Goal: Task Accomplishment & Management: Manage account settings

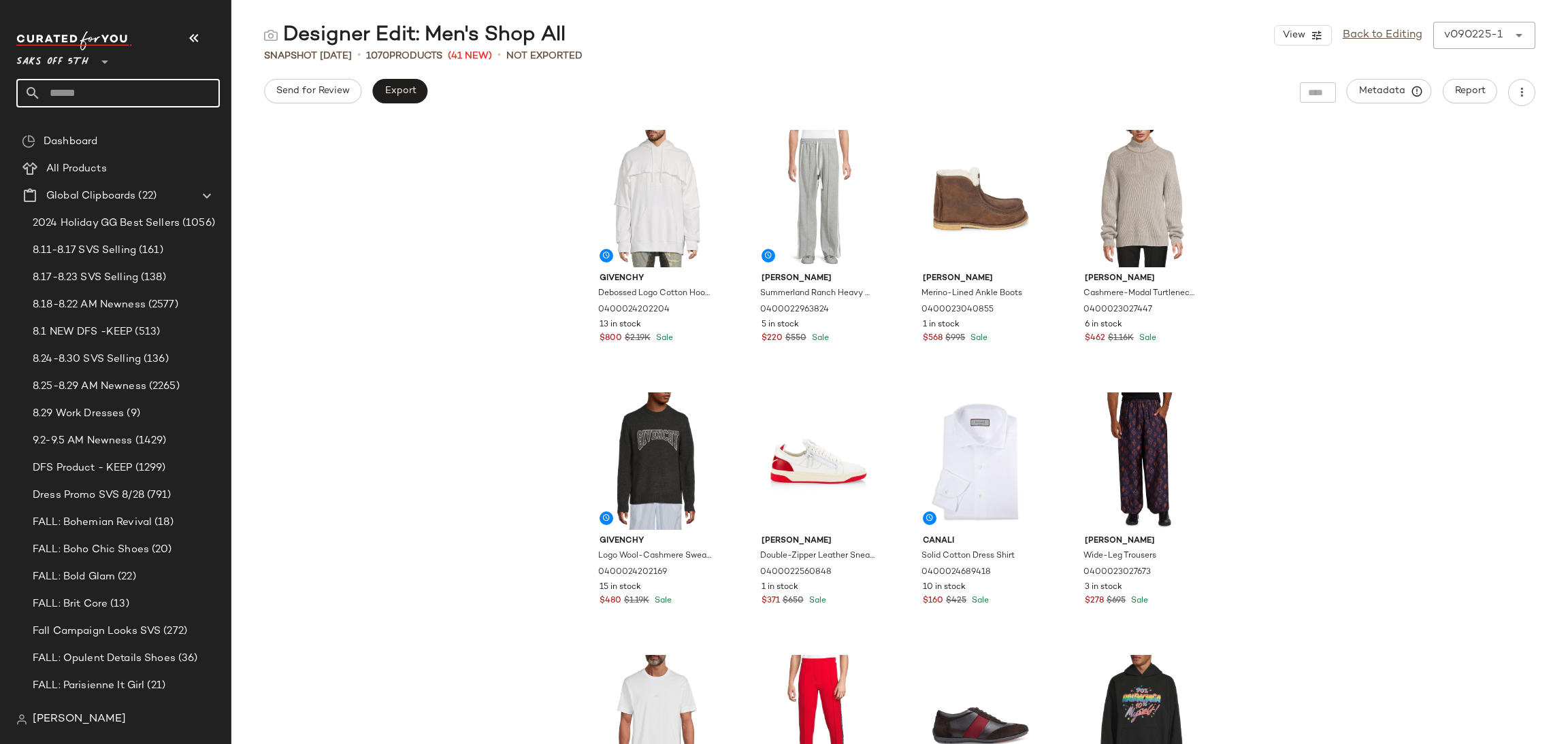
drag, startPoint x: 0, startPoint y: 0, endPoint x: 161, endPoint y: 89, distance: 184.0
click at [161, 89] on input "text" at bounding box center [130, 93] width 179 height 29
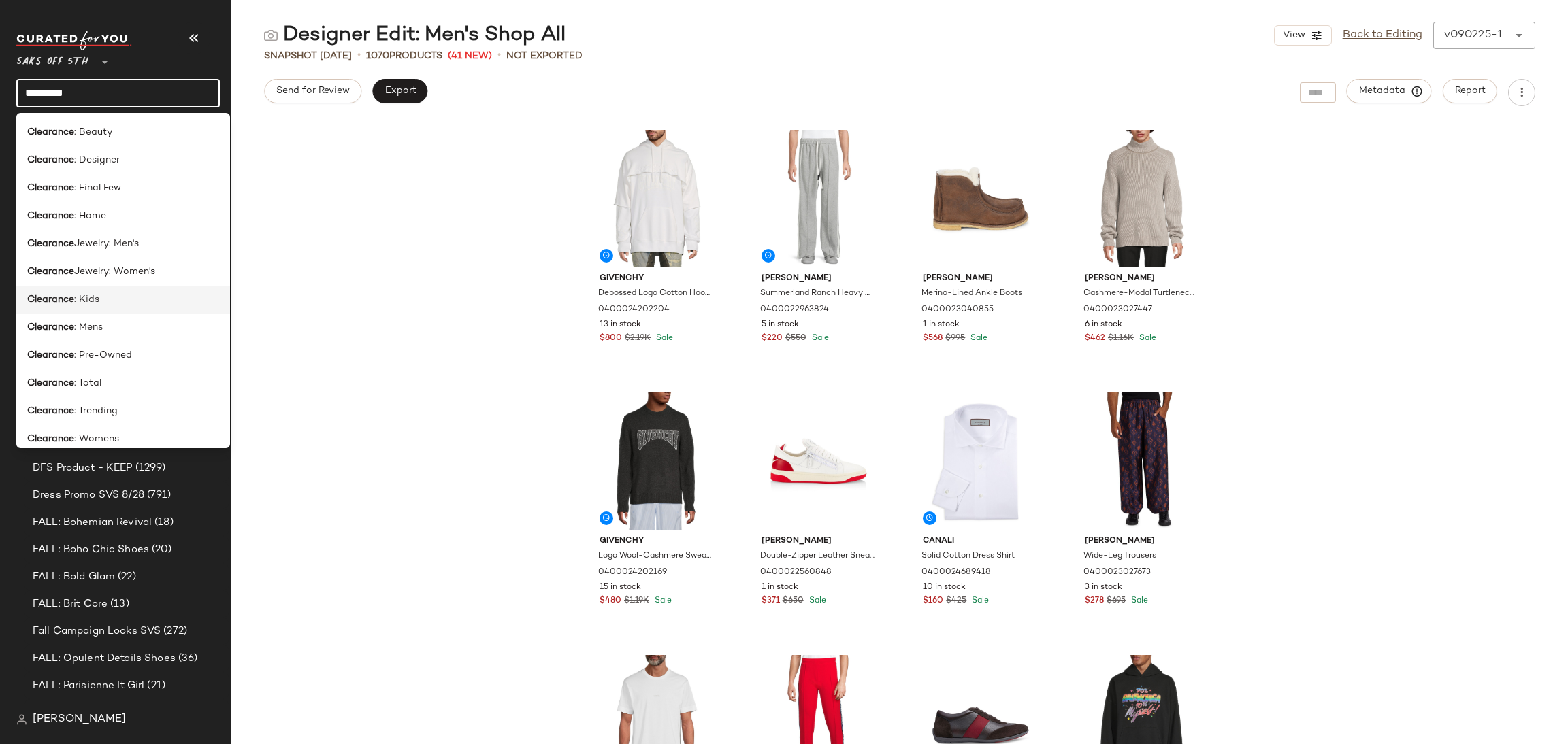
scroll to position [708, 0]
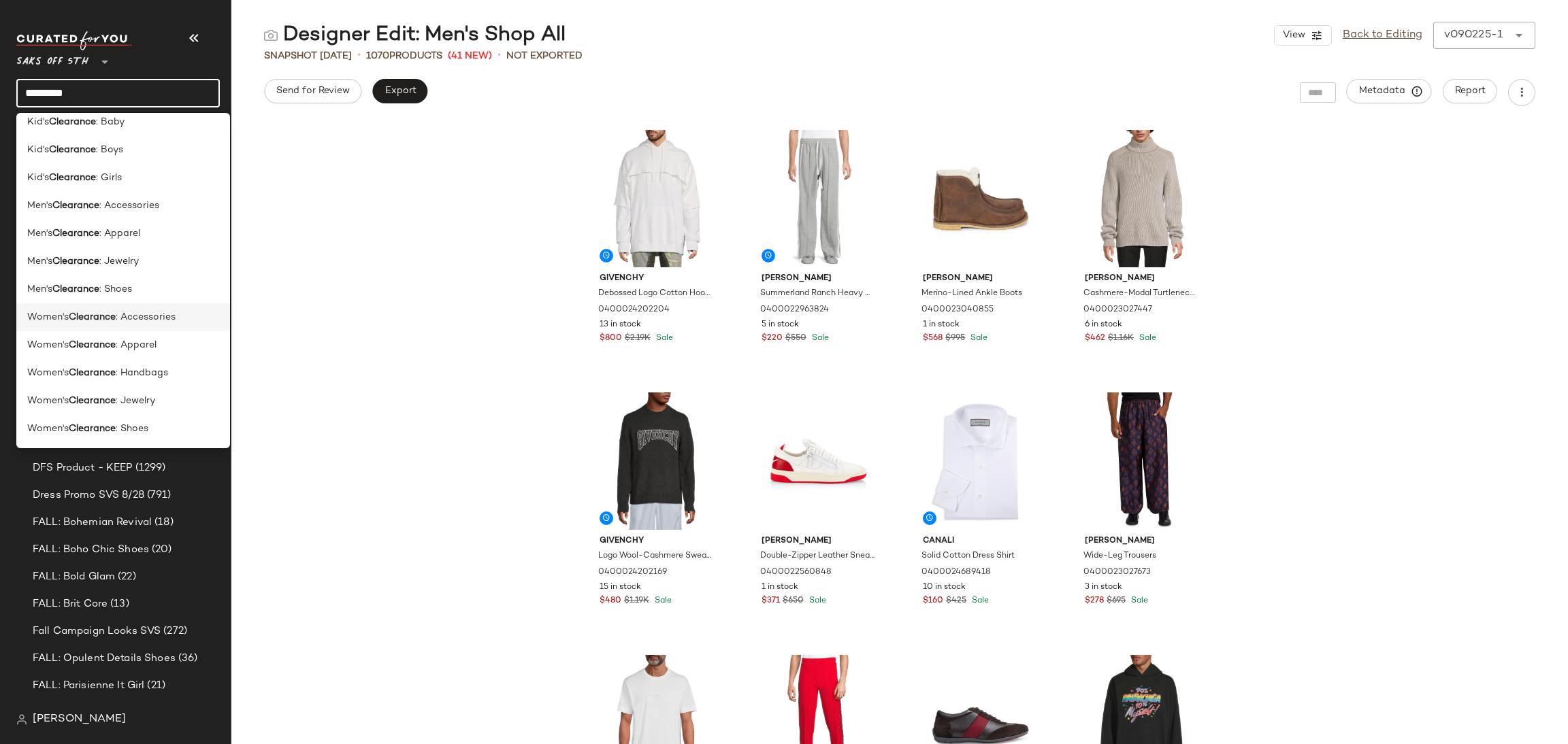
type input "*********"
click at [111, 314] on b "Clearance" at bounding box center [92, 318] width 47 height 14
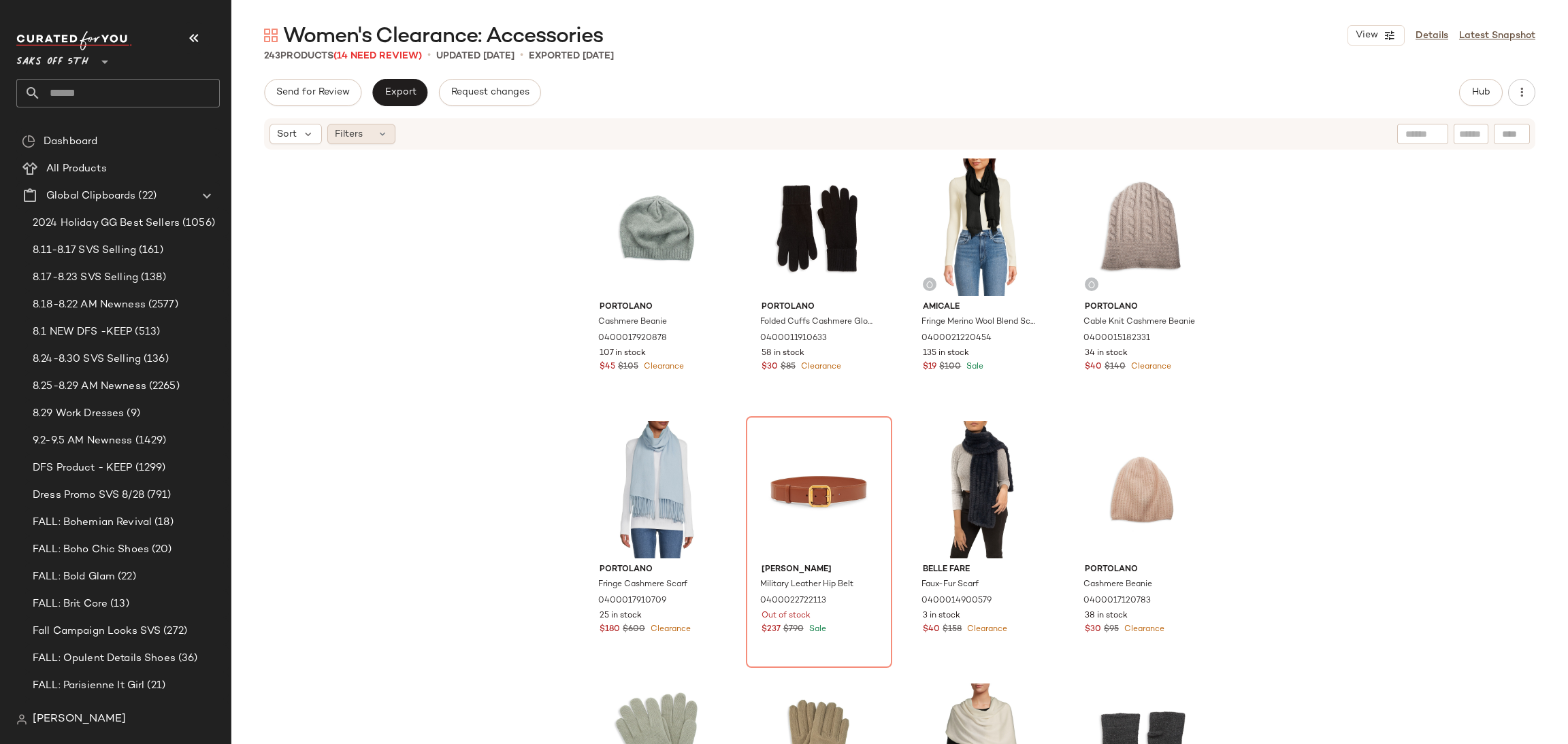
click at [380, 132] on icon at bounding box center [382, 134] width 11 height 11
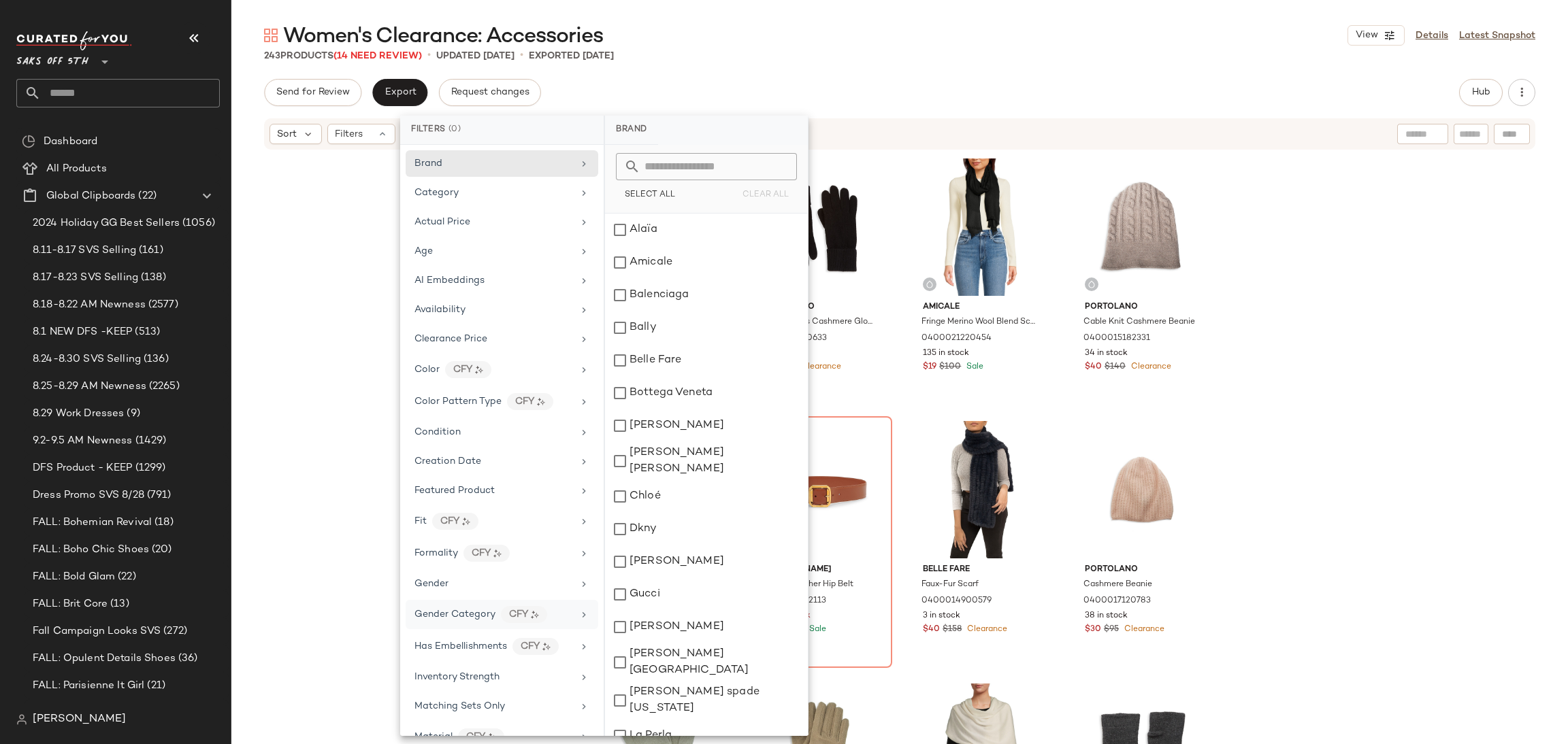
scroll to position [404, 0]
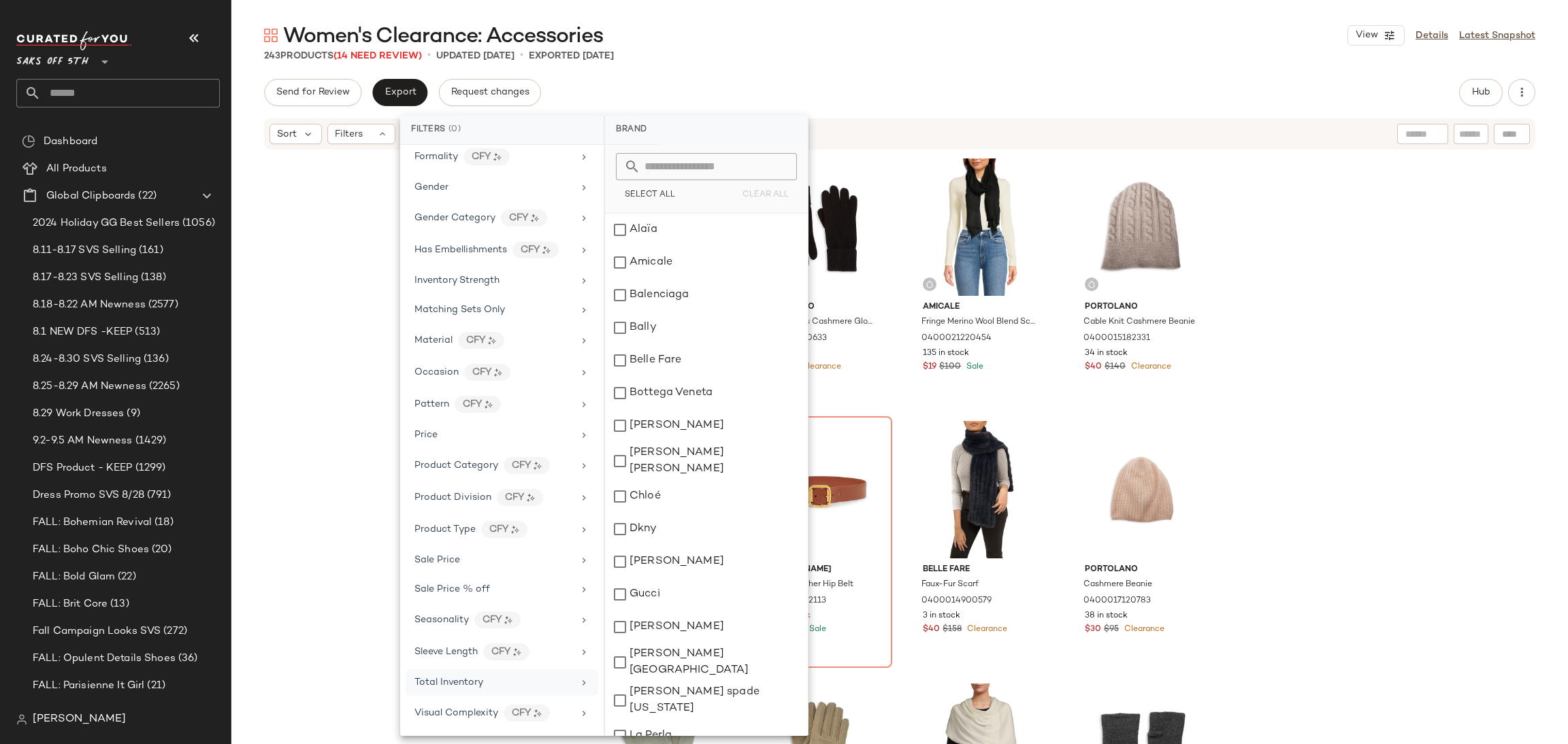
click at [492, 679] on div "Total Inventory" at bounding box center [493, 683] width 159 height 14
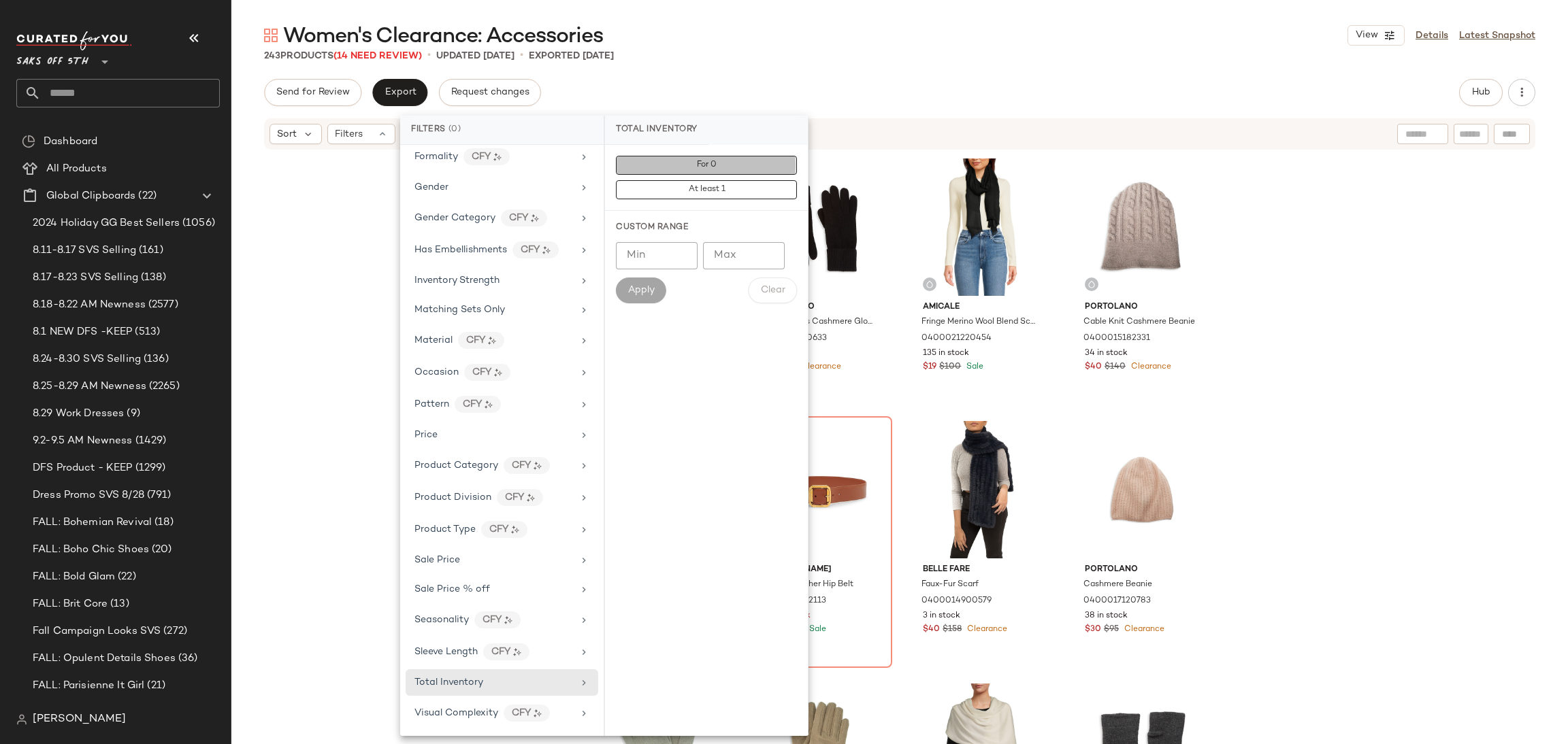
click at [753, 181] on button "For 0" at bounding box center [706, 190] width 181 height 19
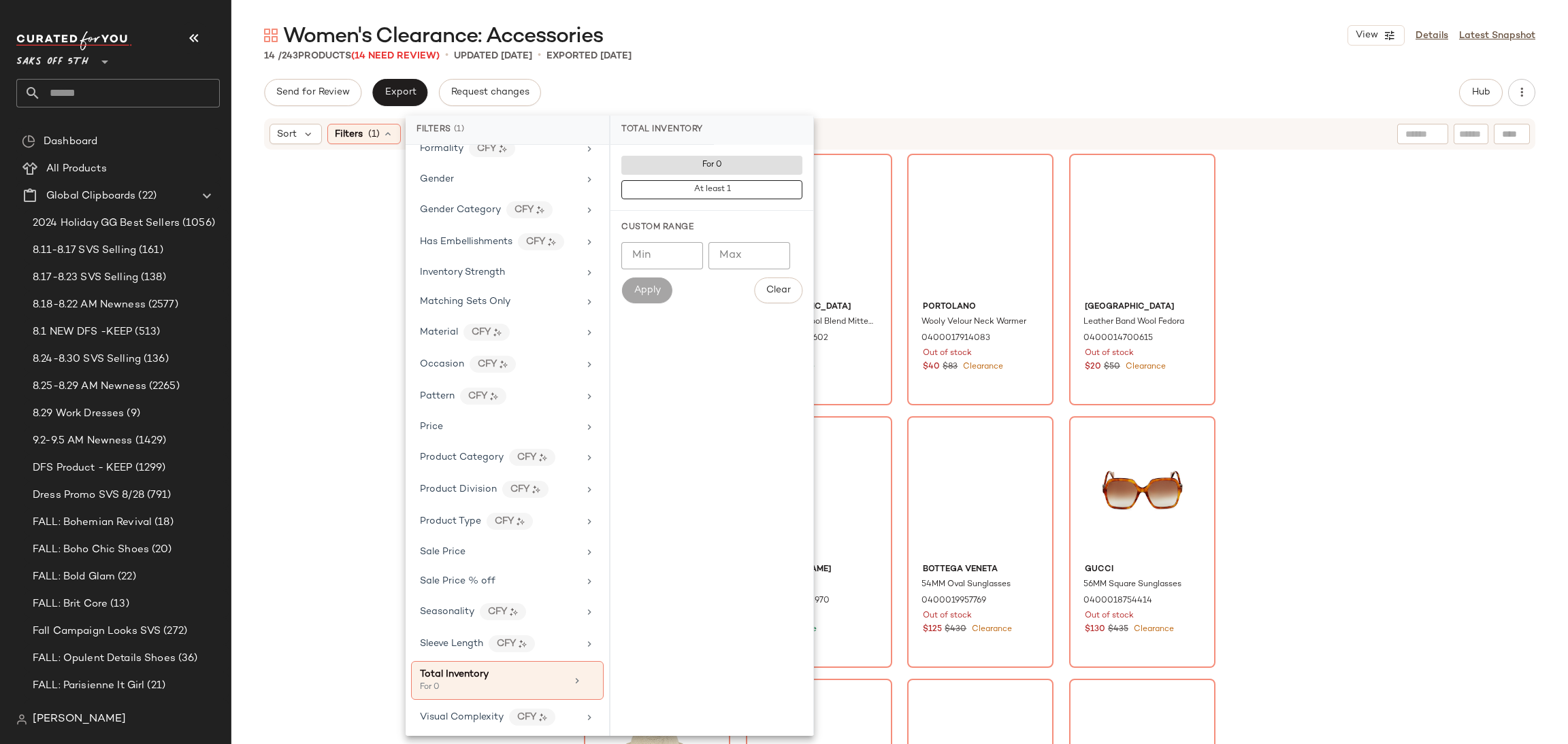
click at [810, 38] on div "Women's Clearance: Accessories View Details Latest Snapshot" at bounding box center [900, 35] width 1336 height 27
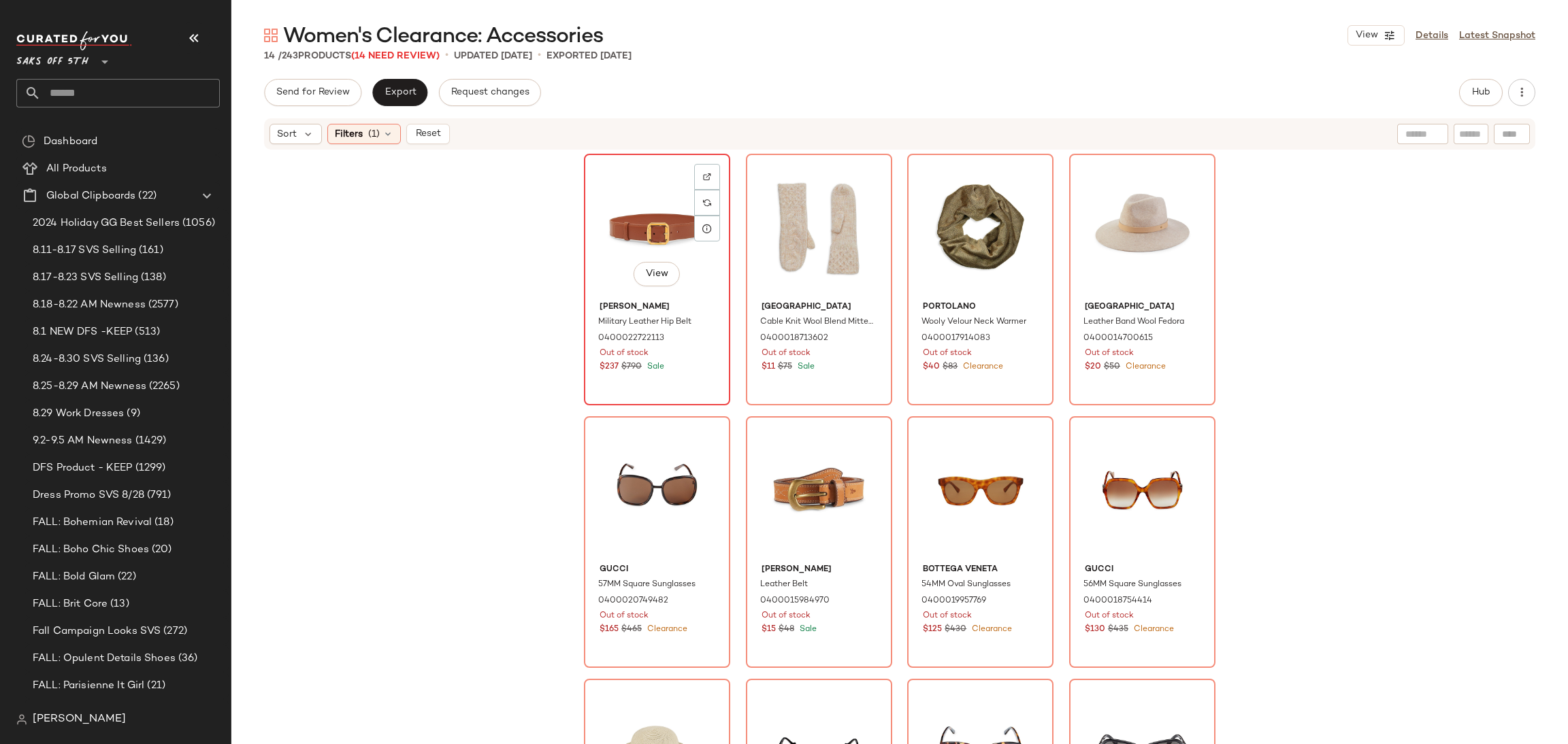
click at [666, 212] on div "View" at bounding box center [656, 228] width 137 height 138
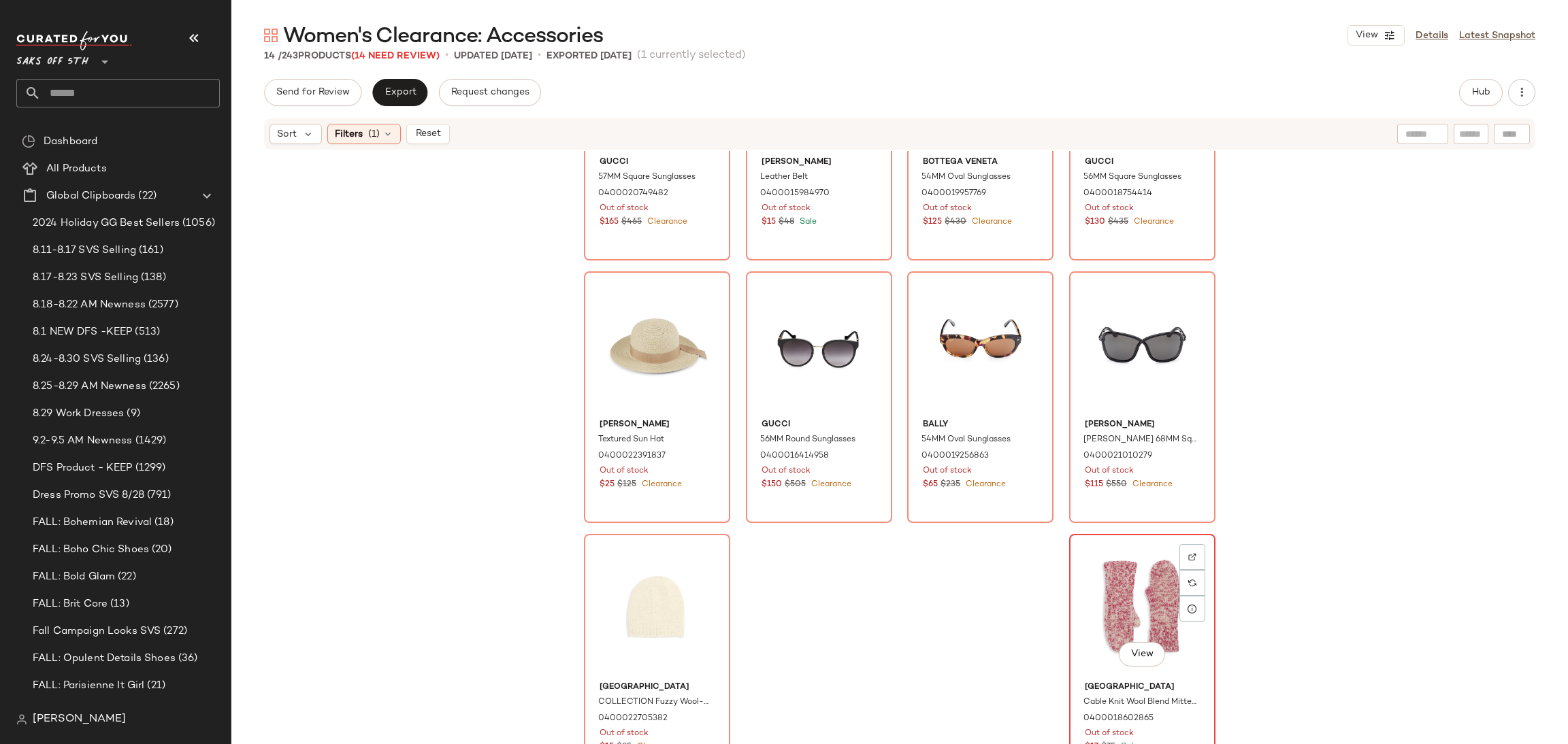
click at [1092, 573] on div "View" at bounding box center [1142, 608] width 137 height 138
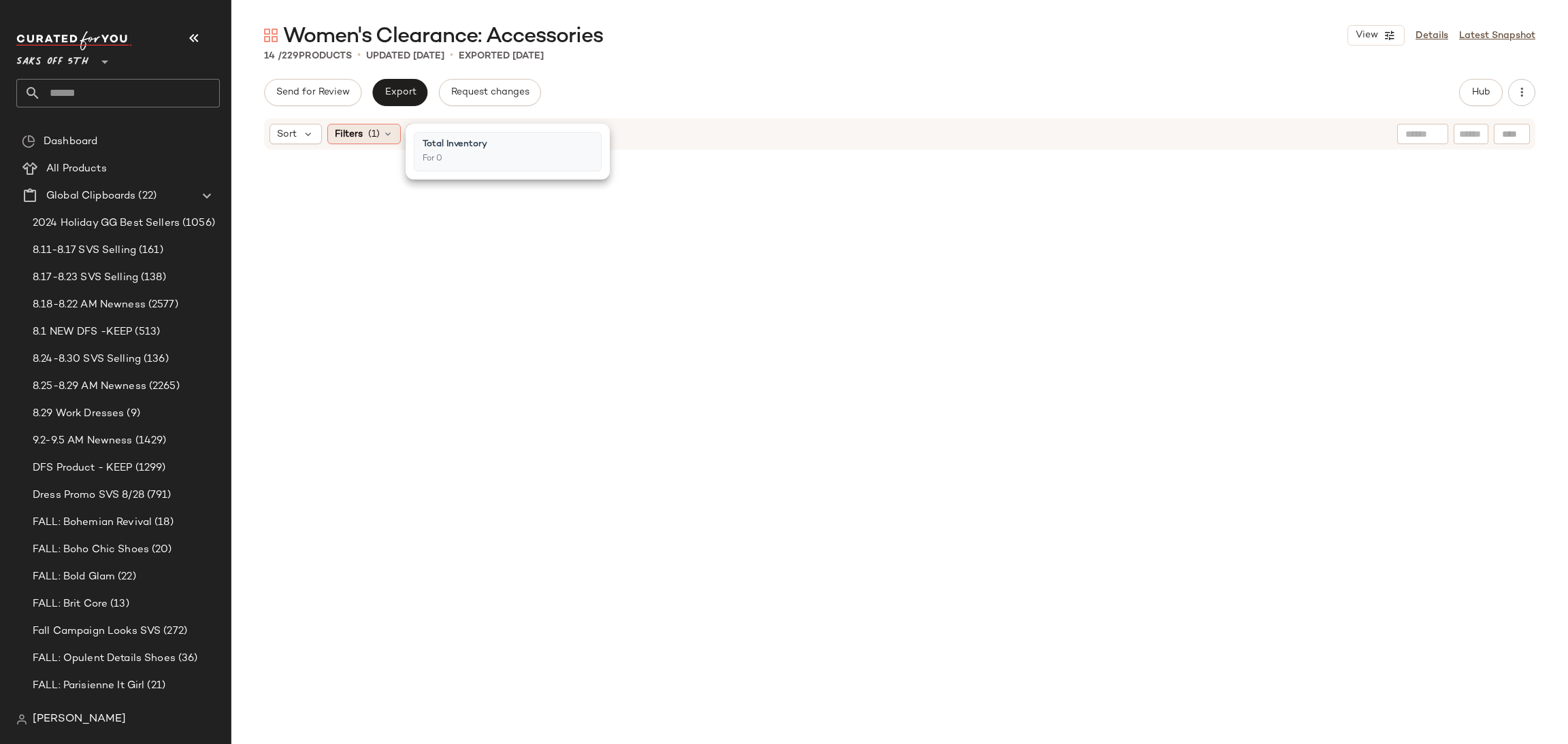
click at [373, 132] on span "(1)" at bounding box center [375, 134] width 12 height 14
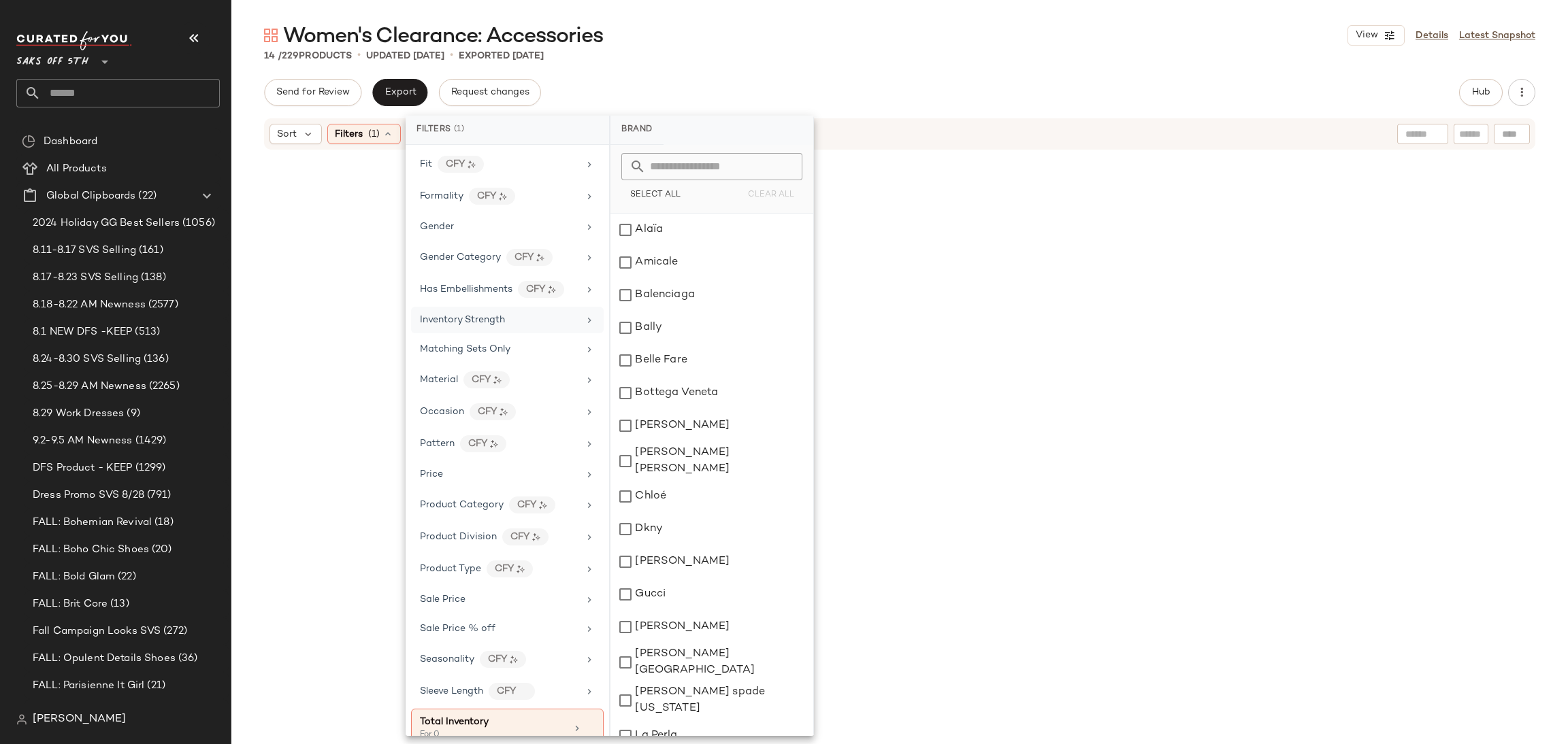
scroll to position [417, 0]
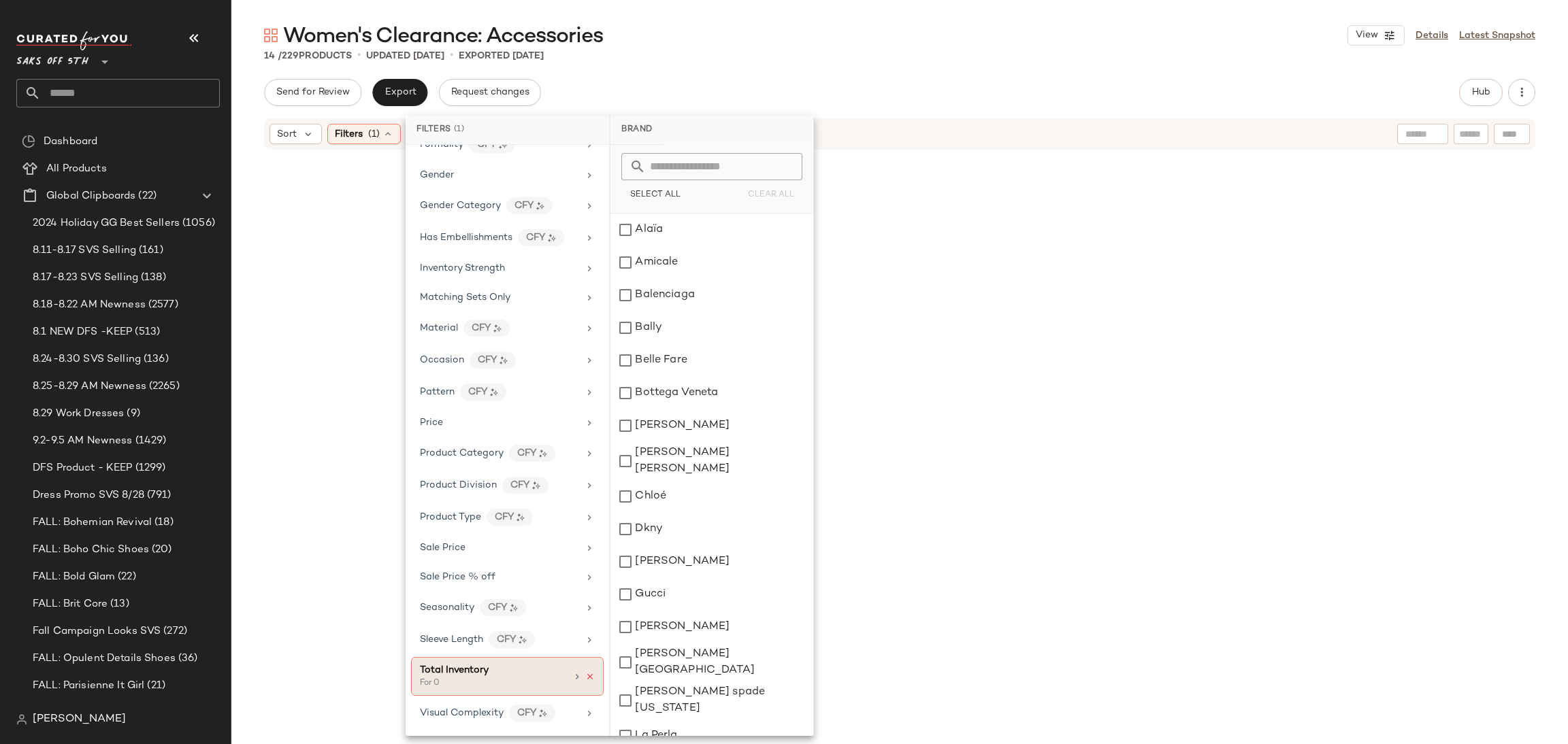
click at [585, 674] on icon at bounding box center [590, 677] width 10 height 10
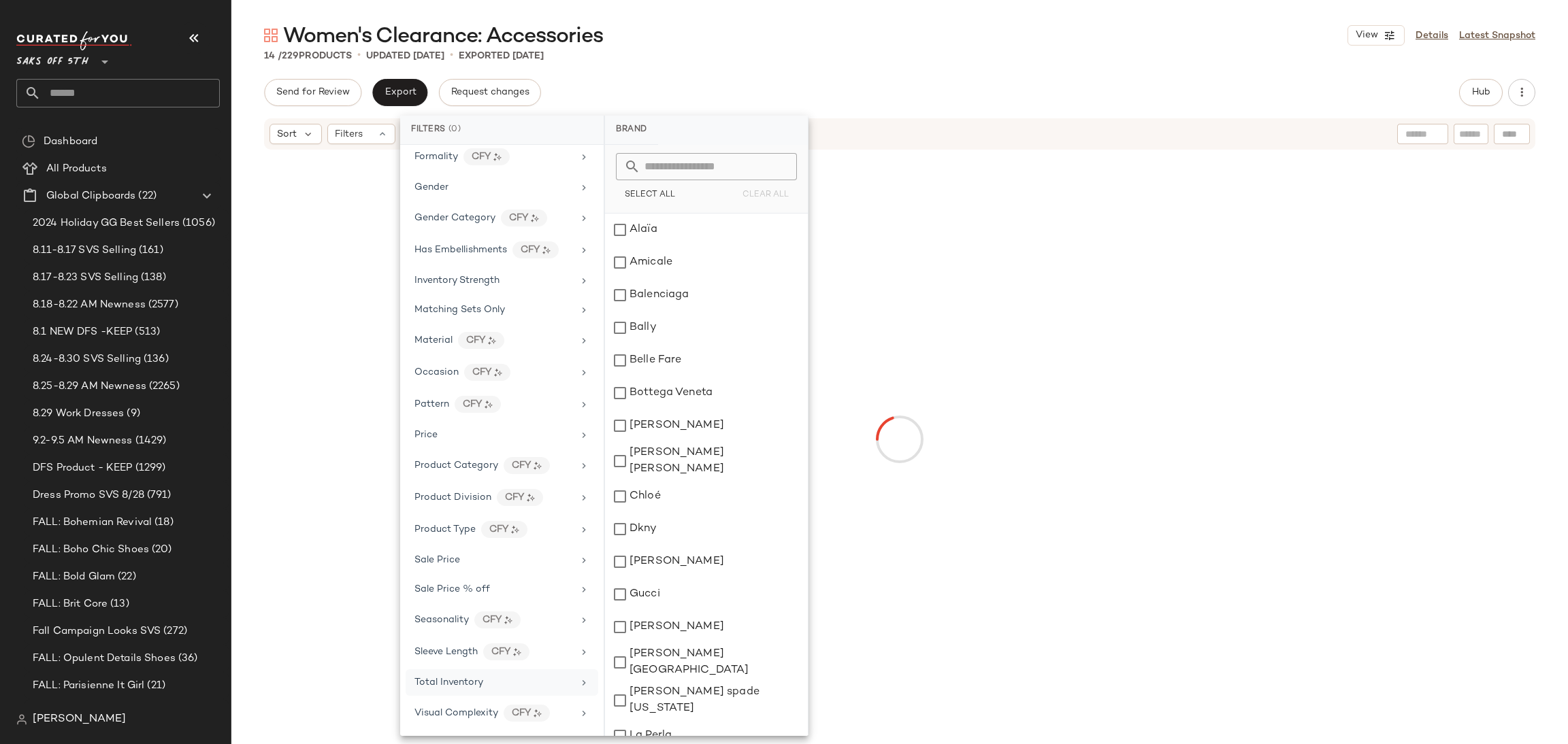
scroll to position [404, 0]
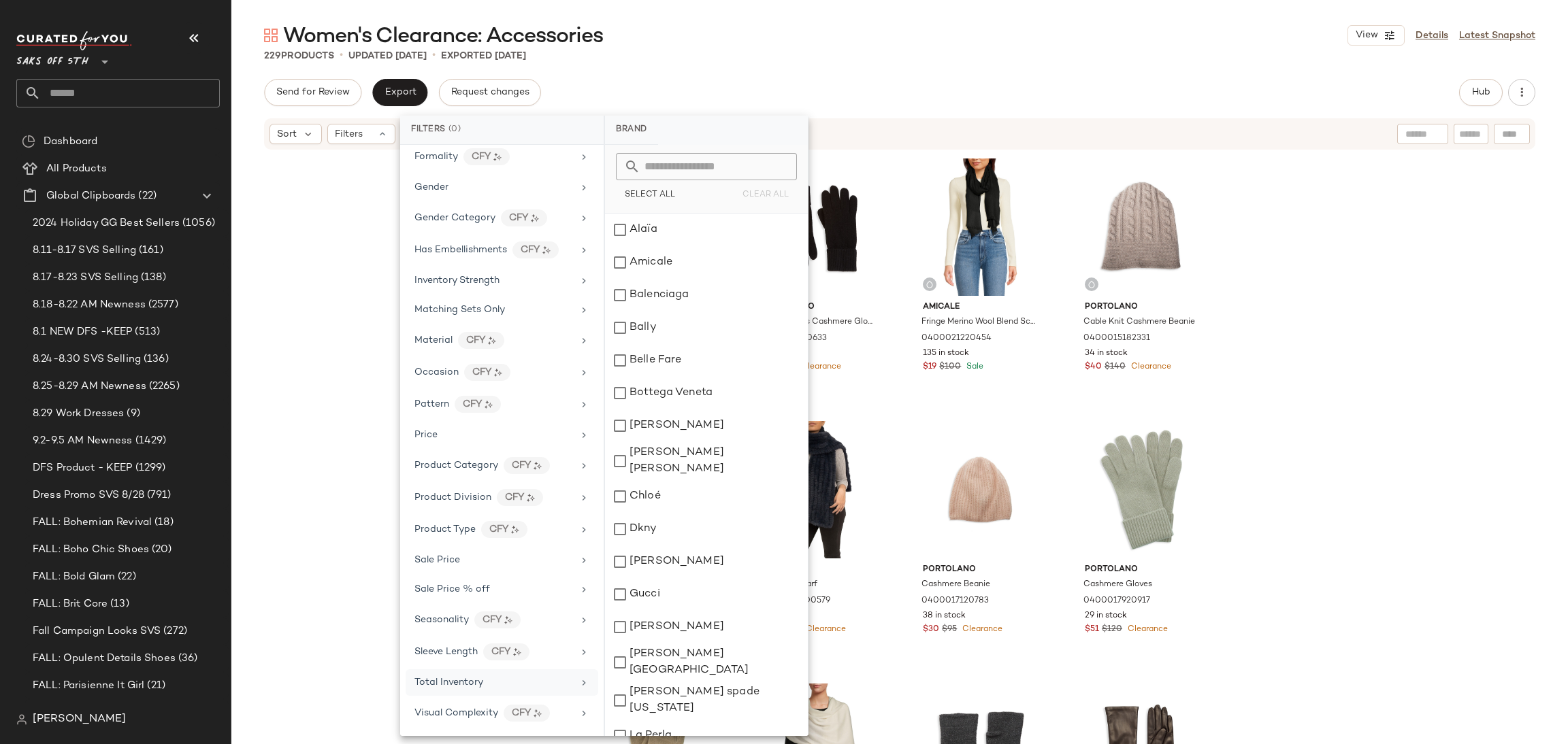
click at [1037, 92] on div "Send for Review Export Request changes Hub" at bounding box center [899, 92] width 1271 height 27
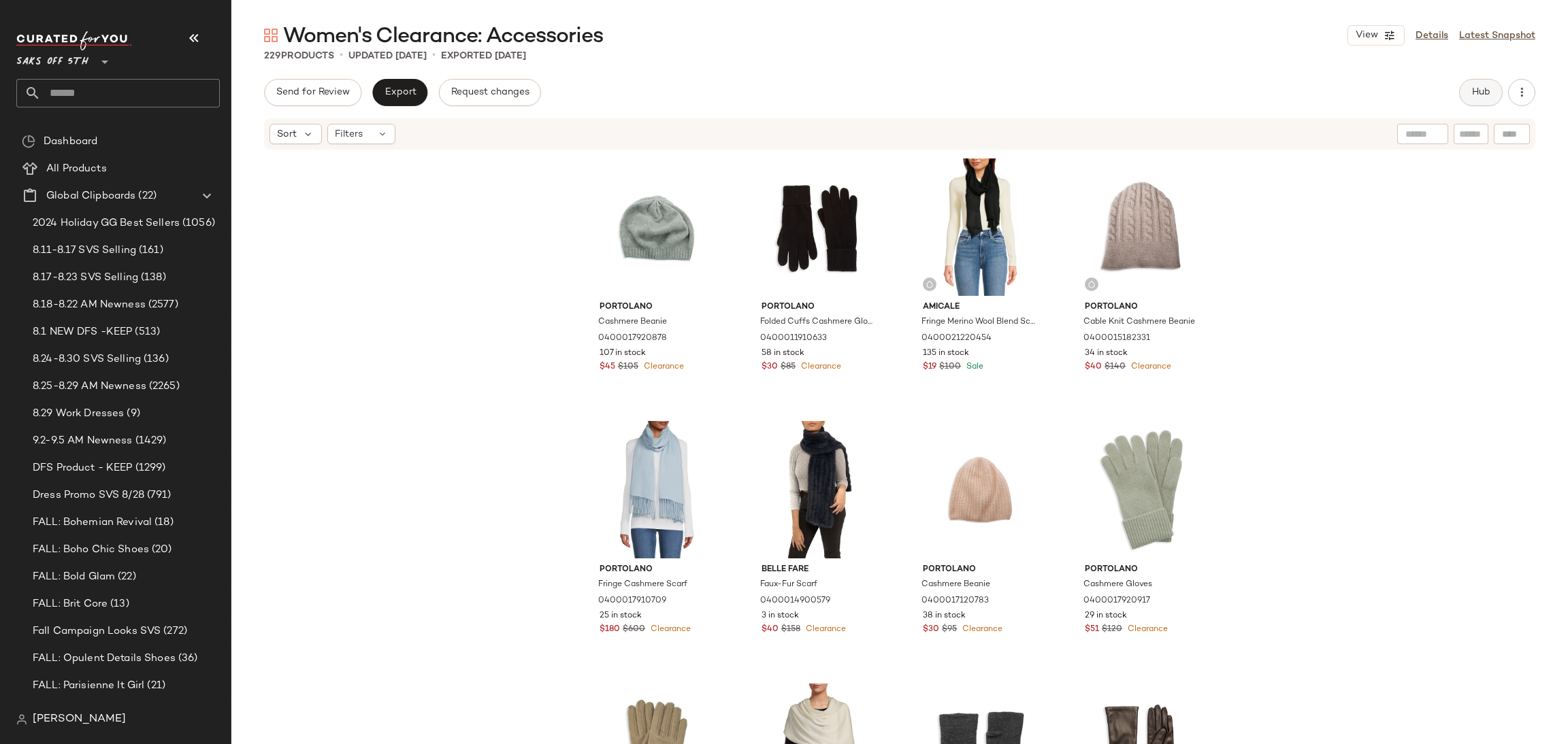
click at [1475, 91] on span "Hub" at bounding box center [1480, 92] width 19 height 11
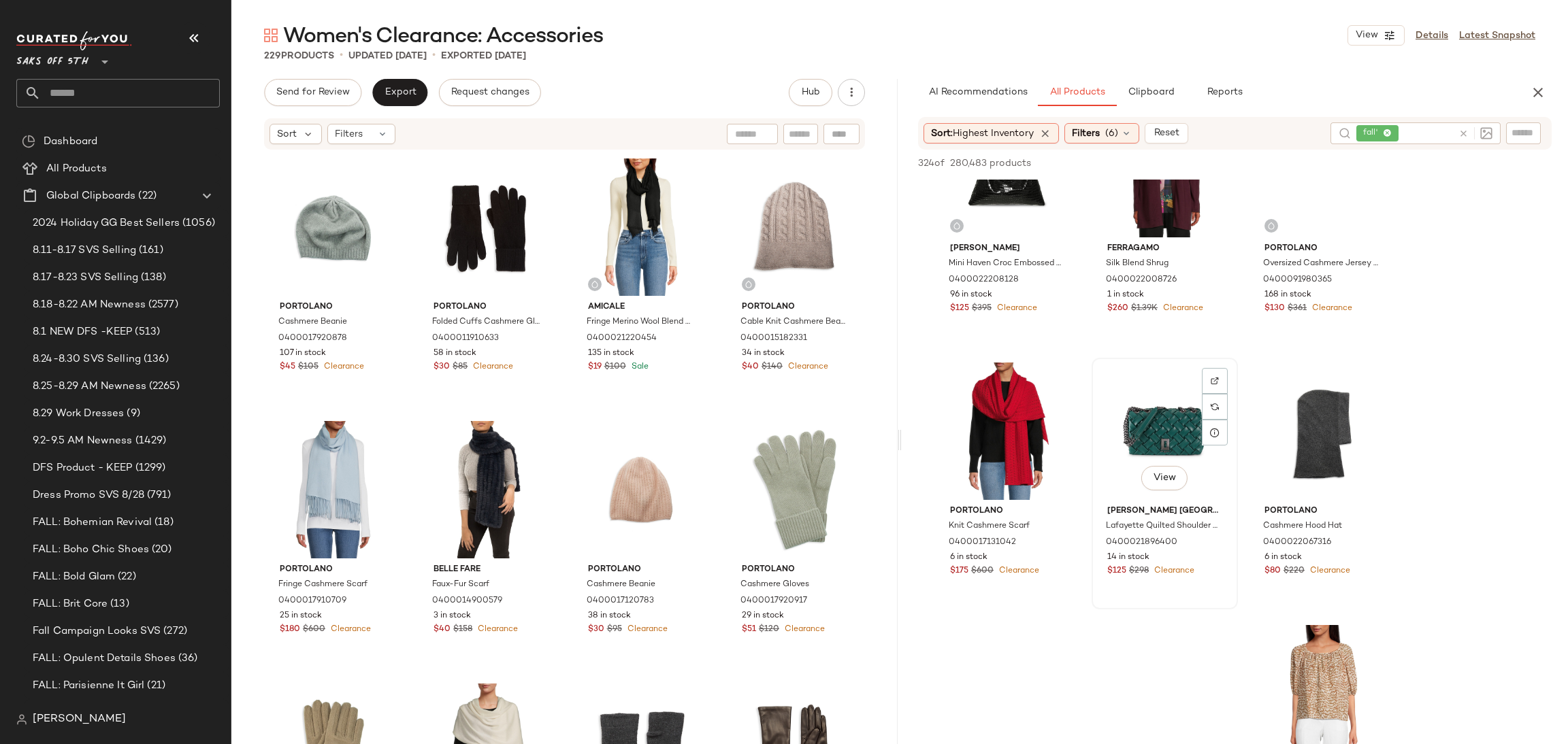
scroll to position [85, 0]
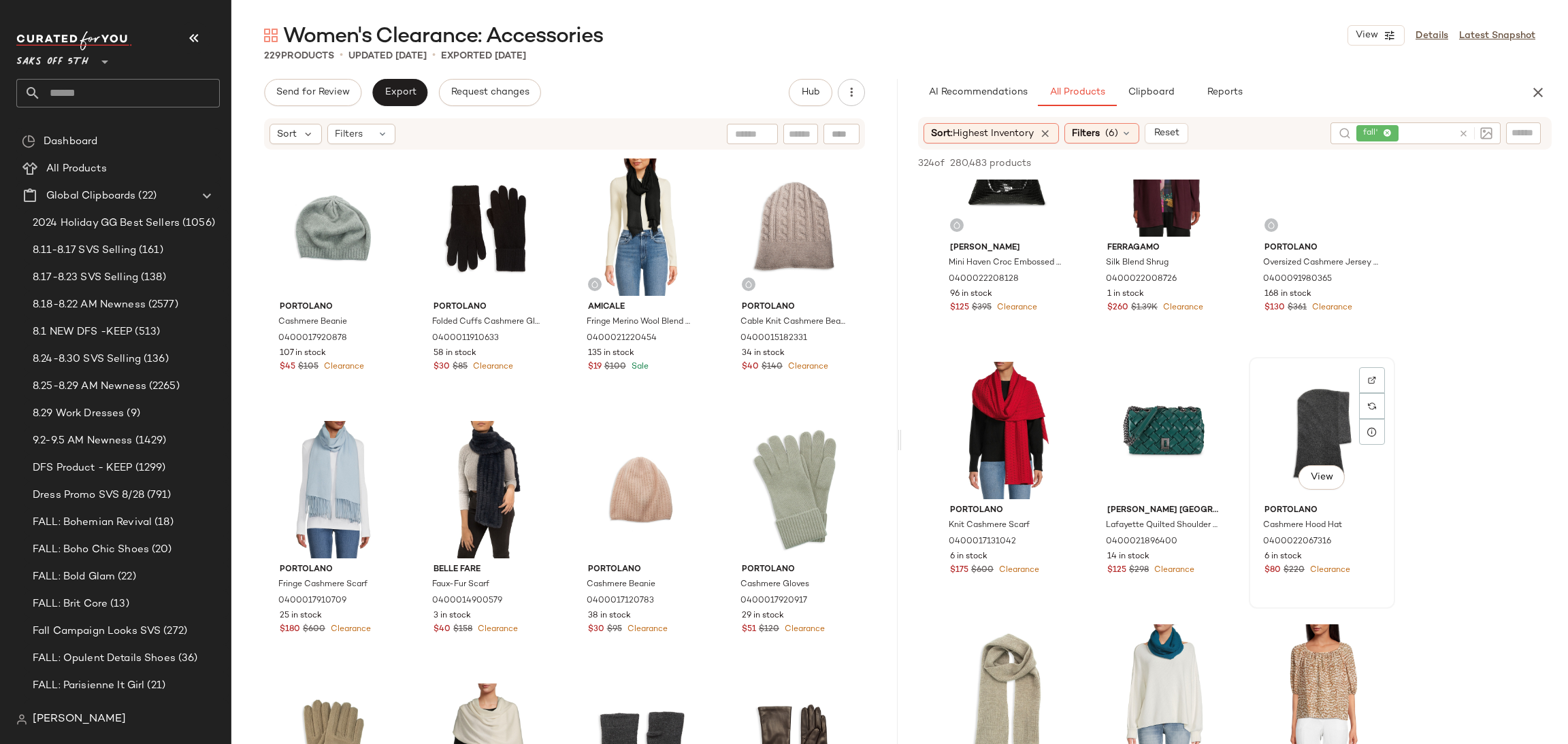
click at [1322, 410] on div "View" at bounding box center [1321, 430] width 137 height 138
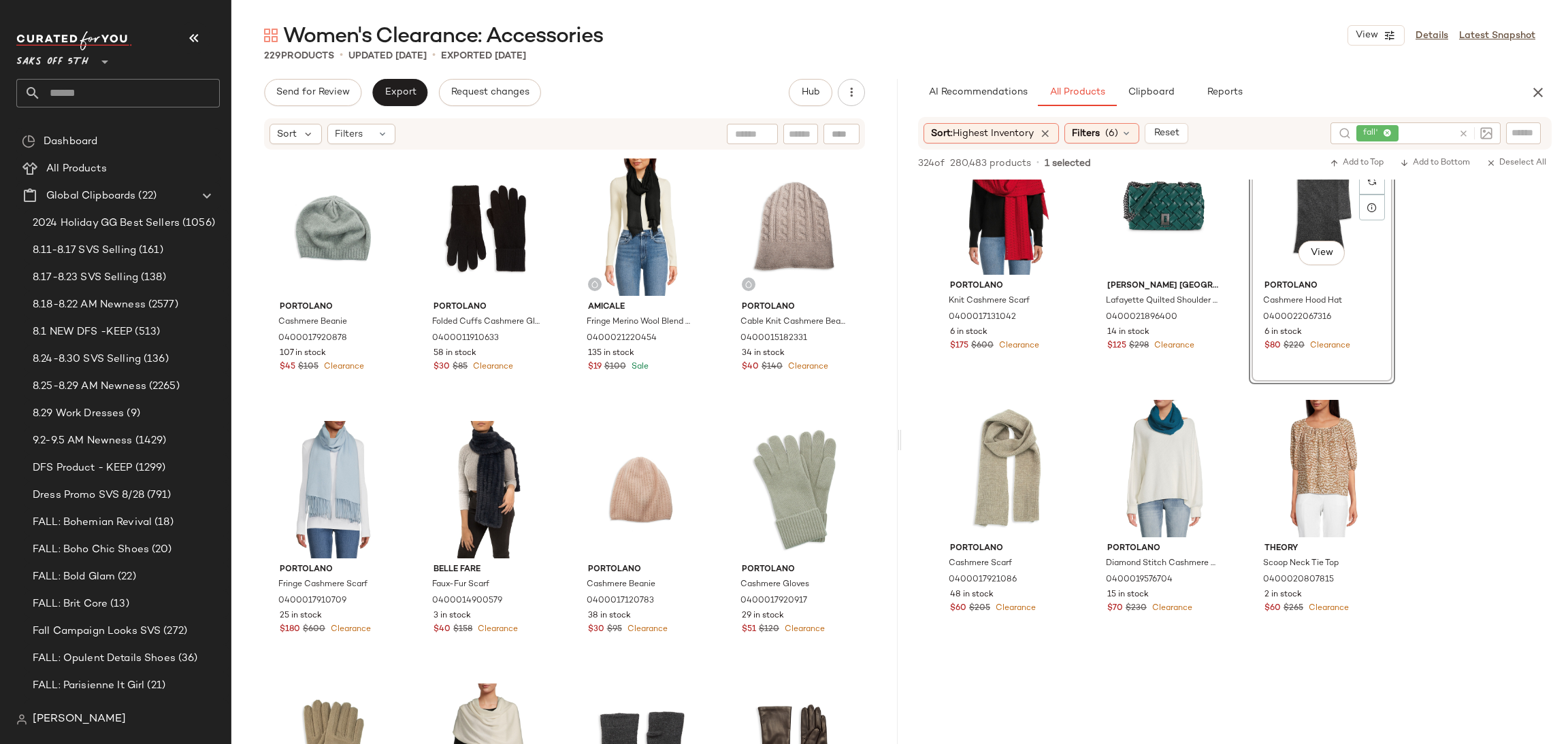
scroll to position [311, 0]
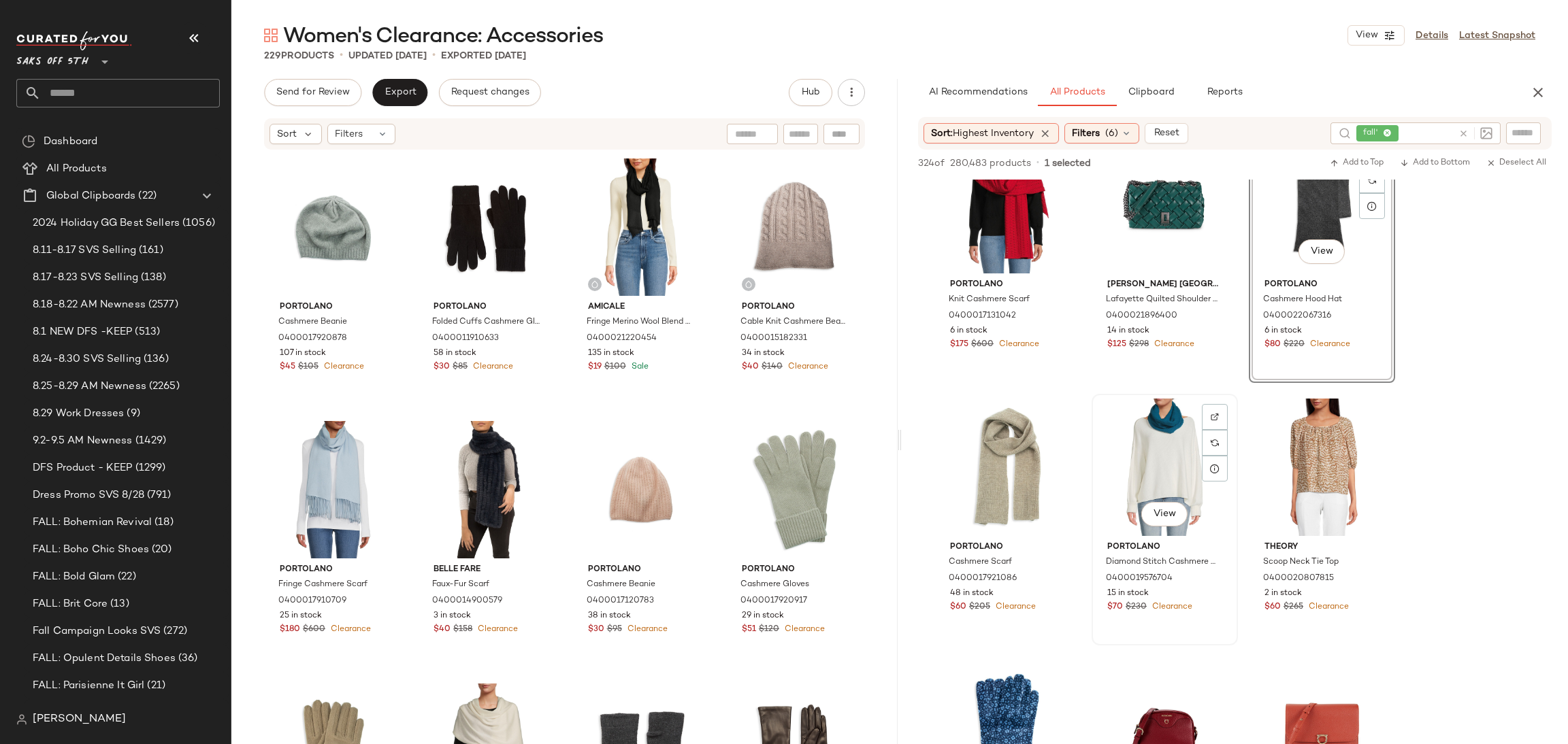
click at [1155, 413] on div "View" at bounding box center [1165, 467] width 137 height 138
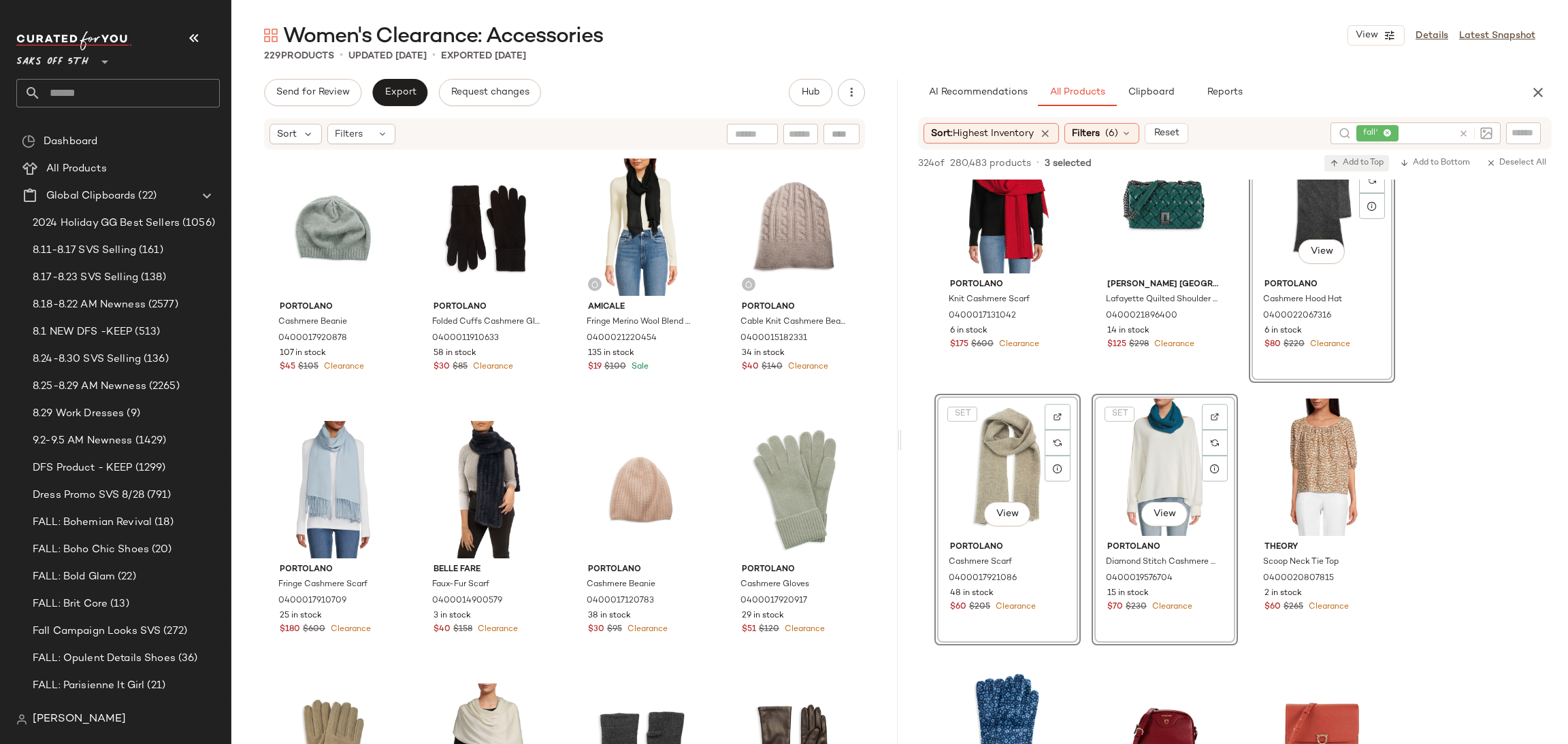
click at [1363, 164] on span "Add to Top" at bounding box center [1356, 164] width 54 height 10
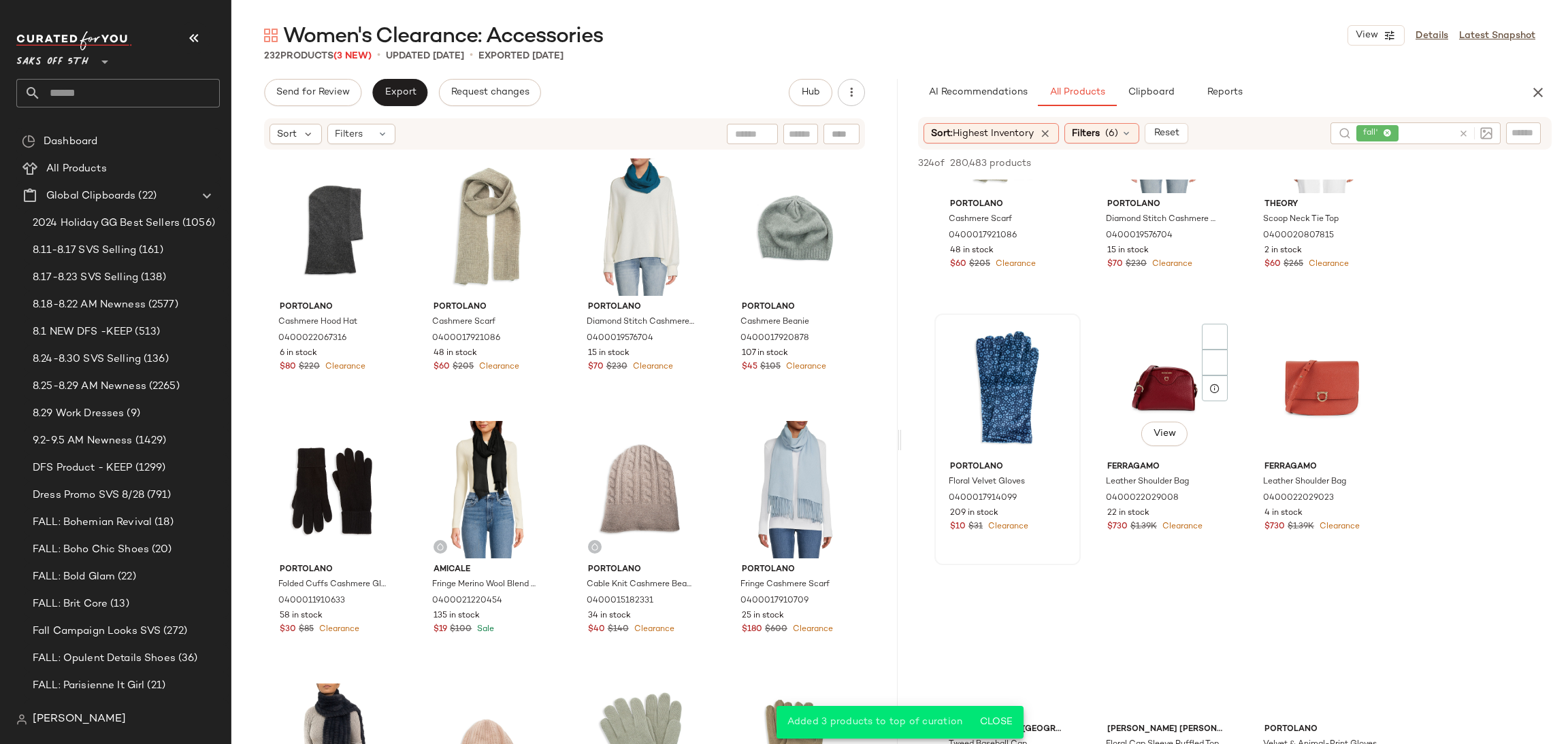
scroll to position [656, 0]
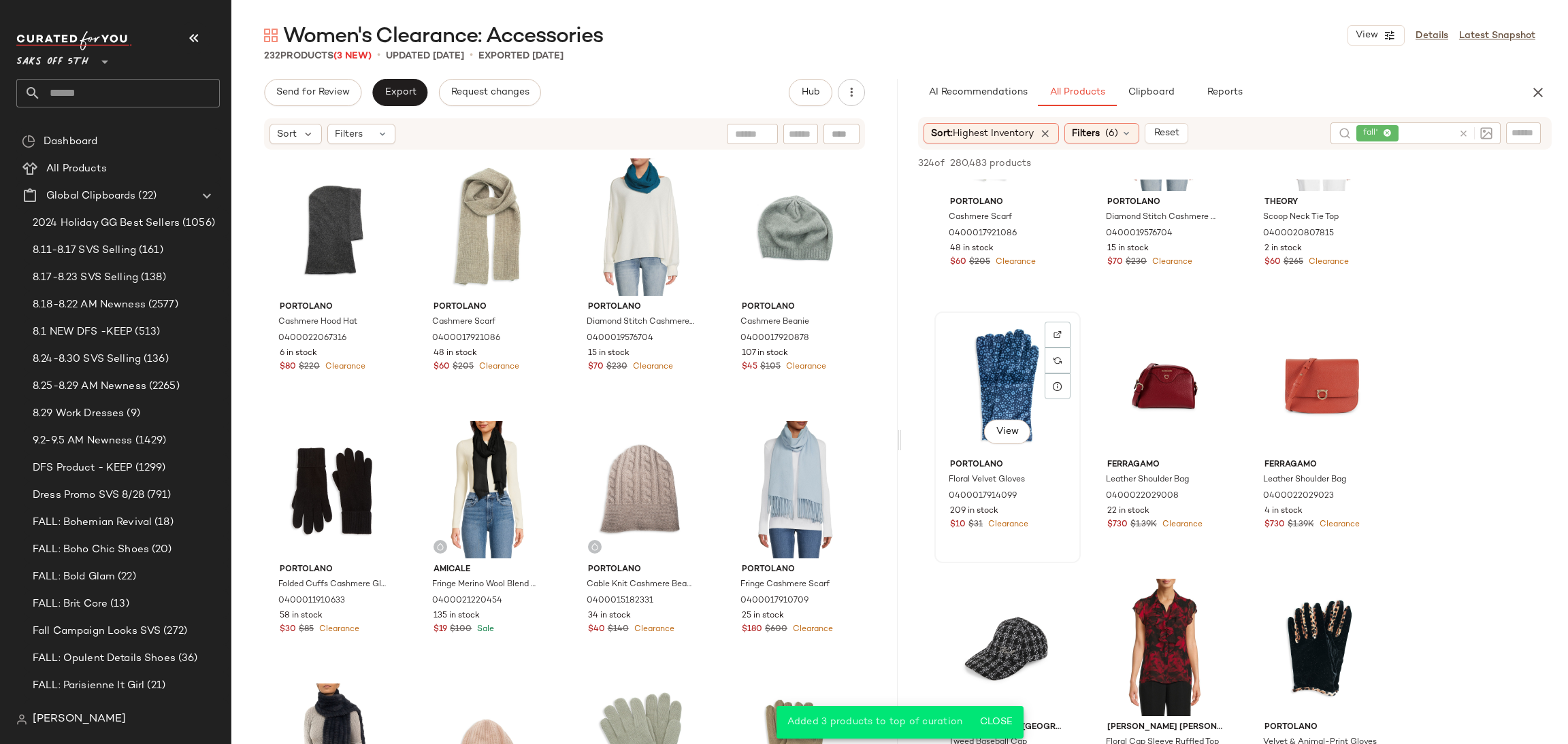
click at [1000, 344] on div "View" at bounding box center [1007, 385] width 137 height 138
click at [1342, 151] on div "324 of 280,483 products • 1 selected Add to Top Add to Bottom Deselect All" at bounding box center [1234, 165] width 666 height 30
click at [1370, 165] on span "Add to Top" at bounding box center [1356, 164] width 54 height 10
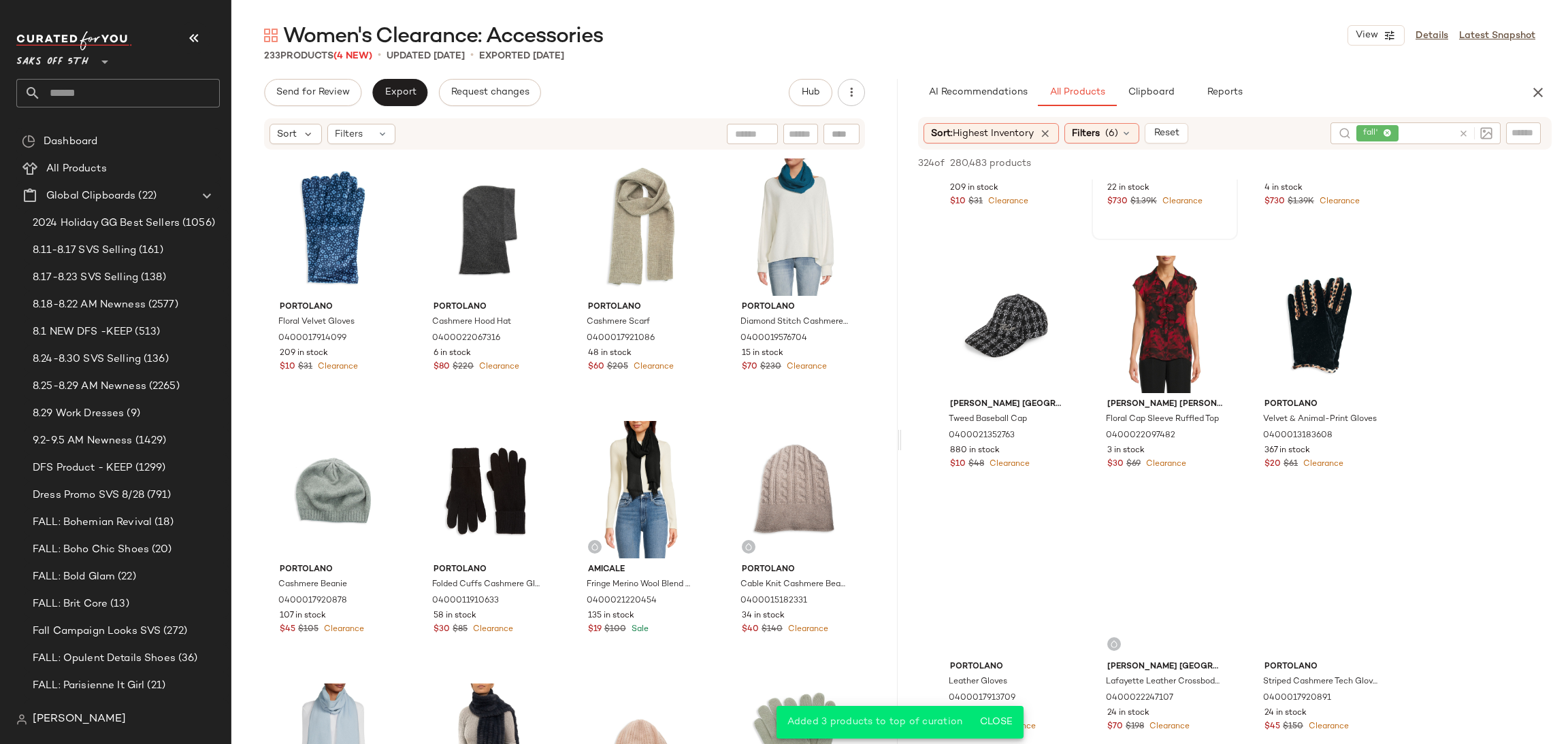
scroll to position [1014, 0]
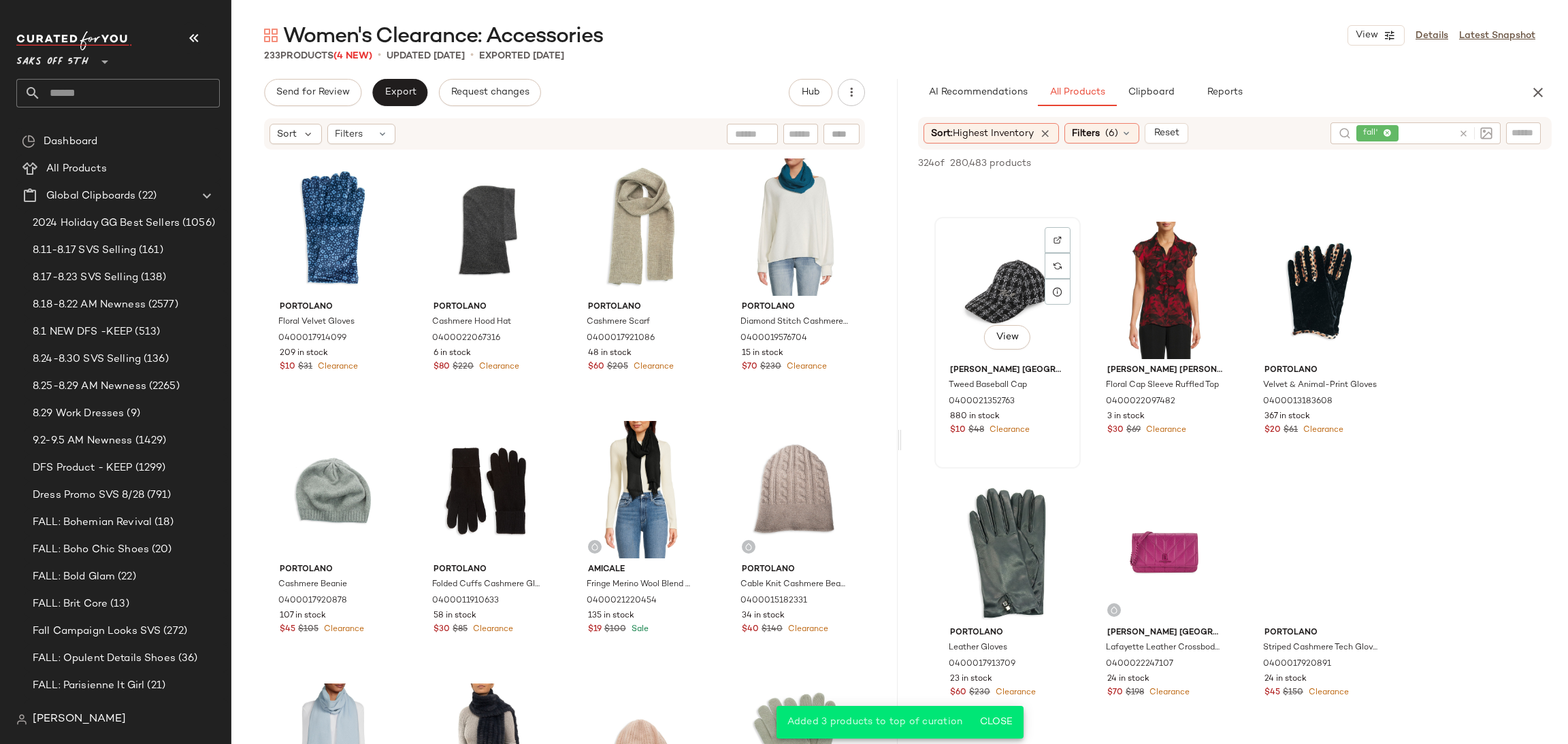
click at [990, 282] on div "View" at bounding box center [1007, 291] width 137 height 138
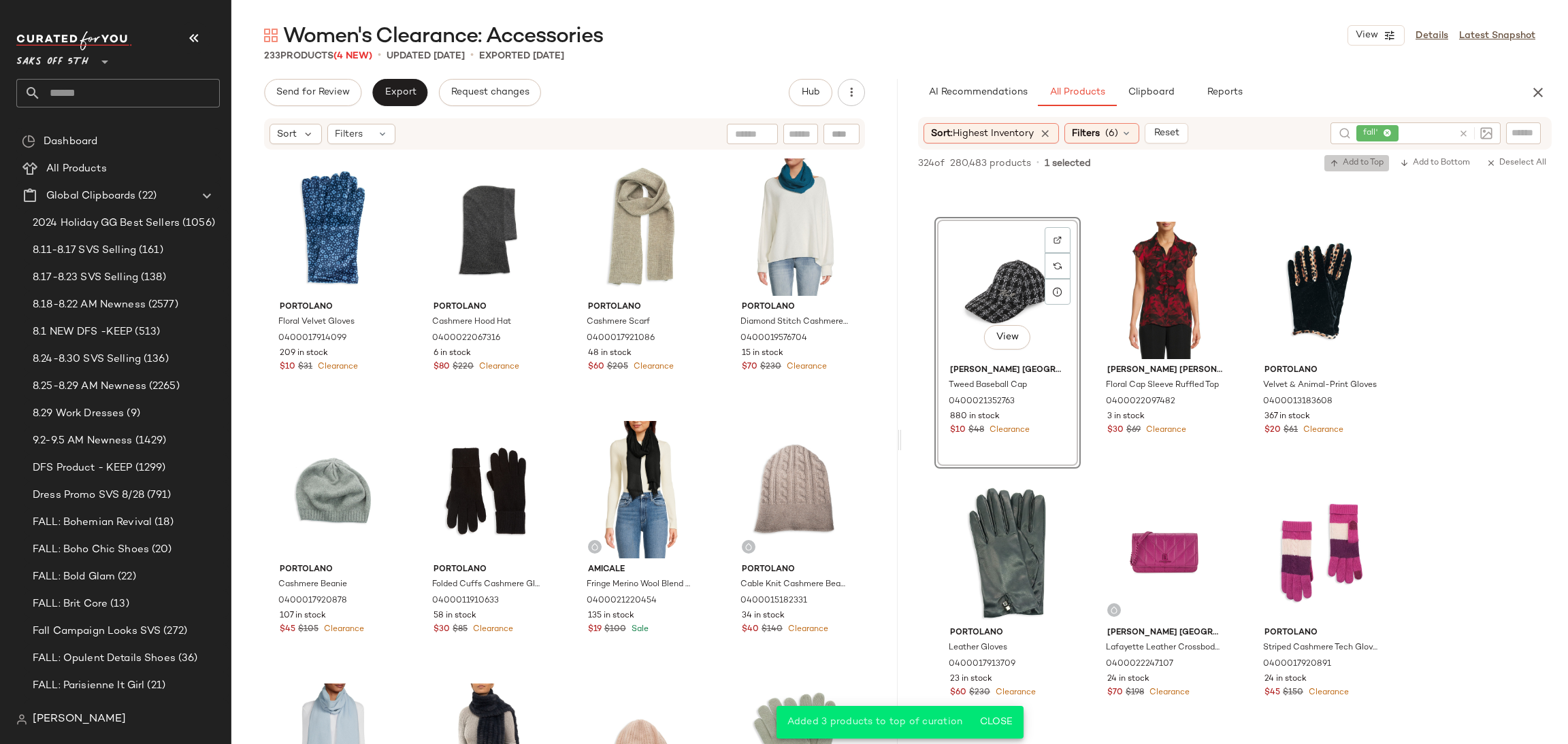
click at [1352, 161] on span "Add to Top" at bounding box center [1356, 164] width 54 height 10
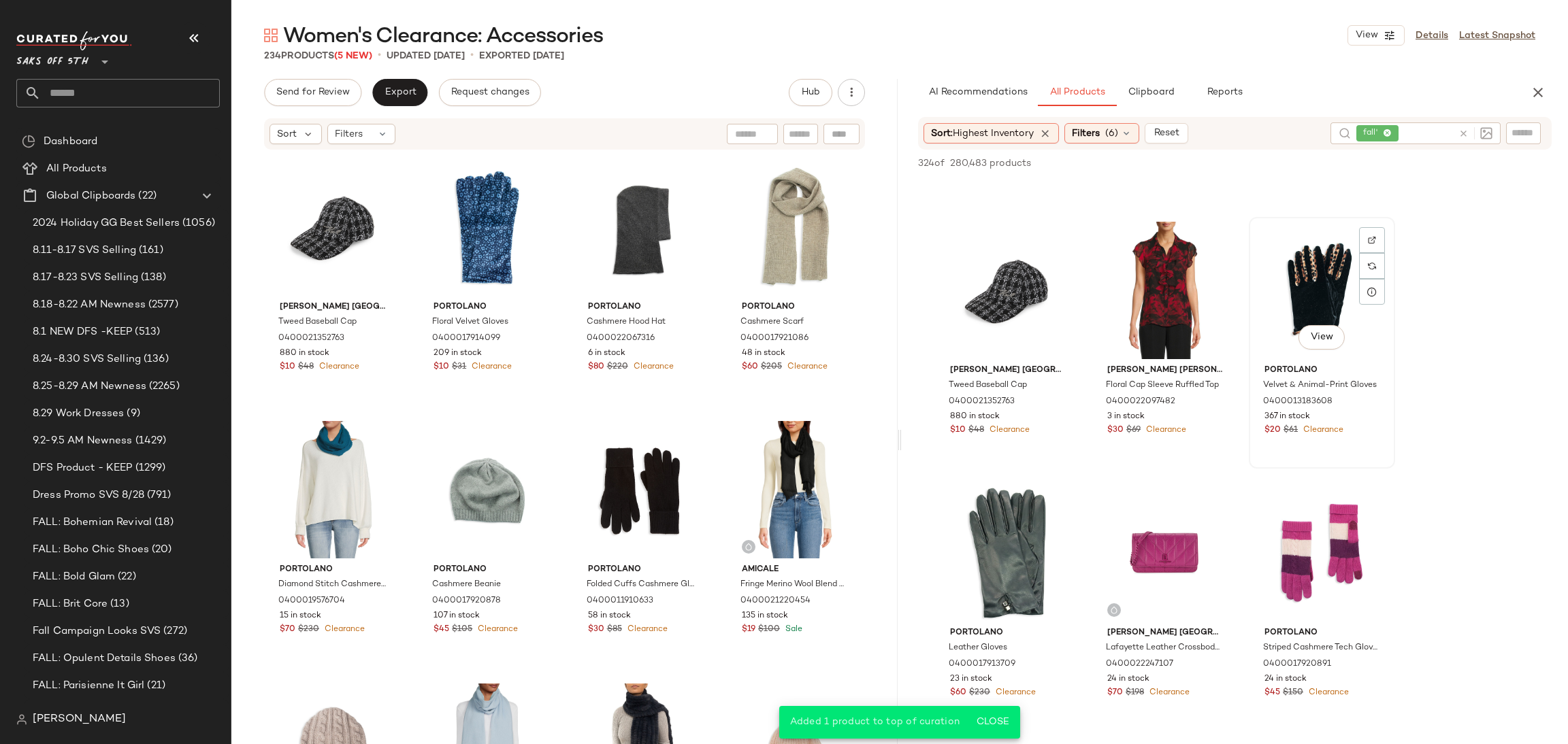
click at [1337, 259] on div "View" at bounding box center [1321, 291] width 137 height 138
click at [1004, 520] on div "View" at bounding box center [1007, 553] width 137 height 138
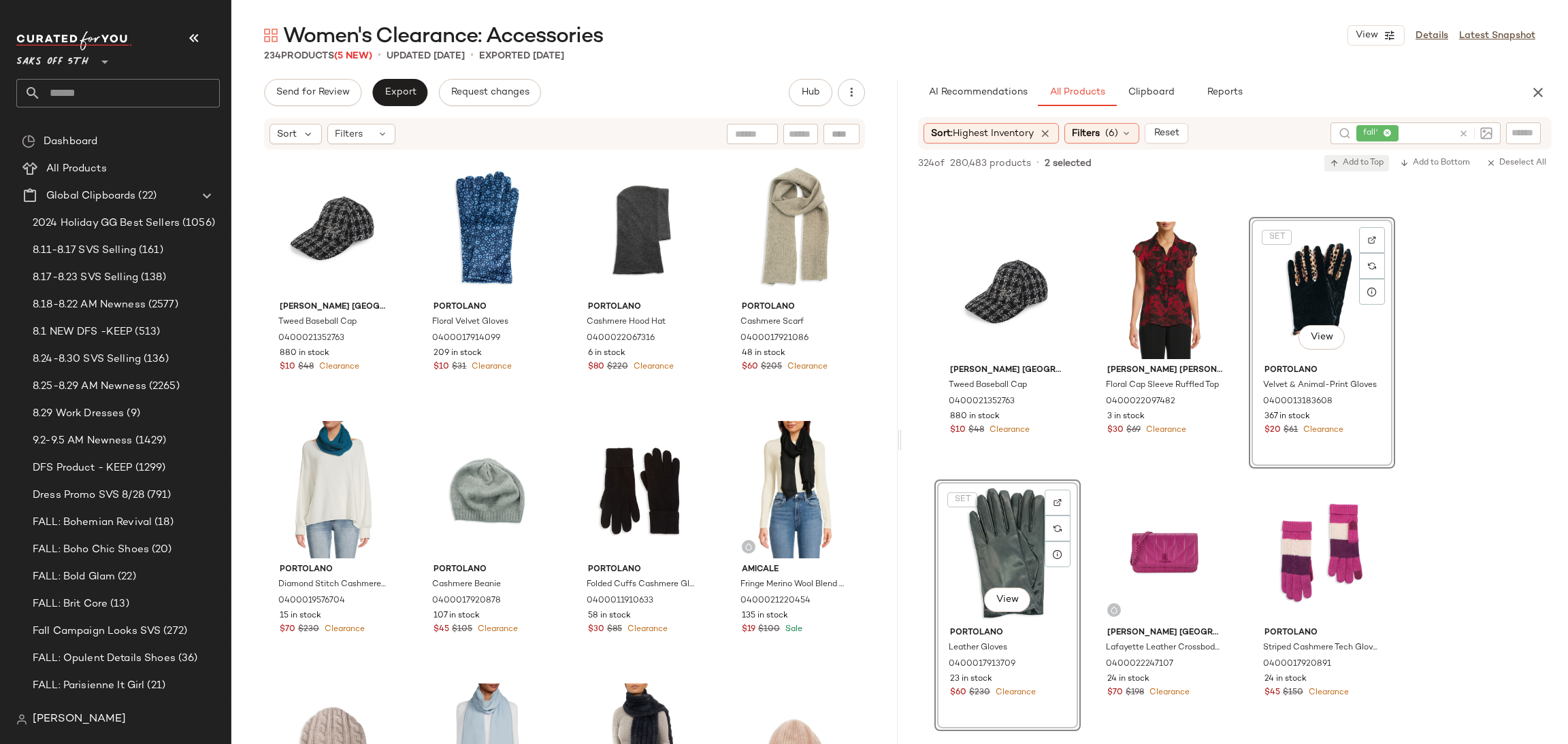
click at [1366, 160] on span "Add to Top" at bounding box center [1356, 164] width 54 height 10
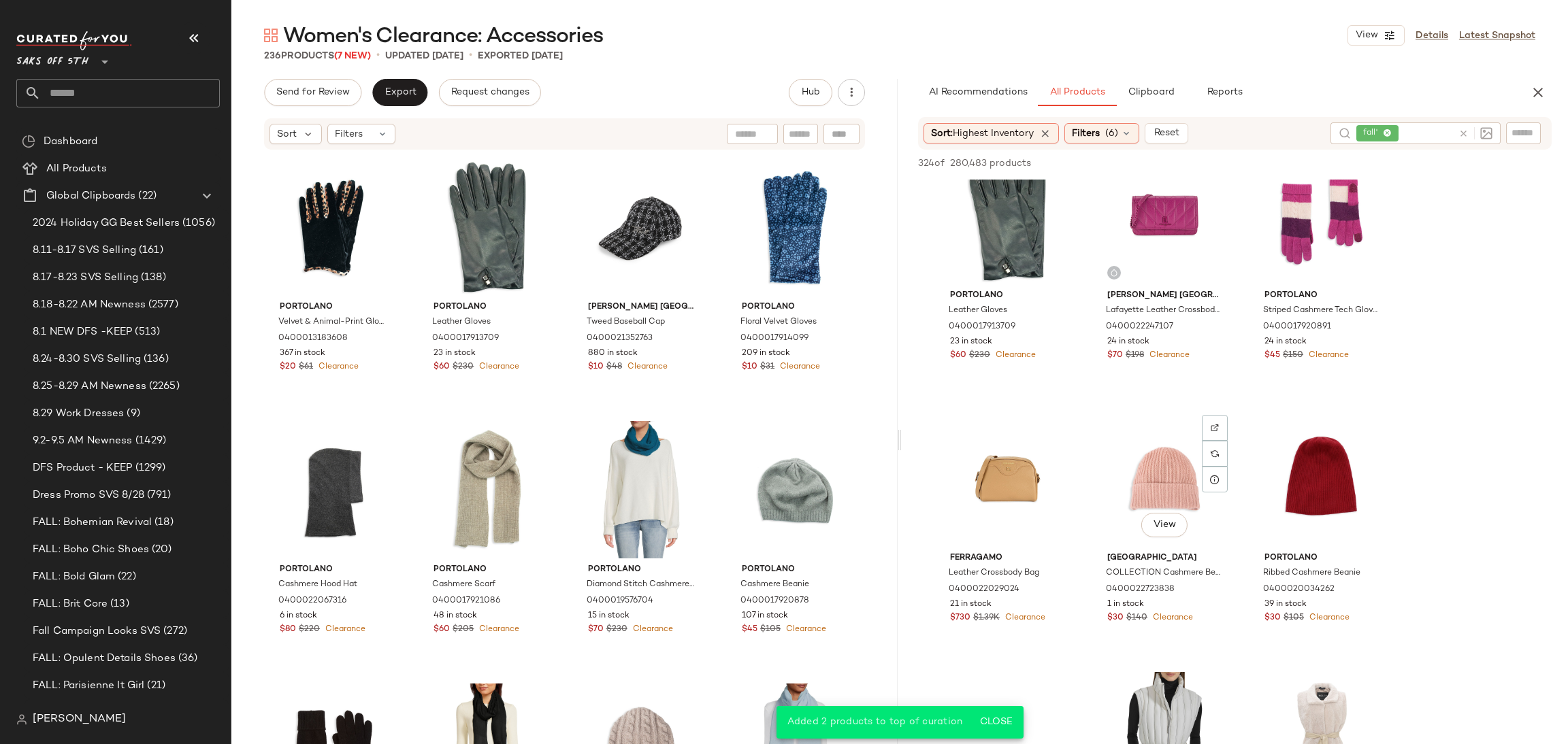
scroll to position [1349, 0]
click at [1325, 201] on div "View" at bounding box center [1321, 218] width 137 height 138
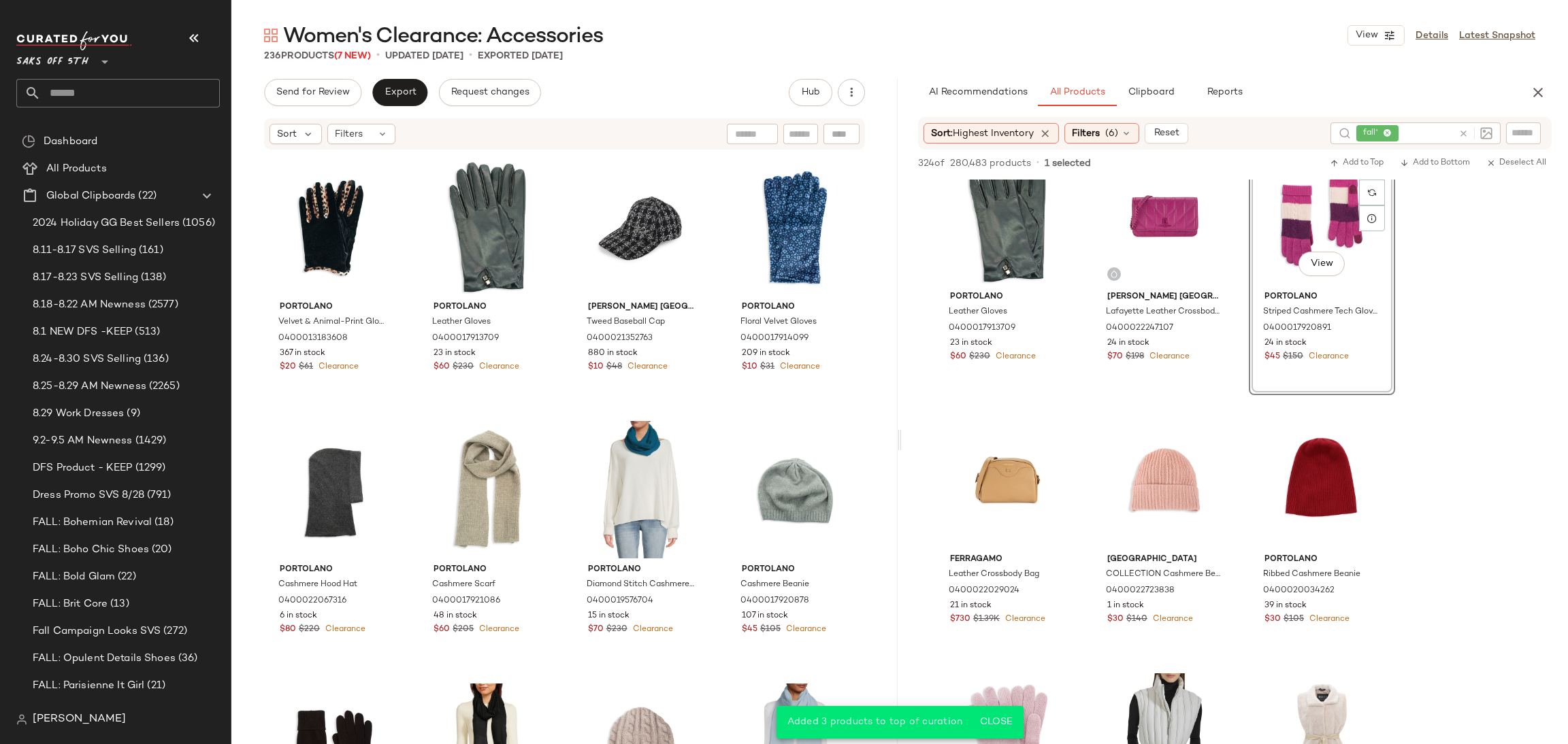
click at [1351, 150] on div "324 of 280,483 products • 1 selected Add to Top Add to Bottom Deselect All" at bounding box center [1234, 165] width 666 height 30
click at [1348, 161] on span "Add to Top" at bounding box center [1356, 164] width 54 height 10
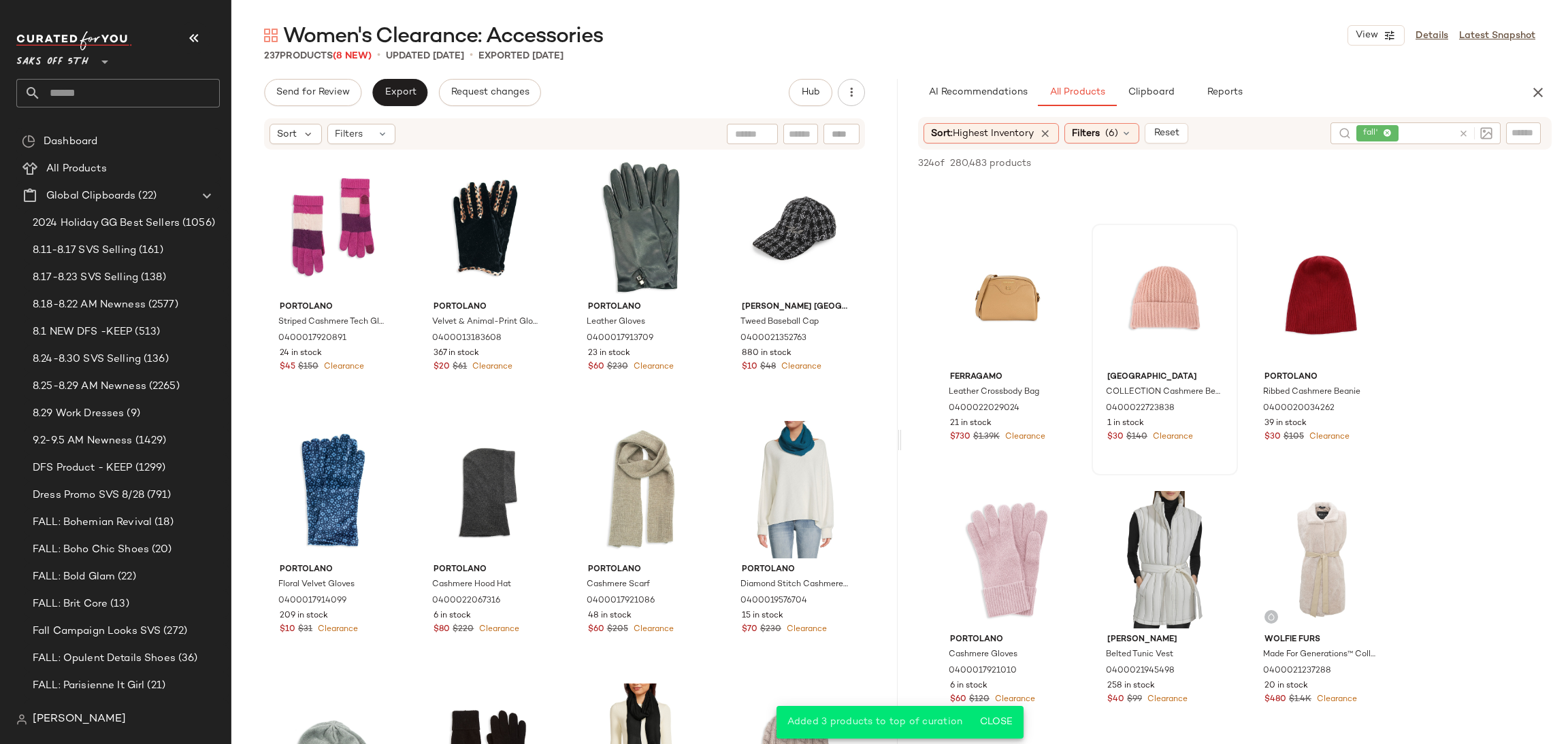
scroll to position [1545, 0]
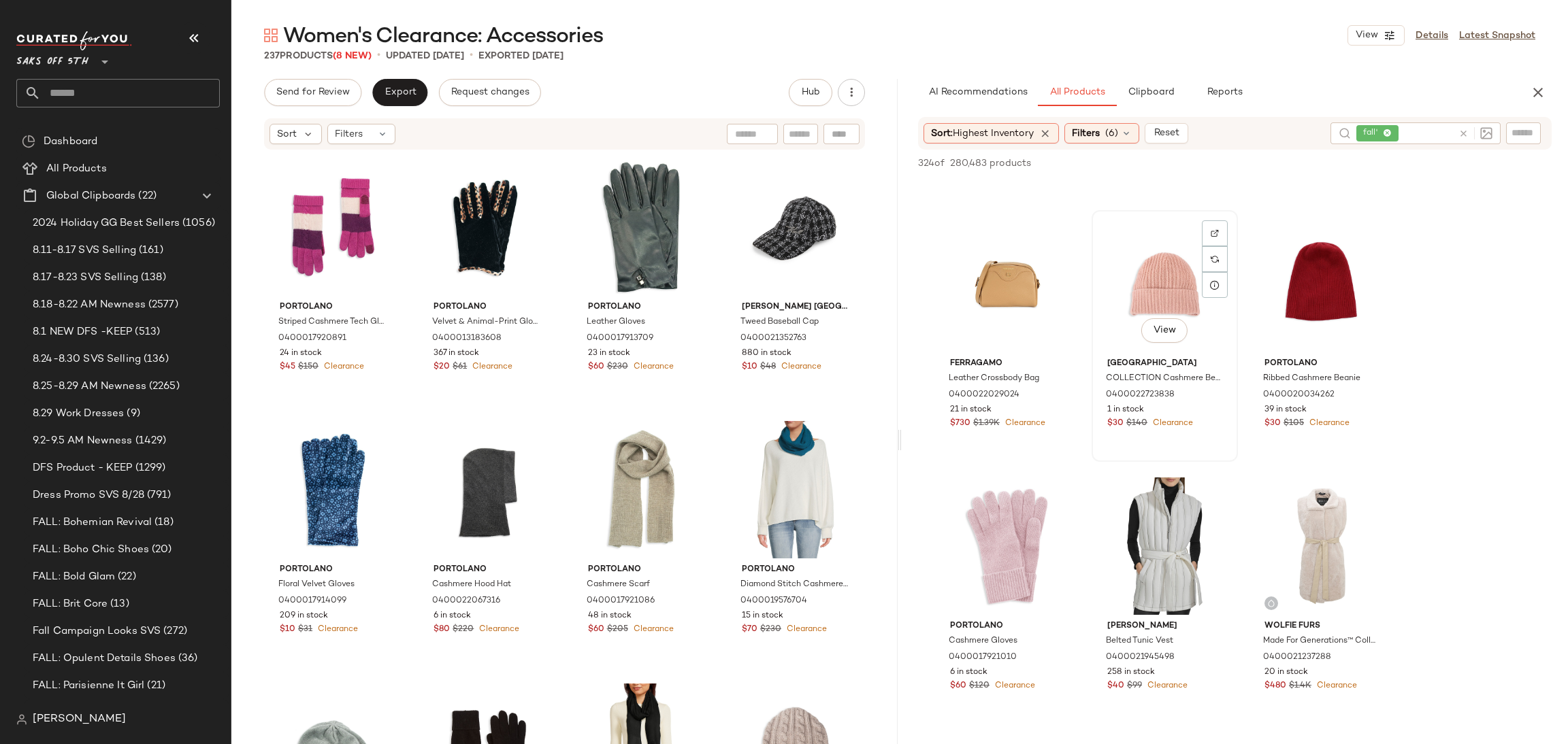
click at [1194, 279] on div "View" at bounding box center [1165, 284] width 137 height 138
click at [997, 523] on div "View" at bounding box center [1007, 546] width 137 height 138
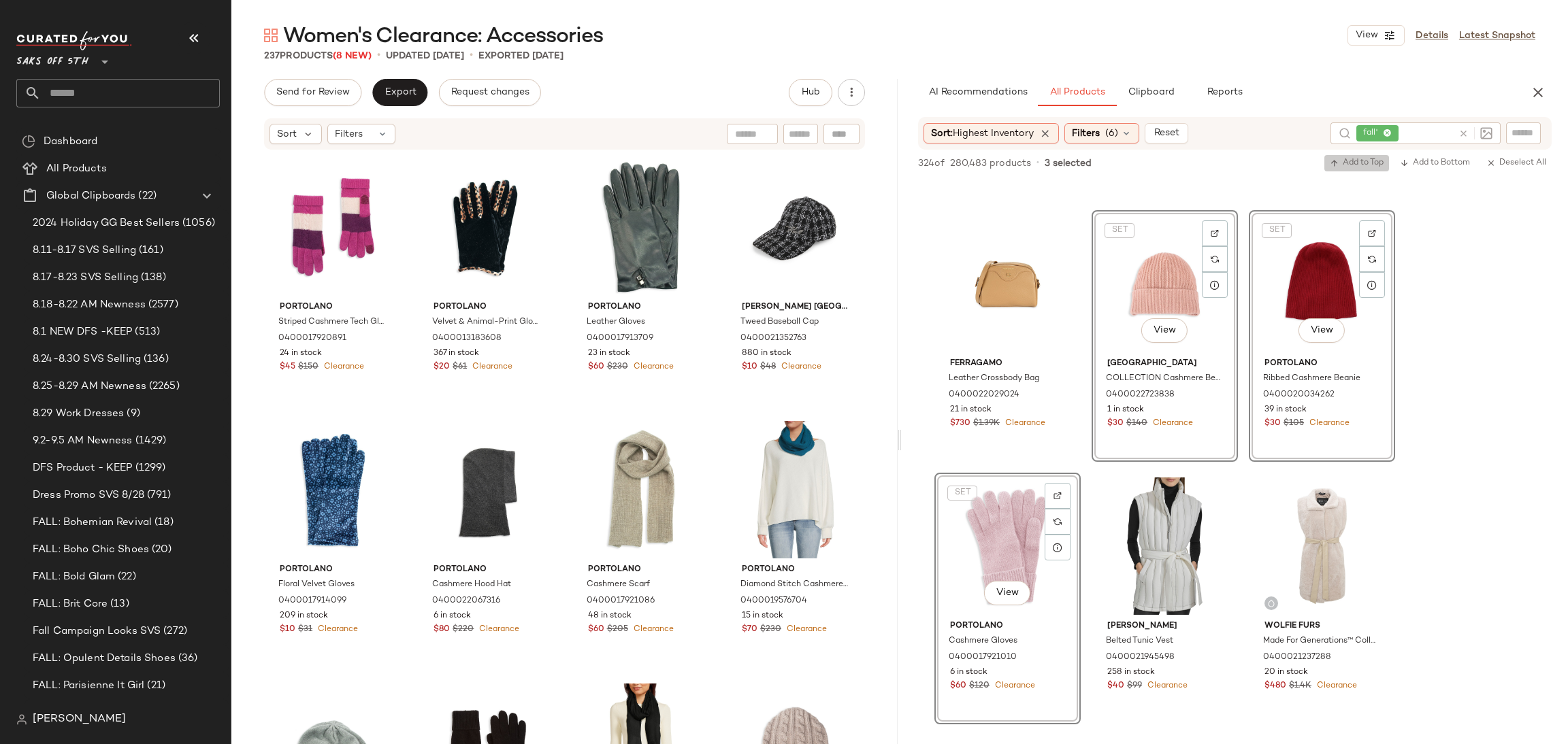
click at [1355, 171] on button "Add to Top" at bounding box center [1356, 163] width 65 height 16
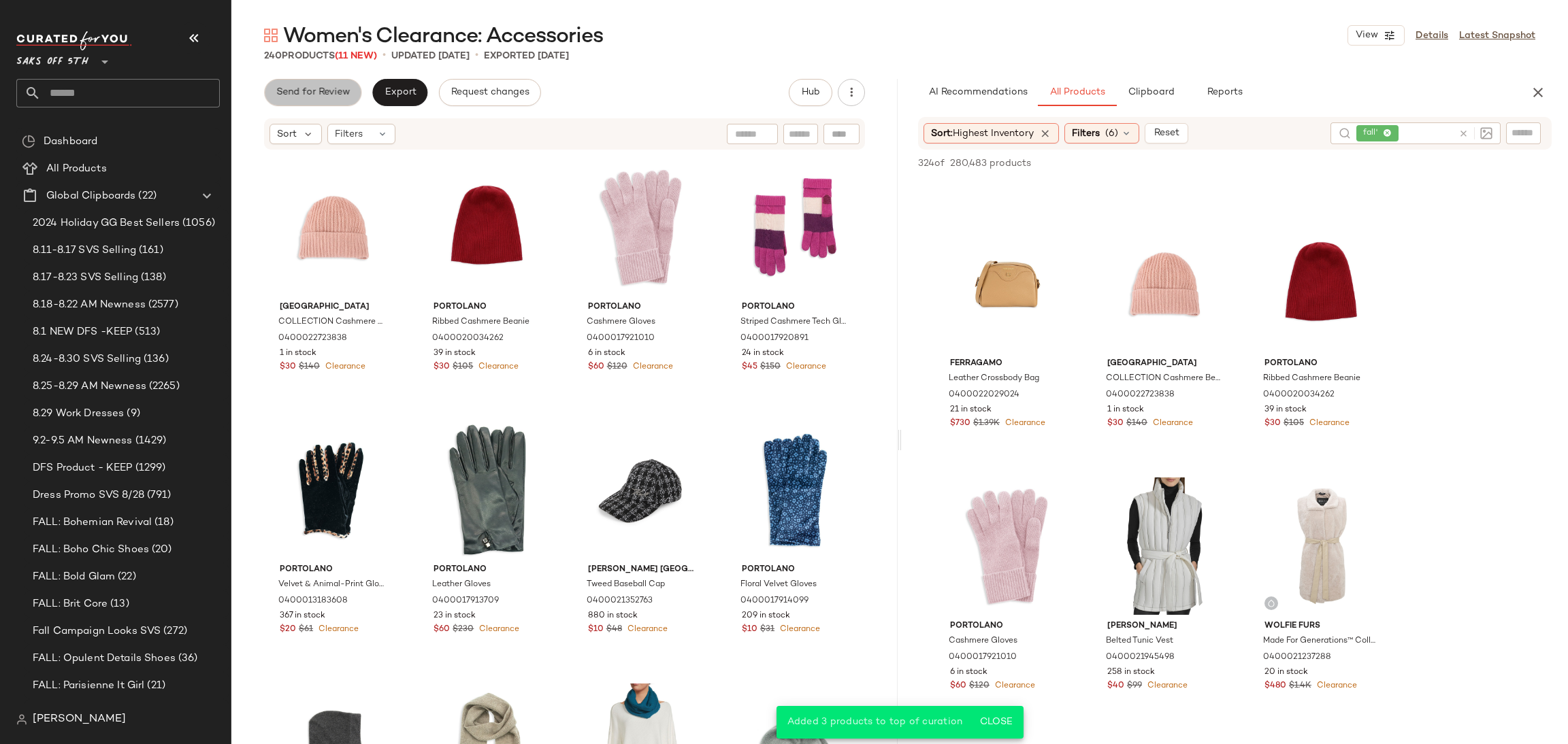
click at [317, 92] on span "Send for Review" at bounding box center [313, 92] width 74 height 11
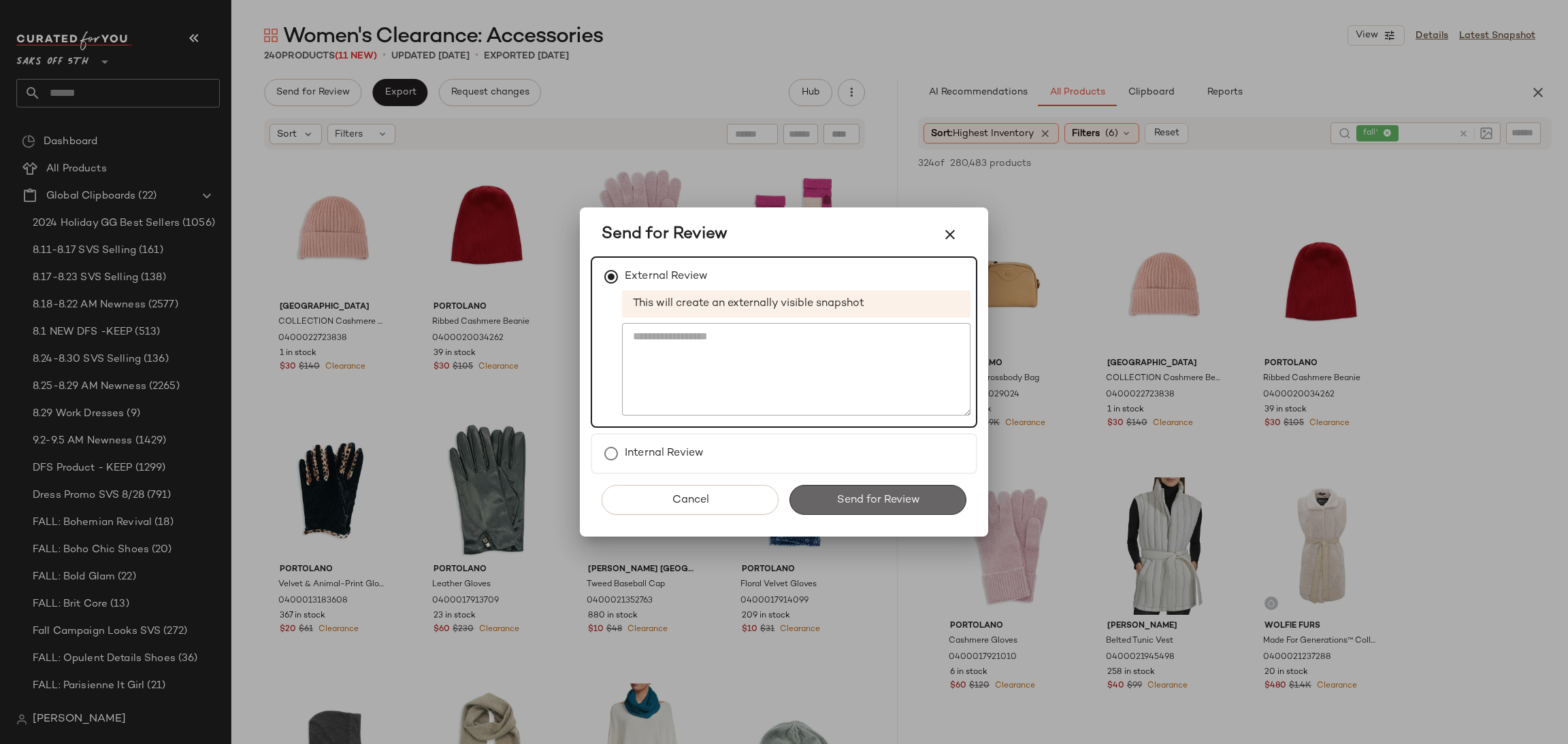
click at [828, 498] on button "Send for Review" at bounding box center [877, 500] width 177 height 30
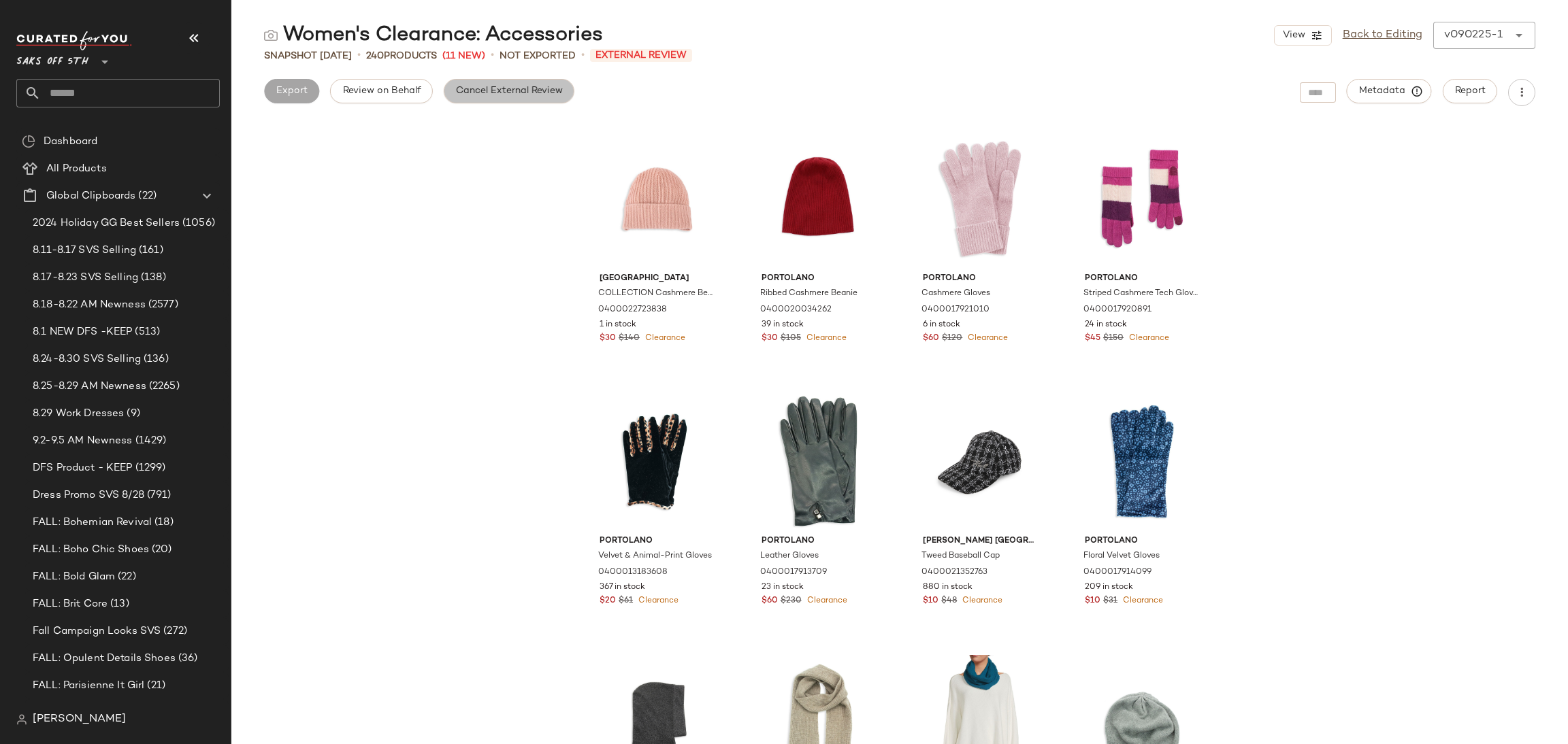
click at [479, 94] on span "Cancel External Review" at bounding box center [509, 91] width 108 height 11
click at [394, 95] on span "Export" at bounding box center [399, 91] width 32 height 11
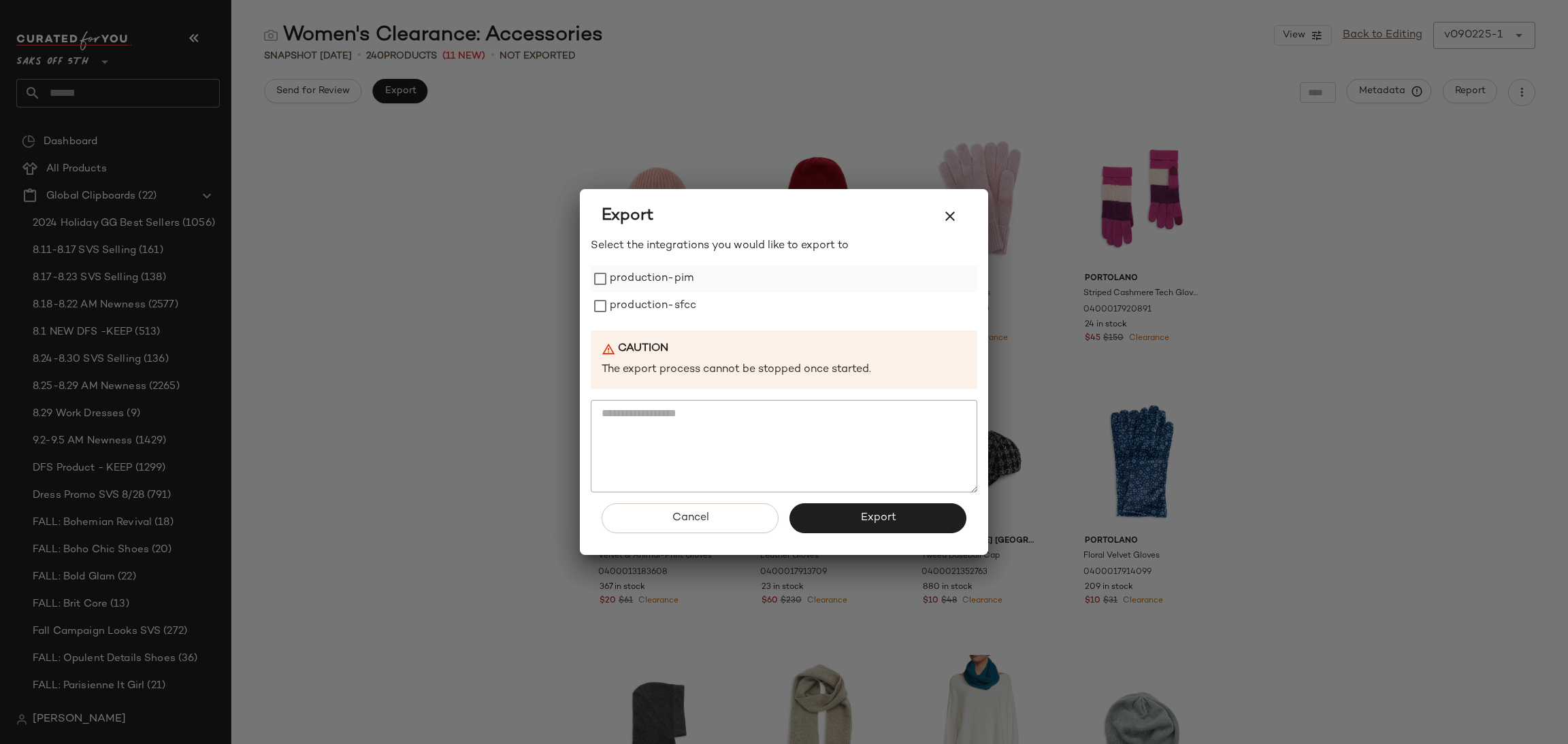
click at [635, 274] on label "production-pim" at bounding box center [652, 279] width 84 height 27
click at [639, 303] on label "production-sfcc" at bounding box center [653, 306] width 87 height 27
click at [845, 528] on button "Export" at bounding box center [877, 518] width 177 height 30
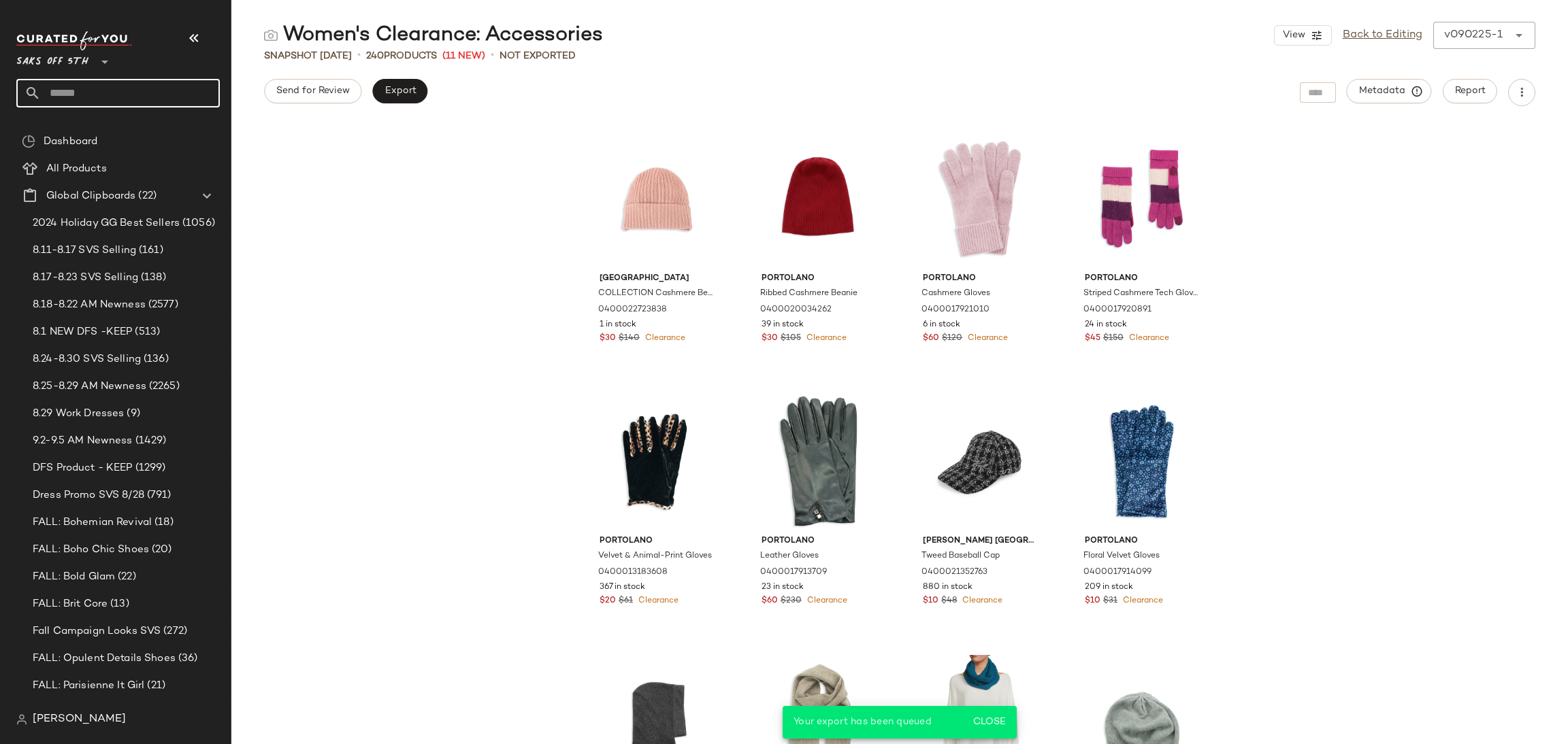
click at [124, 82] on input "text" at bounding box center [130, 93] width 179 height 29
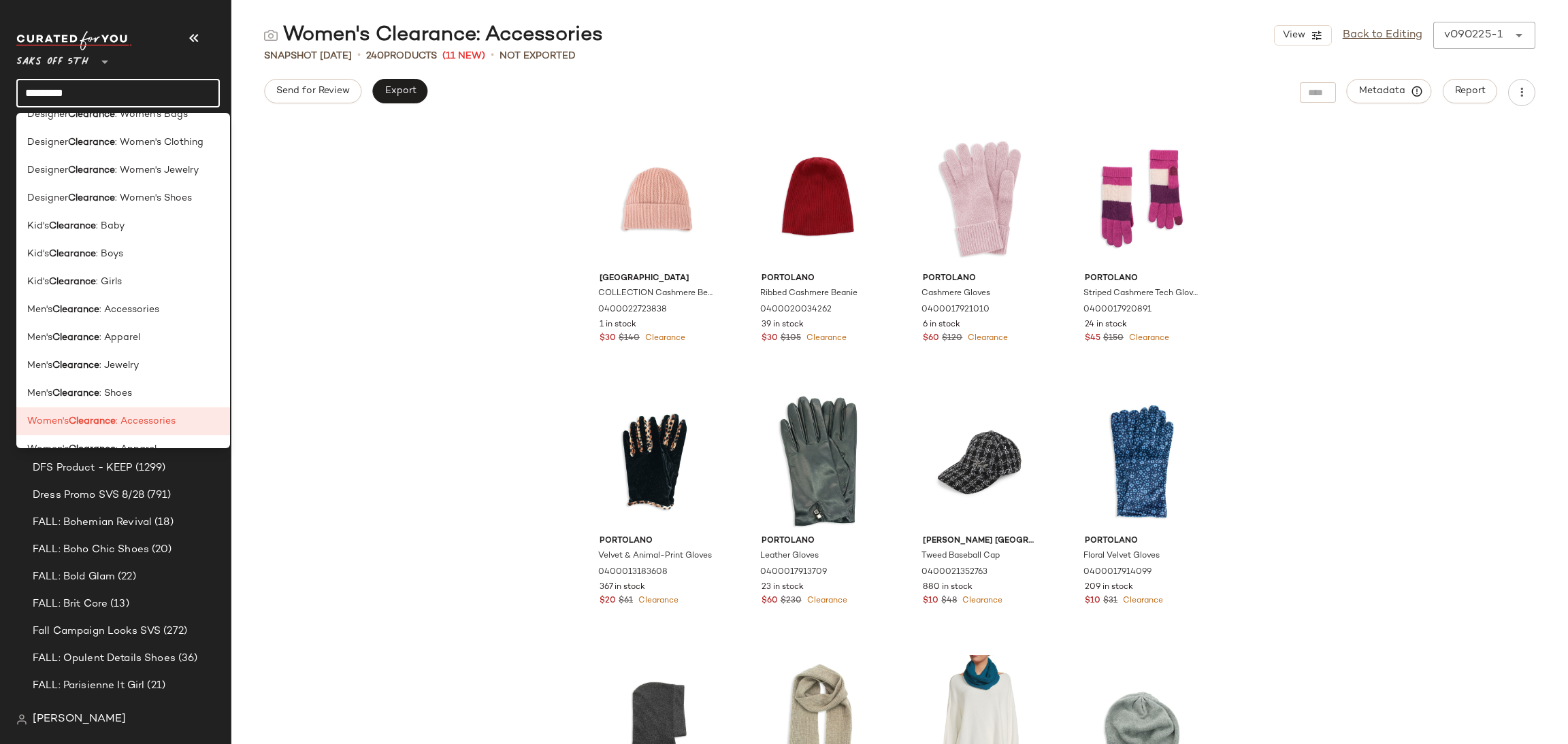
scroll to position [708, 0]
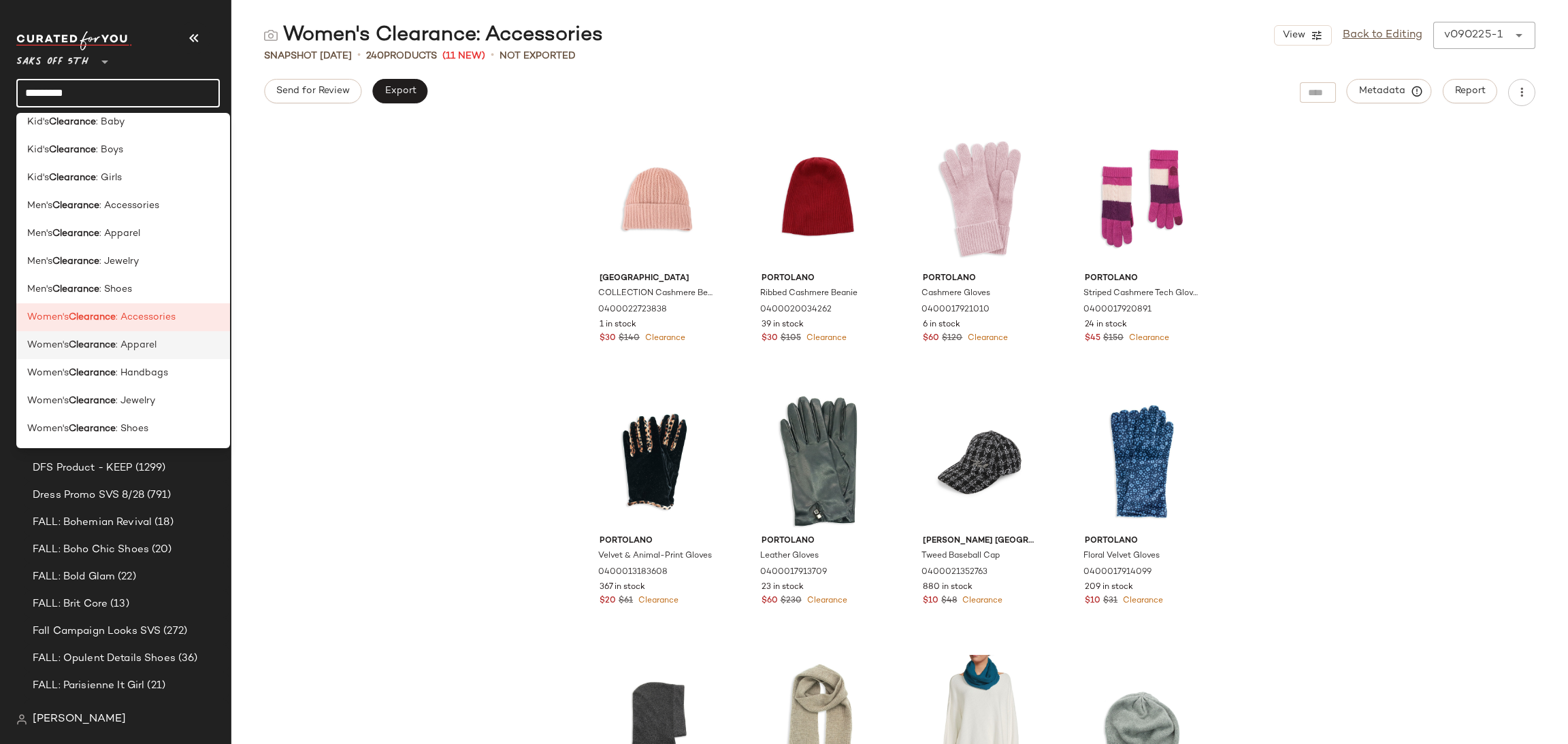
type input "*********"
click at [155, 349] on span ": Apparel" at bounding box center [136, 346] width 41 height 14
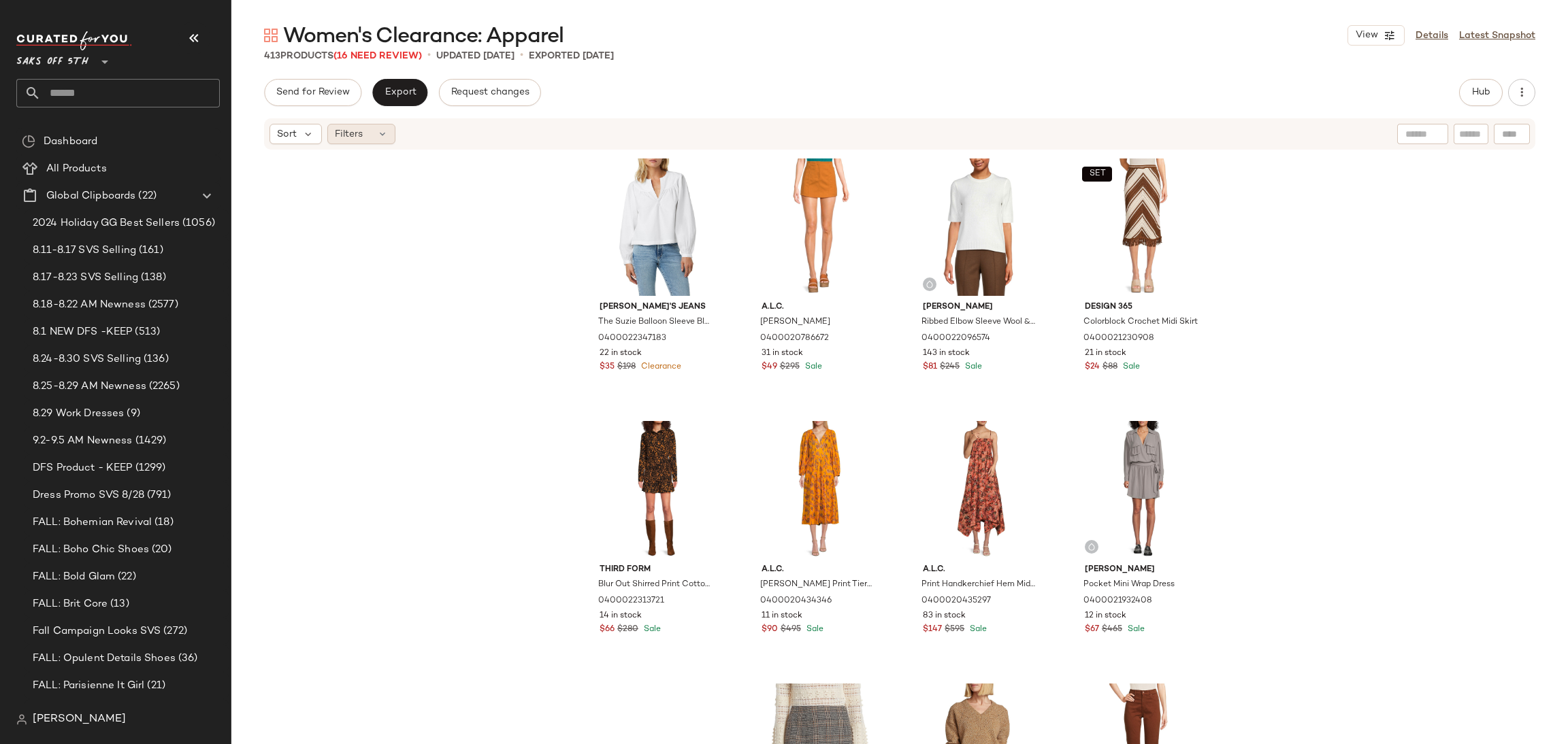
click at [371, 133] on div "Filters" at bounding box center [362, 134] width 68 height 20
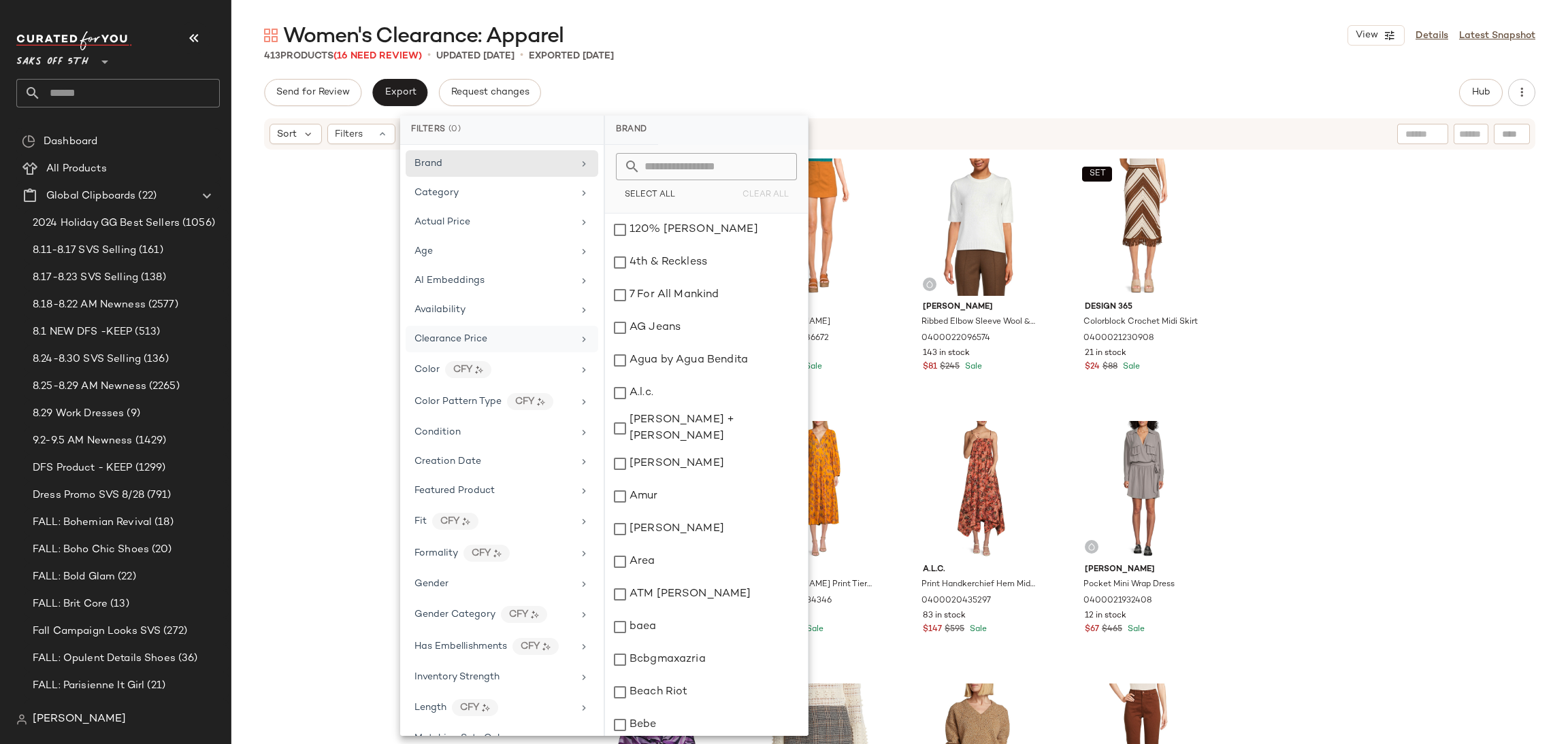
click at [517, 337] on div "Clearance Price" at bounding box center [493, 340] width 159 height 14
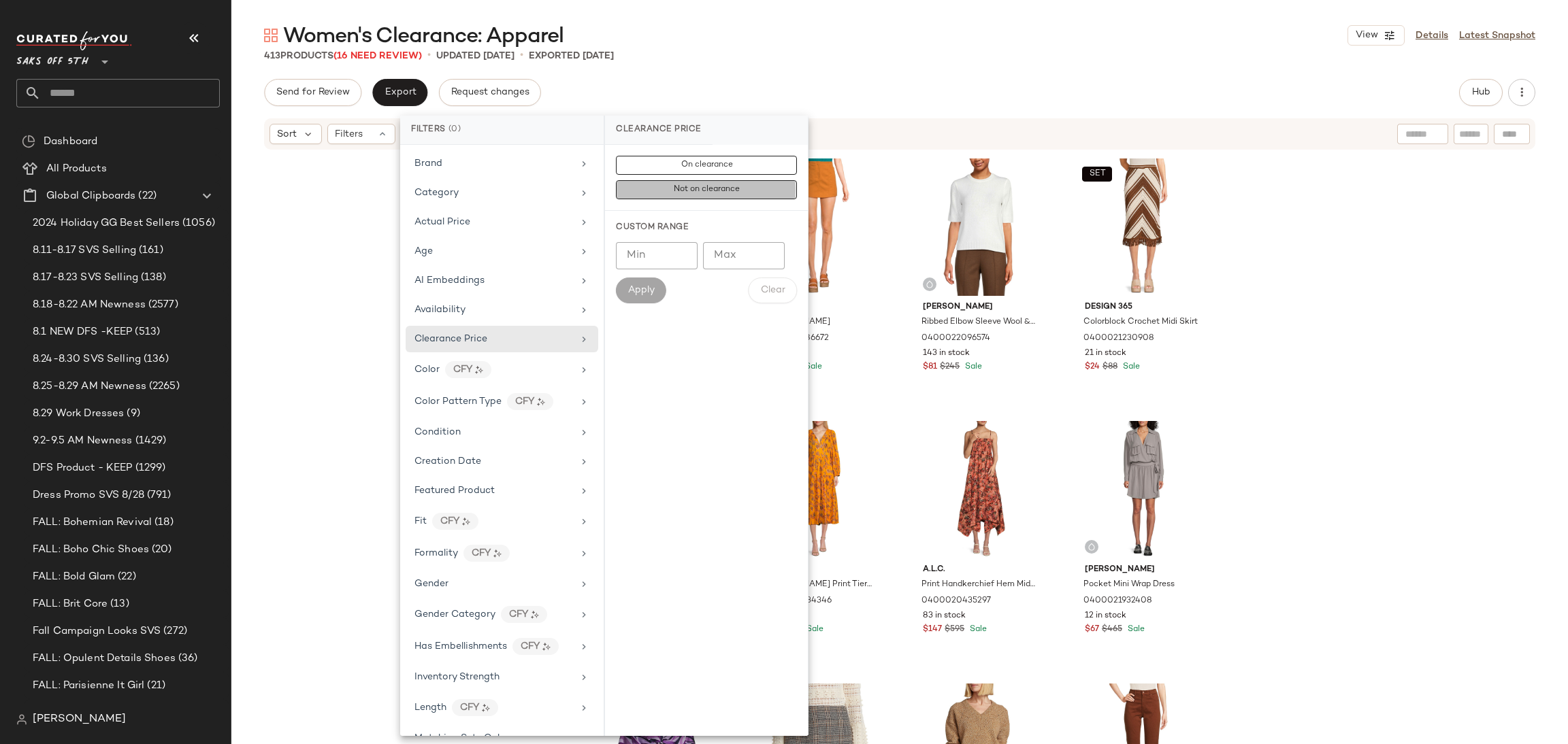
click at [726, 189] on span "Not on clearance" at bounding box center [706, 190] width 67 height 10
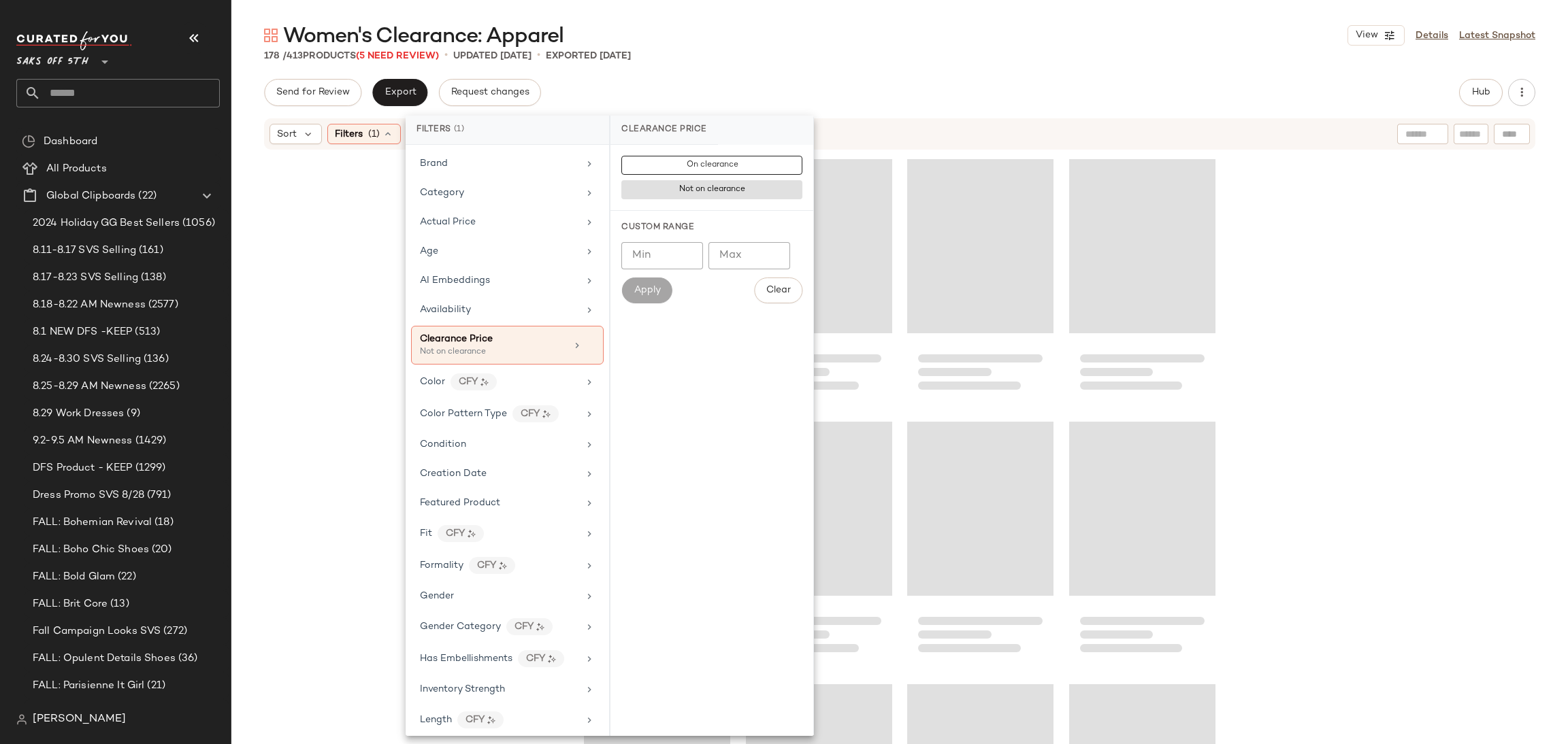
click at [817, 63] on div "Women's Clearance: Apparel View Details Latest Snapshot 178 / 413 Products (5 N…" at bounding box center [900, 383] width 1336 height 723
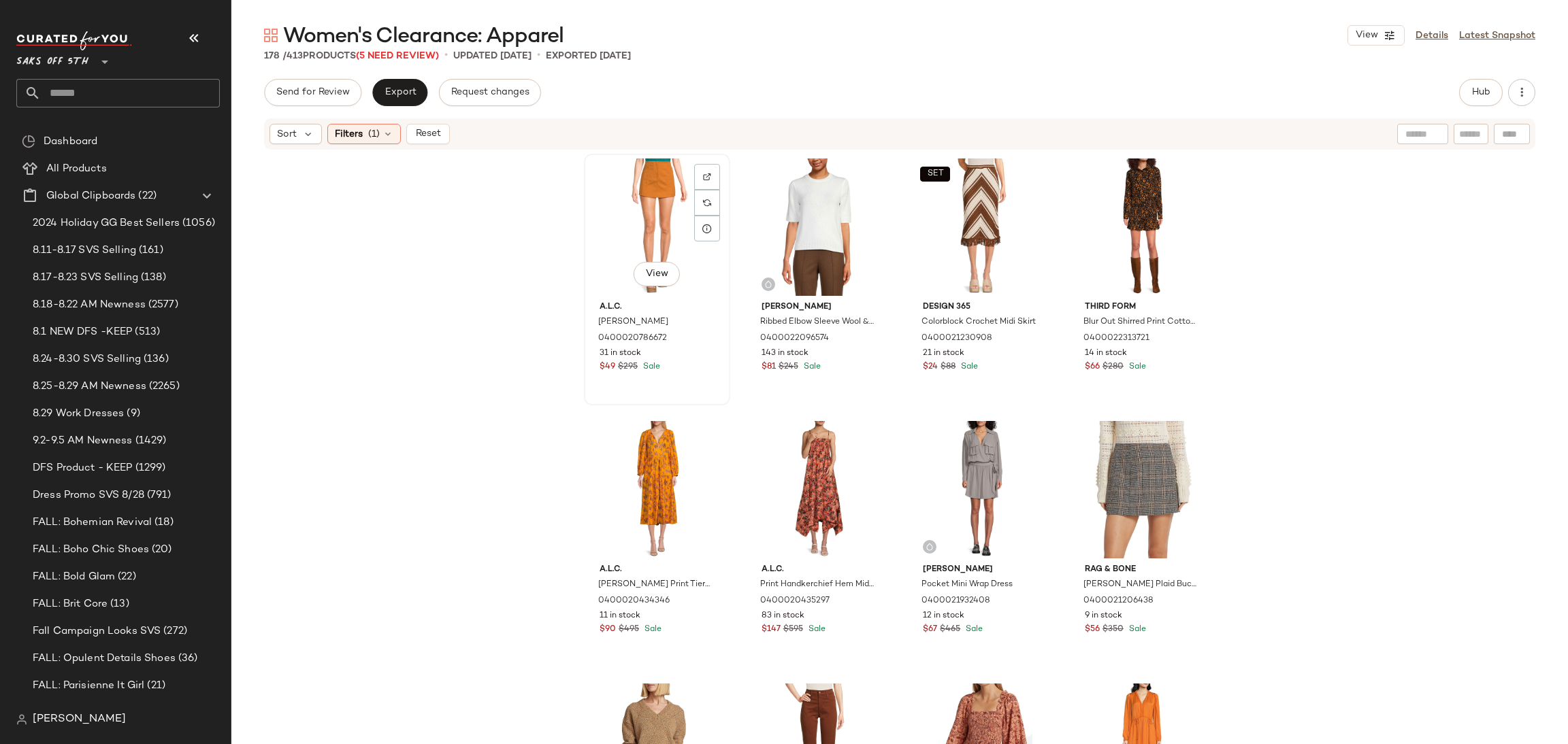
click at [590, 202] on div "View" at bounding box center [656, 228] width 137 height 138
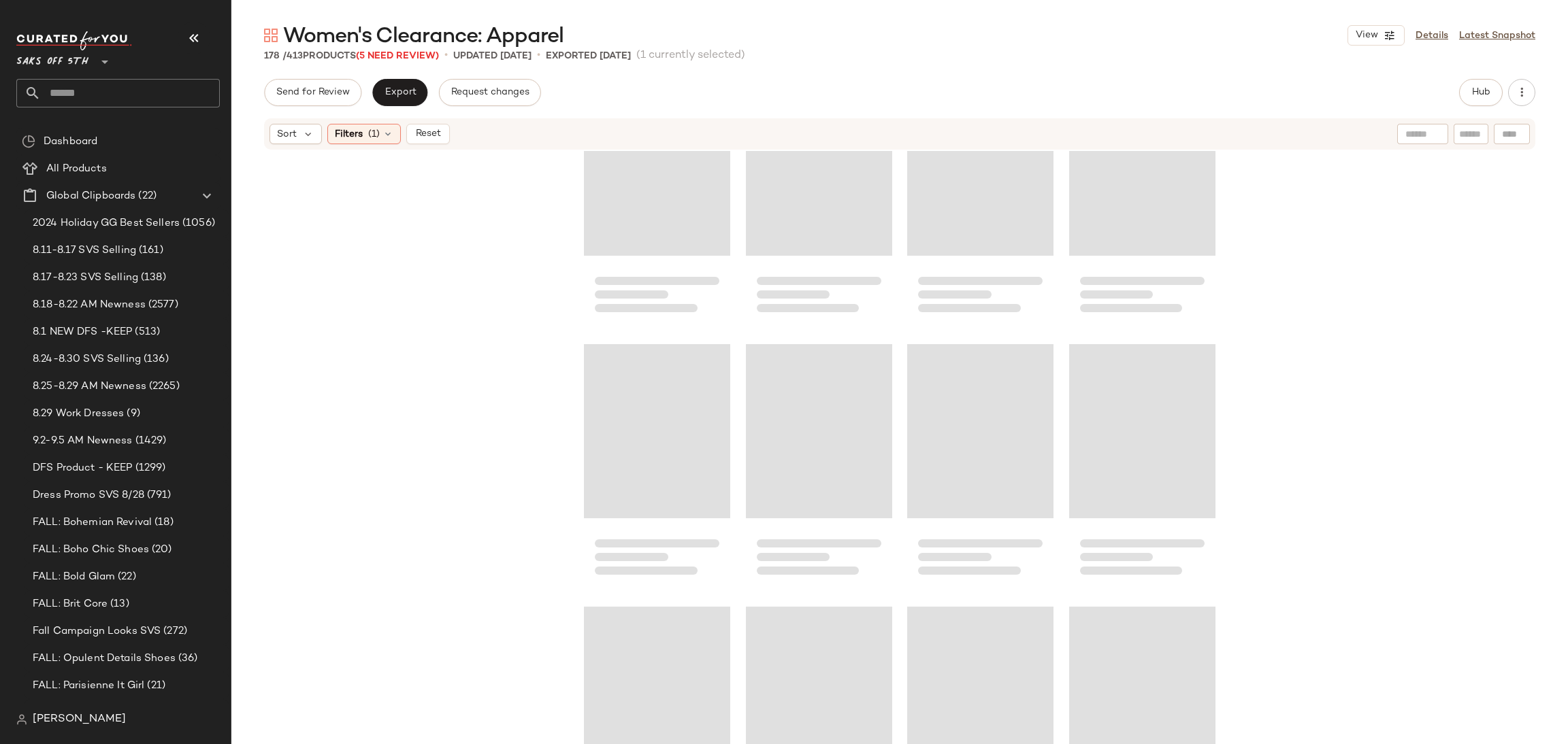
scroll to position [11188, 0]
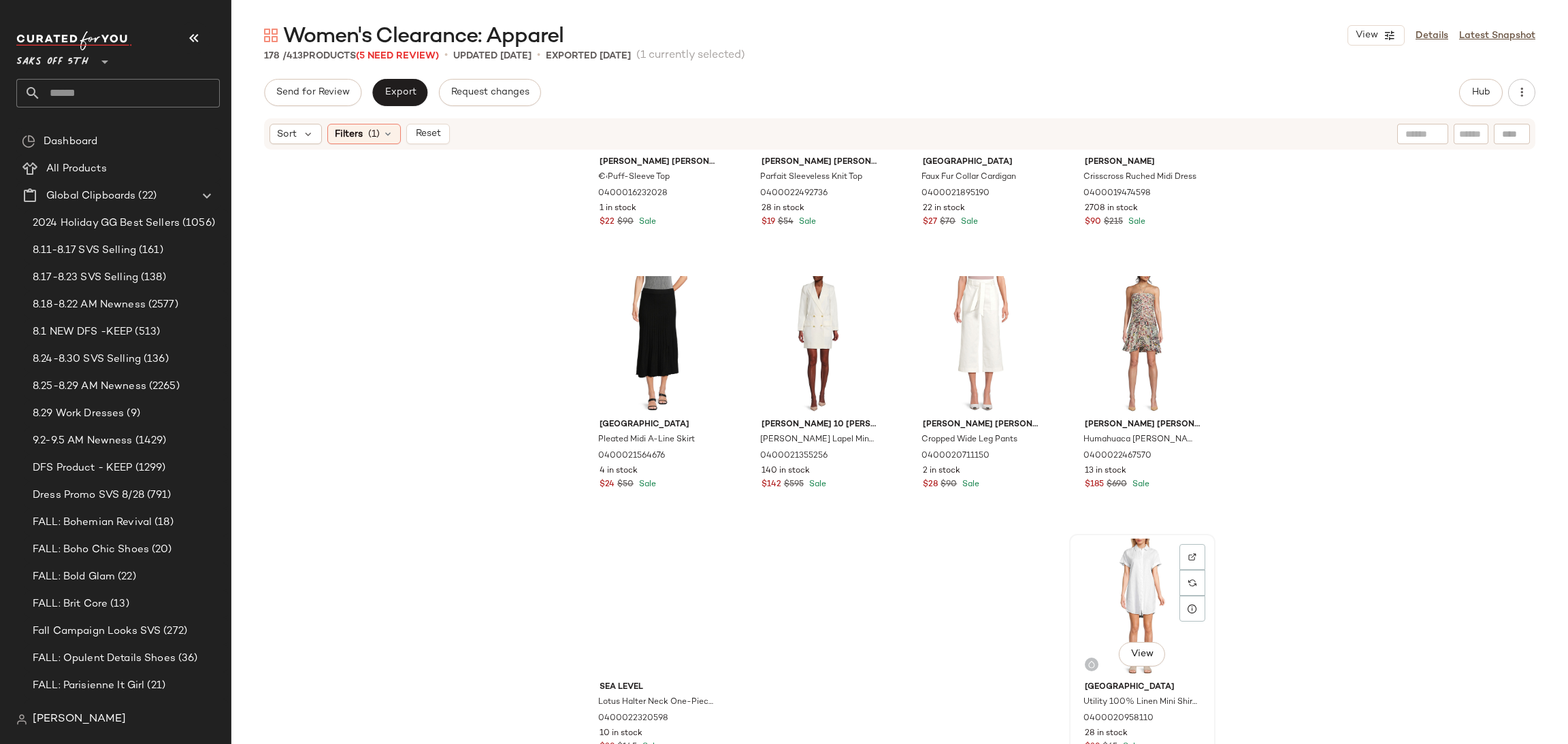
click at [1131, 594] on div "View" at bounding box center [1142, 608] width 137 height 138
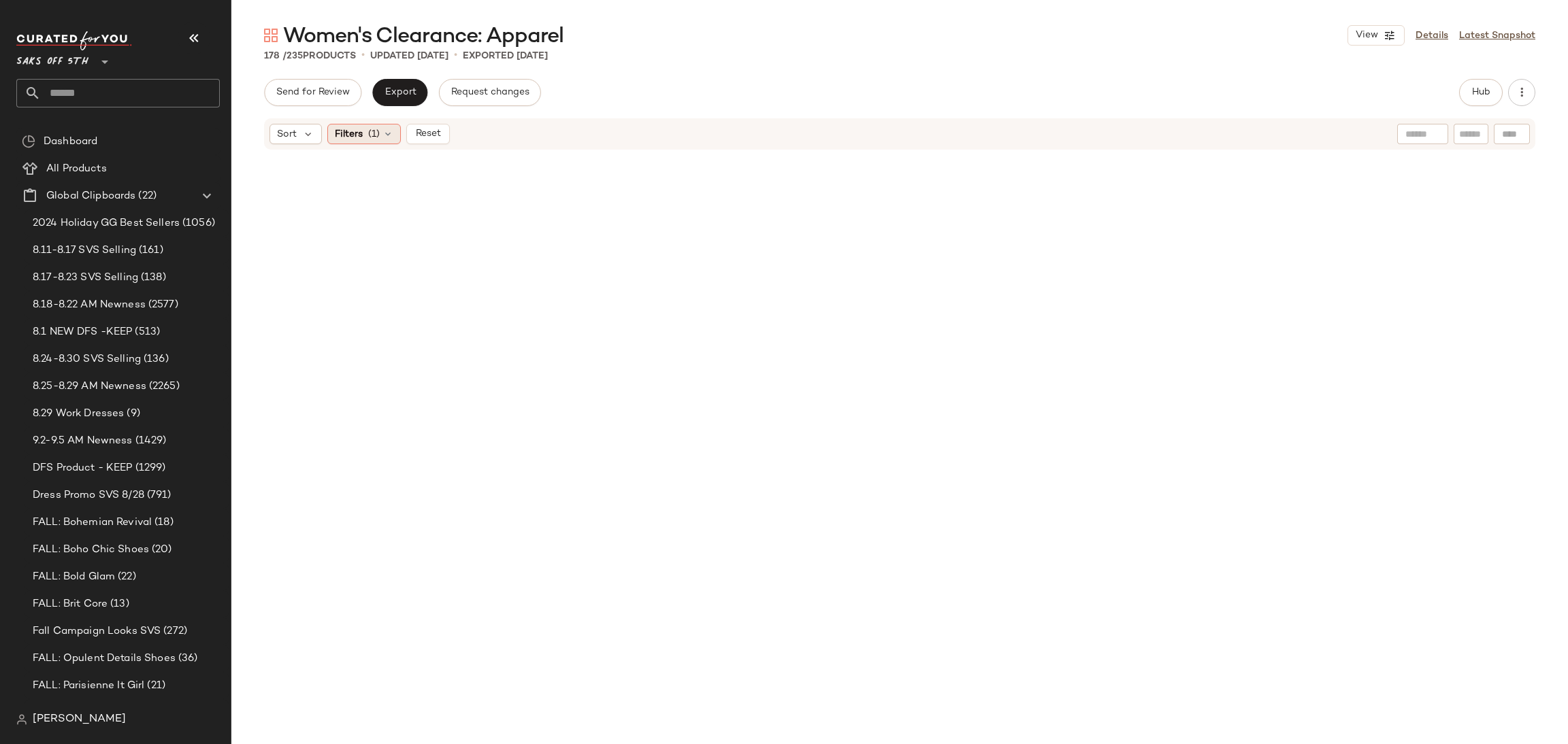
click at [375, 138] on span "(1)" at bounding box center [375, 134] width 12 height 14
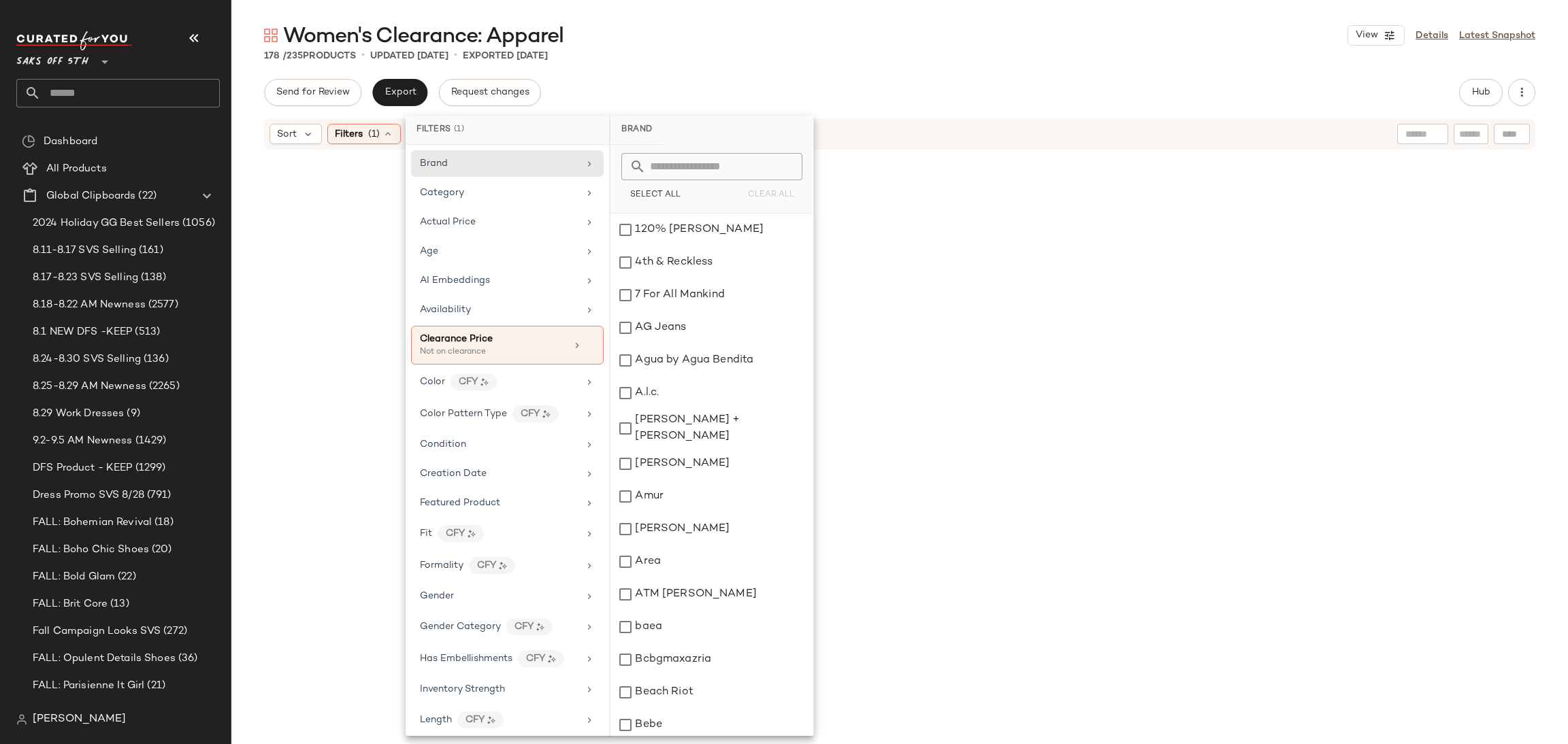
click at [516, 679] on div "Brand Category Actual Price Age AI Embeddings Availability Clearance Price Not …" at bounding box center [507, 440] width 204 height 591
click at [585, 344] on icon at bounding box center [590, 346] width 10 height 10
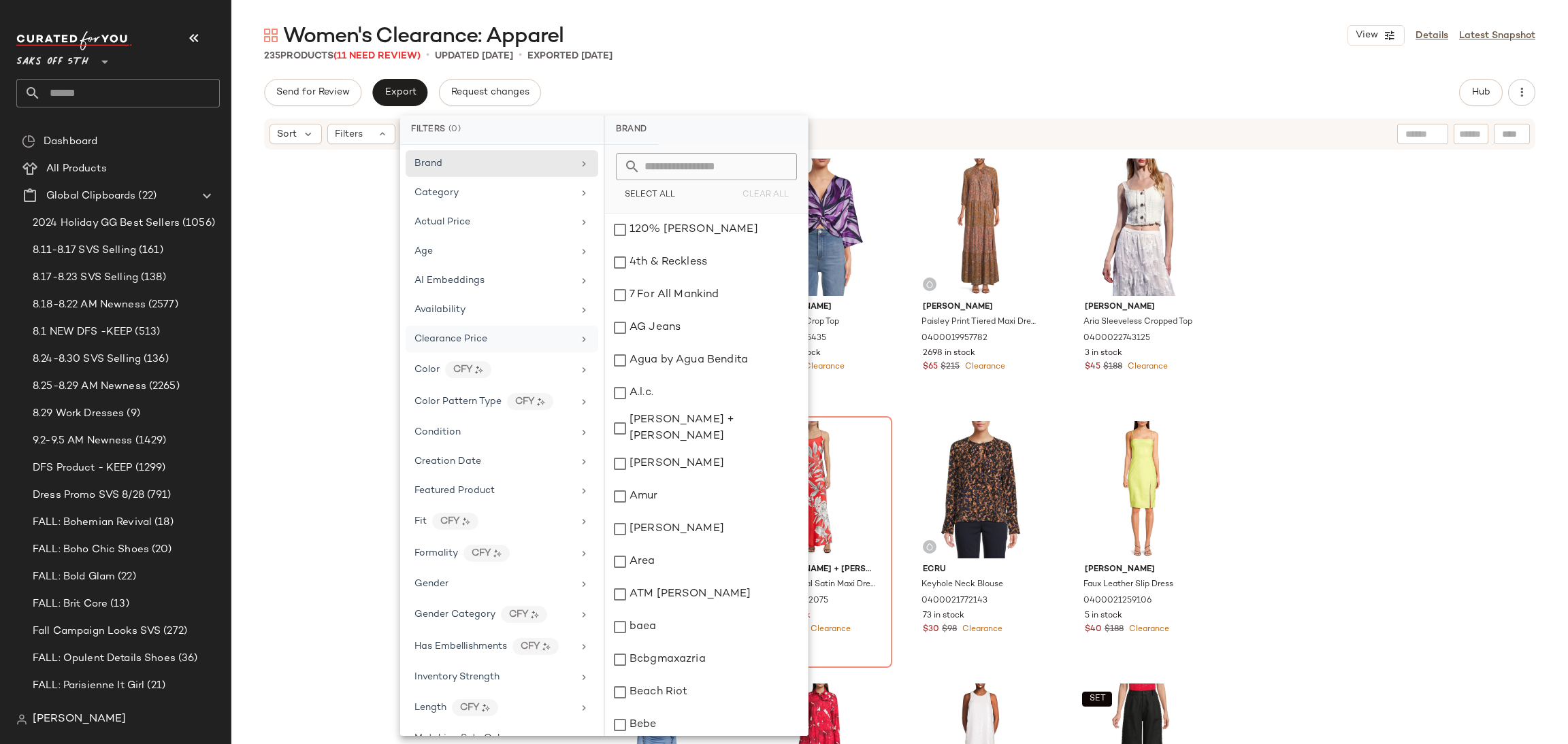
click at [781, 38] on div "Women's Clearance: Apparel View Details Latest Snapshot" at bounding box center [900, 35] width 1336 height 27
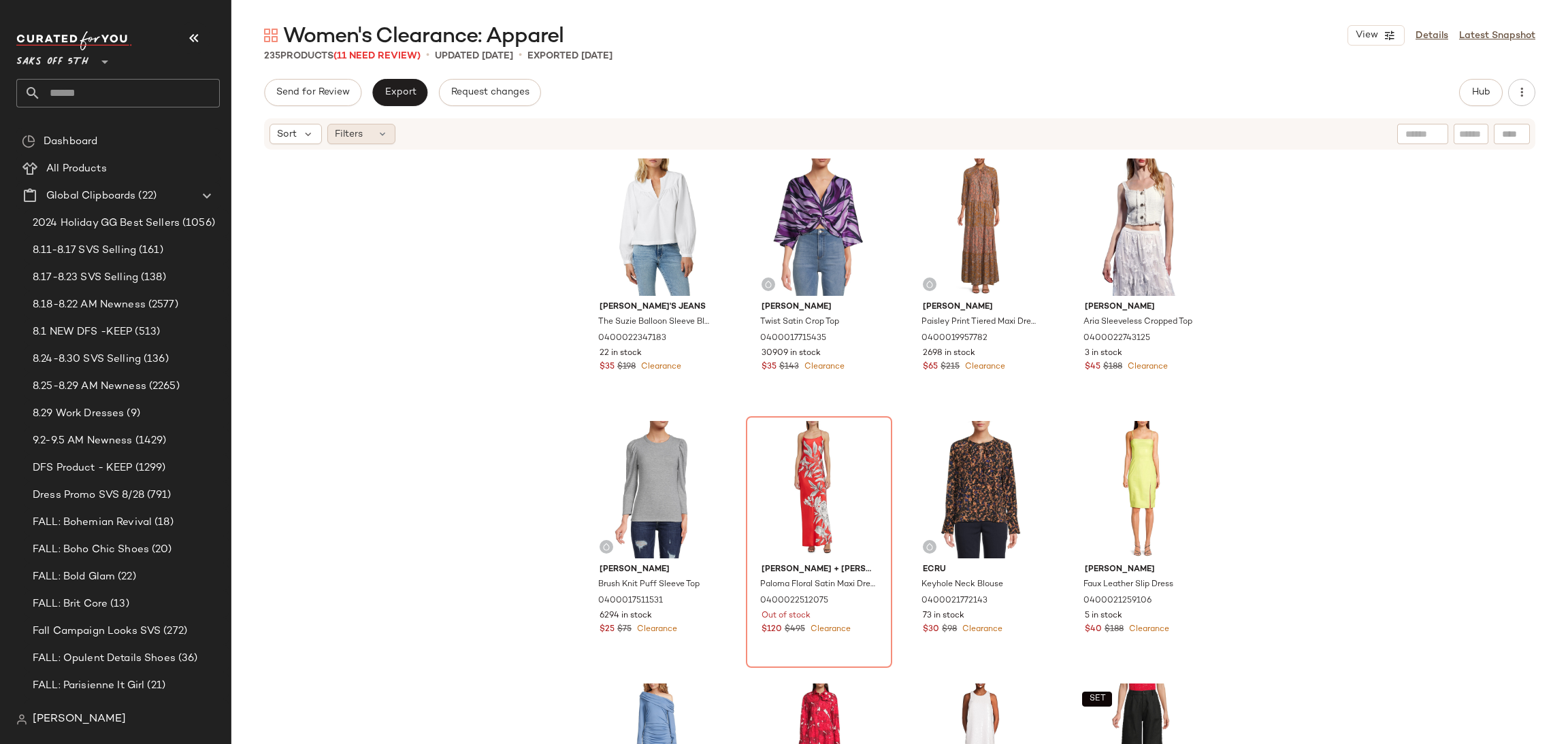
click at [354, 134] on span "Filters" at bounding box center [349, 134] width 28 height 14
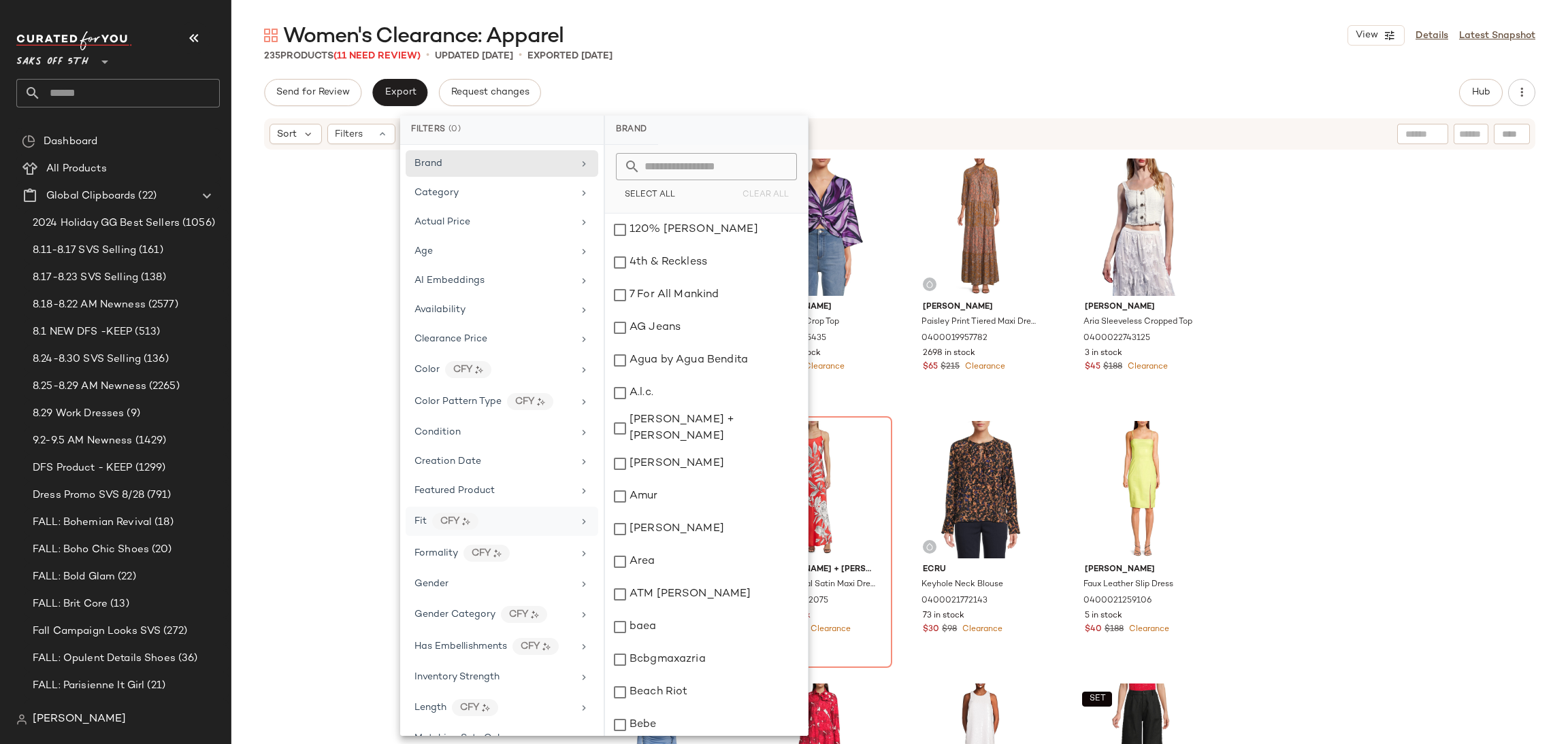
scroll to position [530, 0]
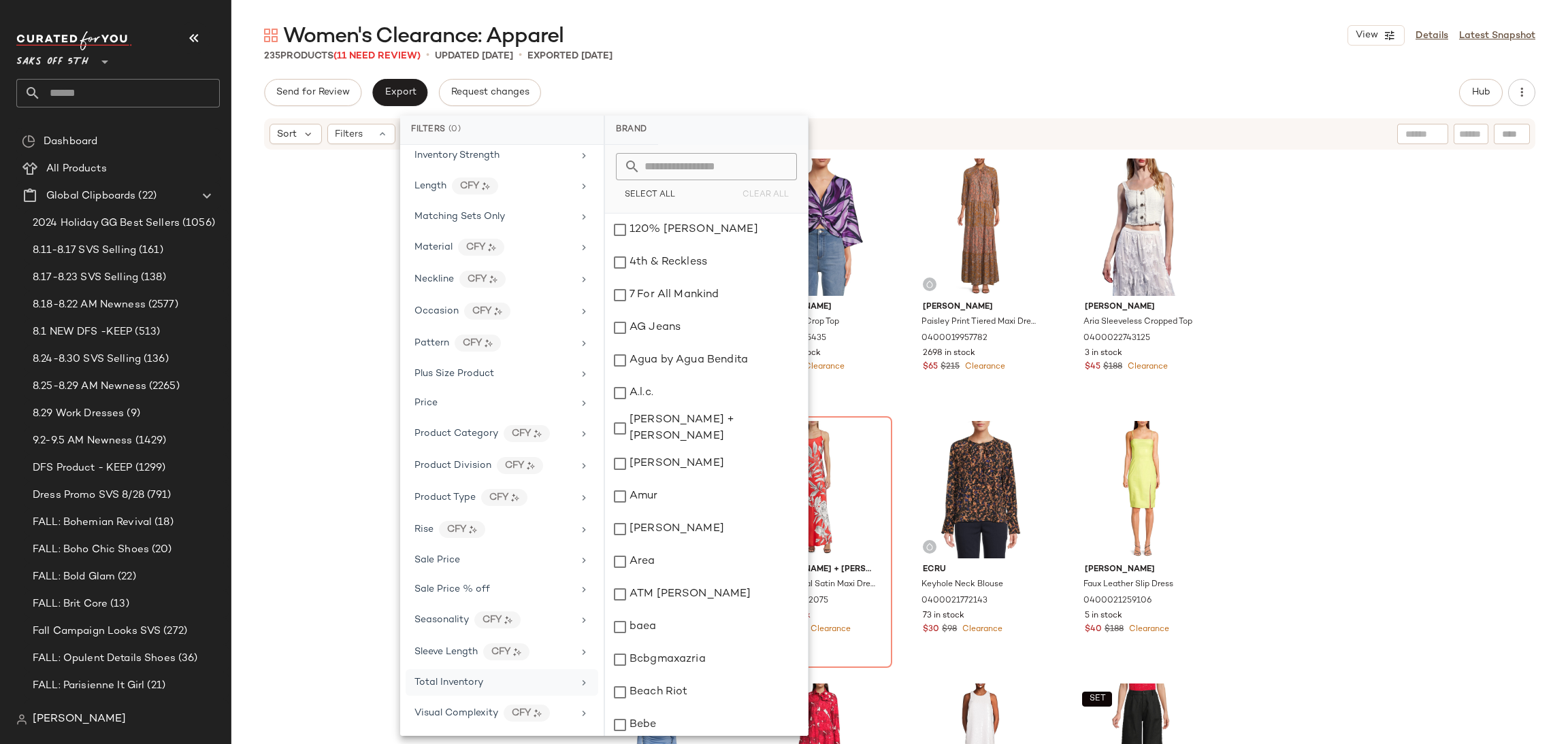
click at [495, 679] on div "Total Inventory" at bounding box center [493, 683] width 159 height 14
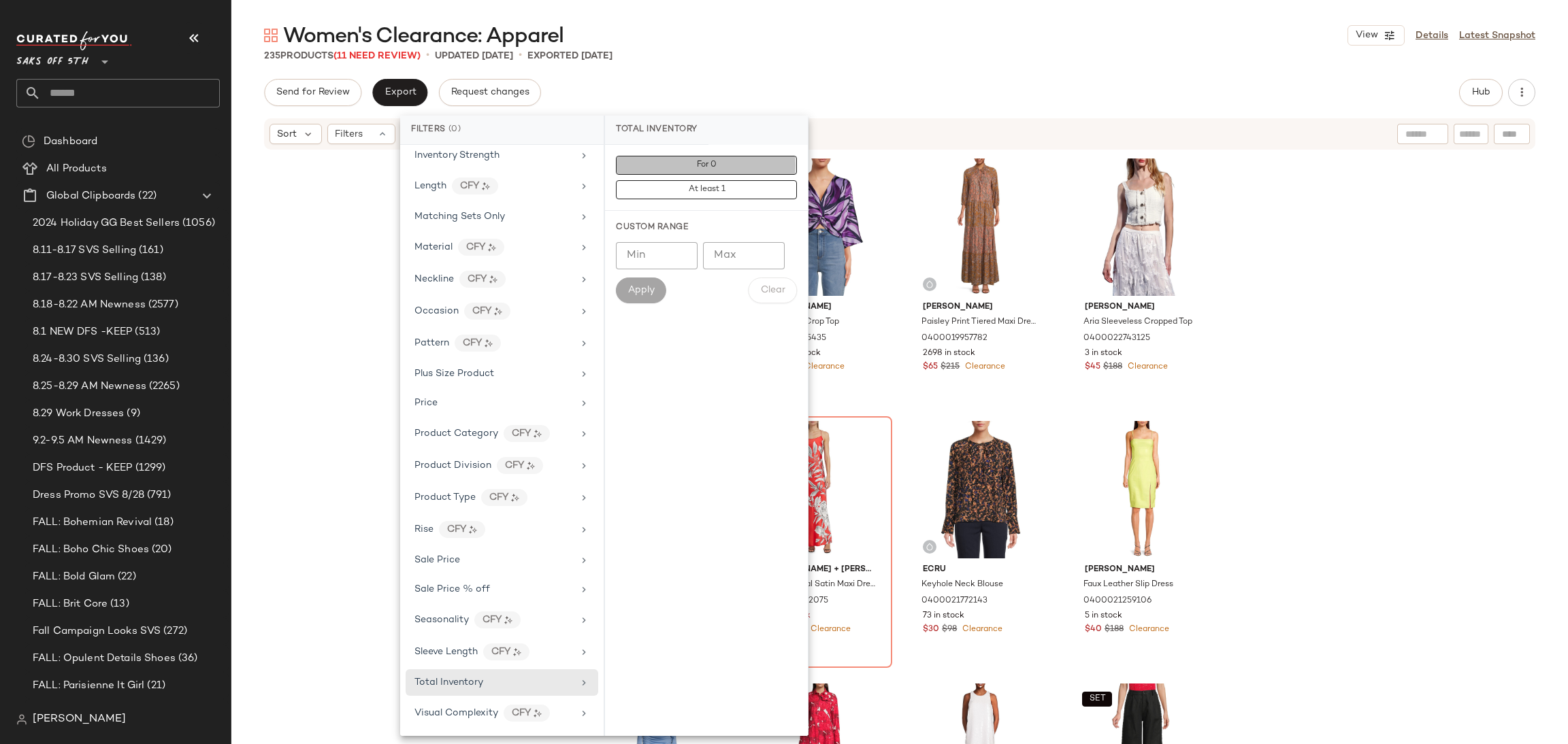
click at [716, 167] on span "For 0" at bounding box center [706, 166] width 20 height 10
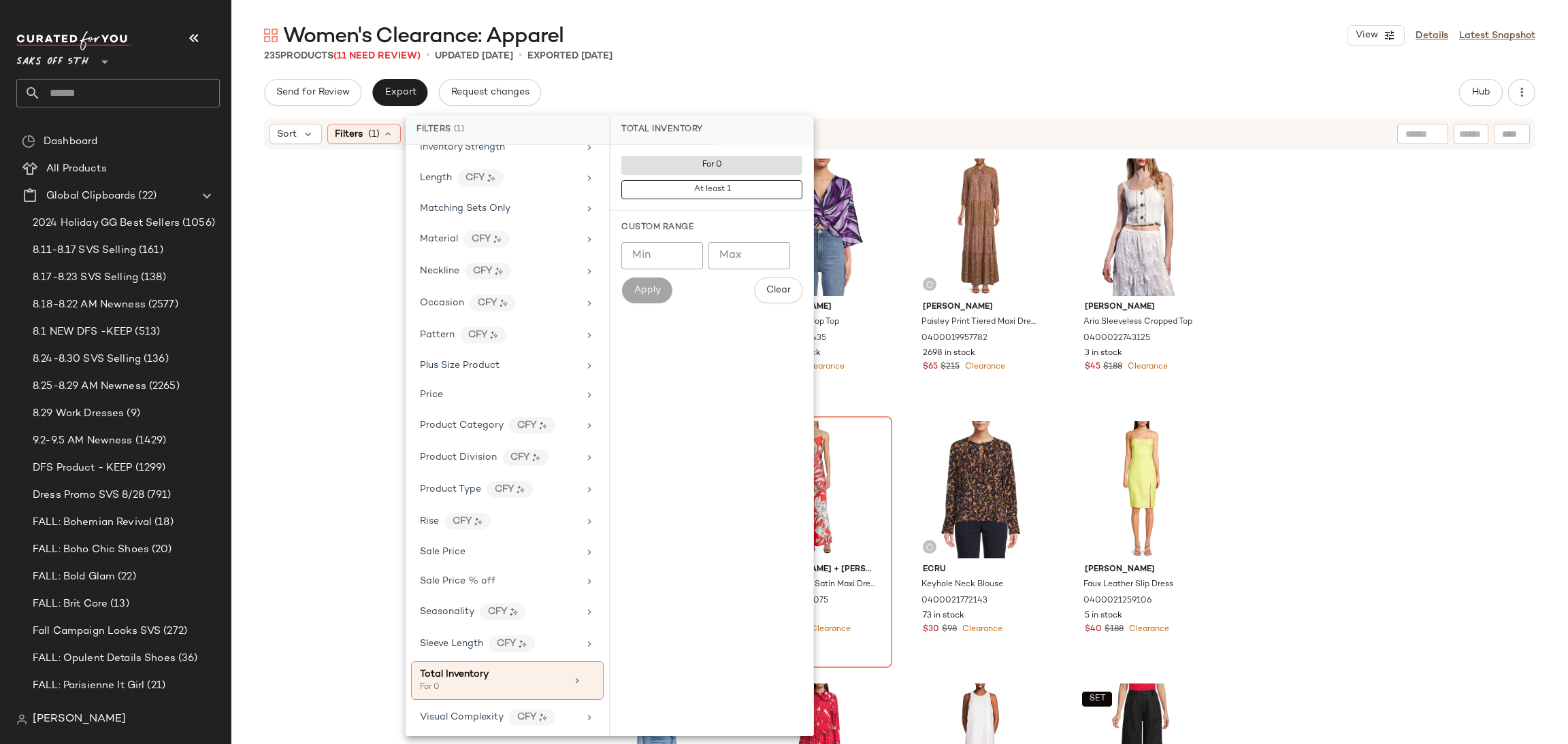
click at [830, 76] on div "Women's Clearance: Apparel View Details Latest Snapshot 235 Products (11 Need R…" at bounding box center [900, 383] width 1336 height 723
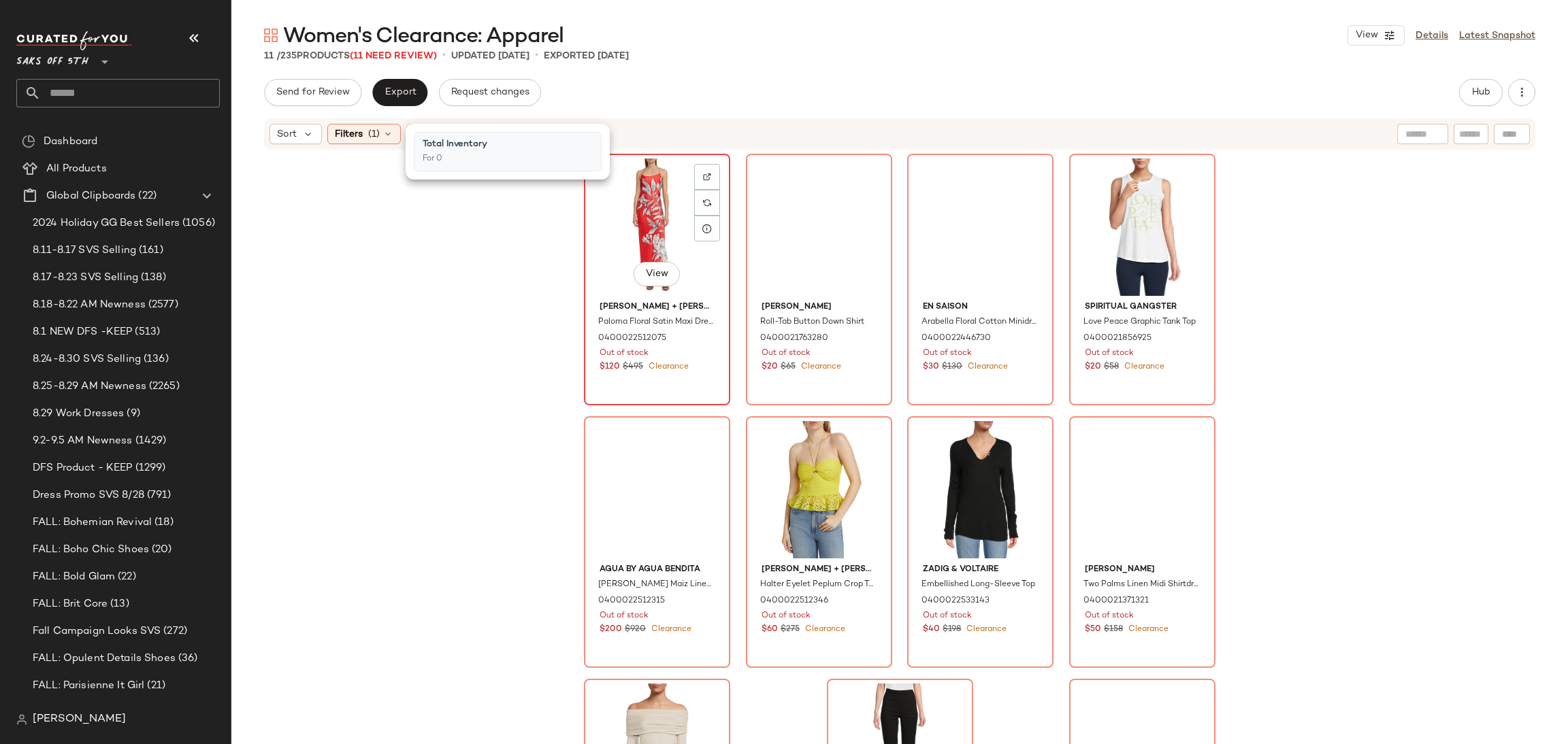
click at [680, 193] on div "View" at bounding box center [656, 228] width 137 height 138
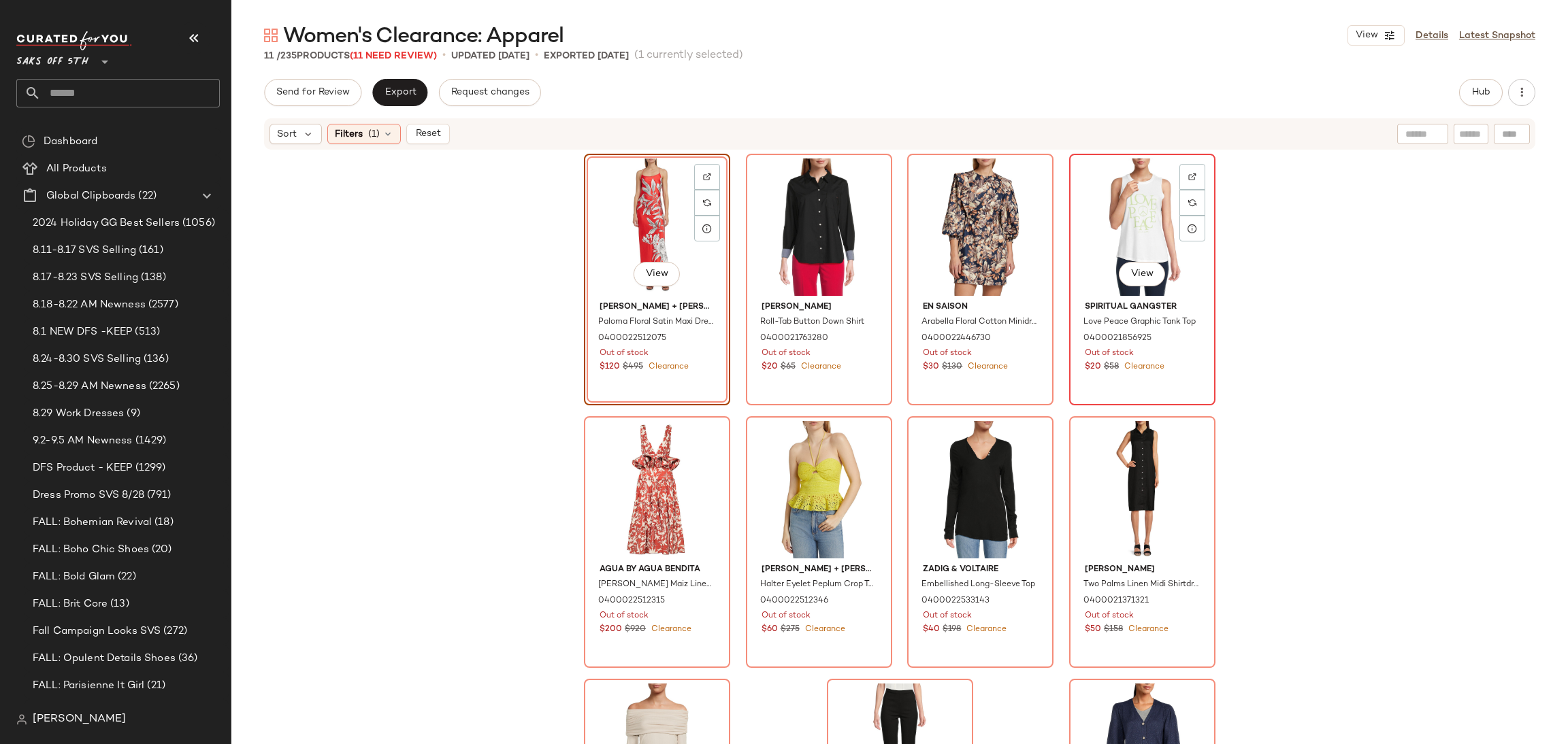
scroll to position [145, 0]
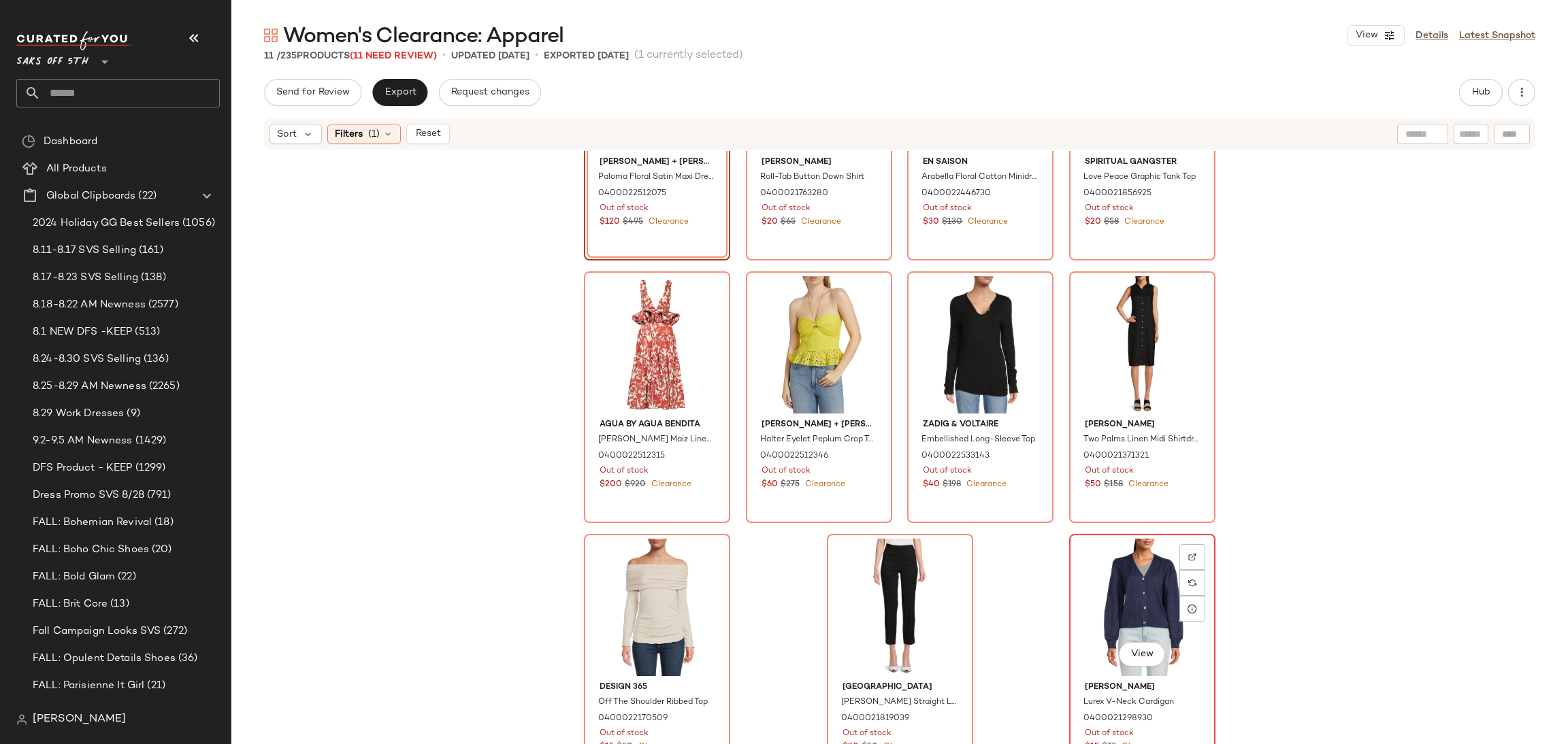
click at [1116, 576] on div "View" at bounding box center [1142, 608] width 137 height 138
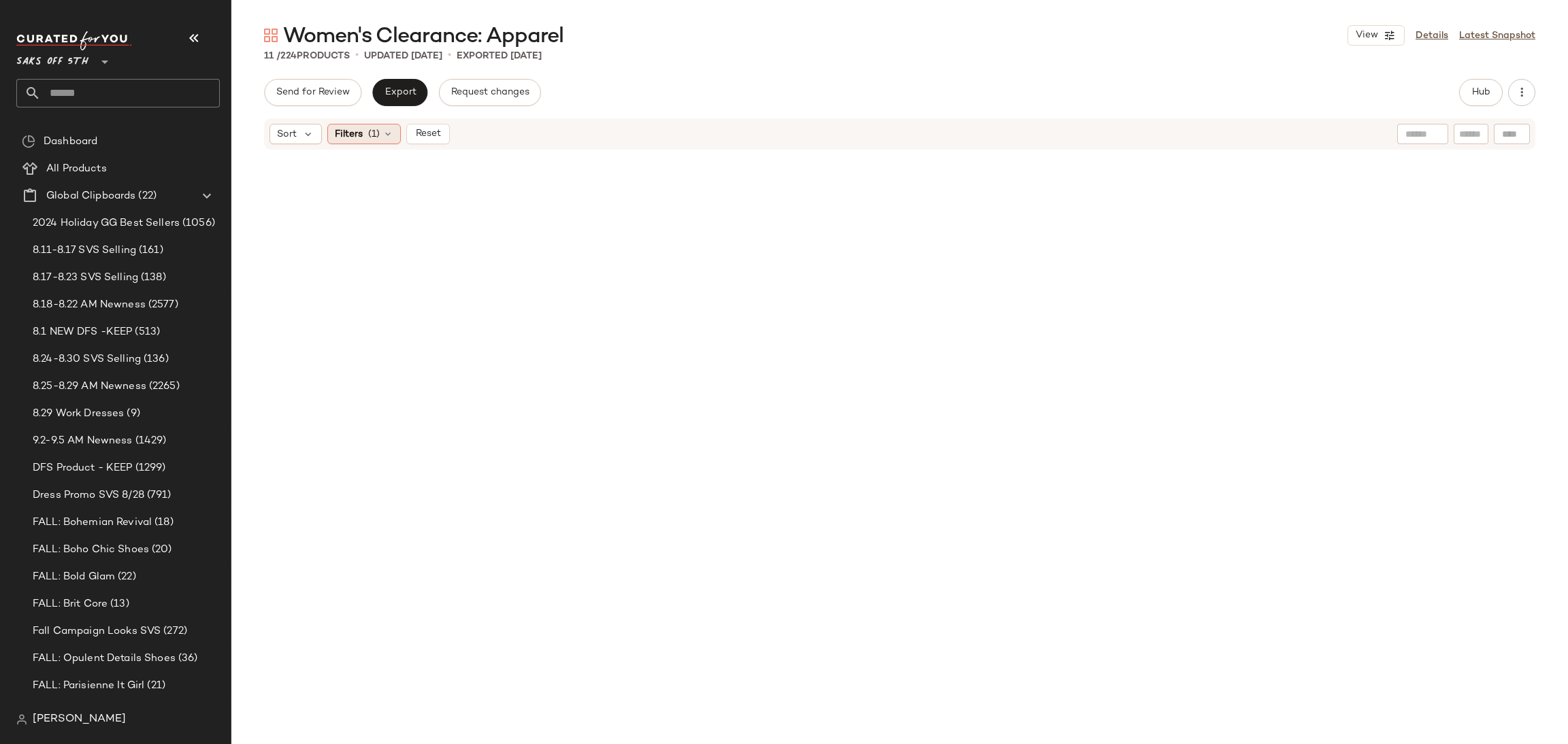
click at [366, 137] on div "Filters (1)" at bounding box center [365, 134] width 74 height 20
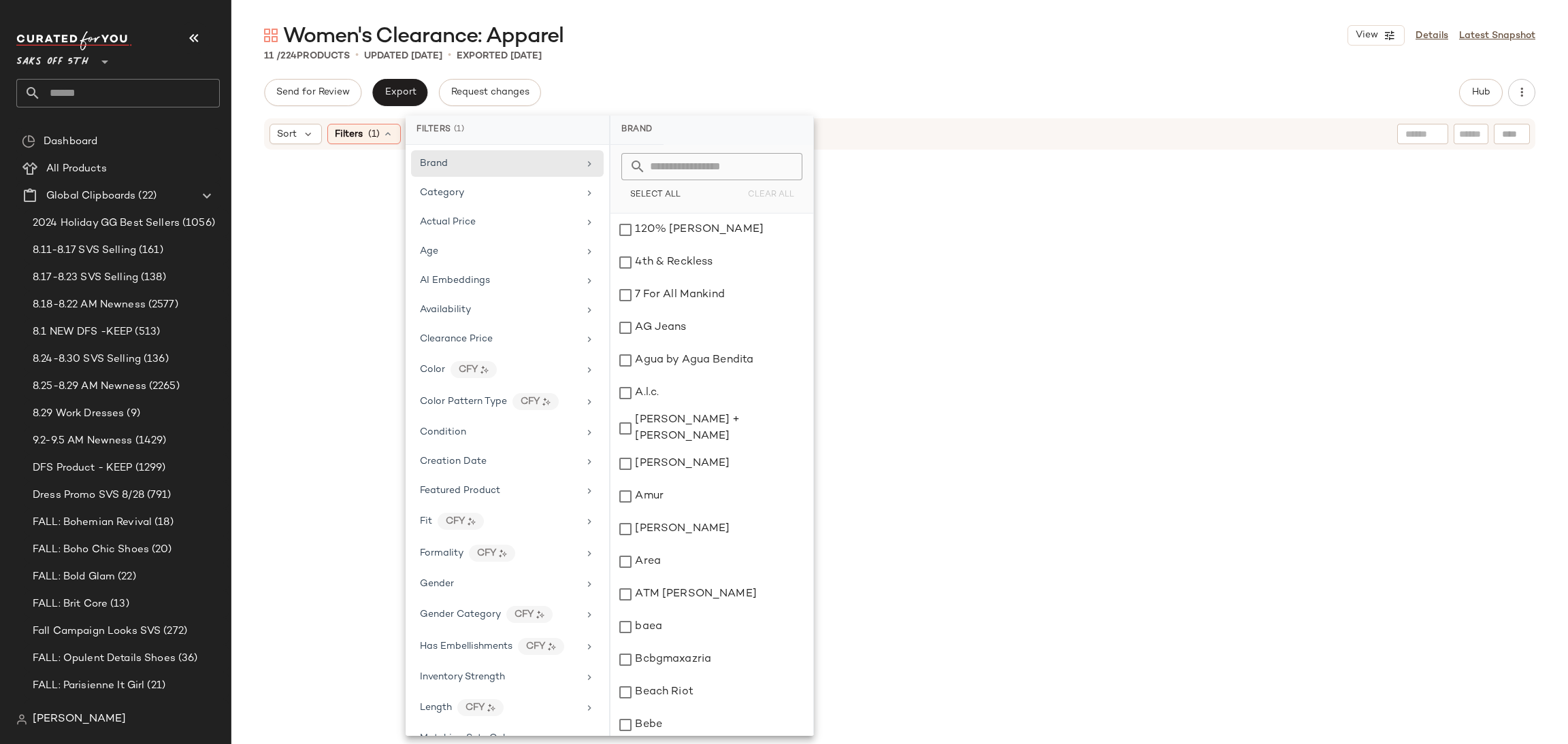
scroll to position [542, 0]
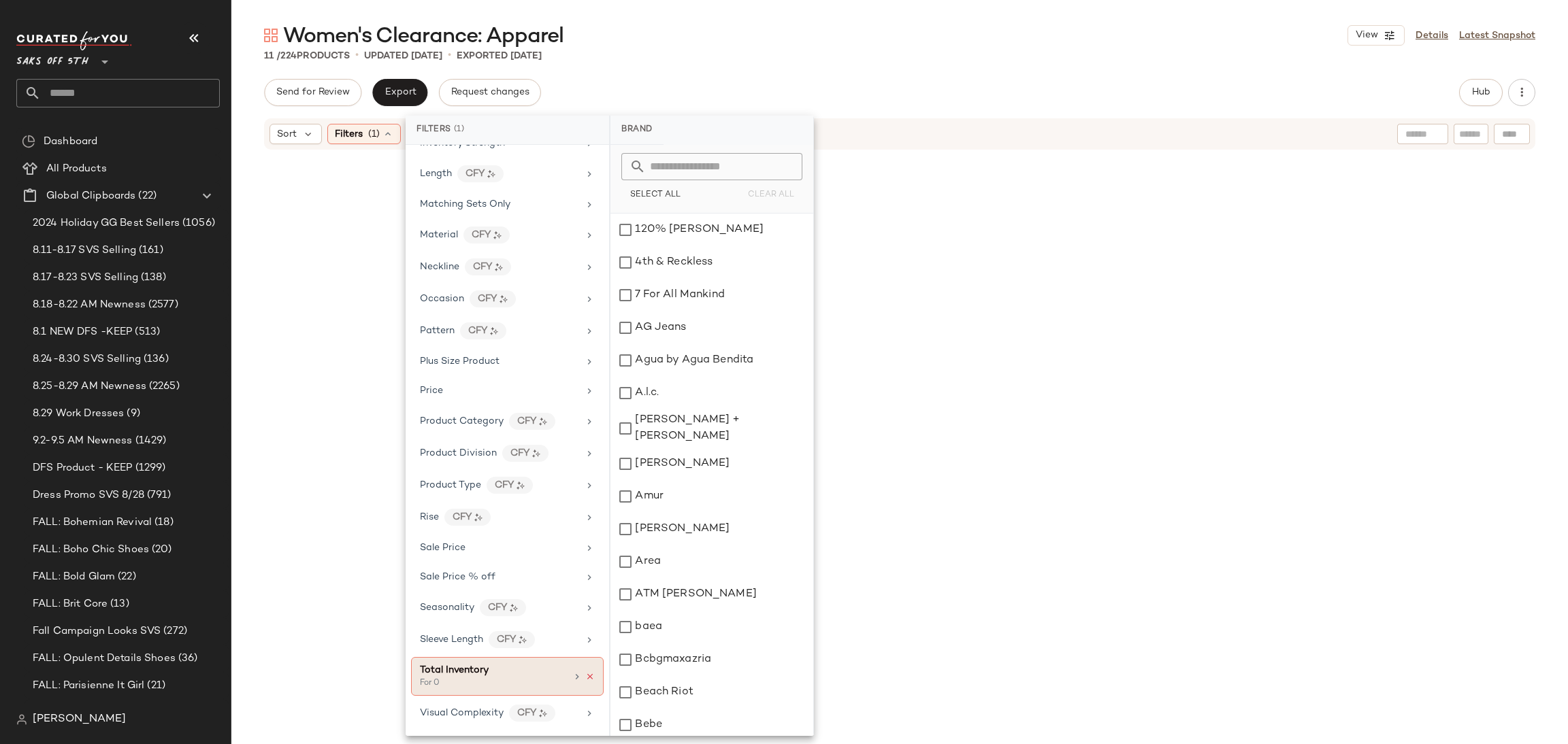
click at [588, 674] on icon at bounding box center [590, 677] width 10 height 10
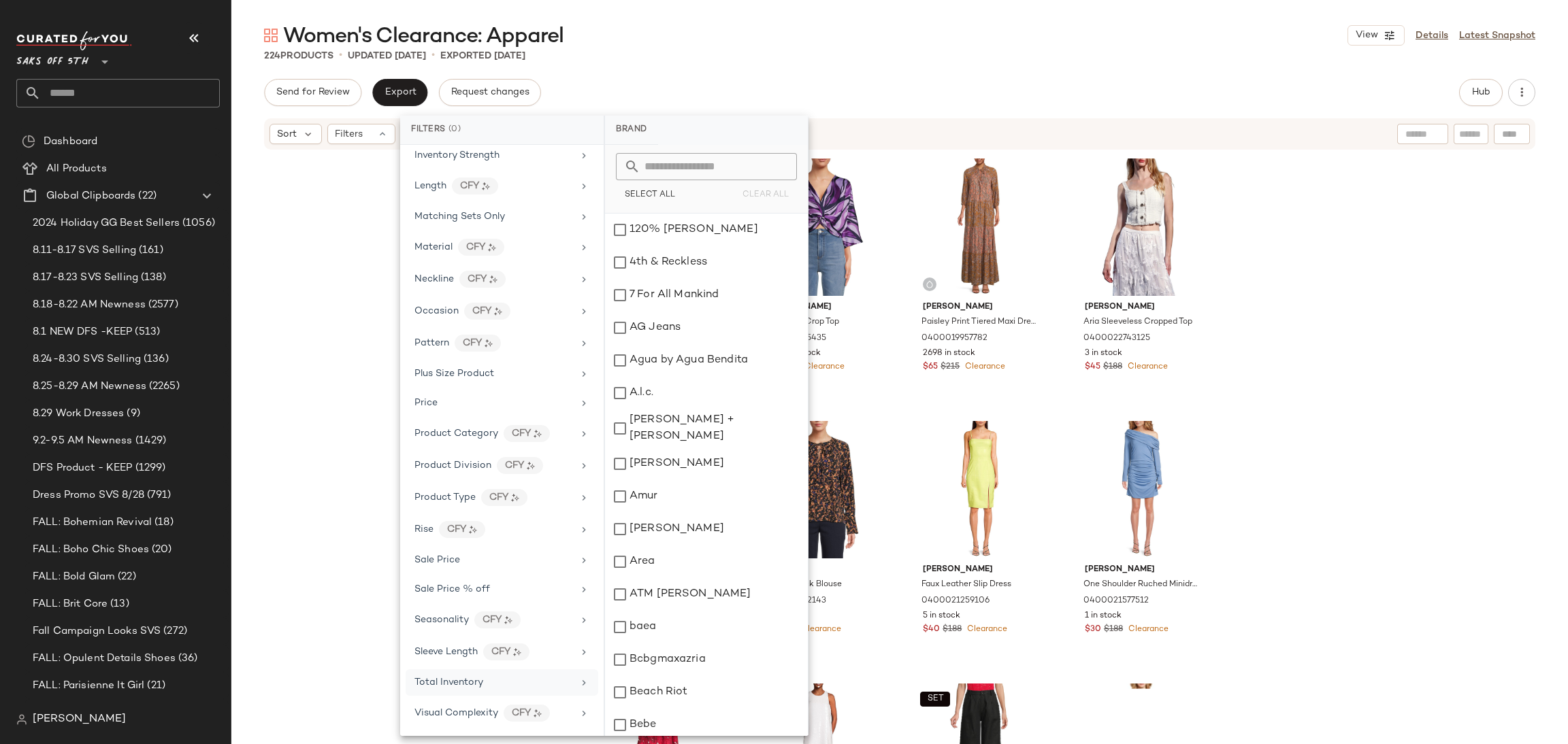
click at [954, 79] on div "Send for Review Export Request changes Hub" at bounding box center [899, 92] width 1271 height 27
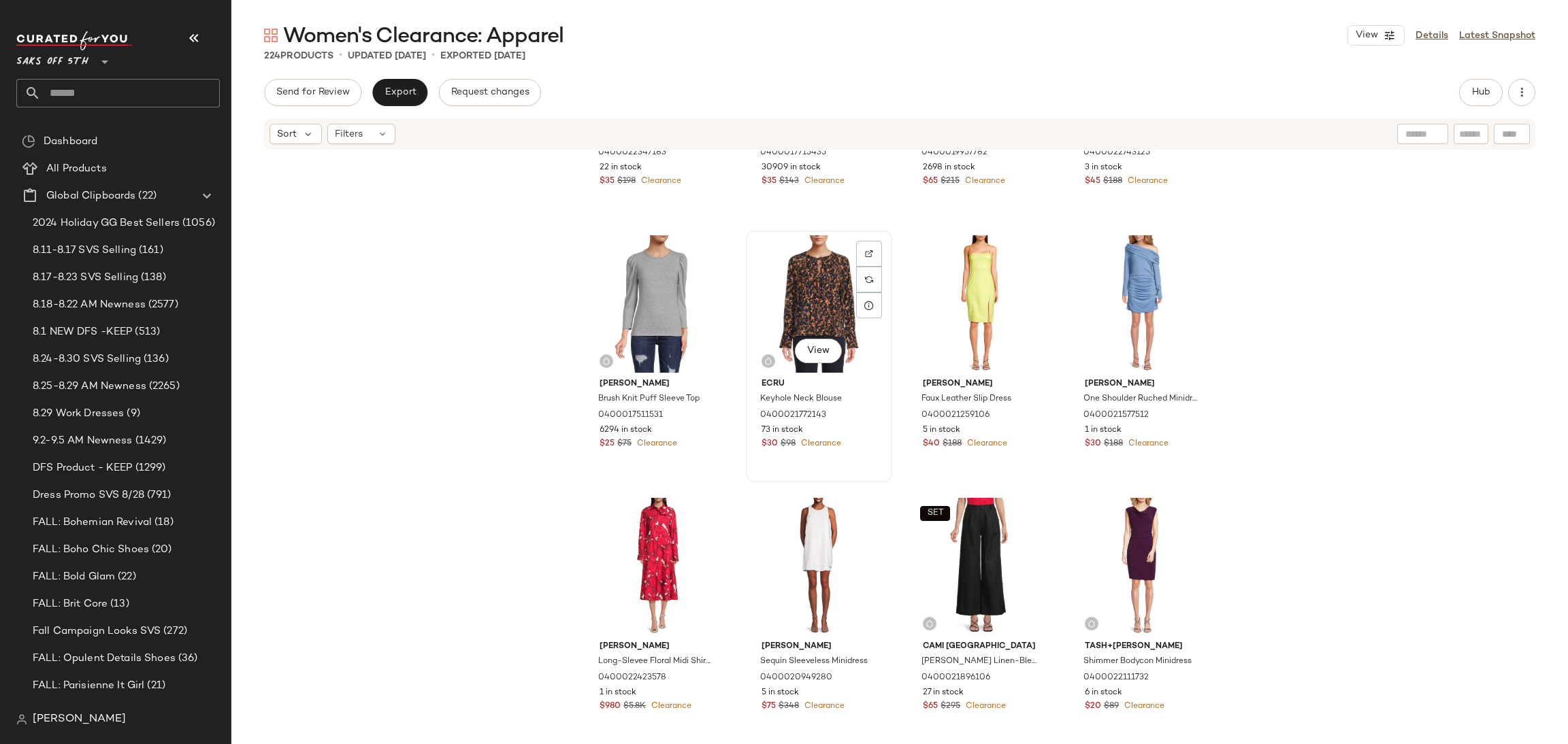
scroll to position [153, 0]
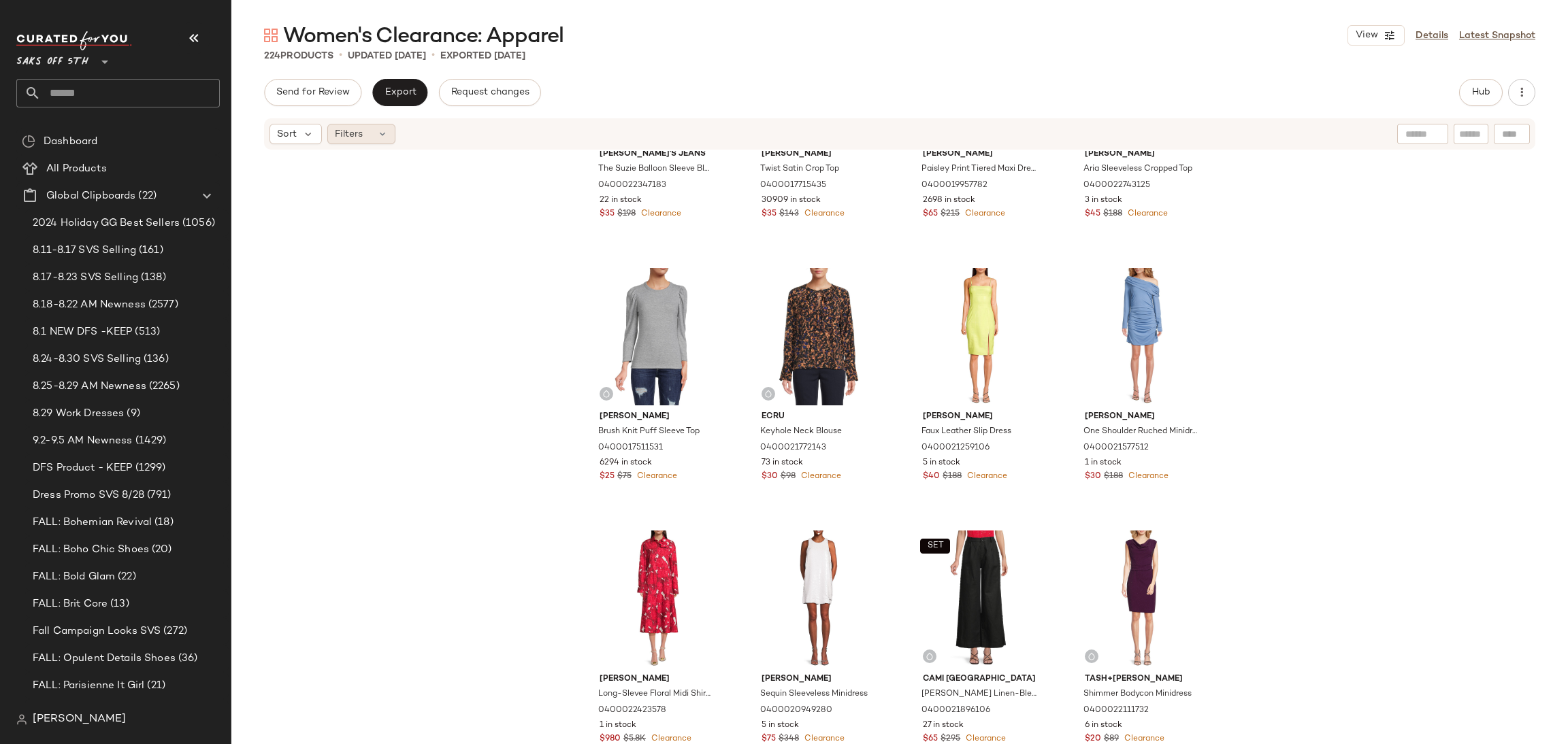
click at [373, 130] on div "Filters" at bounding box center [362, 134] width 68 height 20
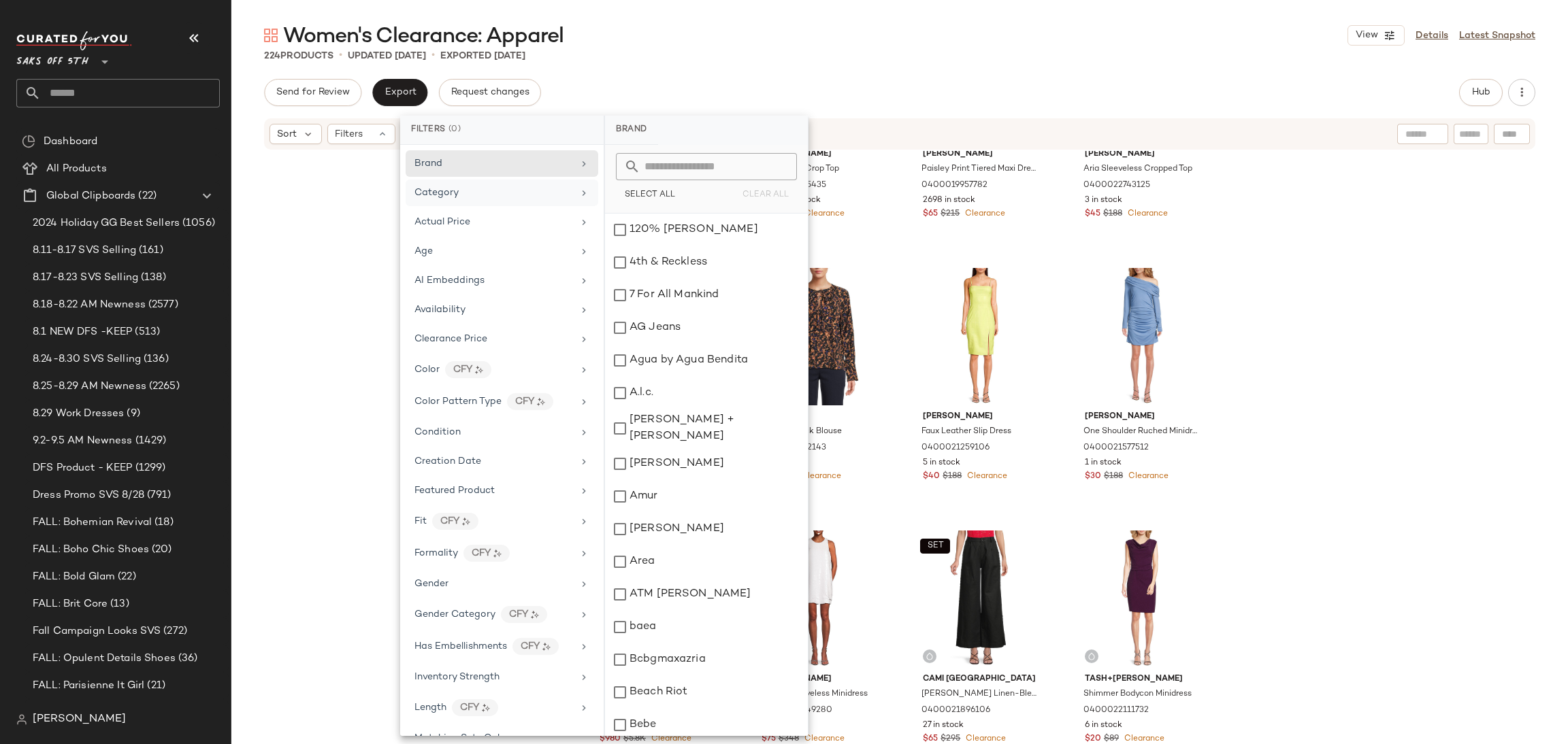
click at [492, 198] on div "Category" at bounding box center [493, 193] width 159 height 14
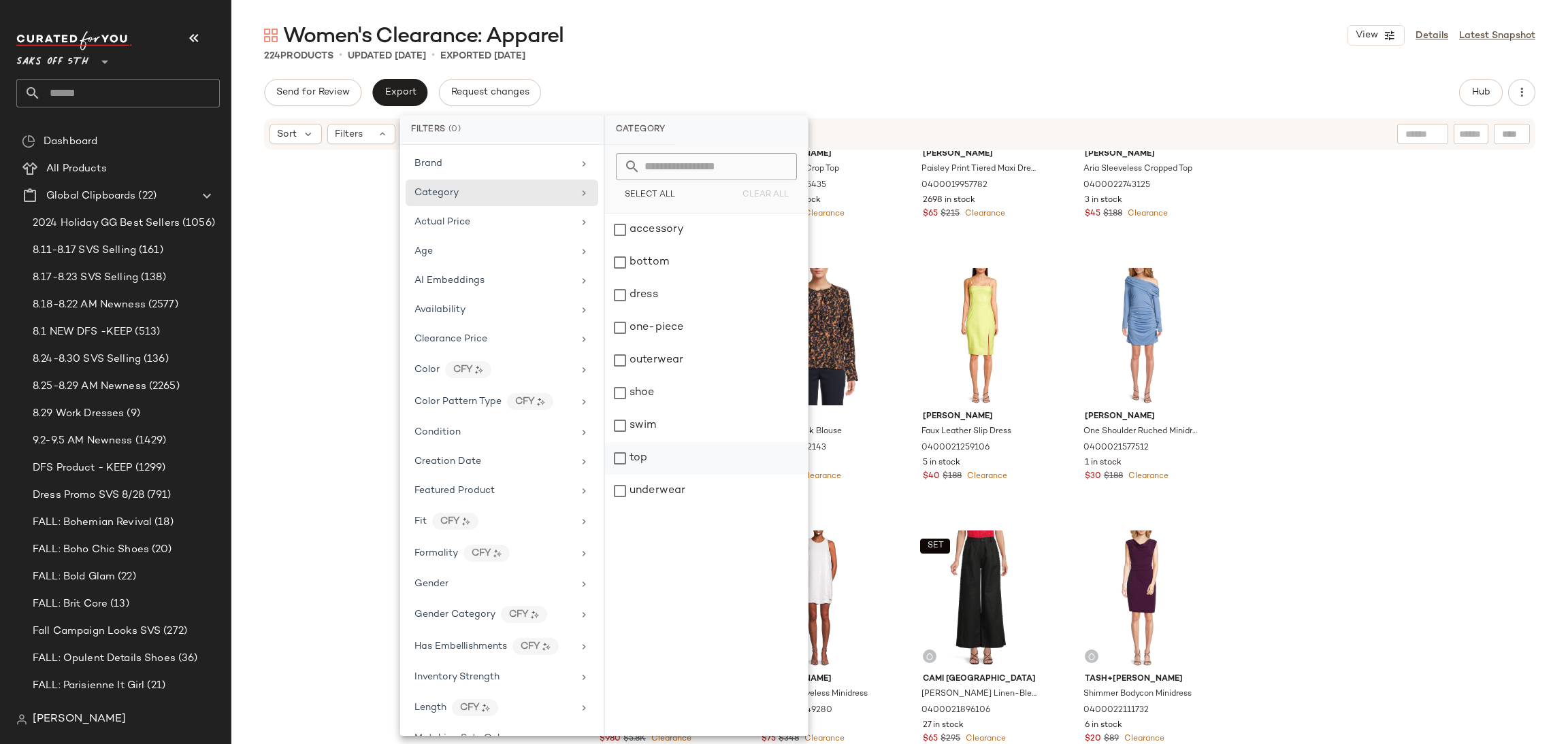
click at [618, 475] on div "top" at bounding box center [706, 491] width 203 height 33
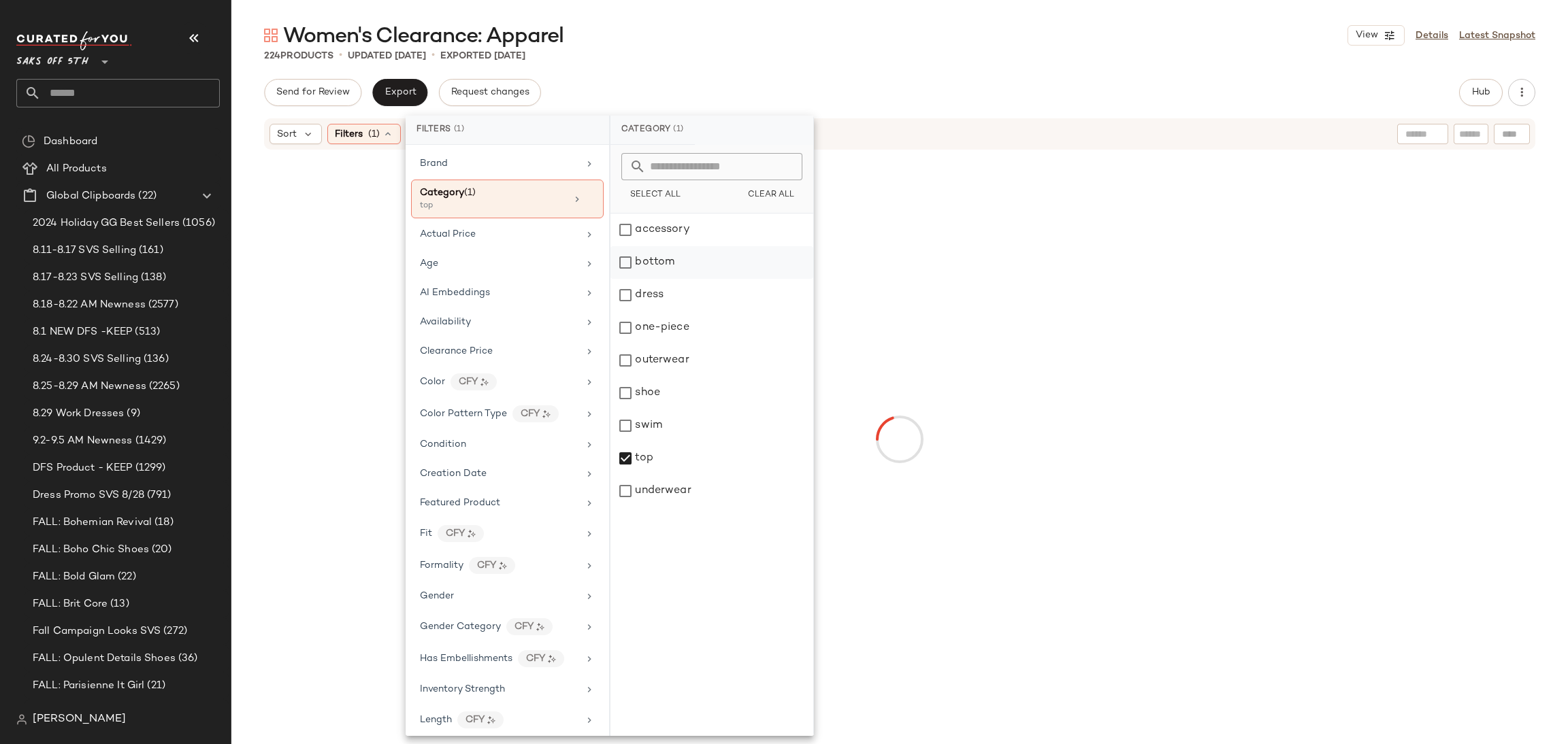
click at [642, 279] on div "bottom" at bounding box center [711, 295] width 203 height 33
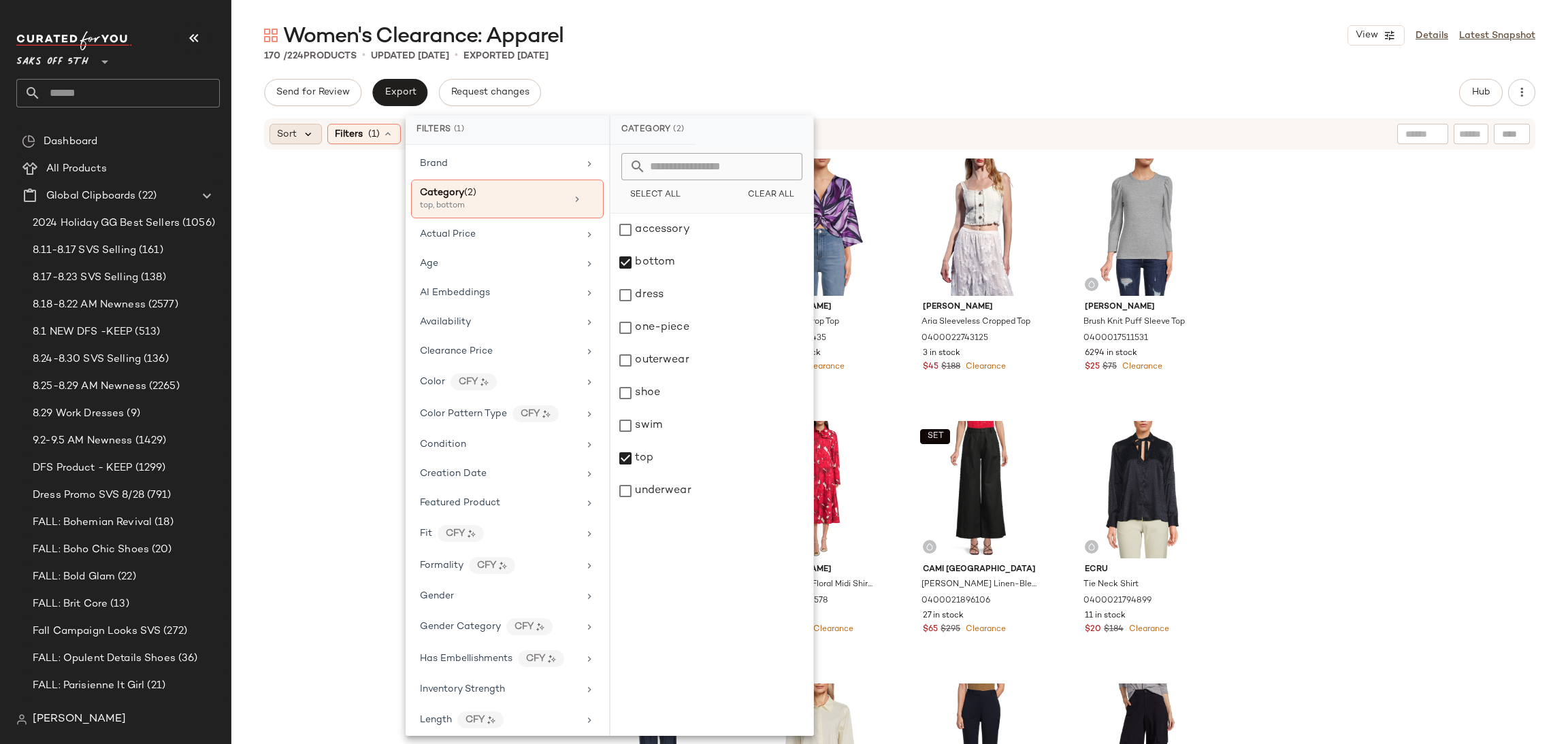
click at [303, 136] on icon at bounding box center [309, 134] width 12 height 12
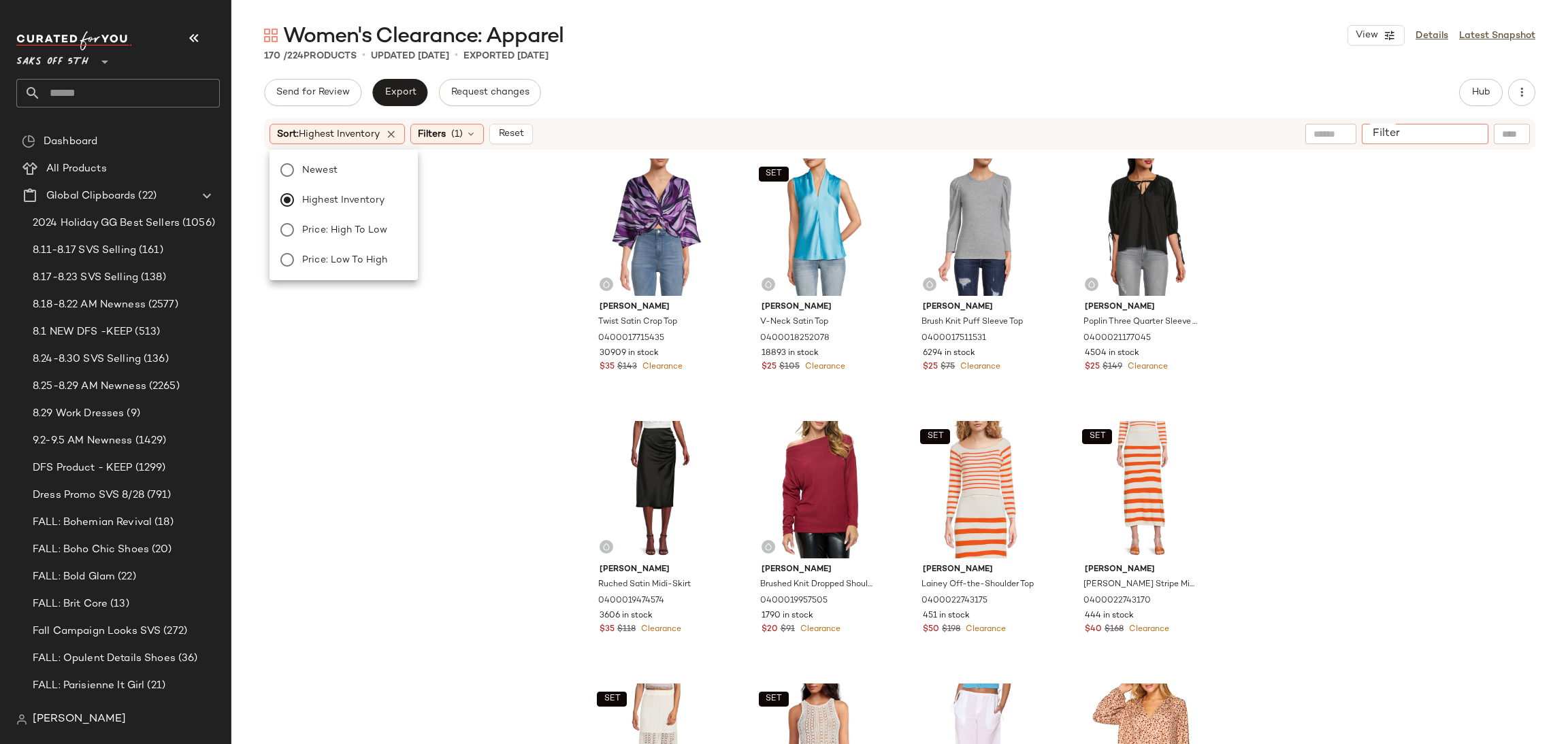
click at [1460, 130] on input "Filter" at bounding box center [1425, 134] width 116 height 14
type input "****"
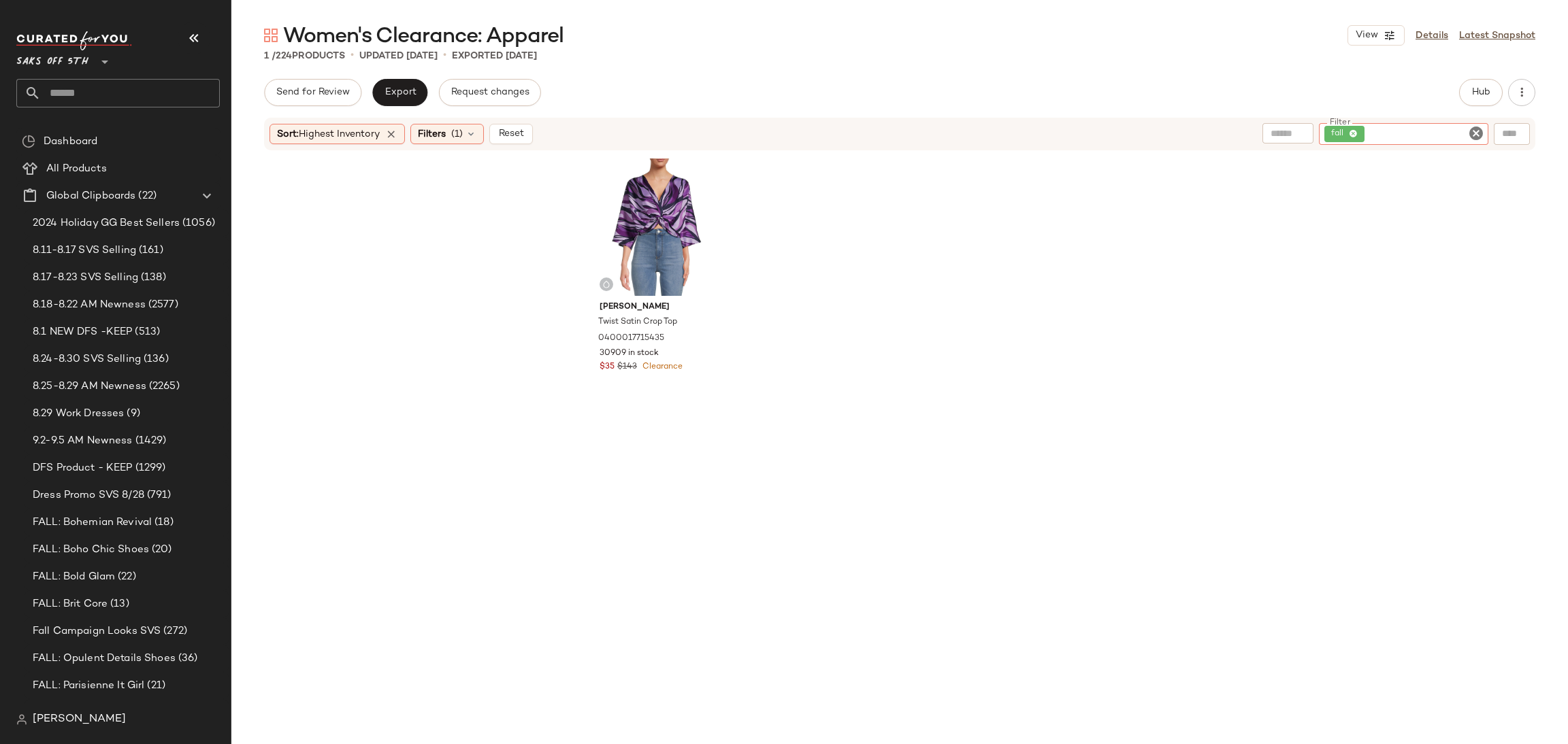
click at [1473, 138] on icon "Clear Filter" at bounding box center [1476, 133] width 16 height 16
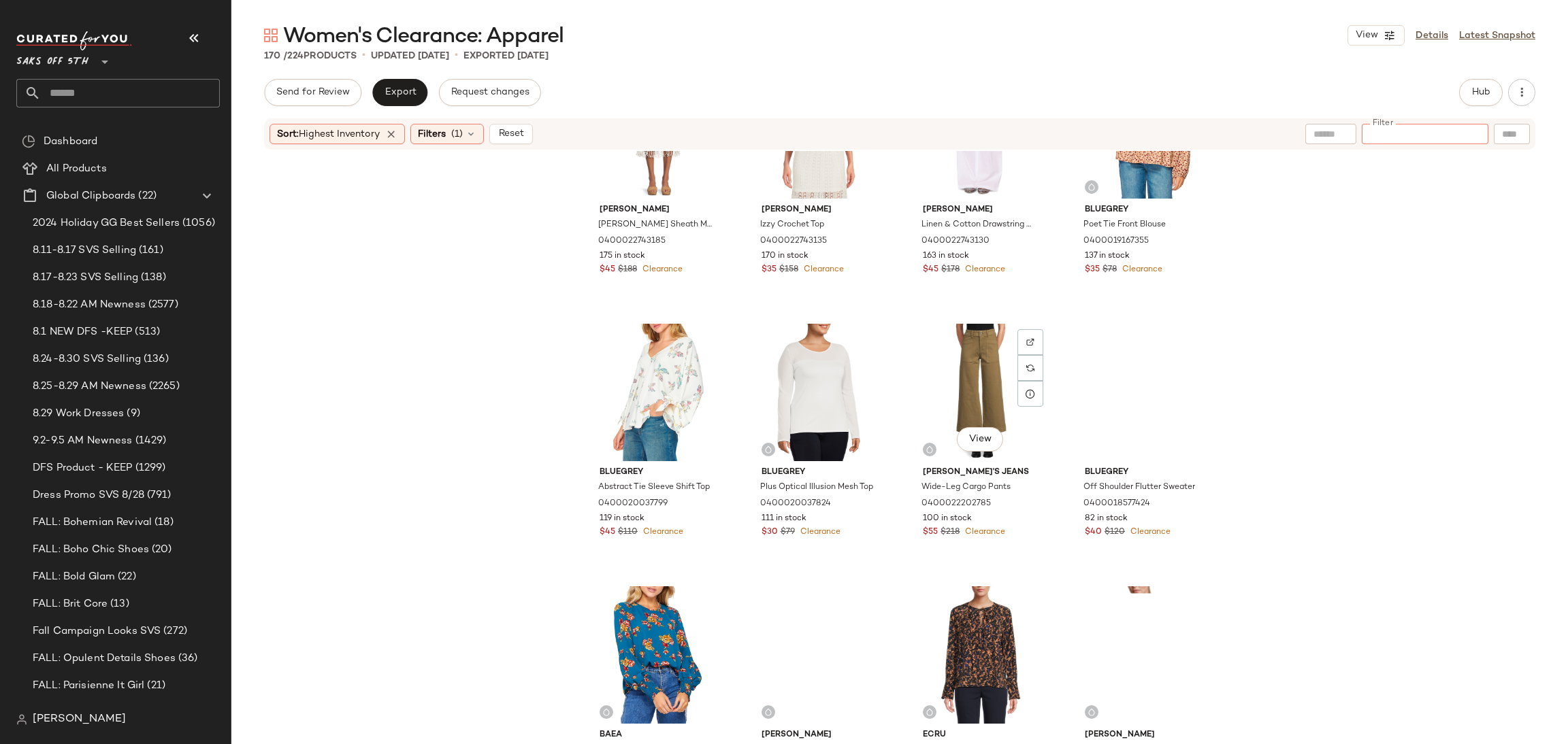
scroll to position [655, 0]
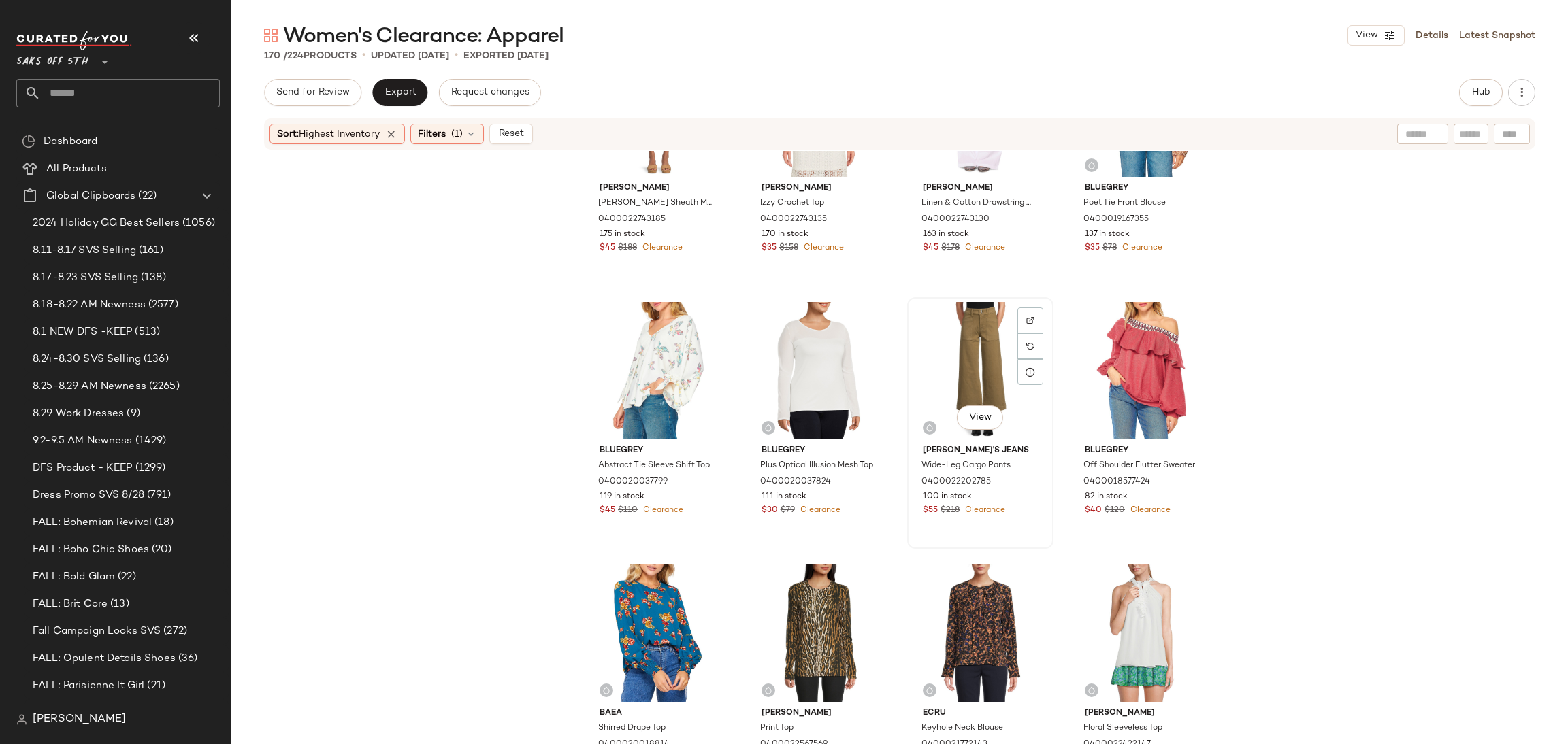
click at [955, 345] on div "View" at bounding box center [980, 372] width 137 height 138
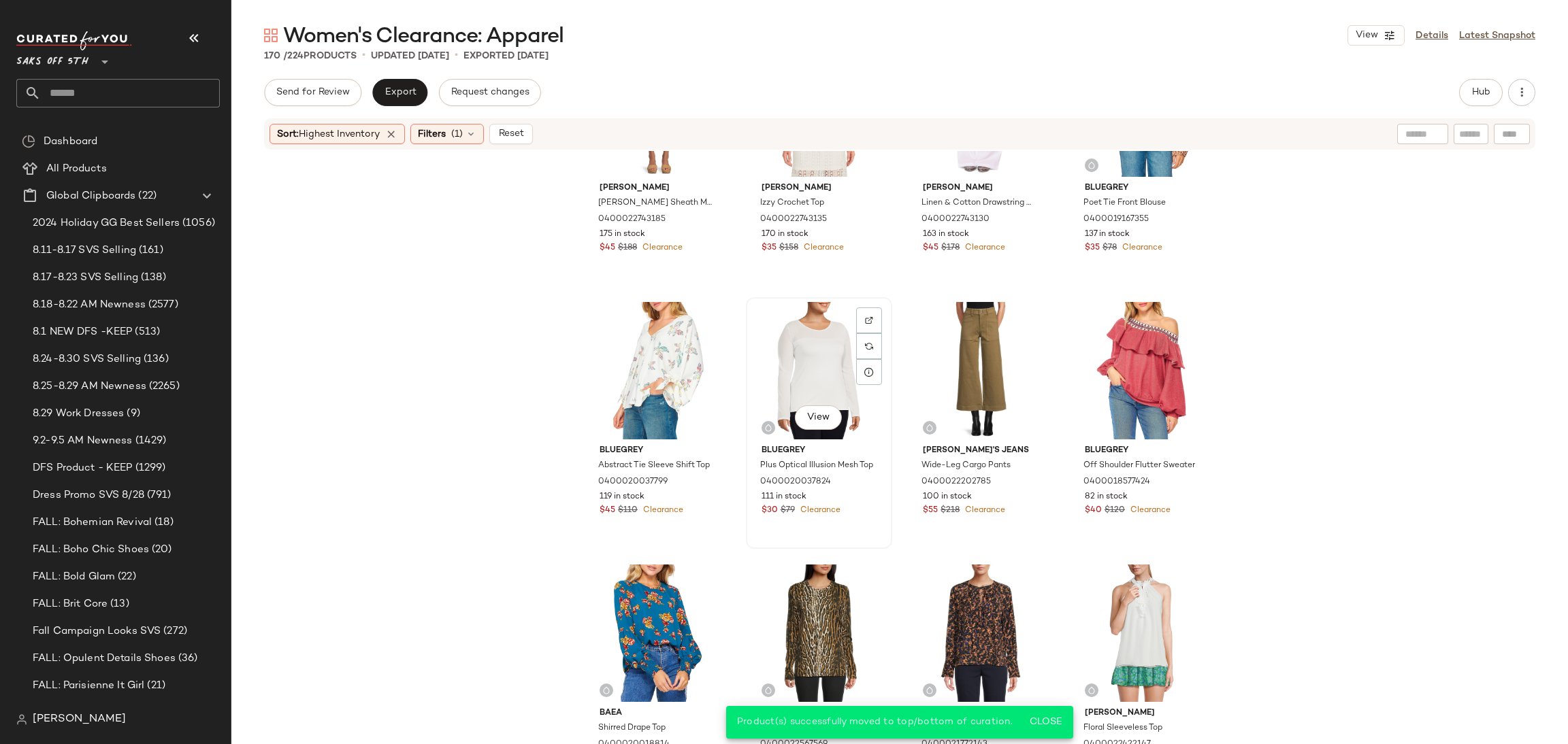
click at [828, 339] on div "View" at bounding box center [819, 372] width 137 height 138
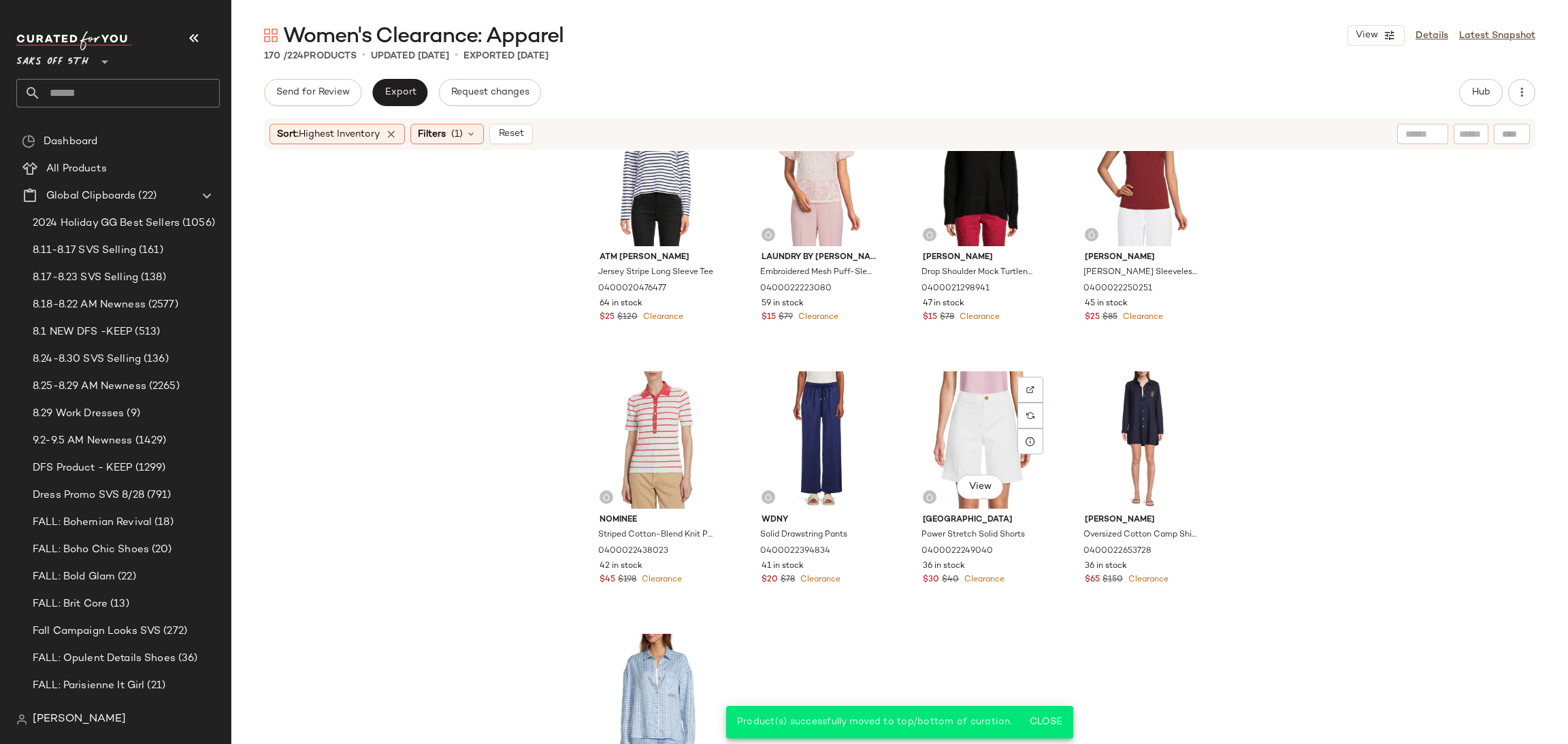
scroll to position [1376, 0]
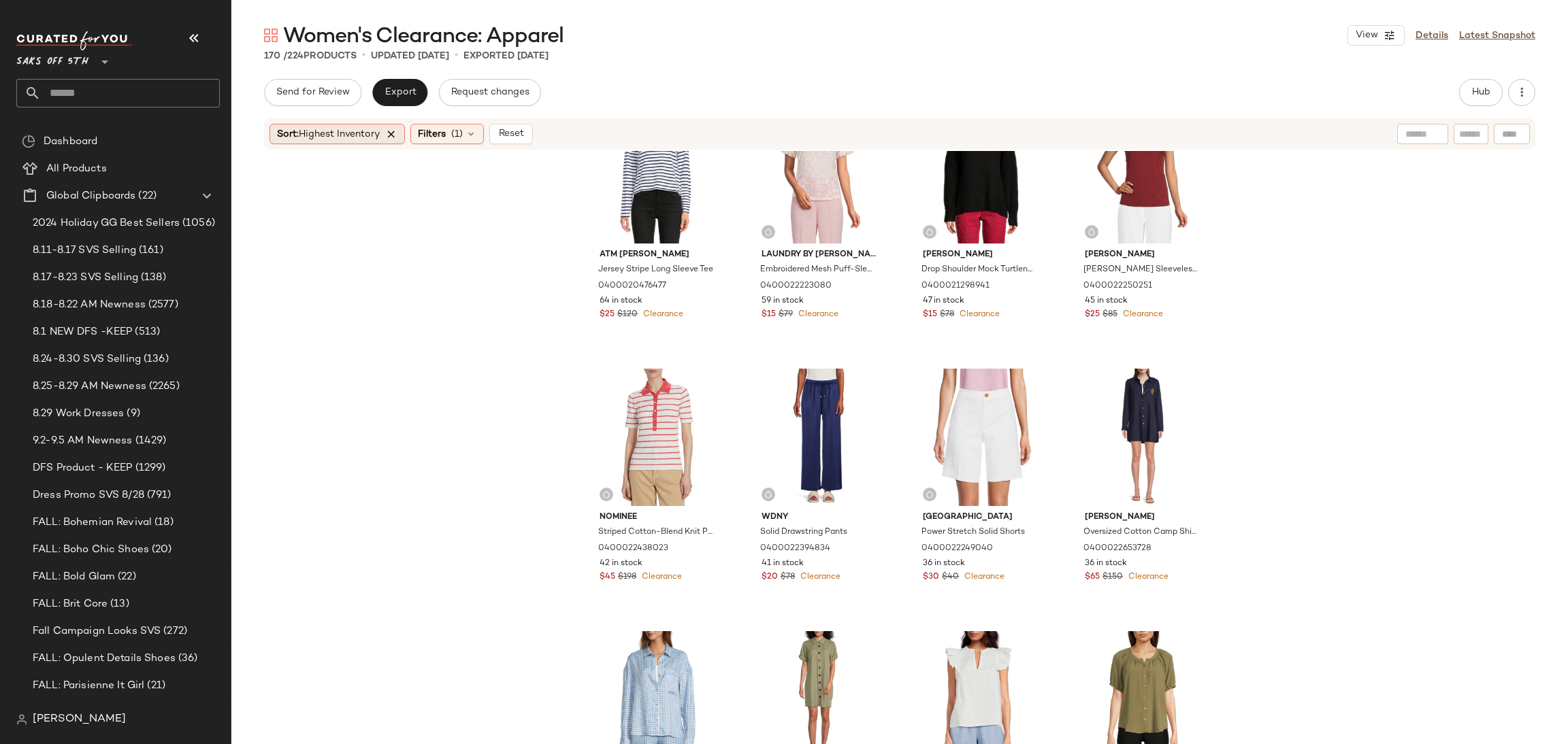
click at [394, 134] on icon at bounding box center [392, 134] width 12 height 12
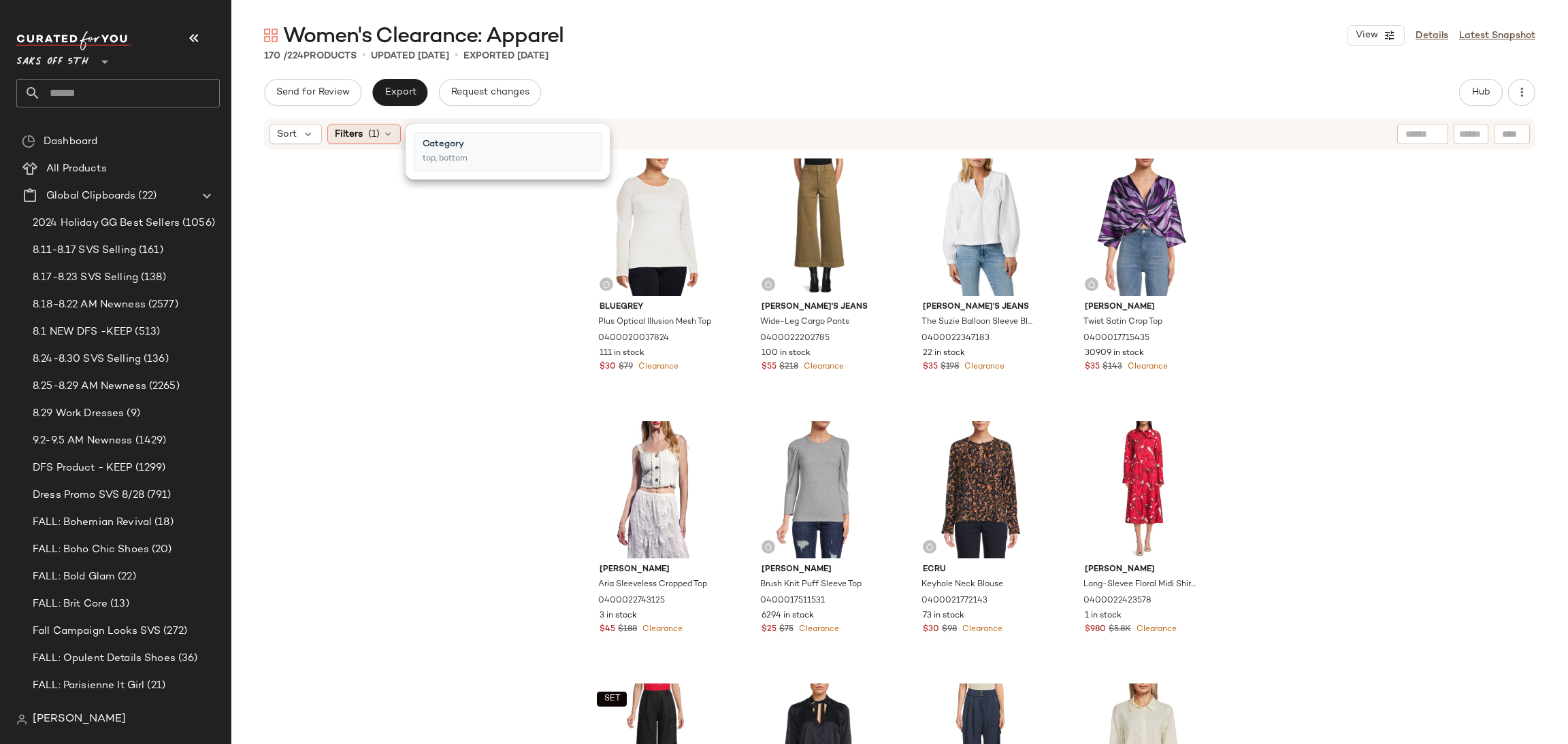
click at [383, 132] on icon at bounding box center [388, 134] width 11 height 11
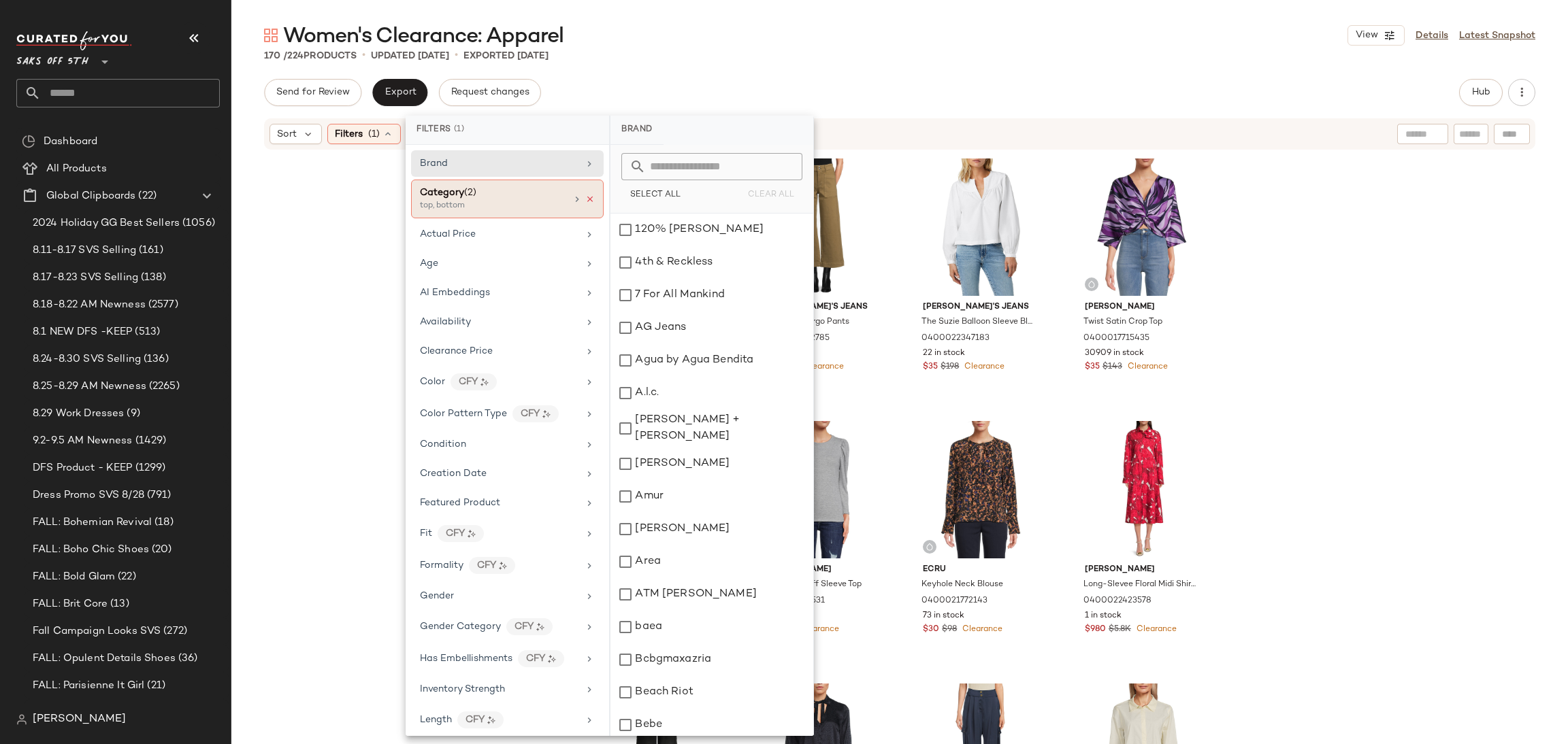
click at [589, 202] on icon at bounding box center [590, 200] width 10 height 10
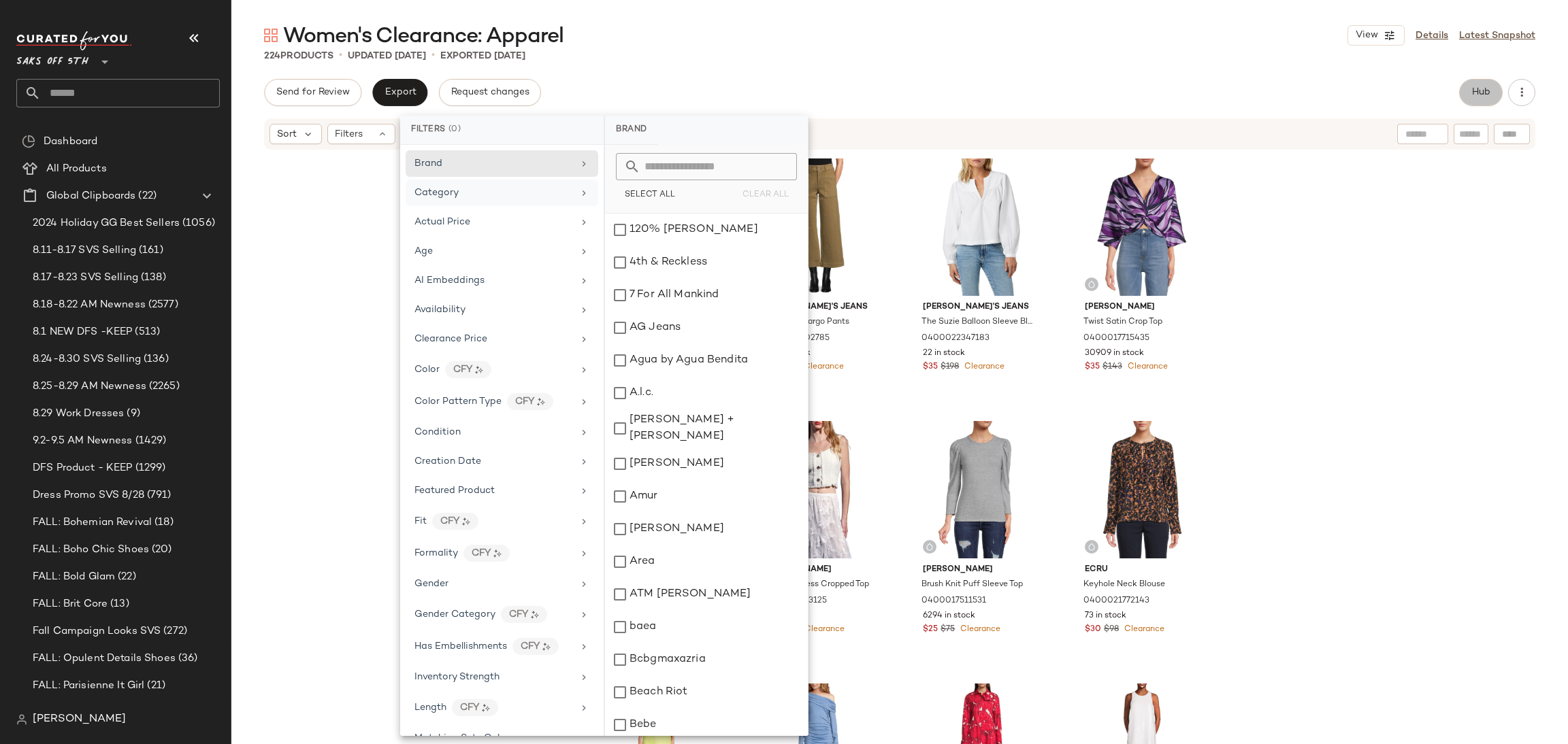
click at [1477, 96] on span "Hub" at bounding box center [1480, 92] width 19 height 11
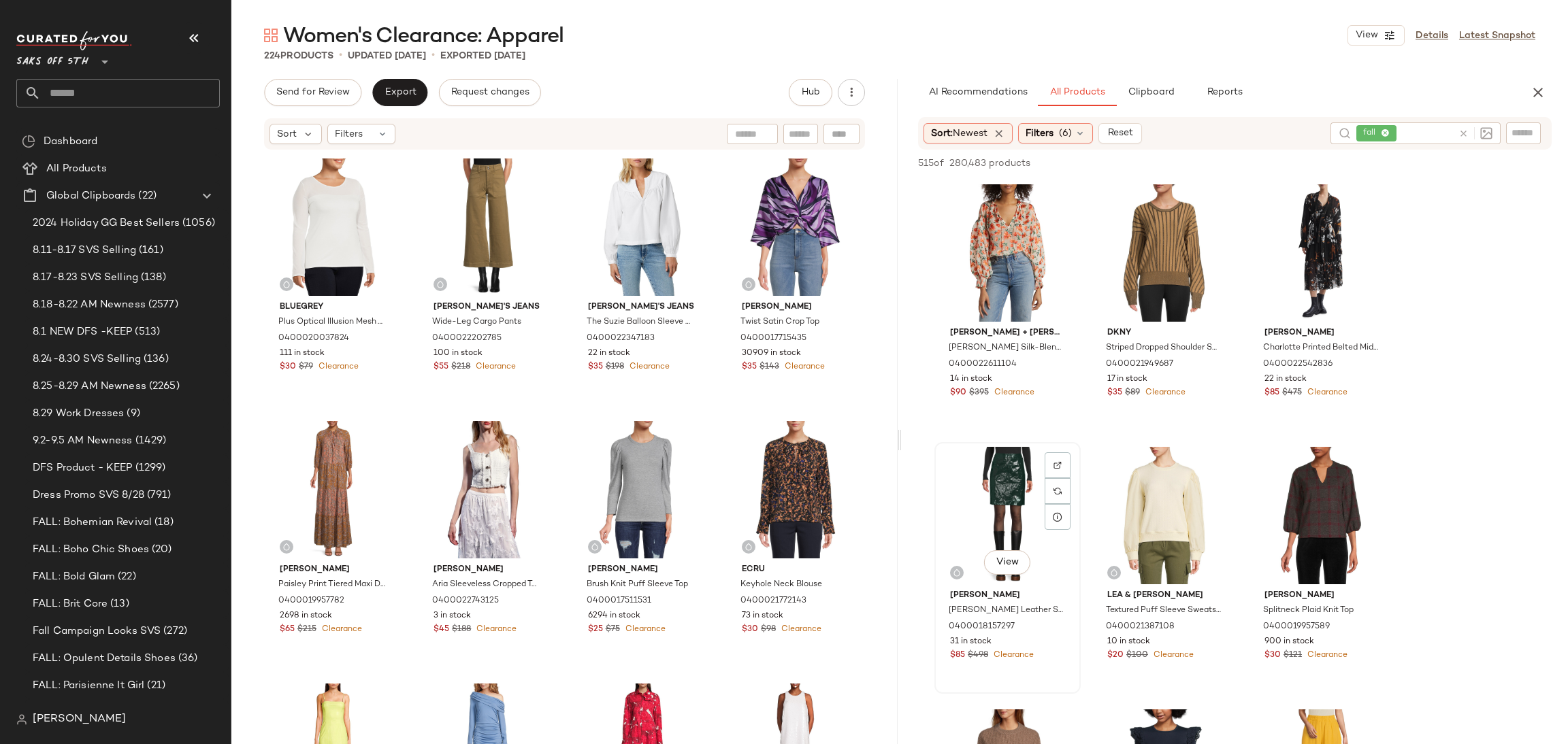
click at [997, 456] on div "View" at bounding box center [1007, 516] width 137 height 138
click at [1338, 155] on button "Add to Top" at bounding box center [1356, 163] width 65 height 16
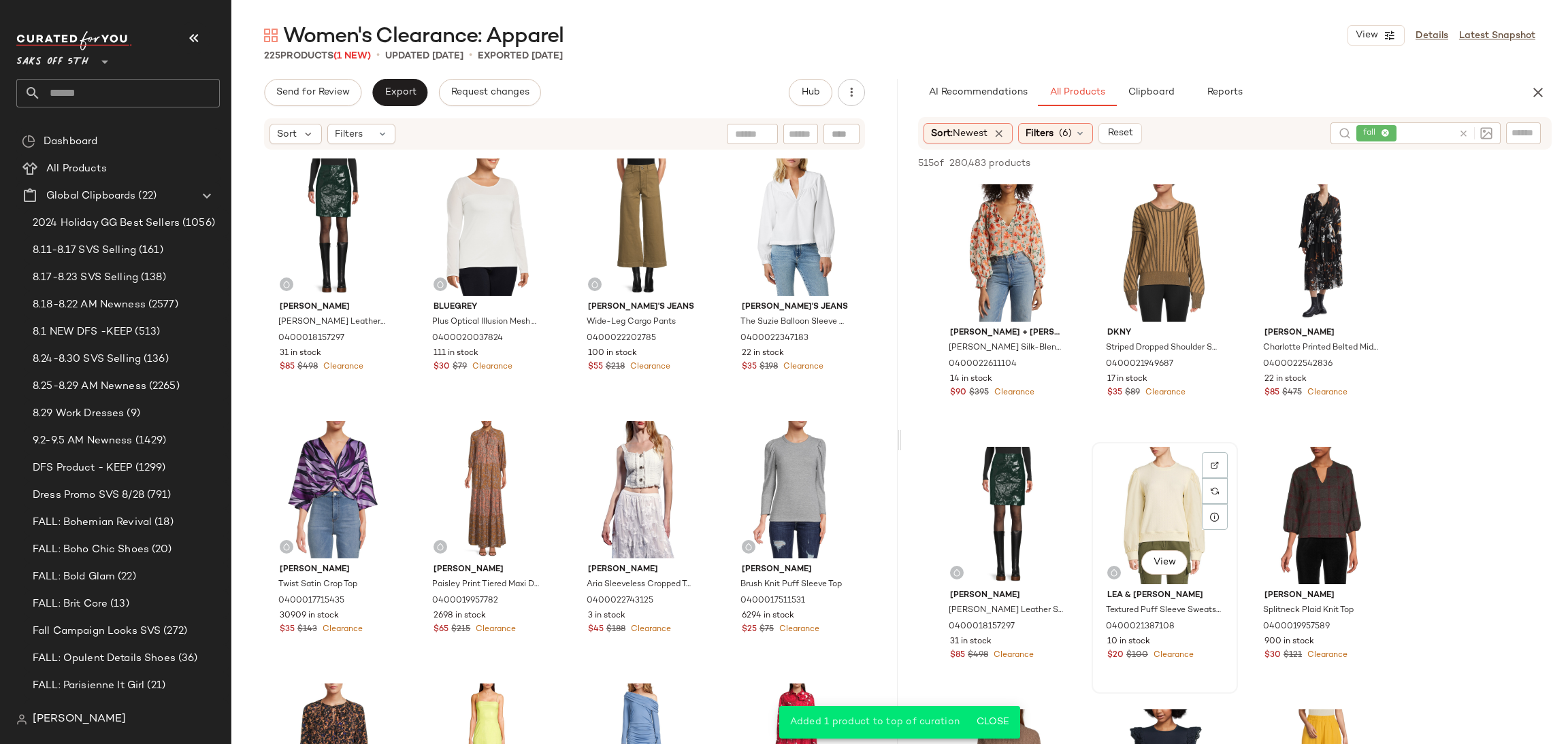
click at [1142, 481] on div "View" at bounding box center [1165, 516] width 137 height 138
click at [1356, 159] on span "Add to Top" at bounding box center [1356, 164] width 54 height 10
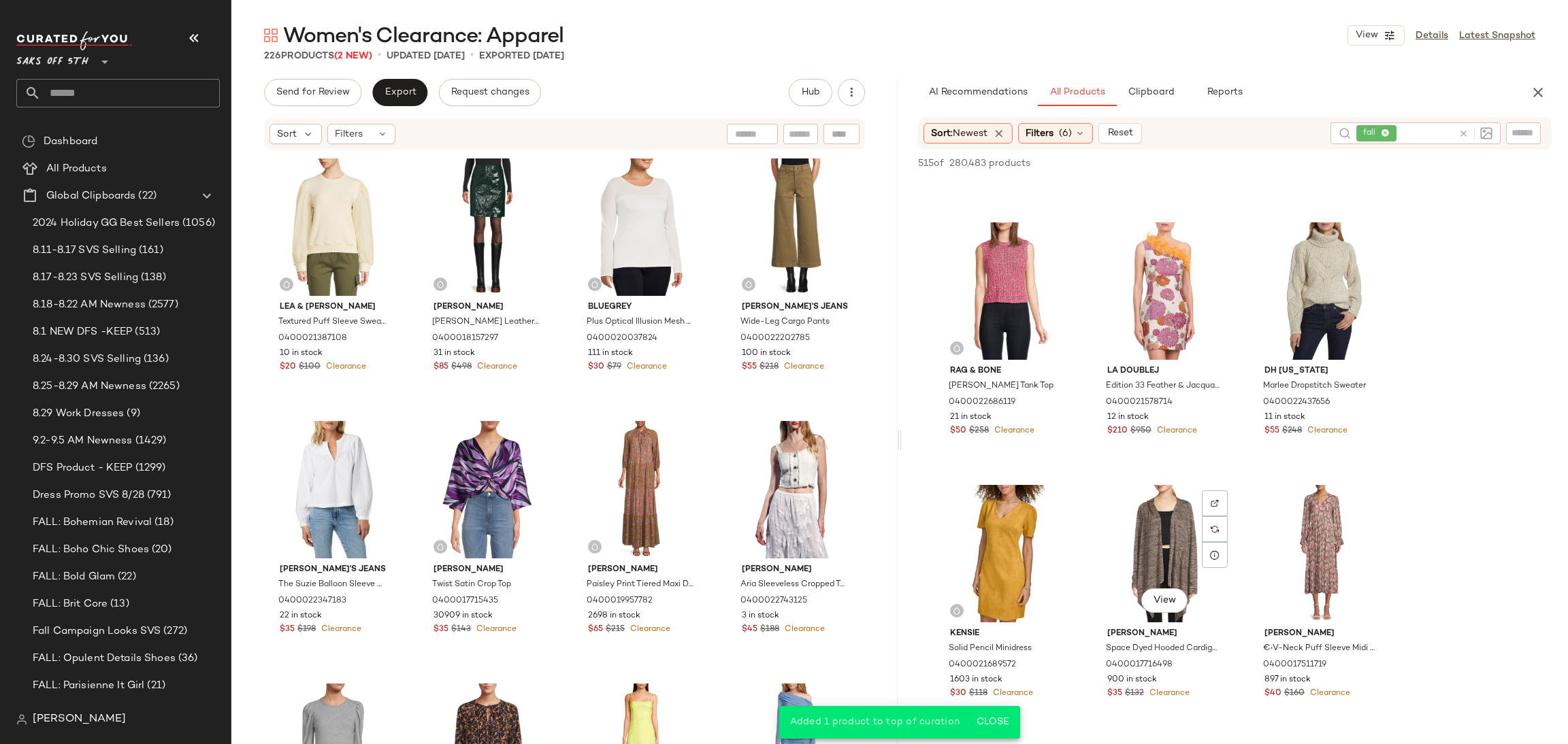
scroll to position [752, 0]
click at [1297, 520] on div "View" at bounding box center [1321, 552] width 137 height 138
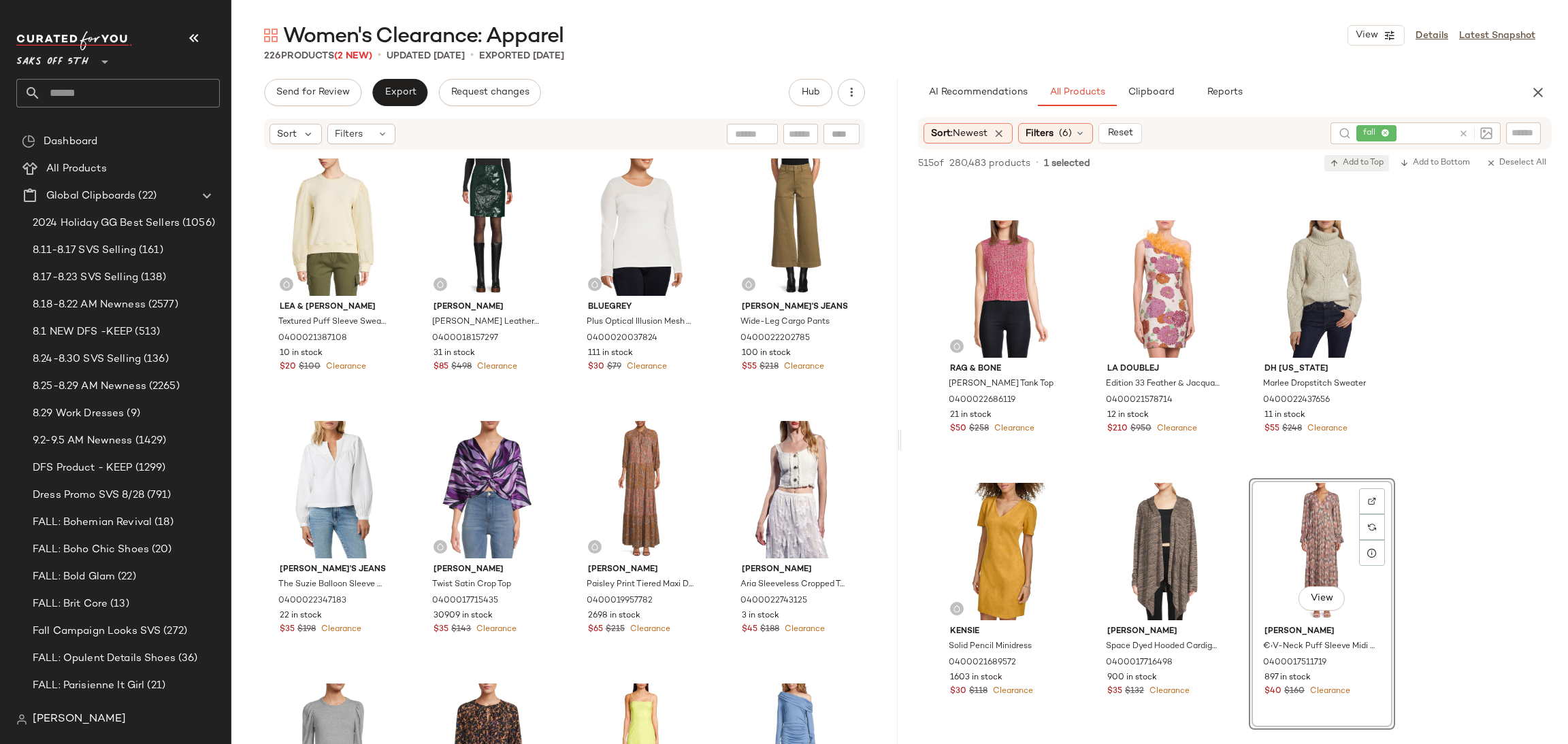
click at [1342, 165] on span "Add to Top" at bounding box center [1356, 164] width 54 height 10
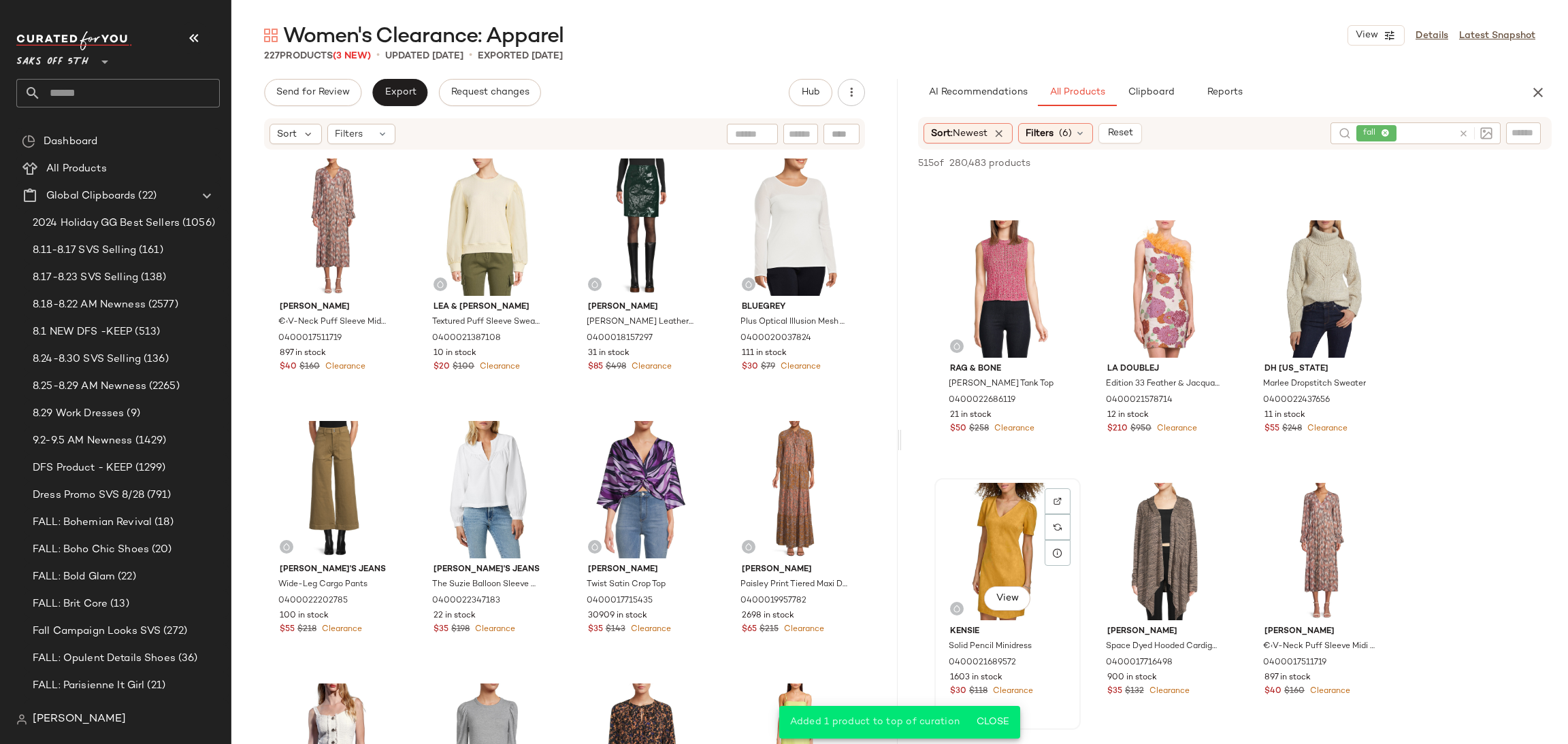
click at [974, 499] on div "View" at bounding box center [1007, 552] width 137 height 138
click at [1344, 167] on span "Add to Top" at bounding box center [1356, 164] width 54 height 10
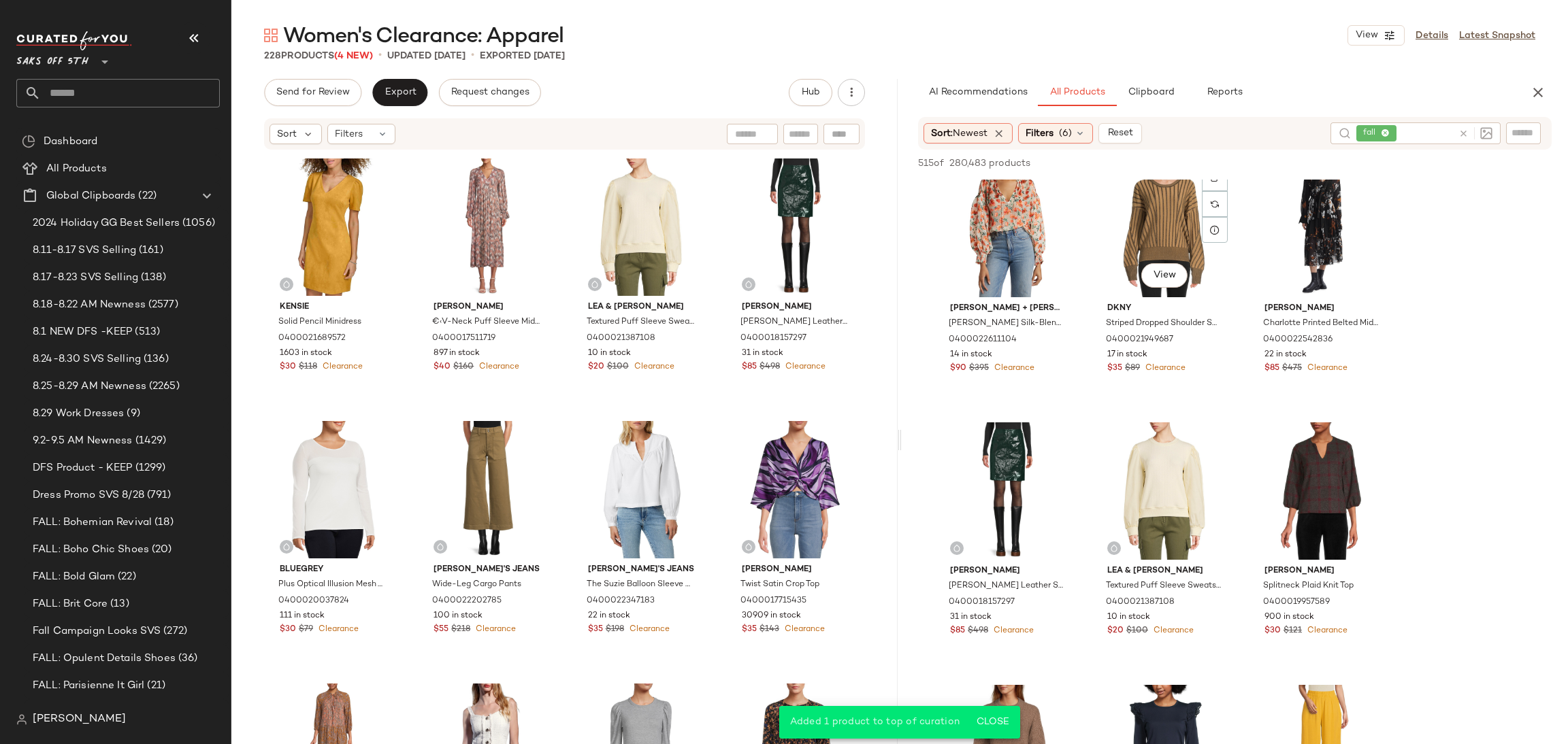
scroll to position [0, 0]
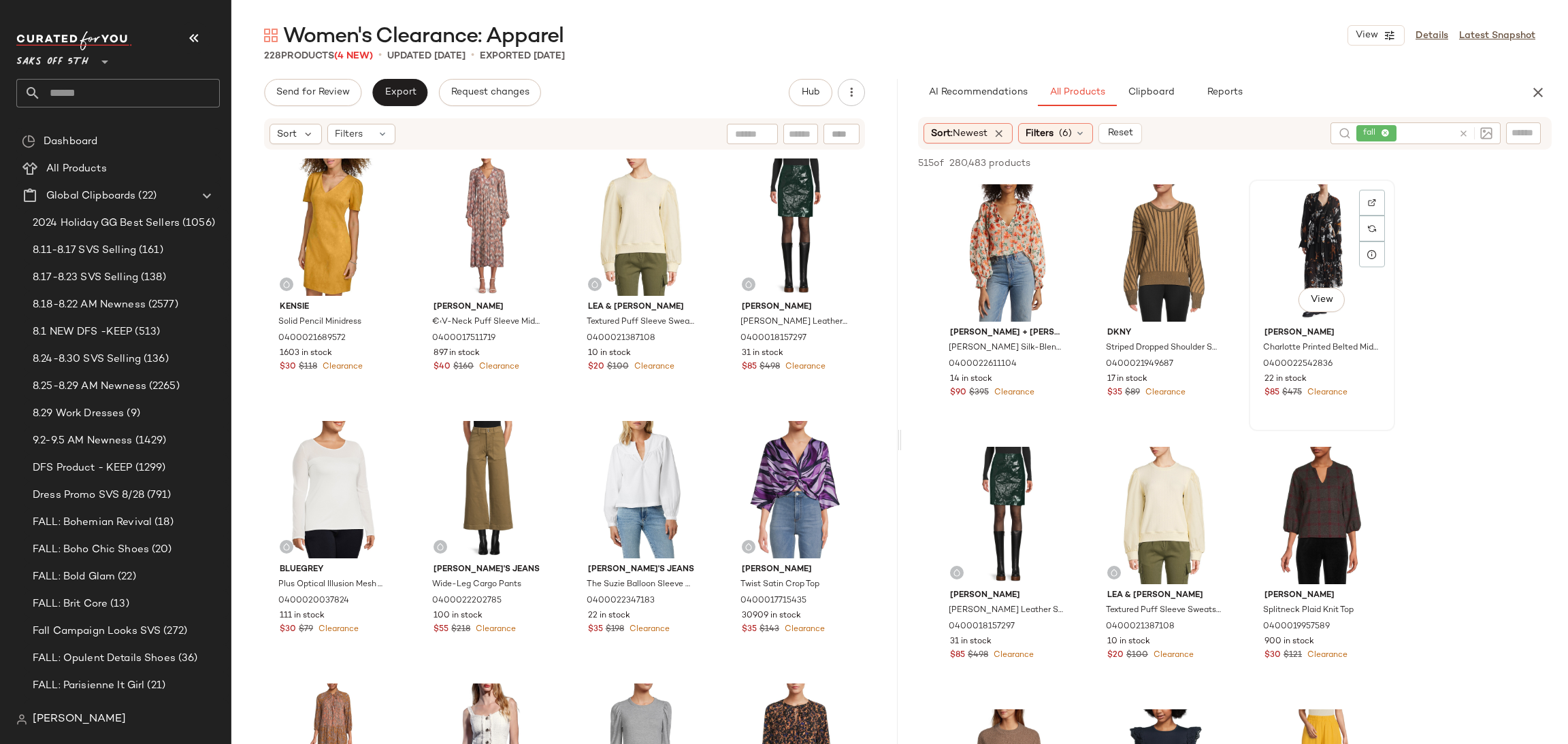
click at [1301, 235] on div "View" at bounding box center [1321, 254] width 137 height 138
click at [1341, 166] on span "Add to Top" at bounding box center [1356, 164] width 54 height 10
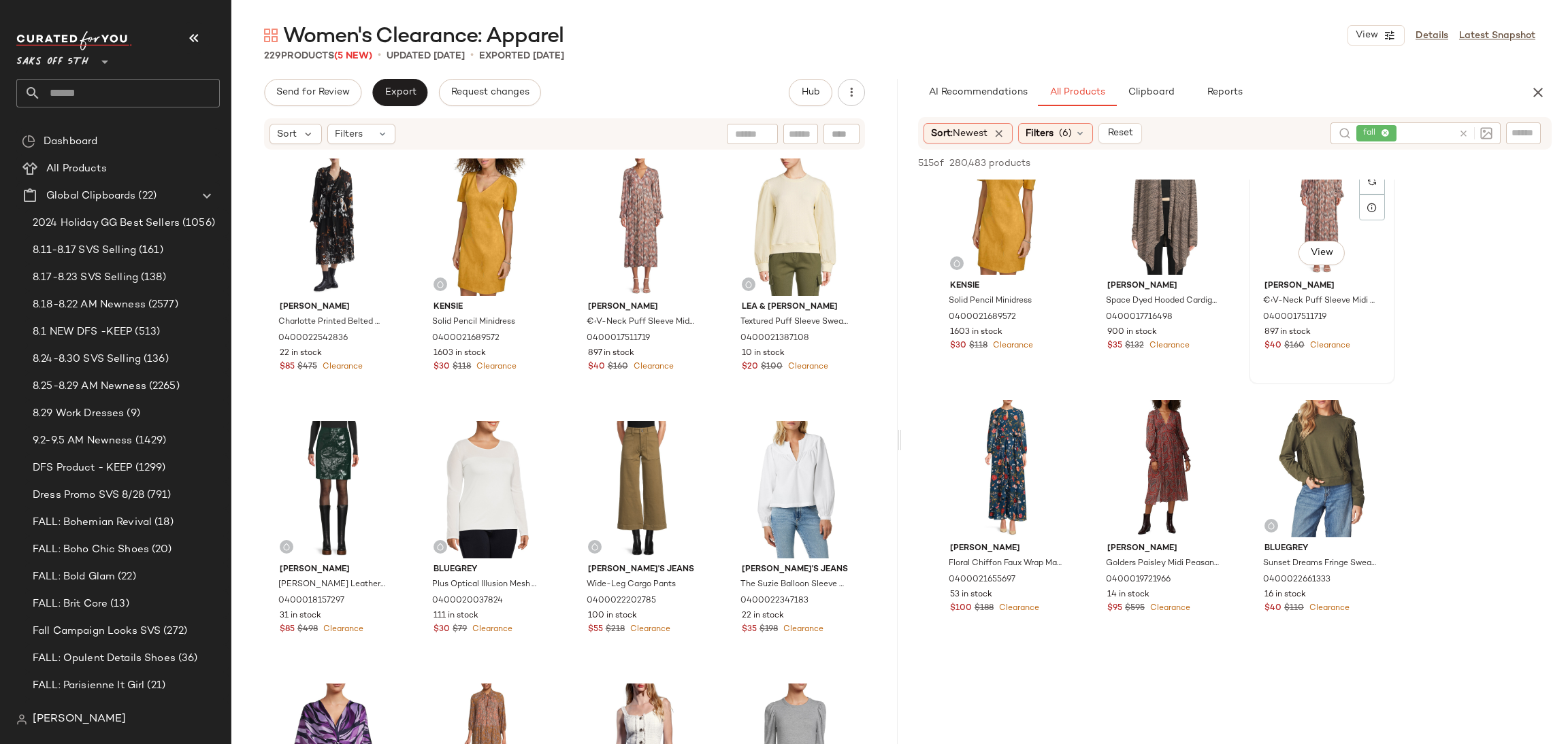
scroll to position [1121, 0]
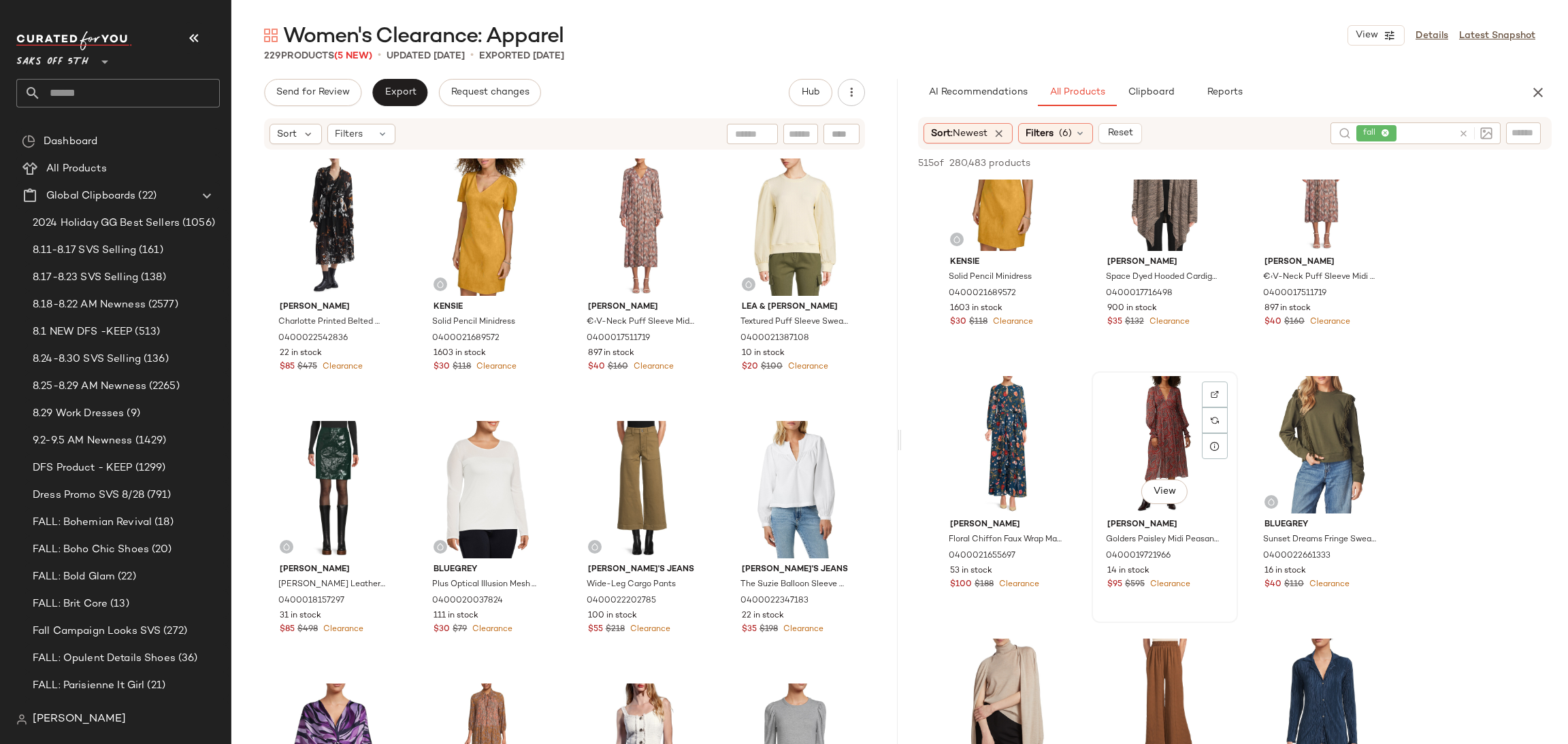
click at [1146, 420] on div "View" at bounding box center [1165, 445] width 137 height 138
click at [1366, 166] on span "Add to Top" at bounding box center [1356, 164] width 54 height 10
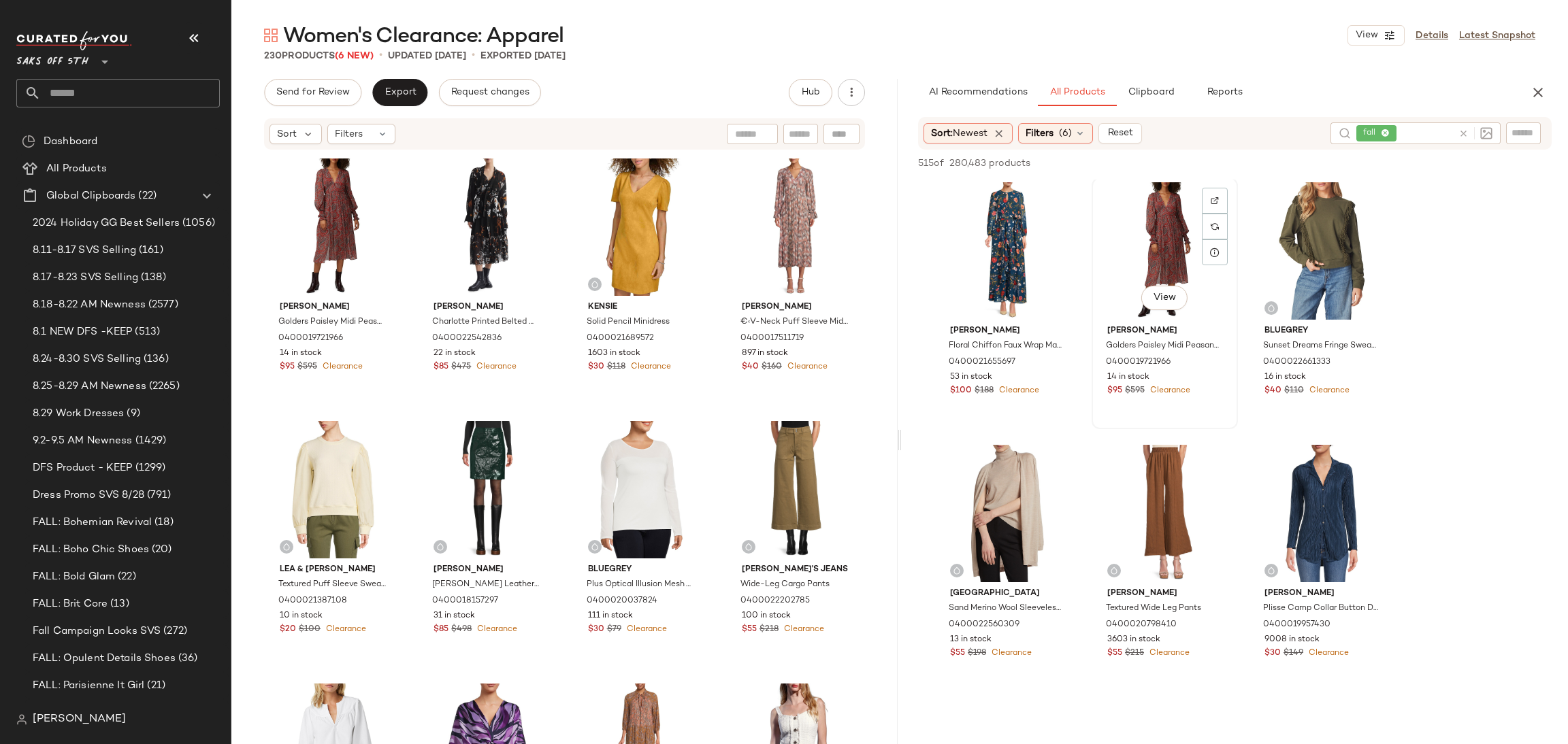
scroll to position [1316, 0]
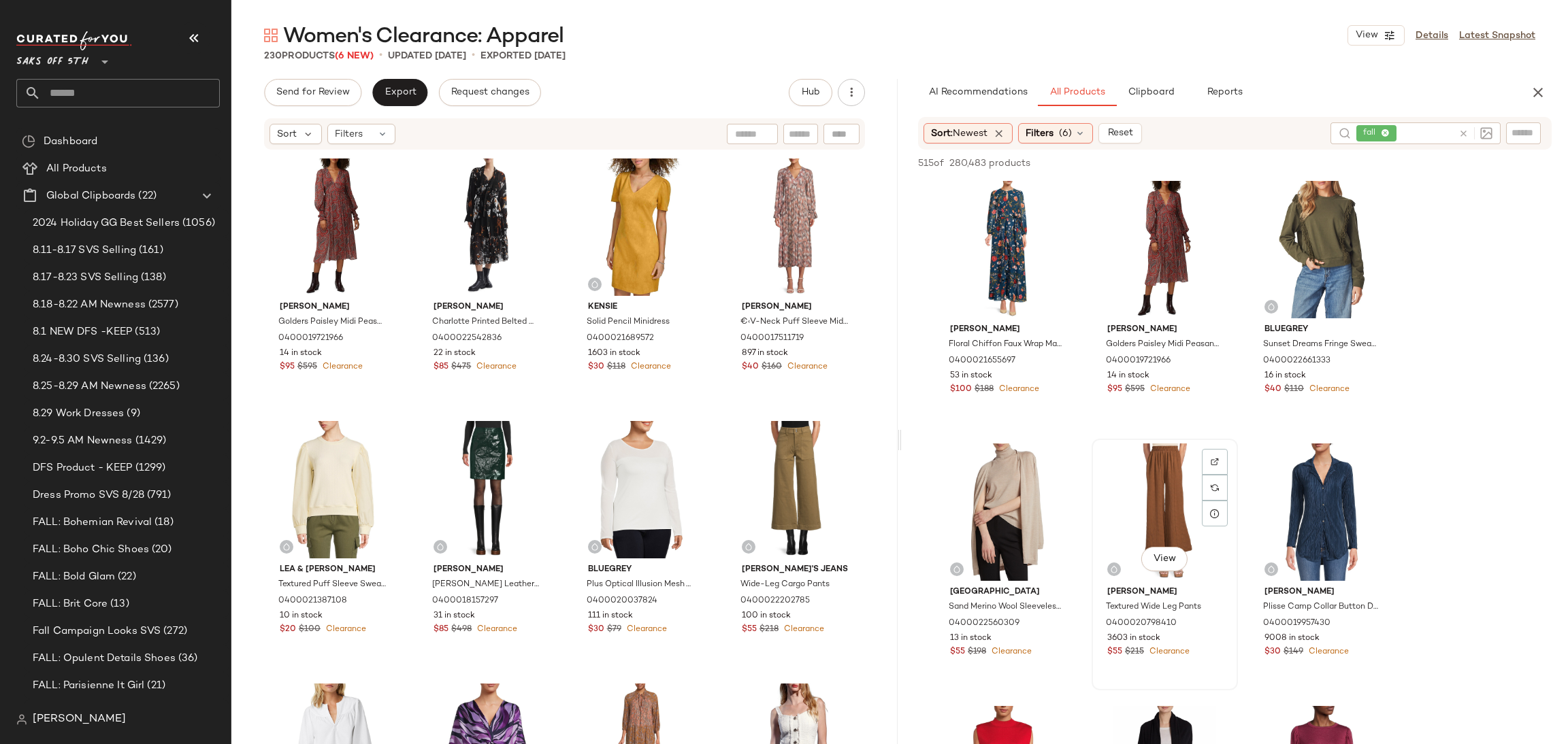
click at [1144, 515] on div "View" at bounding box center [1165, 512] width 137 height 138
click at [1361, 163] on span "Add to Top" at bounding box center [1356, 164] width 54 height 10
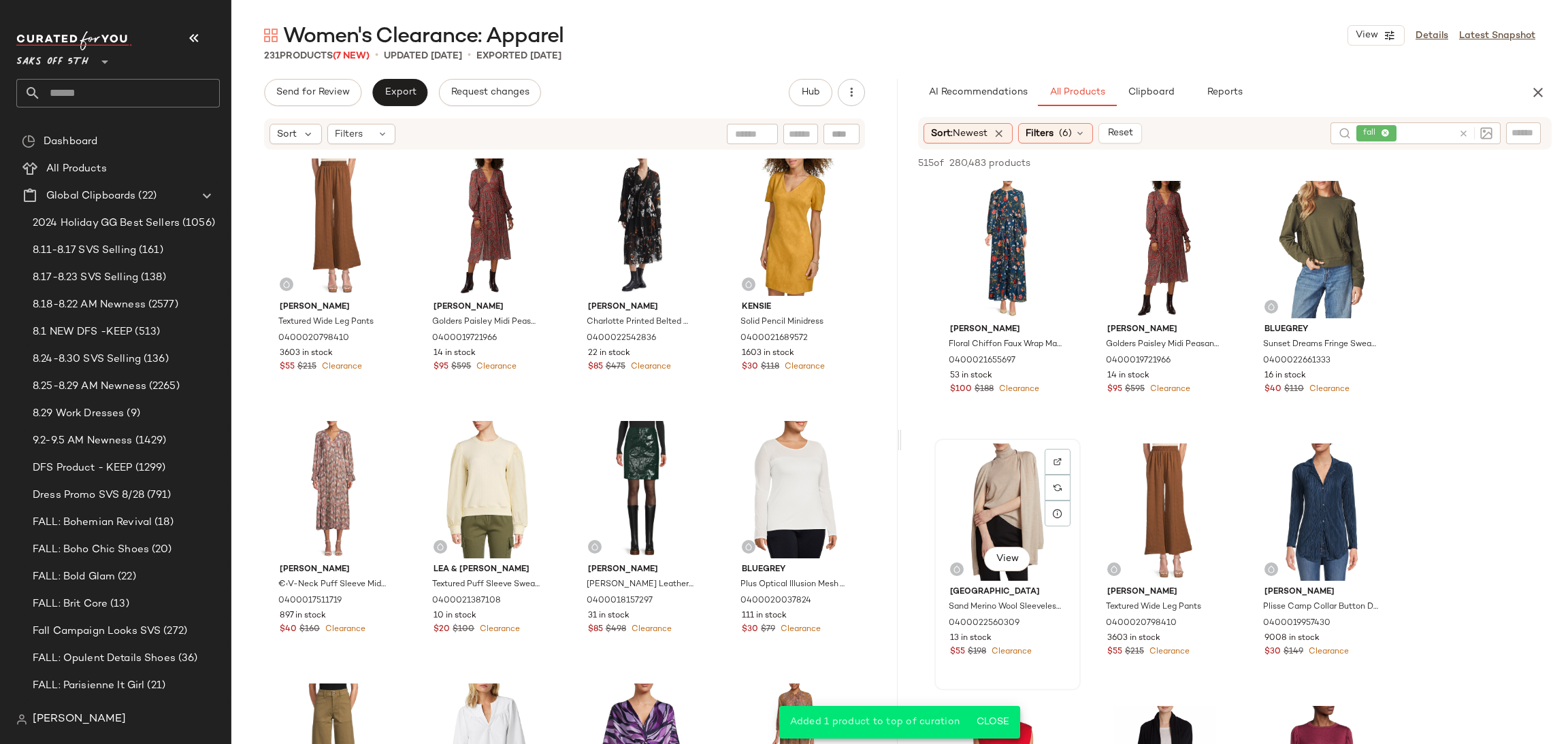
click at [999, 488] on div "View" at bounding box center [1007, 512] width 137 height 138
click at [1360, 160] on span "Add to Top" at bounding box center [1356, 164] width 54 height 10
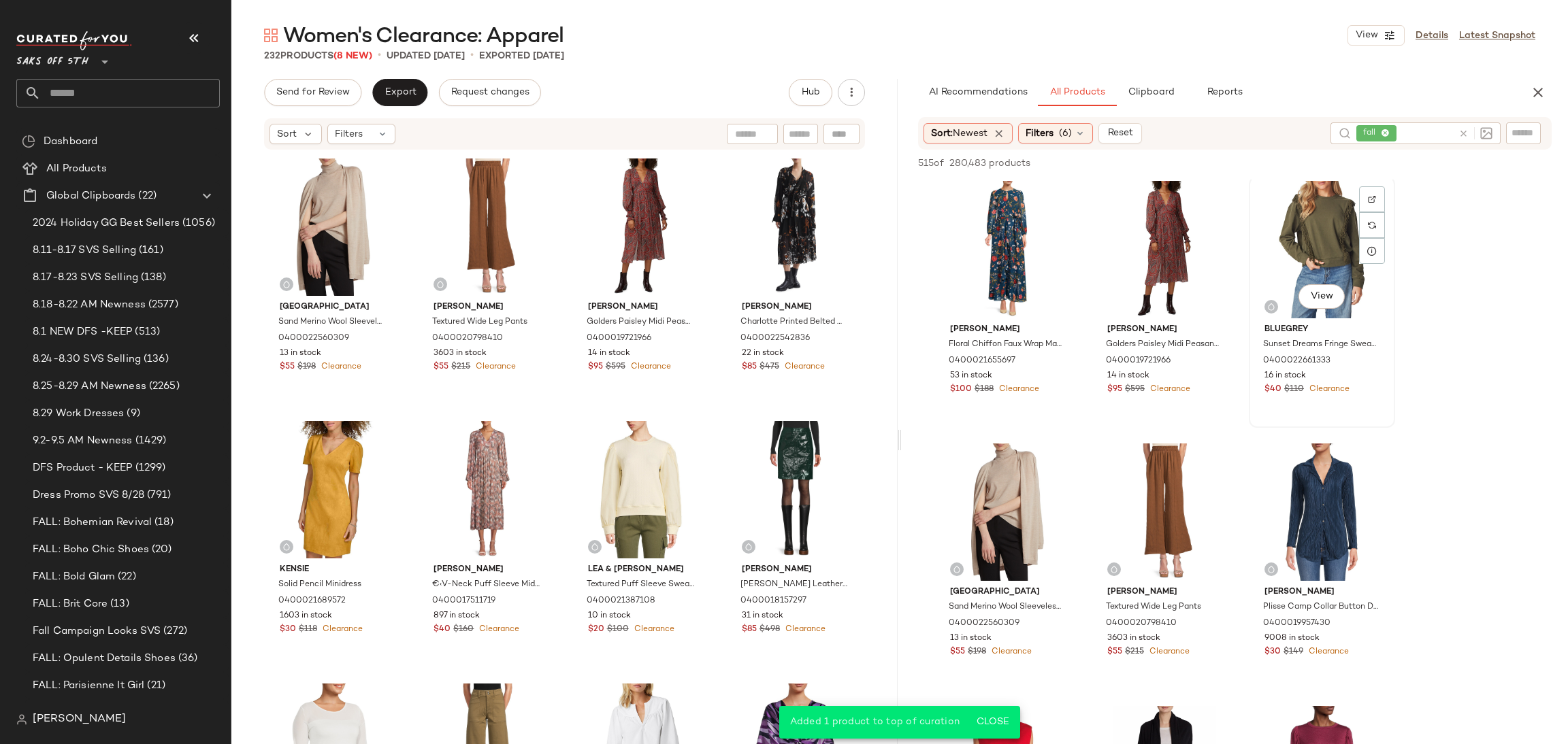
click at [1329, 232] on div "View" at bounding box center [1321, 250] width 137 height 138
click at [1360, 159] on span "Add to Top" at bounding box center [1356, 164] width 54 height 10
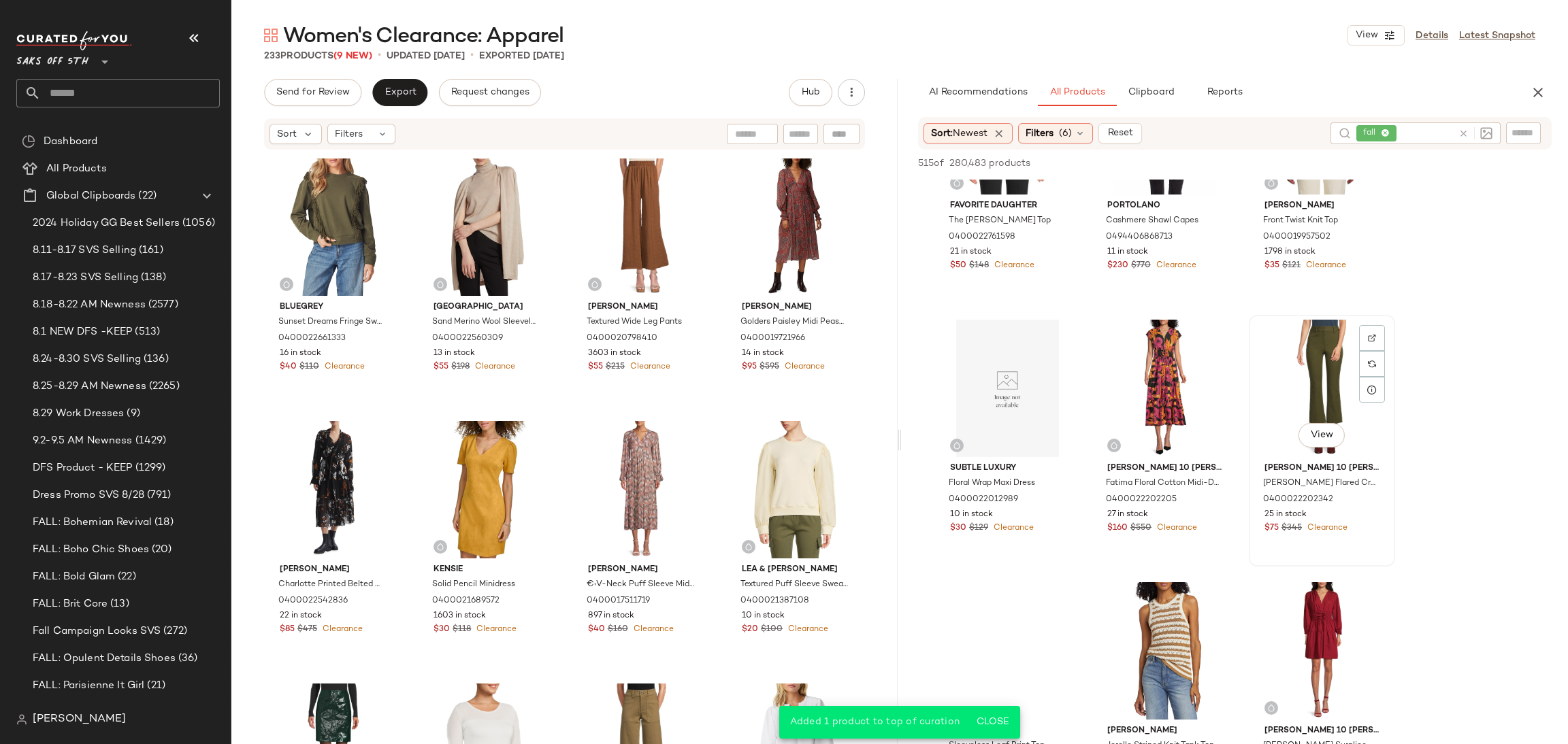
scroll to position [1966, 0]
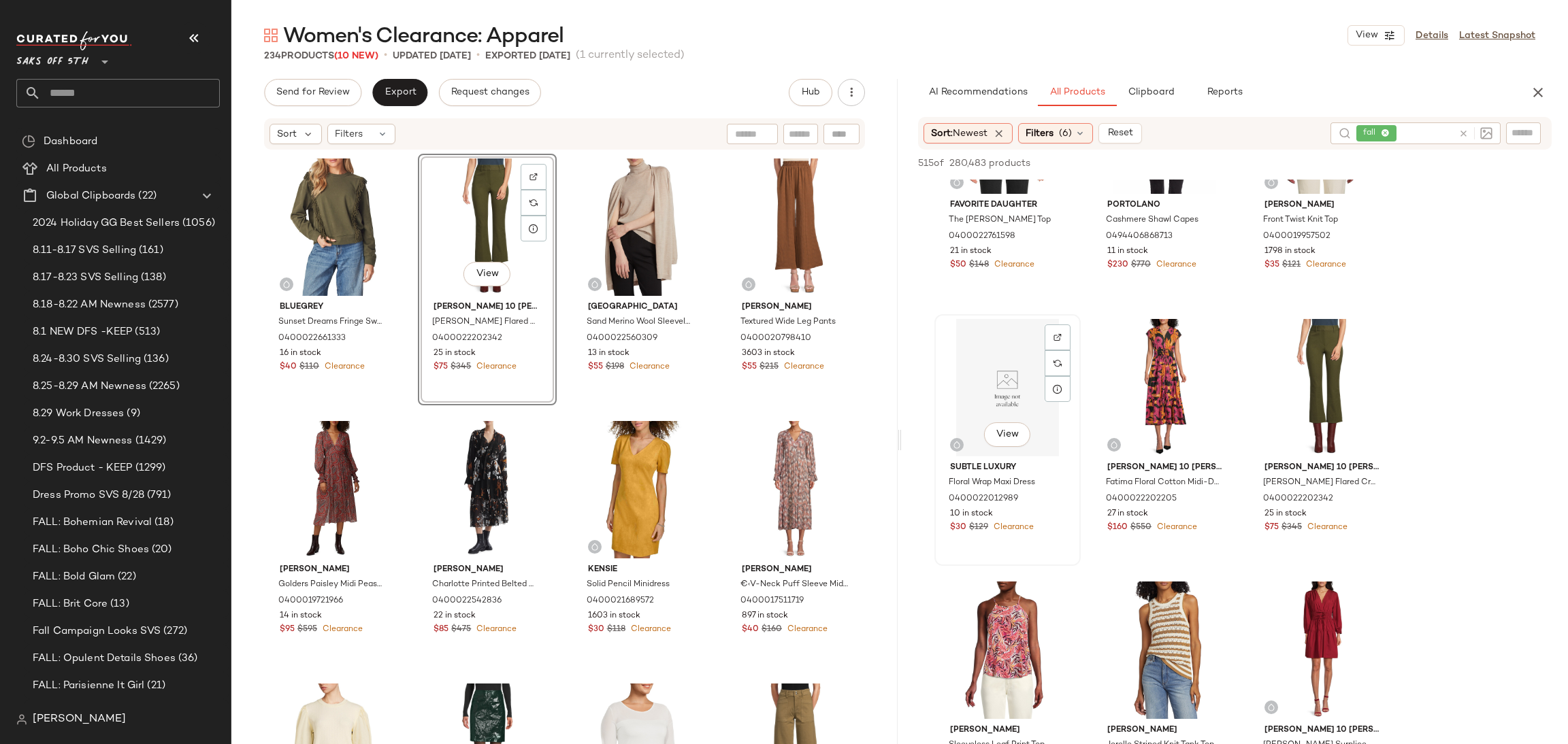
click at [1016, 374] on div "View" at bounding box center [1007, 388] width 137 height 138
click at [1366, 159] on span "Add to Top" at bounding box center [1356, 164] width 54 height 10
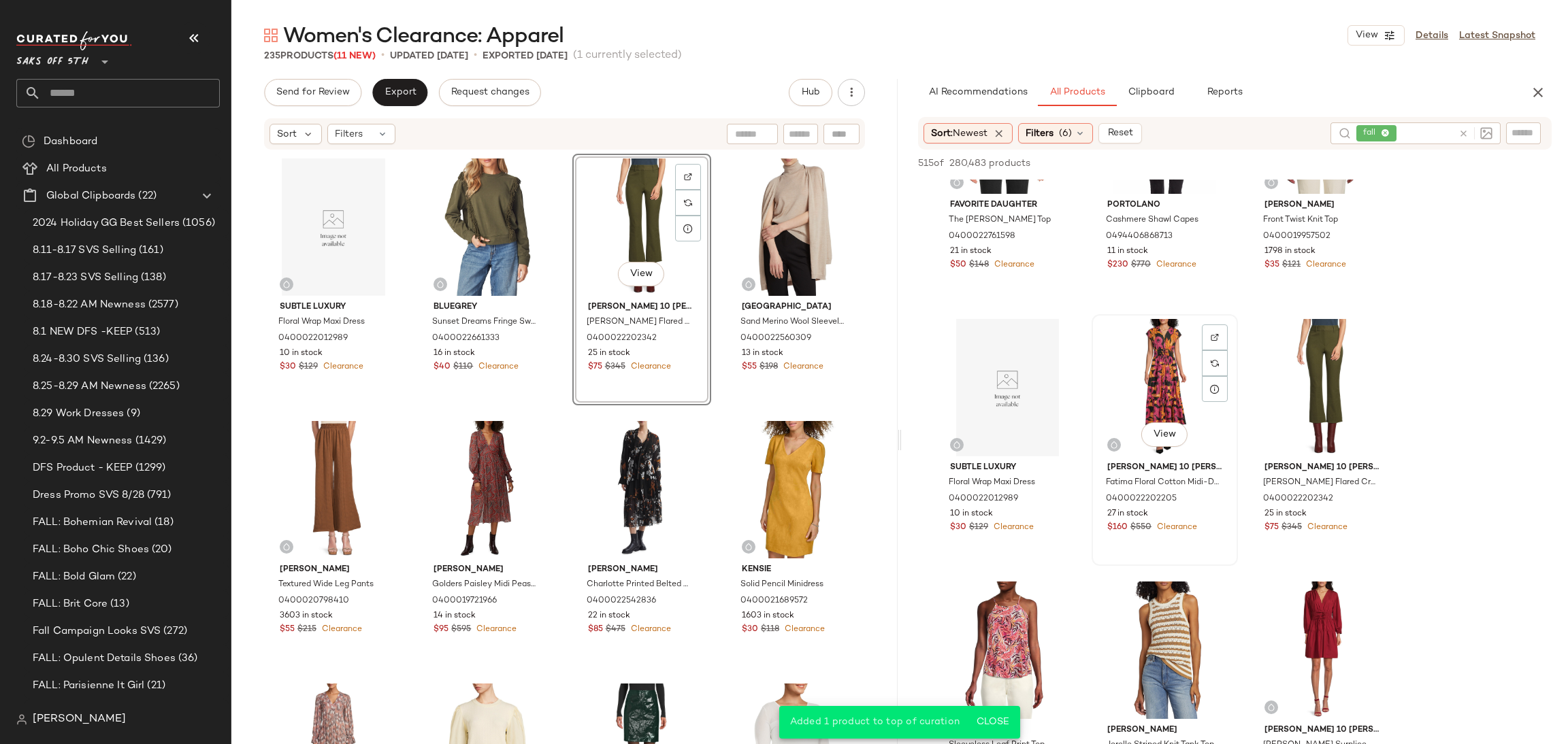
click at [1148, 331] on div "View" at bounding box center [1165, 388] width 137 height 138
click at [1367, 159] on span "Add to Top" at bounding box center [1356, 164] width 54 height 10
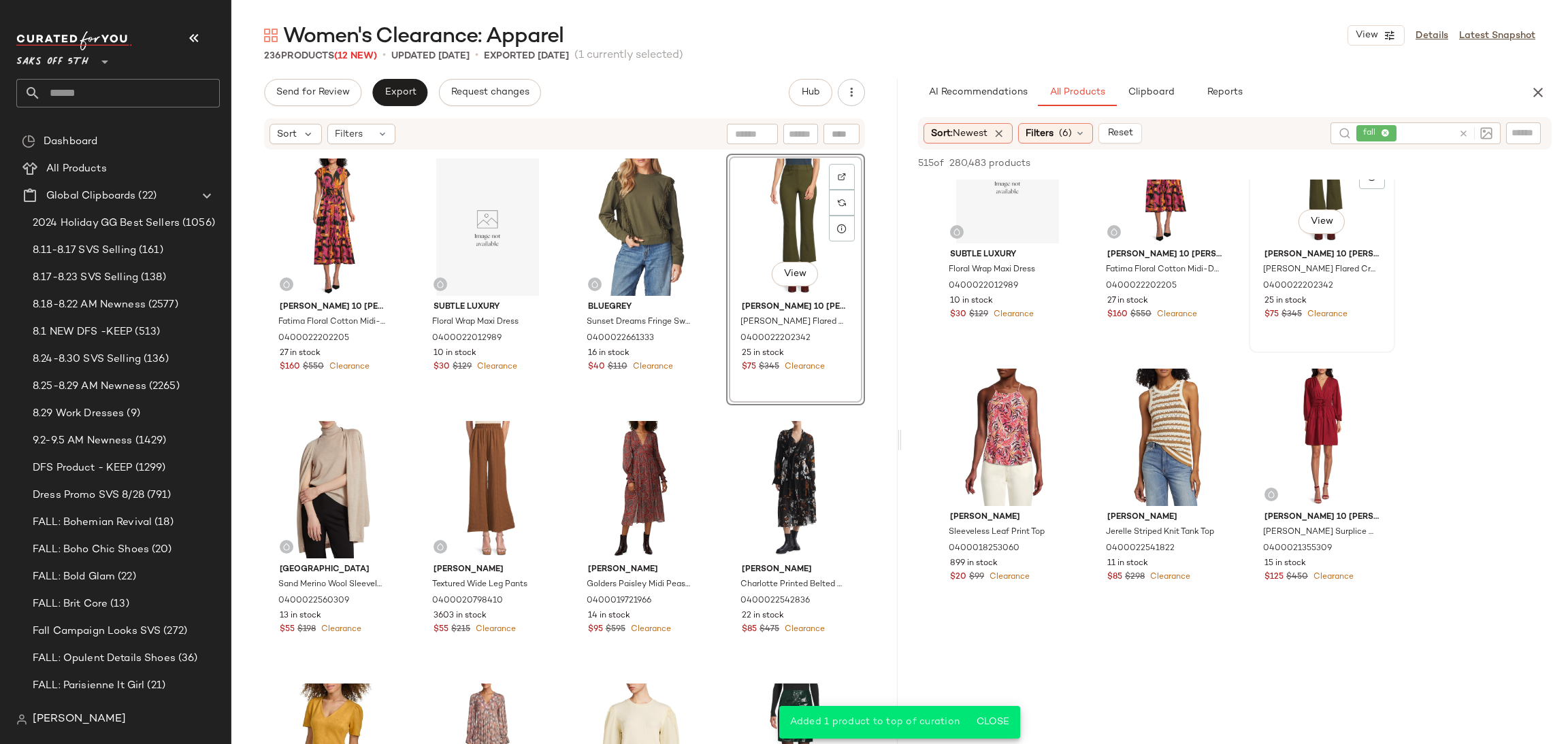
scroll to position [2186, 0]
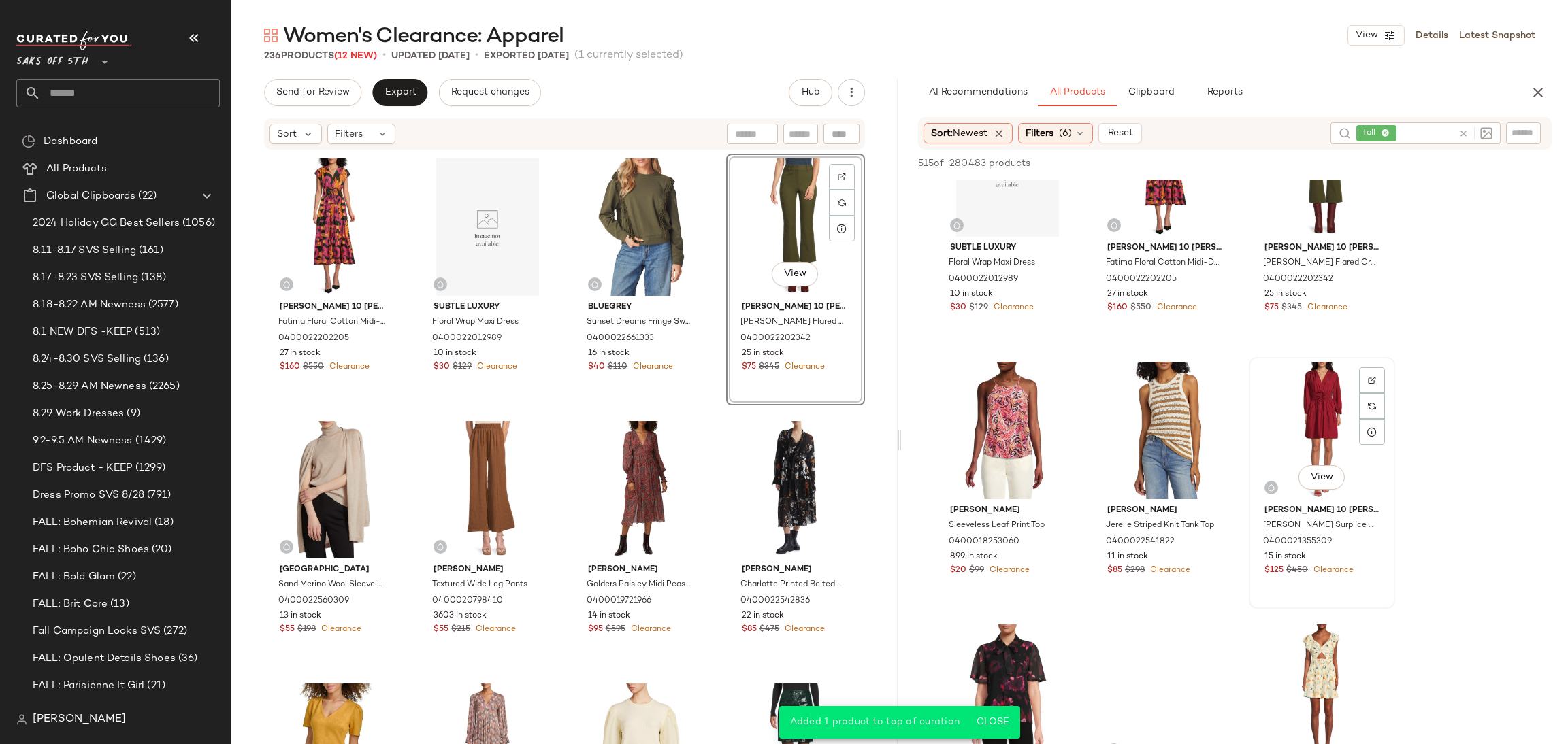
click at [1312, 396] on div "View" at bounding box center [1321, 430] width 137 height 138
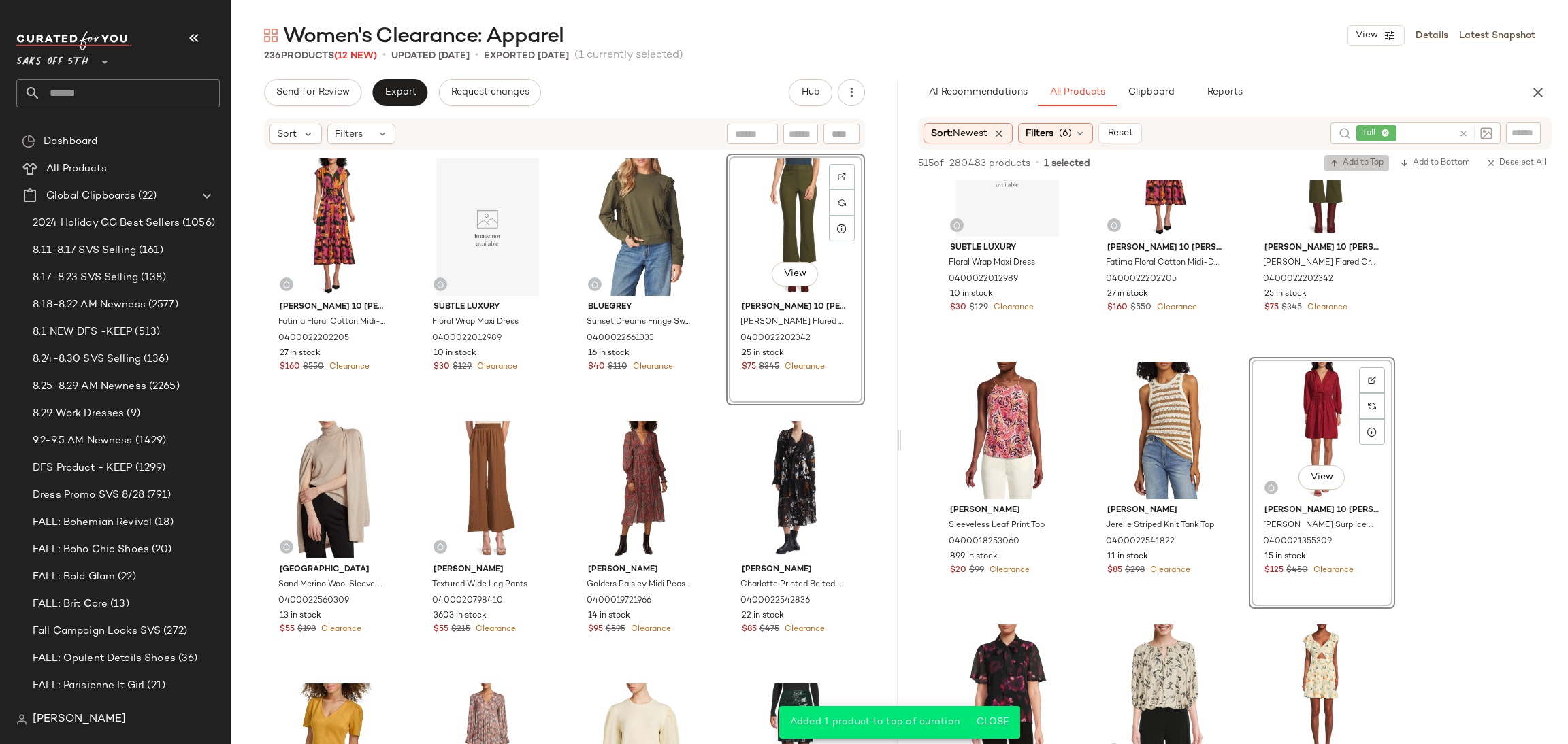
click at [1359, 164] on span "Add to Top" at bounding box center [1356, 164] width 54 height 10
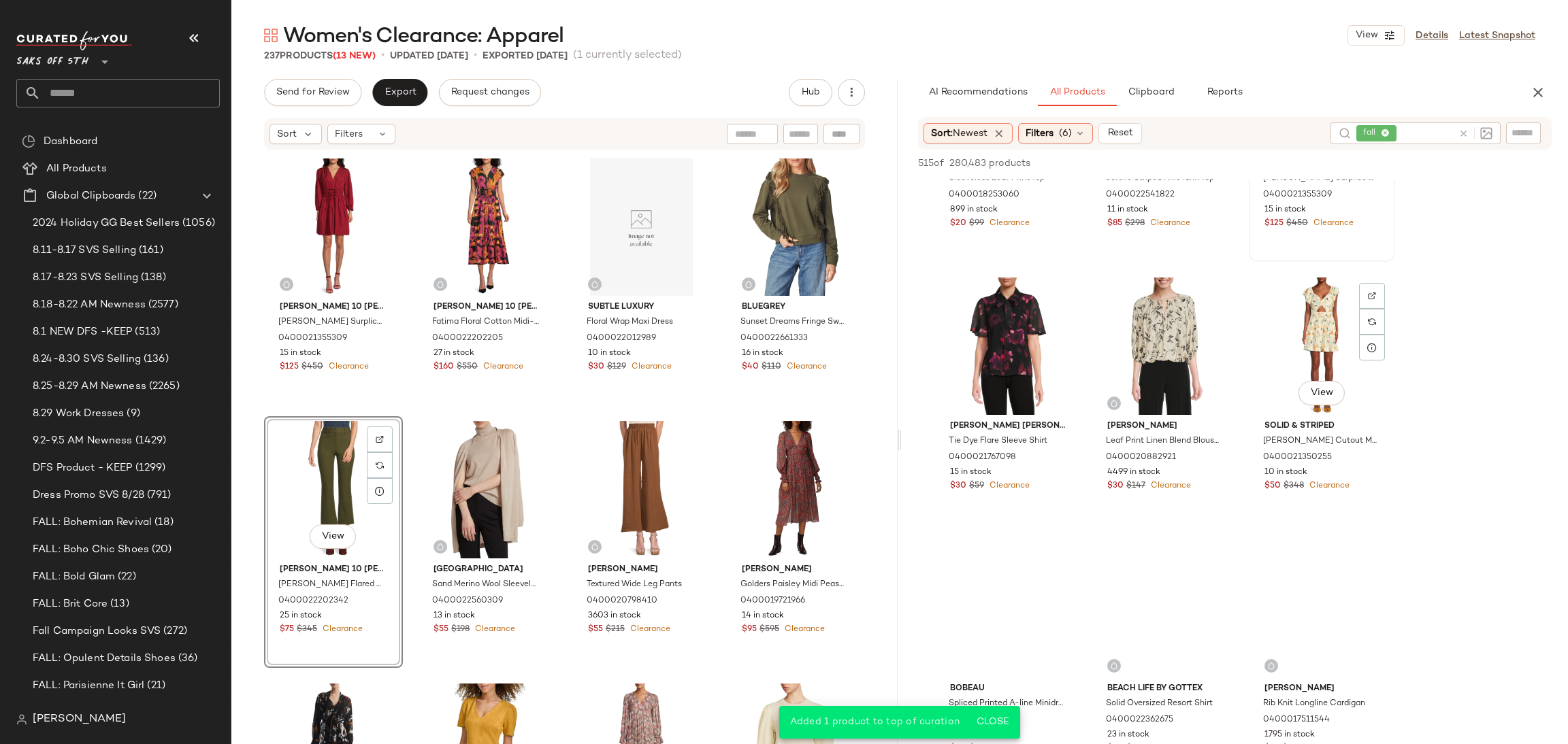
scroll to position [2539, 0]
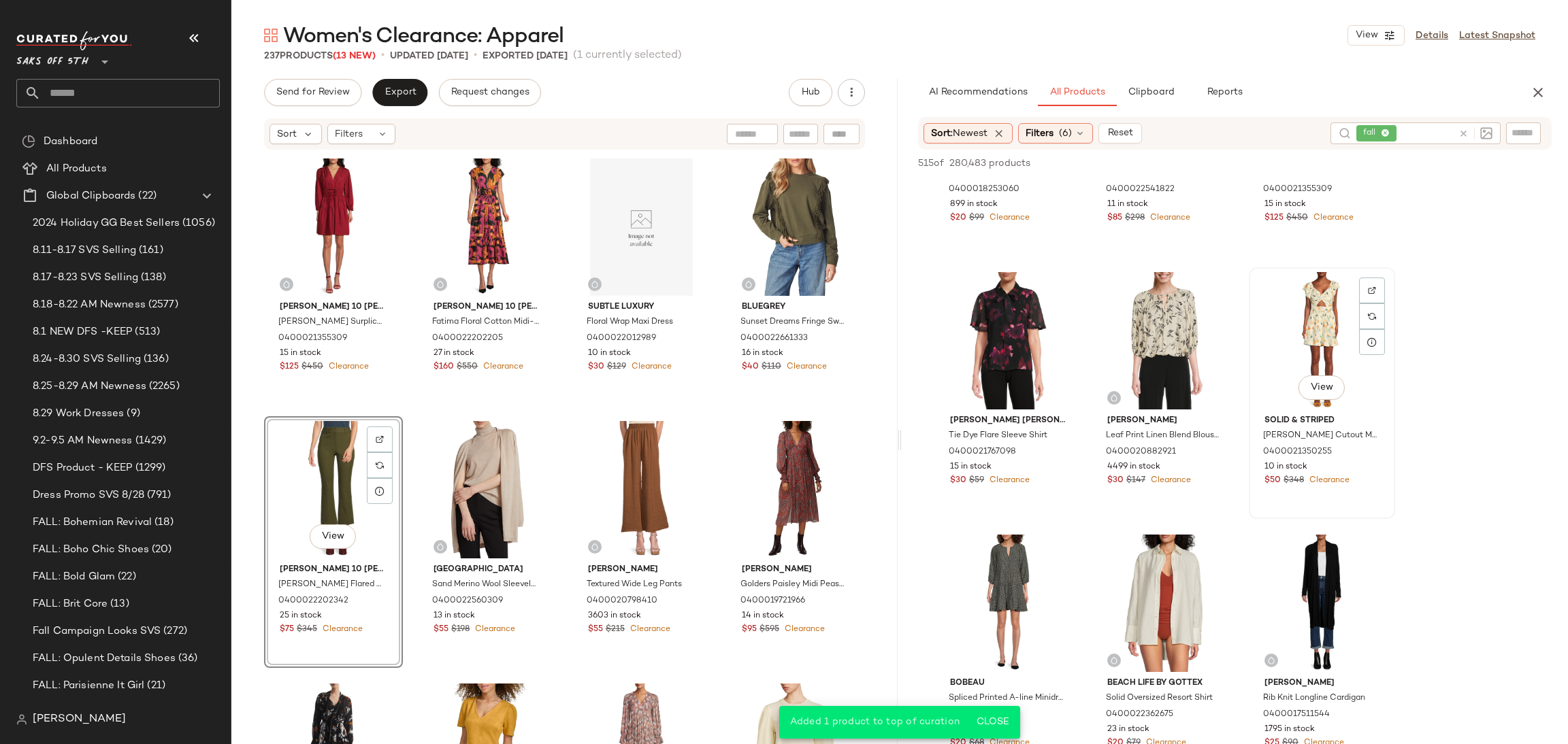
click at [1306, 329] on div "View" at bounding box center [1321, 342] width 137 height 138
click at [1355, 156] on button "Add to Top" at bounding box center [1356, 163] width 65 height 16
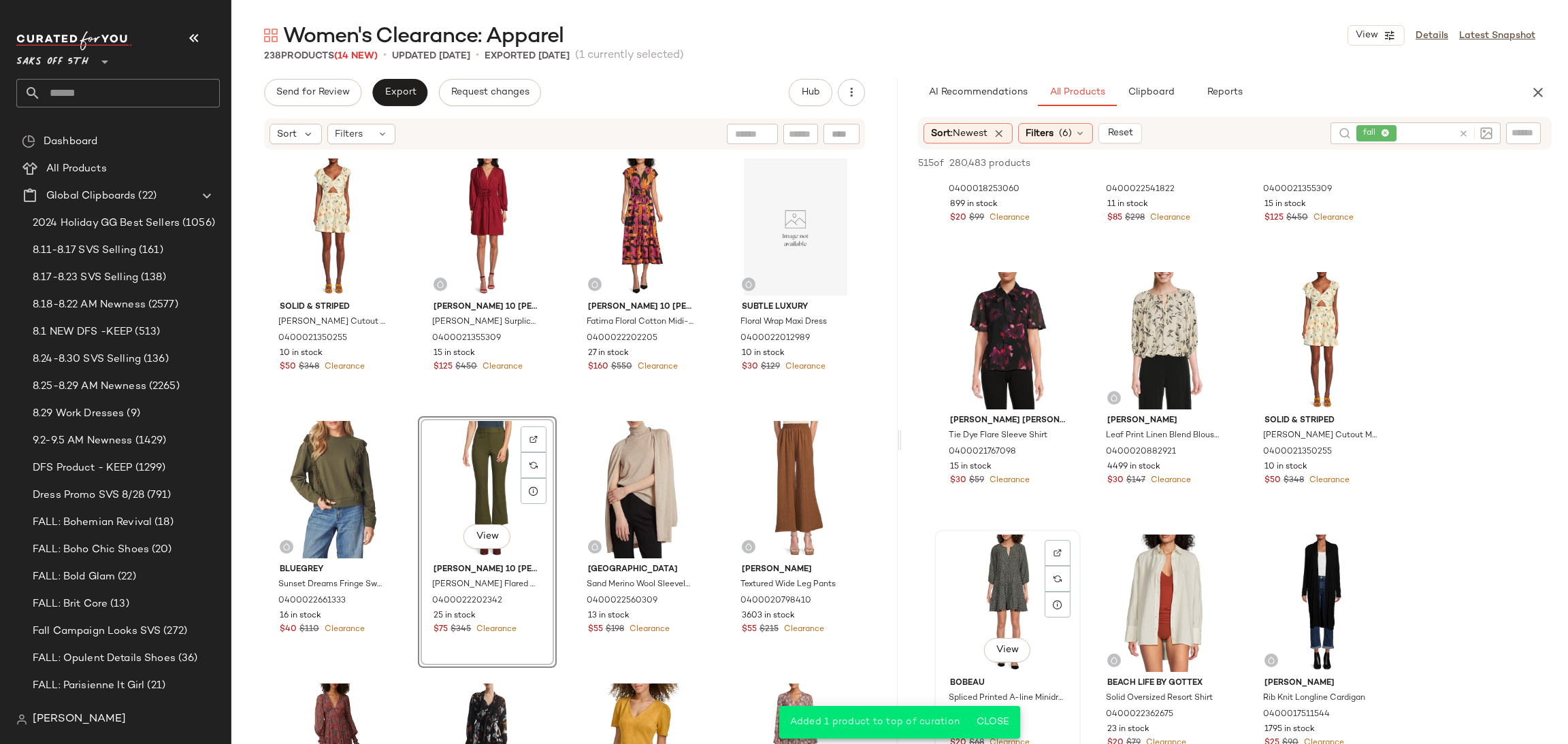
click at [997, 548] on div "View" at bounding box center [1007, 604] width 137 height 138
click at [1338, 165] on span "Add to Top" at bounding box center [1356, 164] width 54 height 10
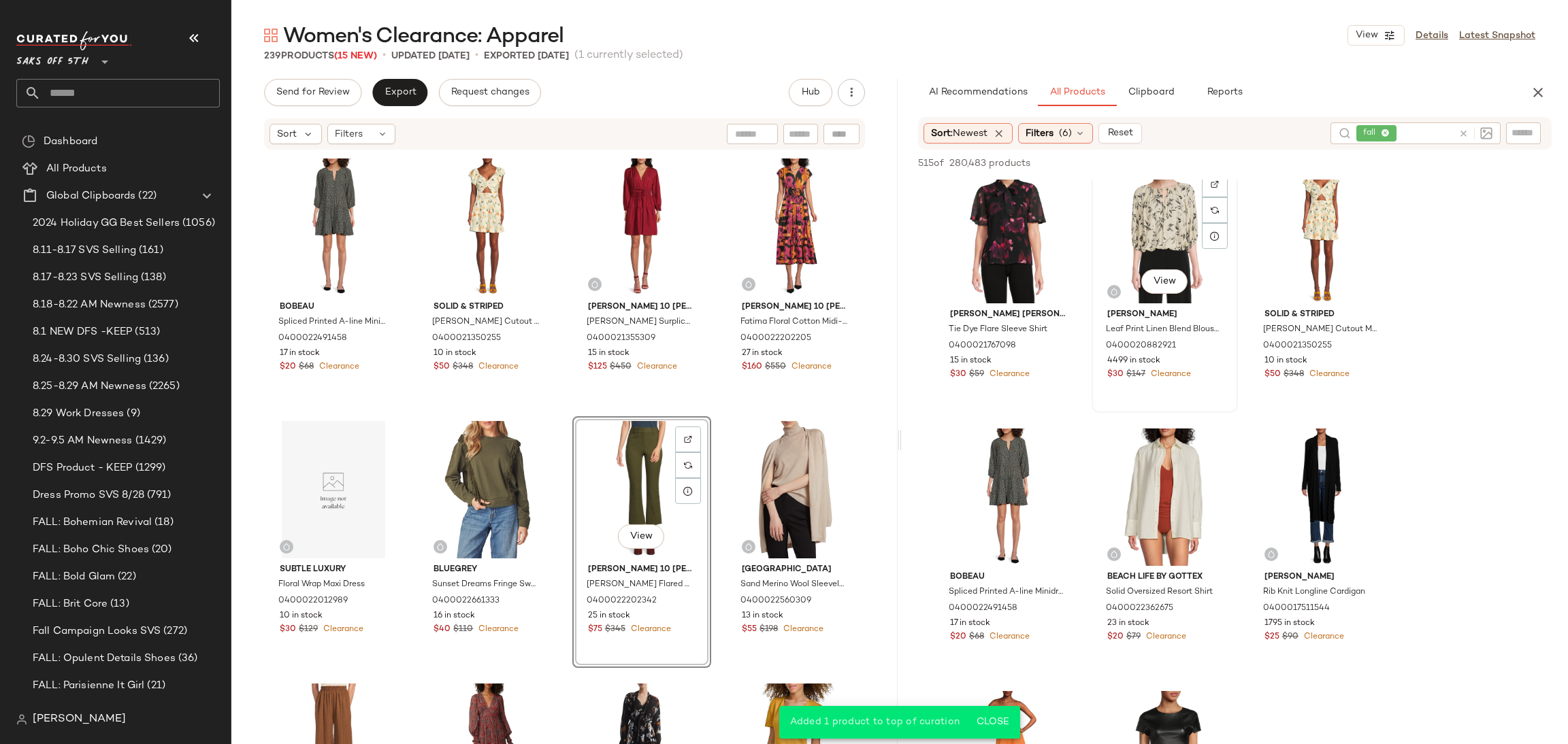
scroll to position [2646, 0]
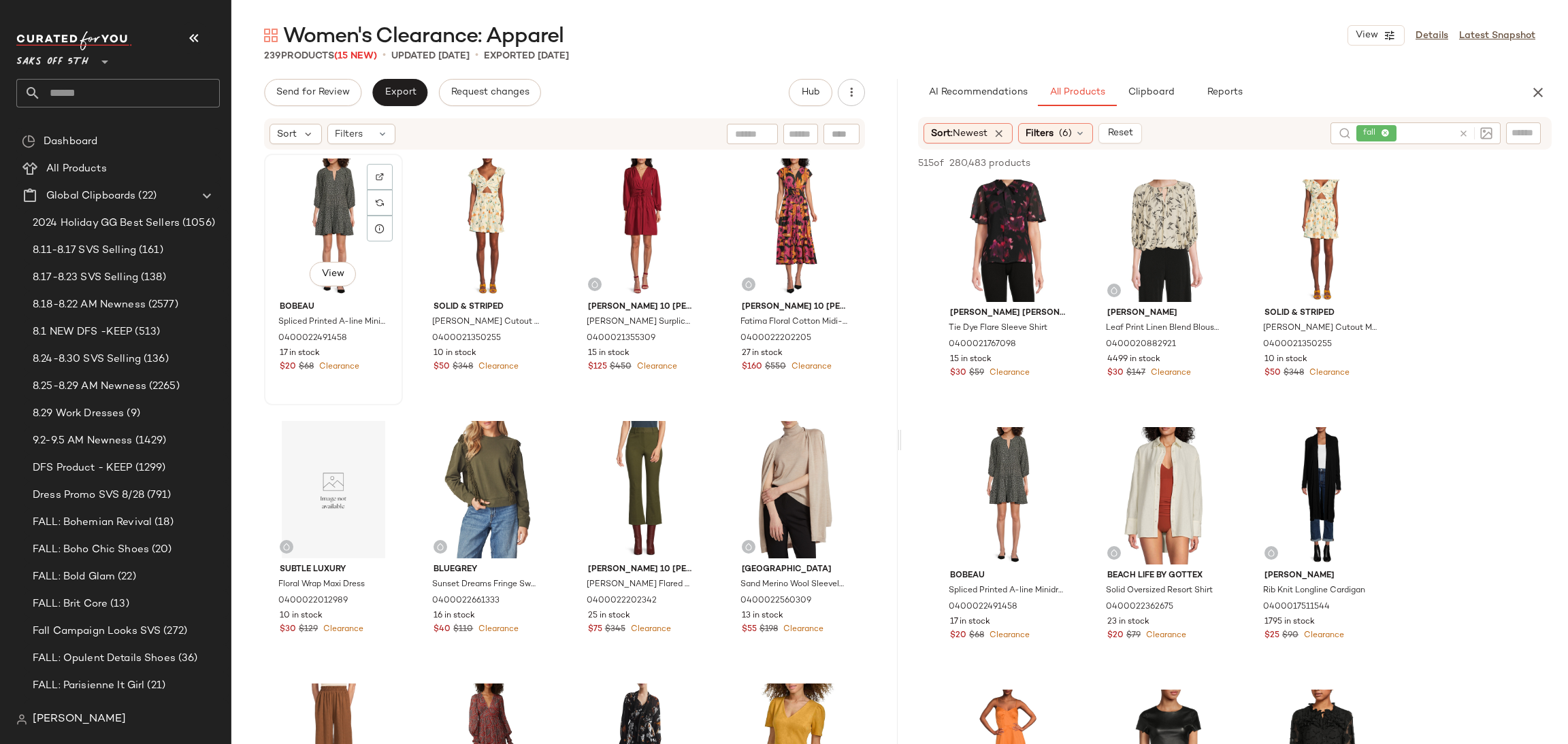
click at [309, 193] on div "View" at bounding box center [333, 228] width 129 height 138
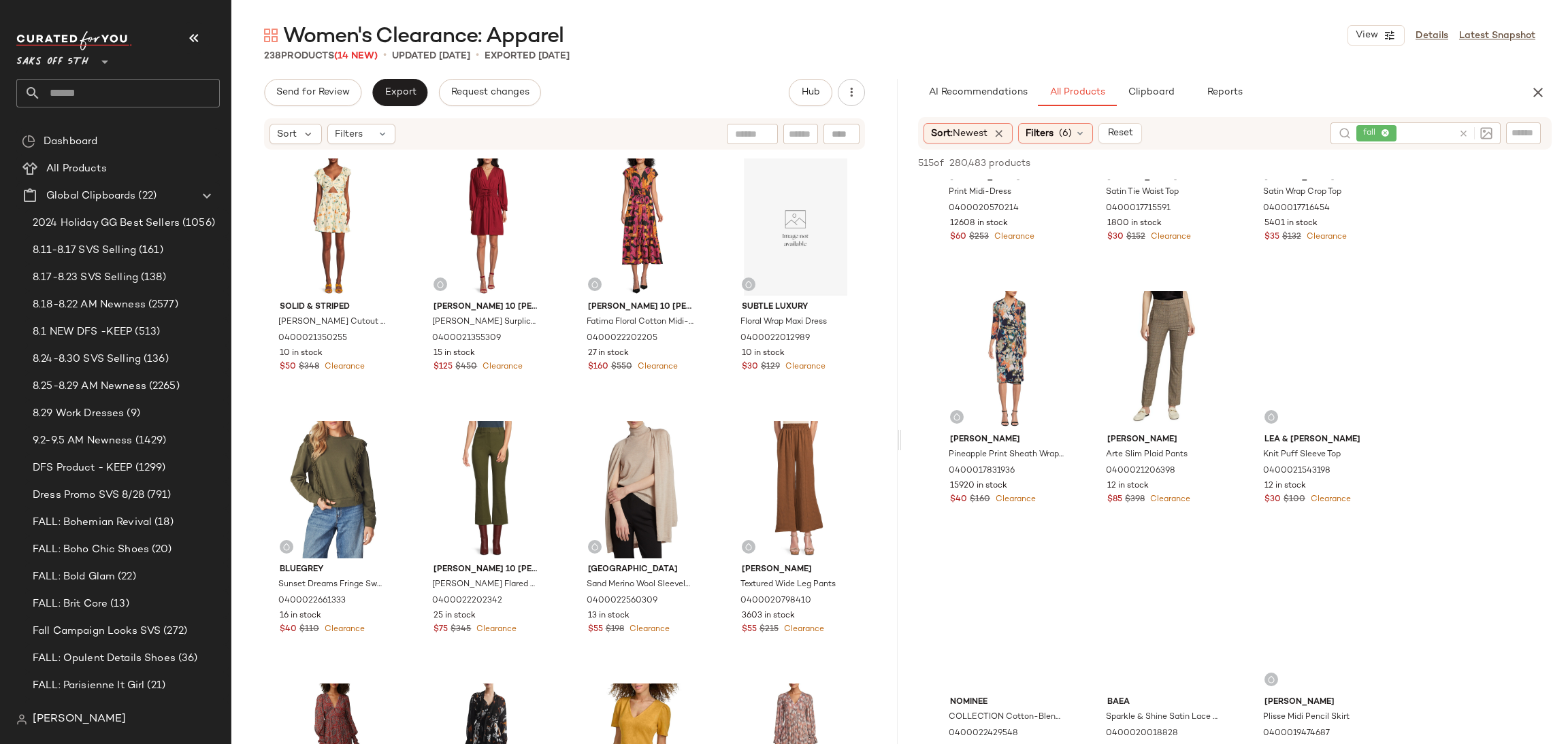
scroll to position [5936, 0]
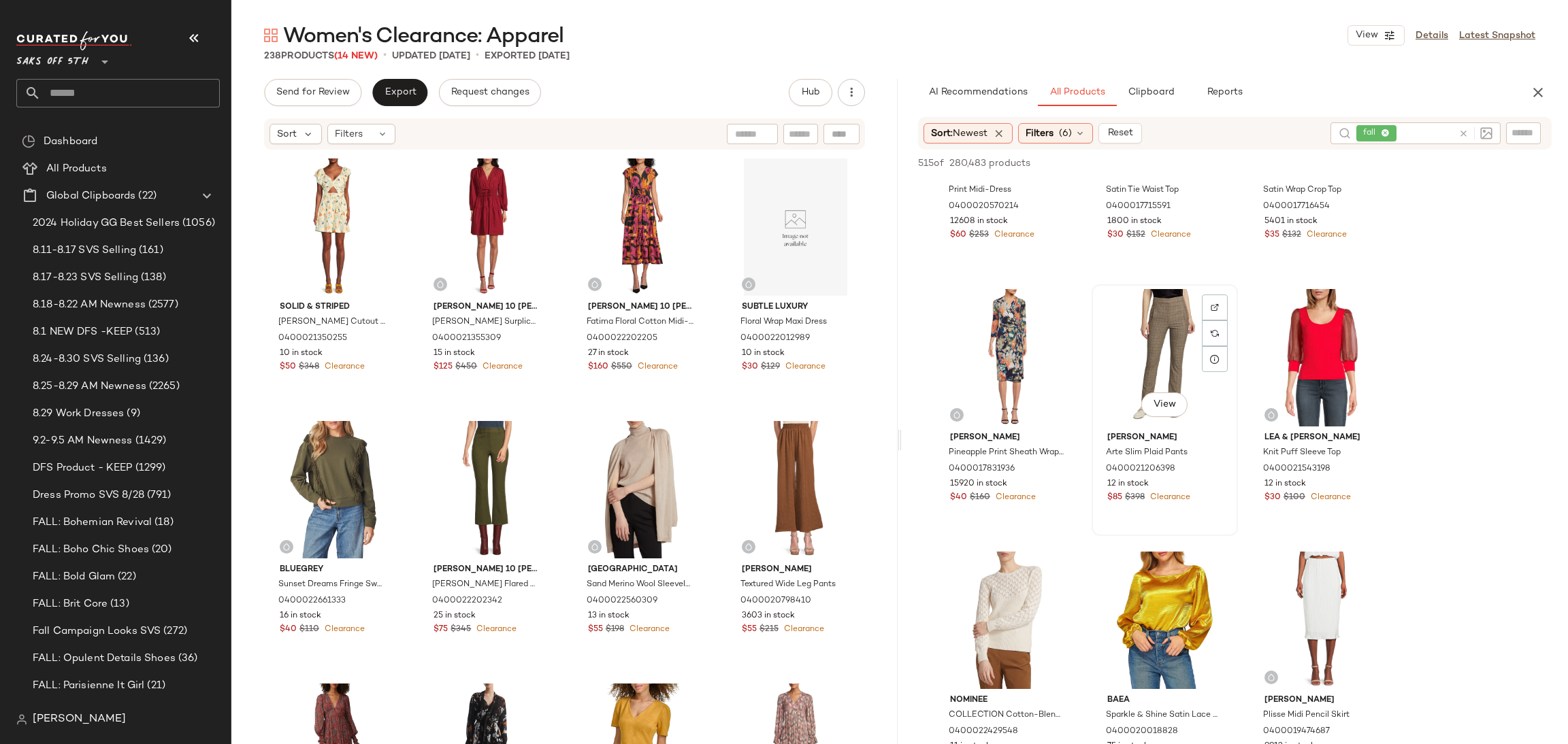
click at [1154, 360] on div "View" at bounding box center [1165, 359] width 137 height 138
click at [1313, 548] on div "View [PERSON_NAME] Plisse Midi Pencil Skirt 0400019474687 9912 in stock $35 $11…" at bounding box center [1322, 672] width 144 height 249
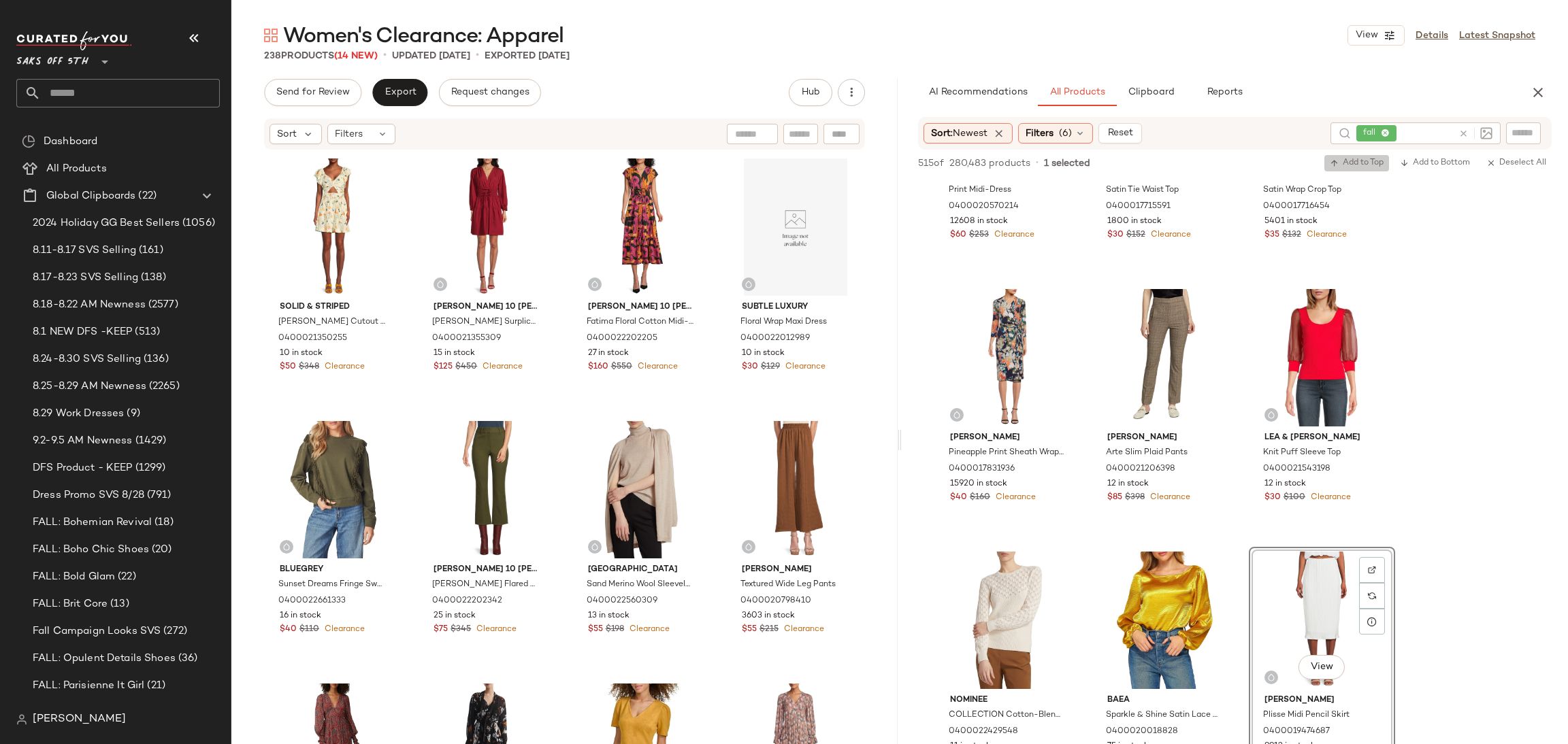
click at [1361, 164] on span "Add to Top" at bounding box center [1356, 164] width 54 height 10
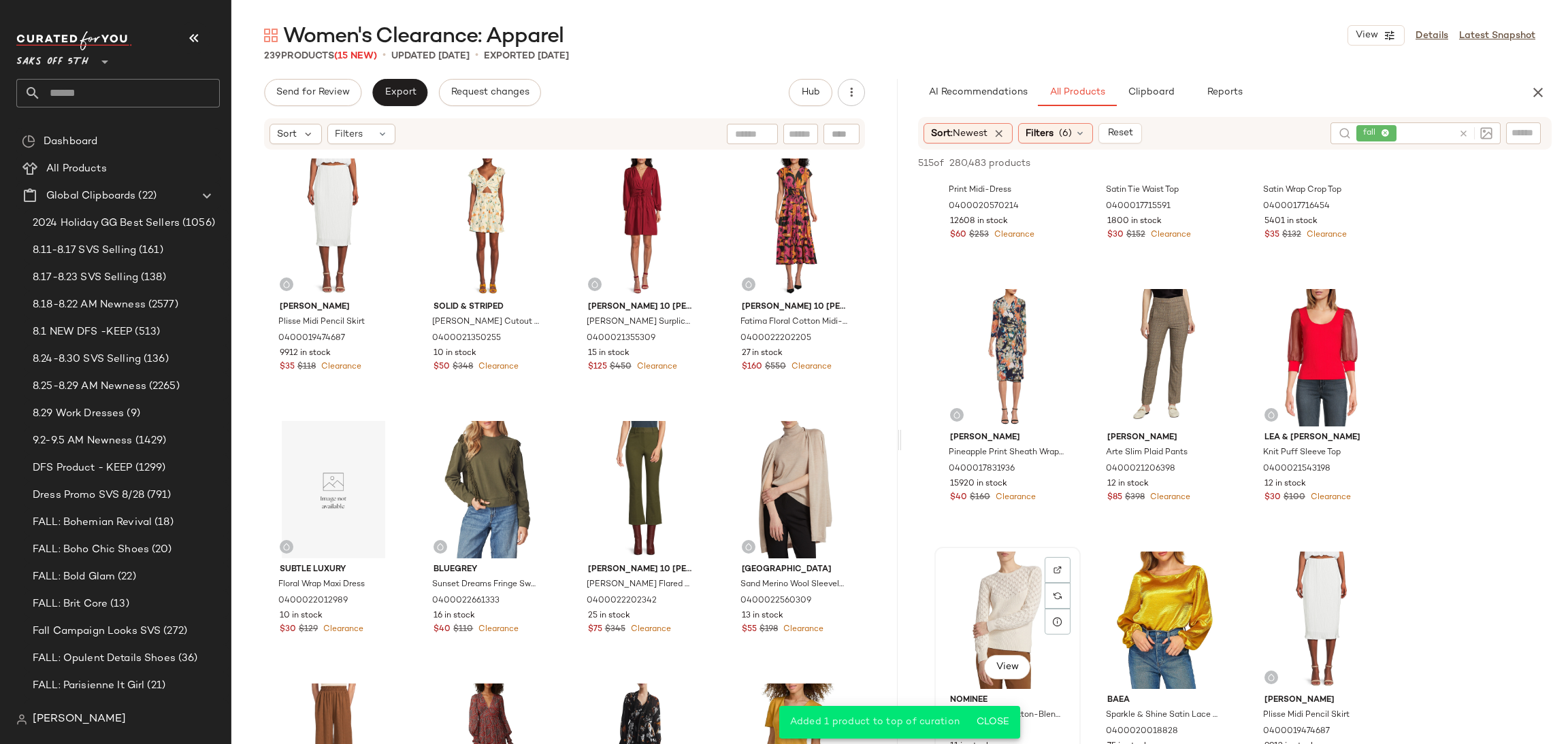
click at [1015, 597] on div "View" at bounding box center [1007, 621] width 137 height 138
click at [1374, 161] on span "Add to Top" at bounding box center [1356, 164] width 54 height 10
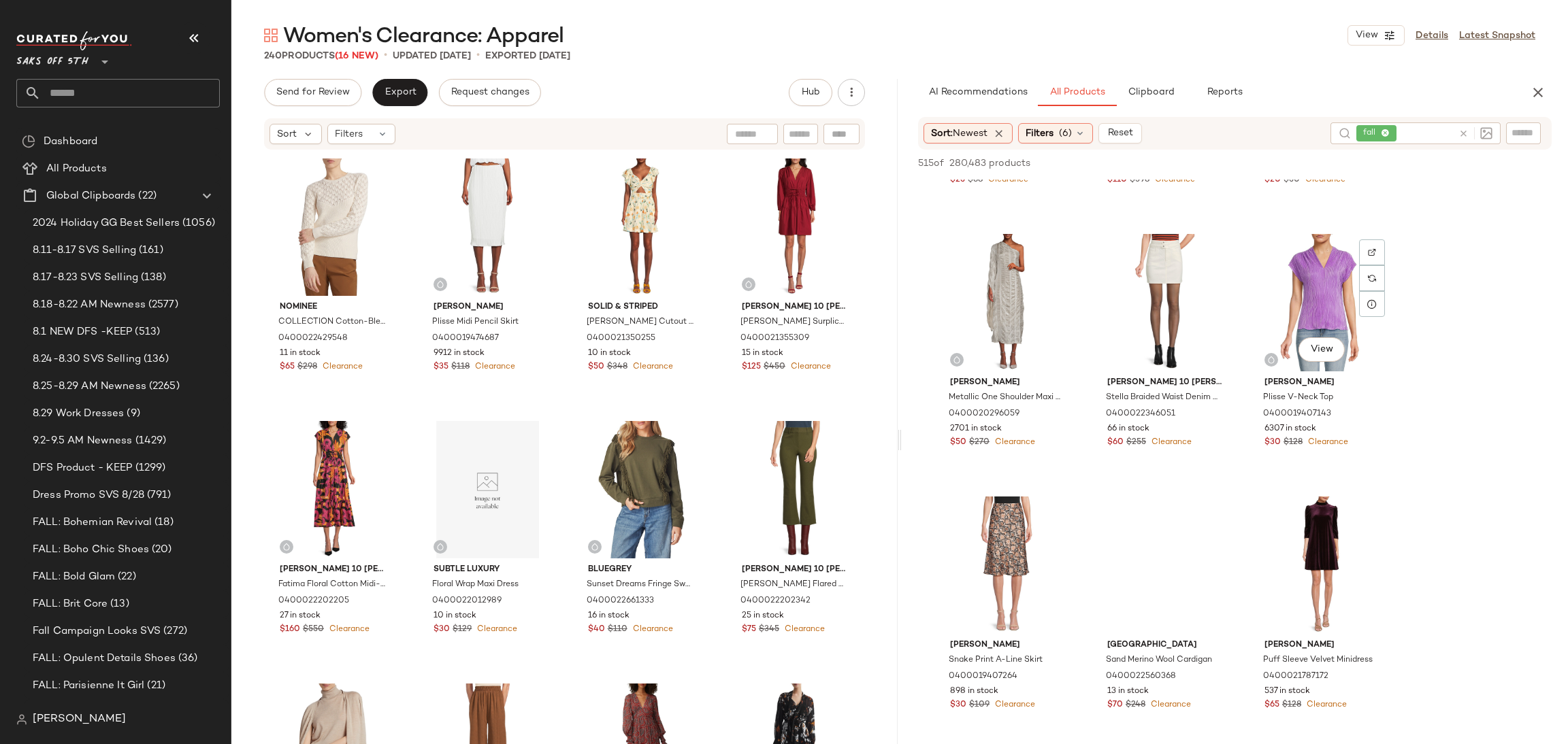
scroll to position [6818, 0]
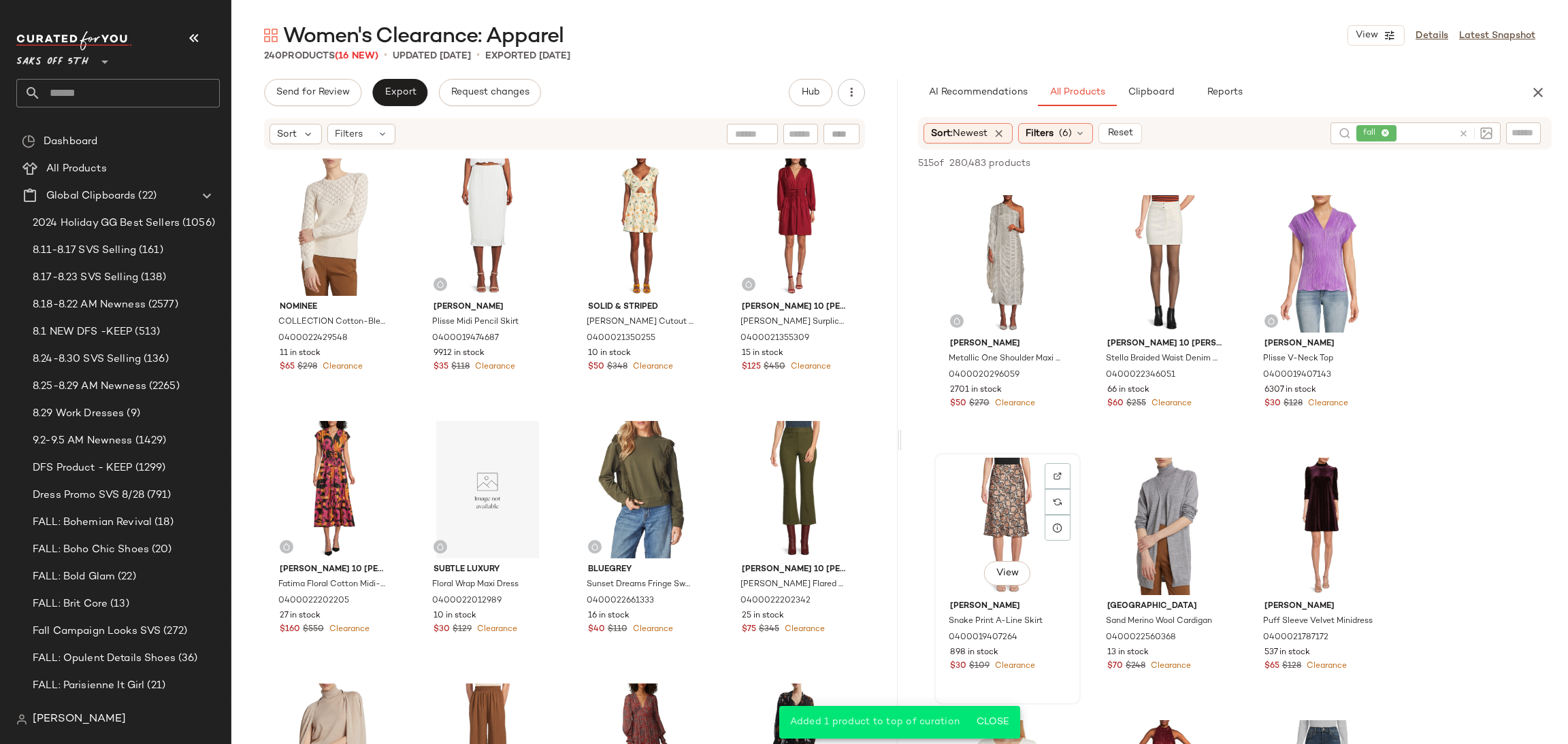
click at [995, 481] on div "View" at bounding box center [1007, 527] width 137 height 138
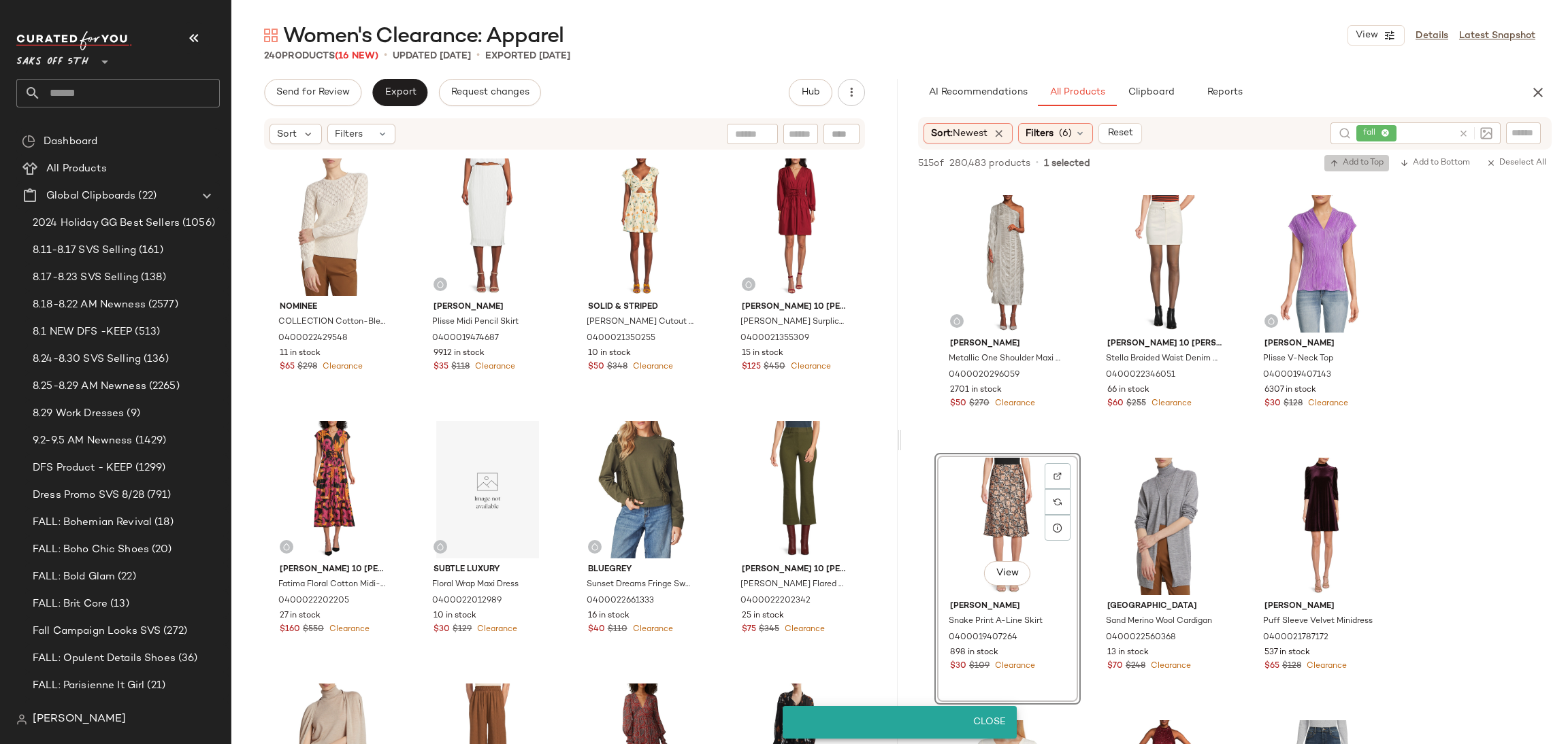
click at [1338, 164] on span "Add to Top" at bounding box center [1356, 164] width 54 height 10
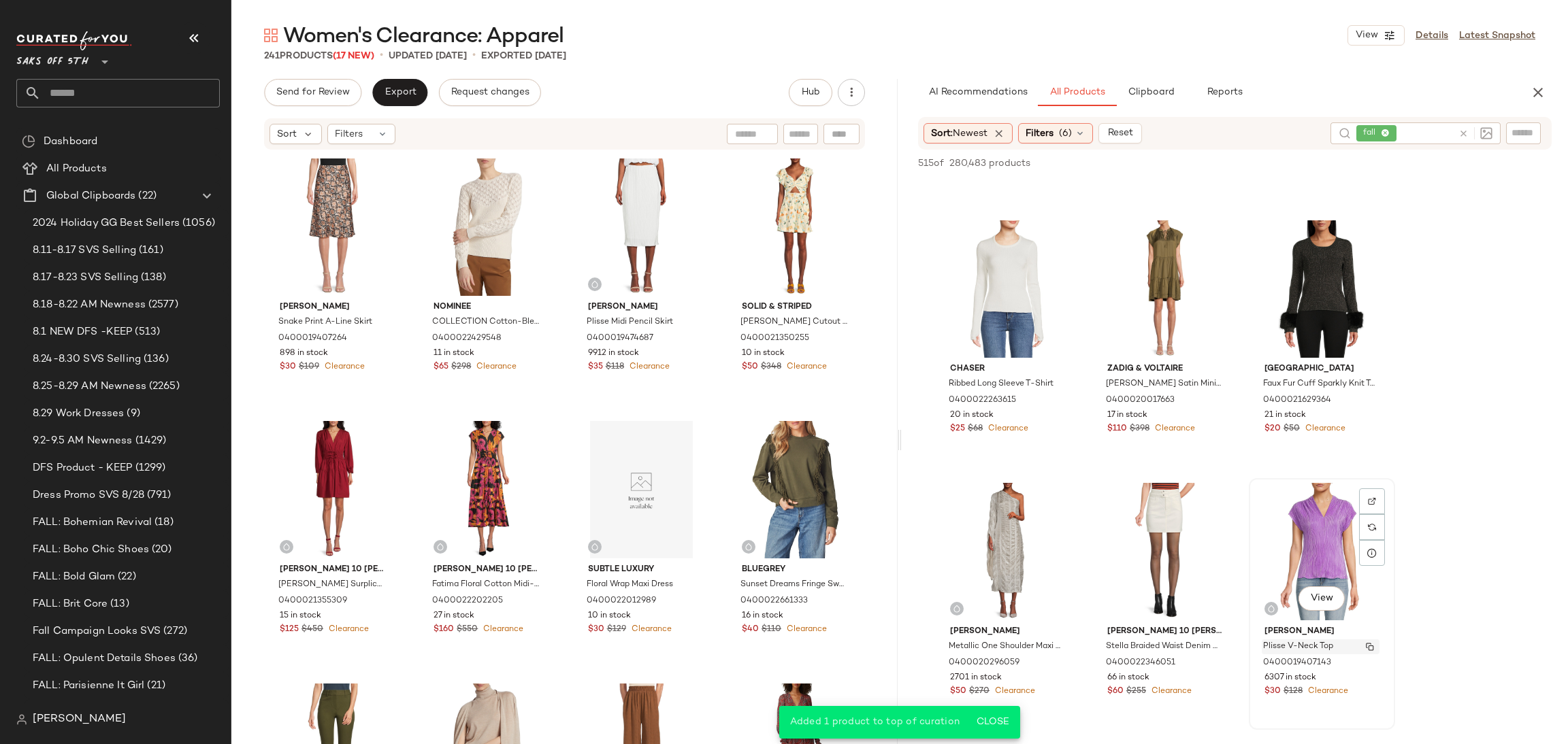
scroll to position [6528, 0]
click at [1307, 276] on div "View" at bounding box center [1321, 292] width 137 height 138
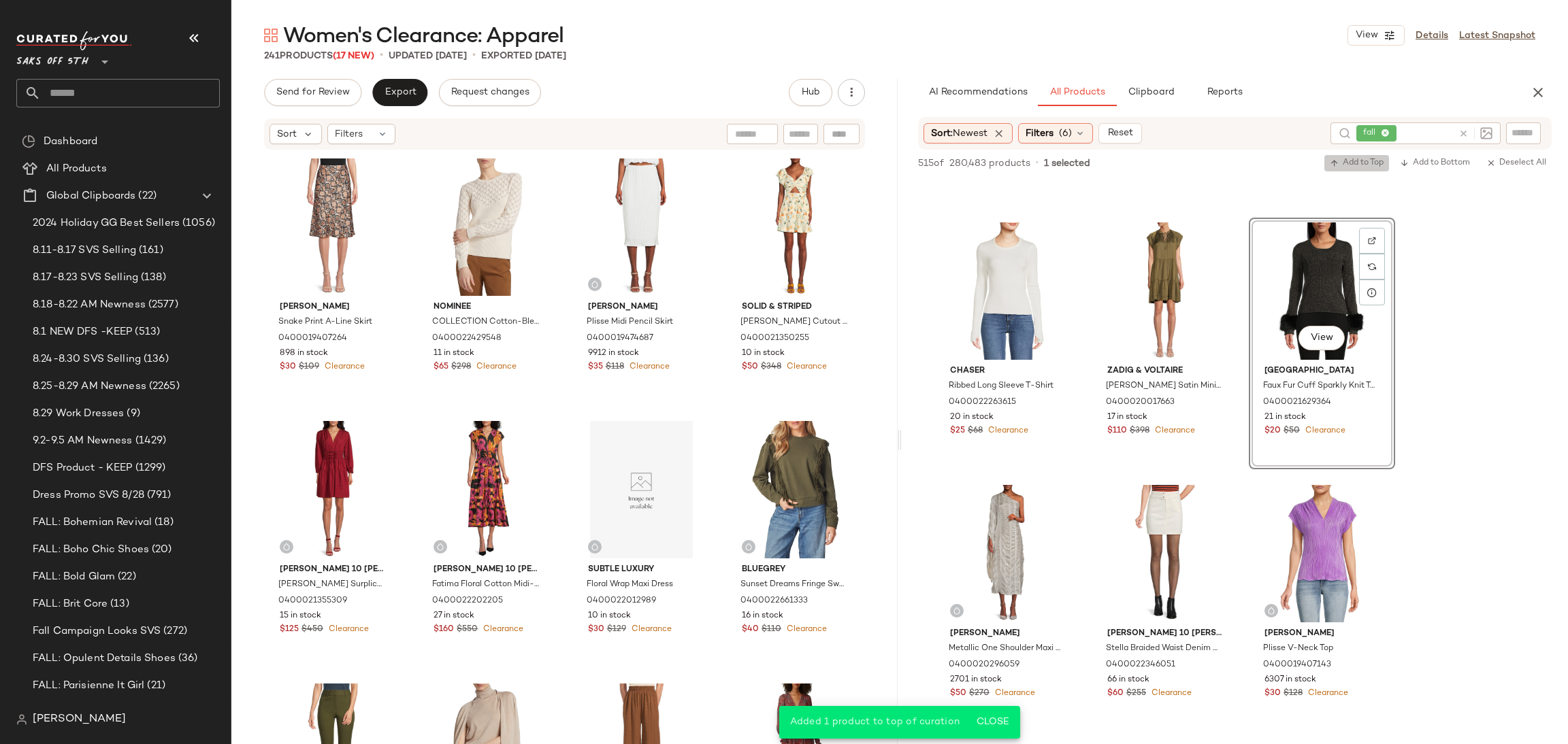
click at [1346, 164] on span "Add to Top" at bounding box center [1356, 164] width 54 height 10
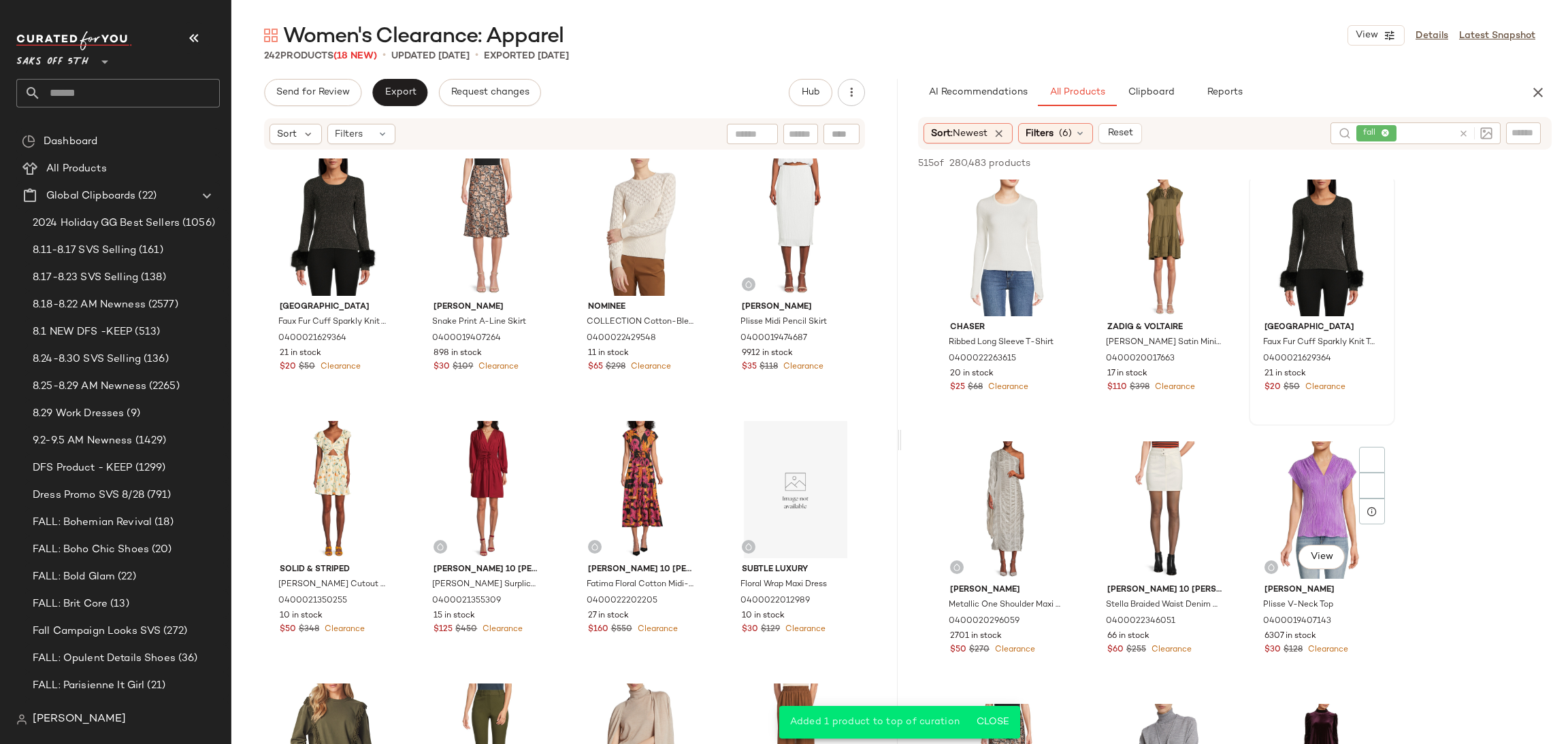
scroll to position [6573, 0]
click at [1175, 221] on div "View" at bounding box center [1165, 247] width 137 height 138
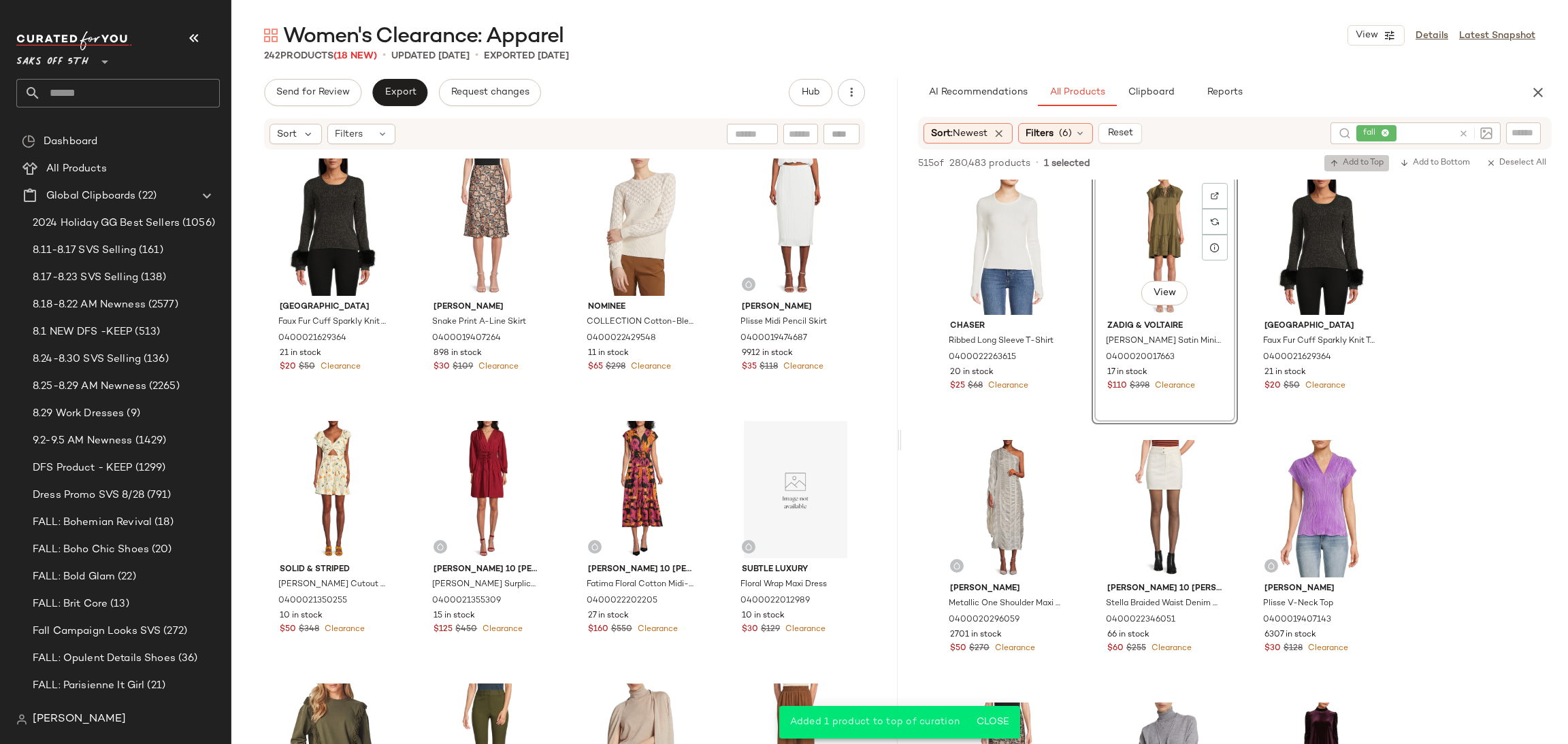
click at [1348, 169] on button "Add to Top" at bounding box center [1356, 163] width 65 height 16
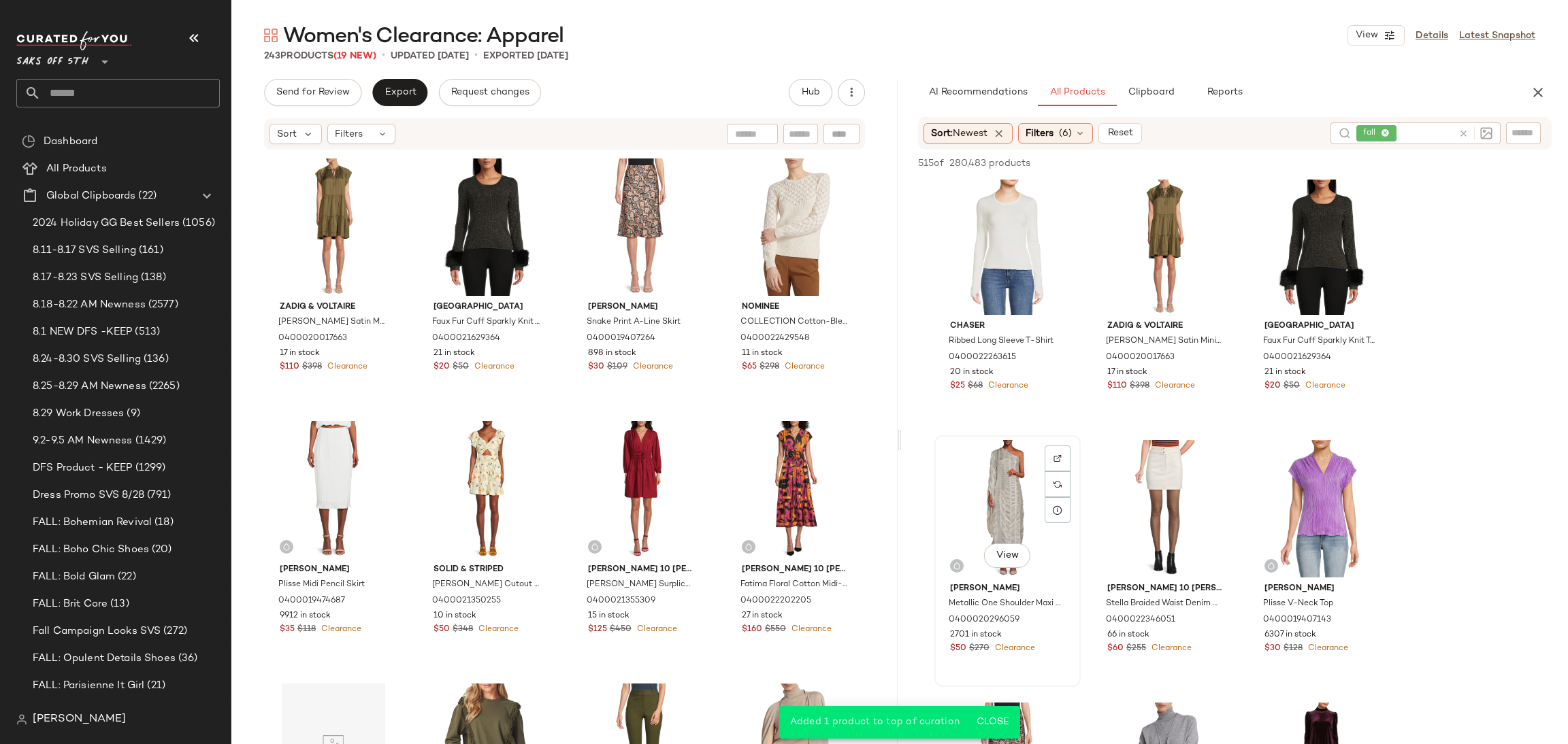
click at [990, 475] on div "View" at bounding box center [1007, 509] width 137 height 138
click at [1334, 166] on icon "button" at bounding box center [1334, 164] width 10 height 10
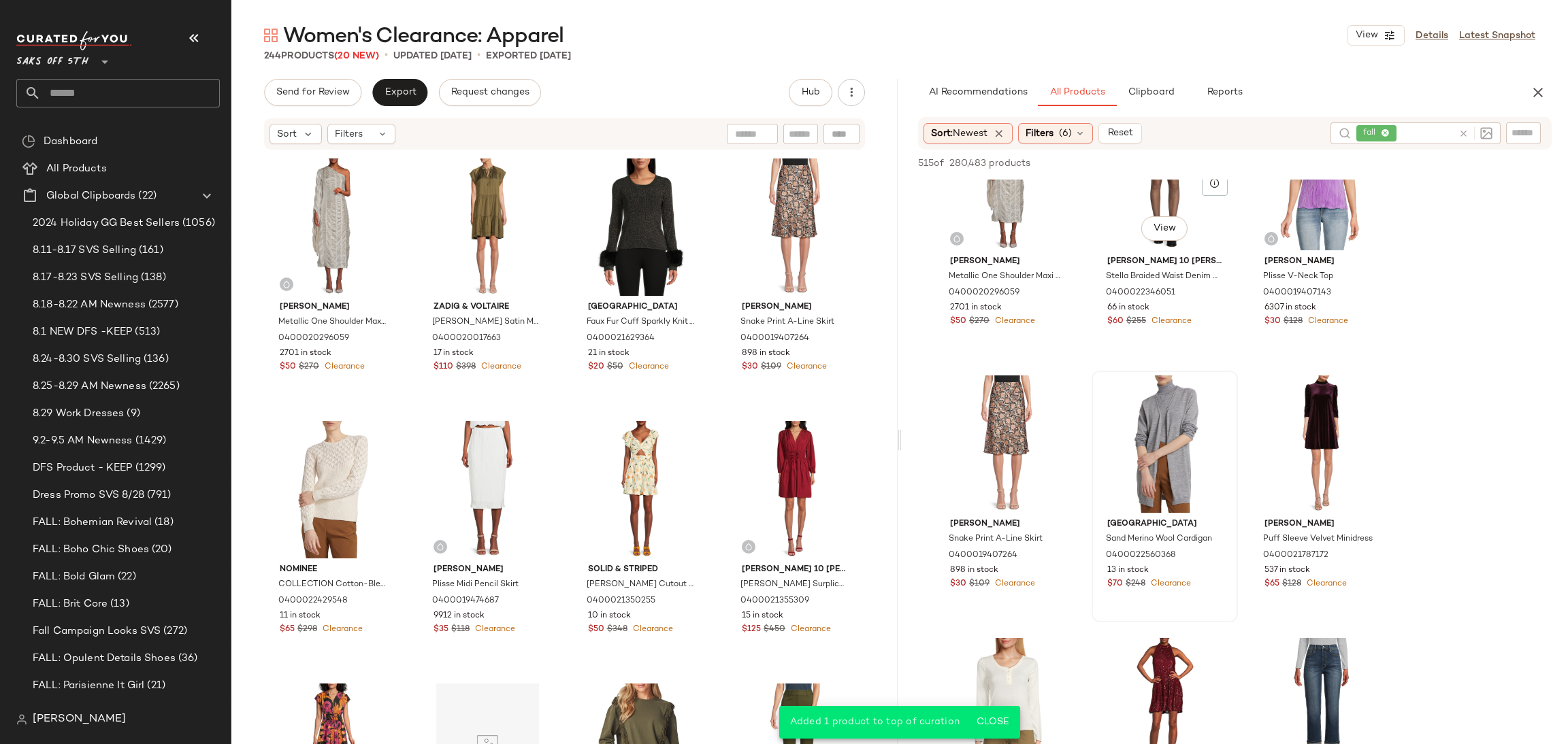
scroll to position [6904, 0]
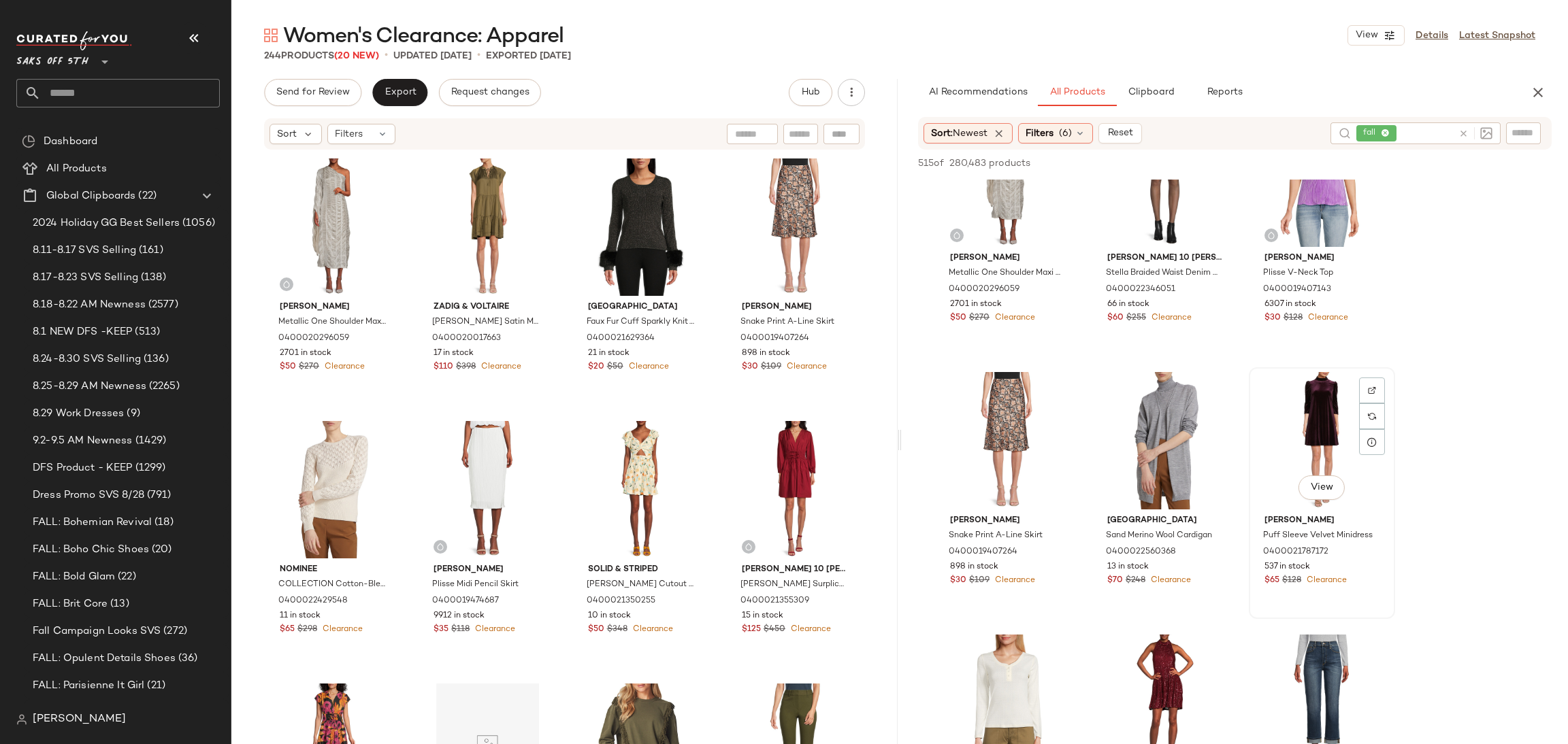
click at [1291, 413] on div "View" at bounding box center [1321, 441] width 137 height 138
click at [1359, 167] on span "Add to Top" at bounding box center [1356, 164] width 54 height 10
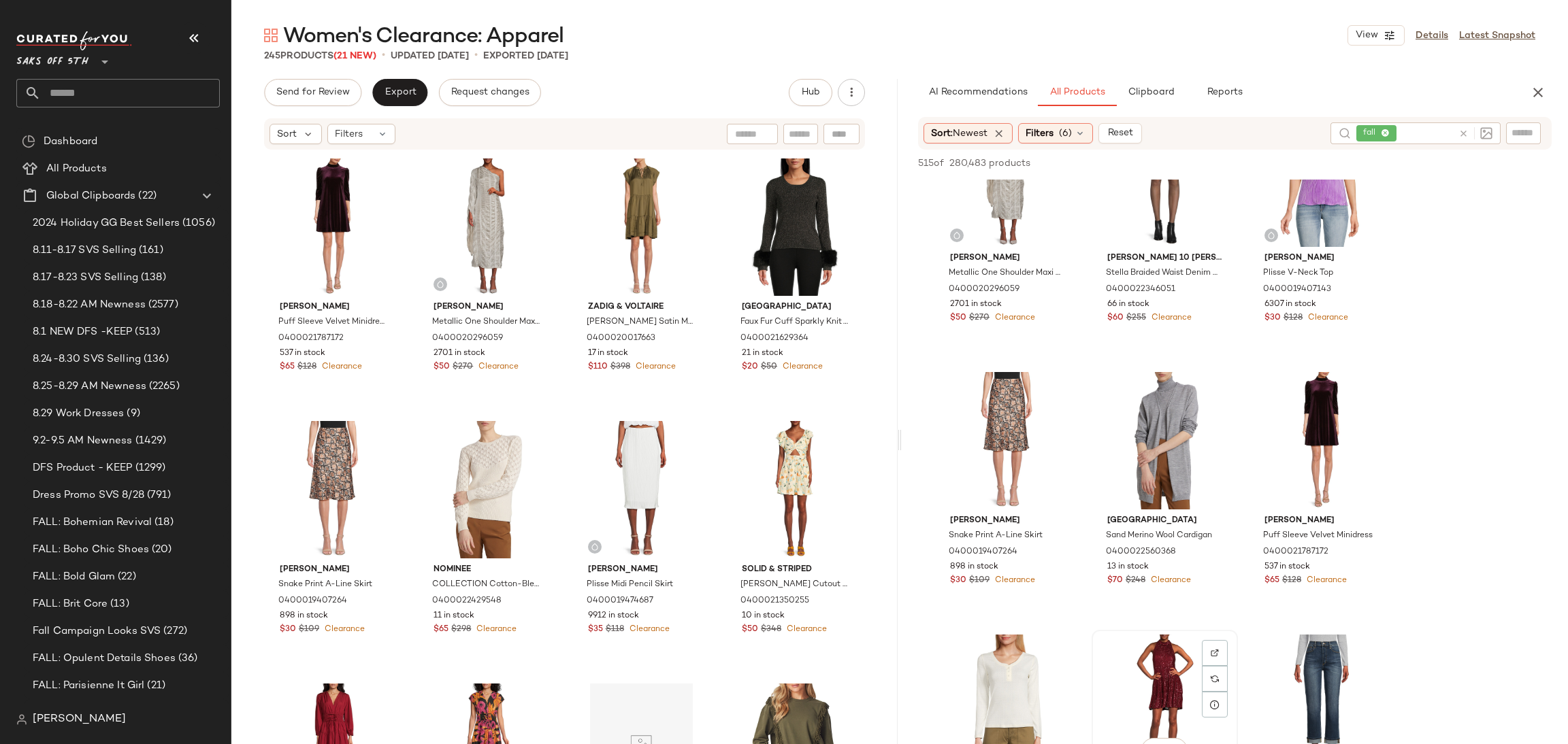
click at [1163, 654] on div "View" at bounding box center [1165, 704] width 137 height 138
click at [1331, 156] on button "Add to Top" at bounding box center [1356, 163] width 65 height 16
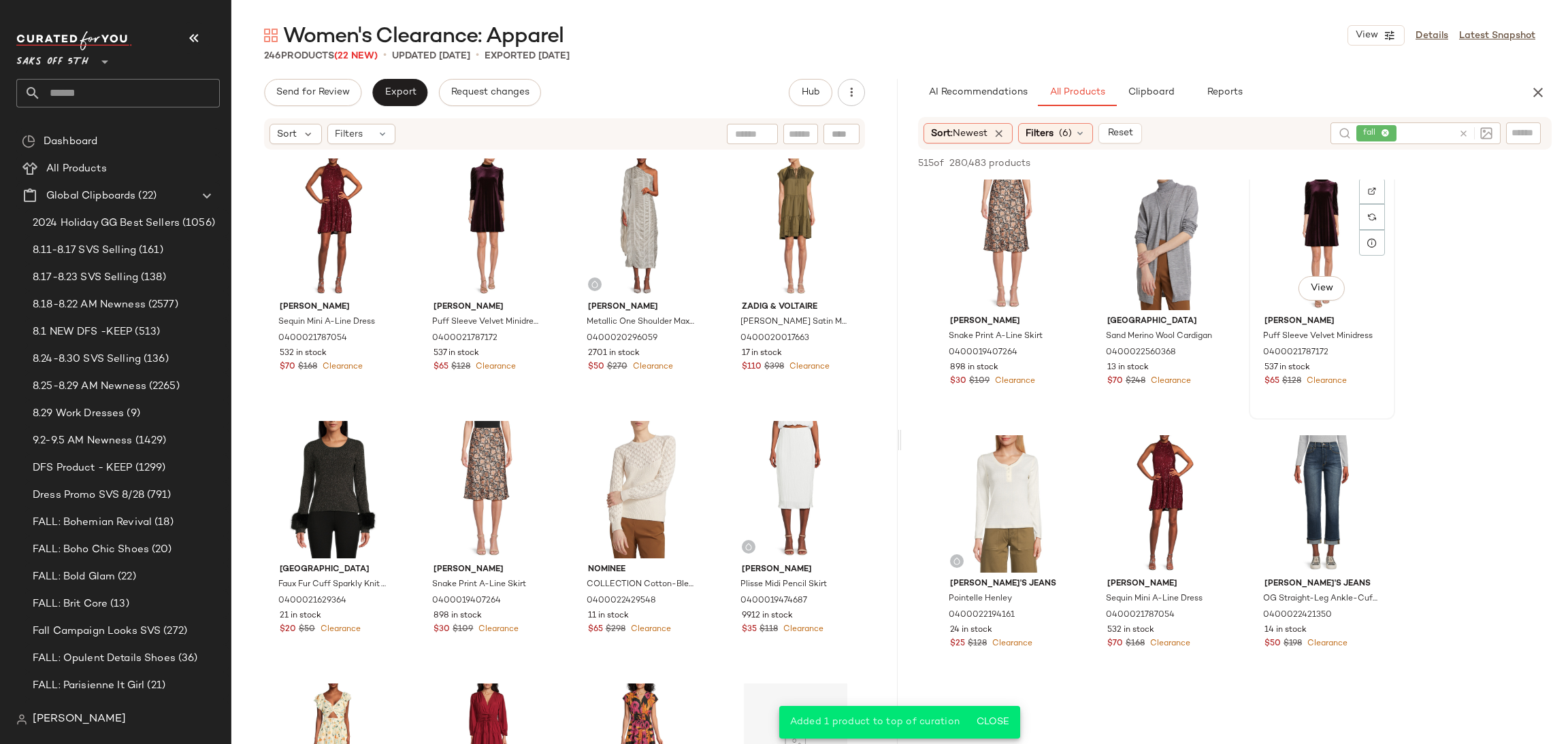
scroll to position [7118, 0]
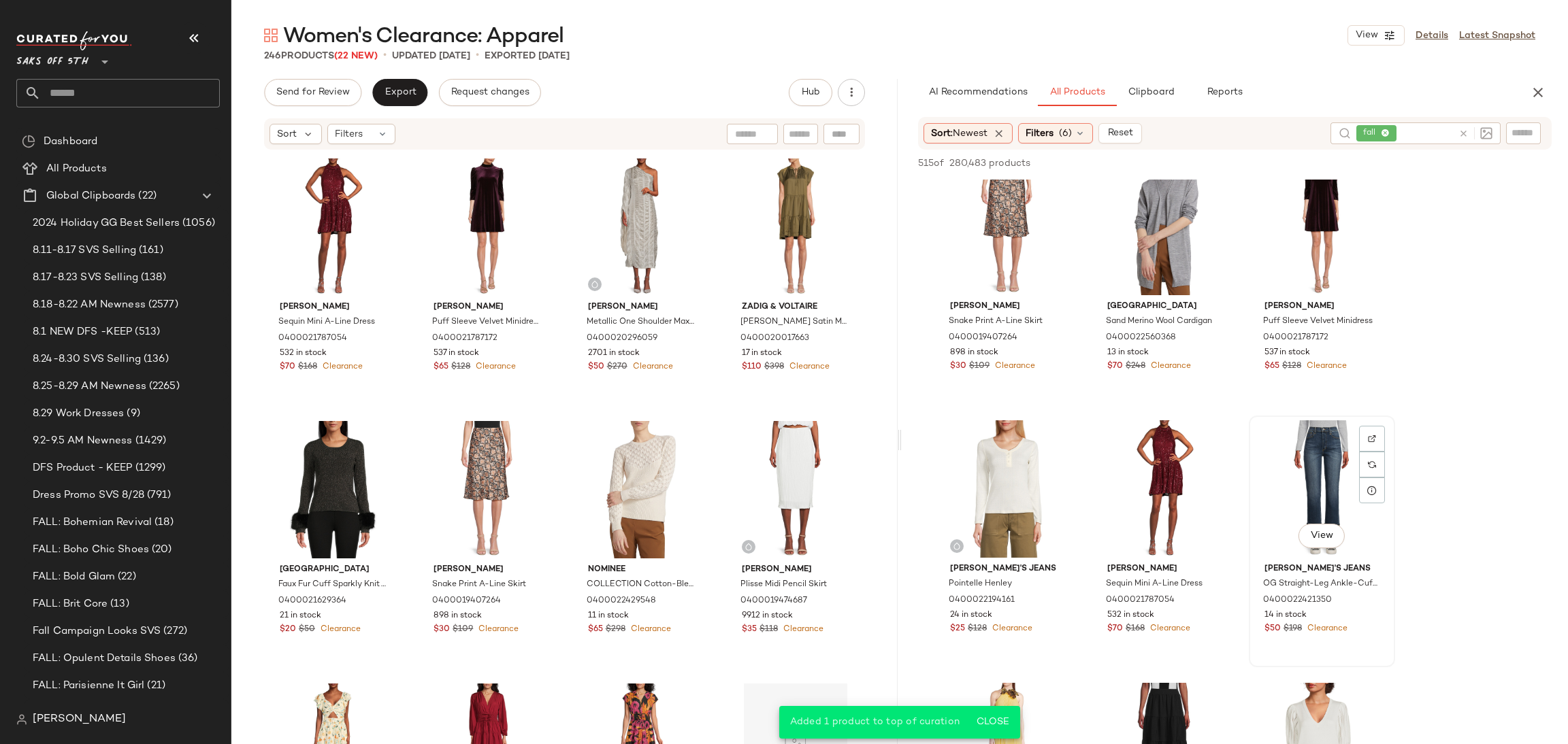
click at [1300, 441] on div "View" at bounding box center [1321, 489] width 137 height 138
click at [1358, 164] on span "Add to Top" at bounding box center [1356, 164] width 54 height 10
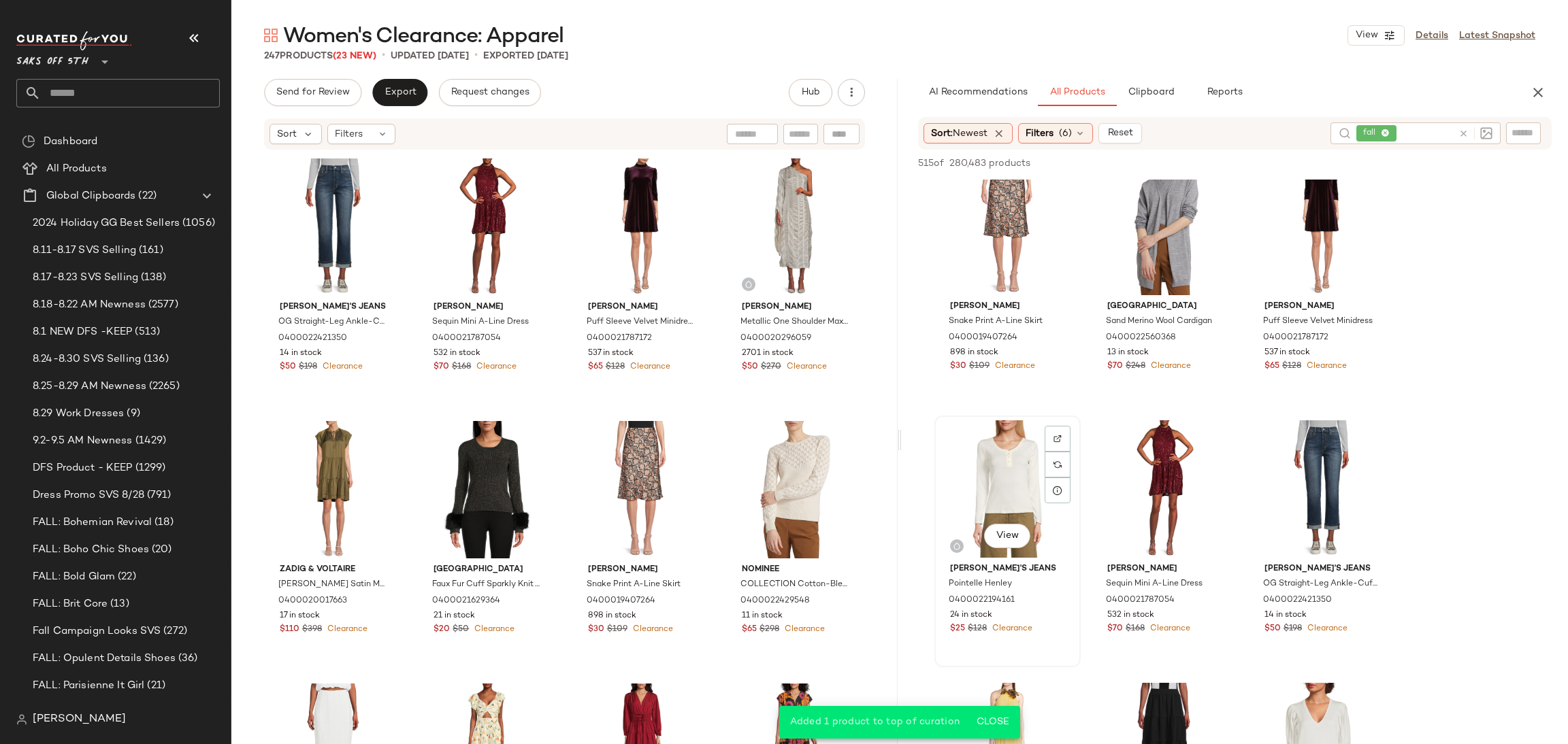
click at [998, 488] on div "View" at bounding box center [1007, 489] width 137 height 138
click at [1338, 157] on button "Add to Top" at bounding box center [1356, 163] width 65 height 16
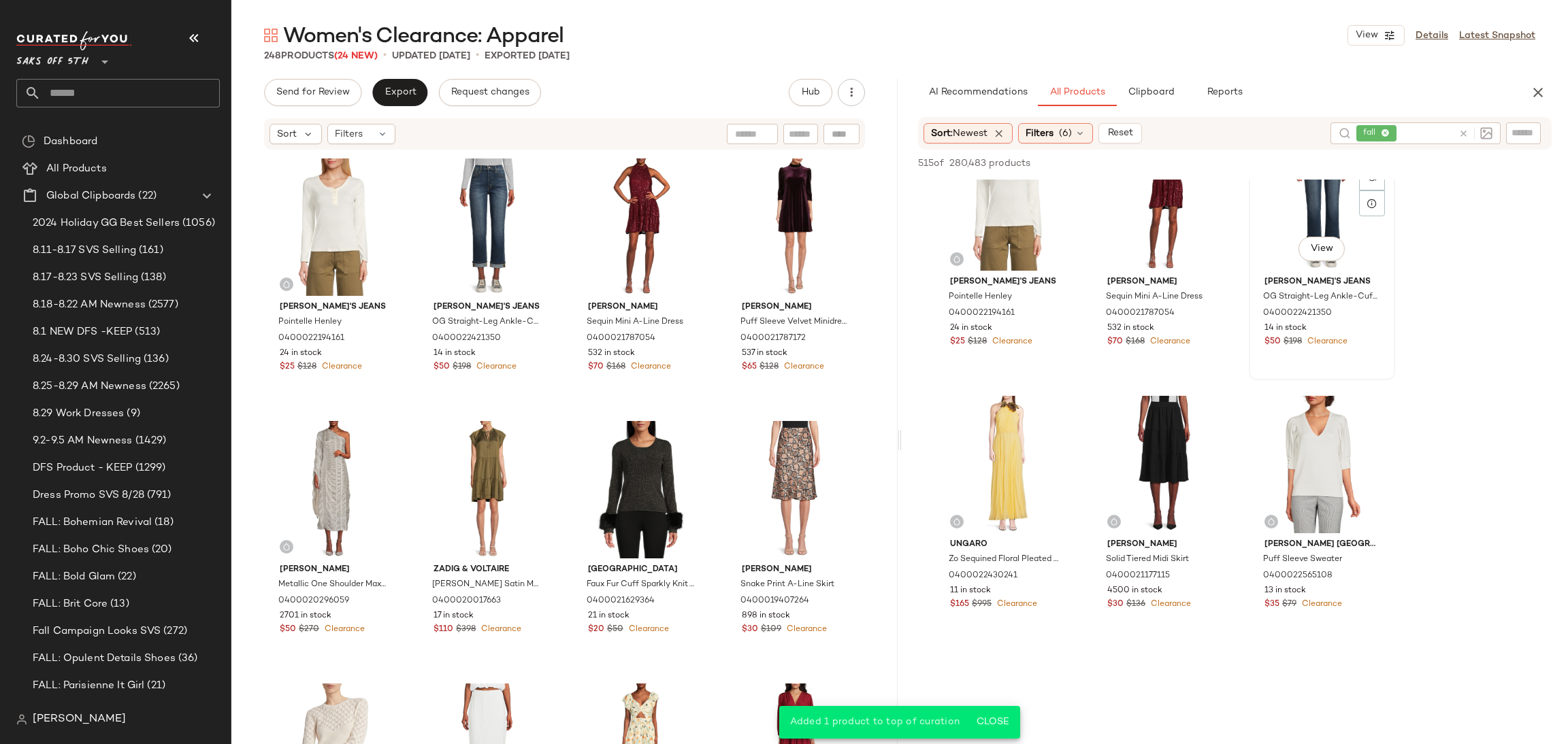
scroll to position [7416, 0]
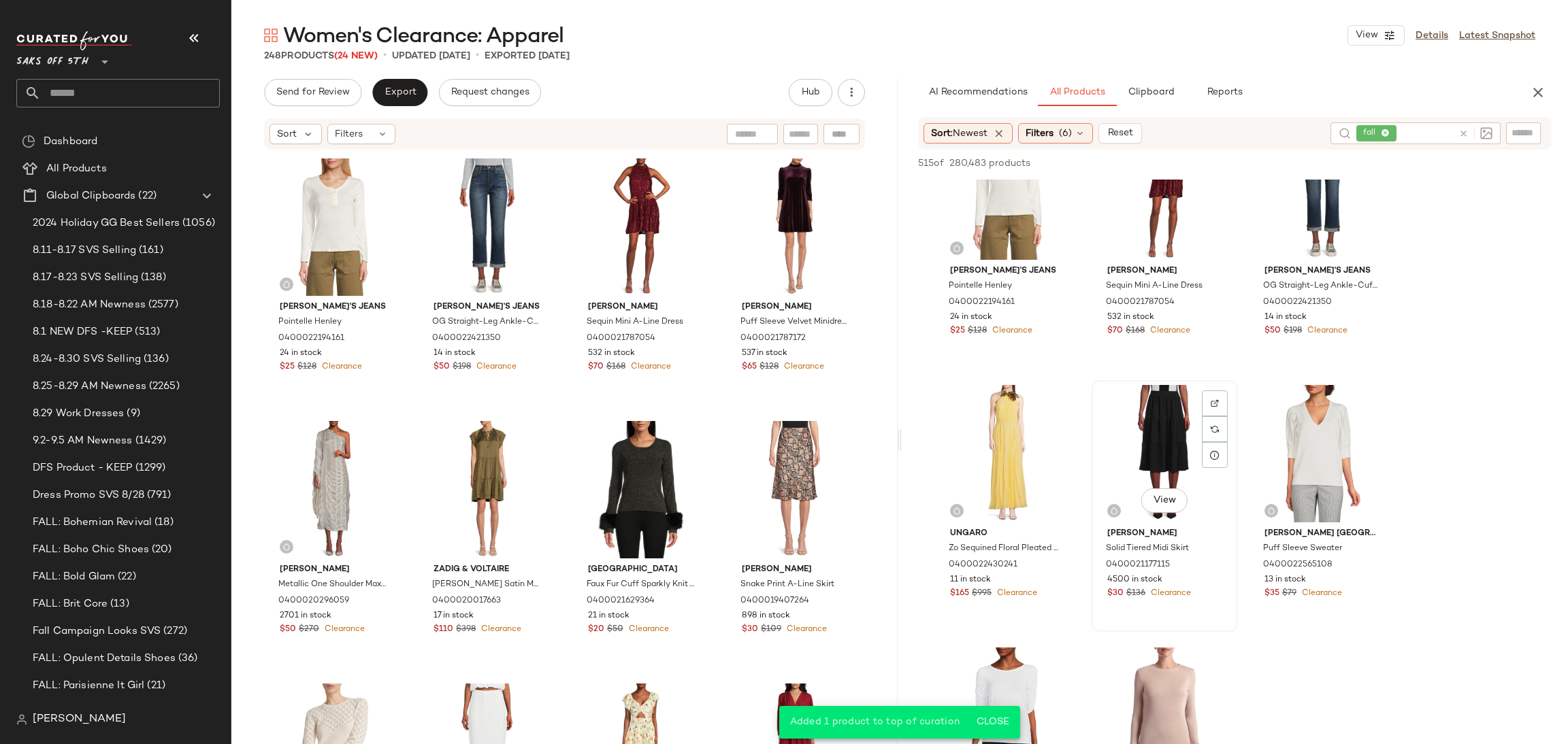
click at [1137, 433] on div "View" at bounding box center [1165, 454] width 137 height 138
click at [1357, 157] on button "Add to Top" at bounding box center [1356, 163] width 65 height 16
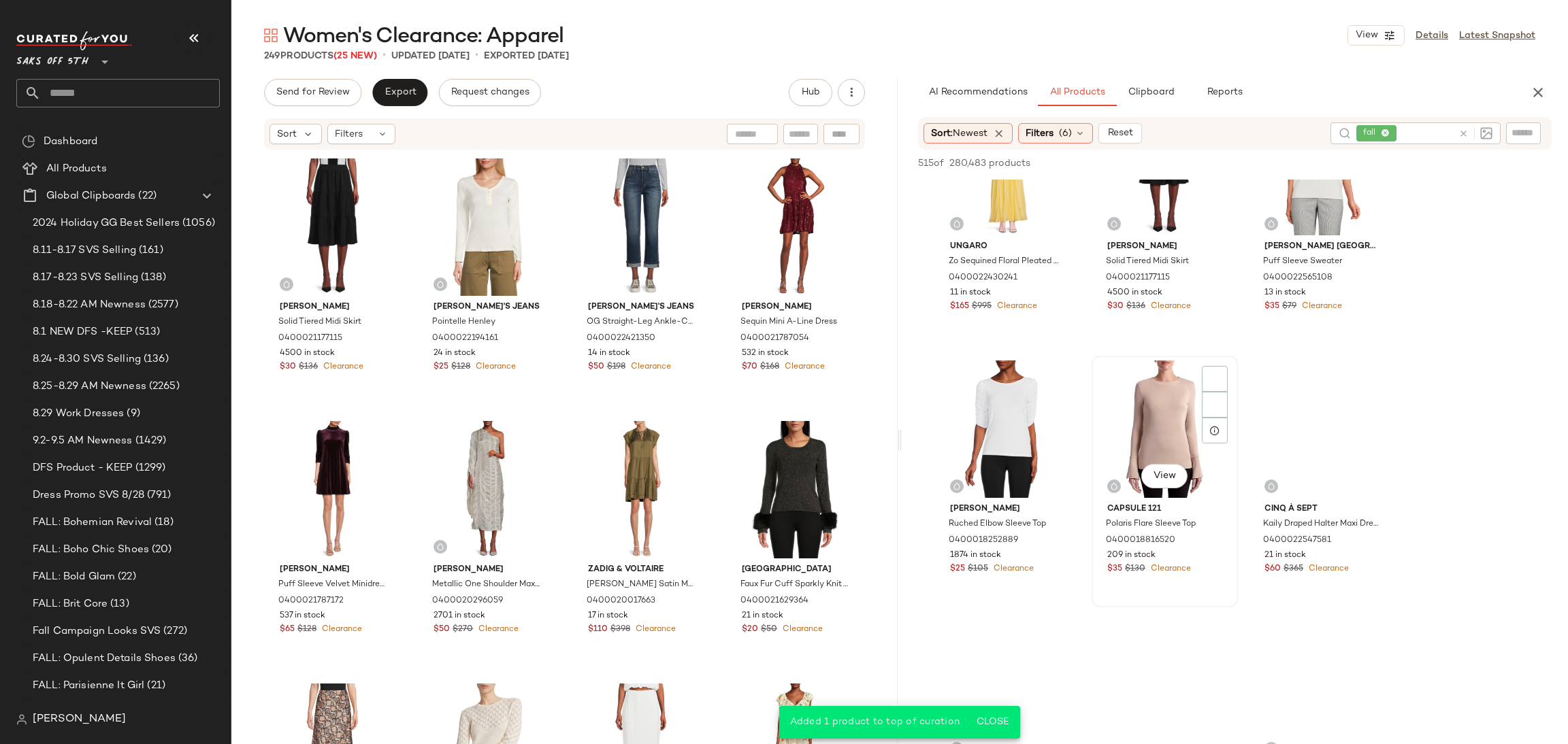
scroll to position [7705, 0]
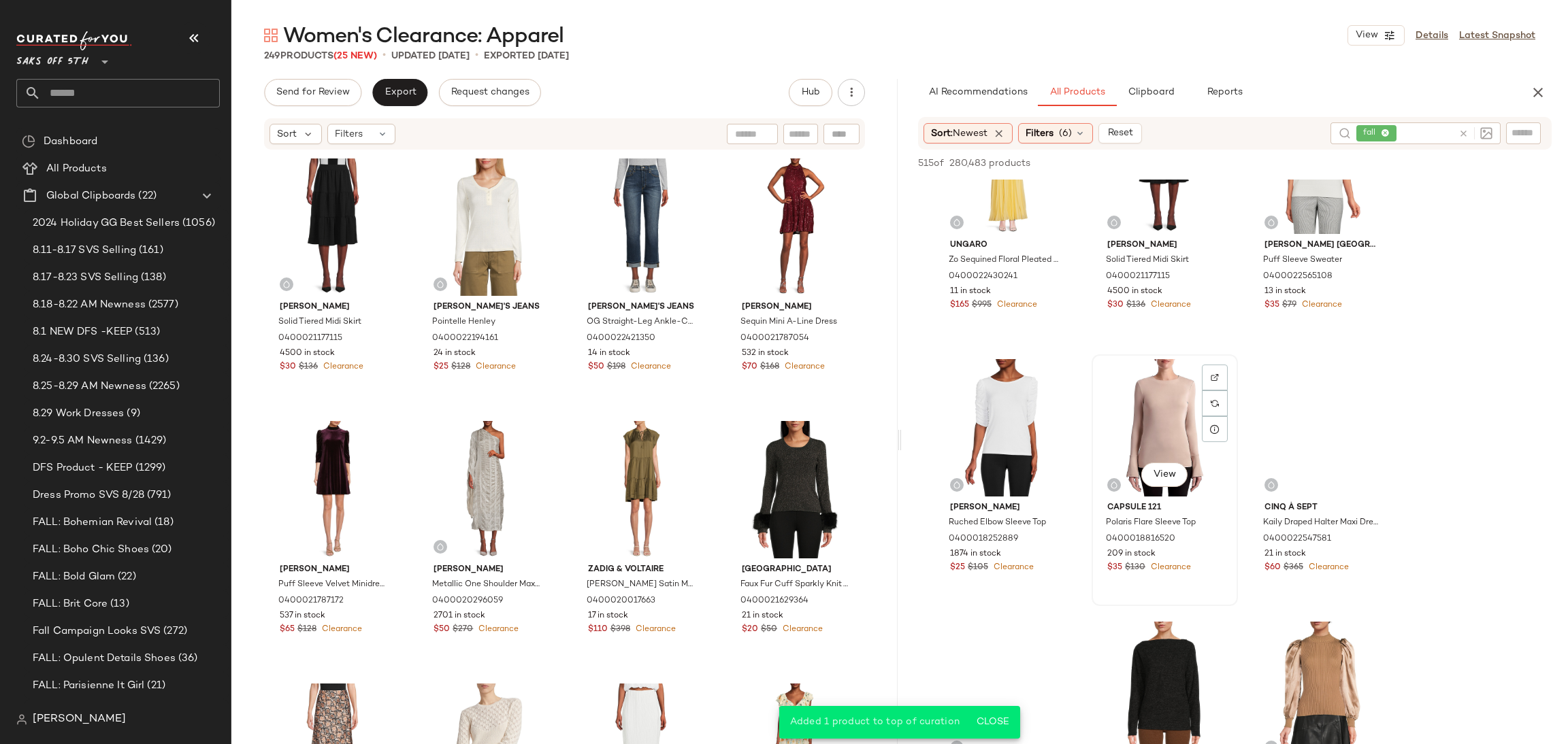
click at [1166, 385] on div "View" at bounding box center [1165, 428] width 137 height 138
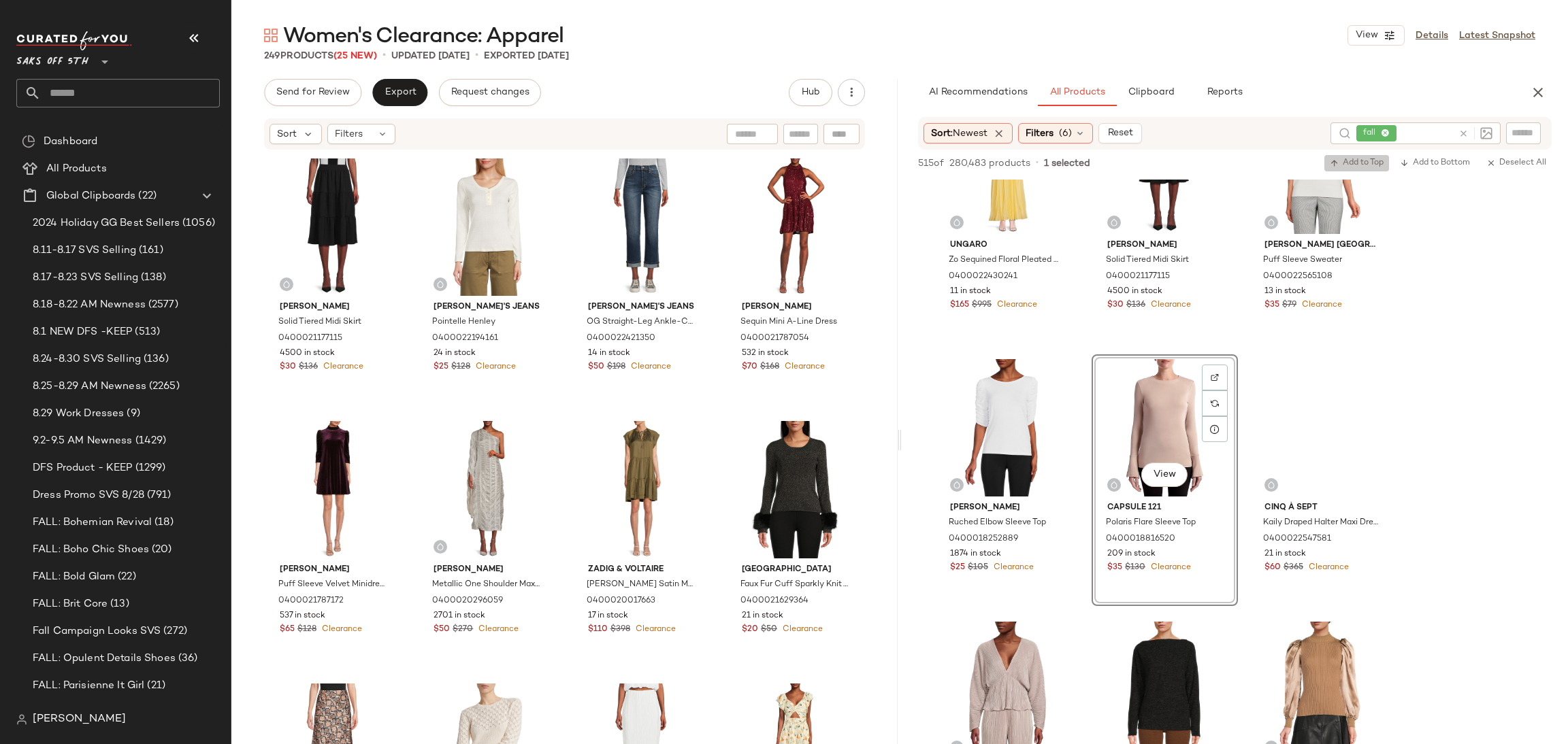
click at [1338, 168] on span "Add to Top" at bounding box center [1356, 164] width 54 height 10
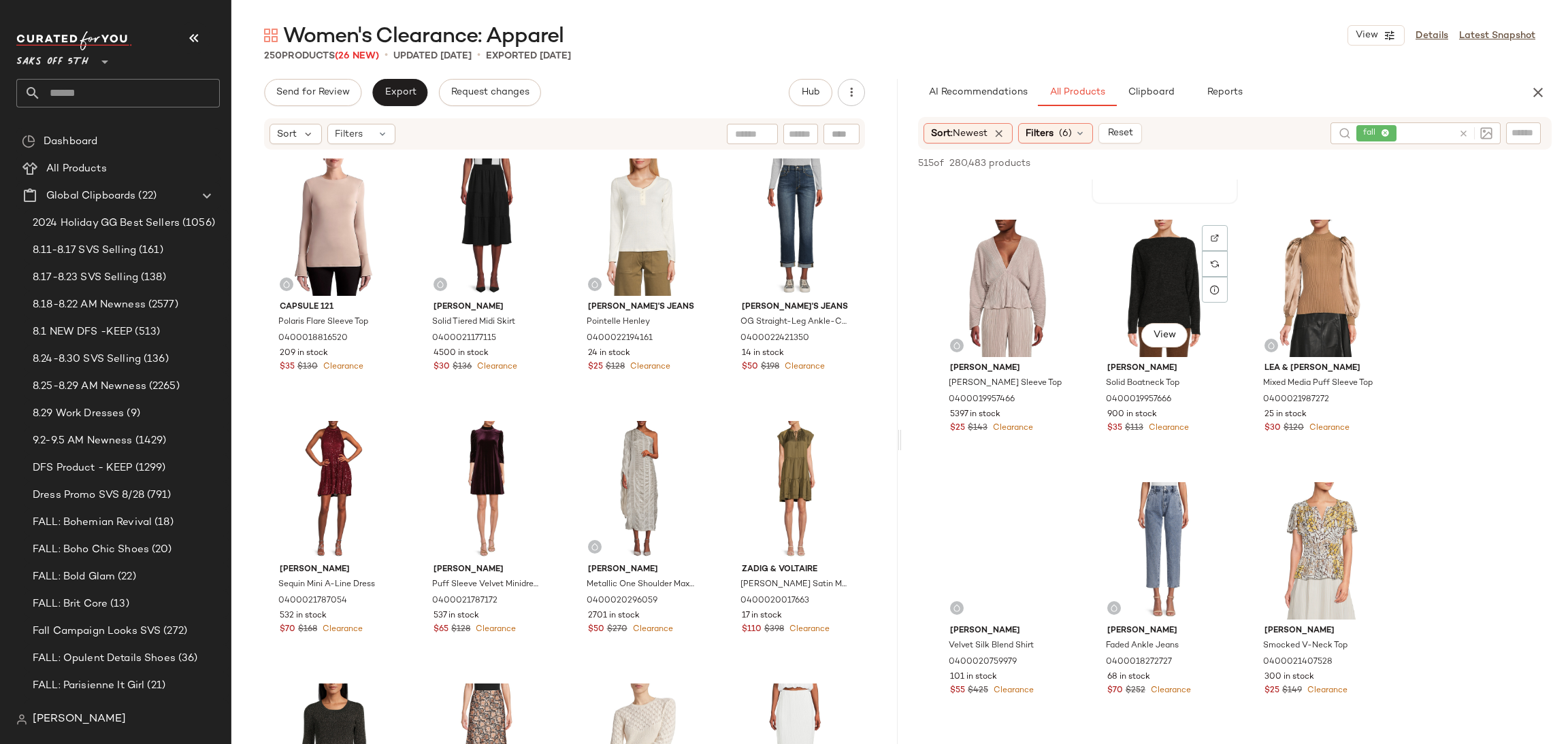
scroll to position [8109, 0]
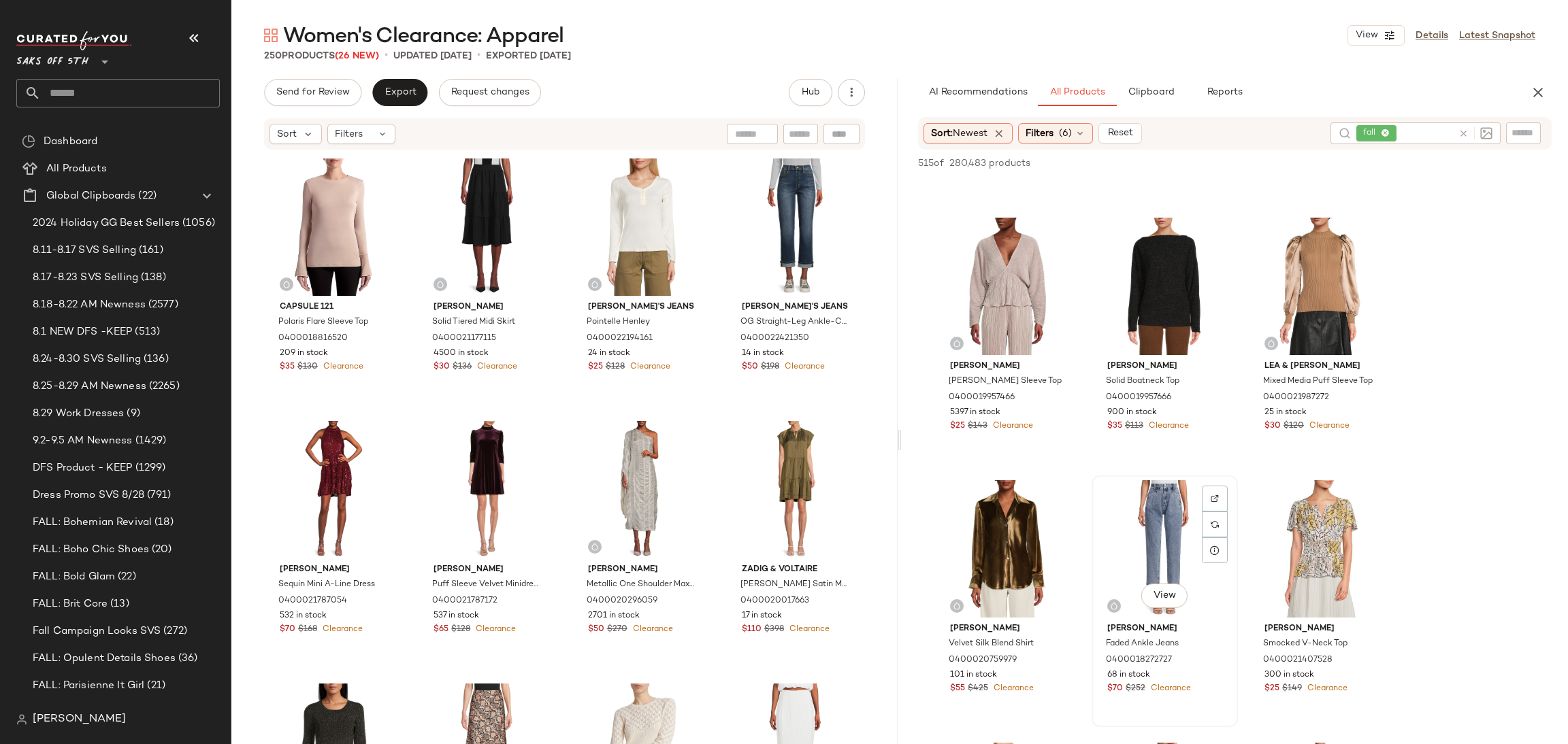
click at [1169, 490] on div "View" at bounding box center [1165, 549] width 137 height 138
click at [1370, 168] on span "Add to Top" at bounding box center [1356, 164] width 54 height 10
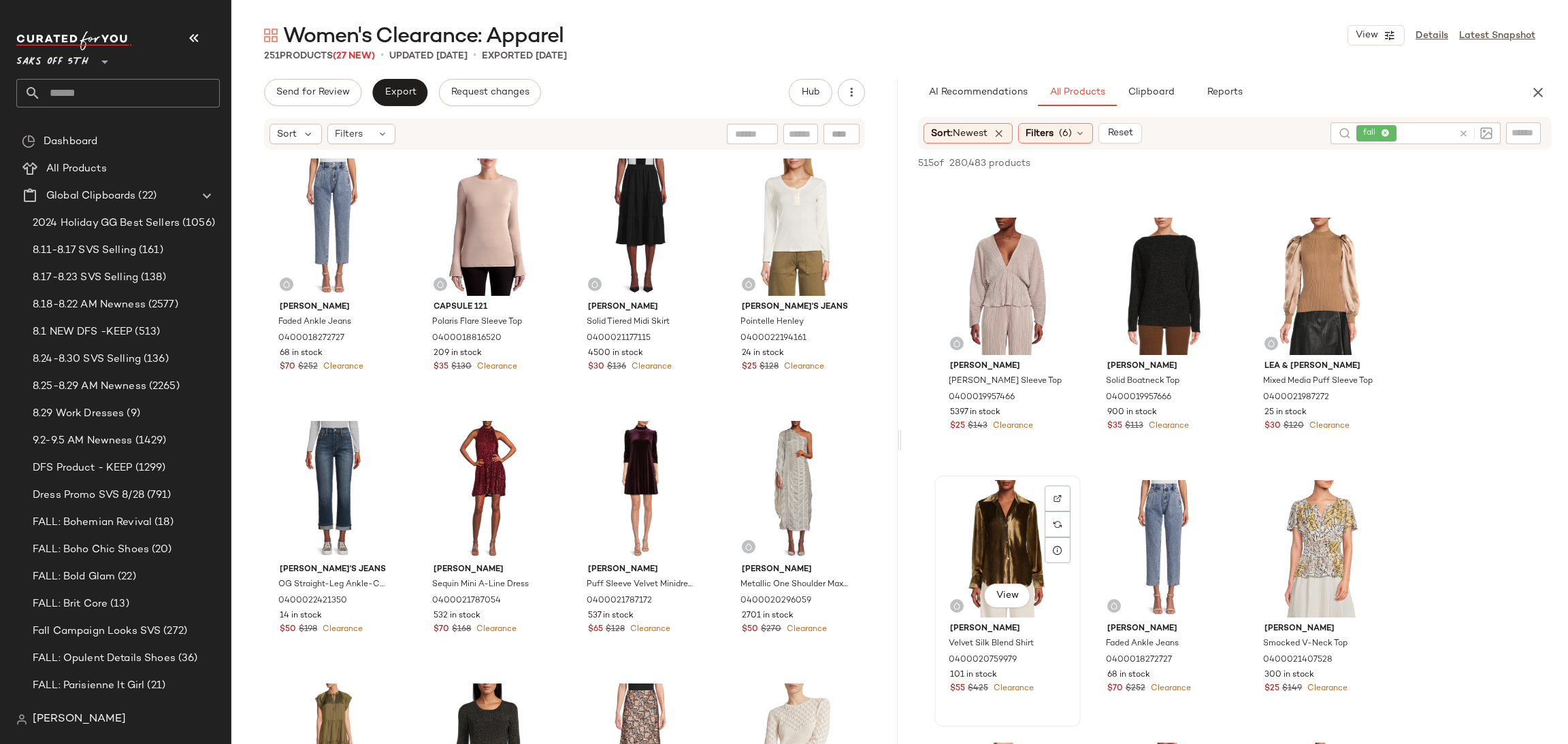
click at [1011, 501] on div "View" at bounding box center [1007, 549] width 137 height 138
click at [1352, 172] on div "515 of 280,483 products • 1 selected Add to Top Add to Bottom Deselect All" at bounding box center [1234, 165] width 666 height 30
click at [1370, 160] on span "Add to Top" at bounding box center [1356, 164] width 54 height 10
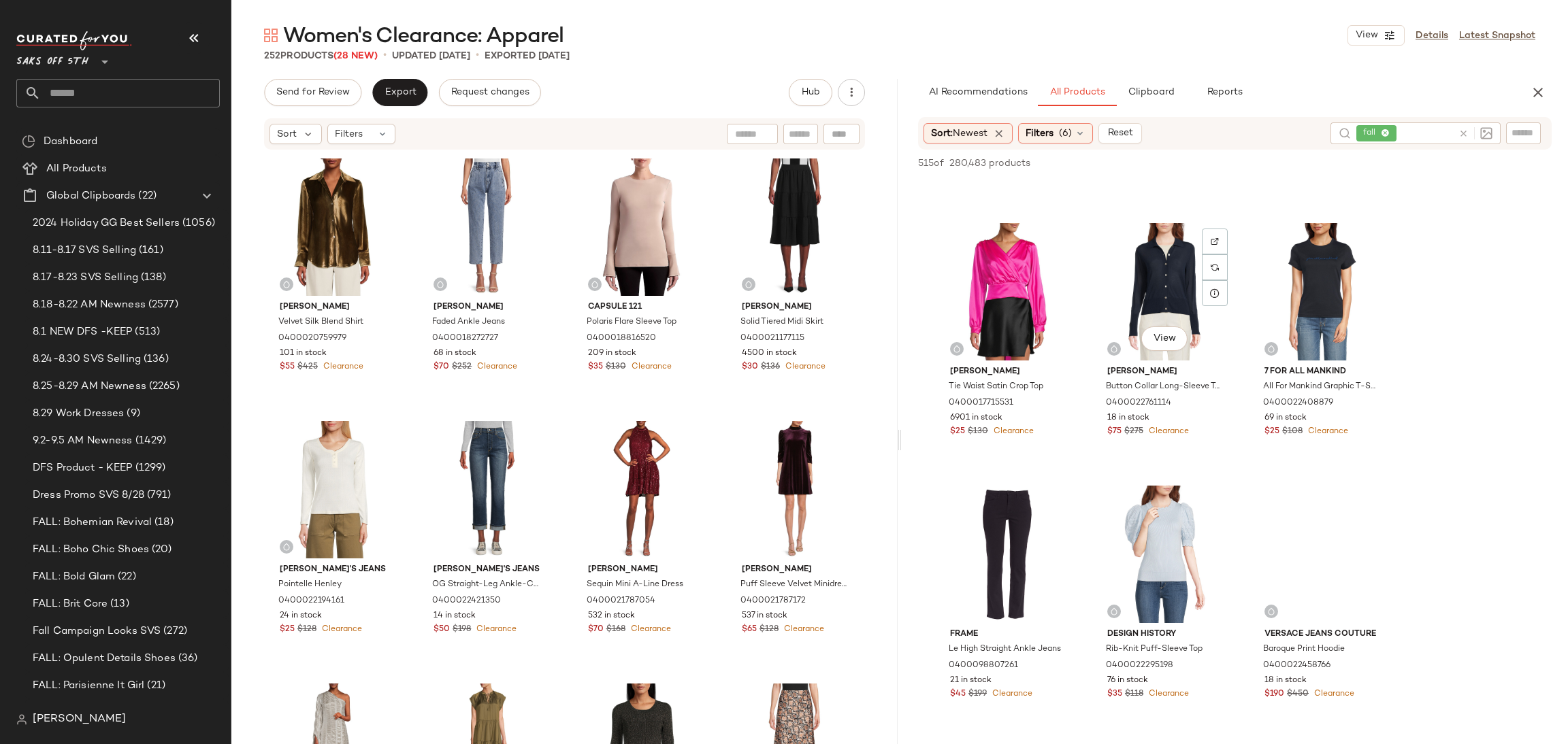
scroll to position [9417, 0]
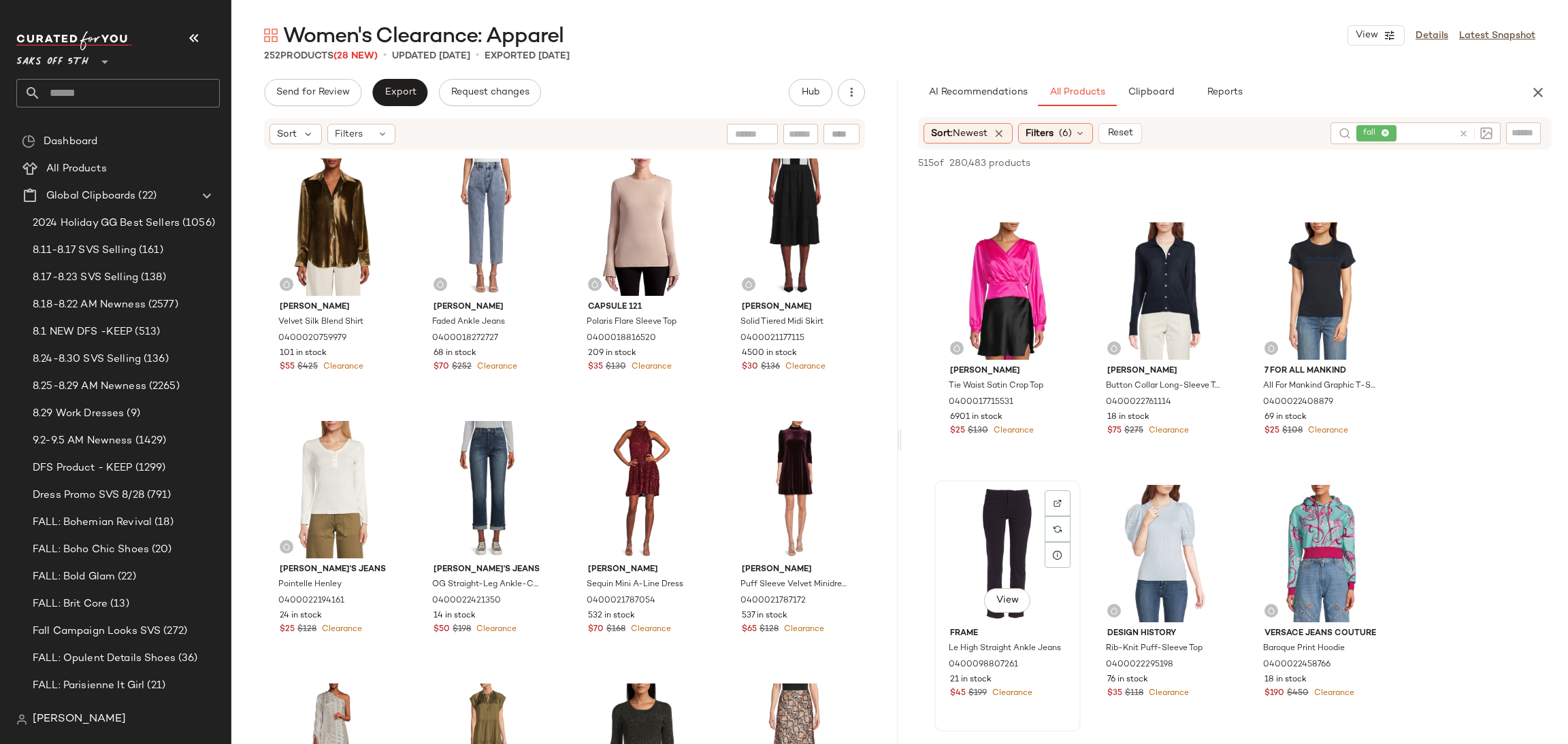
click at [975, 503] on div "View" at bounding box center [1007, 554] width 137 height 138
click at [1357, 165] on span "Add to Top" at bounding box center [1356, 164] width 54 height 10
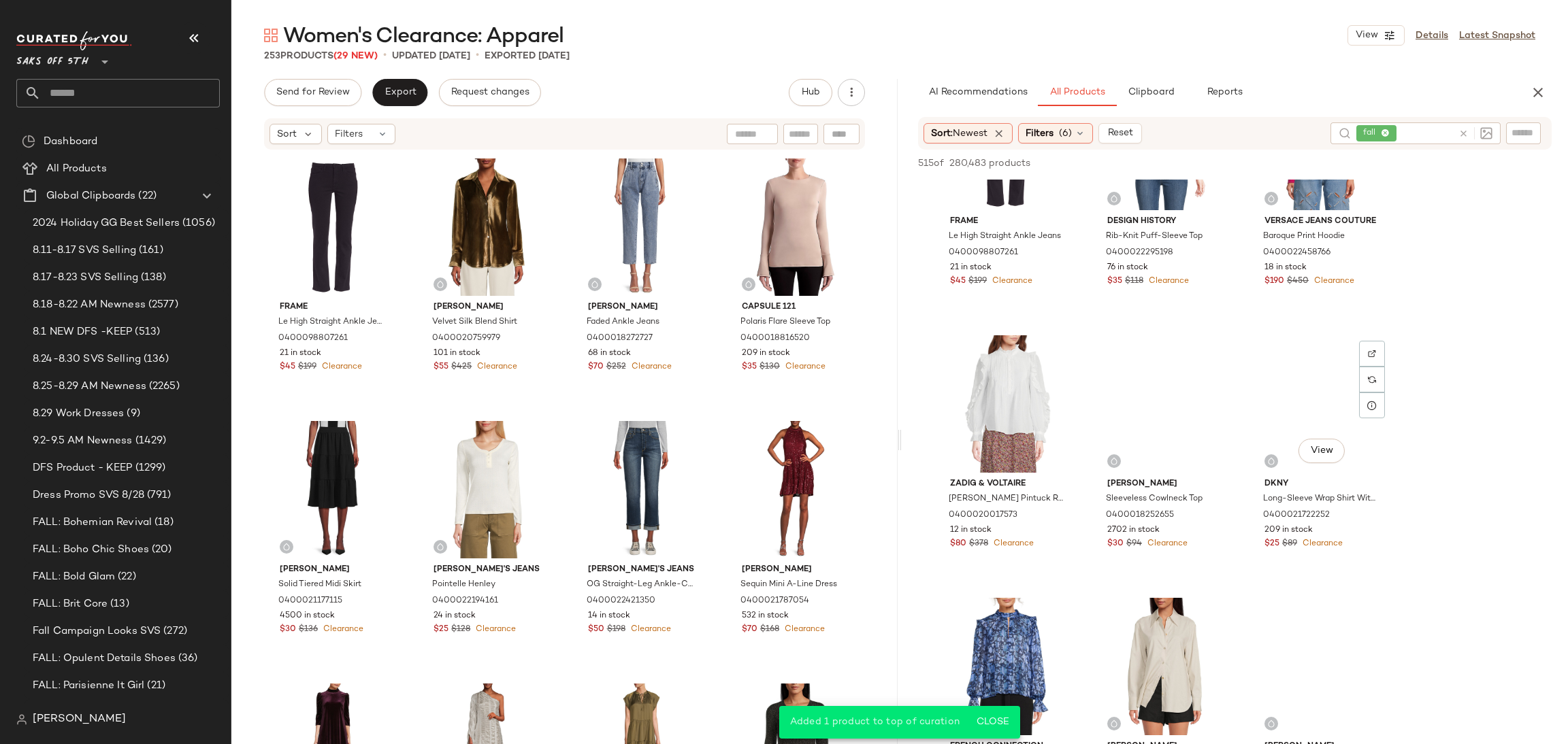
scroll to position [9832, 0]
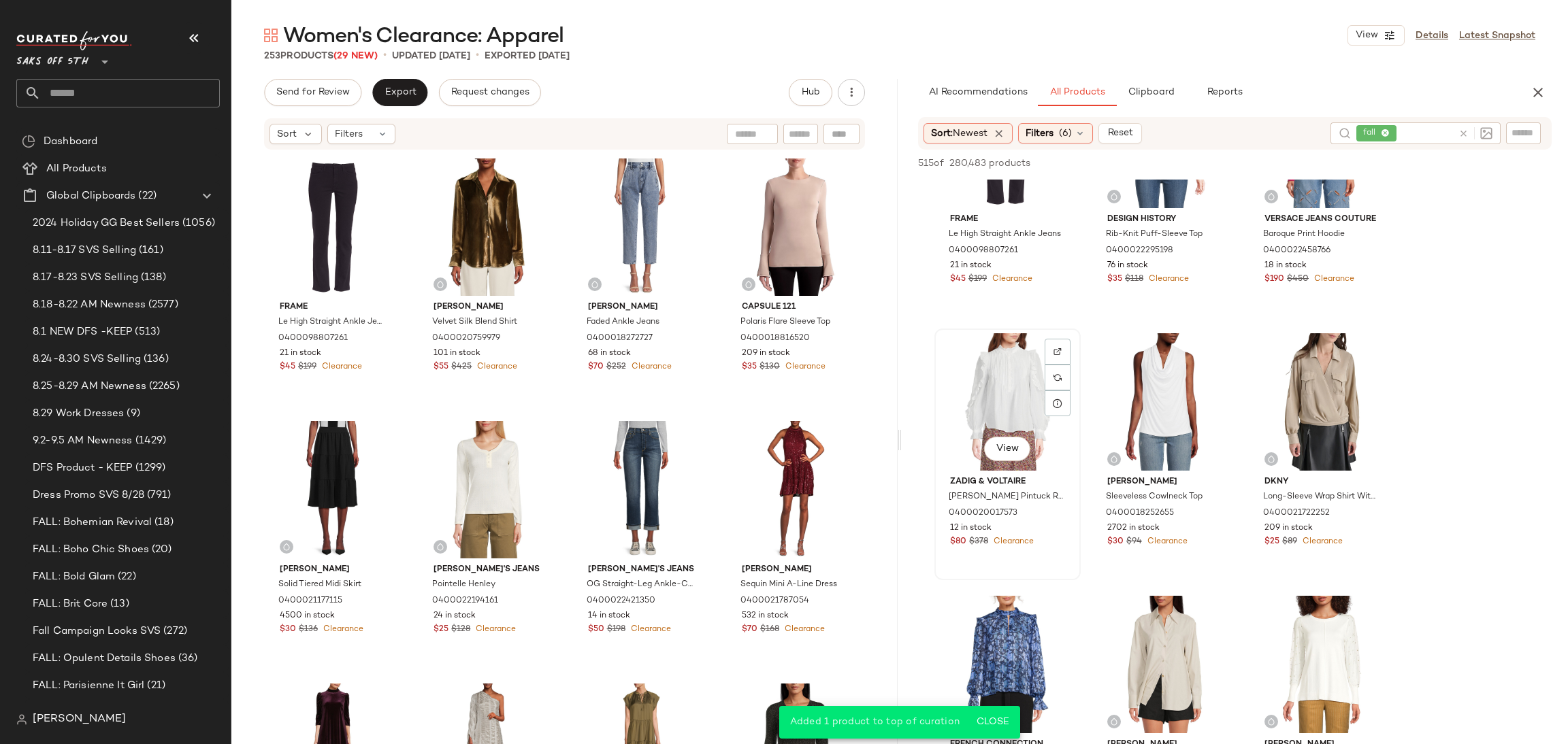
click at [1035, 361] on div "View" at bounding box center [1007, 402] width 137 height 138
click at [1344, 166] on span "Add to Top" at bounding box center [1356, 164] width 54 height 10
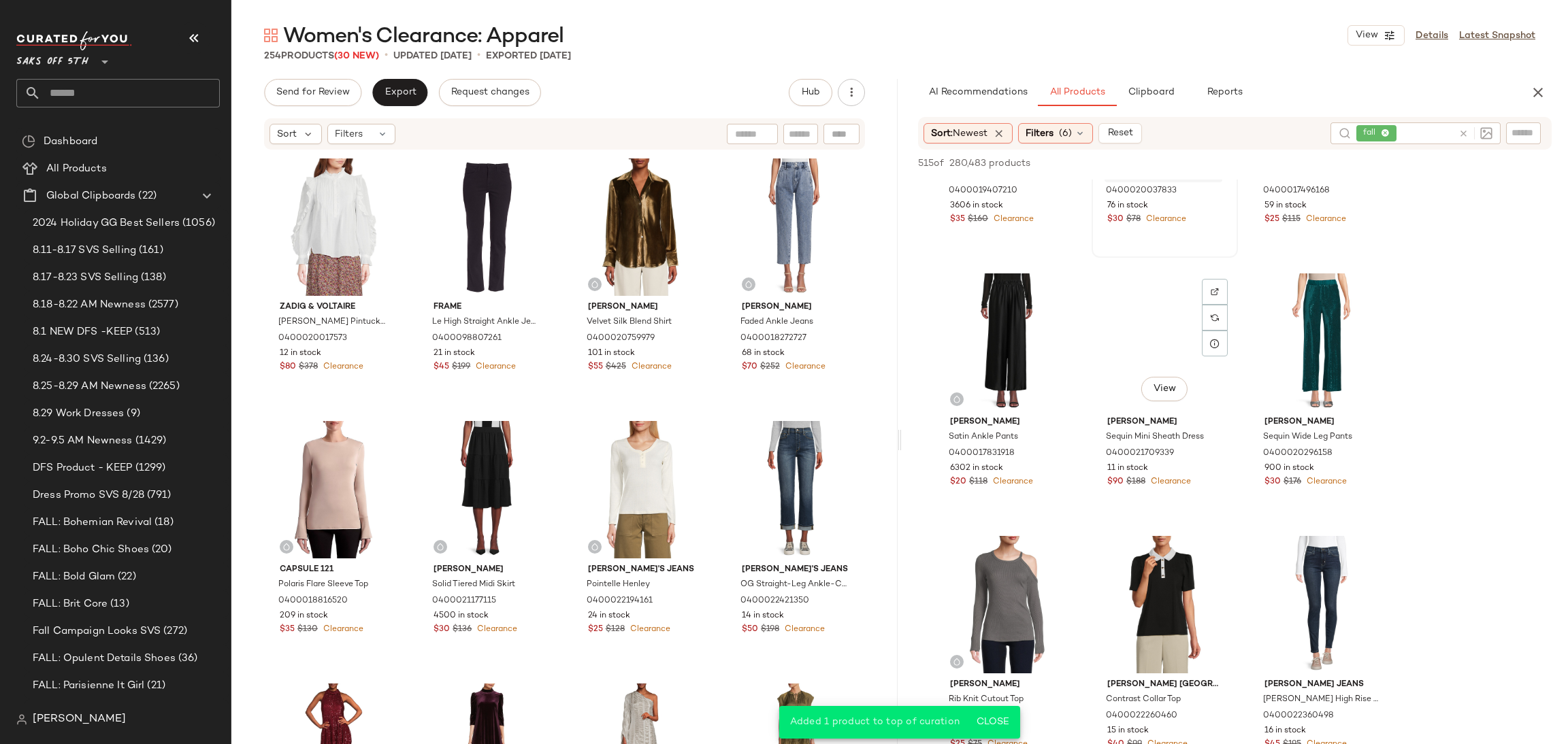
scroll to position [10944, 0]
click at [1155, 316] on div "View" at bounding box center [1165, 342] width 137 height 138
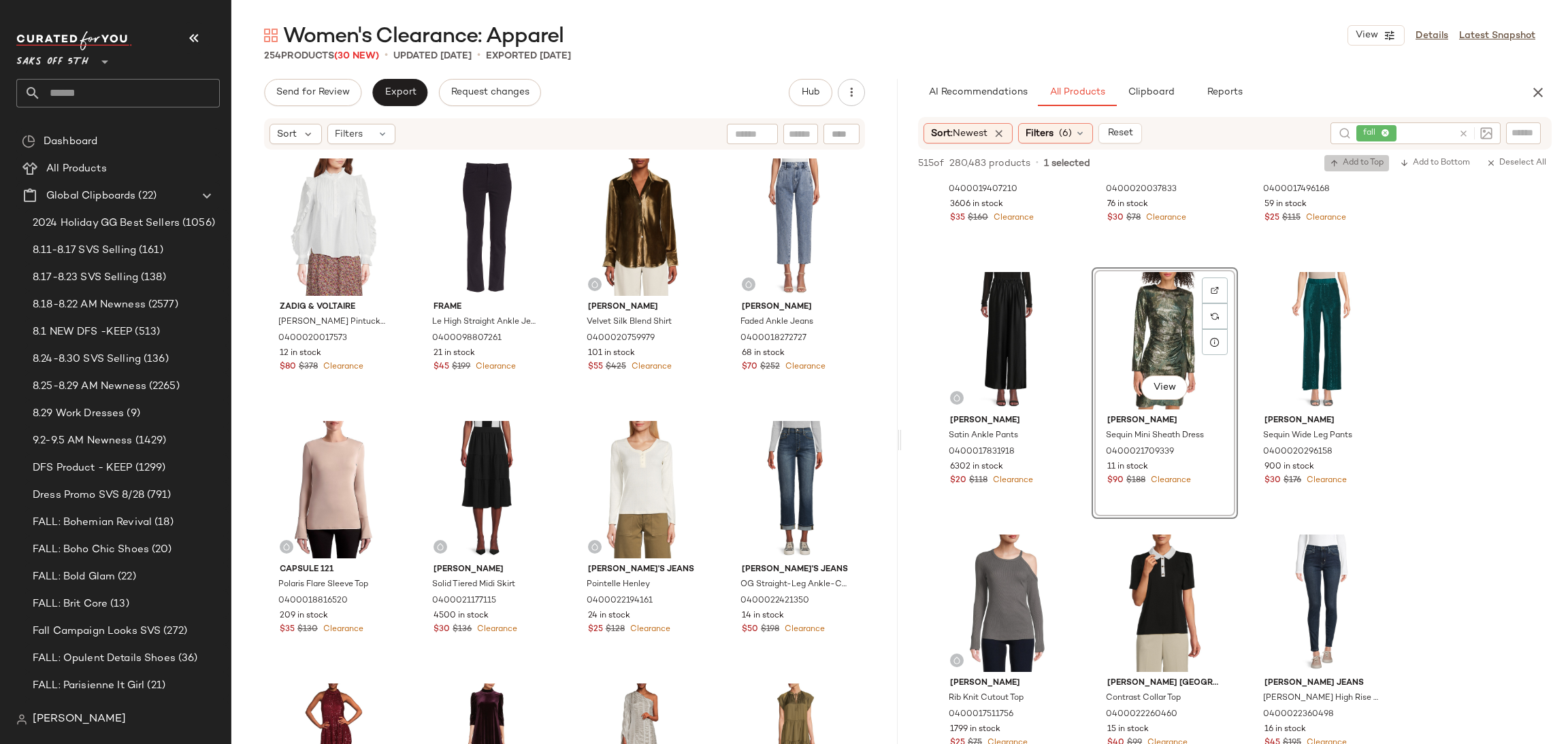
click at [1357, 161] on span "Add to Top" at bounding box center [1356, 164] width 54 height 10
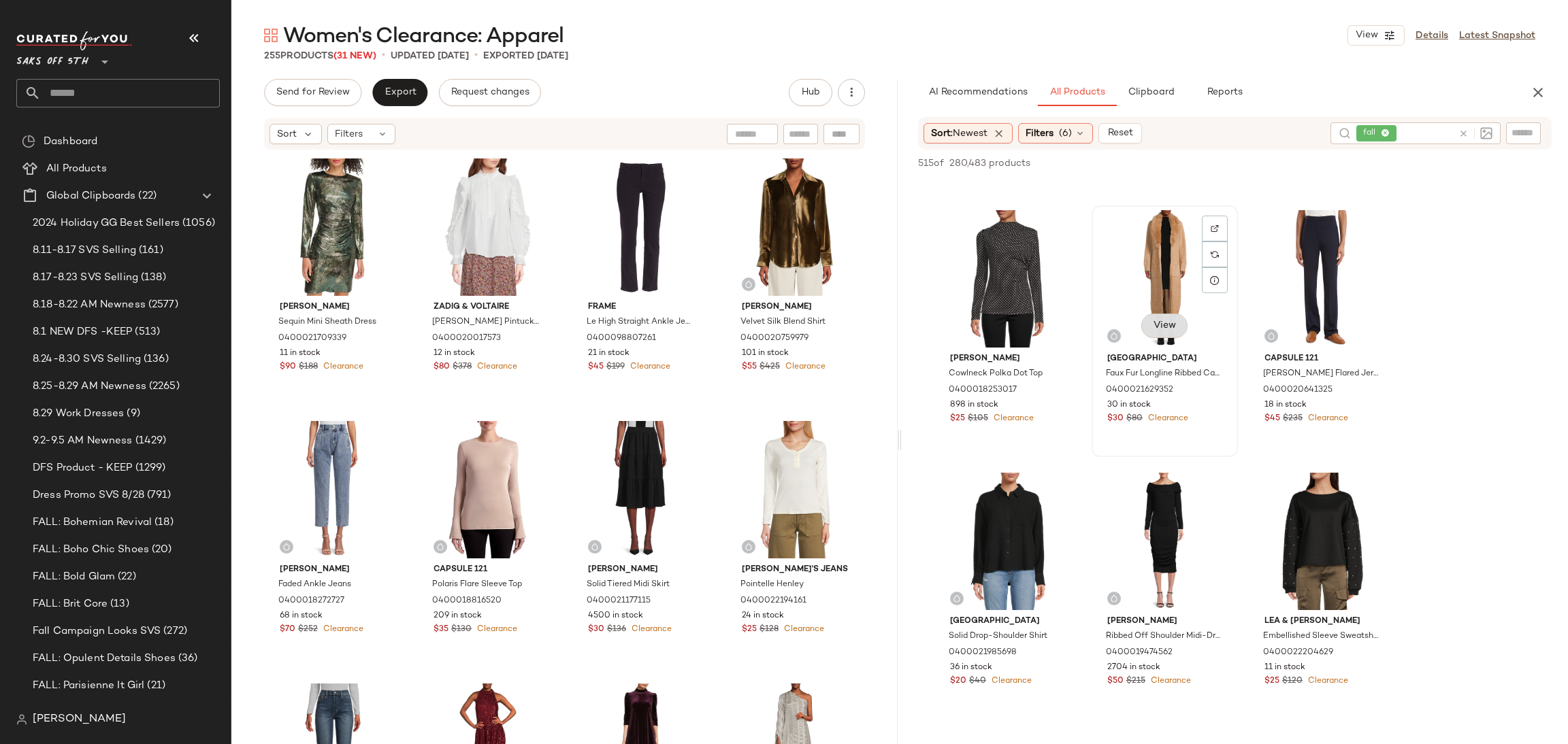
scroll to position [12071, 0]
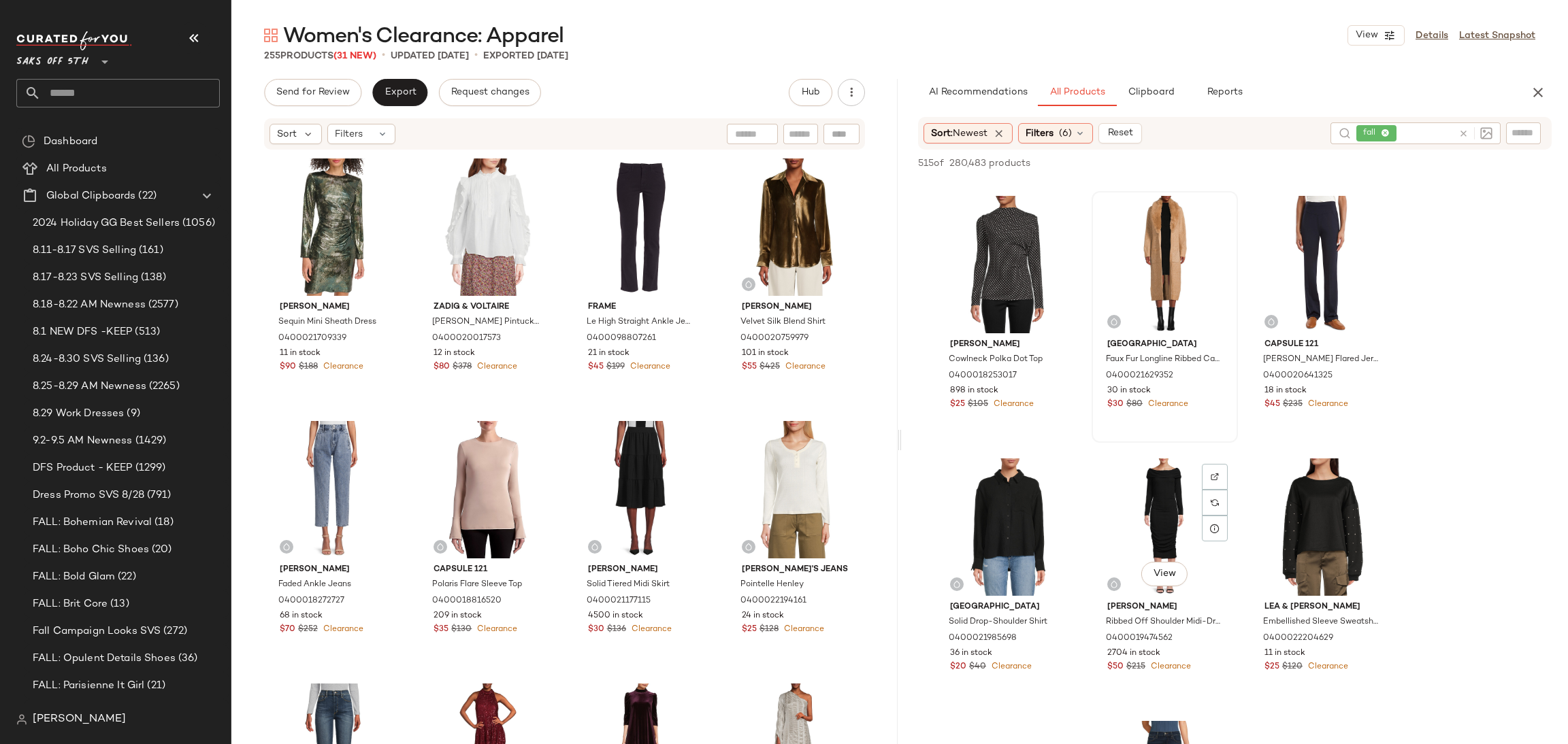
click at [1147, 501] on div "View" at bounding box center [1165, 527] width 137 height 138
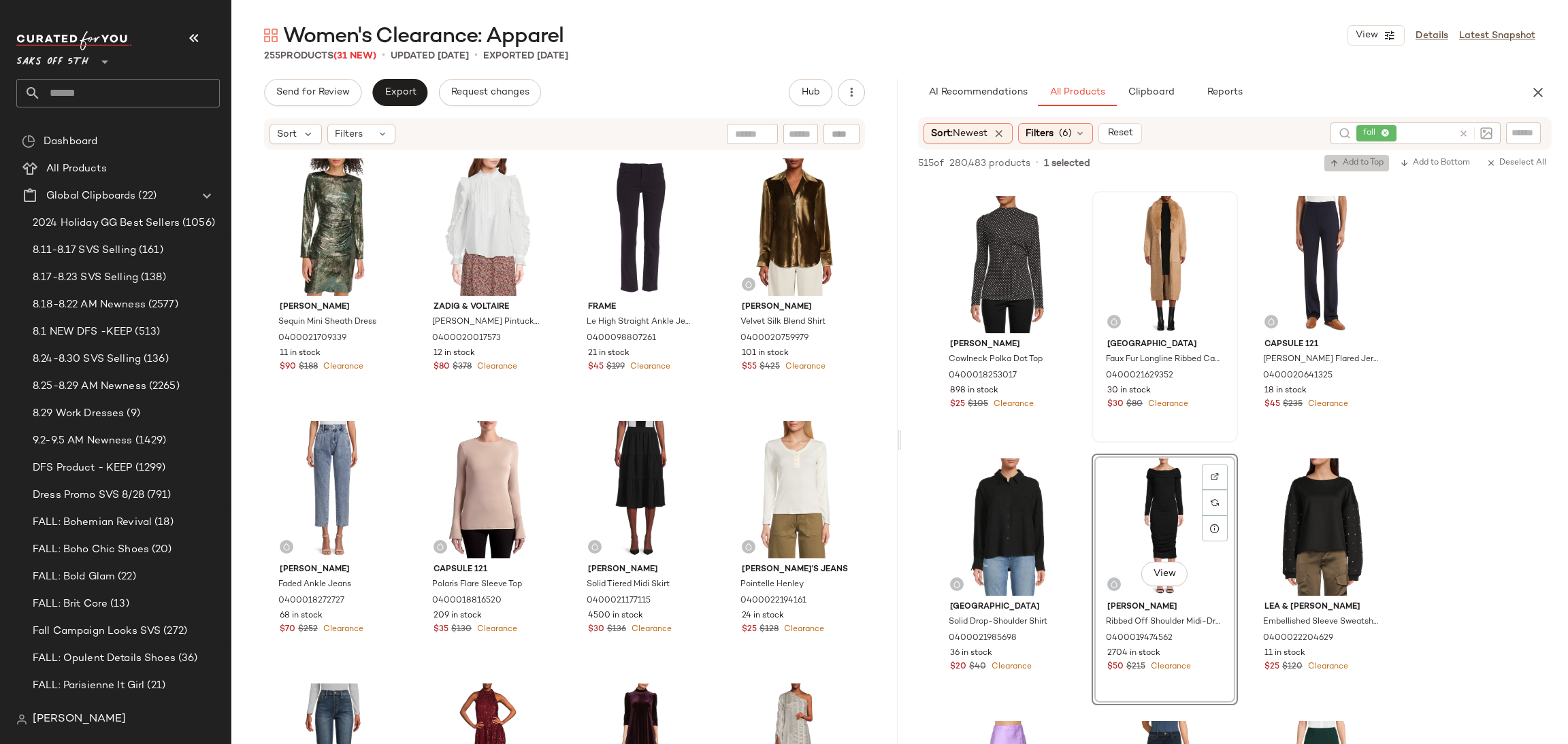
click at [1365, 165] on span "Add to Top" at bounding box center [1356, 164] width 54 height 10
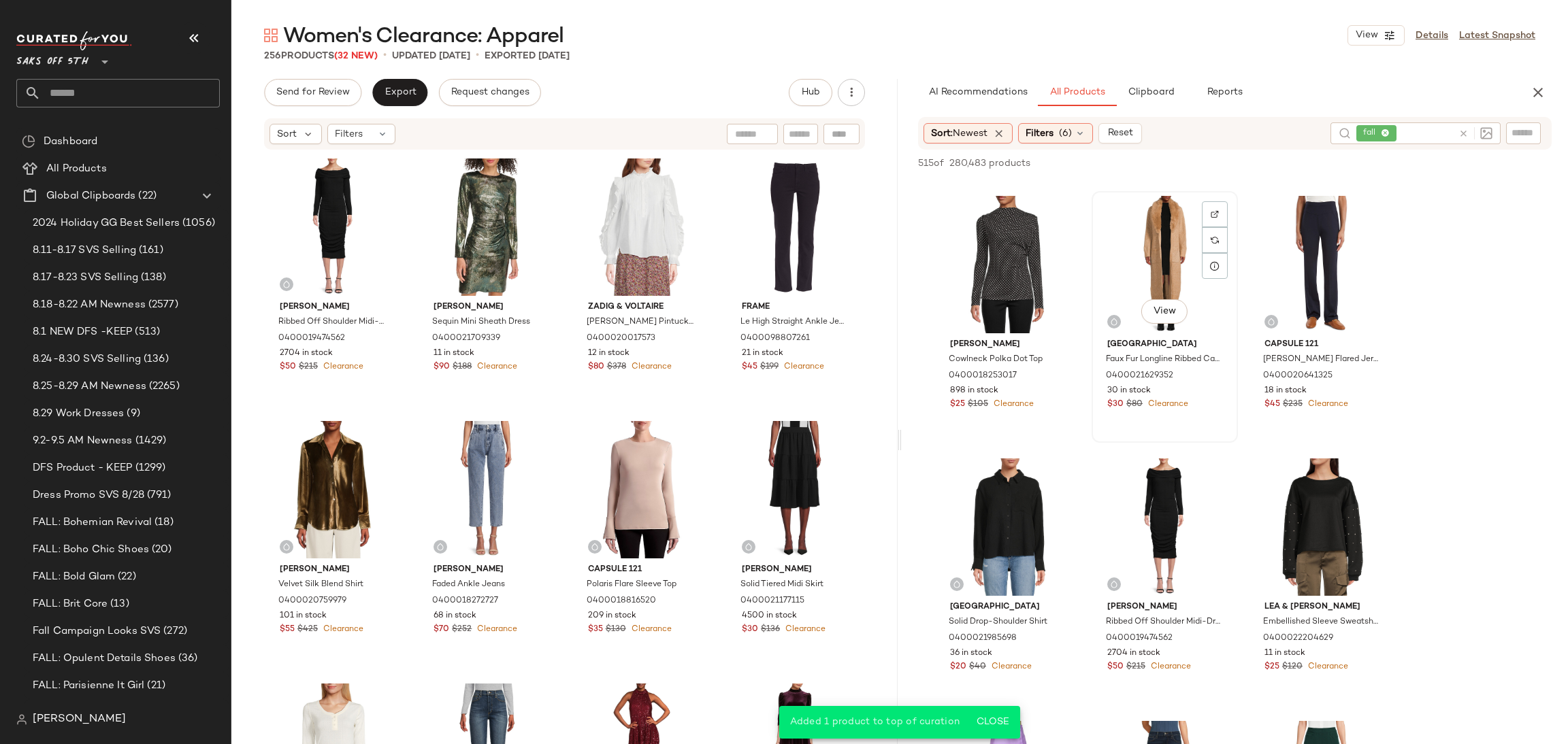
click at [1136, 204] on div "View" at bounding box center [1165, 265] width 137 height 138
click at [1368, 164] on span "Add to Top" at bounding box center [1356, 164] width 54 height 10
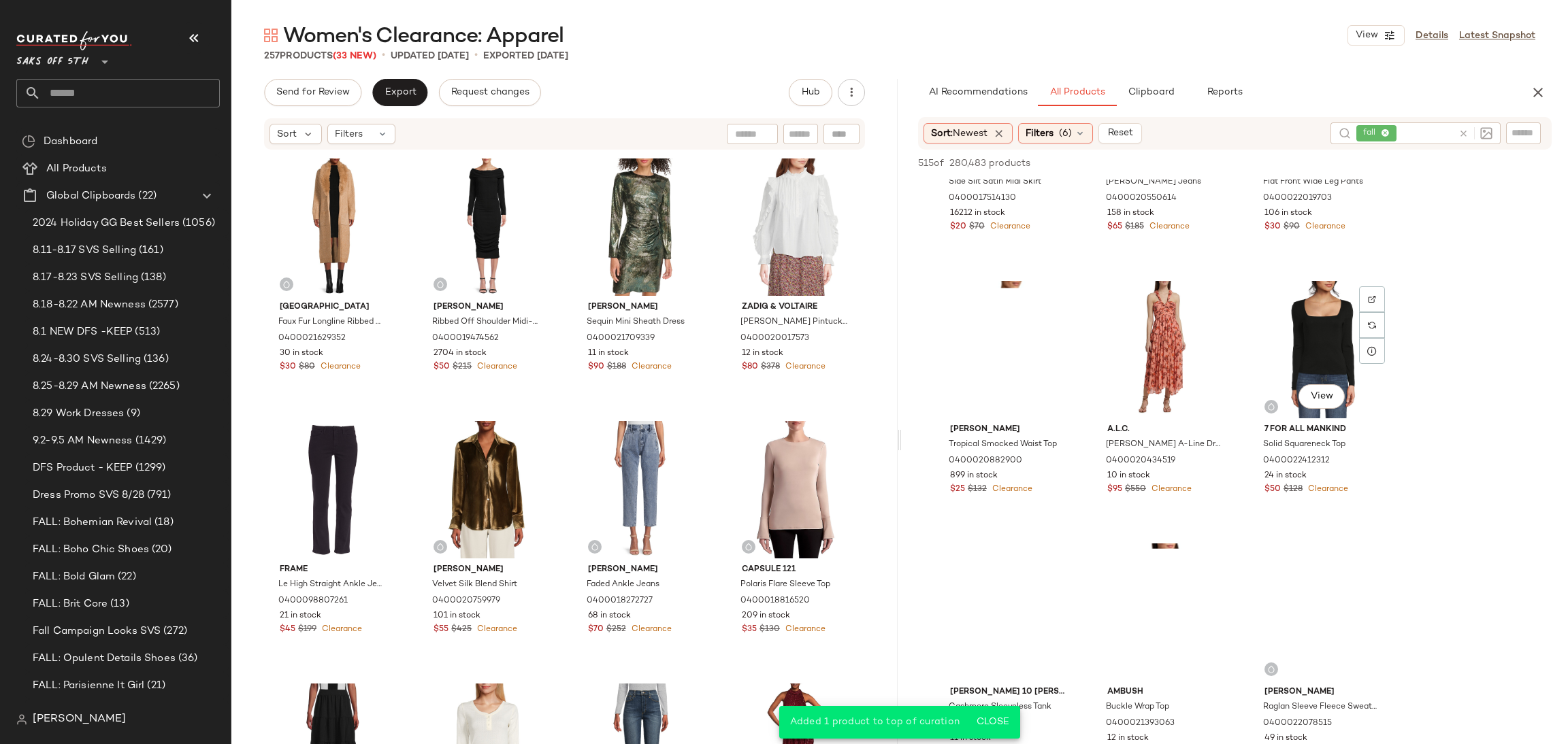
scroll to position [12777, 0]
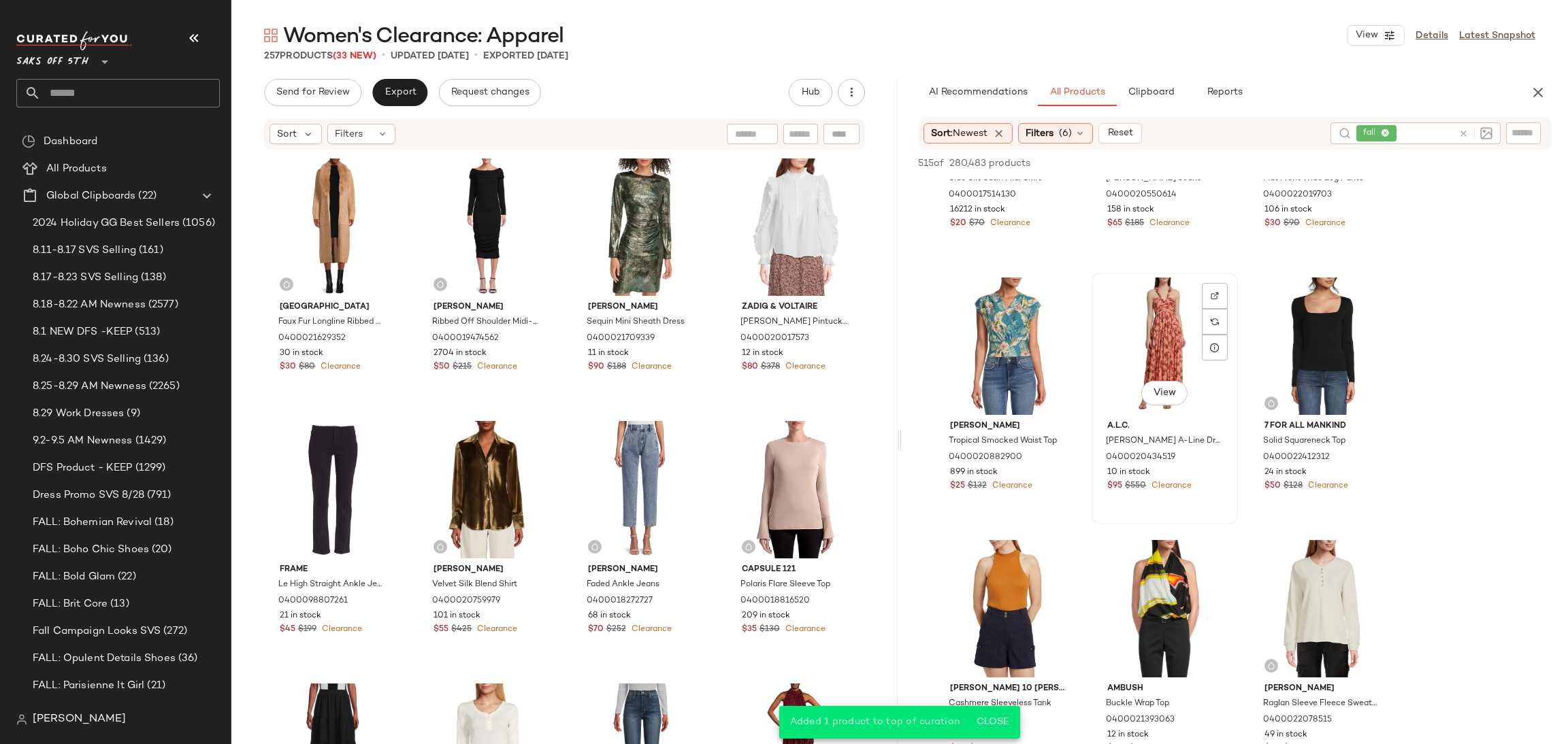
click at [1170, 331] on div "View" at bounding box center [1165, 347] width 137 height 138
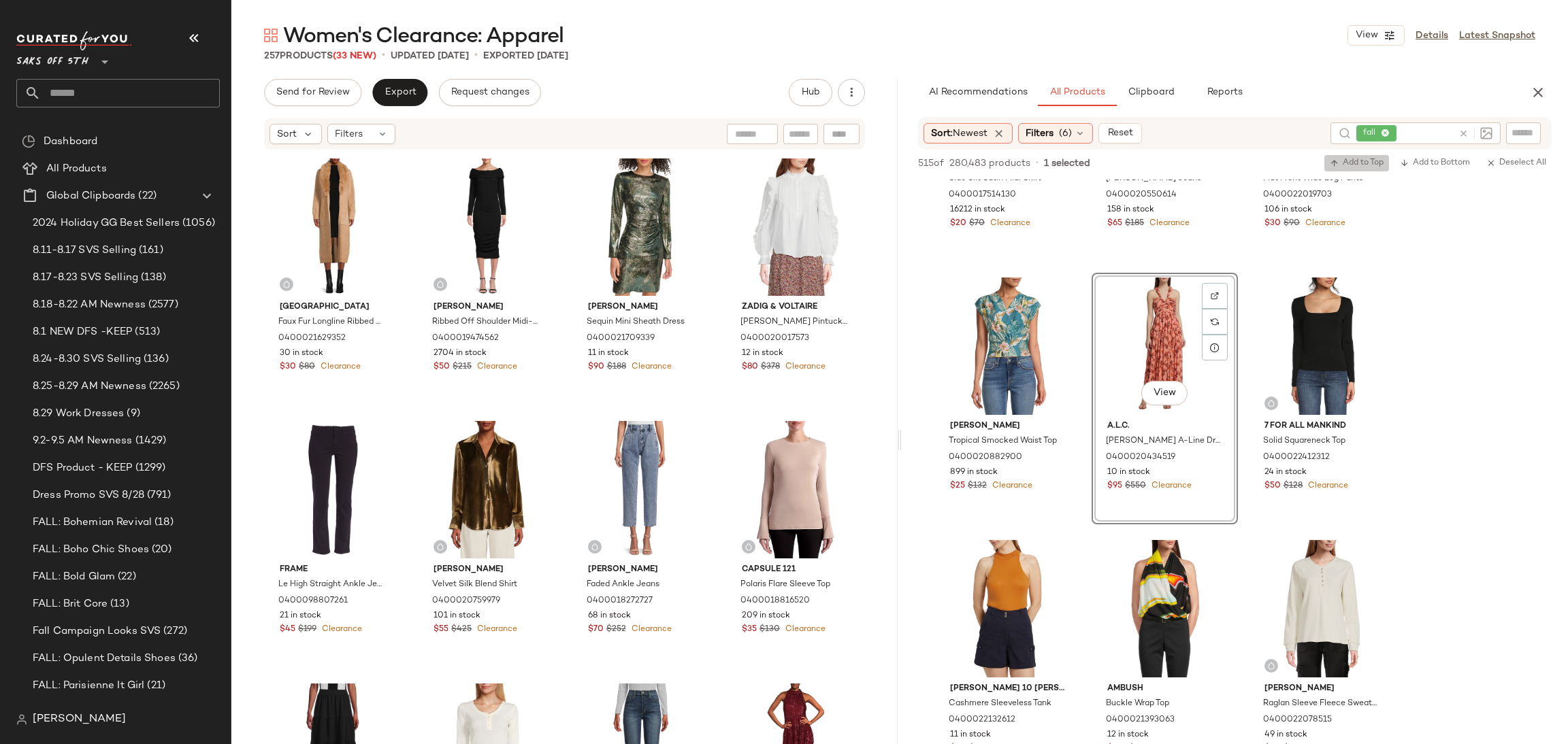
click at [1352, 163] on span "Add to Top" at bounding box center [1356, 164] width 54 height 10
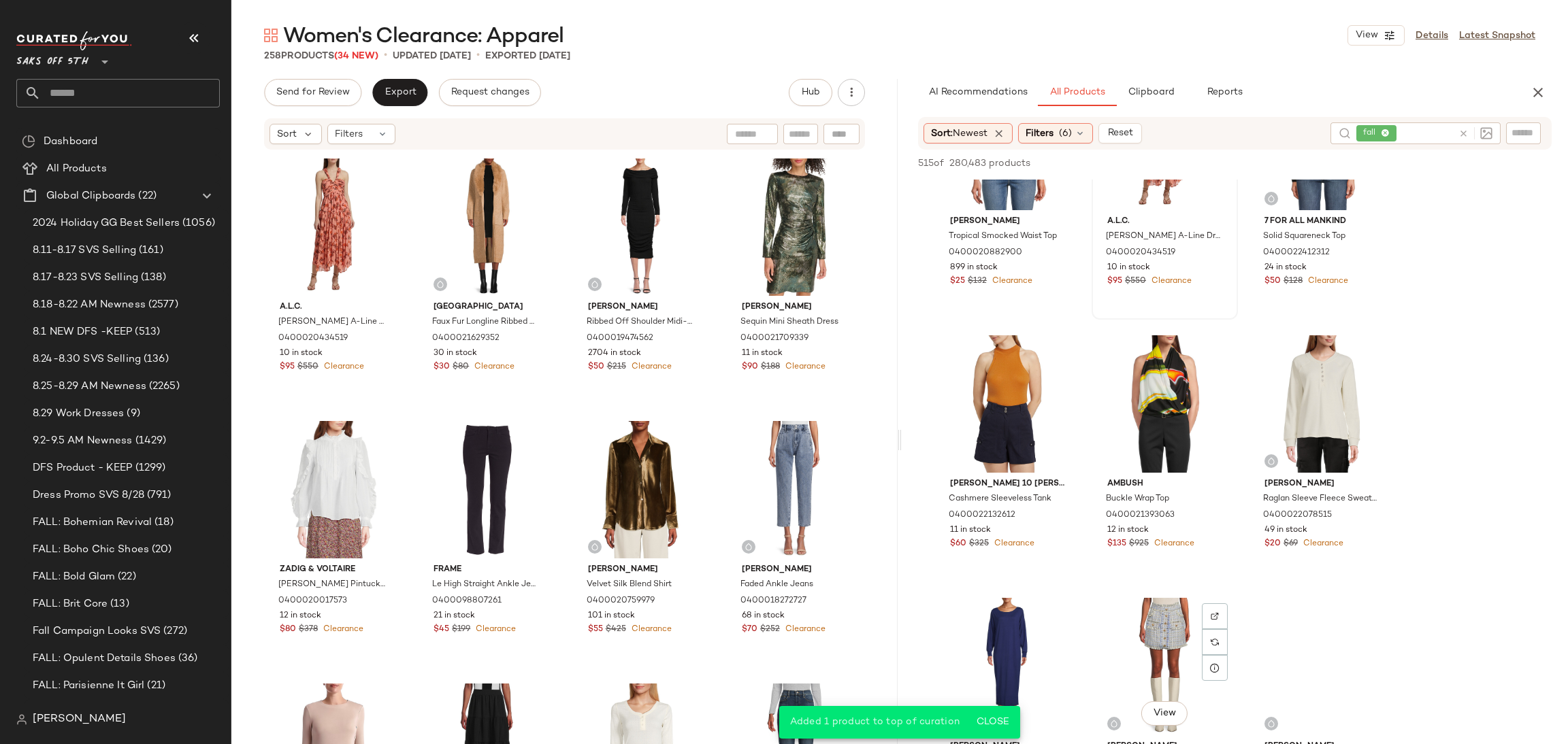
scroll to position [12966, 0]
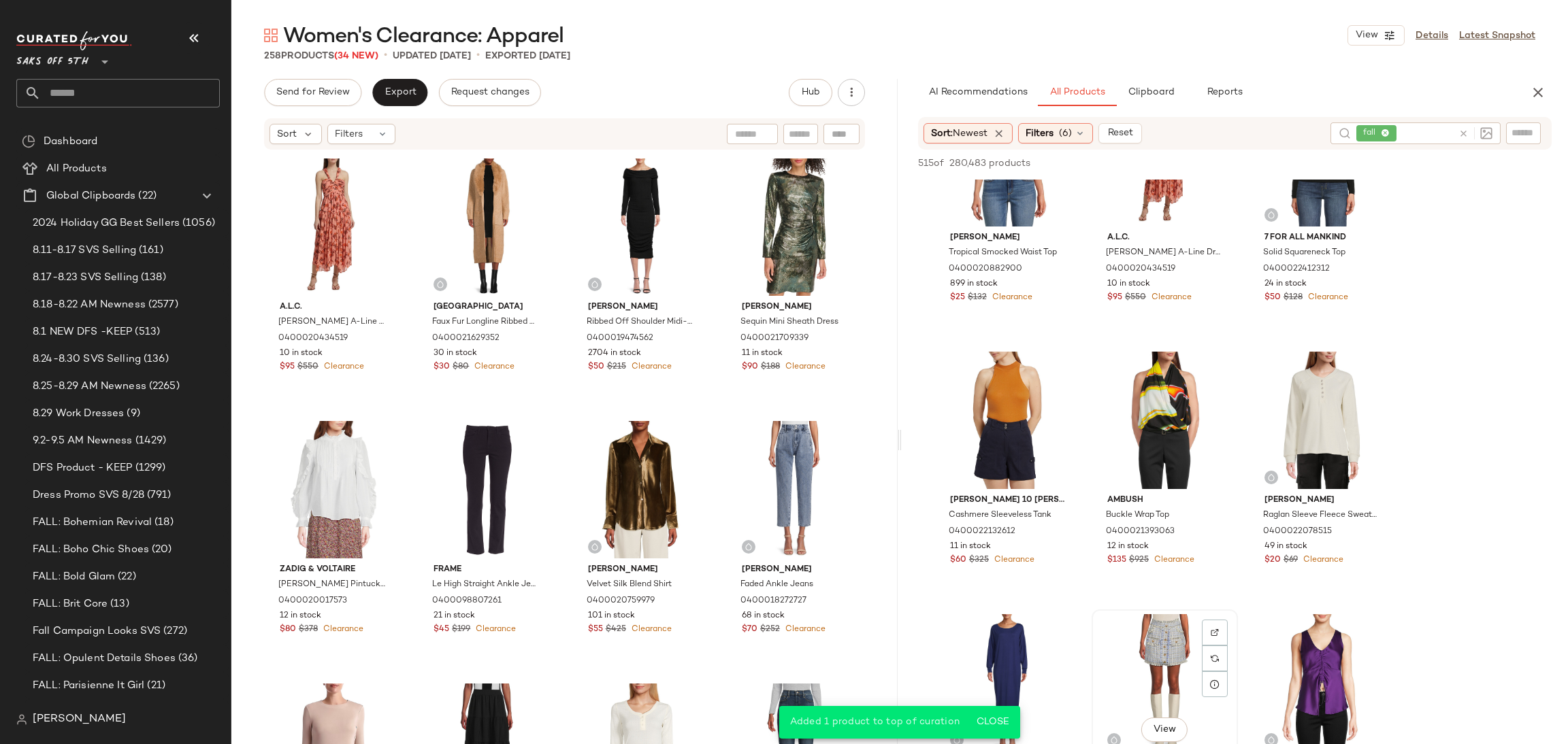
click at [1161, 667] on div "View" at bounding box center [1165, 683] width 137 height 138
click at [1336, 161] on icon "button" at bounding box center [1334, 164] width 10 height 10
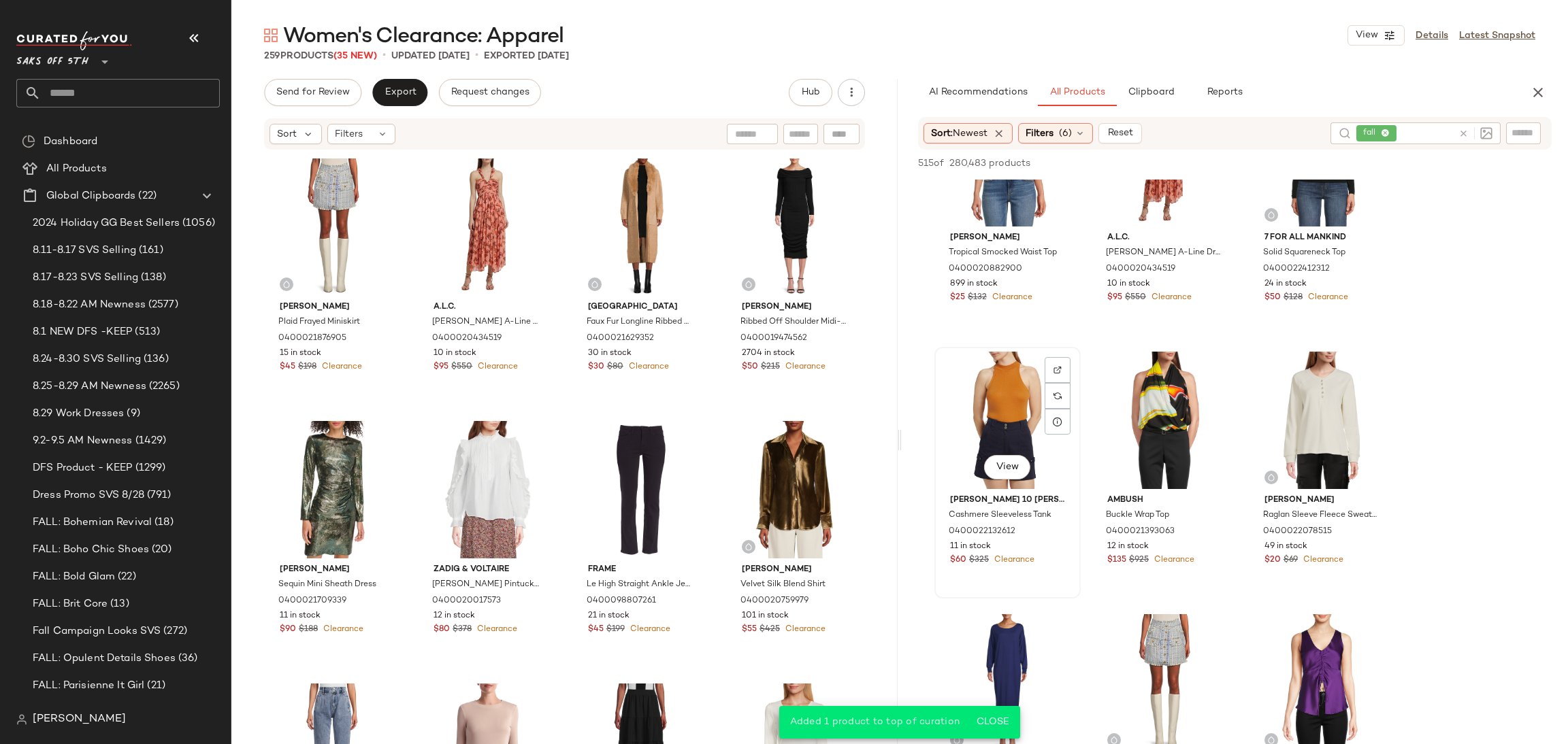
click at [1014, 402] on div "View" at bounding box center [1007, 420] width 137 height 138
click at [1338, 160] on span "Add to Top" at bounding box center [1356, 164] width 54 height 10
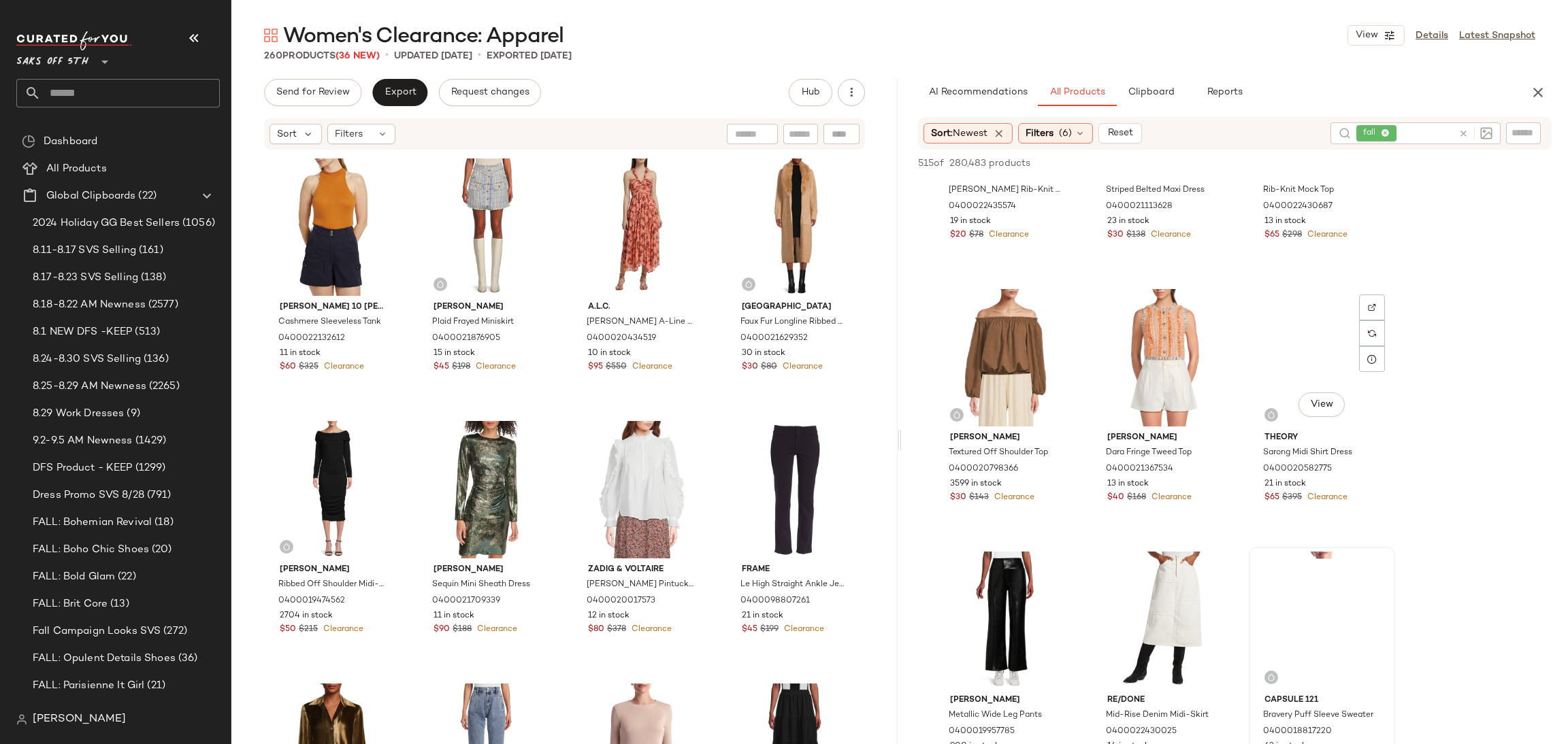
scroll to position [13815, 0]
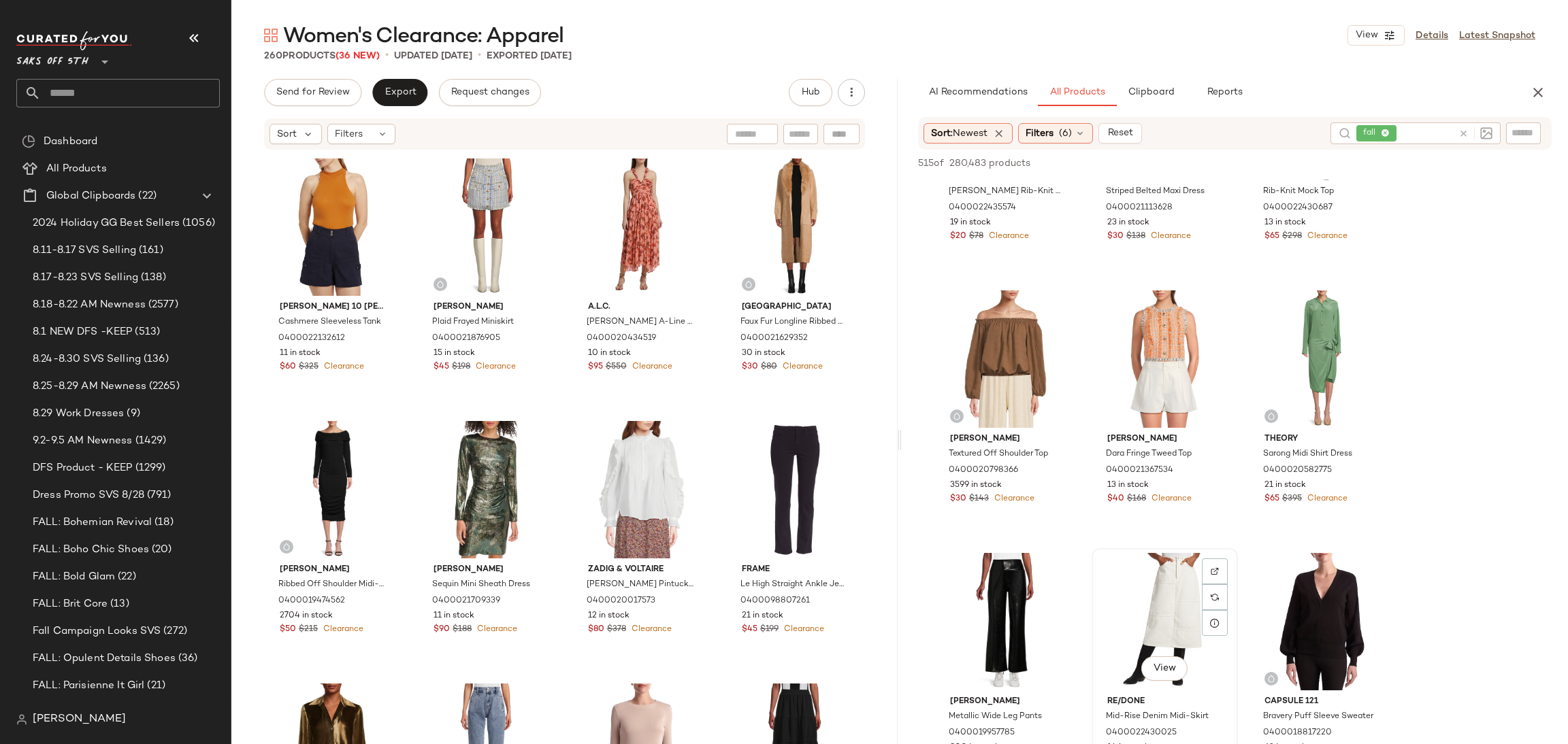
click at [1161, 588] on div "View" at bounding box center [1165, 622] width 137 height 138
click at [1362, 165] on span "Add to Top" at bounding box center [1356, 164] width 54 height 10
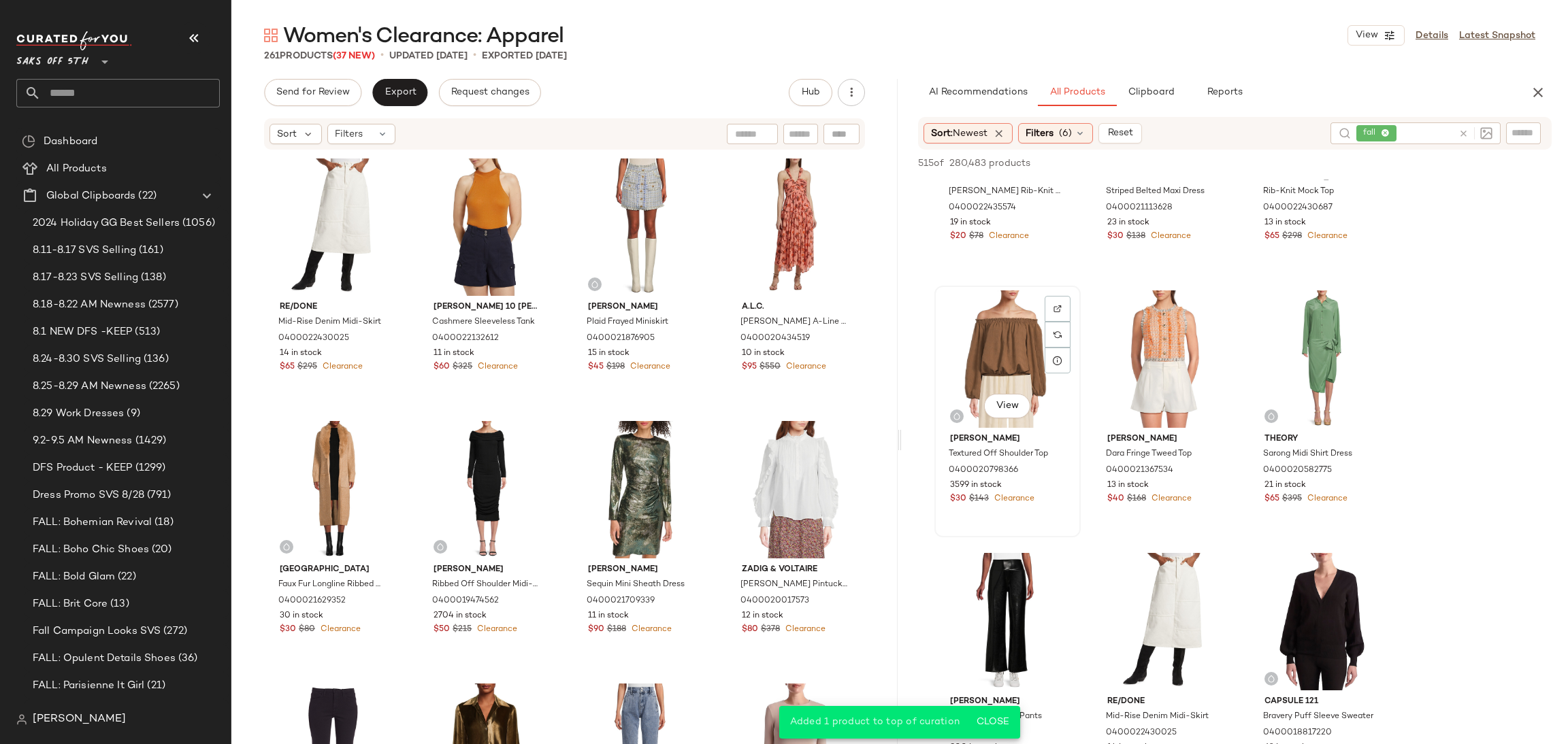
click at [1007, 351] on div "View" at bounding box center [1007, 360] width 137 height 138
click at [1369, 159] on span "Add to Top" at bounding box center [1356, 164] width 54 height 10
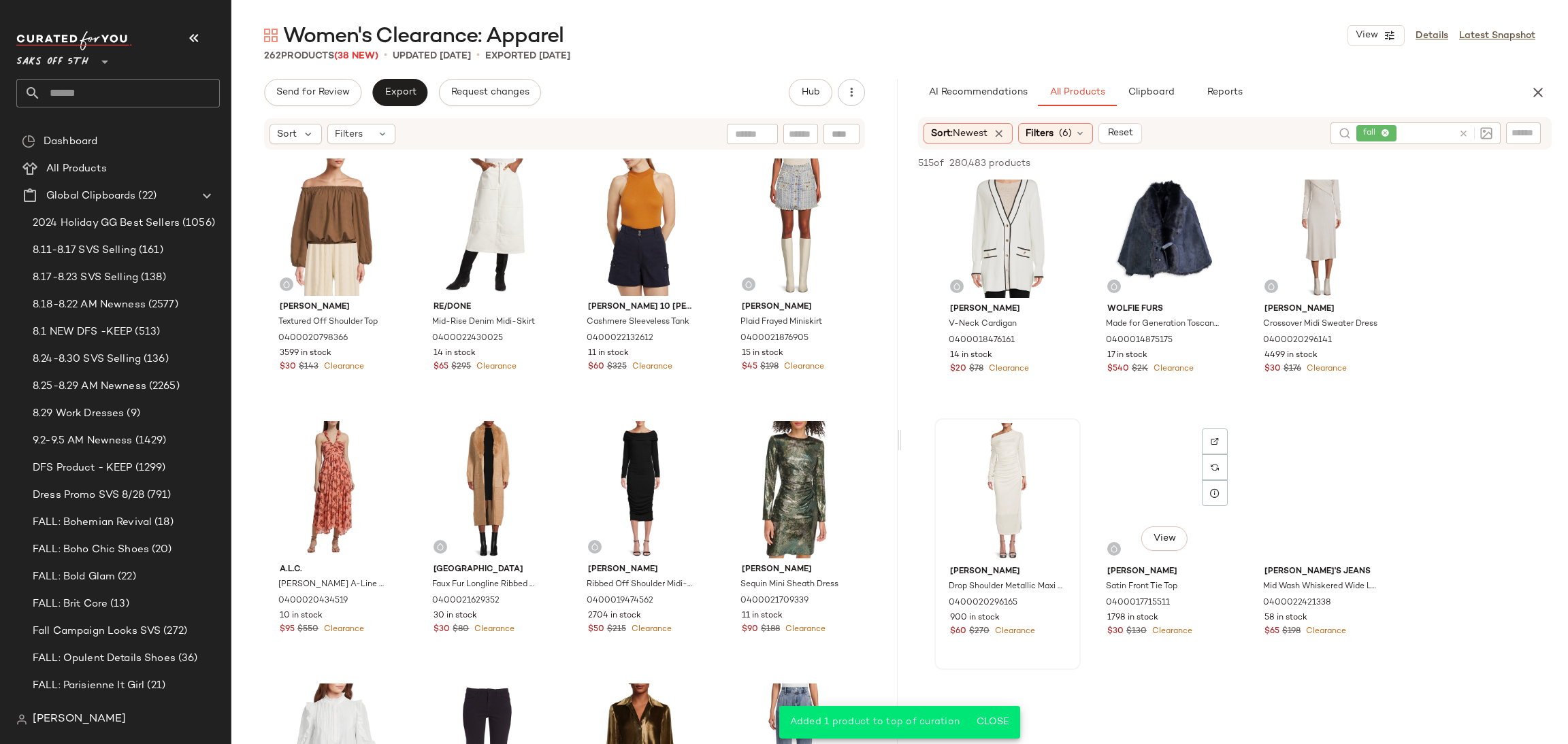
scroll to position [14996, 0]
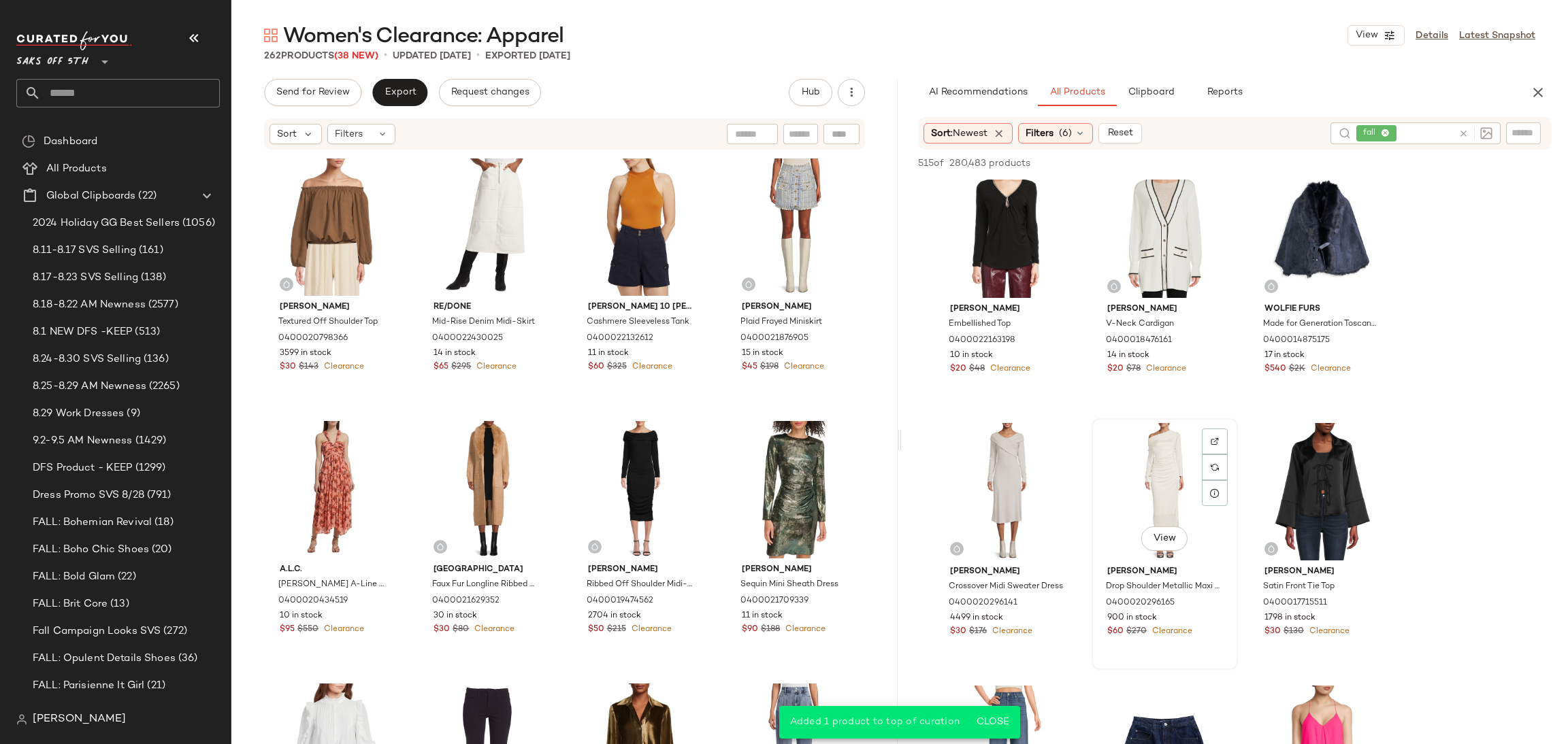
click at [1144, 453] on div "View" at bounding box center [1165, 492] width 137 height 138
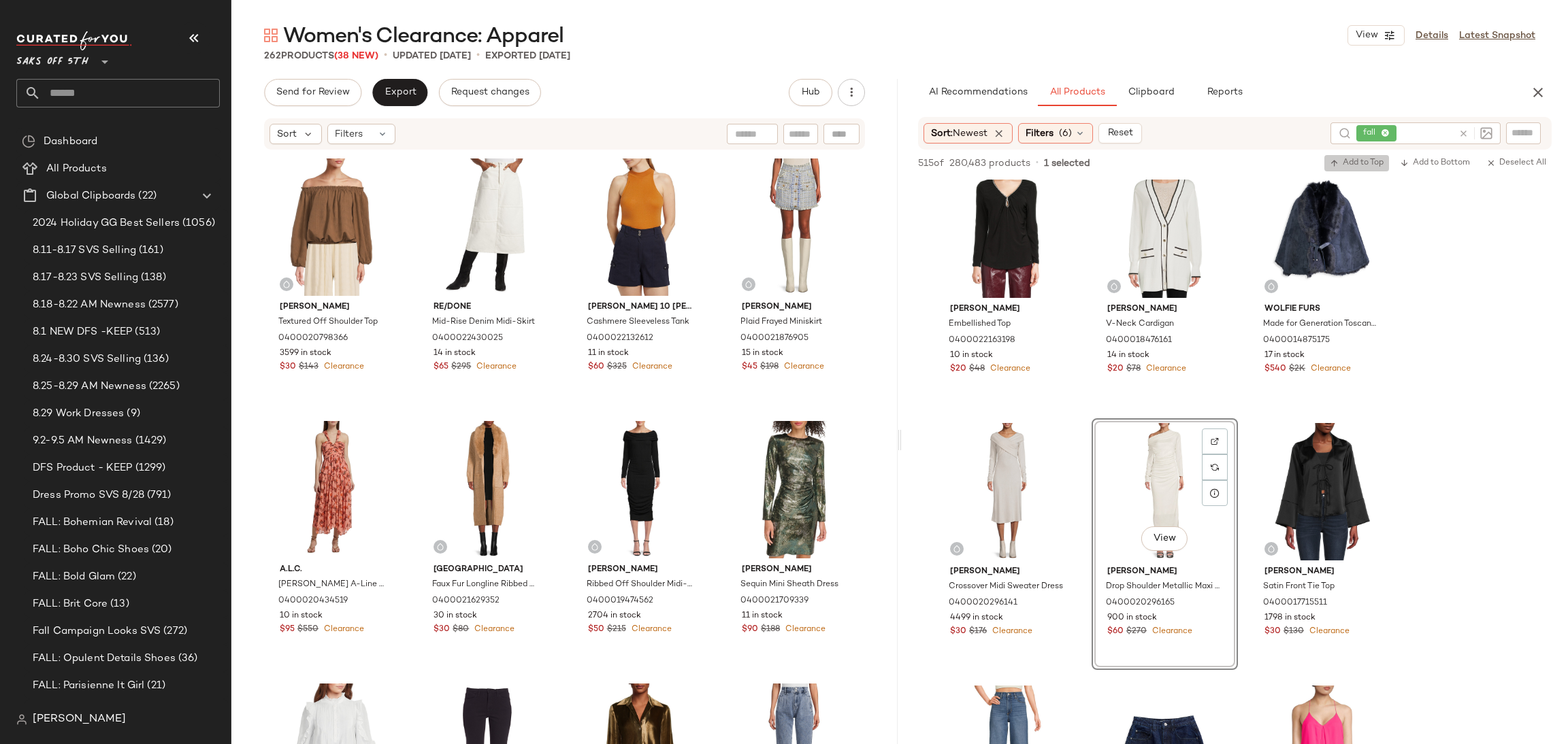
click at [1357, 159] on span "Add to Top" at bounding box center [1356, 164] width 54 height 10
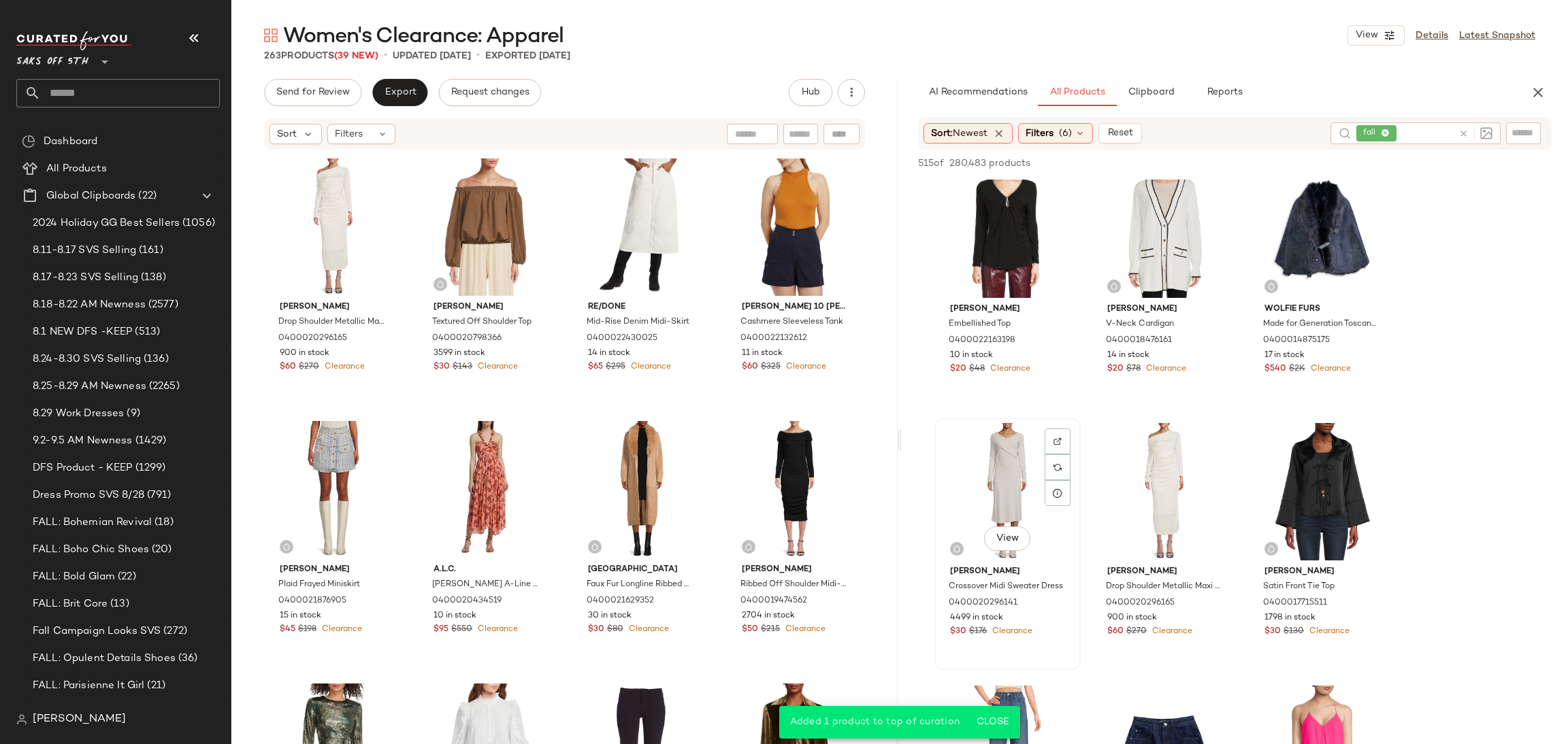
click at [1016, 468] on div "View" at bounding box center [1007, 492] width 137 height 138
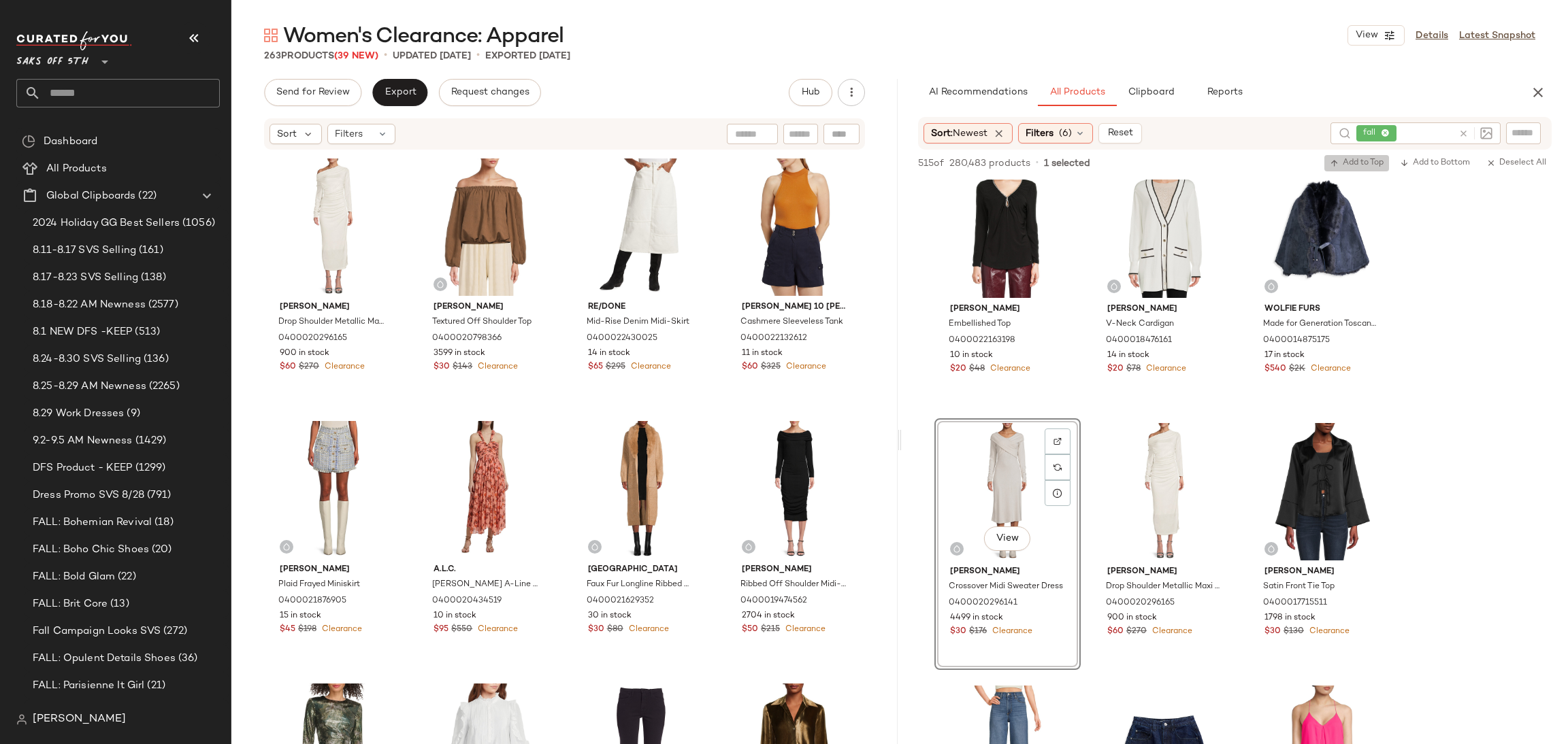
click at [1372, 164] on span "Add to Top" at bounding box center [1356, 164] width 54 height 10
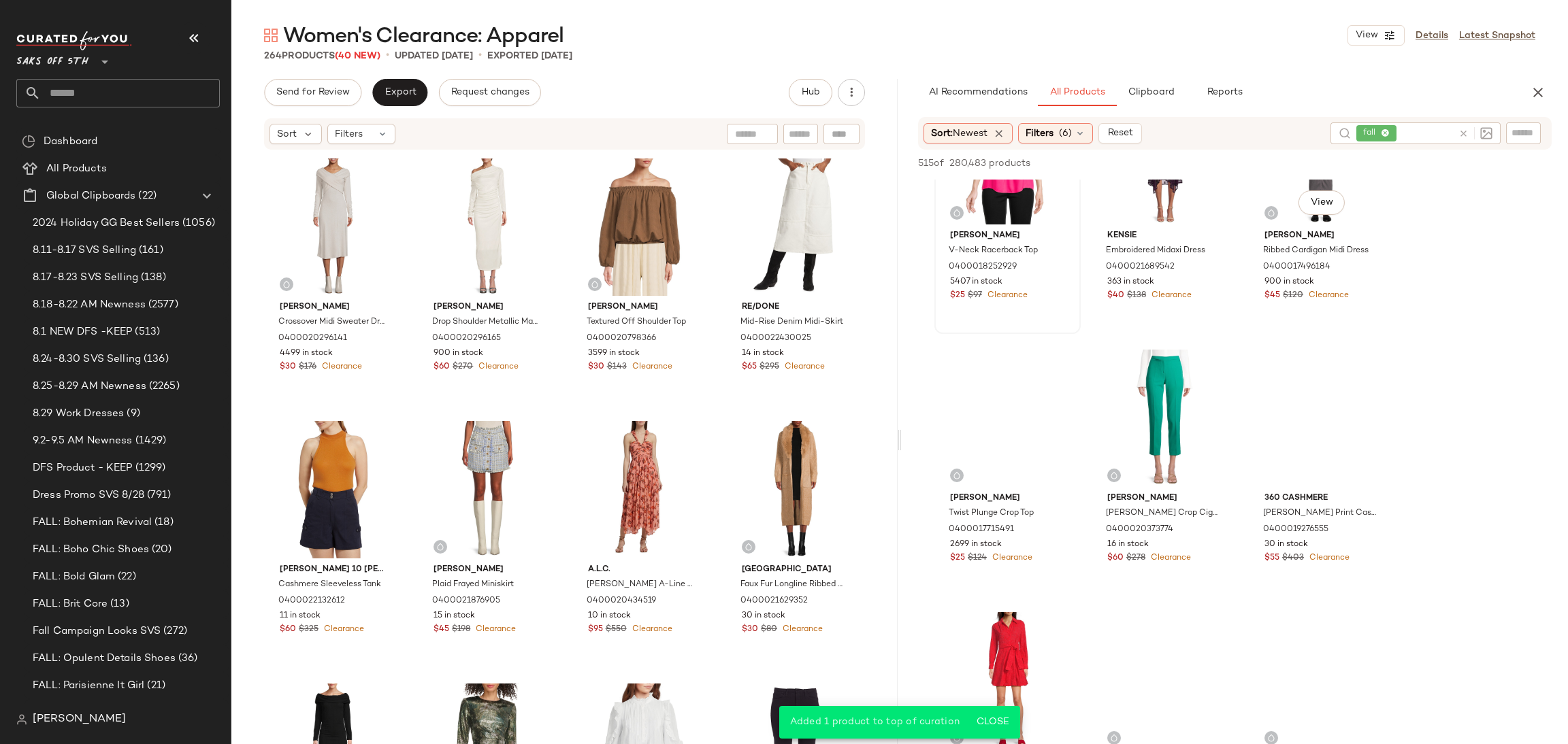
scroll to position [15289, 0]
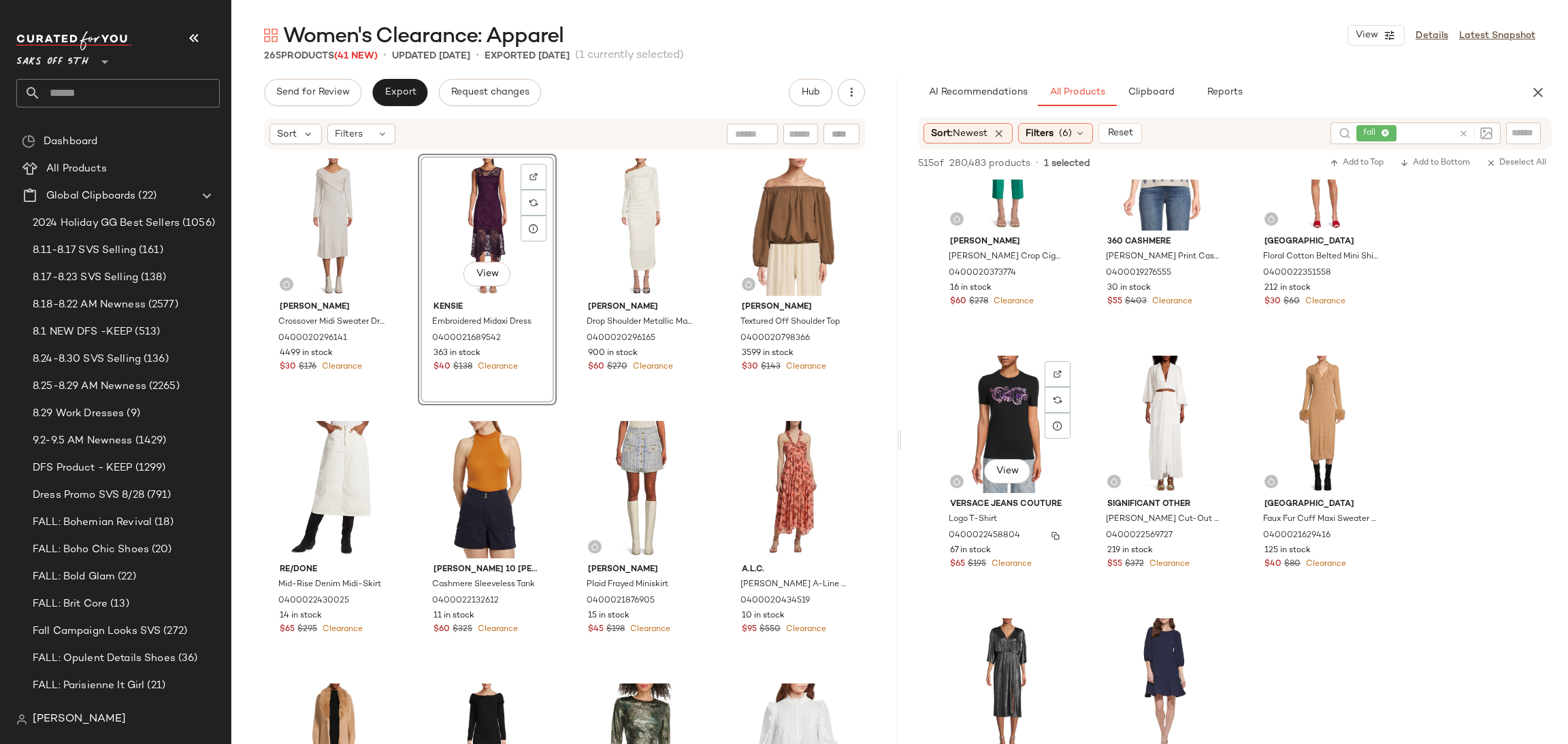
scroll to position [15852, 0]
click at [1321, 409] on div "View" at bounding box center [1321, 424] width 137 height 138
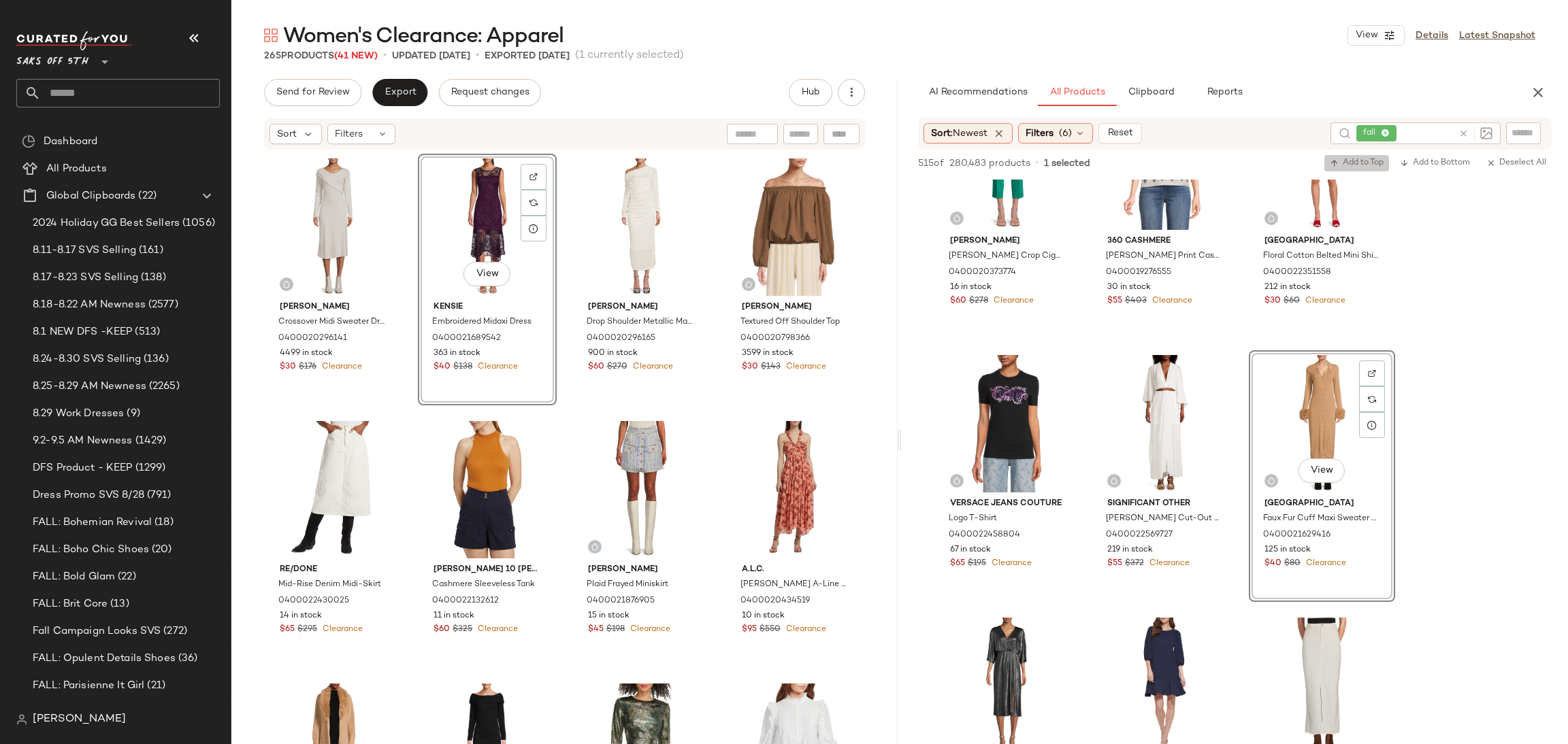
click at [1348, 155] on button "Add to Top" at bounding box center [1356, 163] width 65 height 16
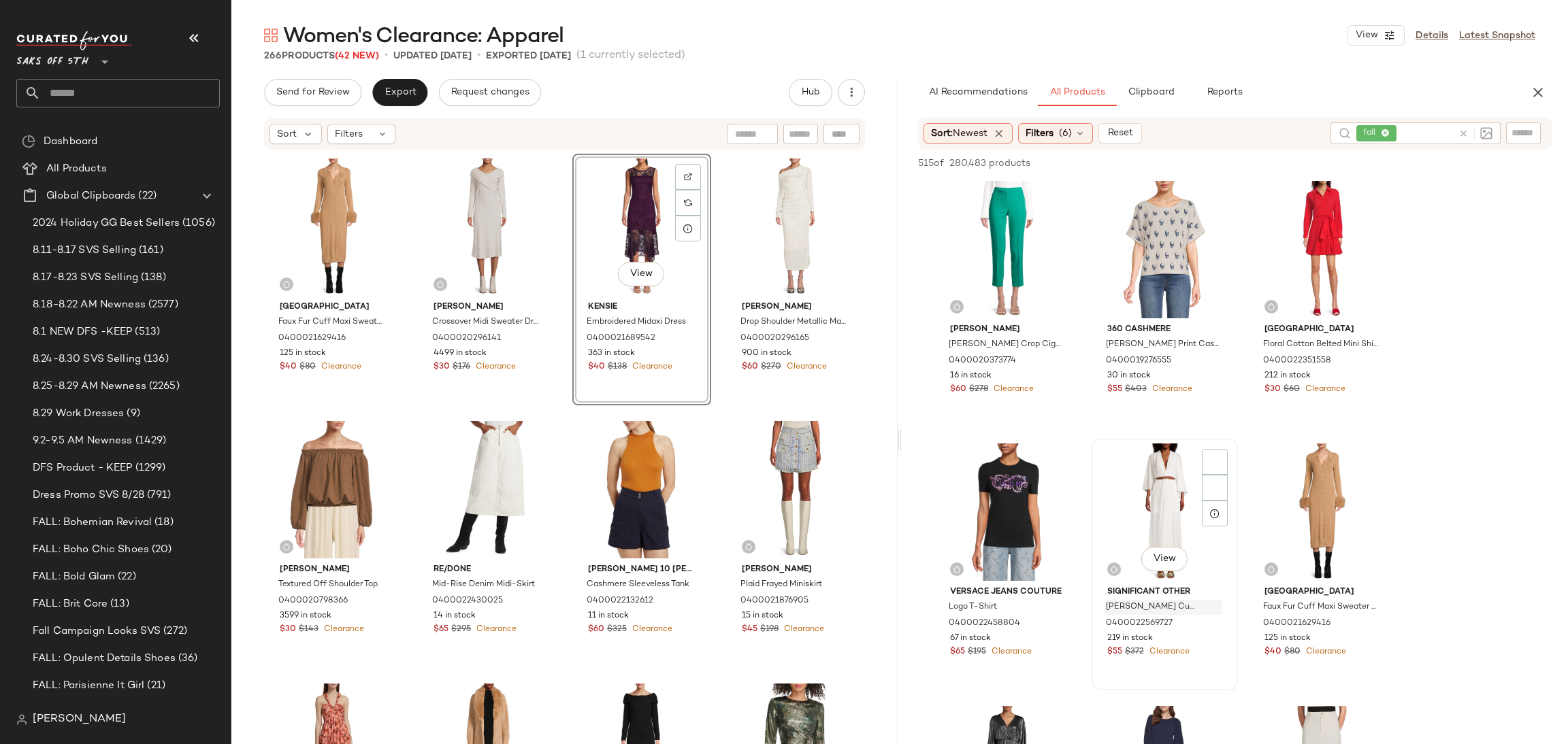
scroll to position [15763, 0]
click at [1333, 166] on icon "button" at bounding box center [1334, 164] width 10 height 10
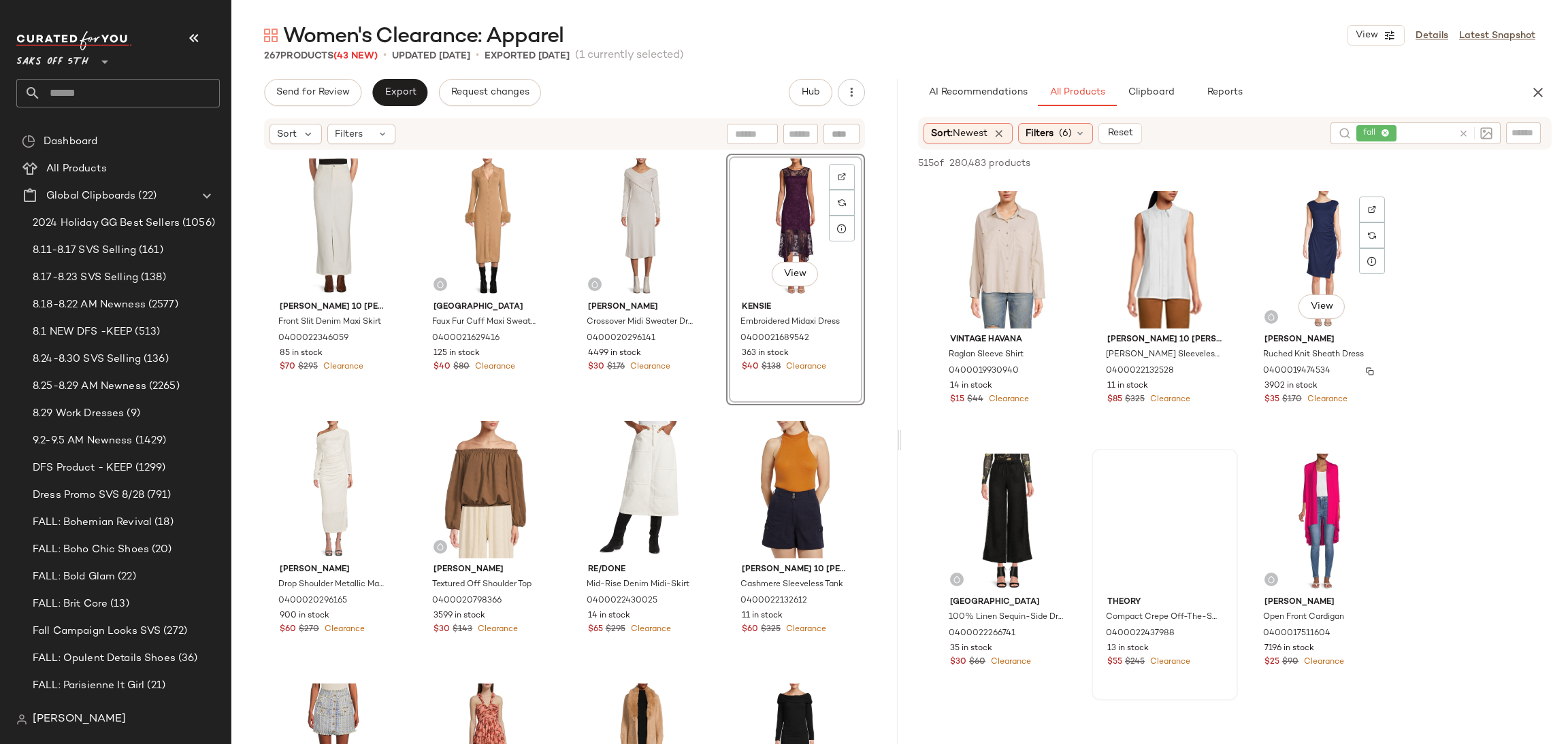
scroll to position [17331, 0]
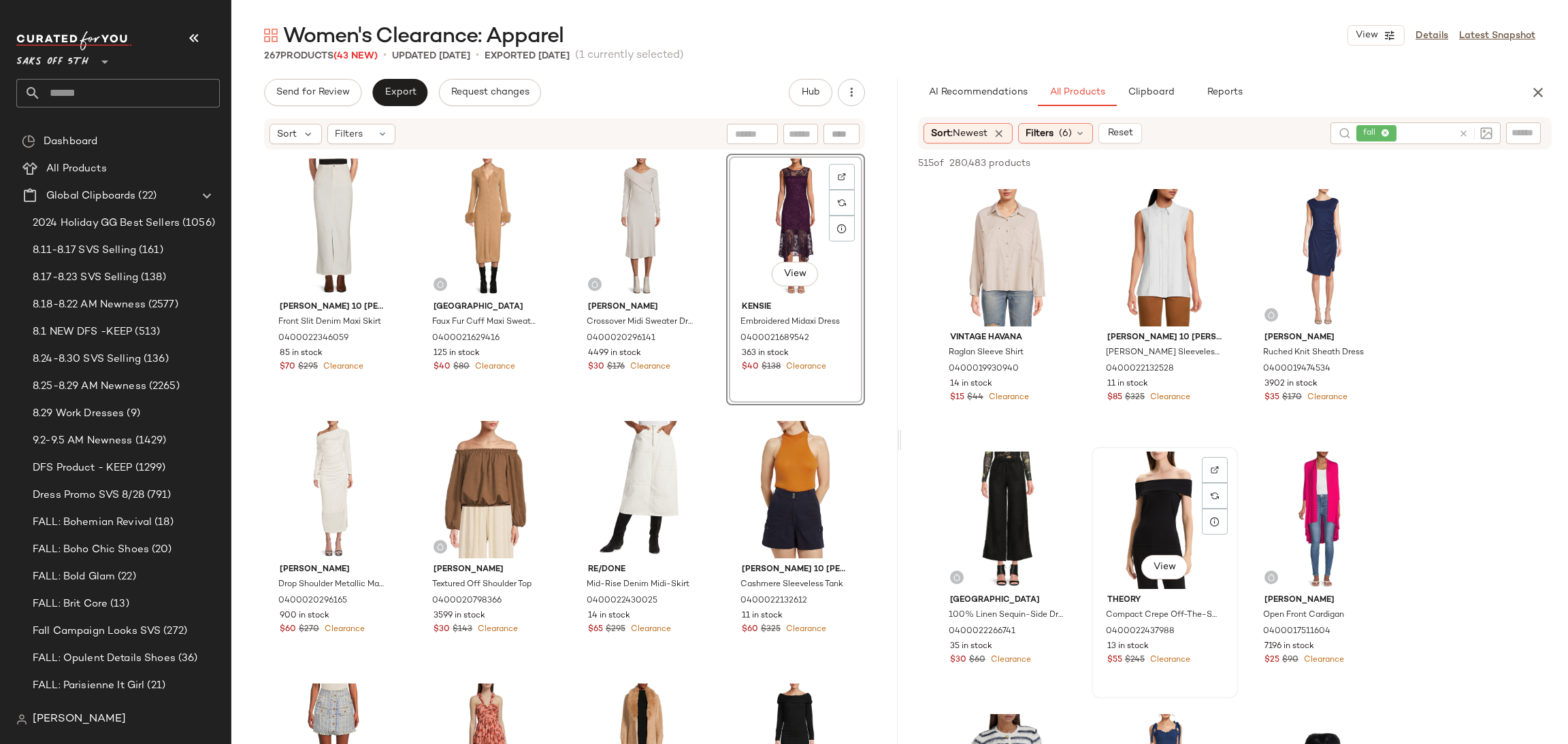
click at [1157, 496] on div "View" at bounding box center [1165, 520] width 137 height 138
click at [1363, 165] on span "Add to Top" at bounding box center [1356, 164] width 54 height 10
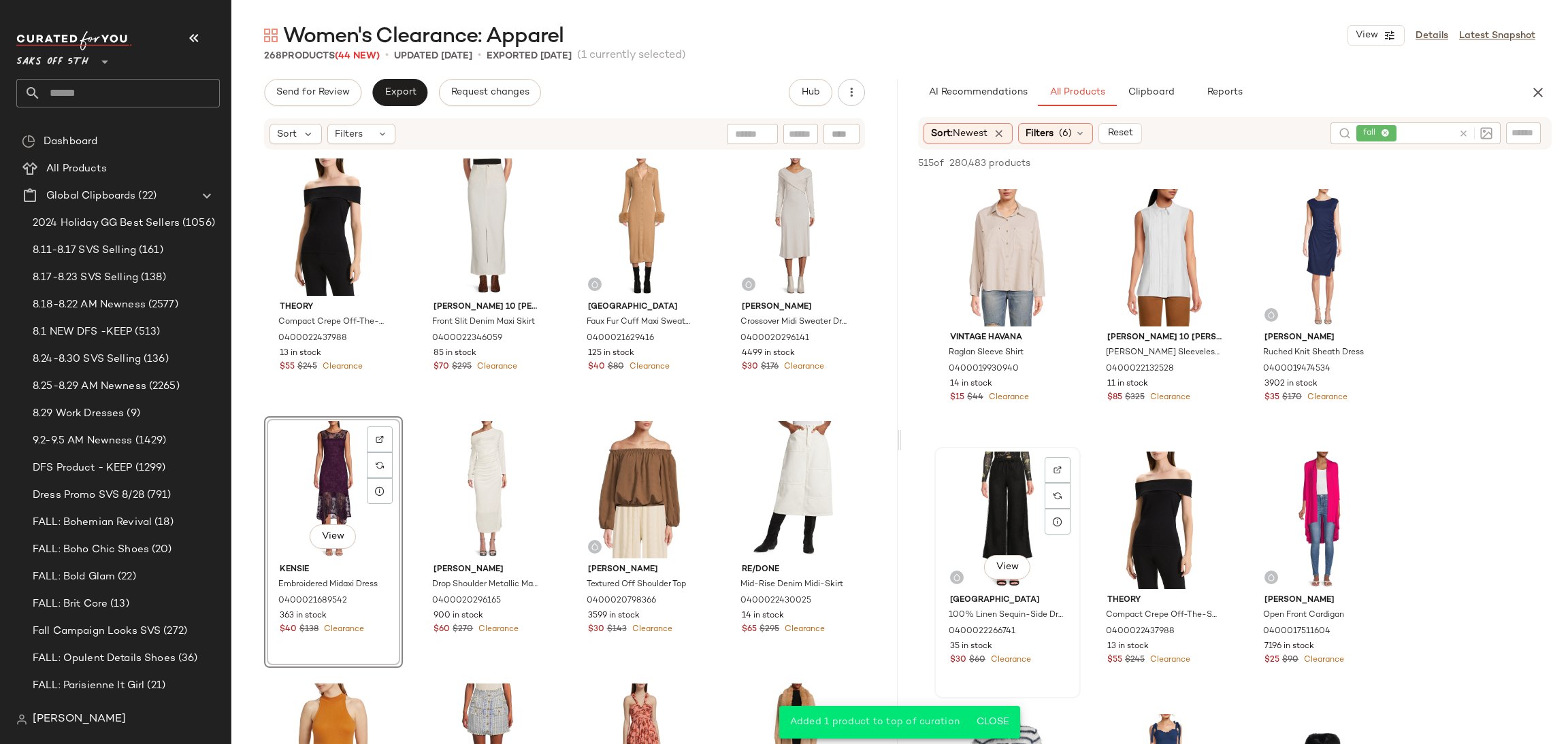
click at [987, 477] on div "View" at bounding box center [1007, 520] width 137 height 138
click at [1362, 161] on span "Add to Top" at bounding box center [1356, 164] width 54 height 10
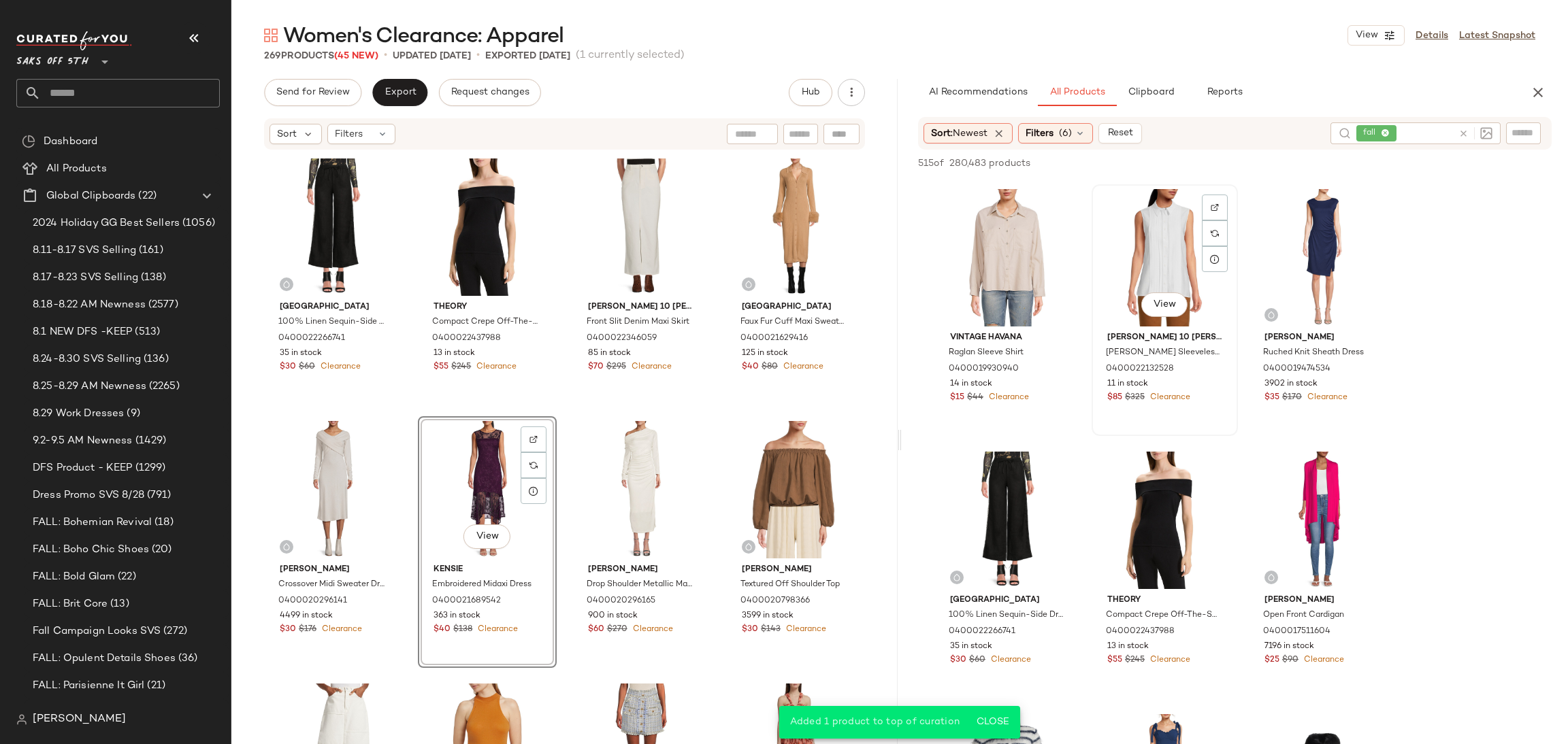
click at [1163, 233] on div "View" at bounding box center [1165, 258] width 137 height 138
click at [1338, 163] on span "Add to Top" at bounding box center [1356, 164] width 54 height 10
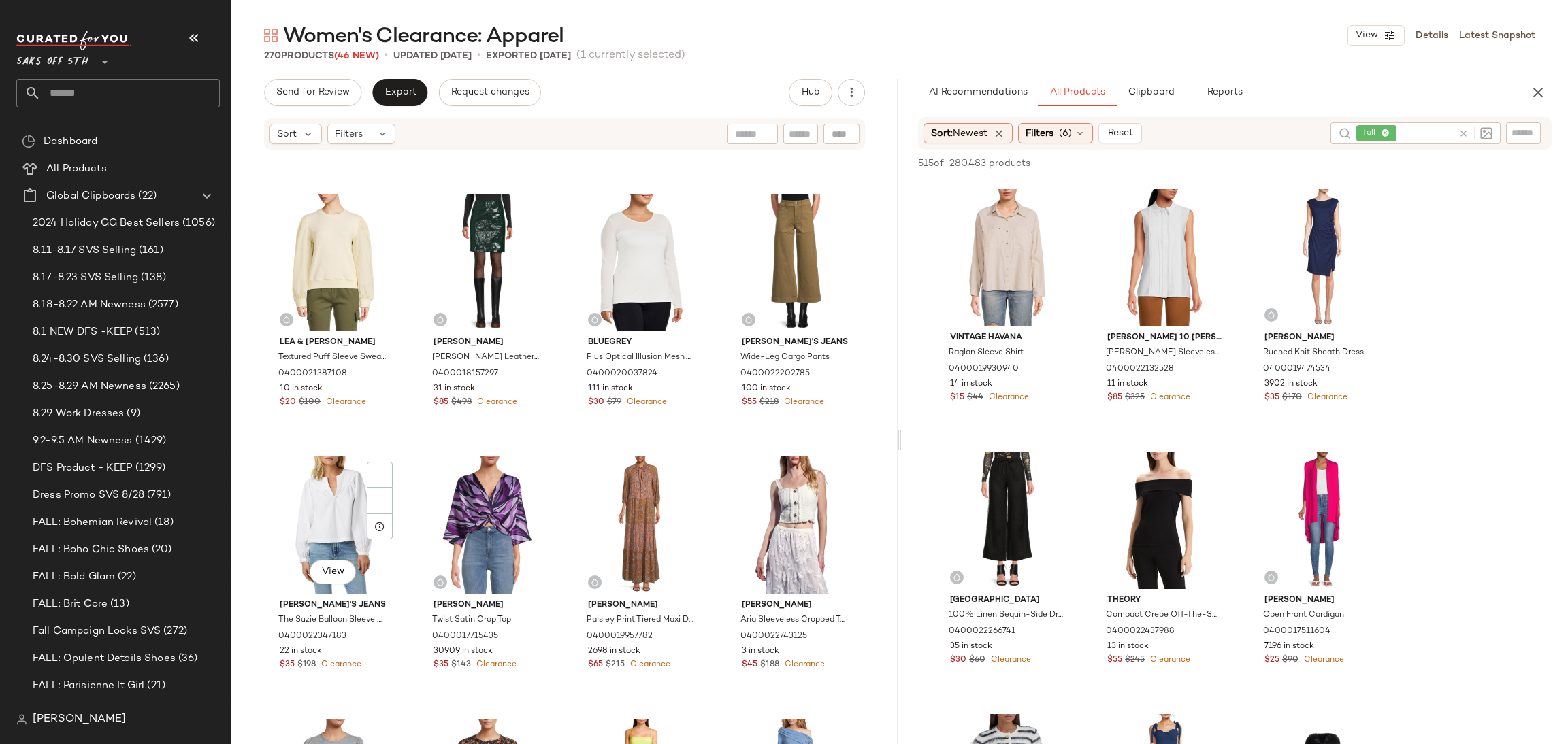
scroll to position [2867, 0]
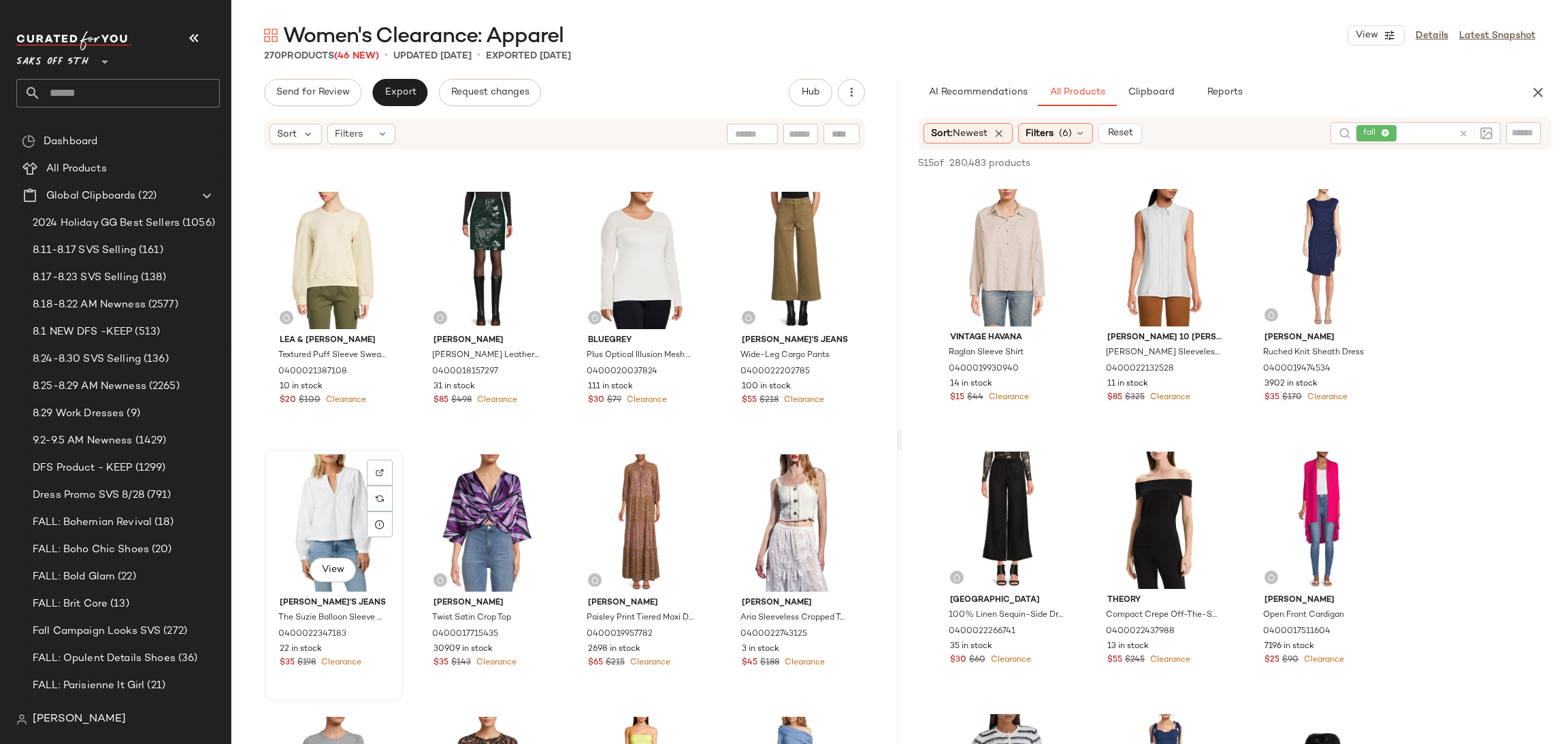
click at [309, 520] on div "View" at bounding box center [333, 523] width 129 height 138
click at [765, 520] on div "View" at bounding box center [795, 523] width 129 height 138
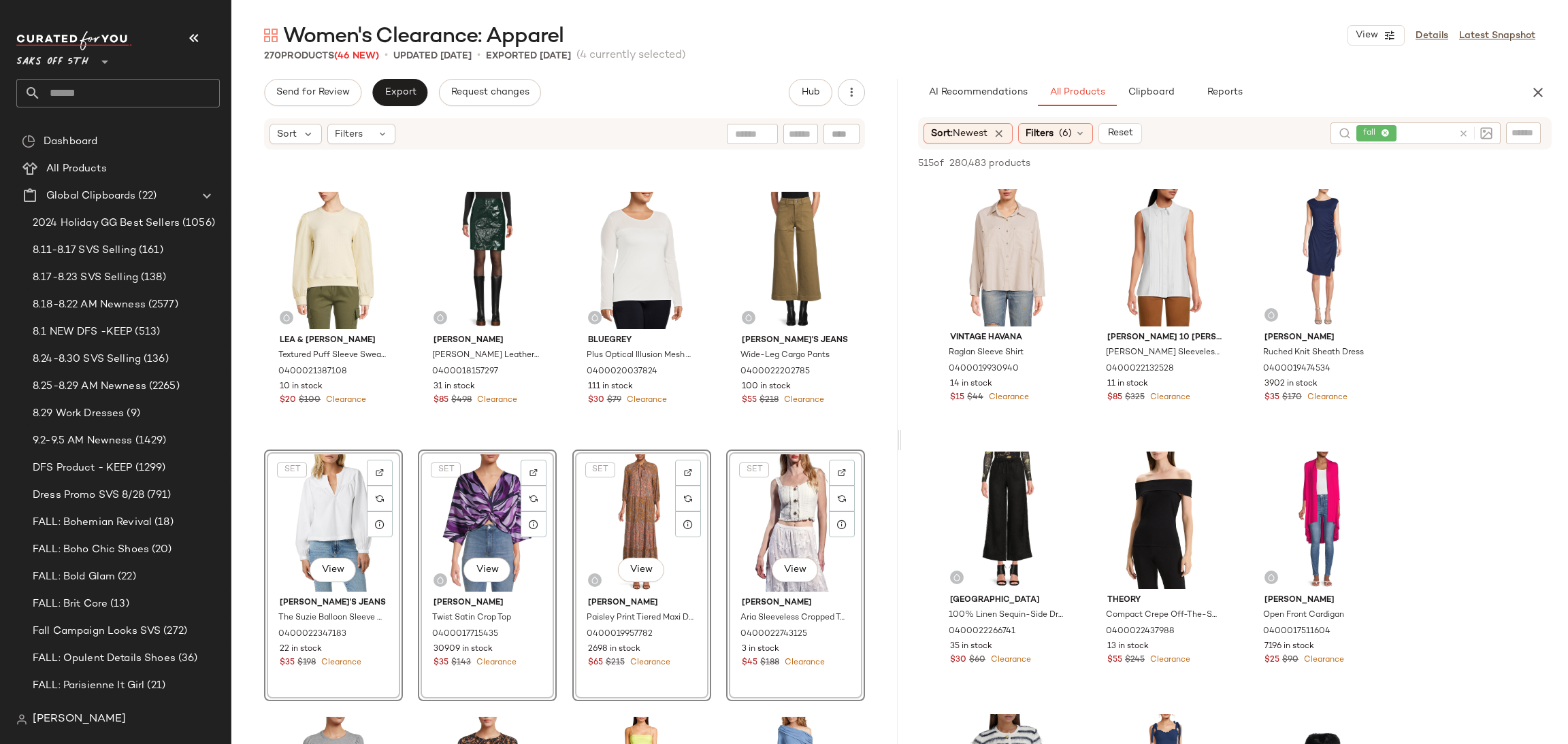
scroll to position [3064, 0]
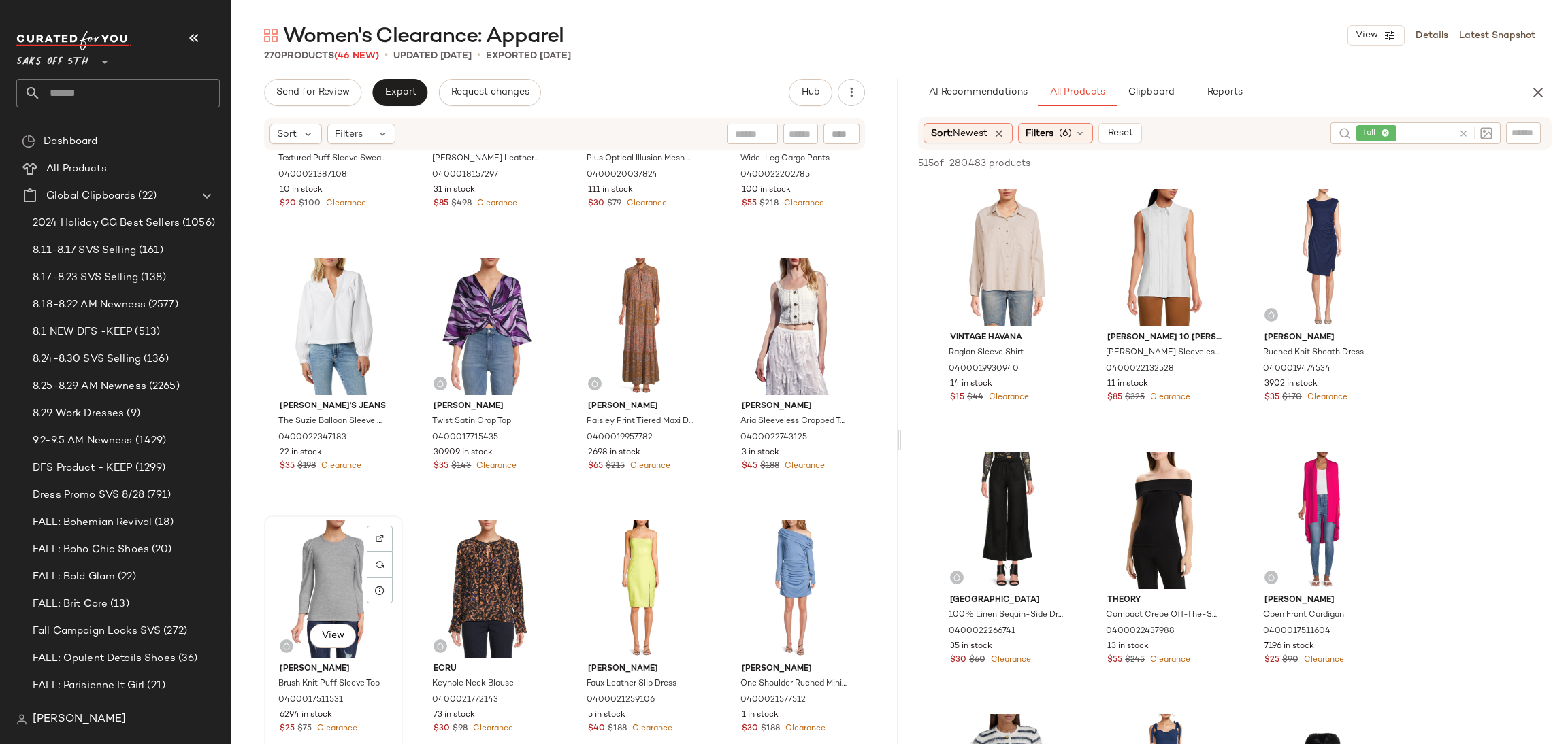
click at [338, 565] on div "View" at bounding box center [333, 589] width 129 height 138
click at [330, 328] on div "View" at bounding box center [333, 327] width 129 height 138
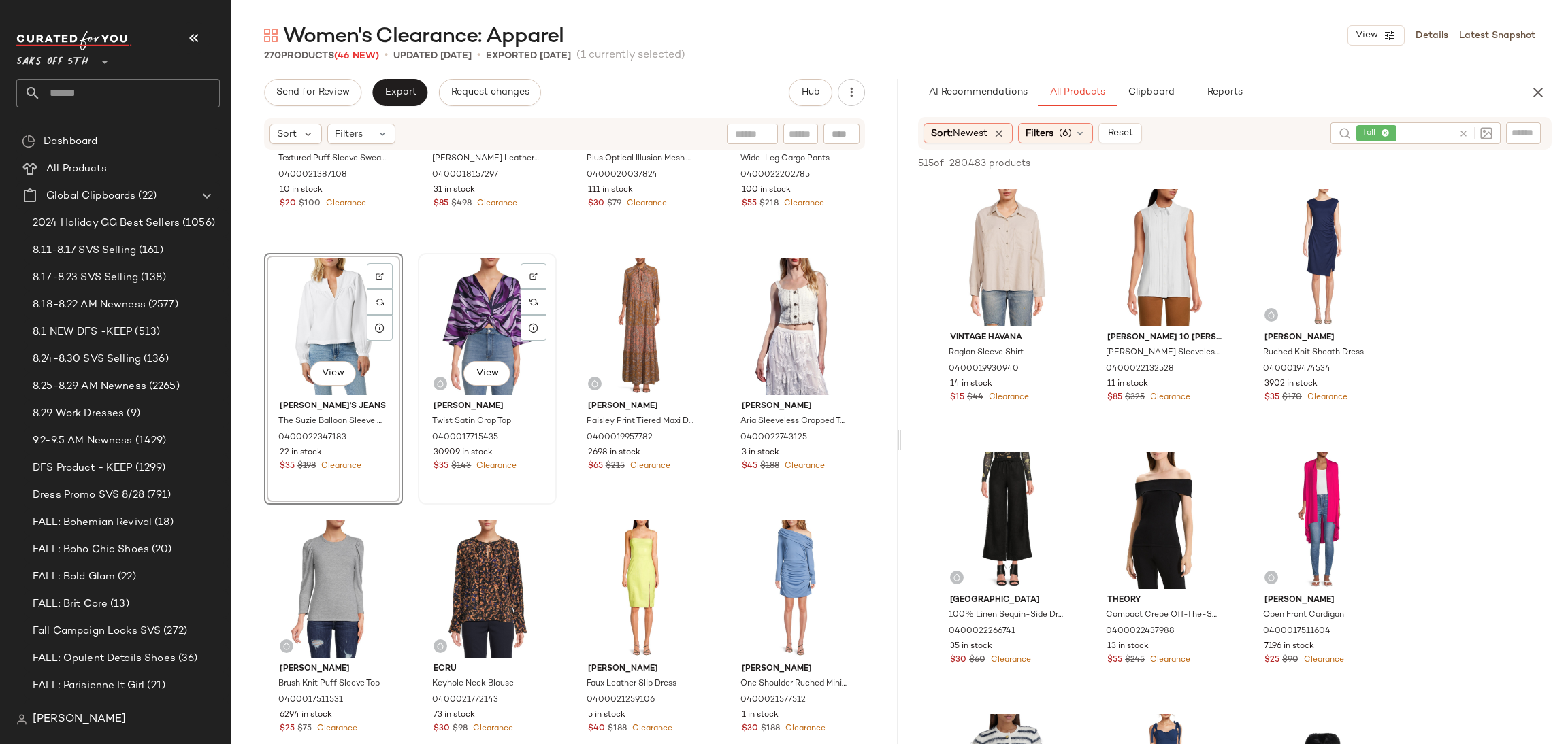
click at [485, 304] on div "View" at bounding box center [486, 327] width 129 height 138
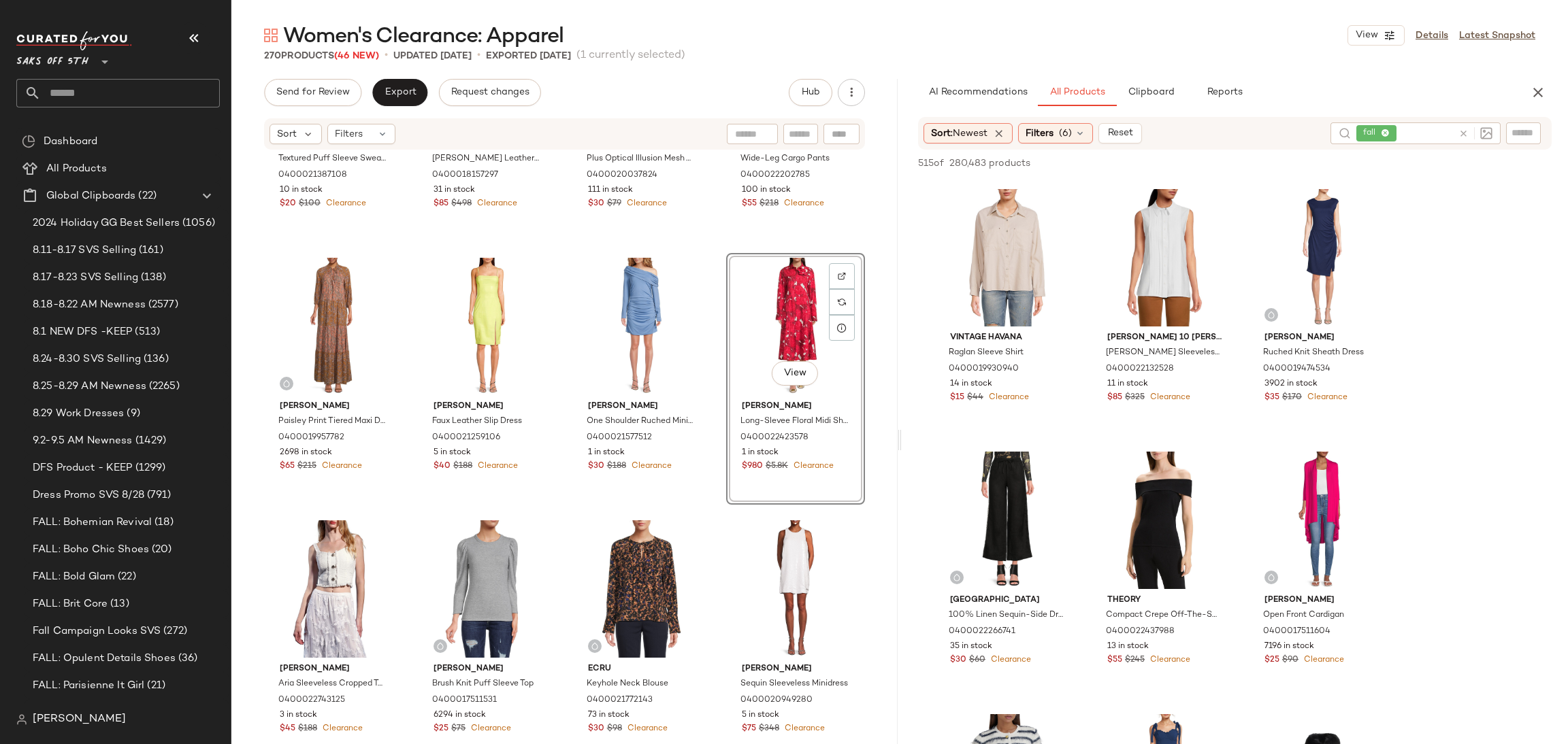
scroll to position [3224, 0]
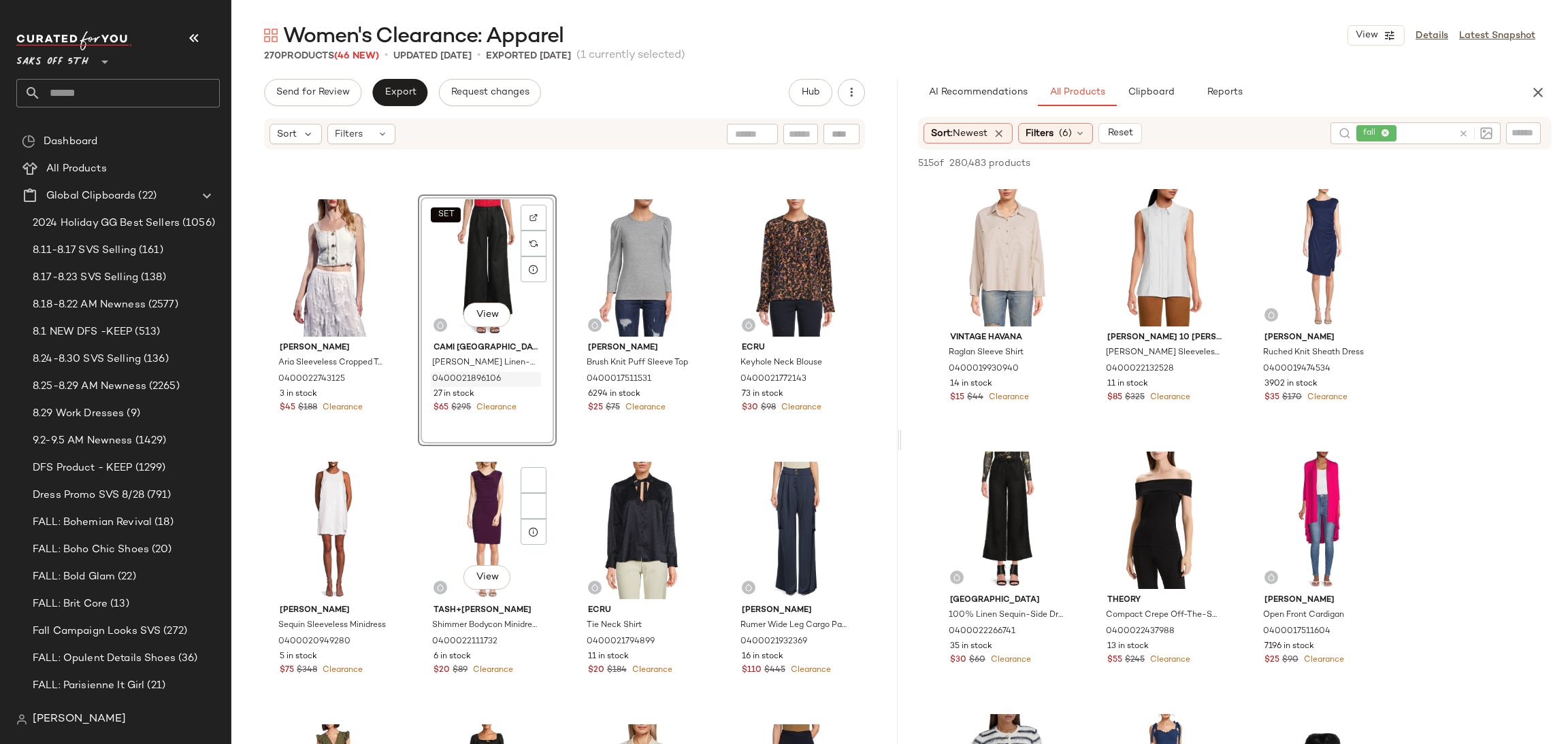
scroll to position [3389, 0]
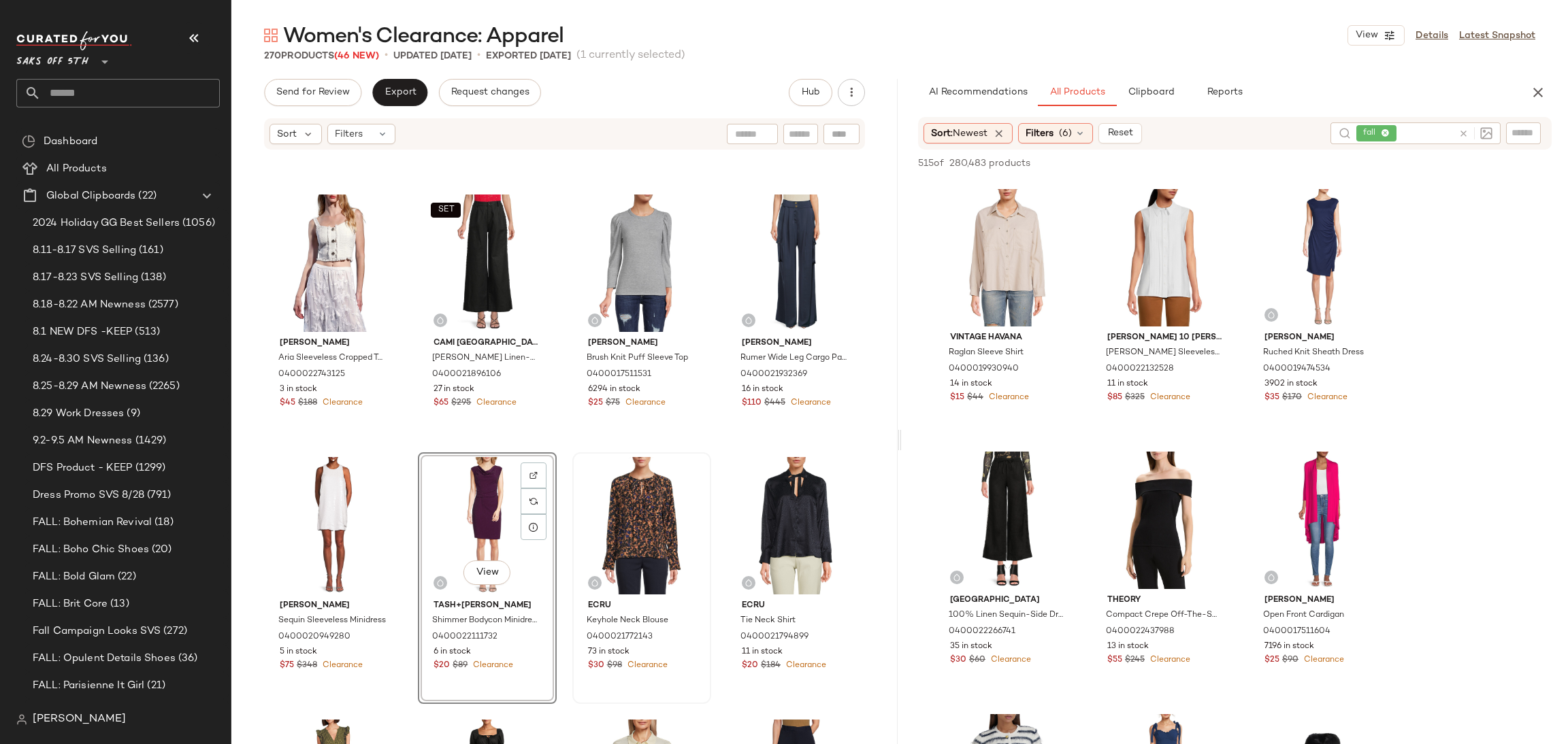
scroll to position [3576, 0]
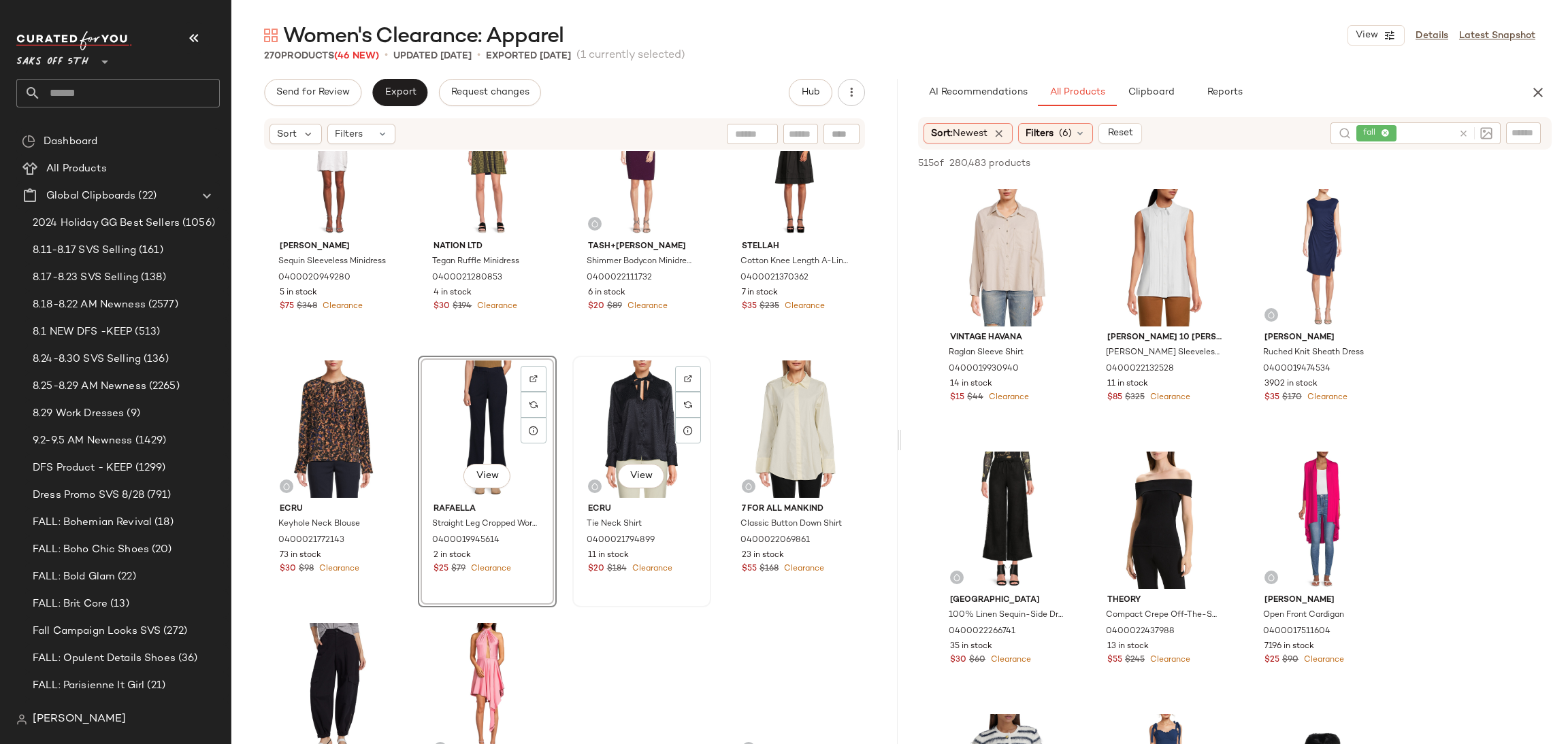
scroll to position [3754, 0]
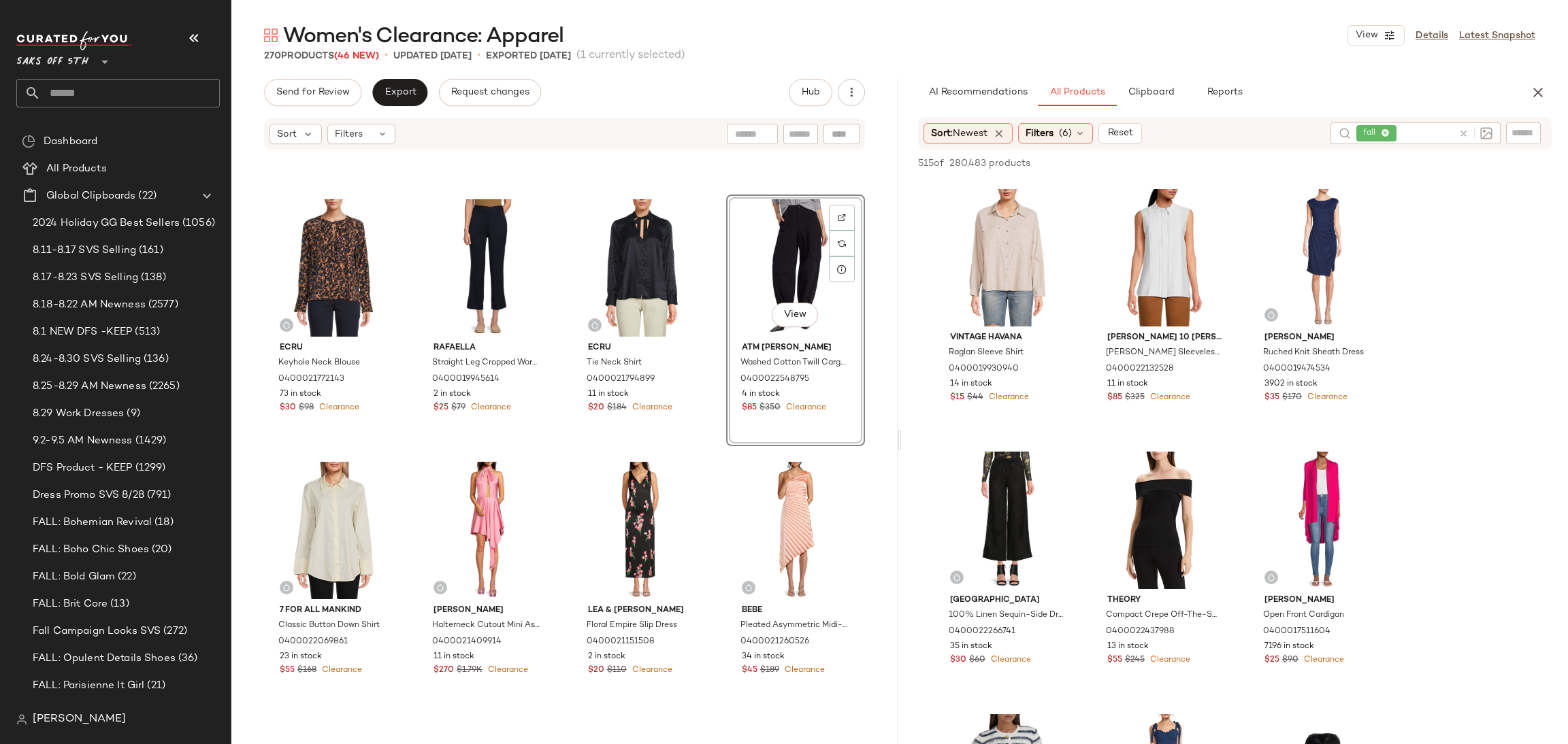
scroll to position [3914, 0]
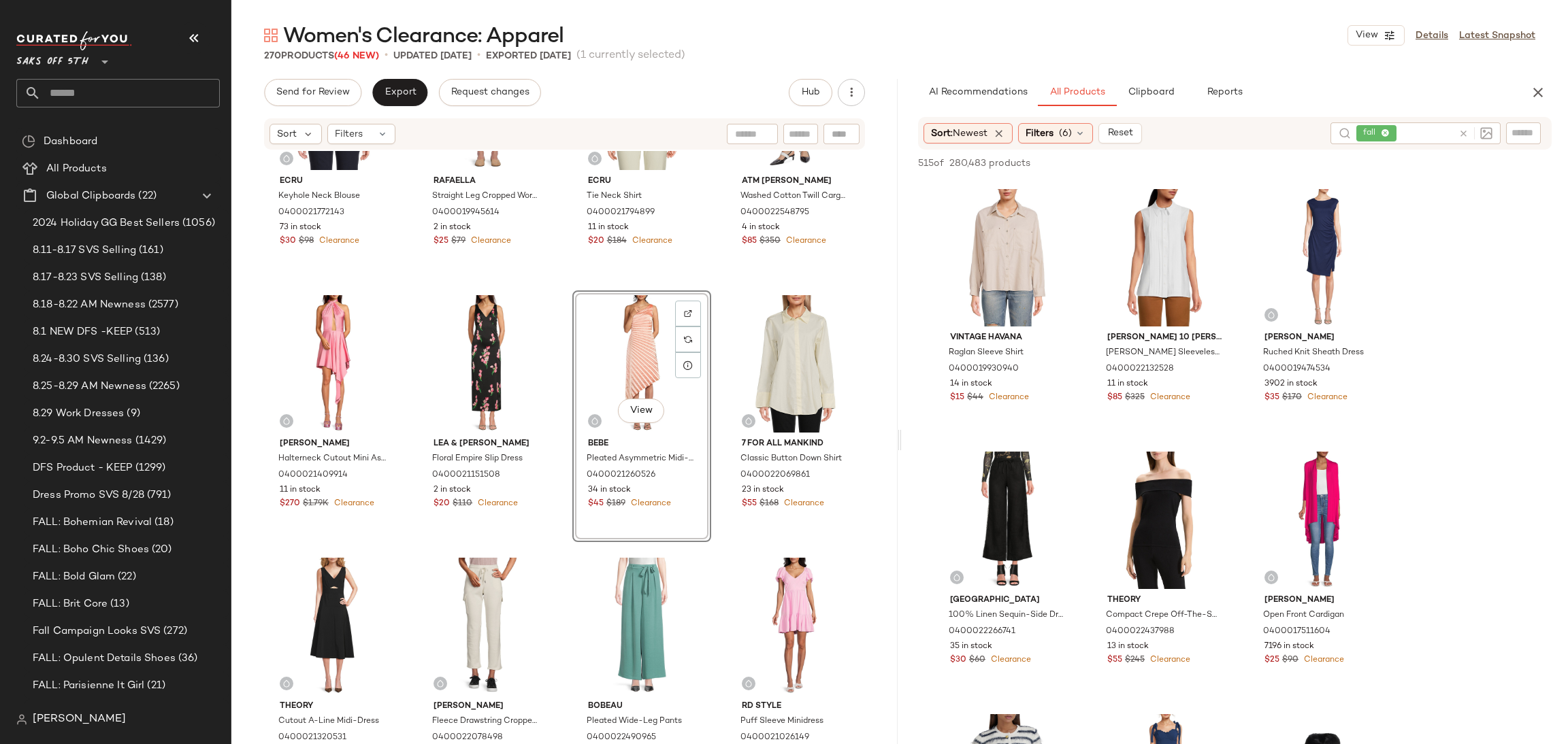
scroll to position [4089, 0]
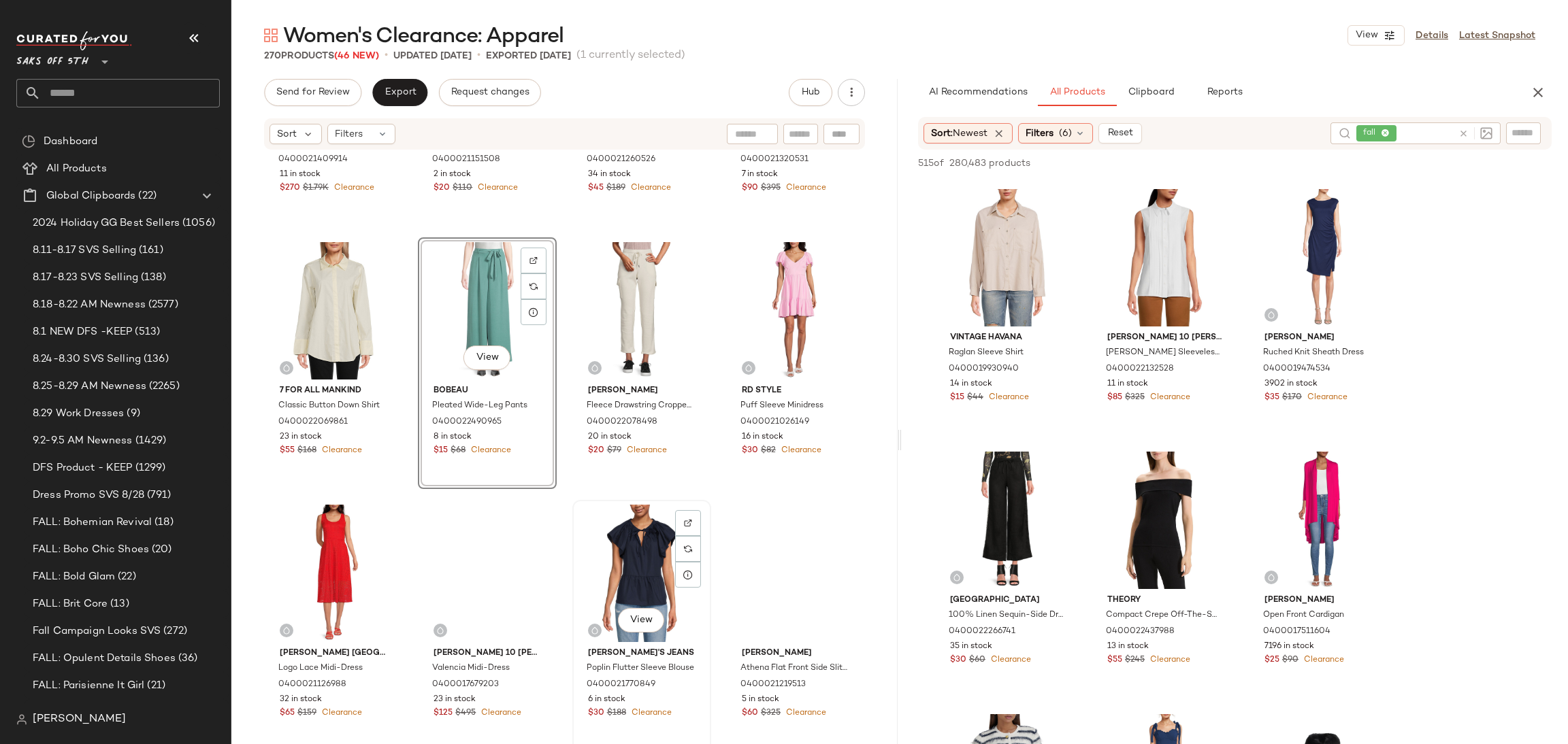
scroll to position [4396, 0]
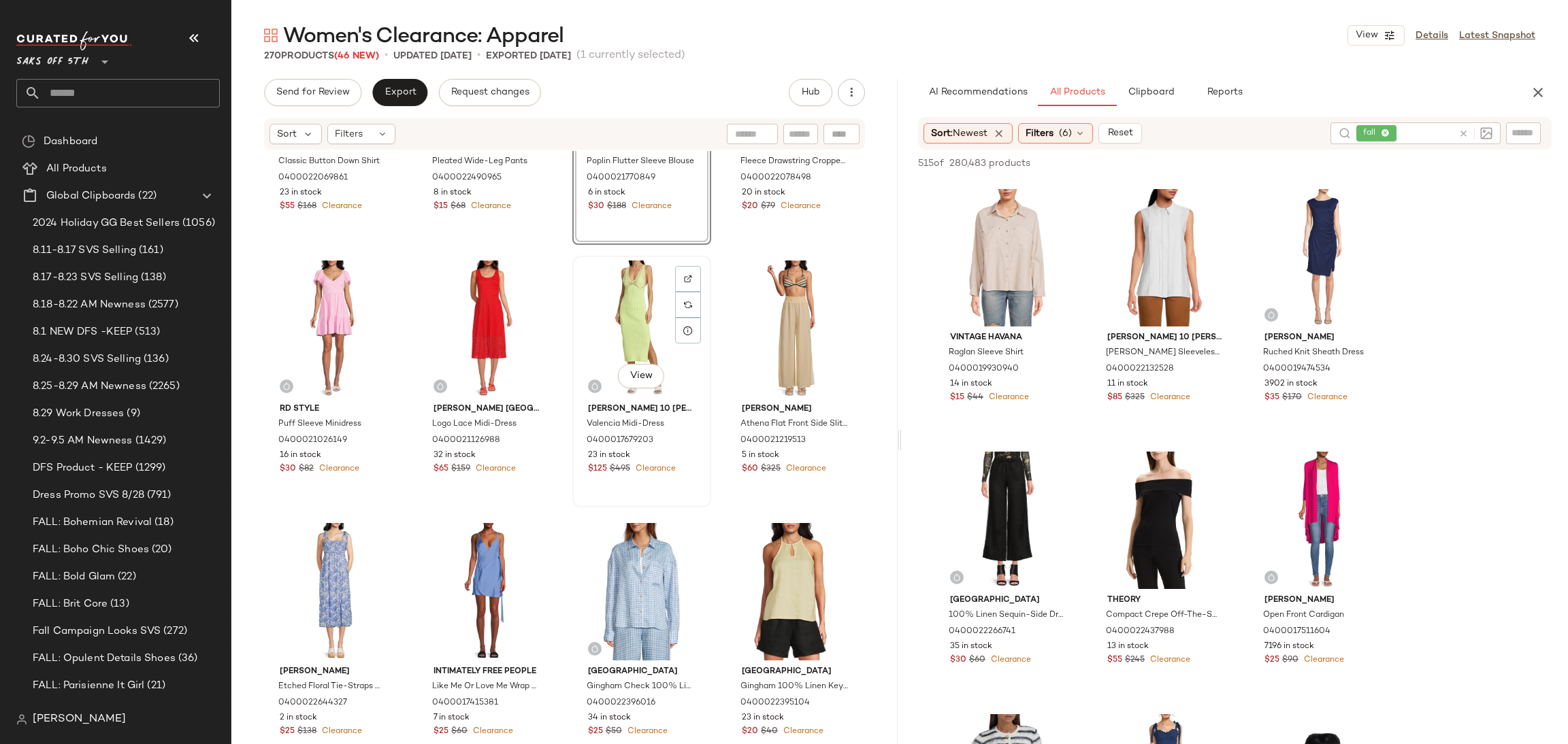
scroll to position [4641, 0]
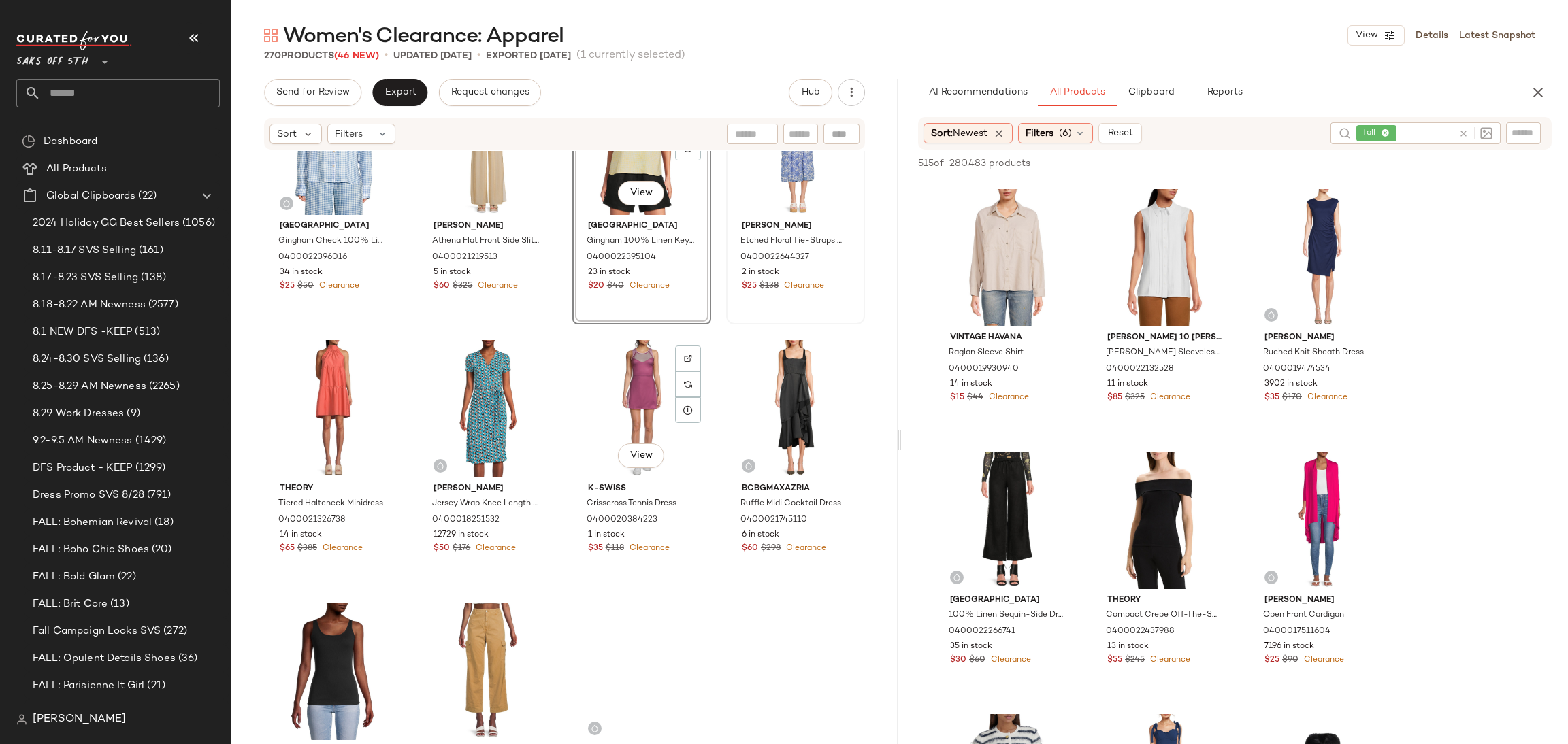
scroll to position [5111, 0]
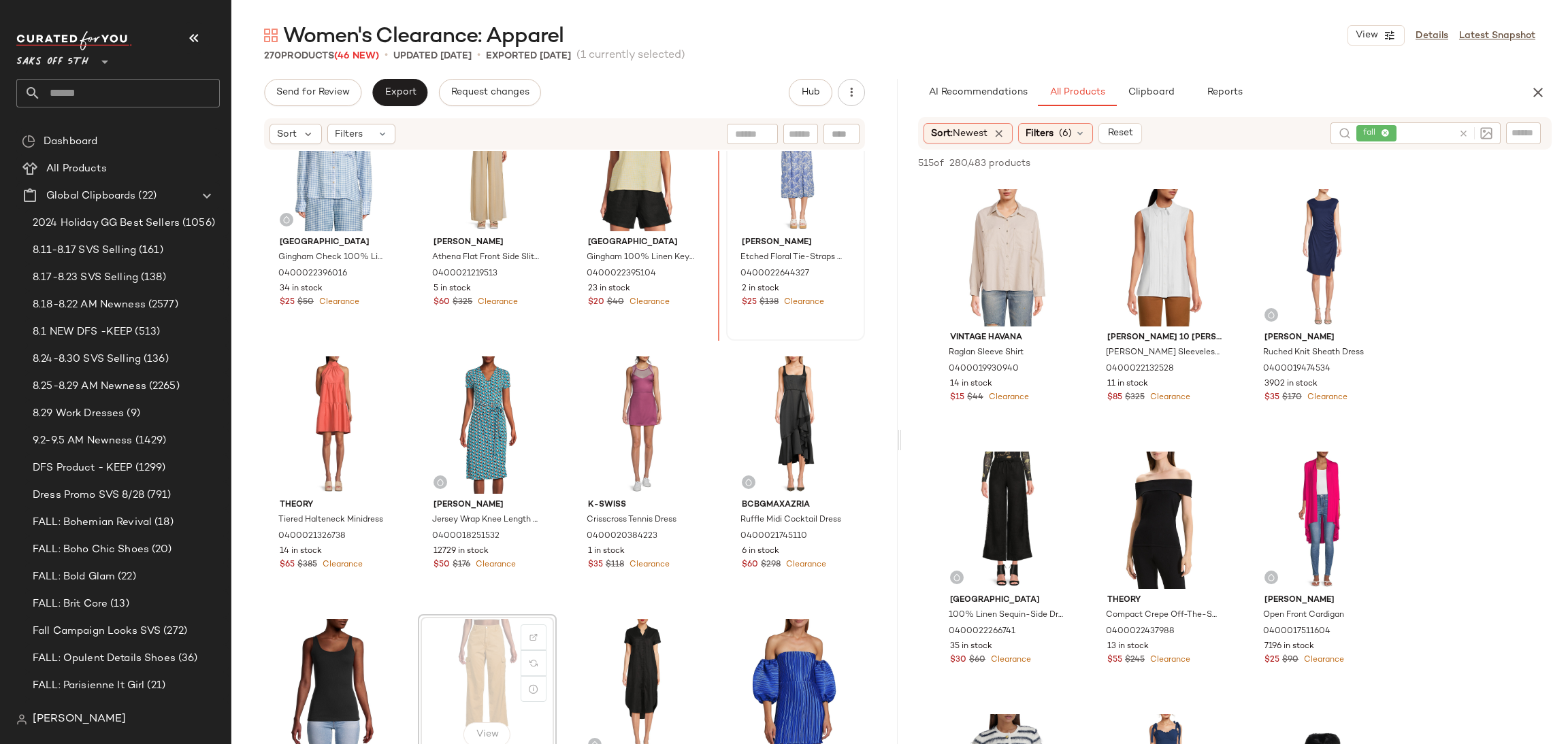
scroll to position [5060, 0]
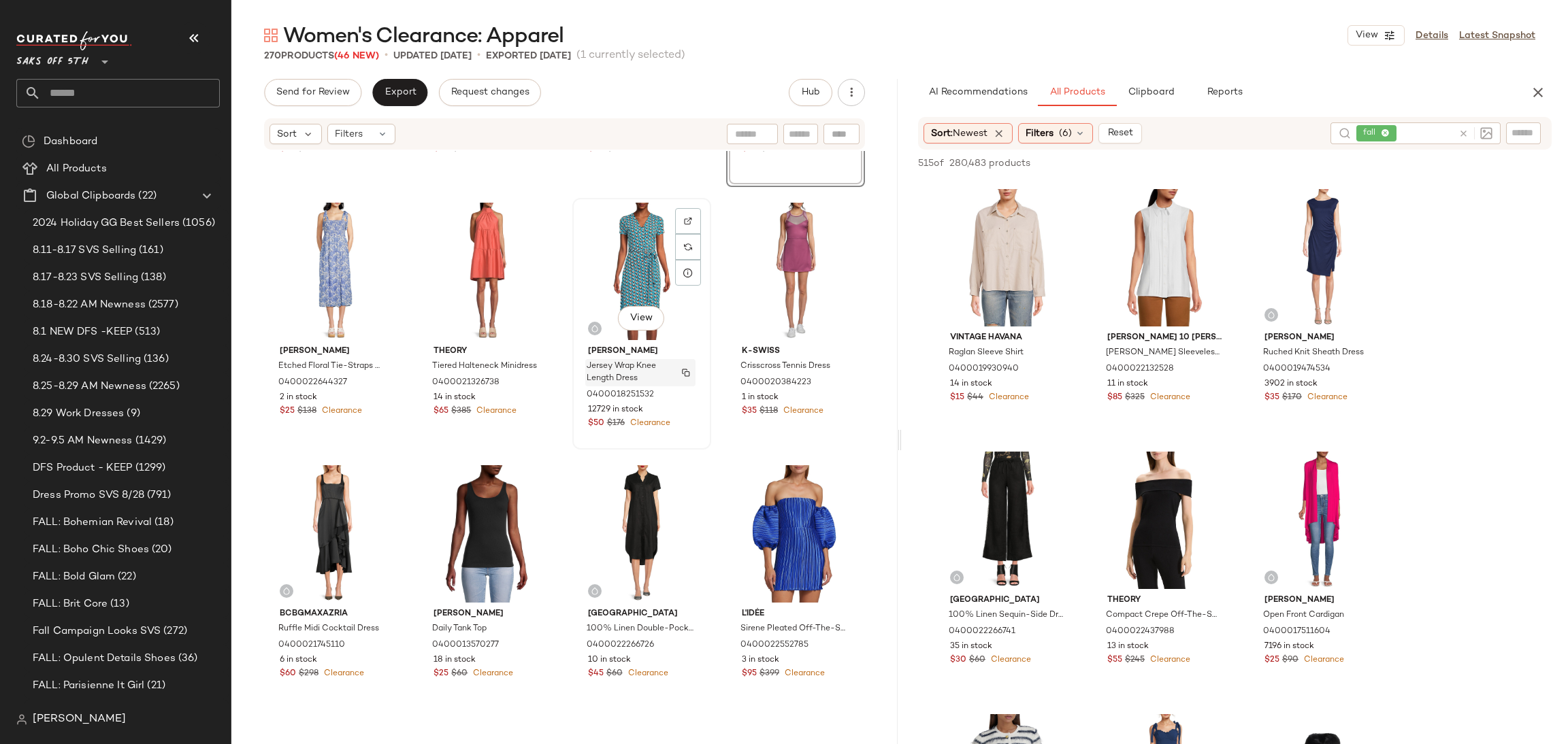
scroll to position [5224, 0]
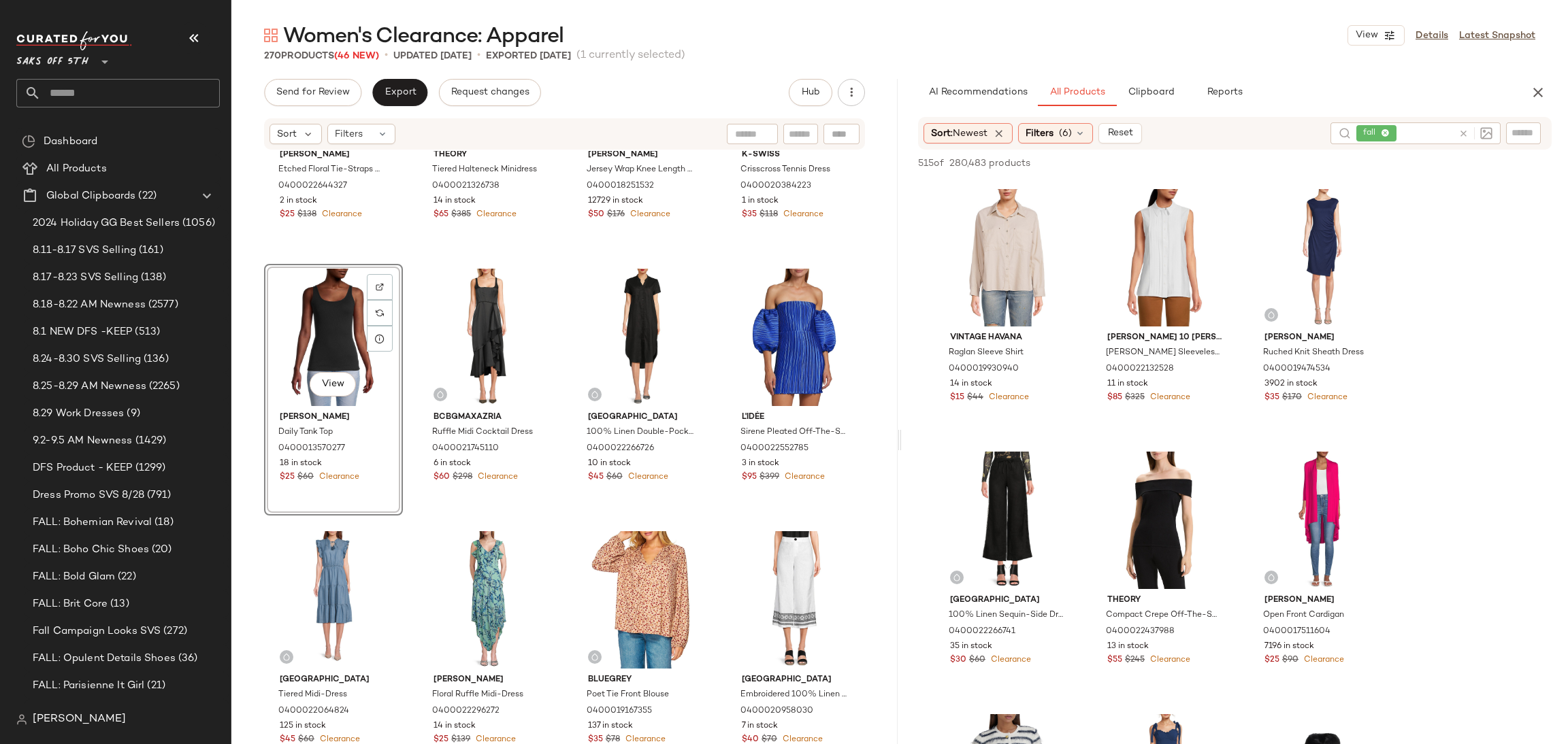
scroll to position [5431, 0]
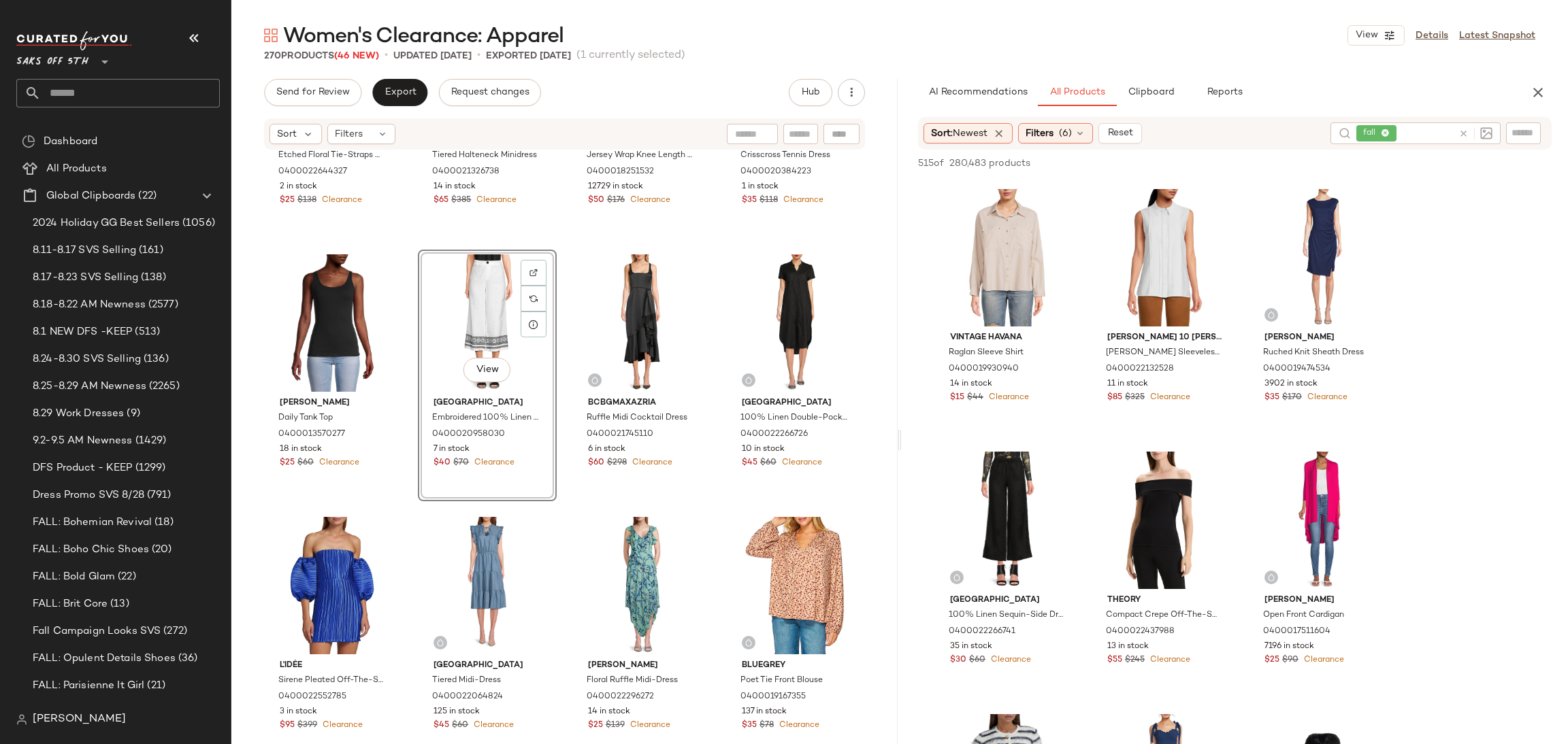
scroll to position [5527, 0]
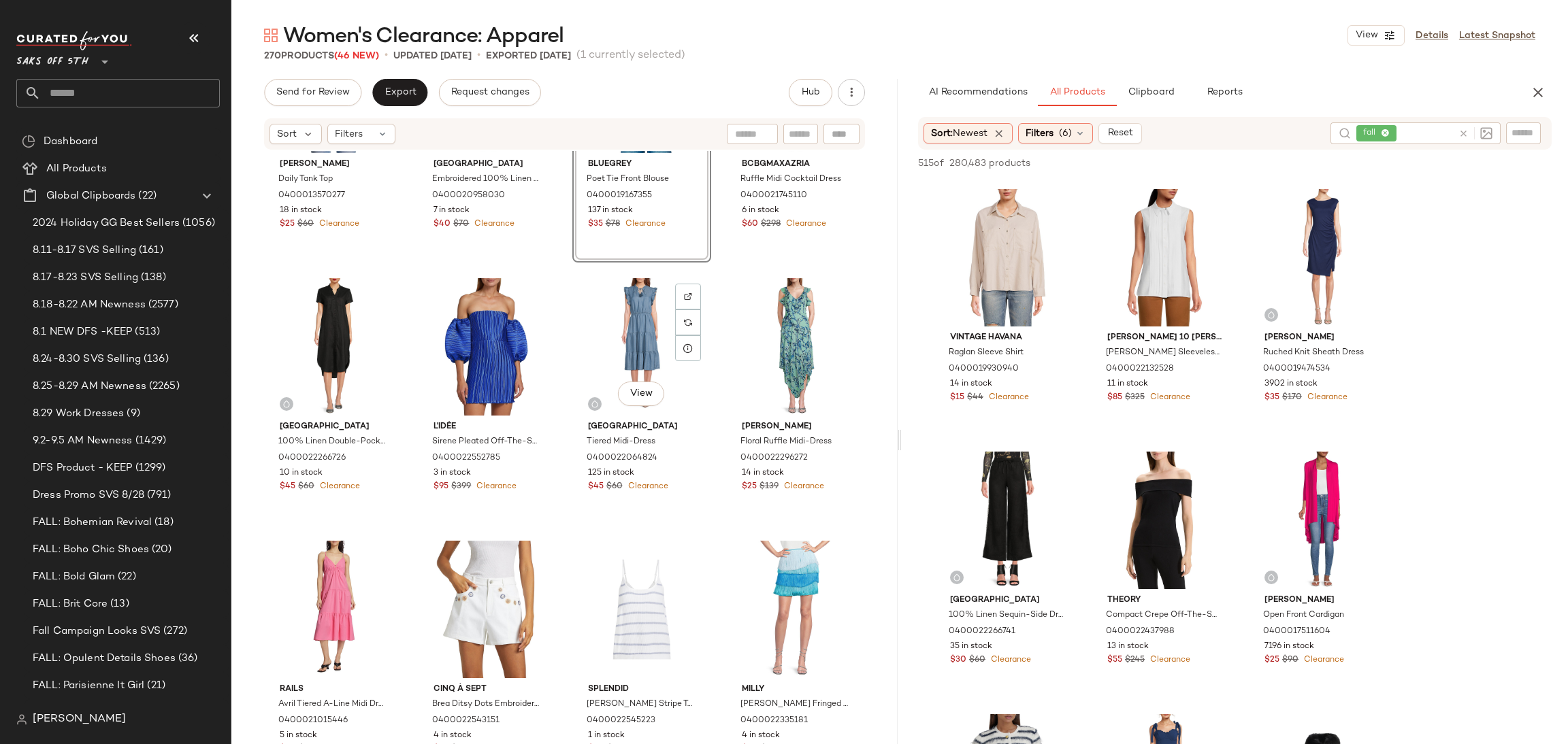
scroll to position [5671, 0]
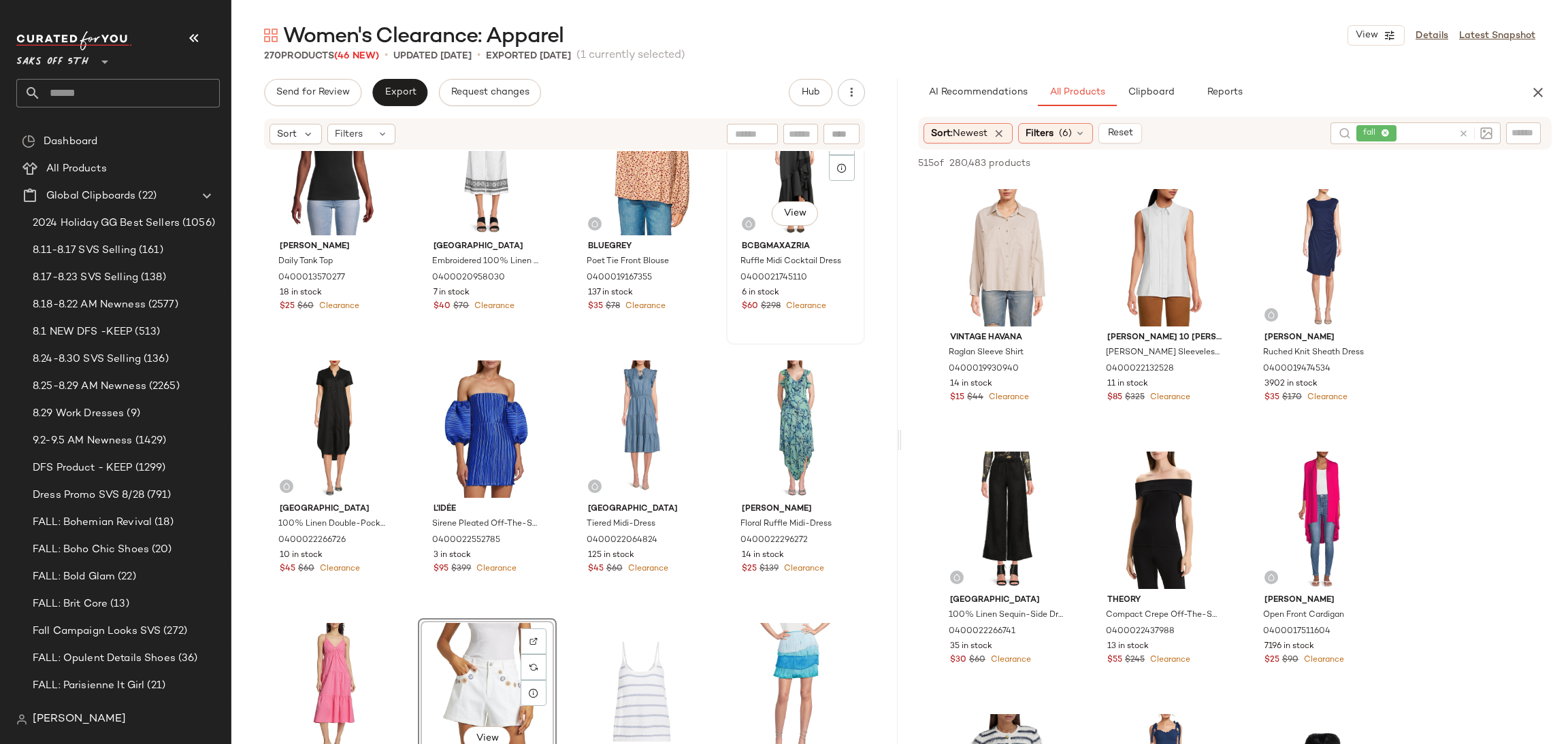
scroll to position [5572, 0]
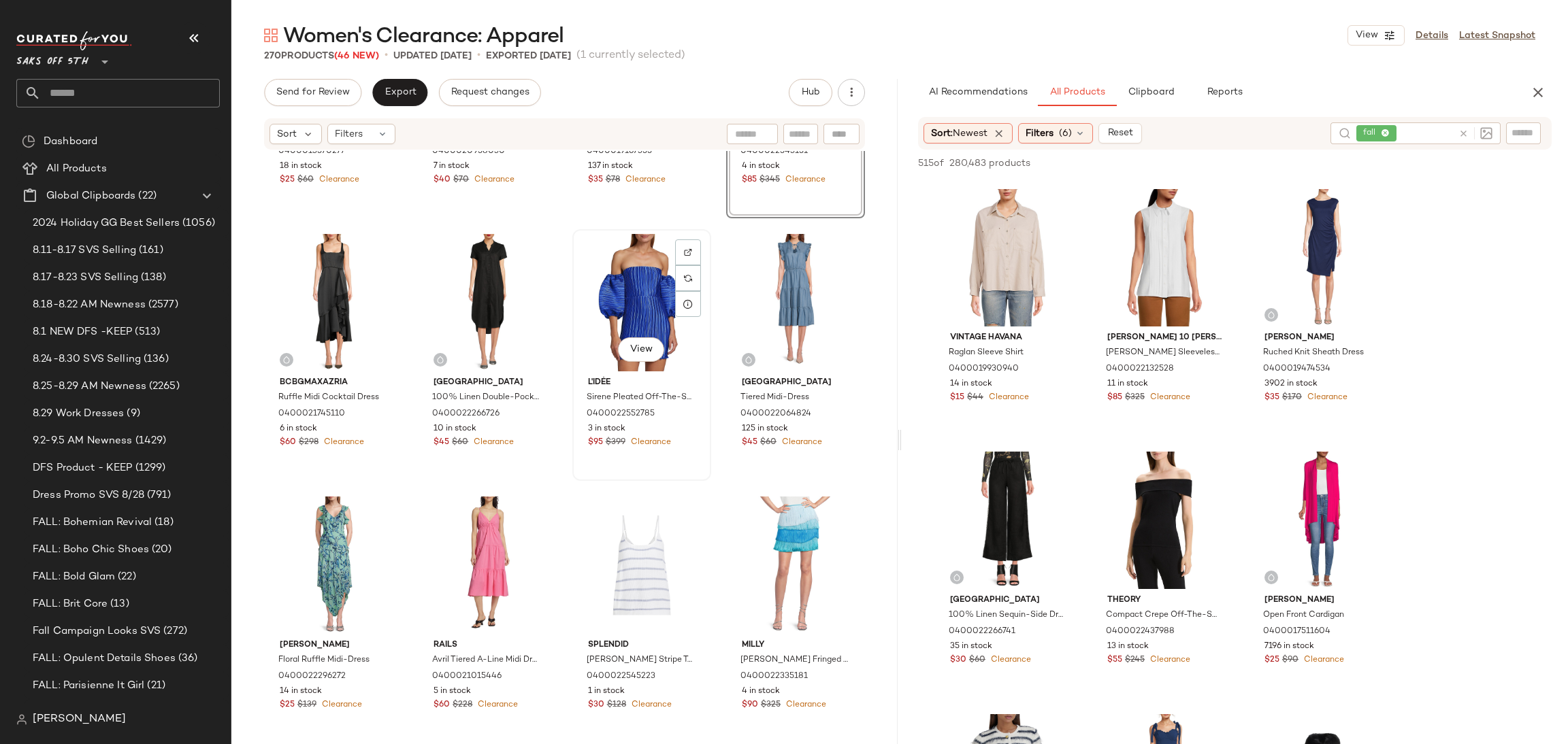
scroll to position [5734, 0]
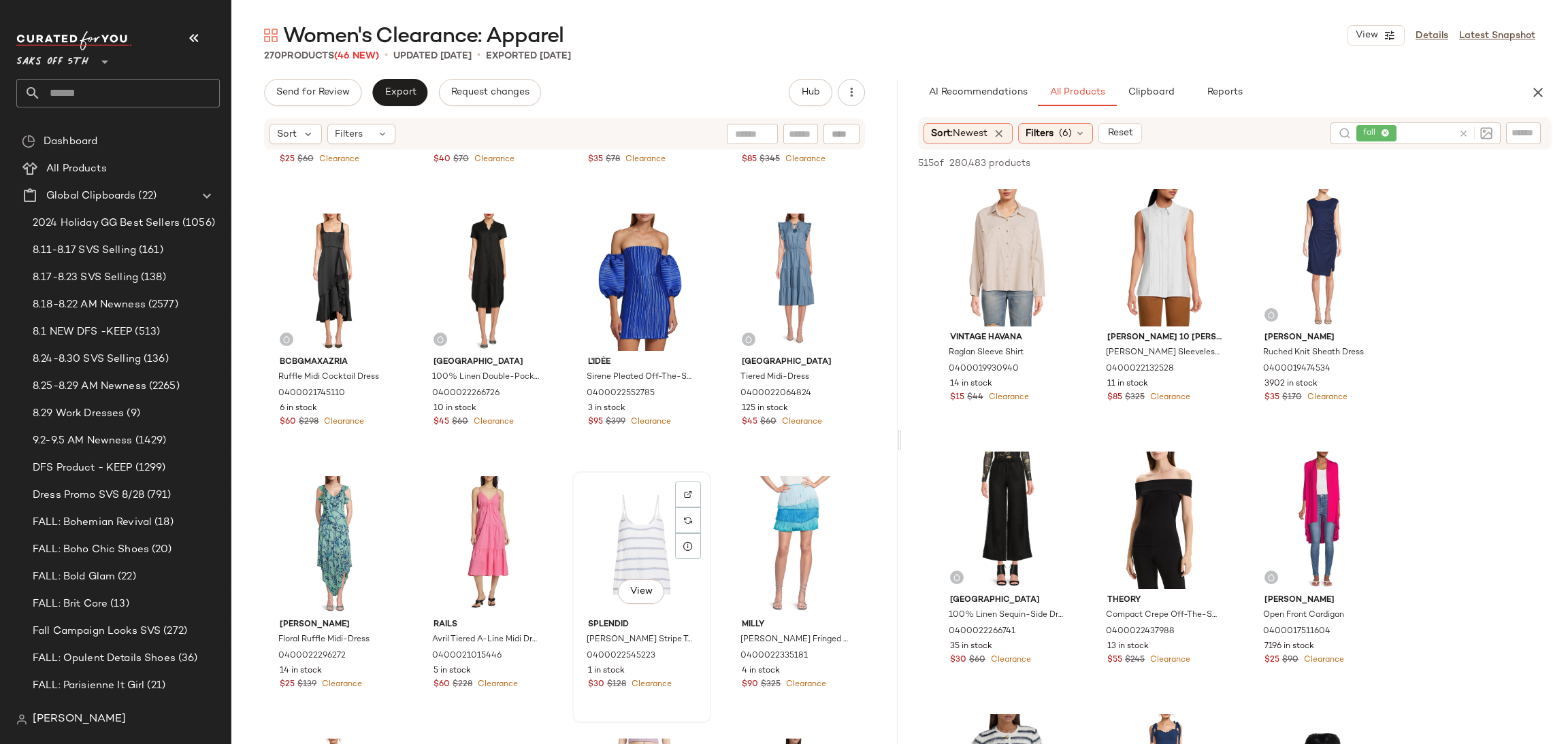
click at [640, 563] on div "View" at bounding box center [641, 545] width 129 height 138
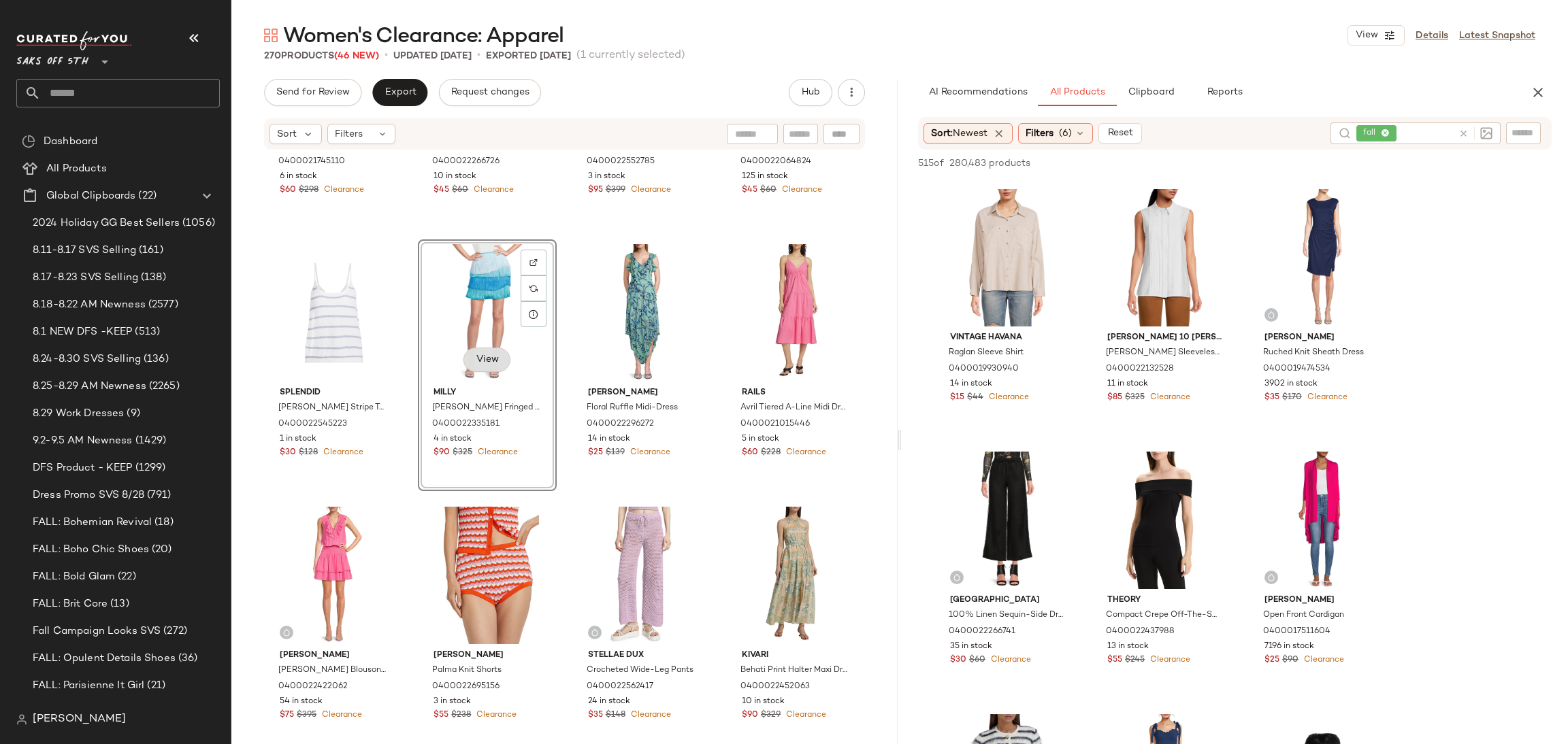
scroll to position [5967, 0]
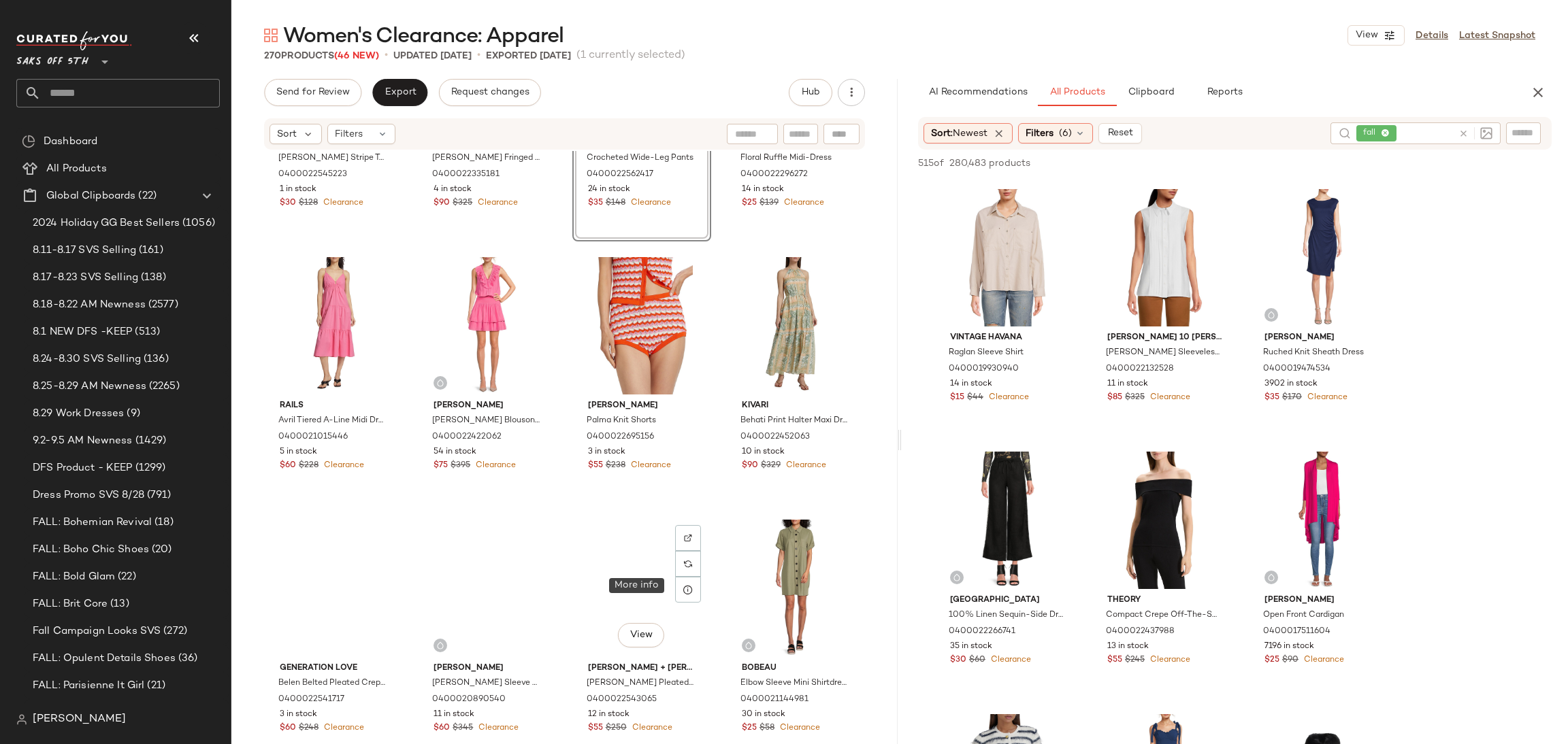
scroll to position [6220, 0]
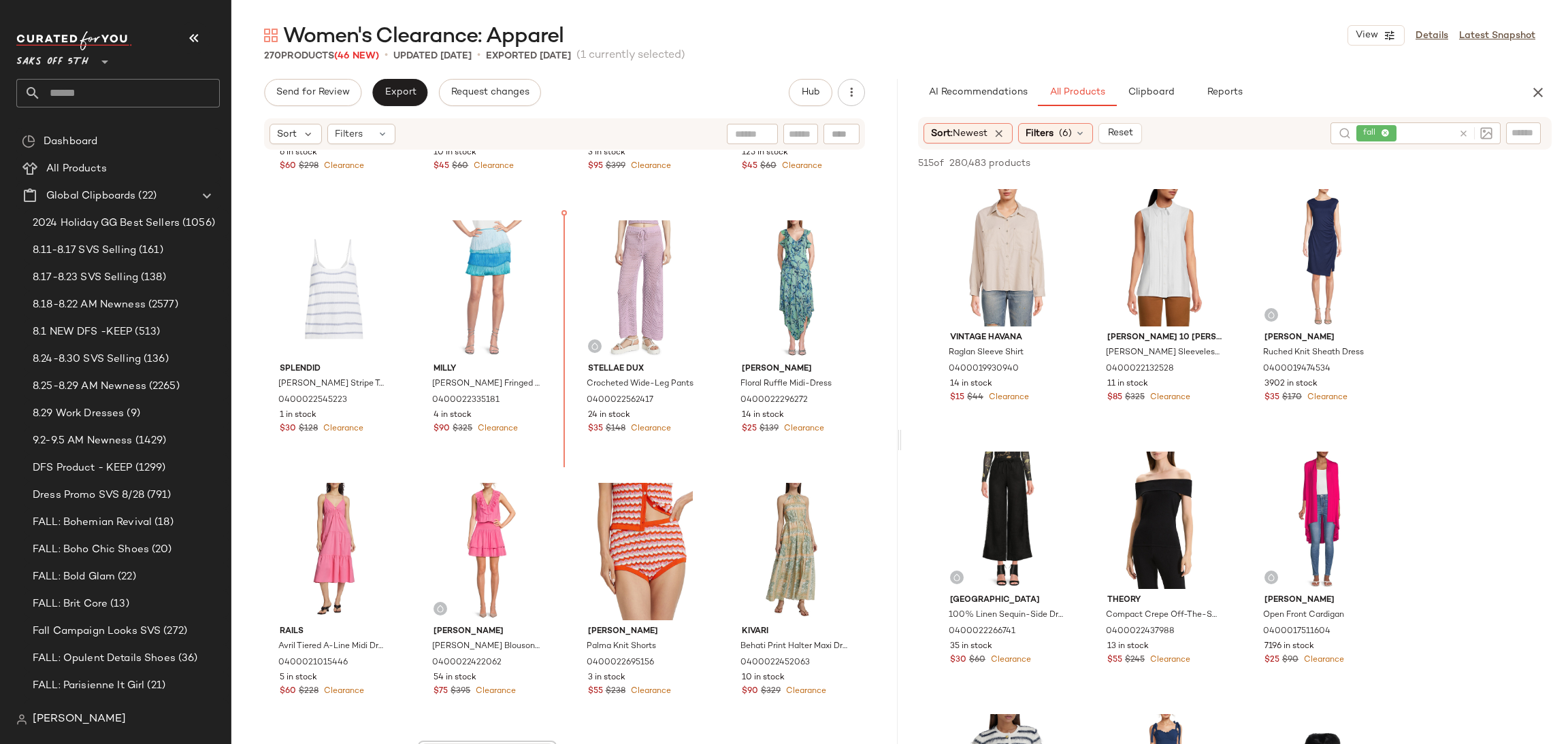
scroll to position [5985, 0]
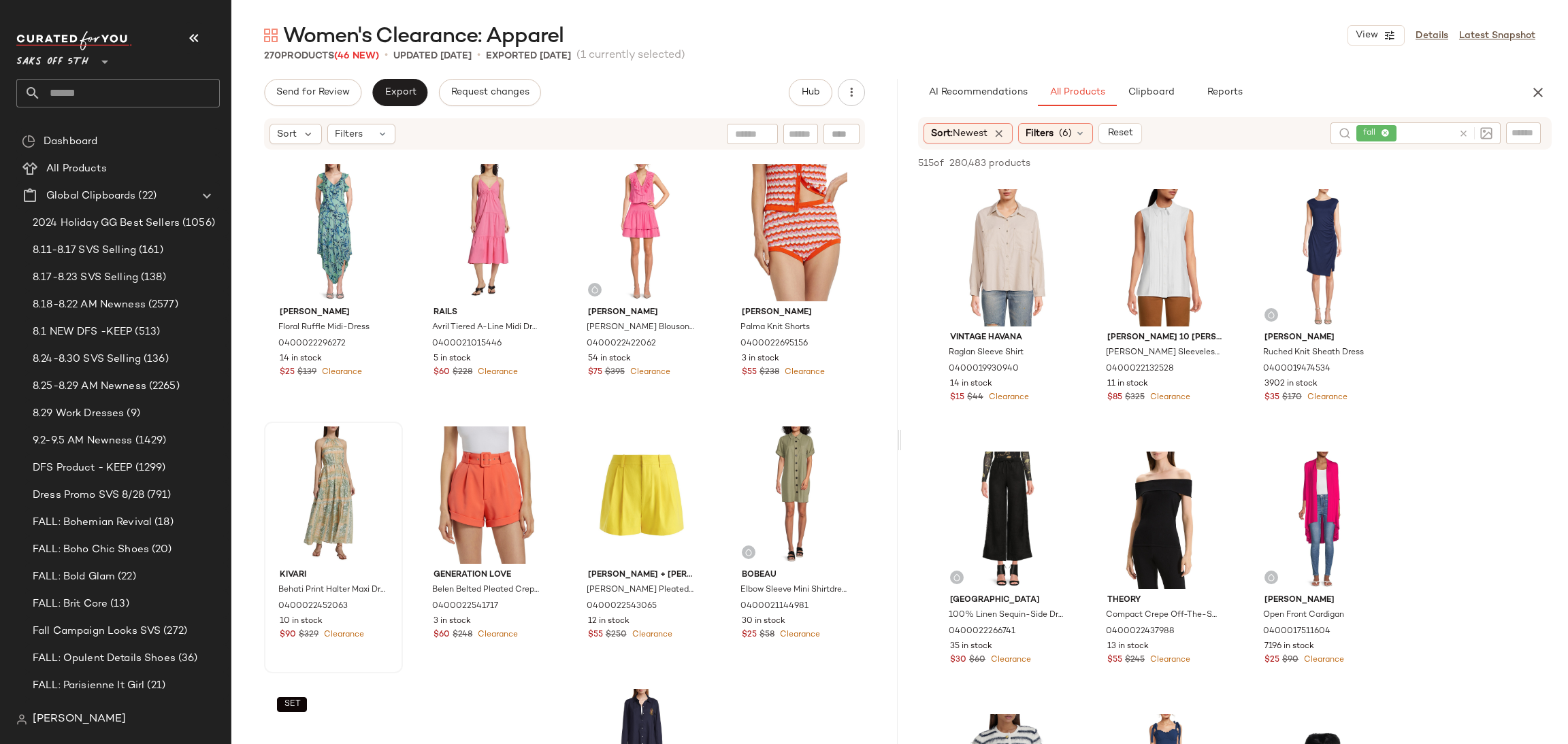
scroll to position [6311, 0]
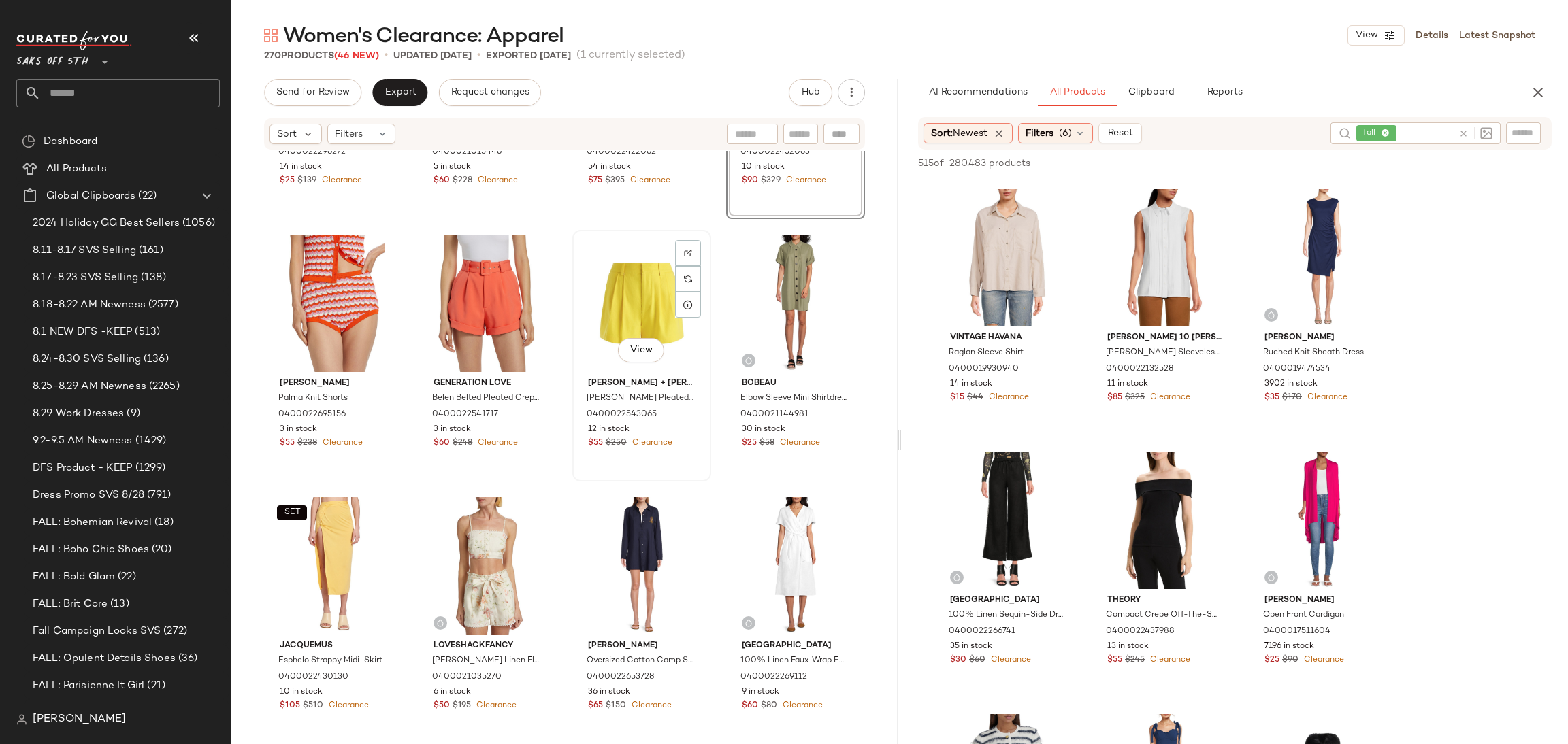
scroll to position [6502, 0]
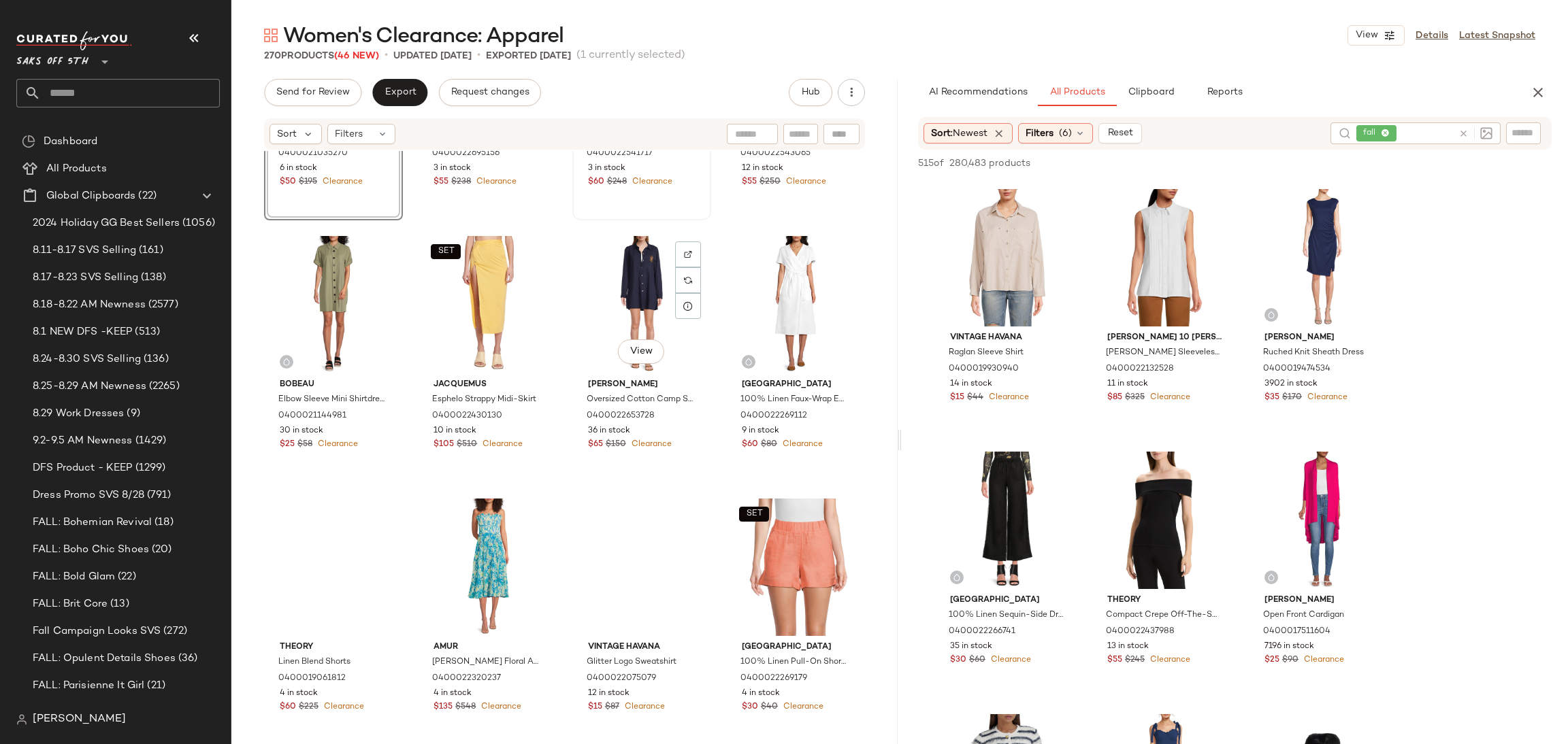
scroll to position [6764, 0]
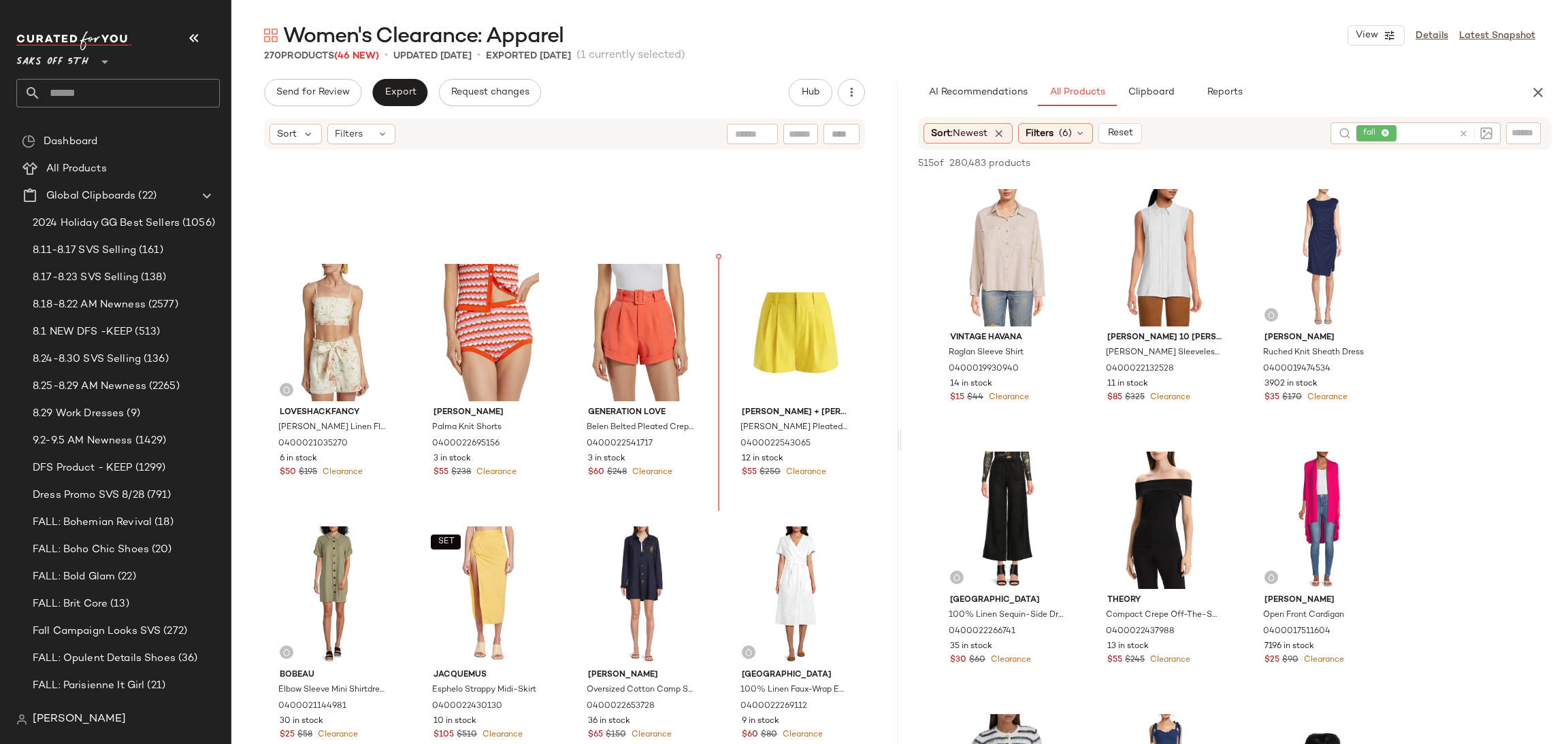
scroll to position [6452, 0]
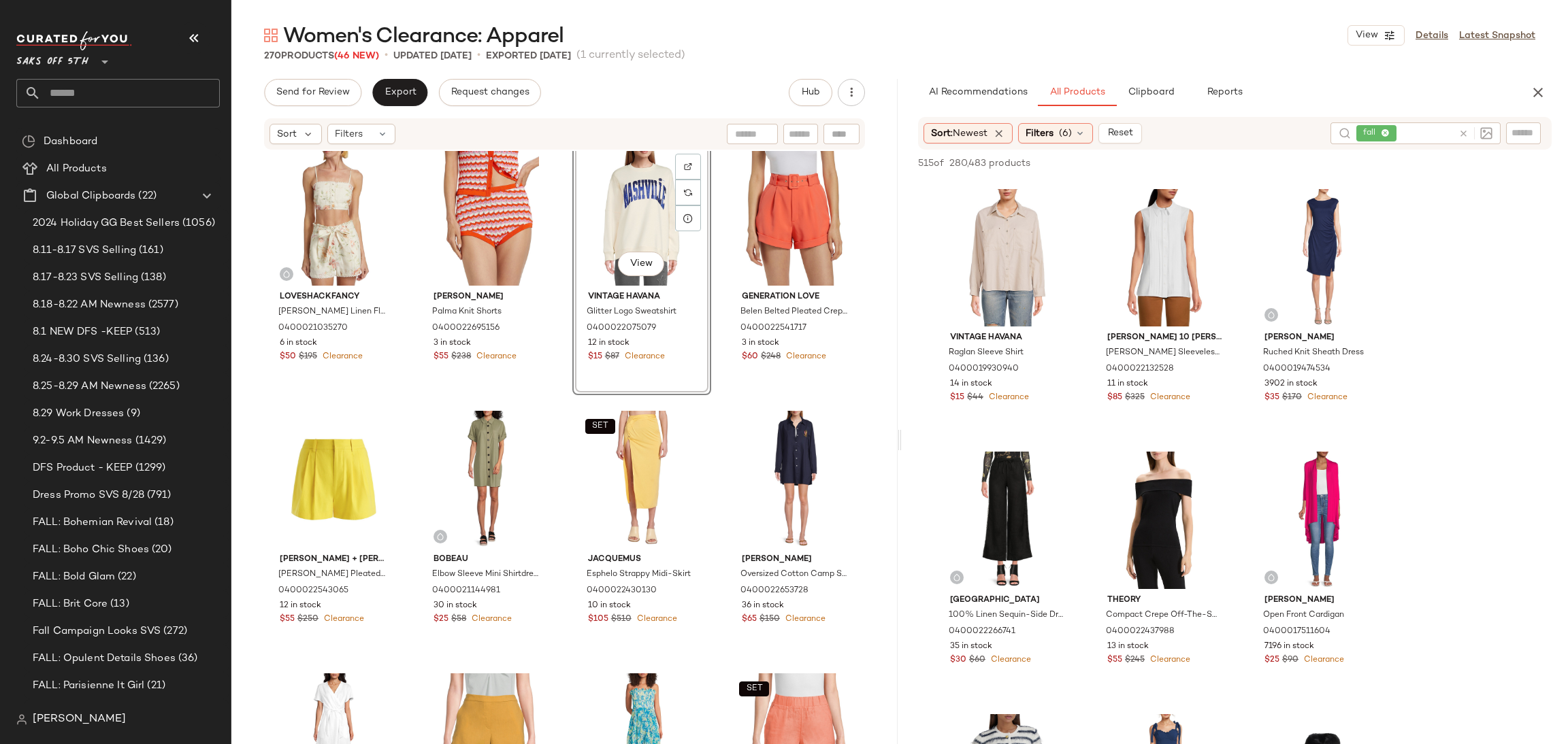
scroll to position [6615, 0]
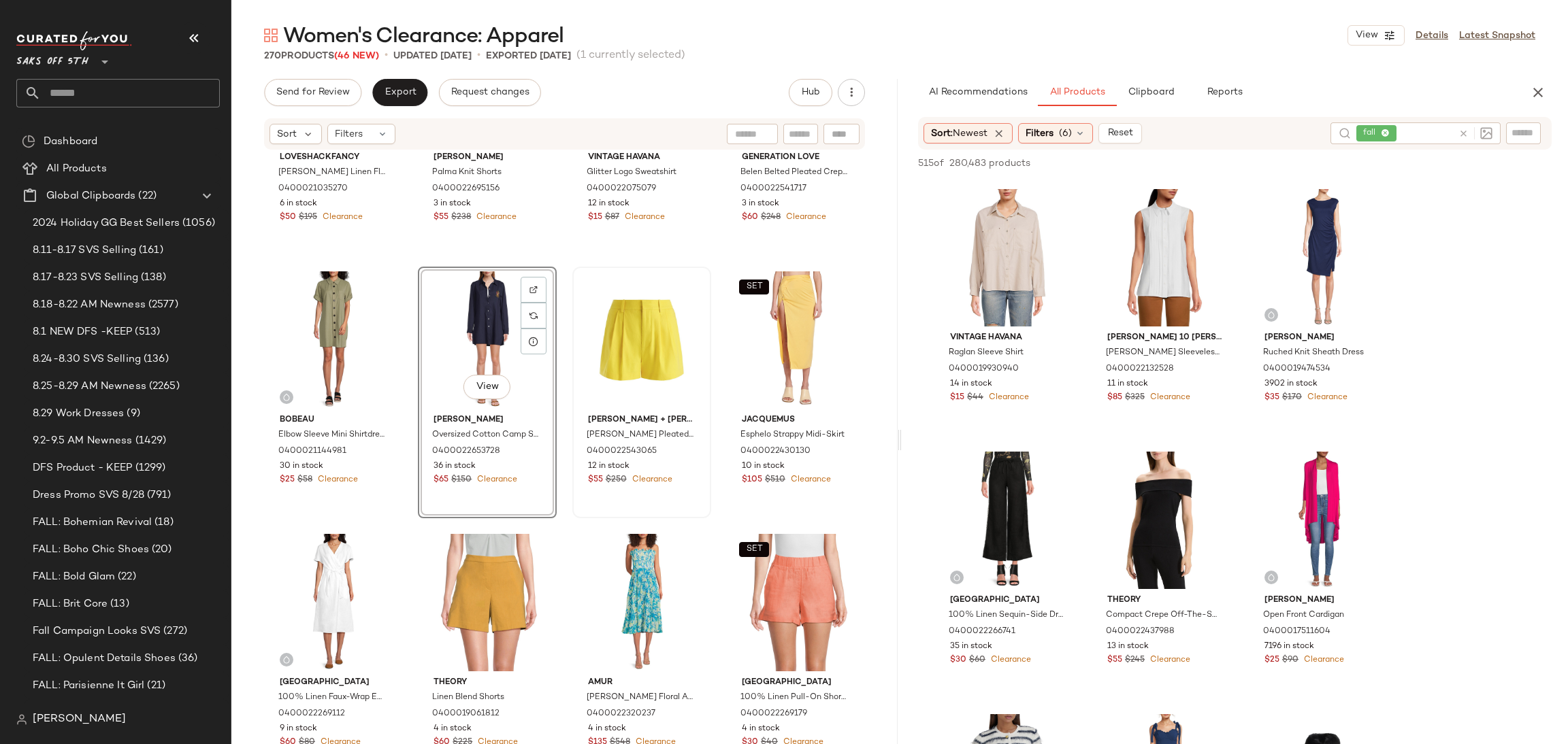
scroll to position [6746, 0]
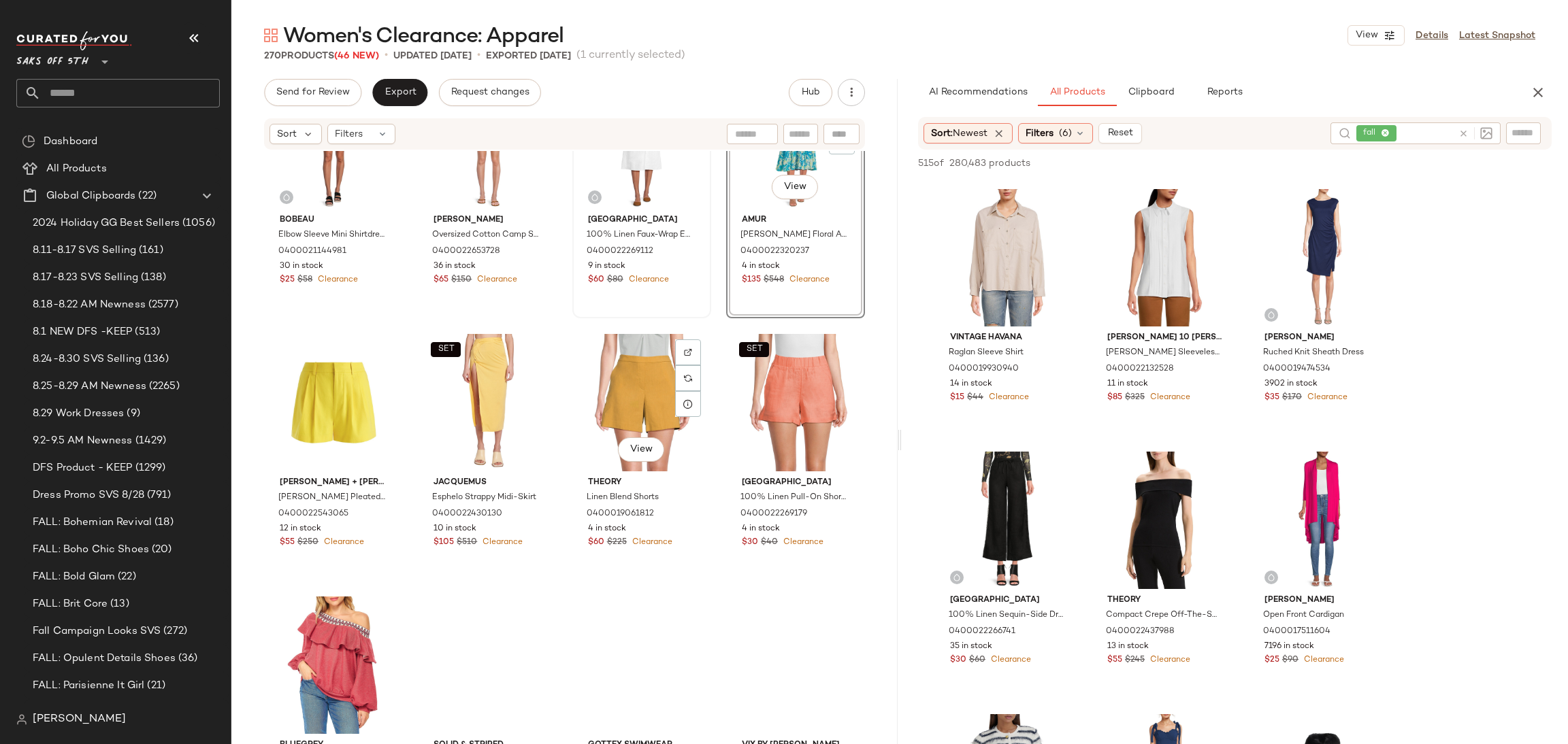
scroll to position [6937, 0]
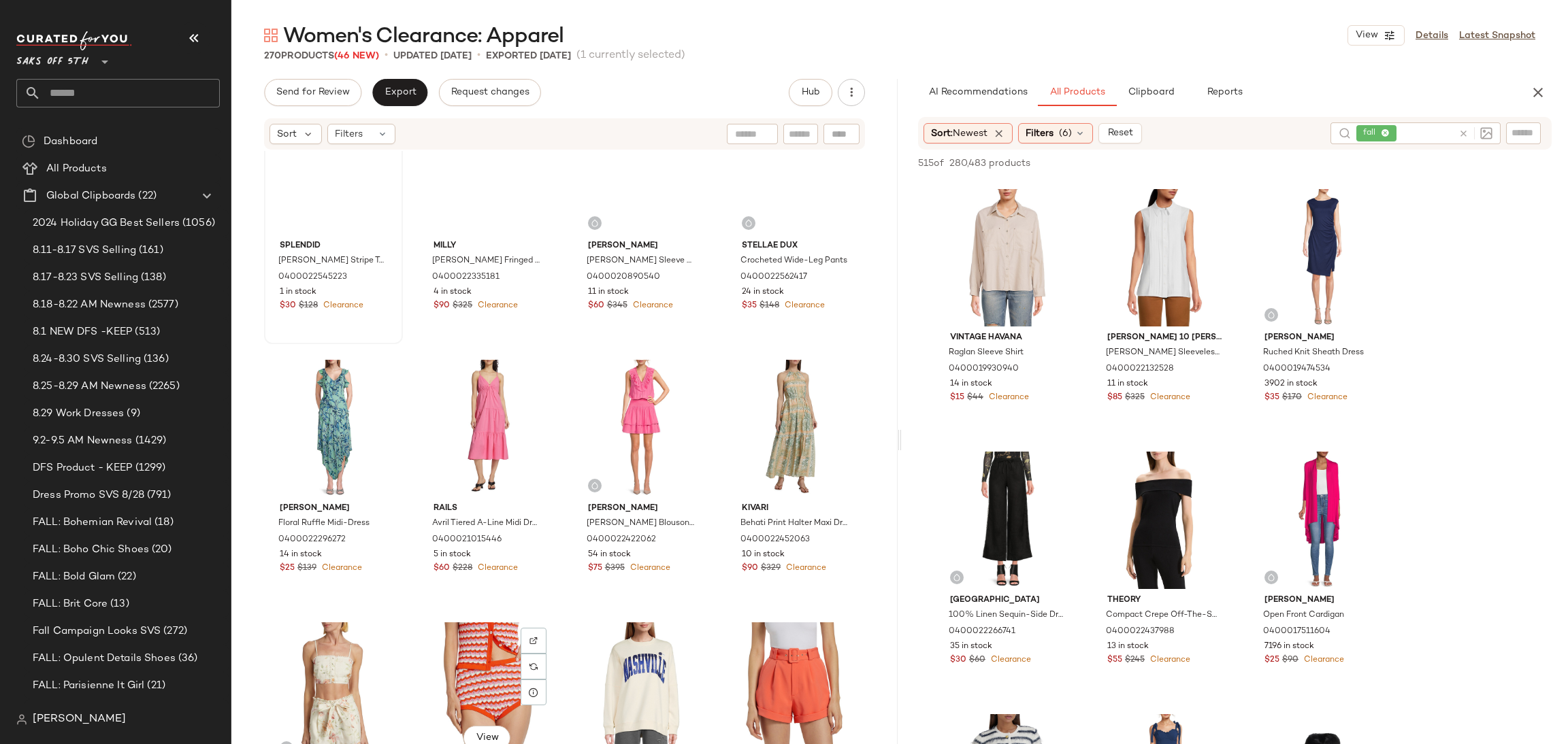
scroll to position [6067, 0]
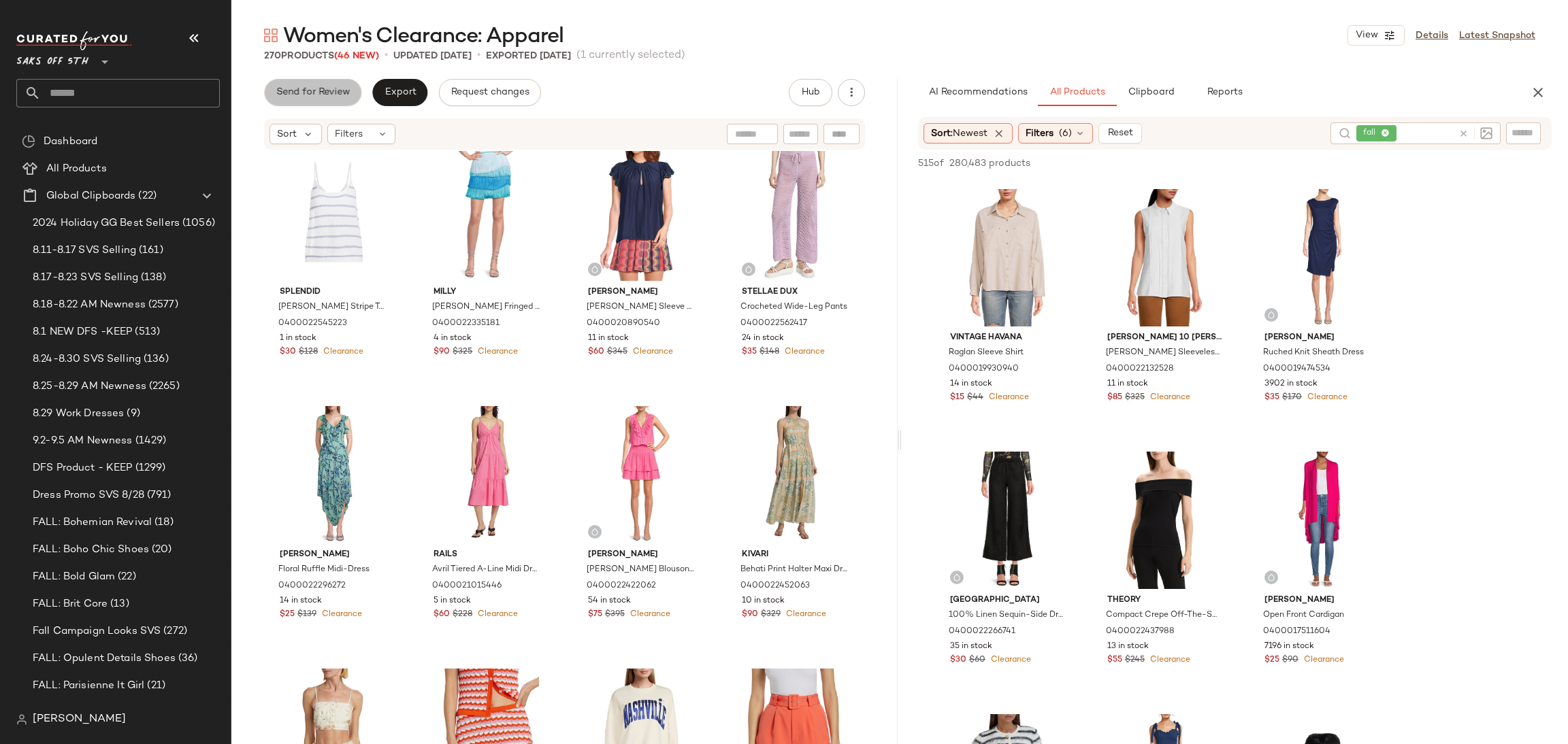
click at [320, 102] on button "Send for Review" at bounding box center [312, 92] width 97 height 27
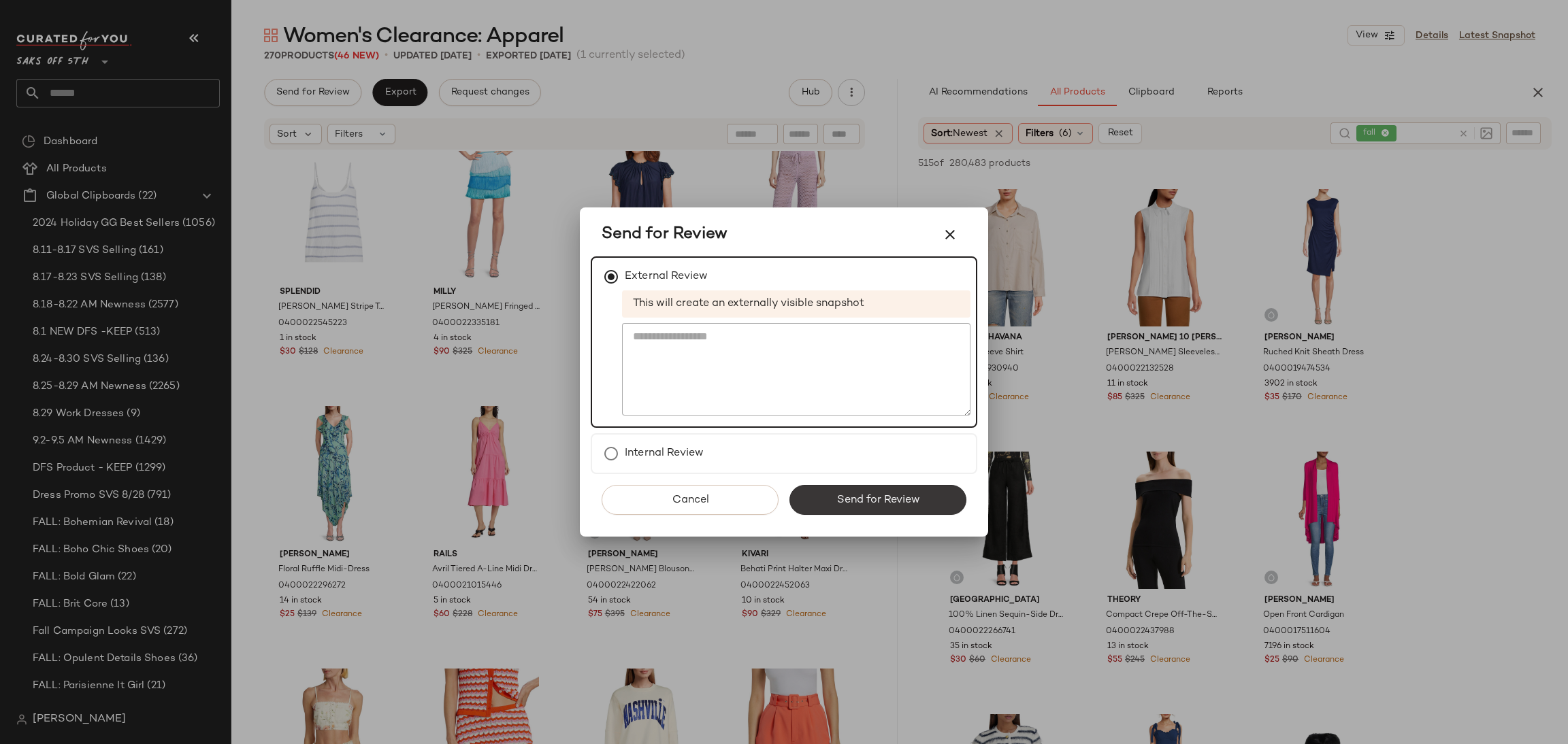
click at [856, 502] on span "Send for Review" at bounding box center [878, 500] width 84 height 13
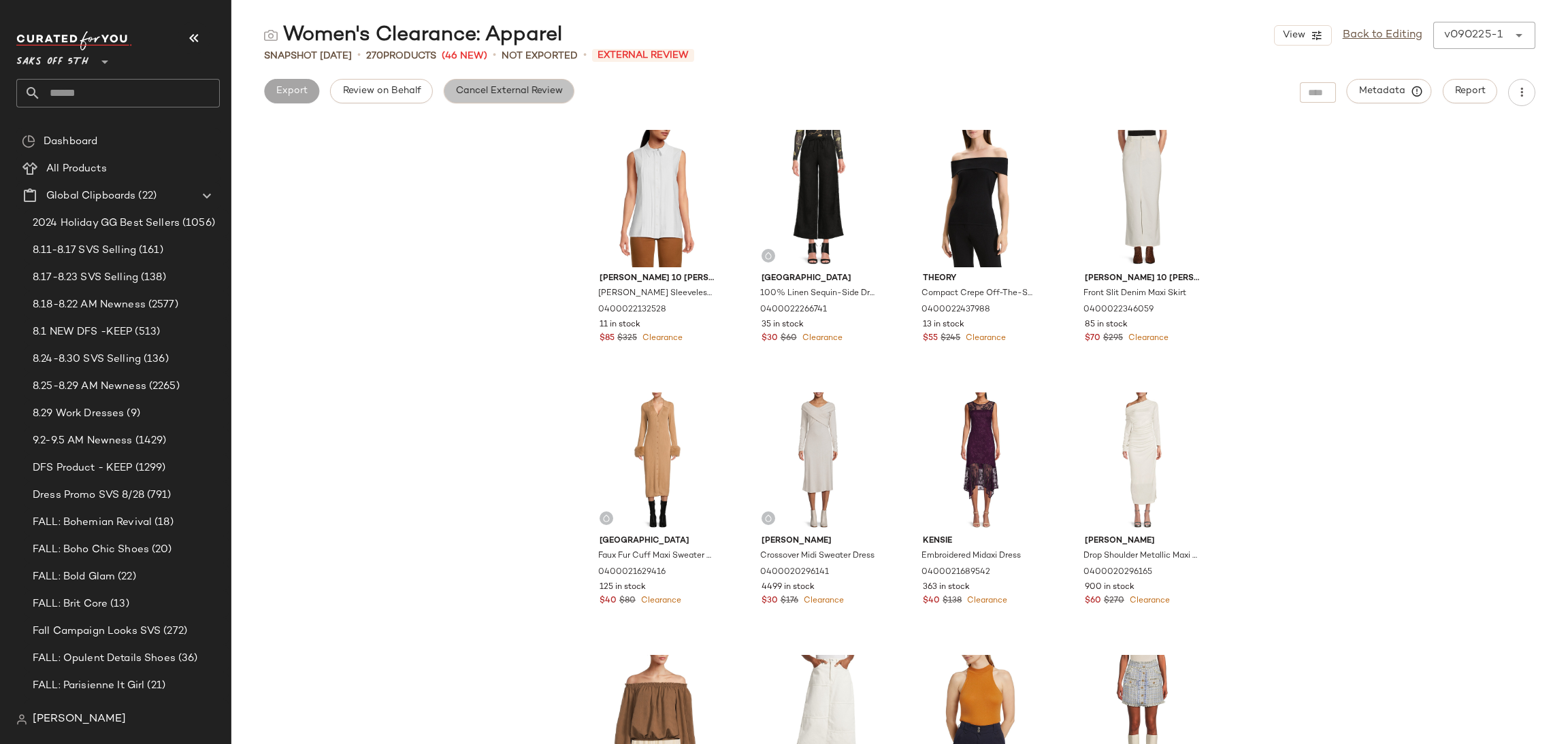
click at [545, 90] on span "Cancel External Review" at bounding box center [509, 91] width 108 height 11
click at [398, 88] on span "Export" at bounding box center [399, 91] width 32 height 11
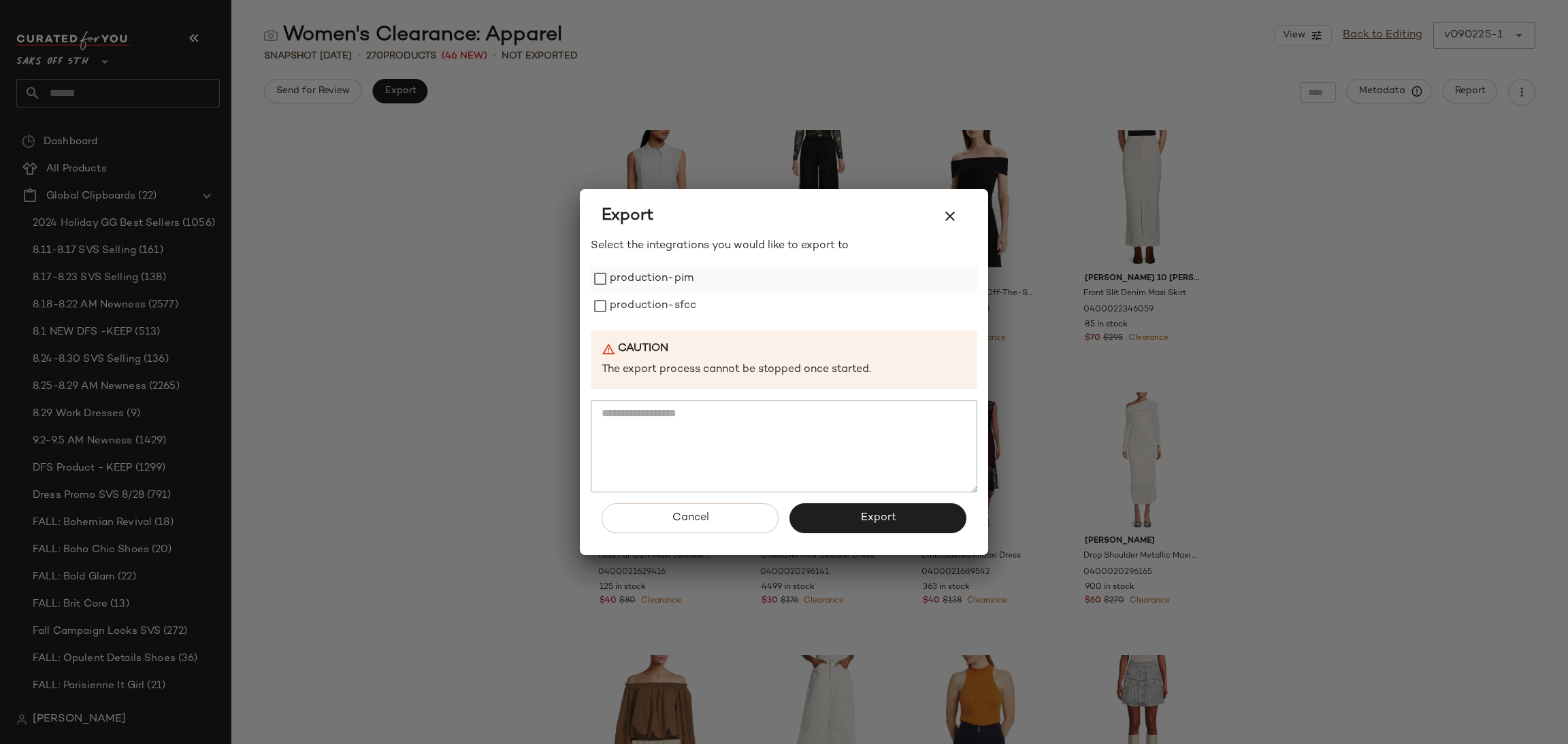
click at [597, 266] on div "production-pim" at bounding box center [783, 279] width 387 height 27
click at [845, 514] on button "Export" at bounding box center [877, 518] width 177 height 30
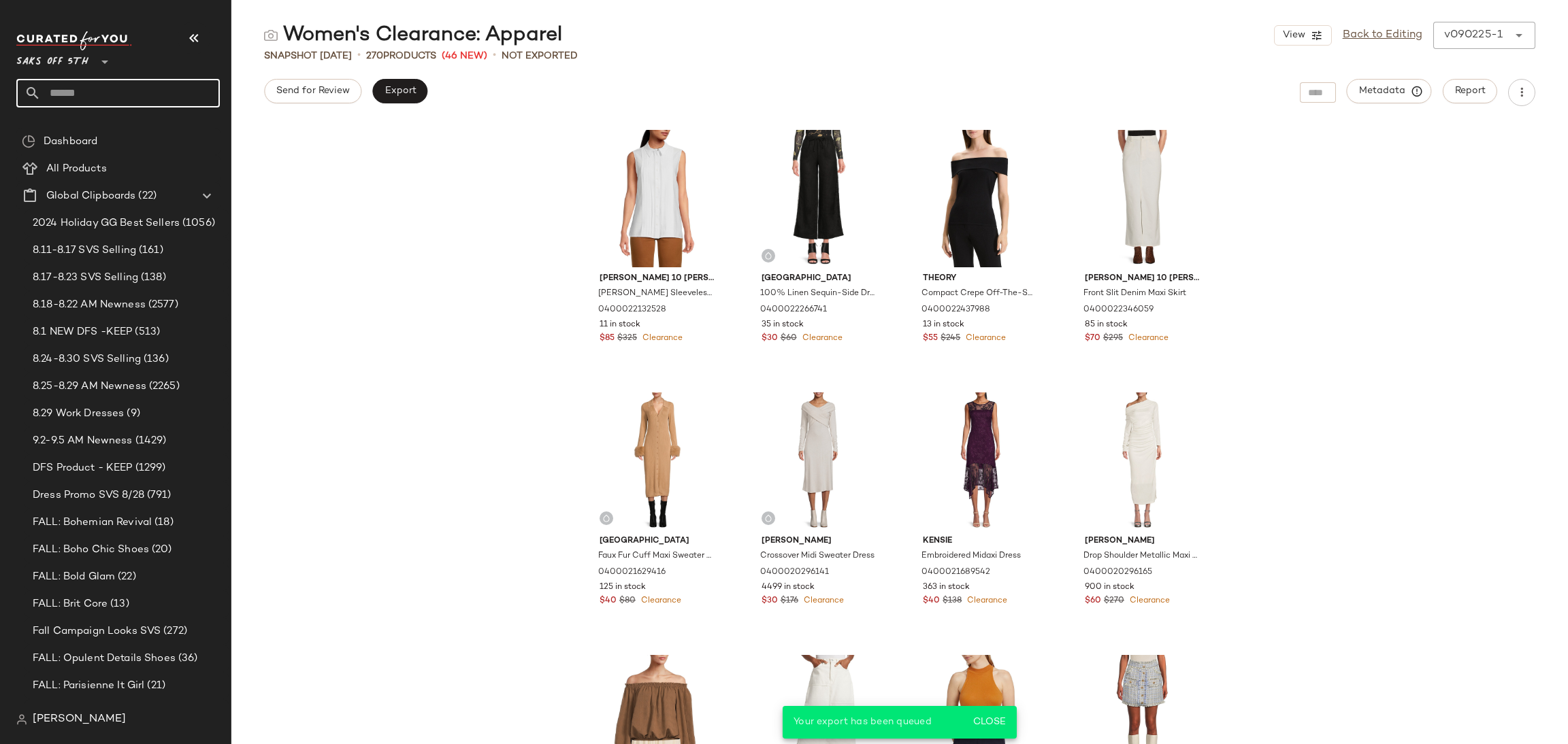
click at [185, 90] on input "text" at bounding box center [130, 93] width 179 height 29
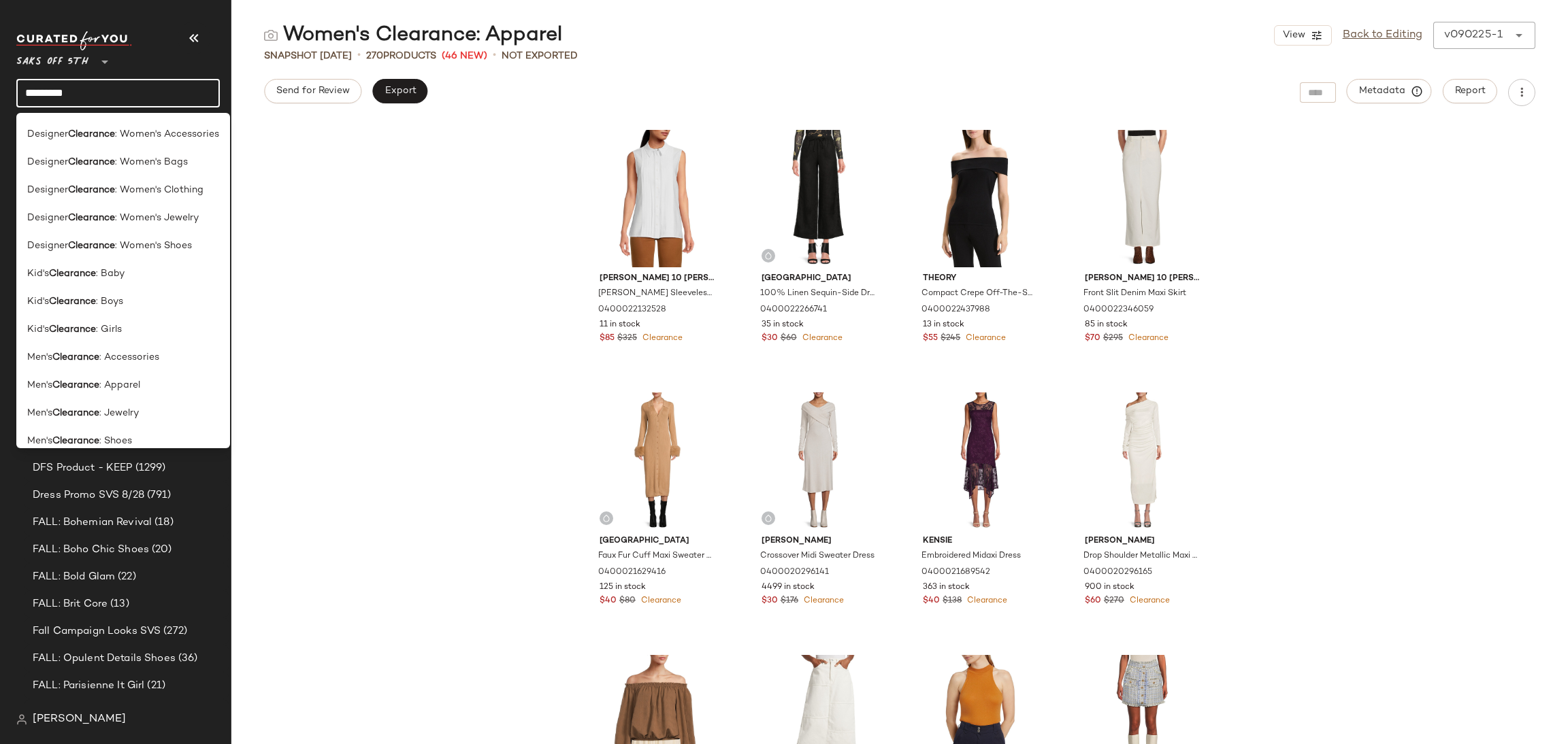
scroll to position [708, 0]
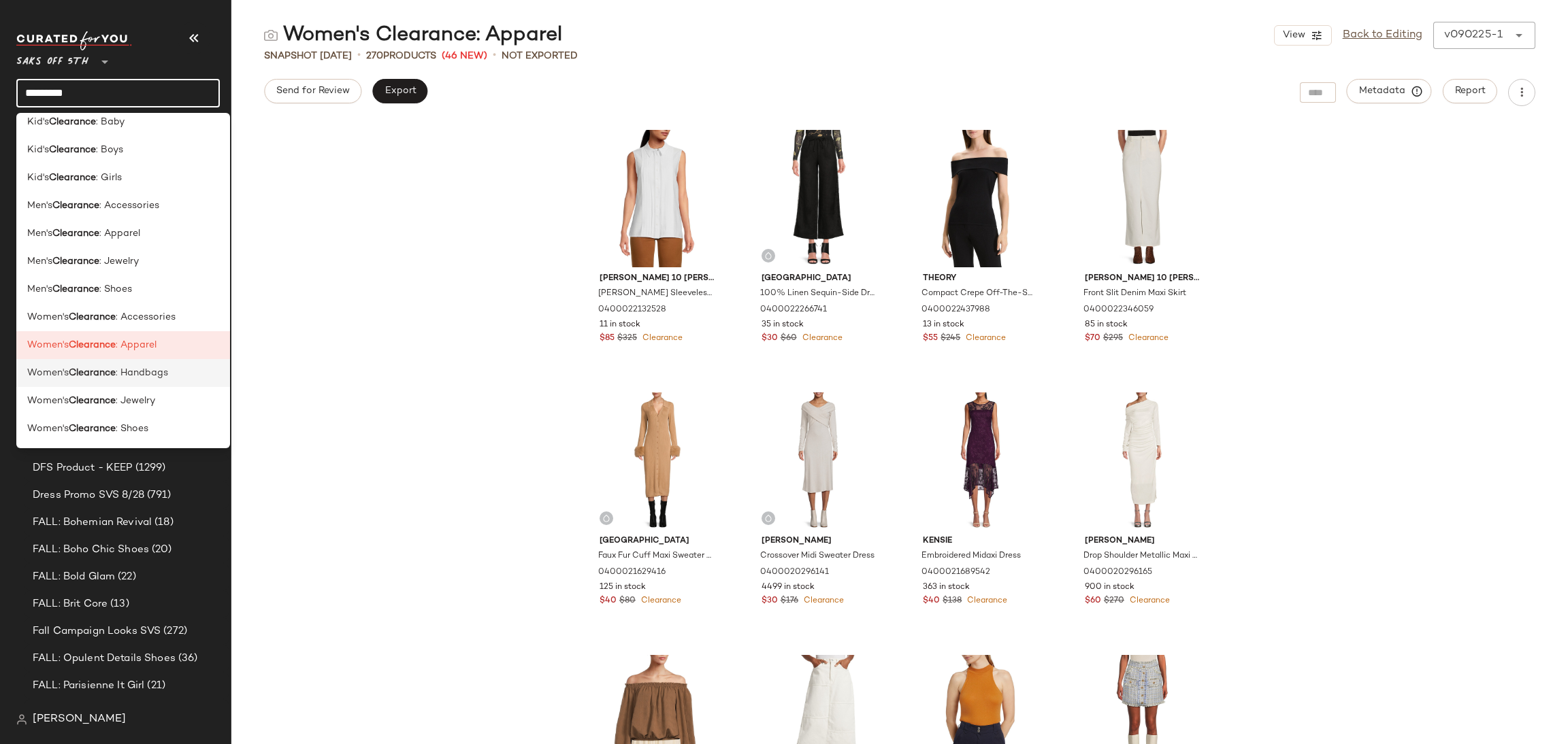
type input "*********"
click at [138, 373] on span ": Handbags" at bounding box center [142, 373] width 52 height 14
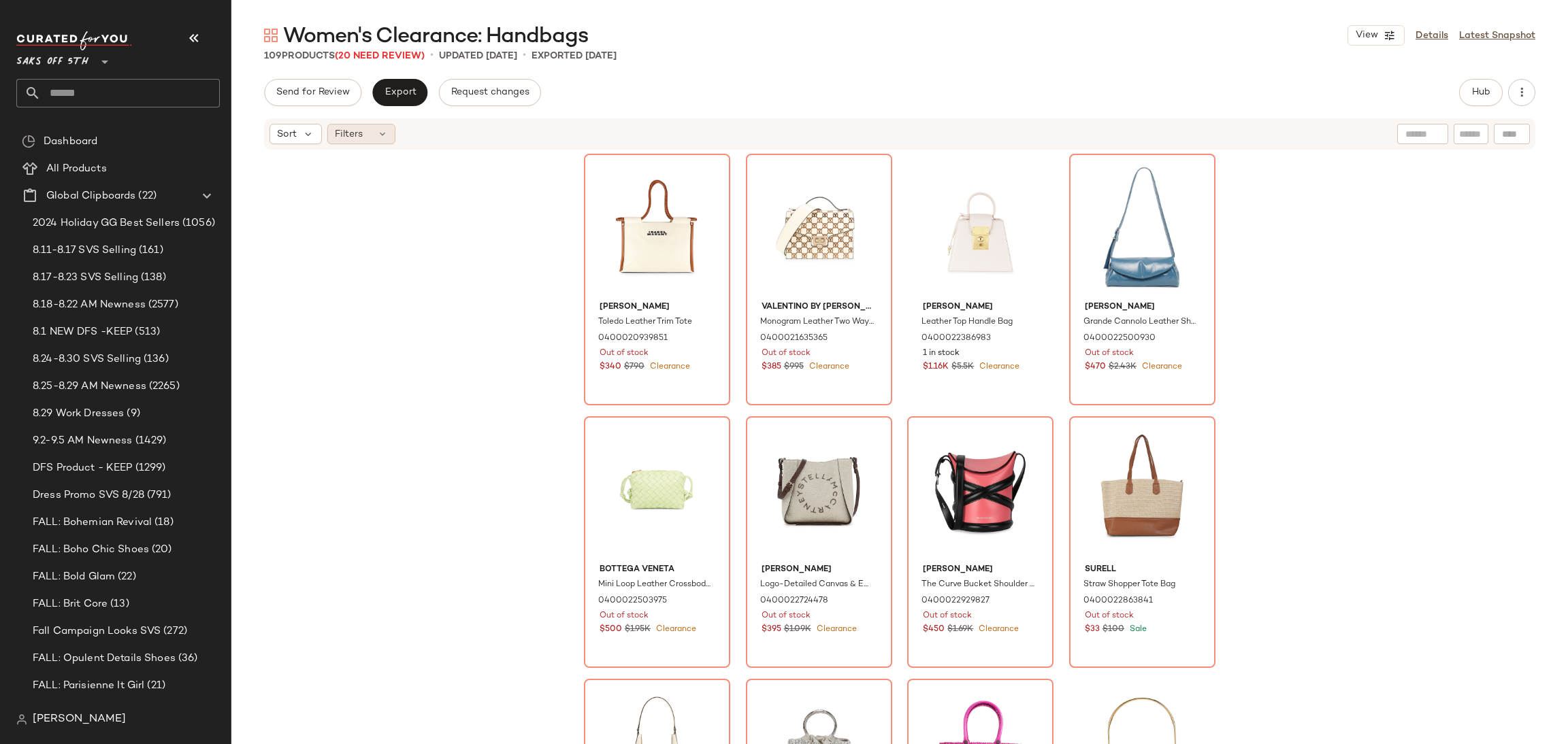
click at [383, 133] on icon at bounding box center [382, 134] width 11 height 11
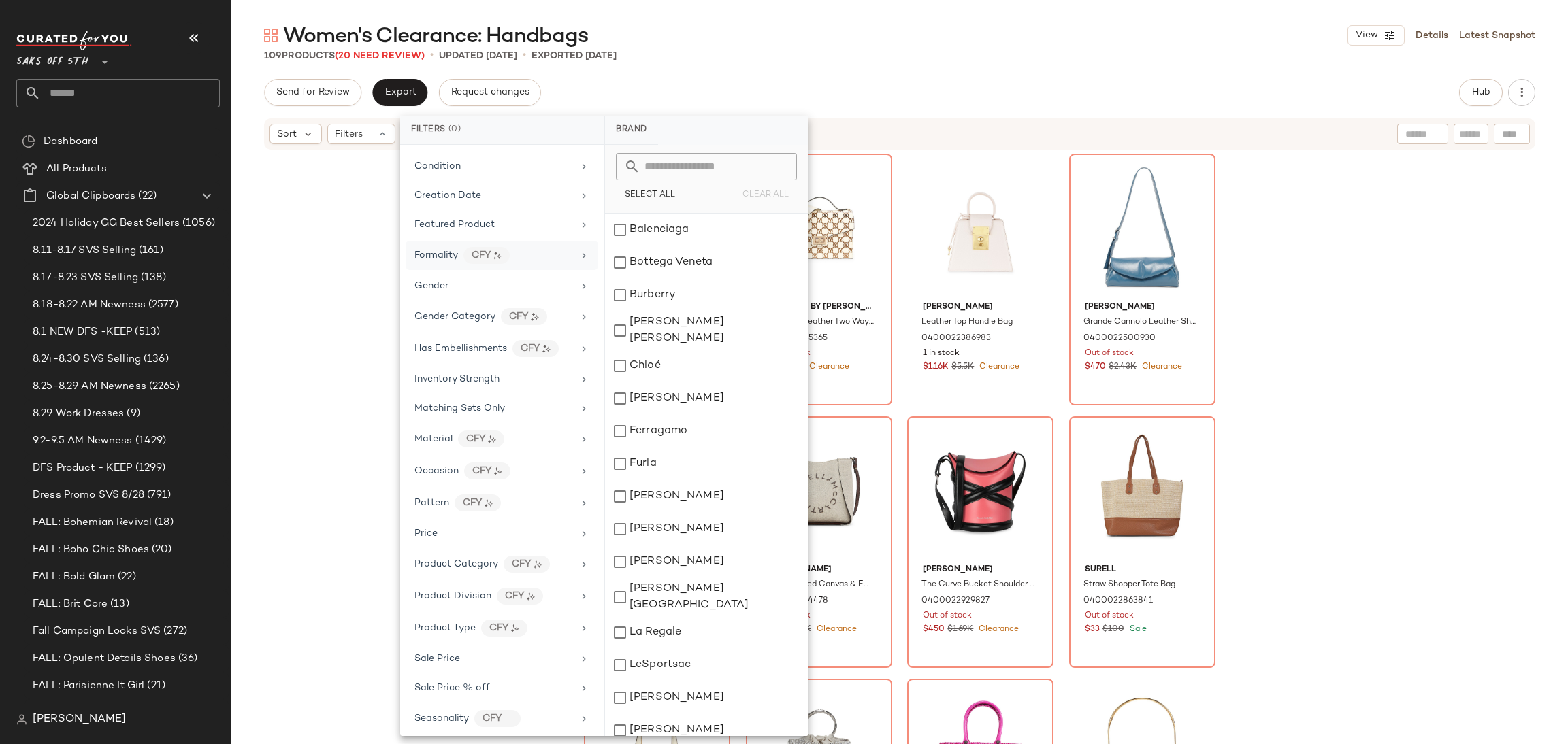
scroll to position [341, 0]
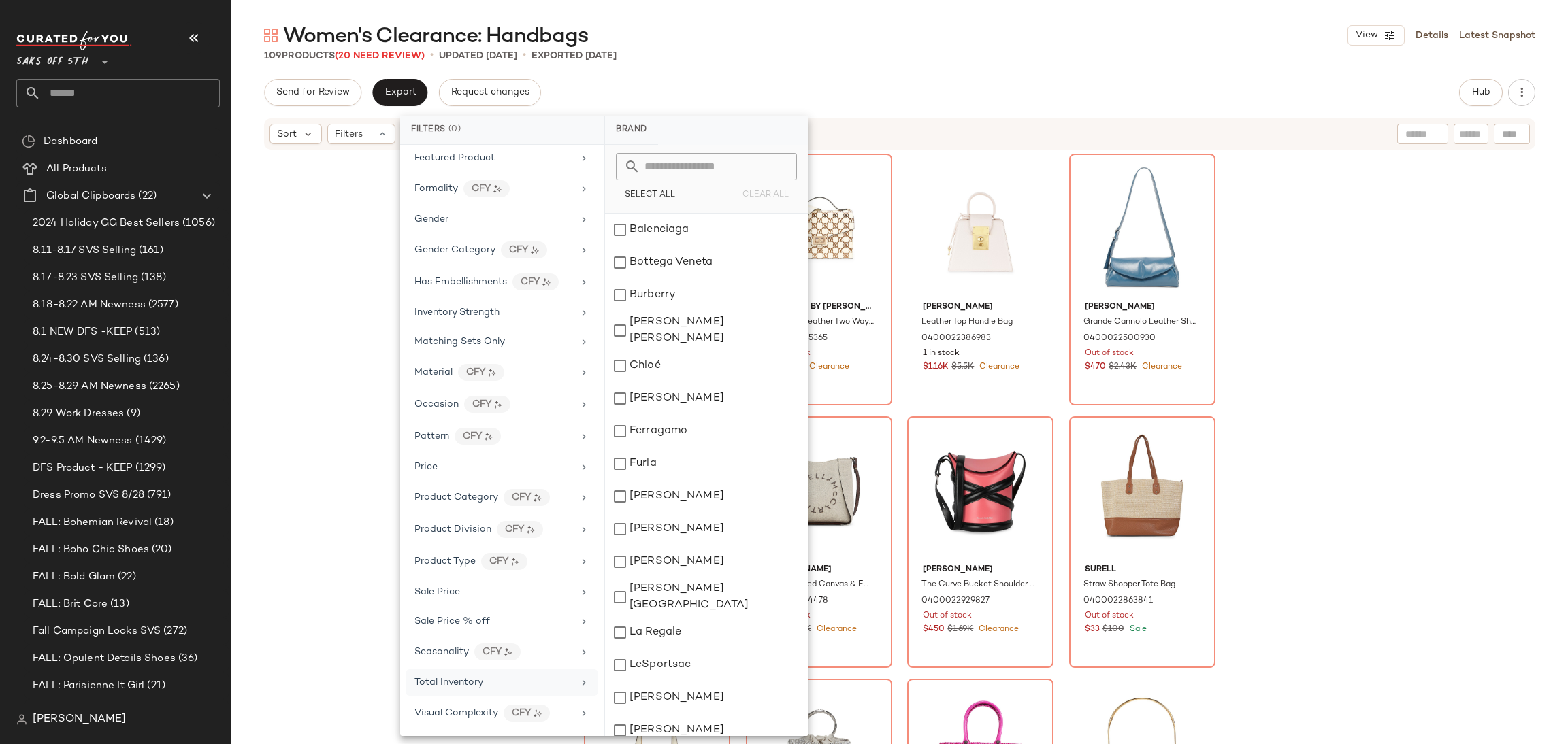
click at [511, 678] on div "Total Inventory" at bounding box center [493, 683] width 159 height 14
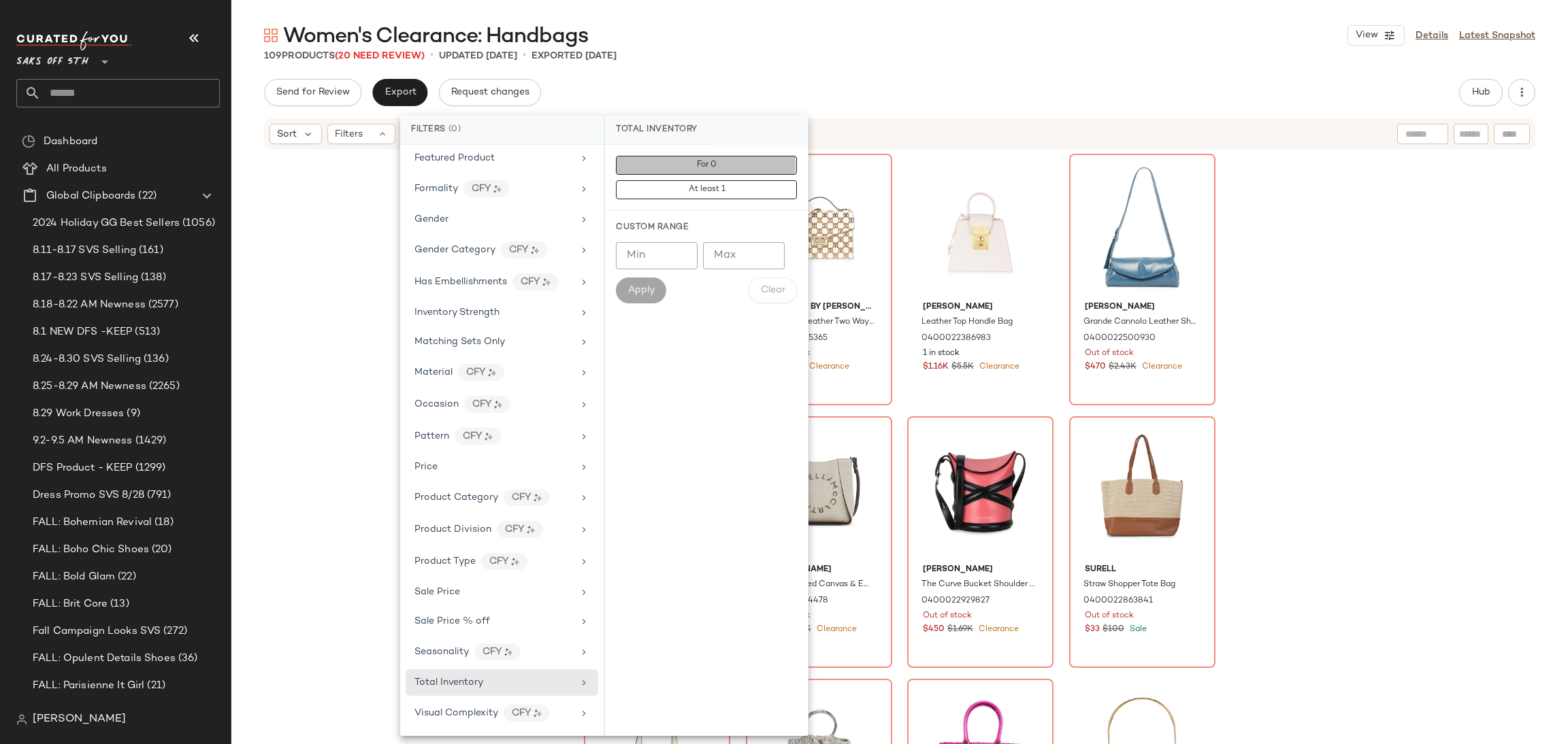
click at [717, 181] on button "For 0" at bounding box center [706, 190] width 181 height 19
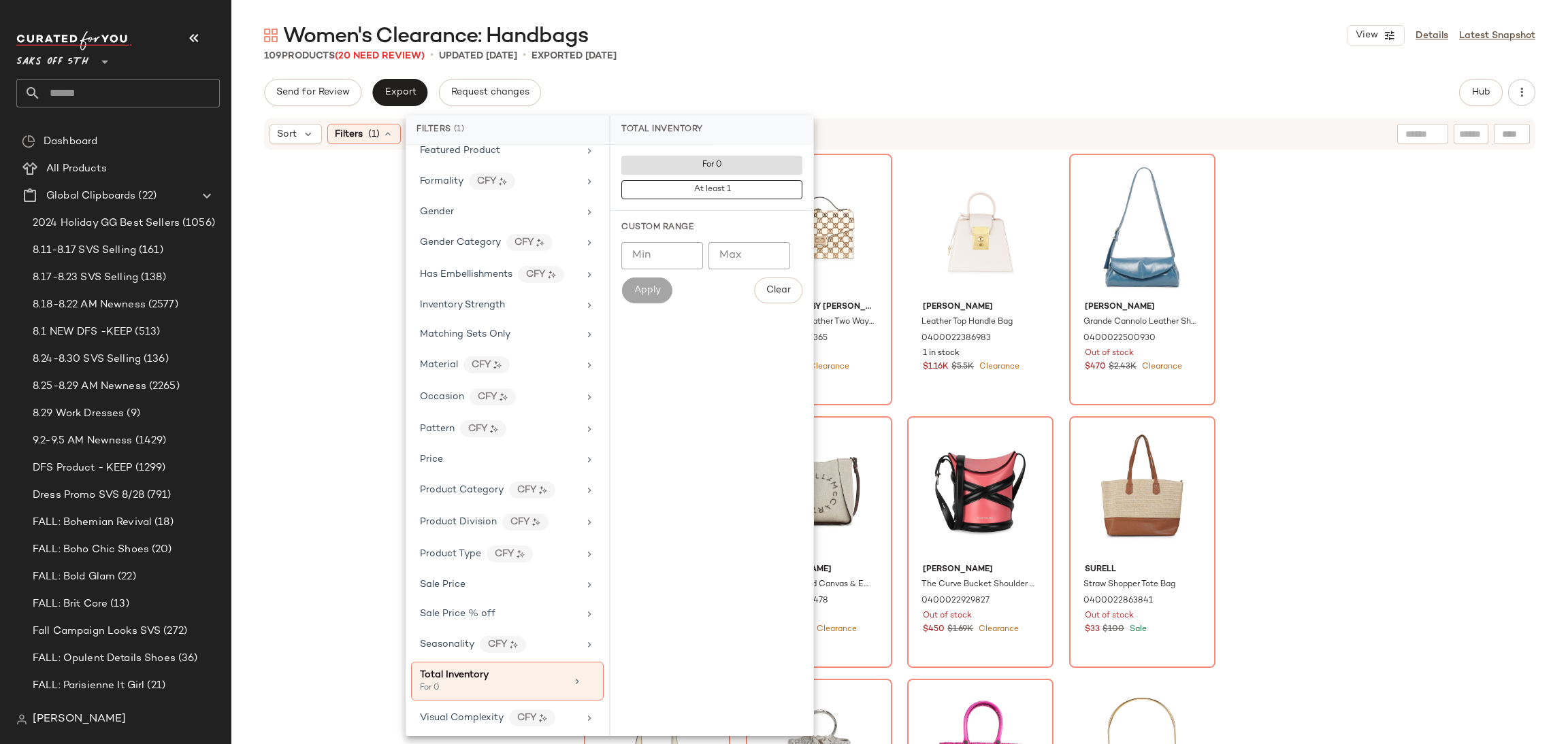
click at [814, 74] on div "Women's Clearance: Handbags View Details Latest Snapshot 109 Products (20 Need …" at bounding box center [900, 383] width 1336 height 723
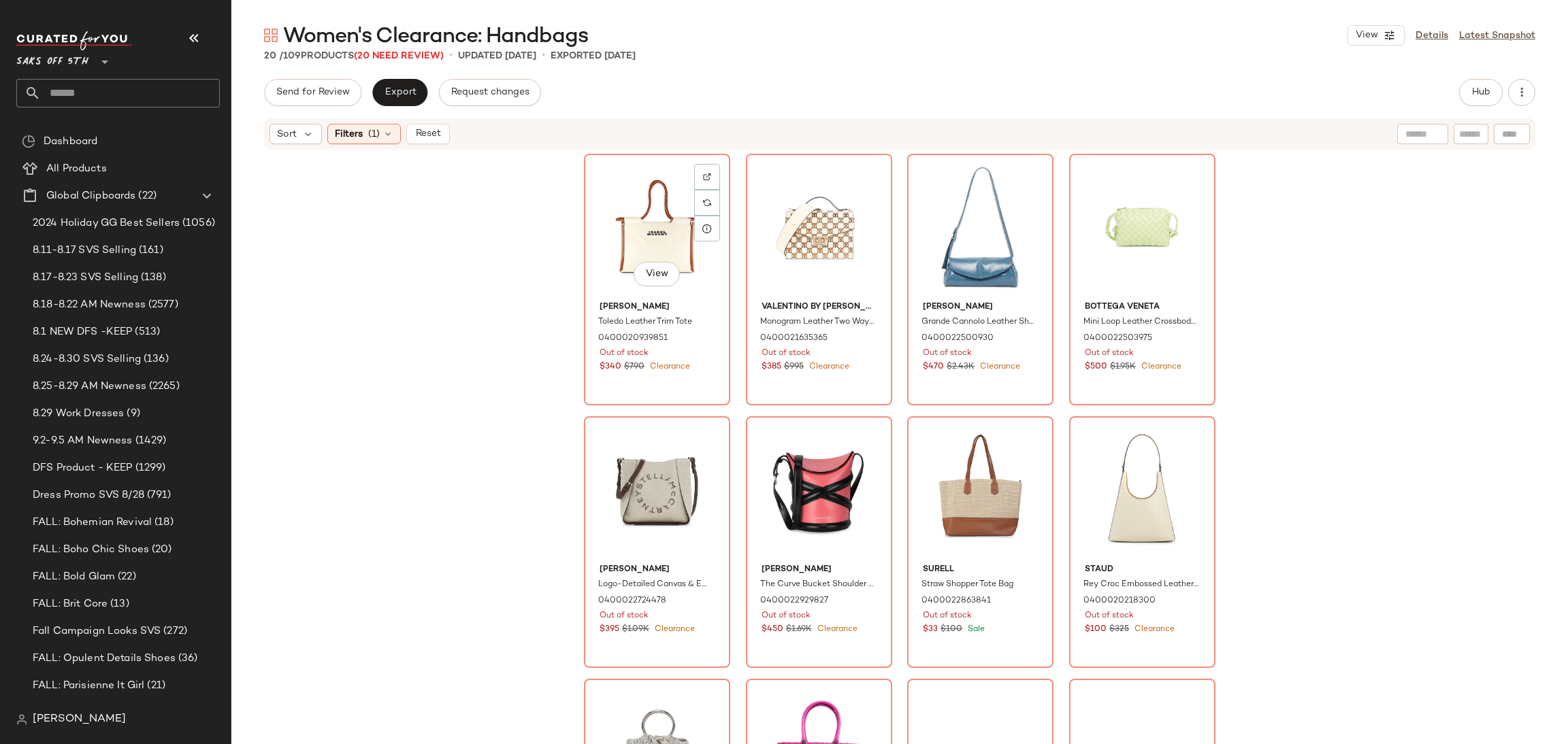
click at [614, 204] on div "View" at bounding box center [656, 228] width 137 height 138
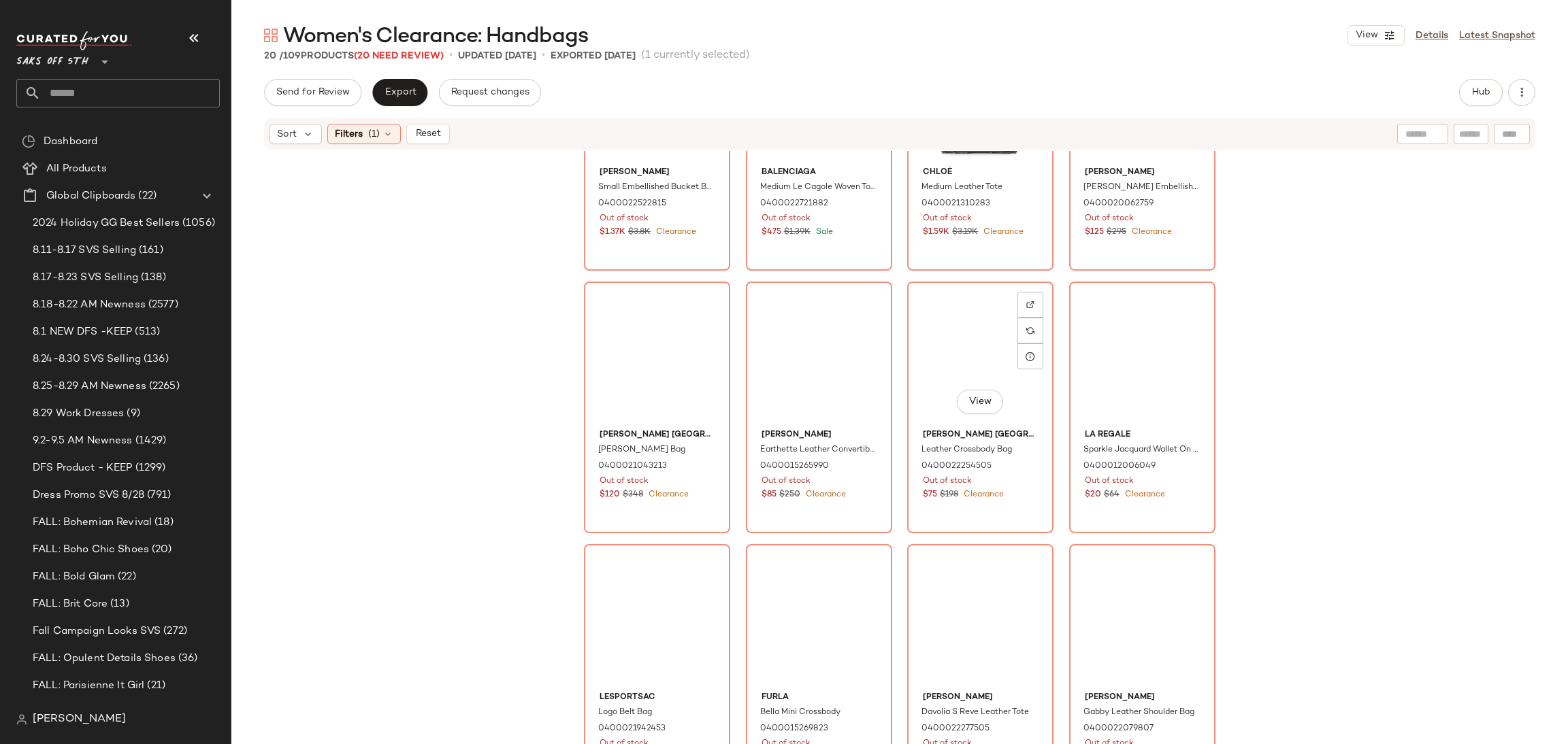
scroll to position [681, 0]
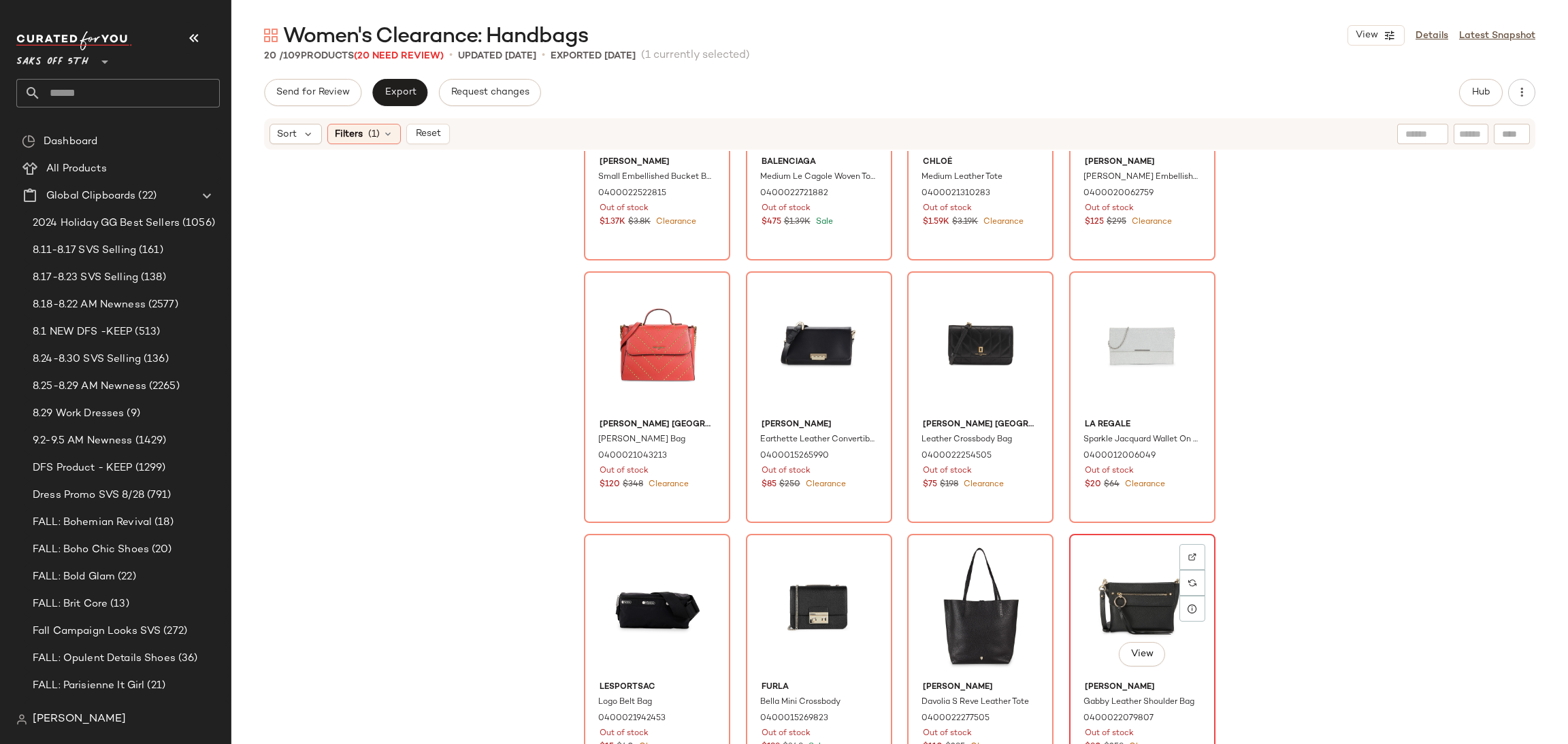
click at [1125, 587] on div "View" at bounding box center [1142, 608] width 137 height 138
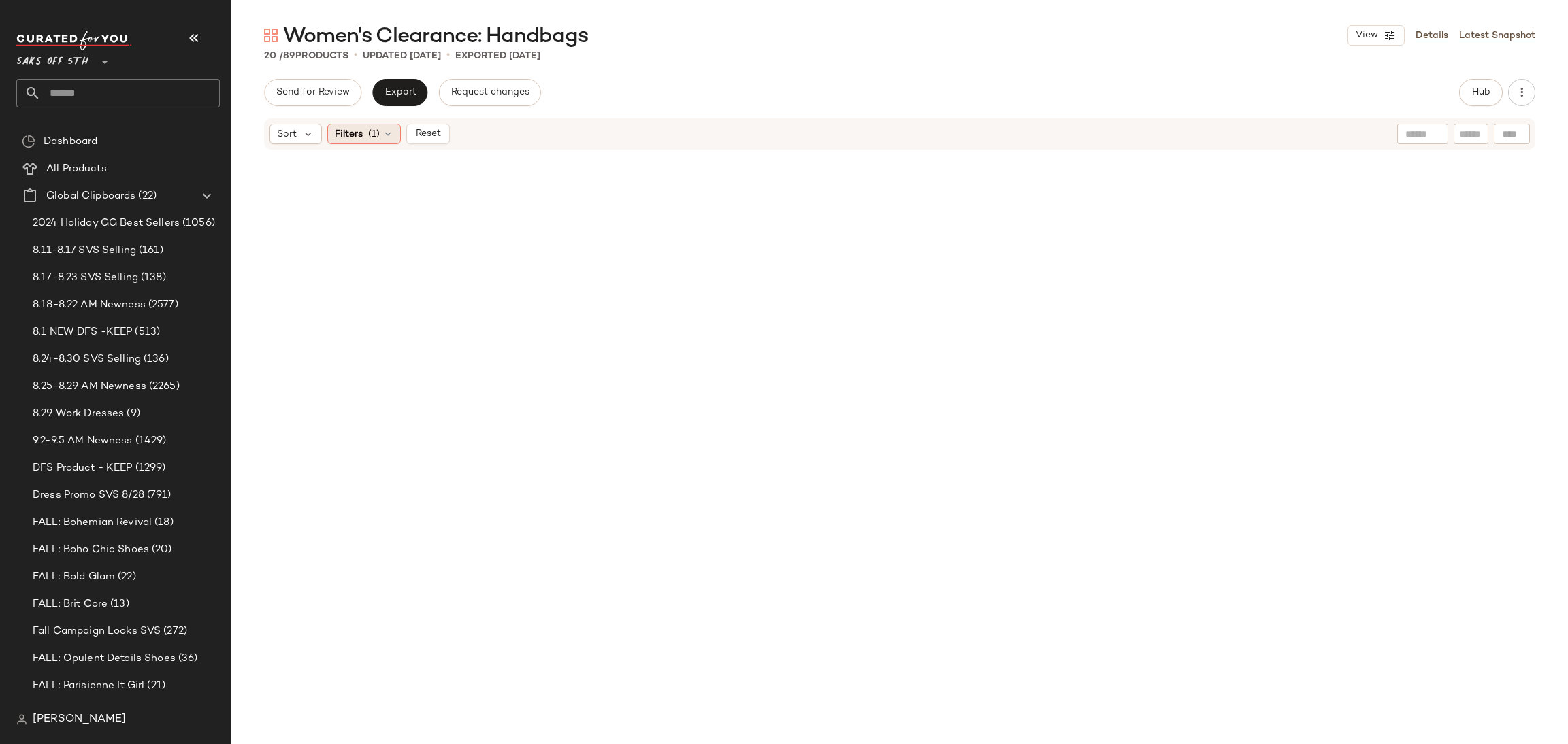
click at [394, 134] on div "Filters (1)" at bounding box center [365, 134] width 74 height 20
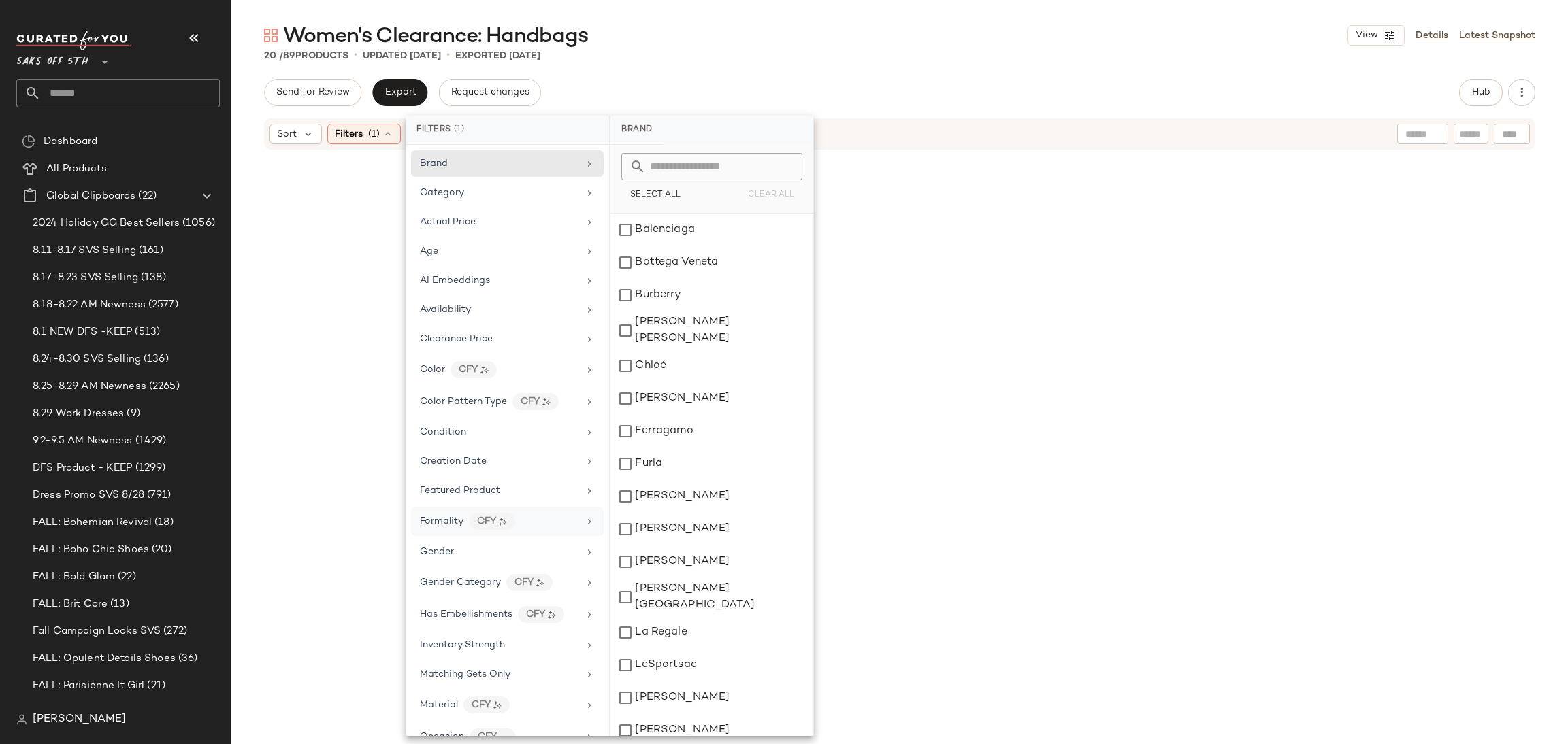
scroll to position [353, 0]
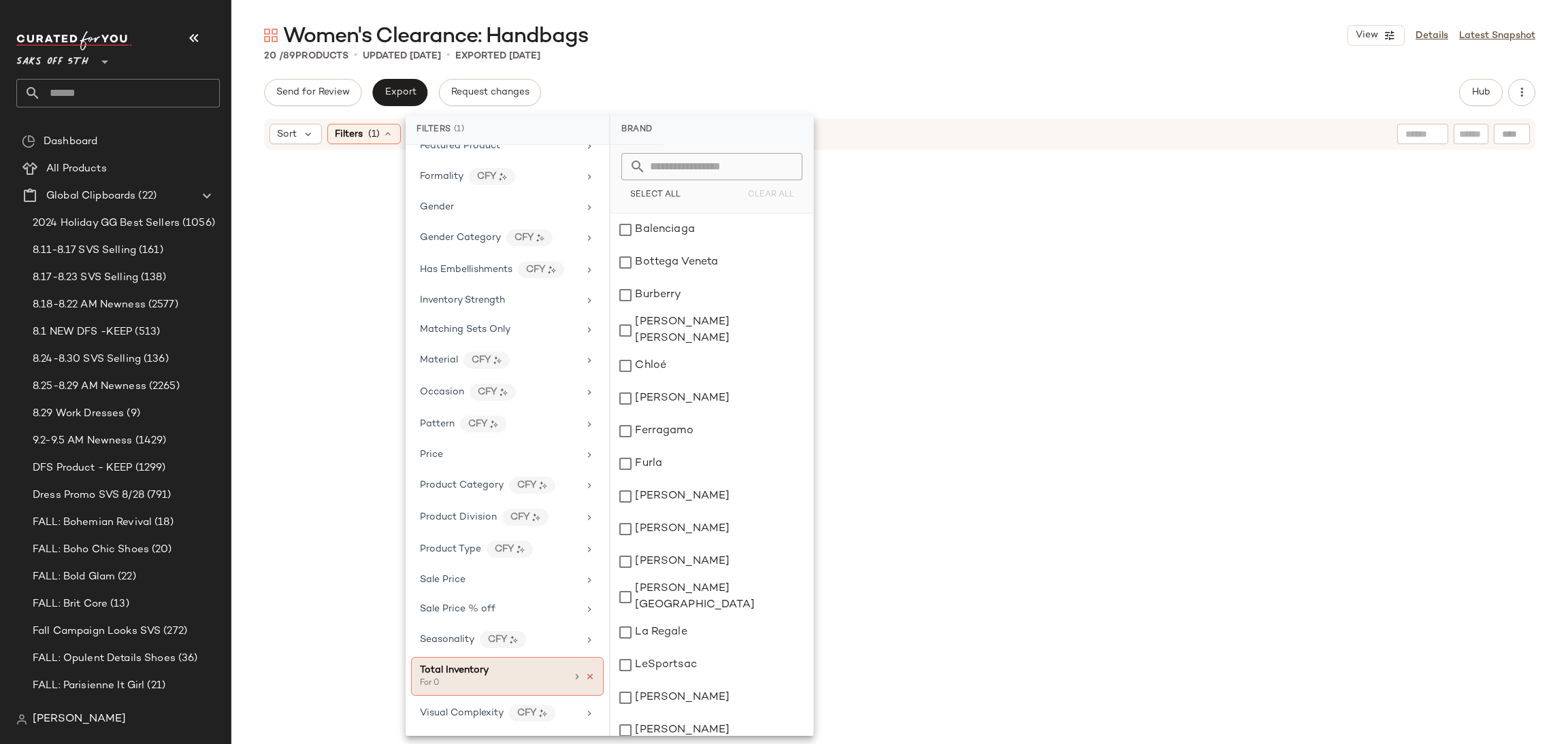
click at [586, 679] on icon at bounding box center [590, 677] width 10 height 10
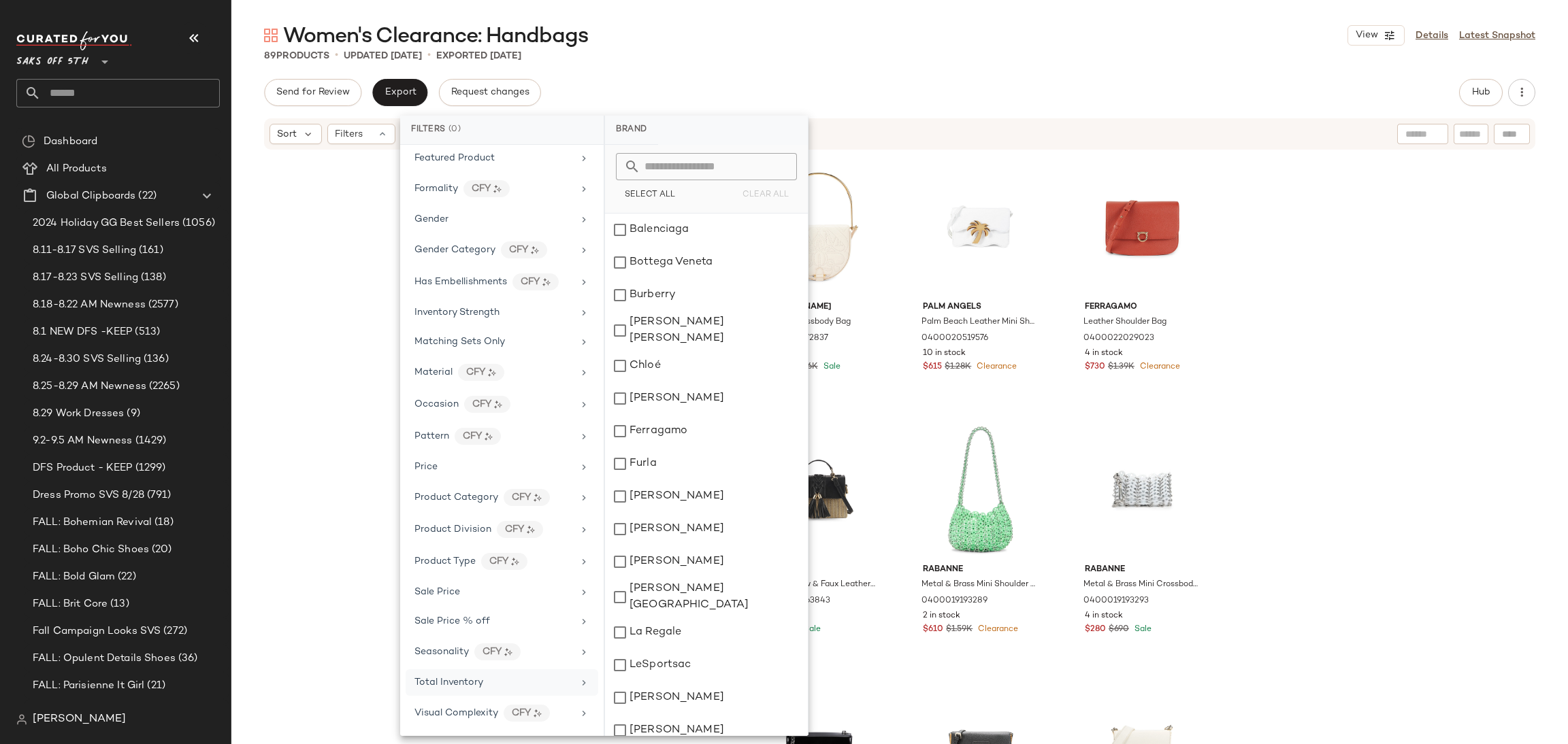
click at [724, 40] on div "Women's Clearance: Handbags View Details Latest Snapshot" at bounding box center [900, 35] width 1336 height 27
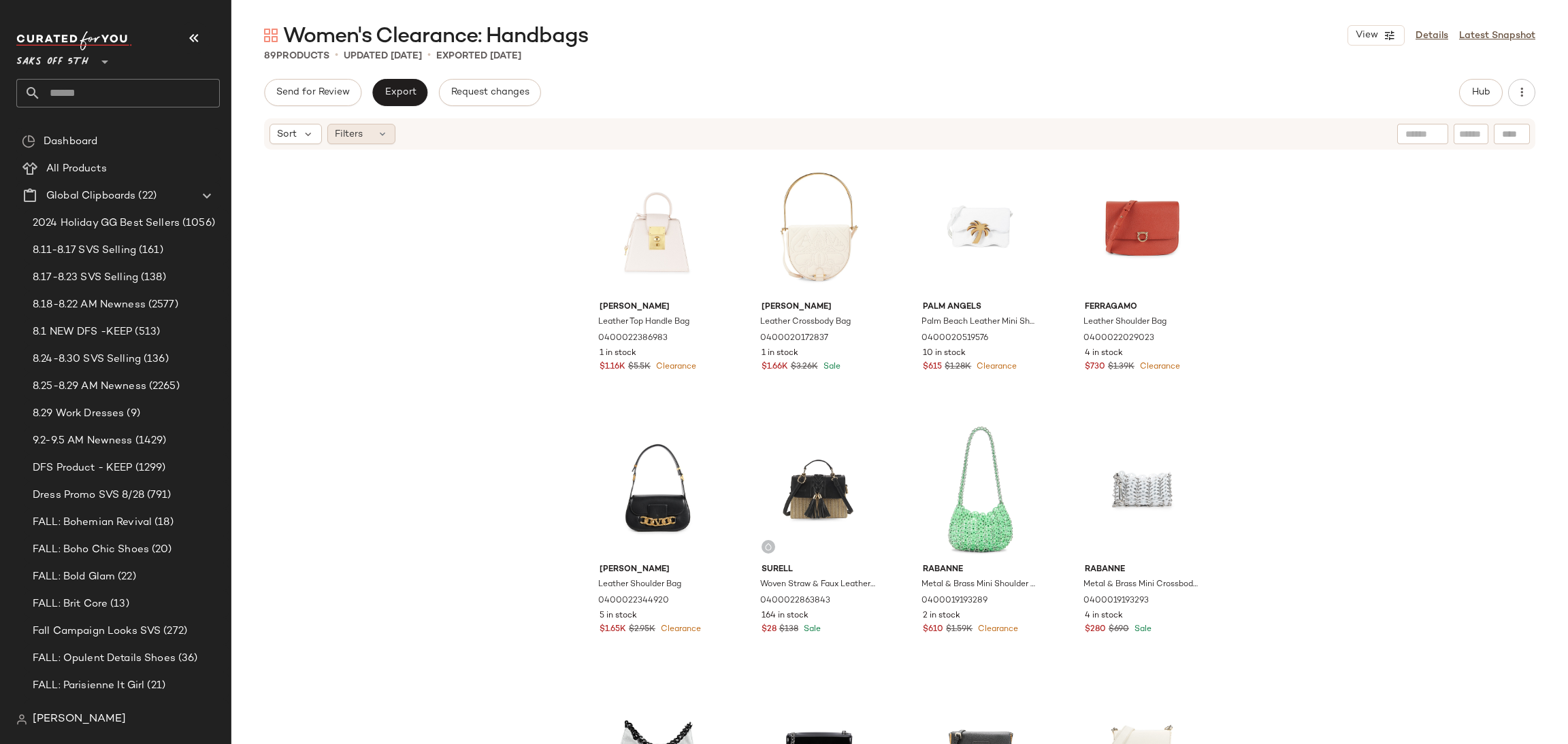
click at [362, 143] on div "Filters" at bounding box center [362, 134] width 68 height 20
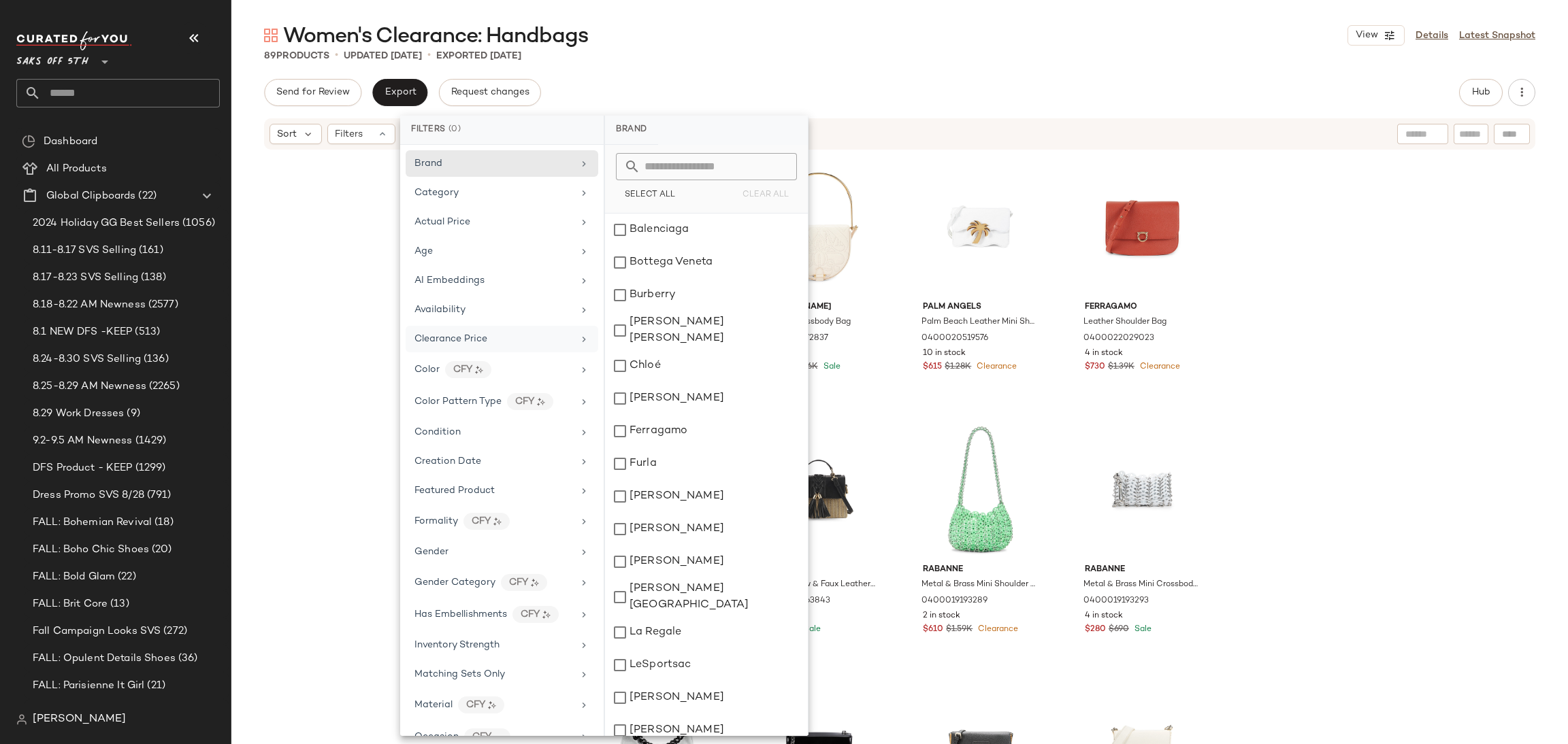
click at [493, 337] on div "Clearance Price" at bounding box center [493, 340] width 159 height 14
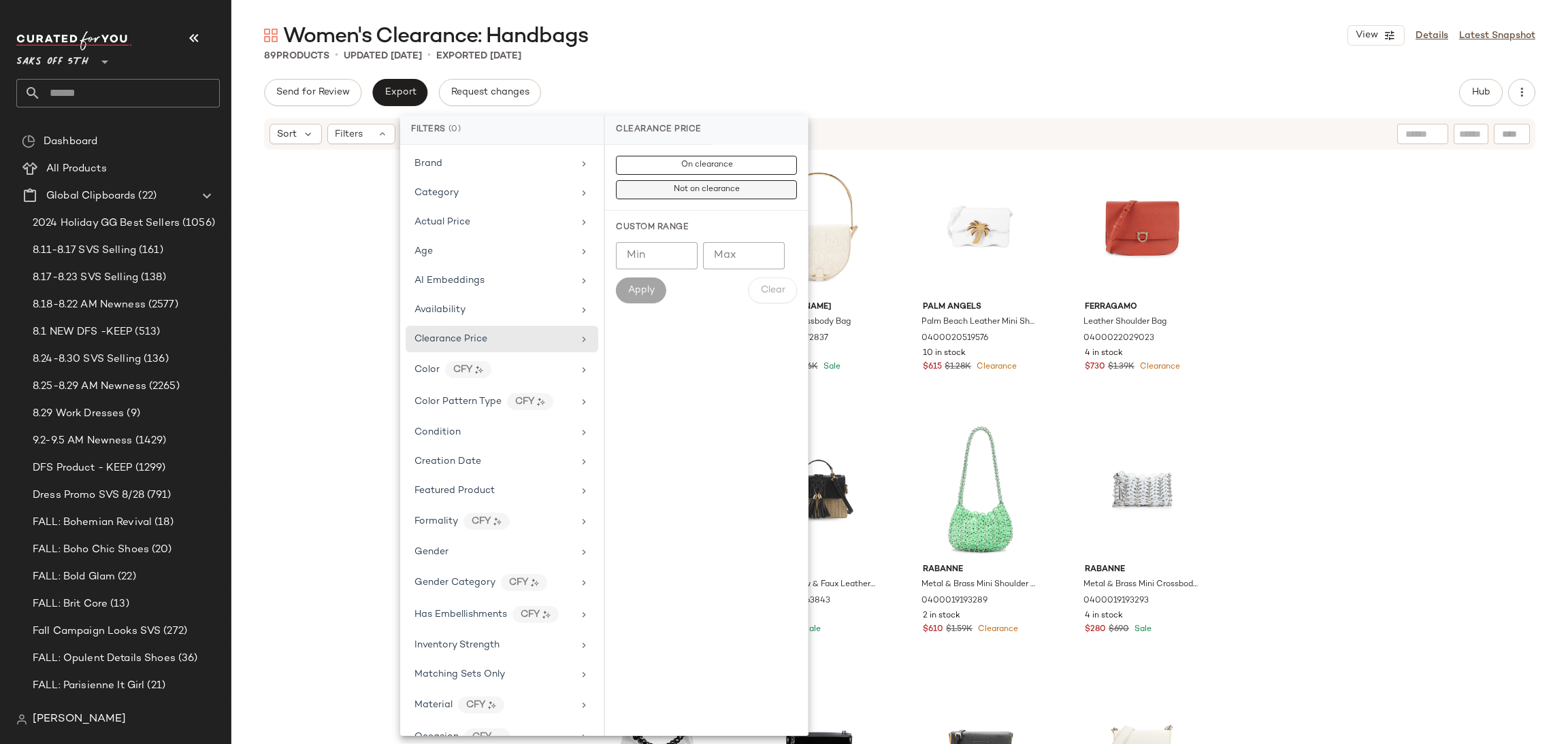
click at [703, 187] on span "Not on clearance" at bounding box center [706, 190] width 67 height 10
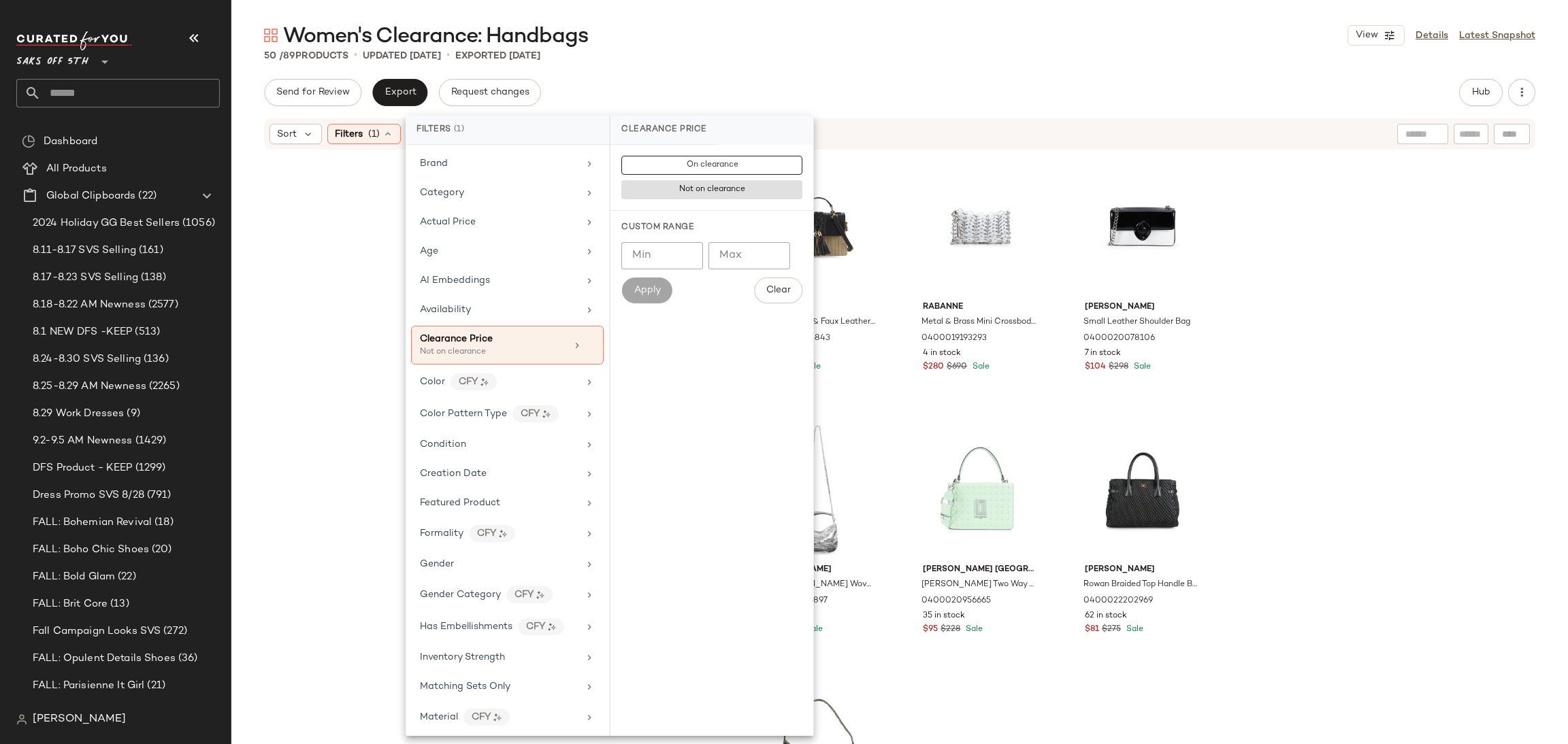
click at [798, 92] on div "Send for Review Export Request changes Hub" at bounding box center [899, 92] width 1271 height 27
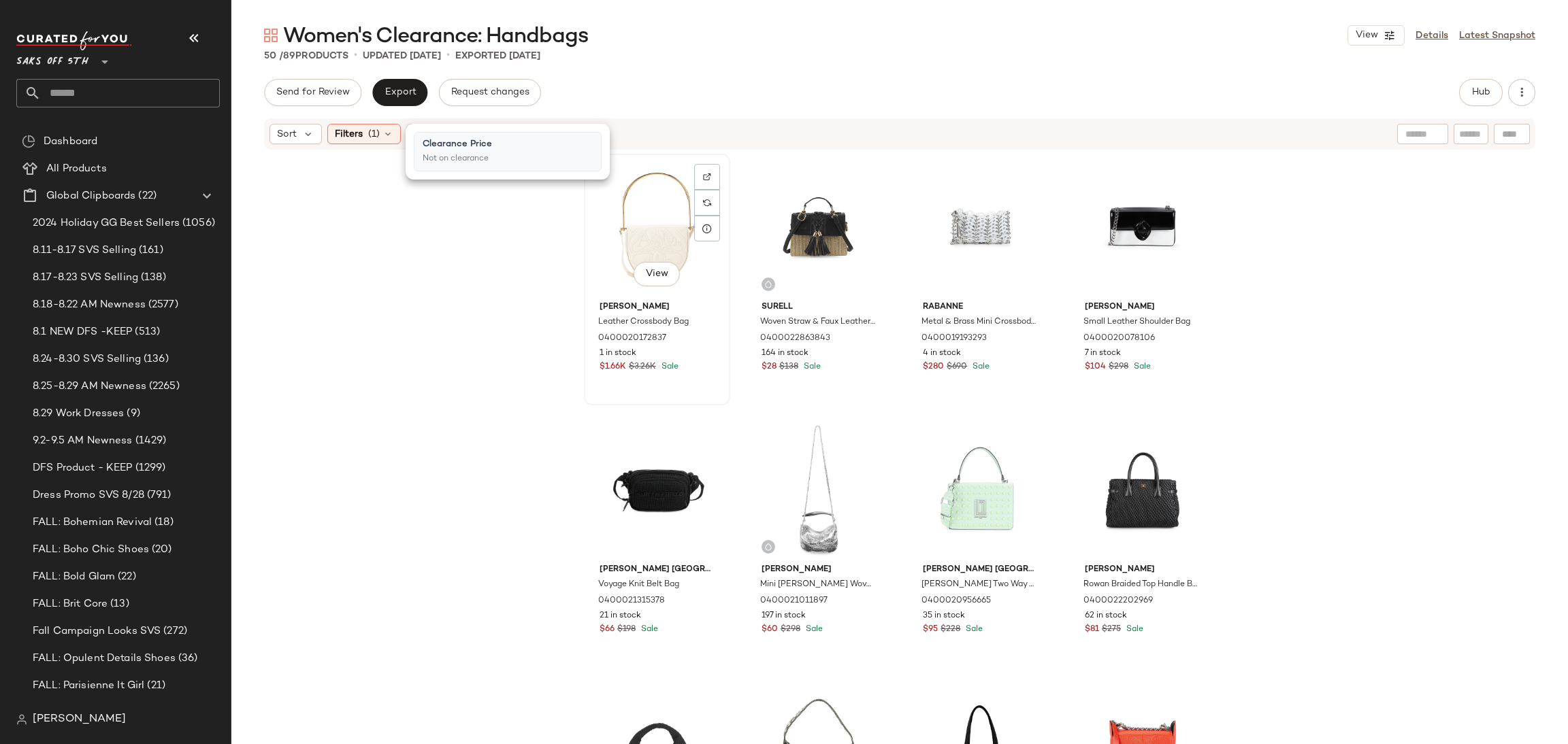
click at [631, 217] on div "View" at bounding box center [656, 228] width 137 height 138
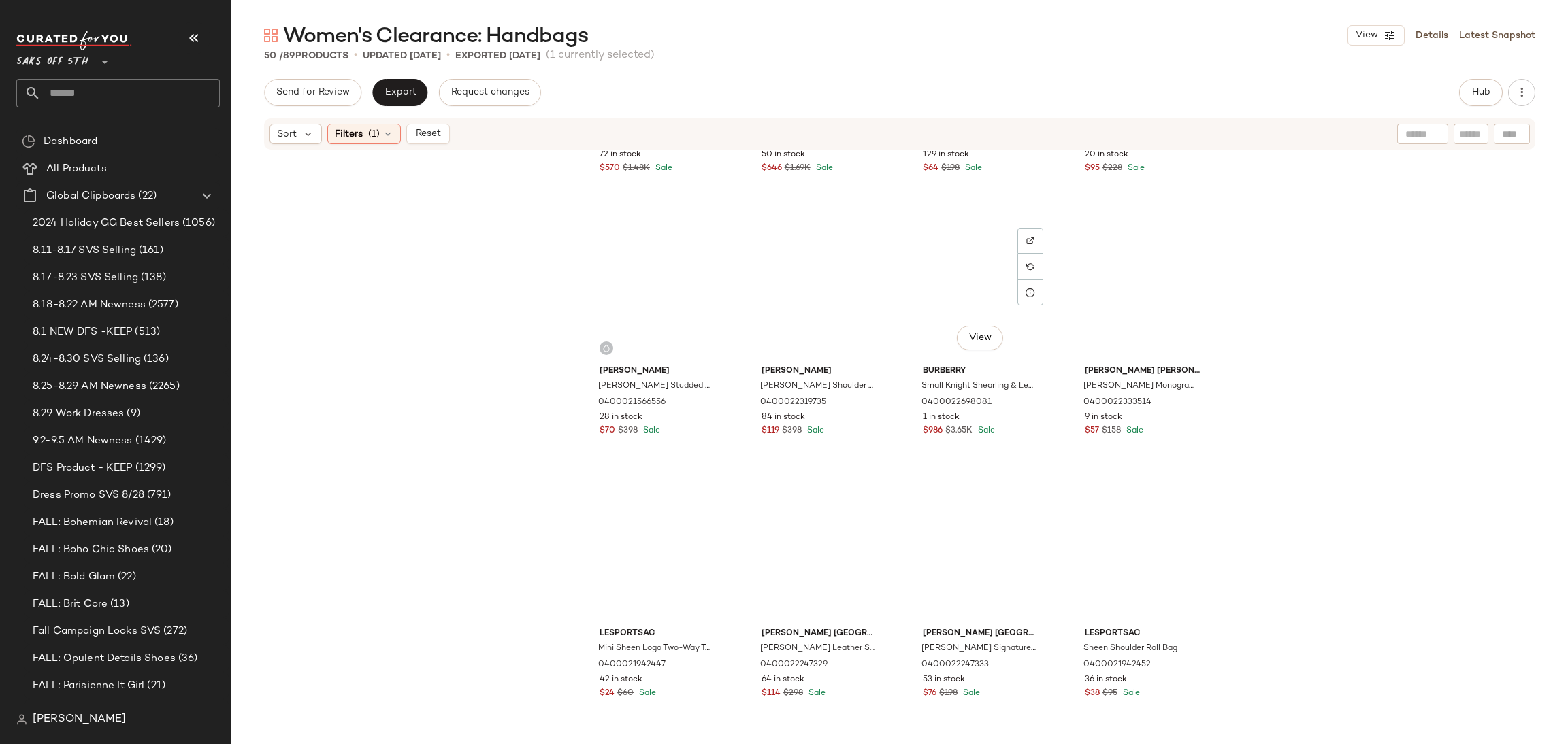
scroll to position [2782, 0]
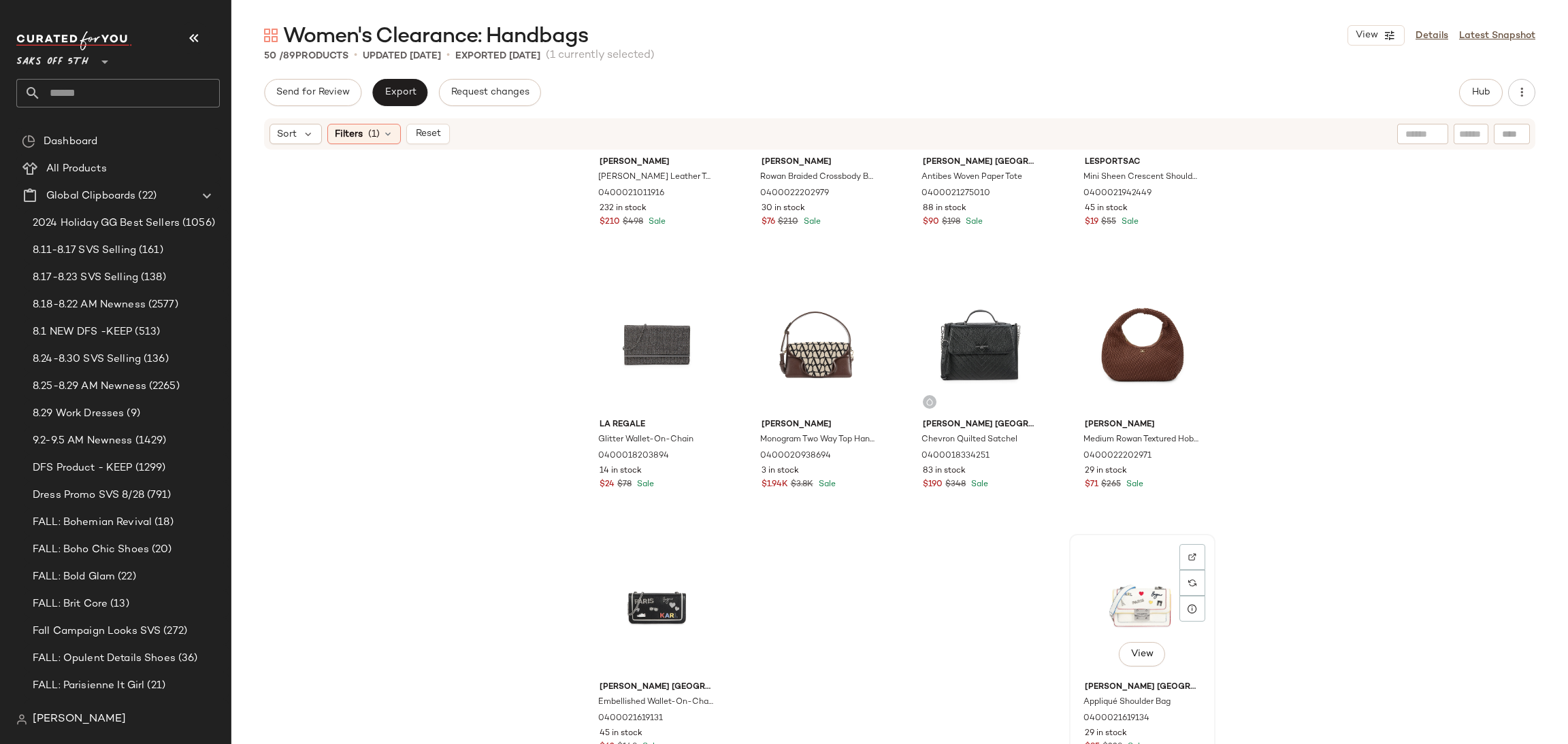
click at [1136, 593] on div "View" at bounding box center [1142, 608] width 137 height 138
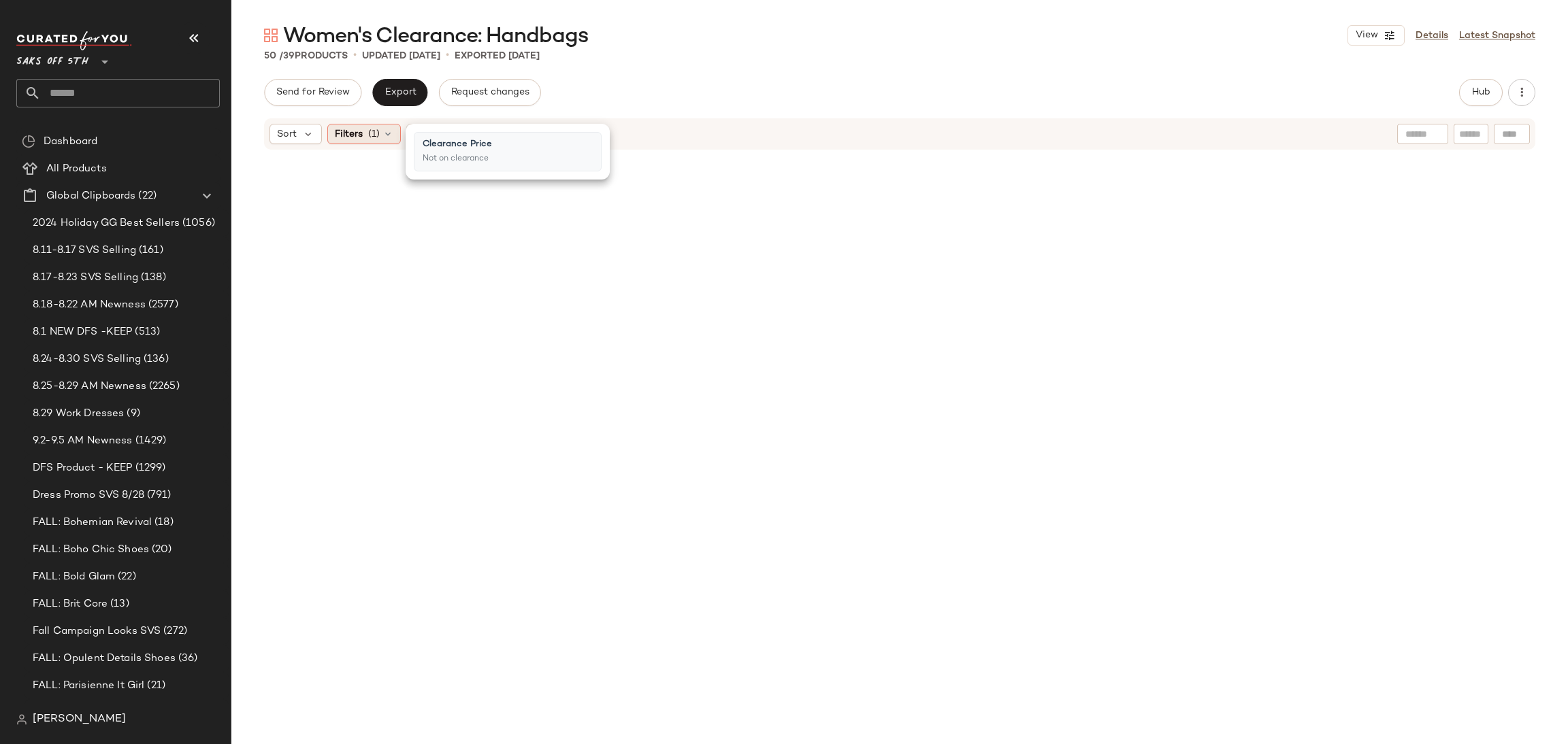
click at [379, 130] on span "(1)" at bounding box center [375, 134] width 12 height 14
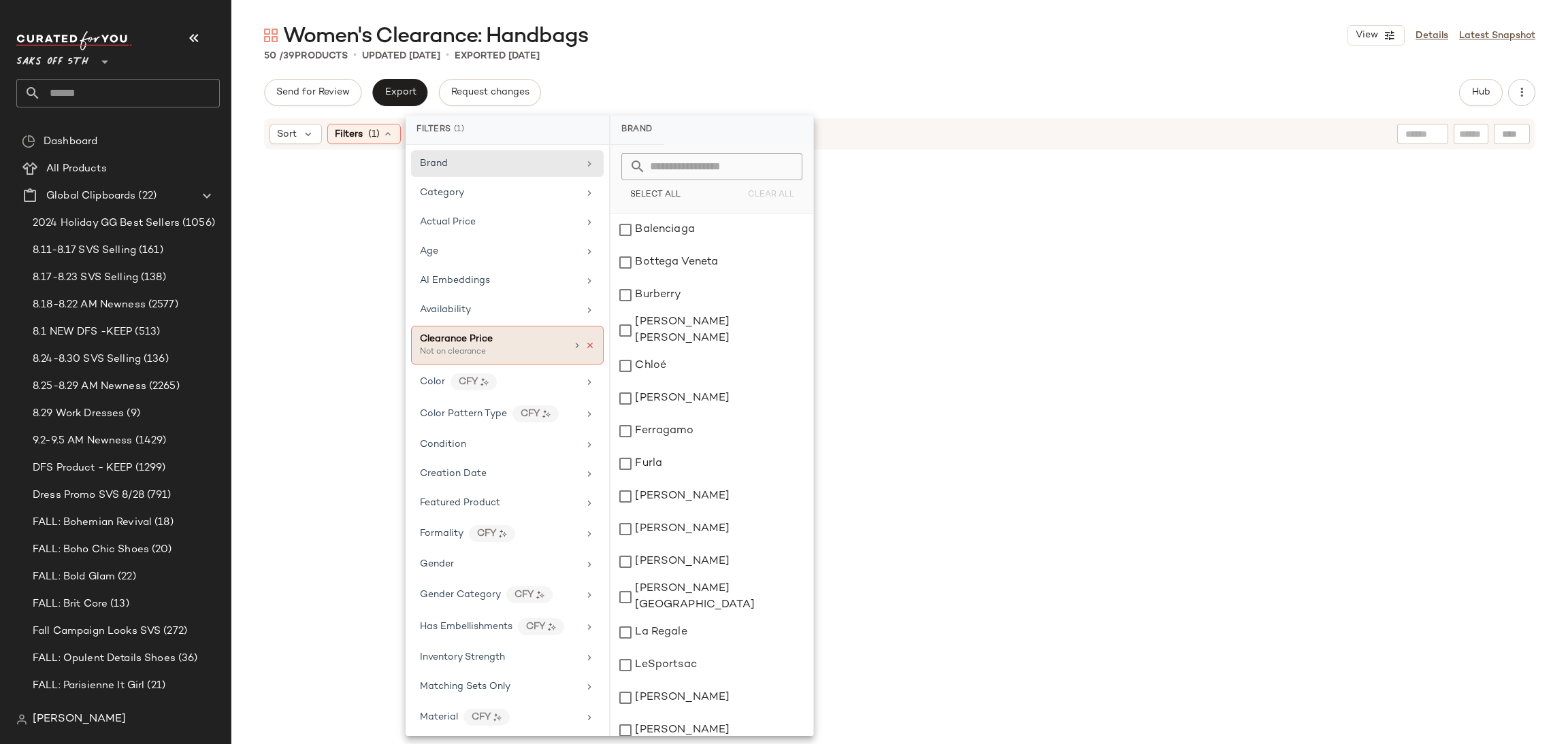
click at [585, 351] on icon at bounding box center [590, 346] width 10 height 10
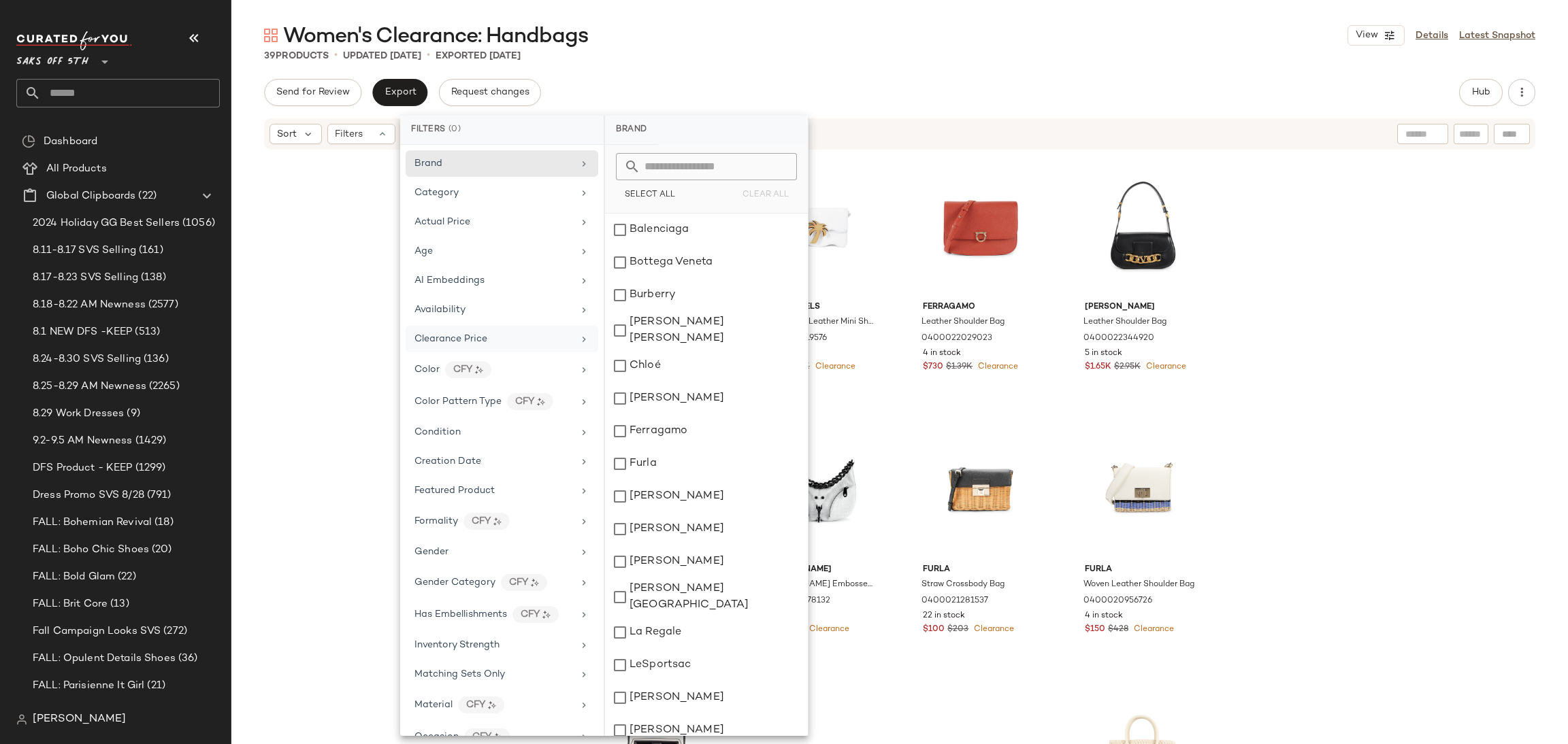
click at [958, 62] on div "39 Products • updated [DATE] • Exported [DATE]" at bounding box center [900, 56] width 1336 height 14
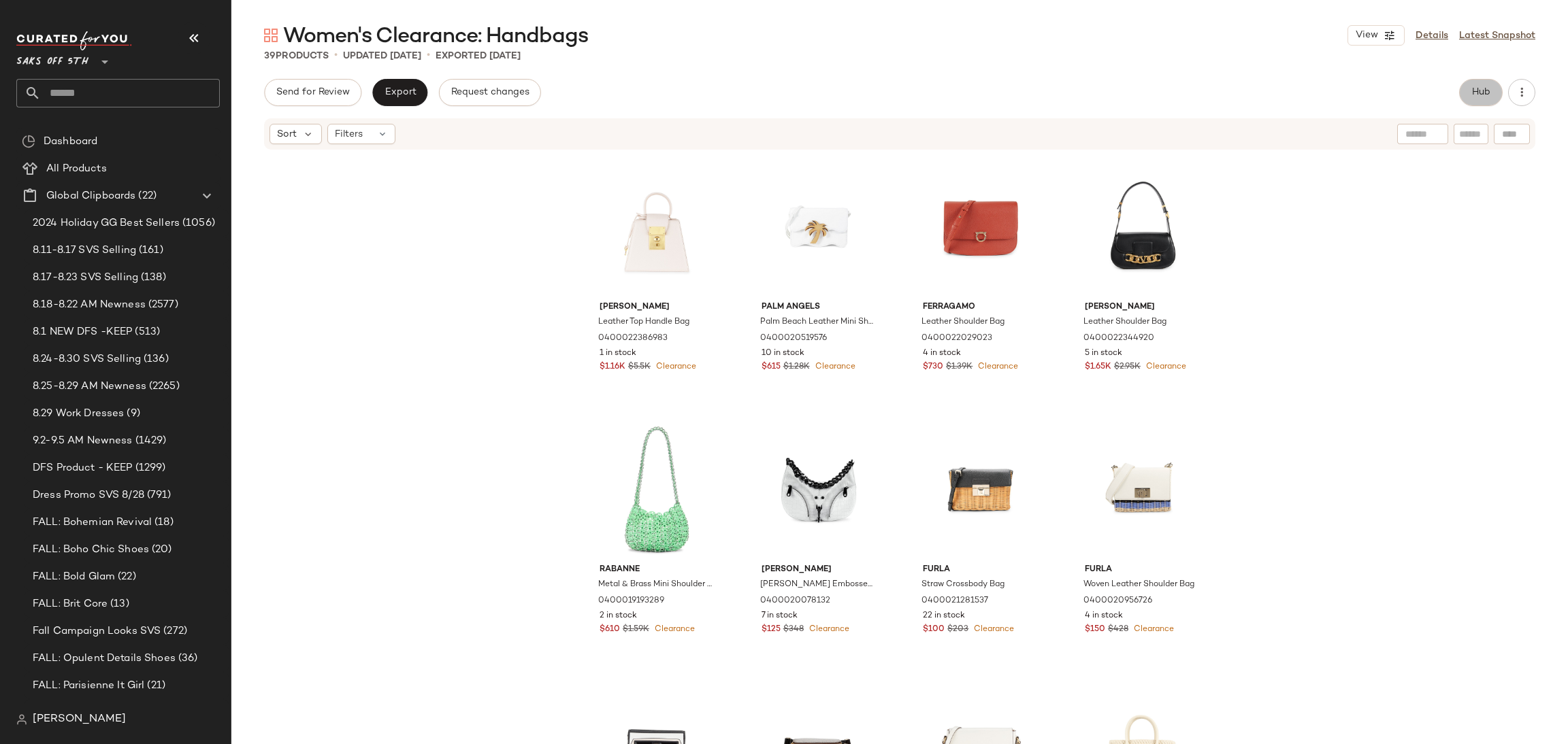
click at [1483, 89] on span "Hub" at bounding box center [1480, 92] width 19 height 11
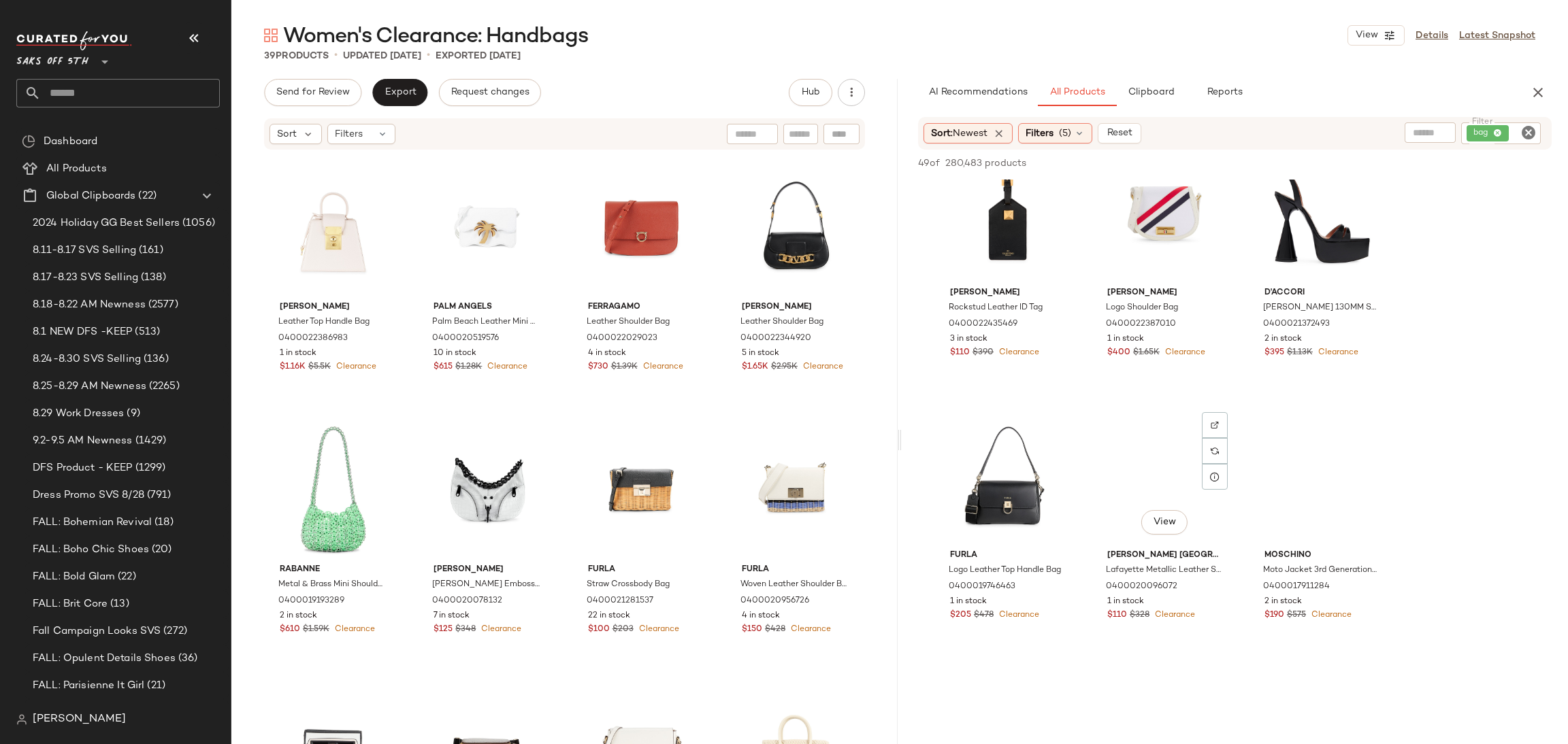
scroll to position [562, 0]
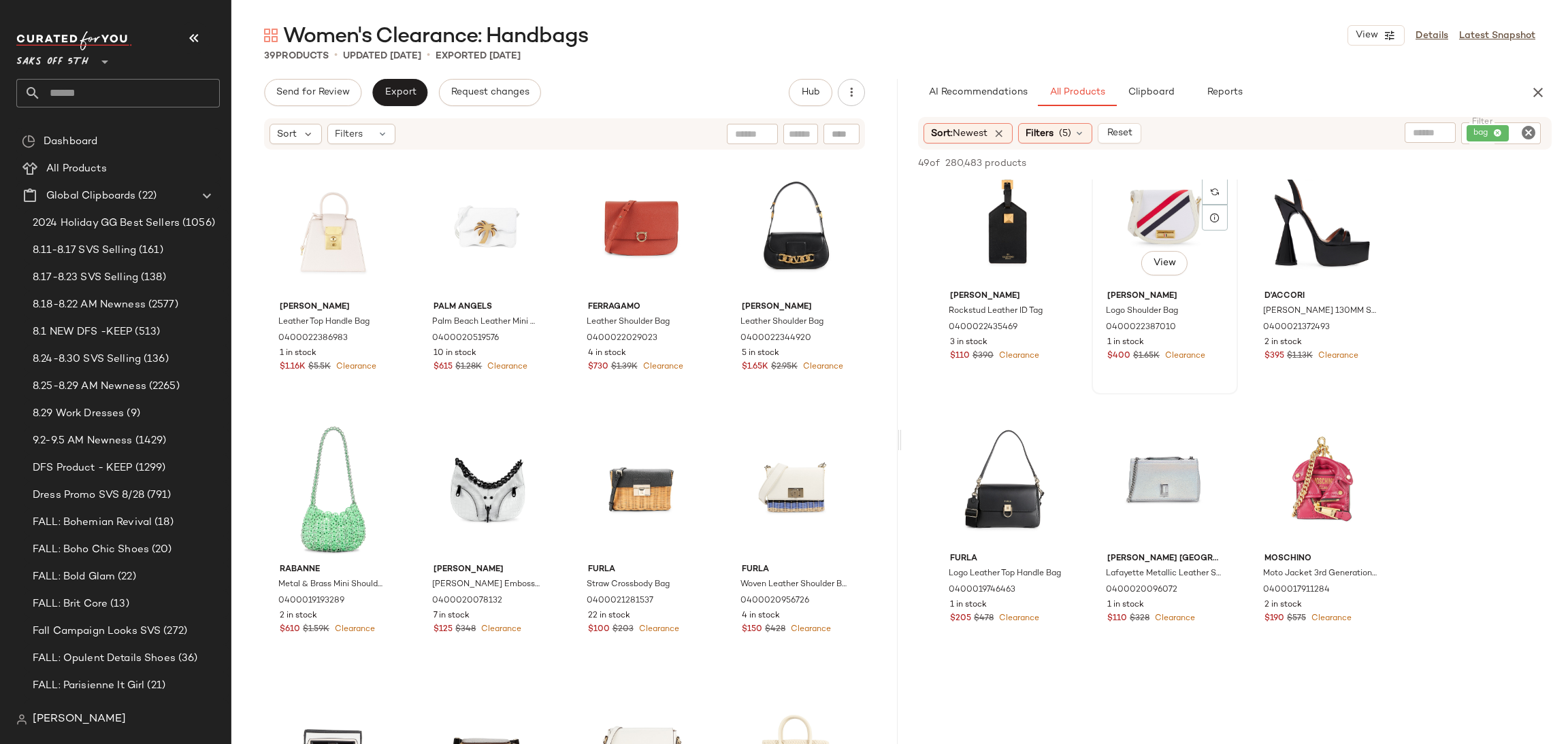
click at [1127, 208] on div "View" at bounding box center [1165, 217] width 137 height 138
click at [1370, 164] on span "Add to Top" at bounding box center [1356, 164] width 54 height 10
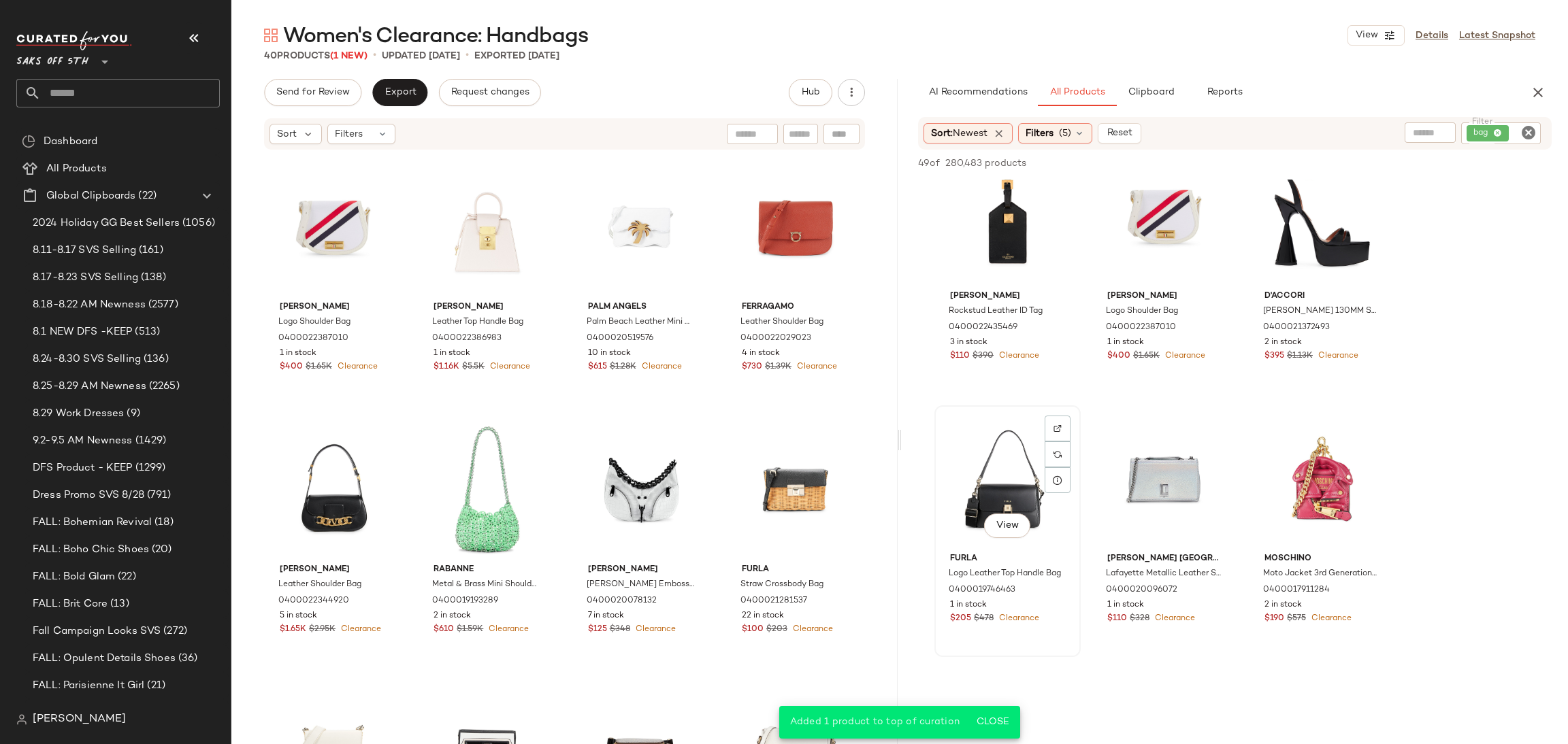
click at [1028, 456] on div "View" at bounding box center [1007, 479] width 137 height 138
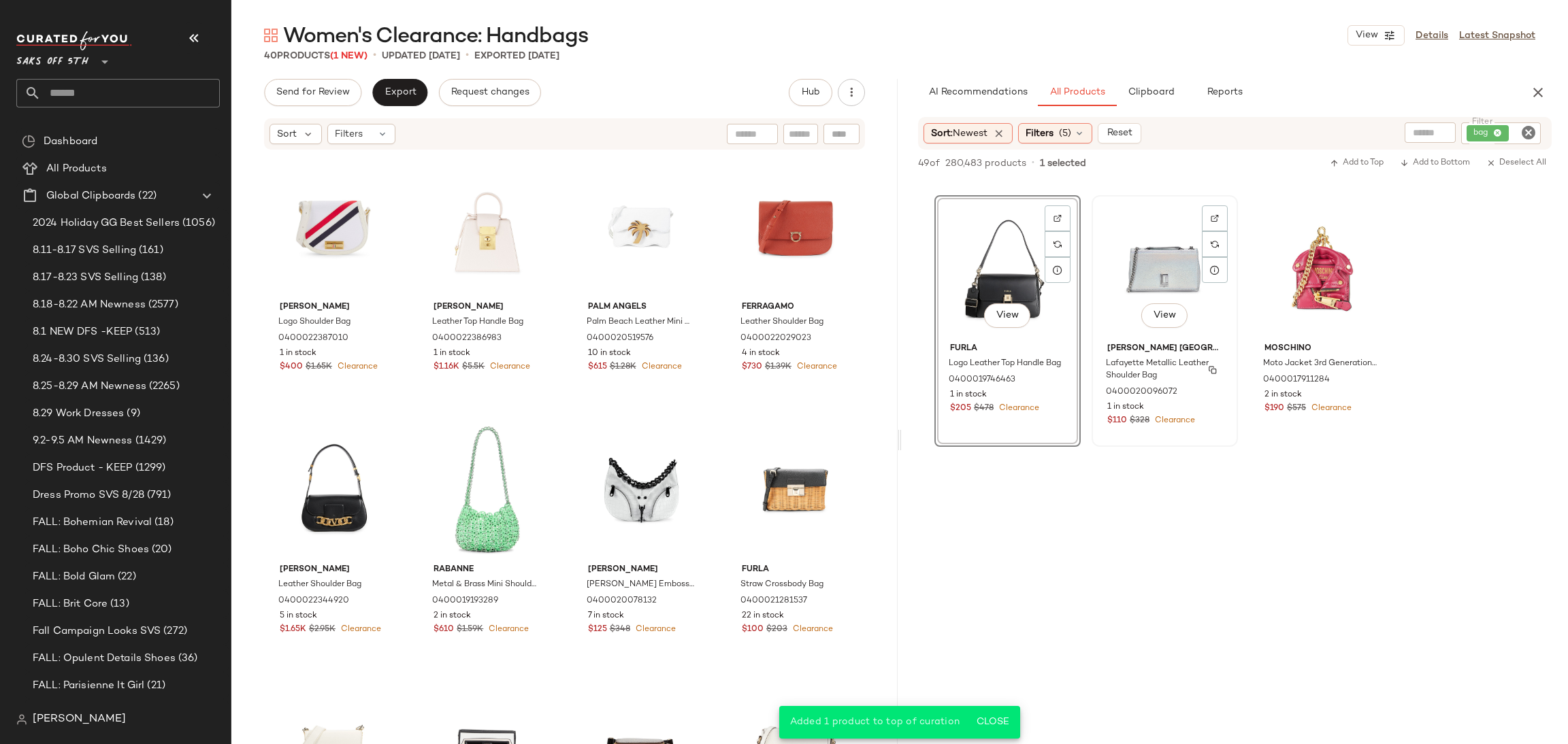
scroll to position [774, 0]
click at [1327, 251] on div "View" at bounding box center [1321, 268] width 137 height 138
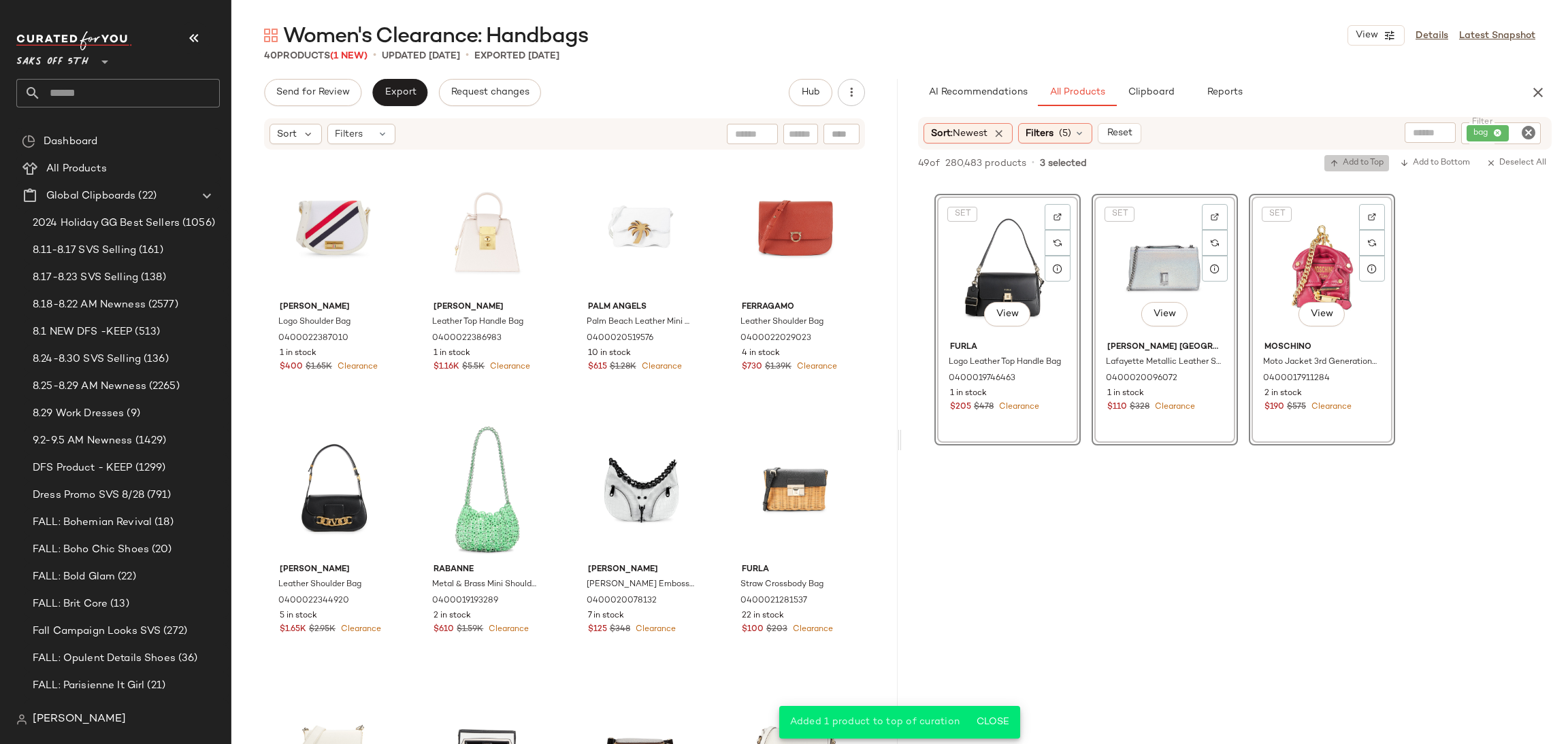
click at [1361, 160] on span "Add to Top" at bounding box center [1356, 164] width 54 height 10
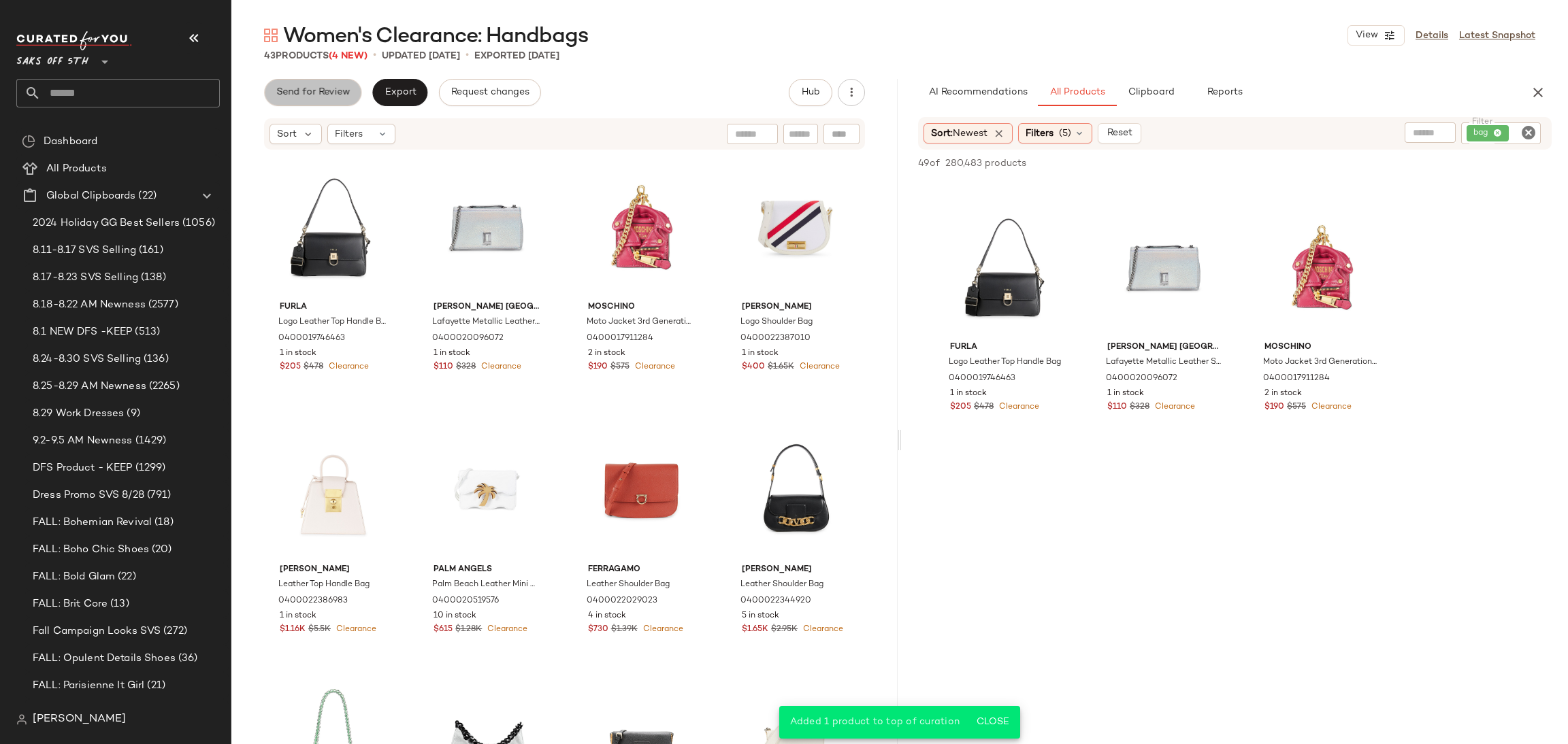
click at [339, 87] on span "Send for Review" at bounding box center [313, 92] width 74 height 11
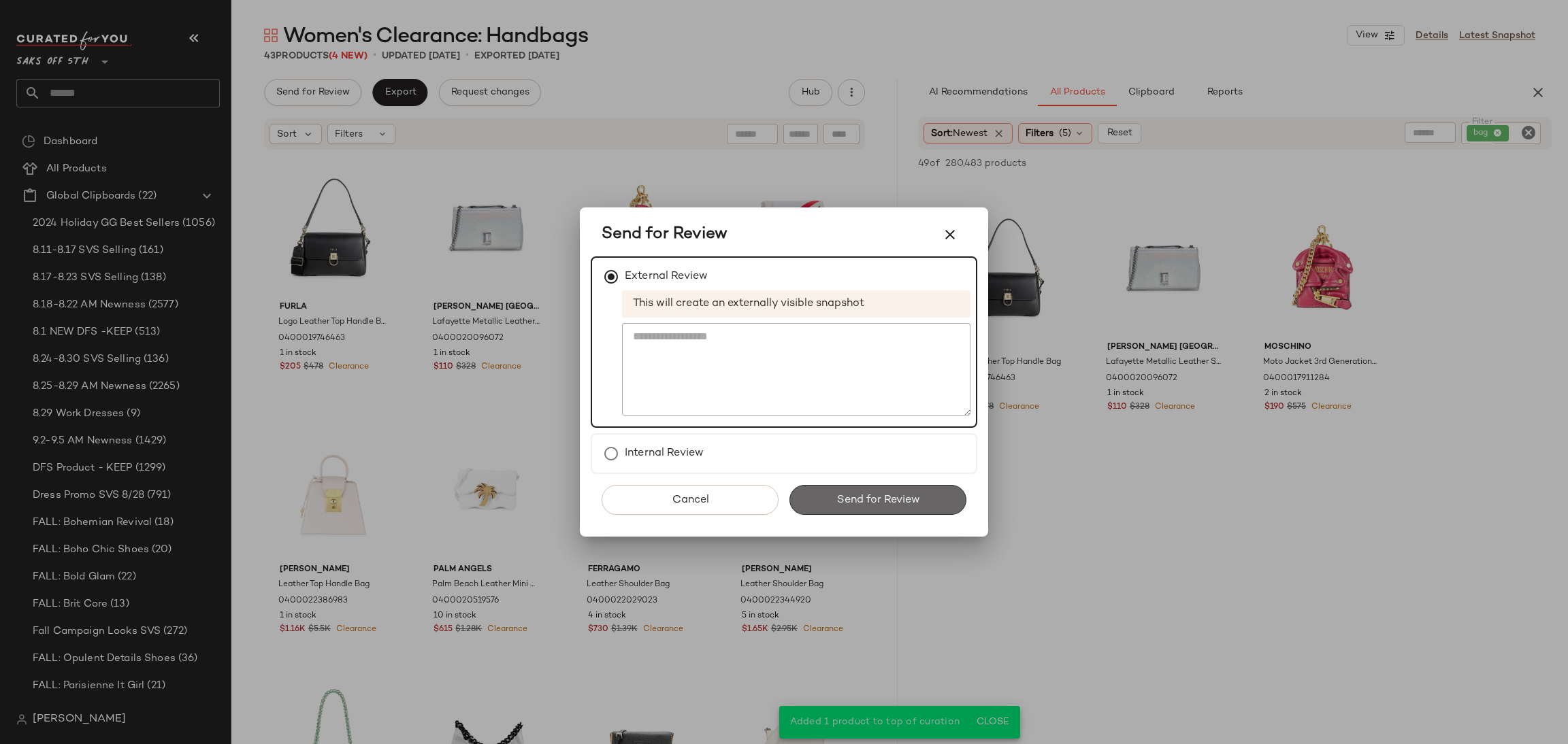
click at [863, 502] on span "Send for Review" at bounding box center [878, 500] width 84 height 13
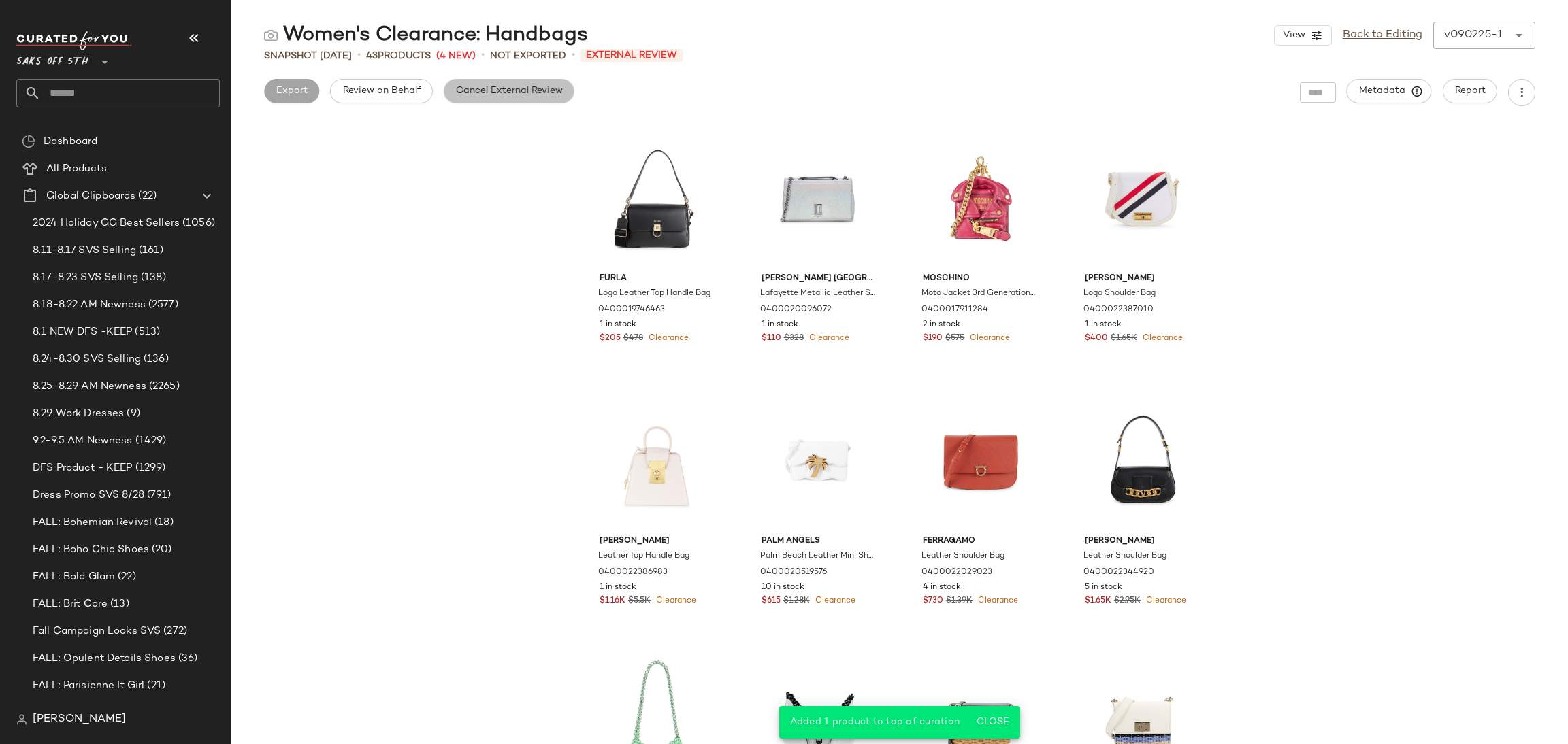
click at [483, 88] on span "Cancel External Review" at bounding box center [509, 91] width 108 height 11
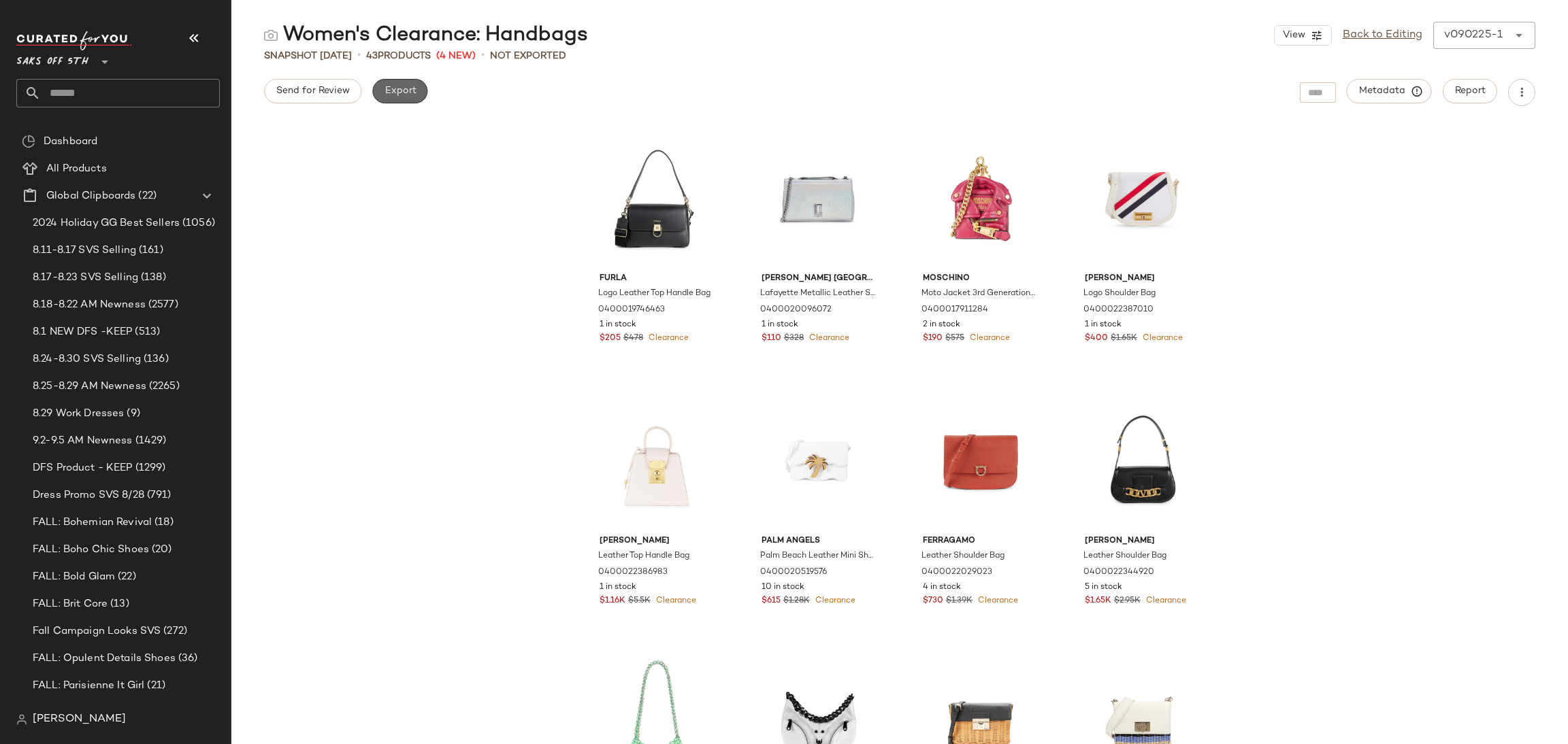
click at [407, 91] on span "Export" at bounding box center [399, 91] width 32 height 11
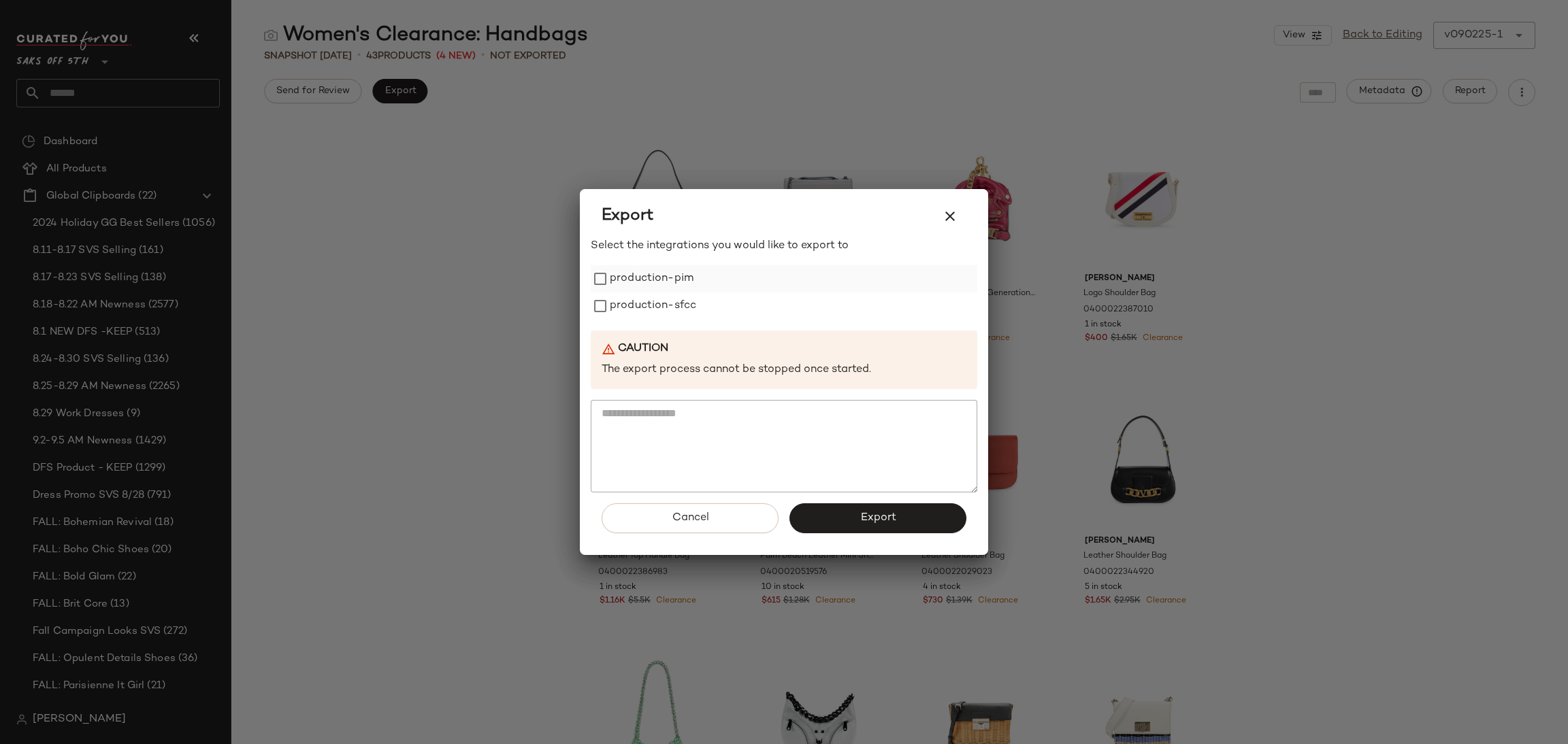
click at [680, 282] on label "production-pim" at bounding box center [652, 279] width 84 height 27
click at [678, 314] on label "production-sfcc" at bounding box center [653, 306] width 87 height 27
click at [830, 510] on button "Export" at bounding box center [877, 518] width 177 height 30
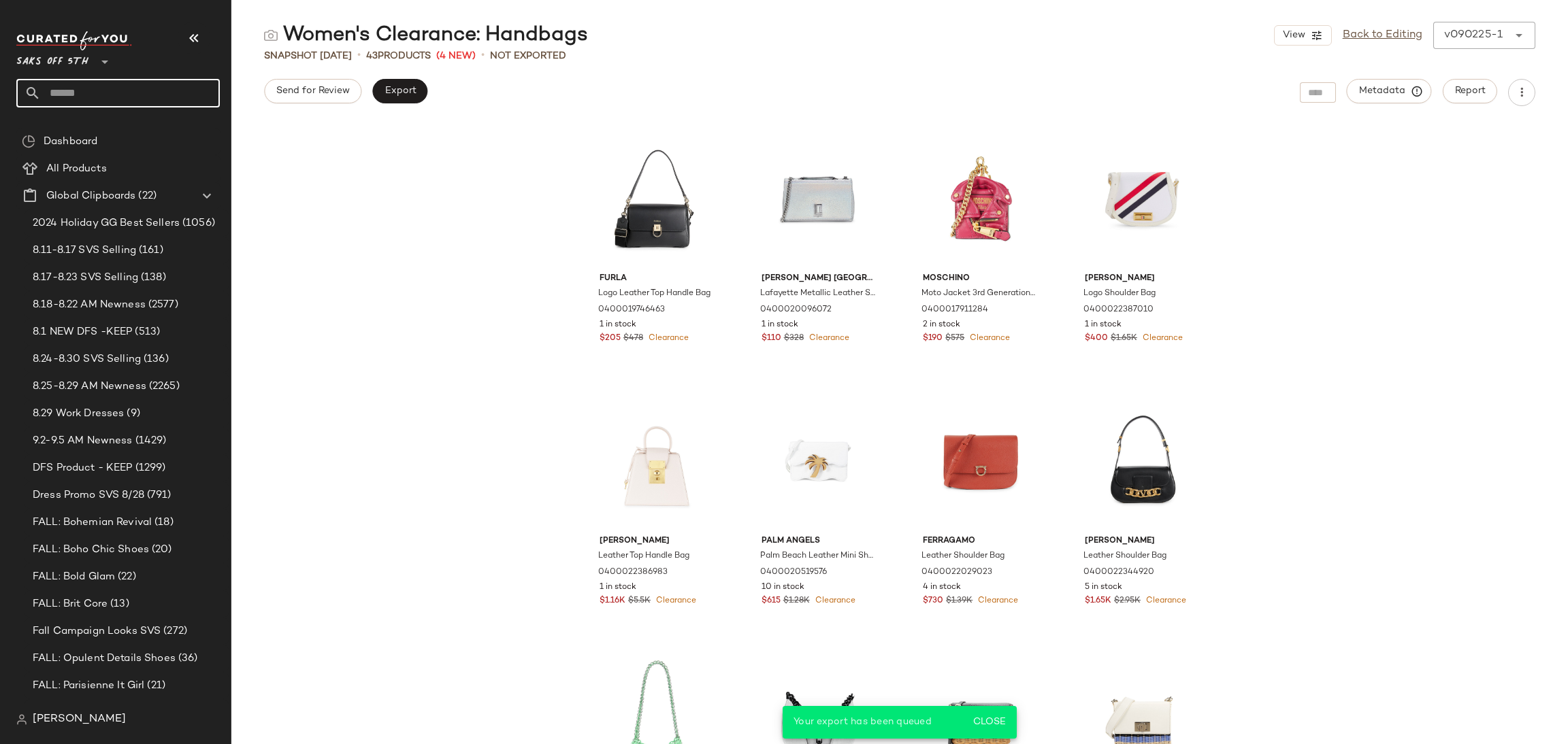
click at [185, 103] on input "text" at bounding box center [130, 93] width 179 height 29
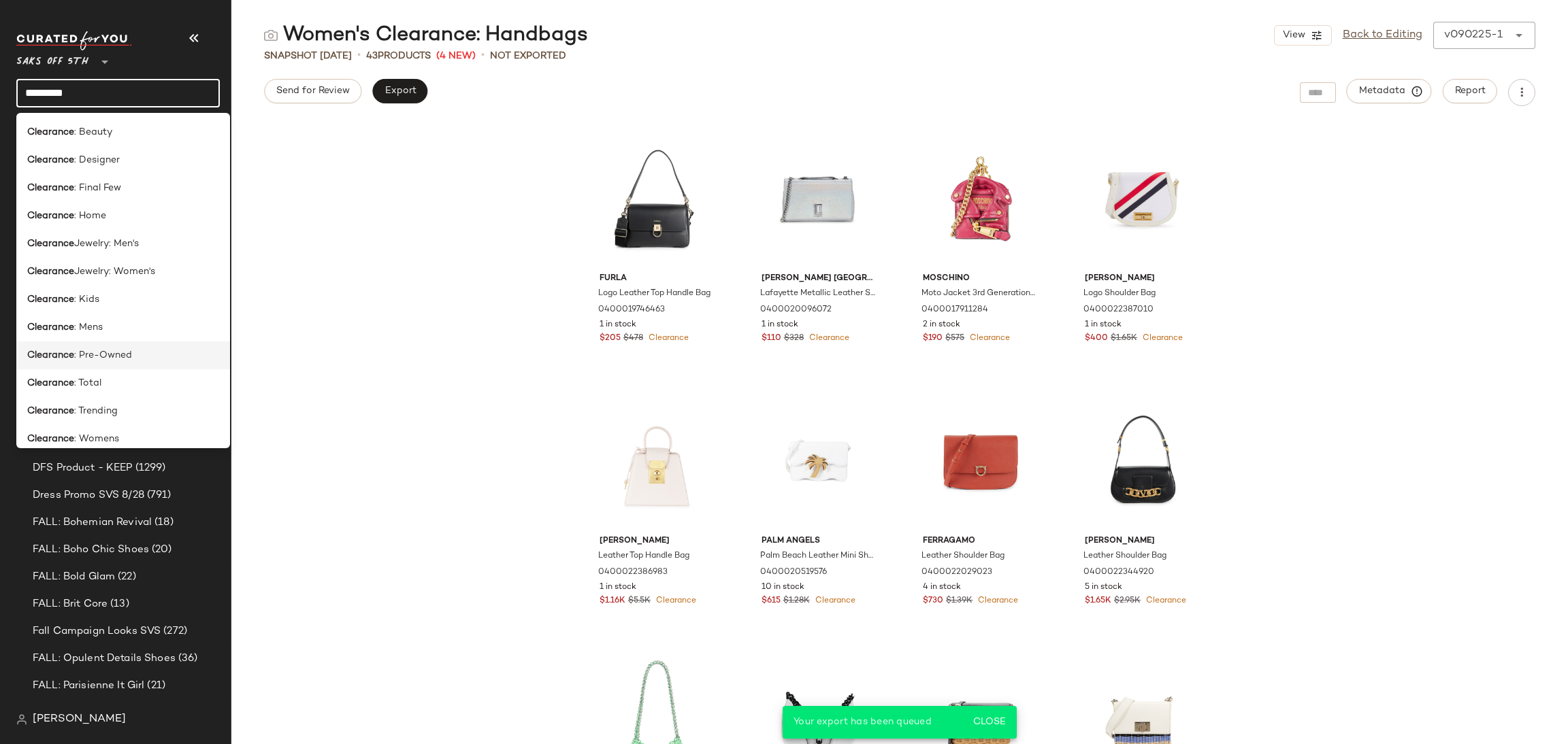
scroll to position [708, 0]
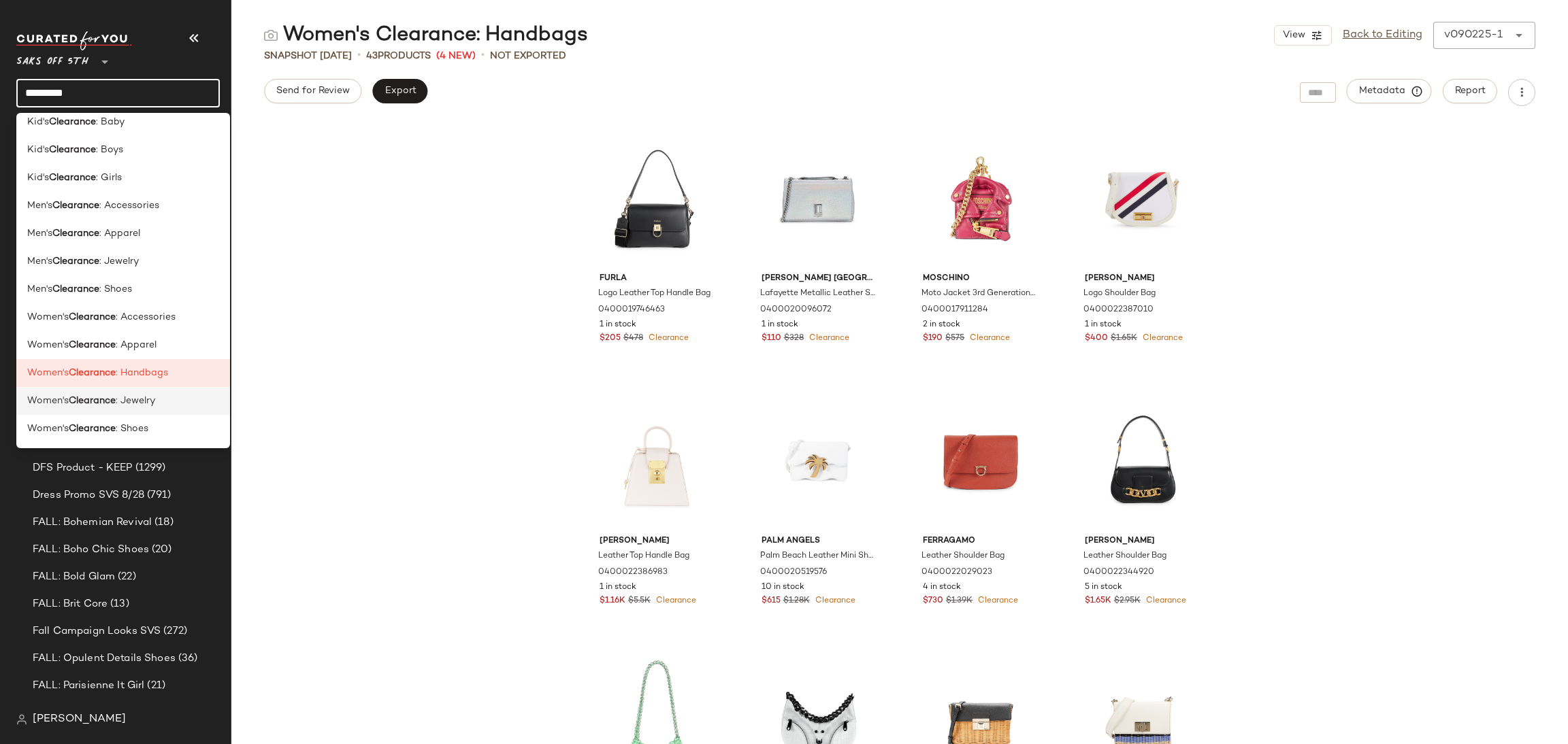
type input "*********"
click at [115, 402] on b "Clearance" at bounding box center [92, 401] width 47 height 14
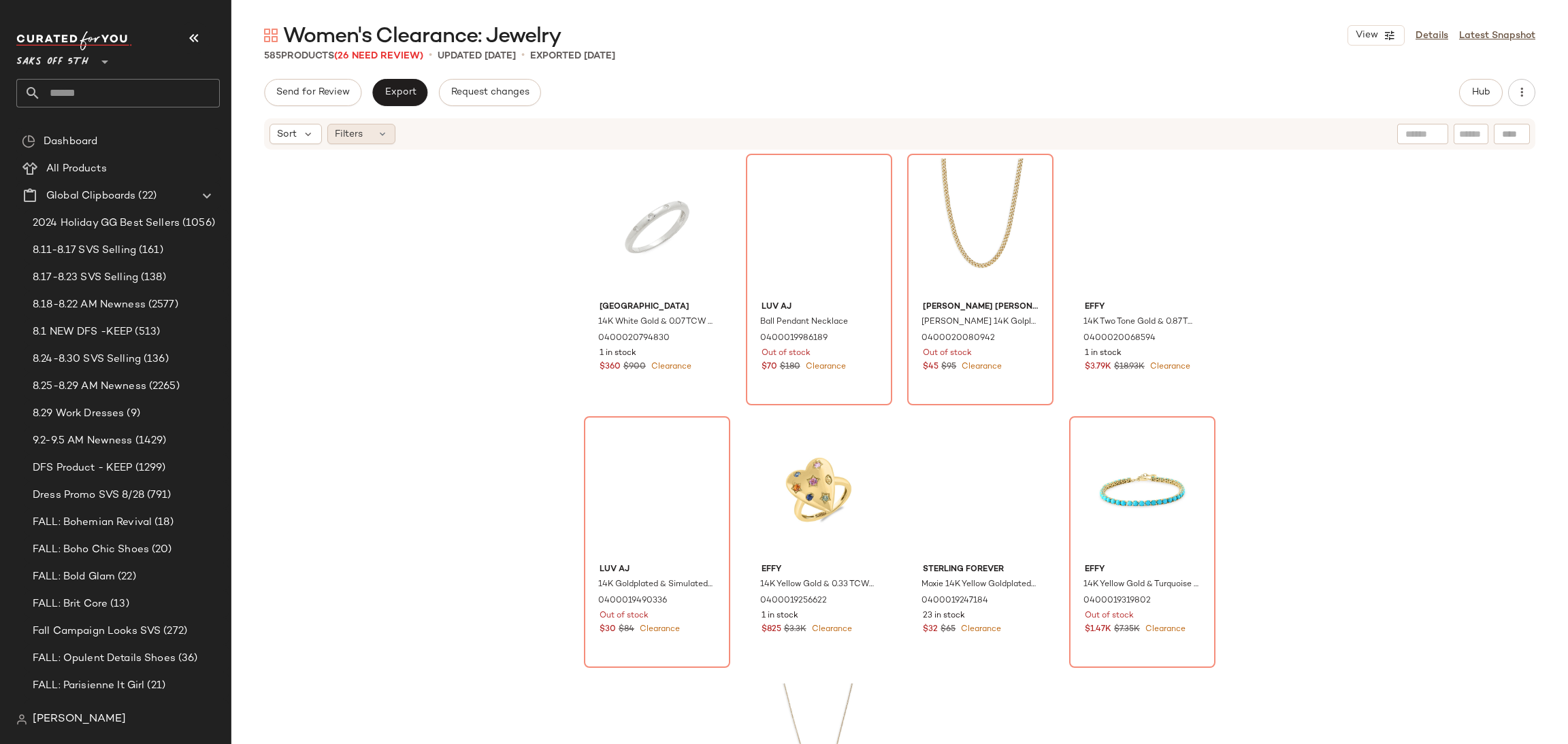
click at [378, 136] on icon at bounding box center [382, 134] width 11 height 11
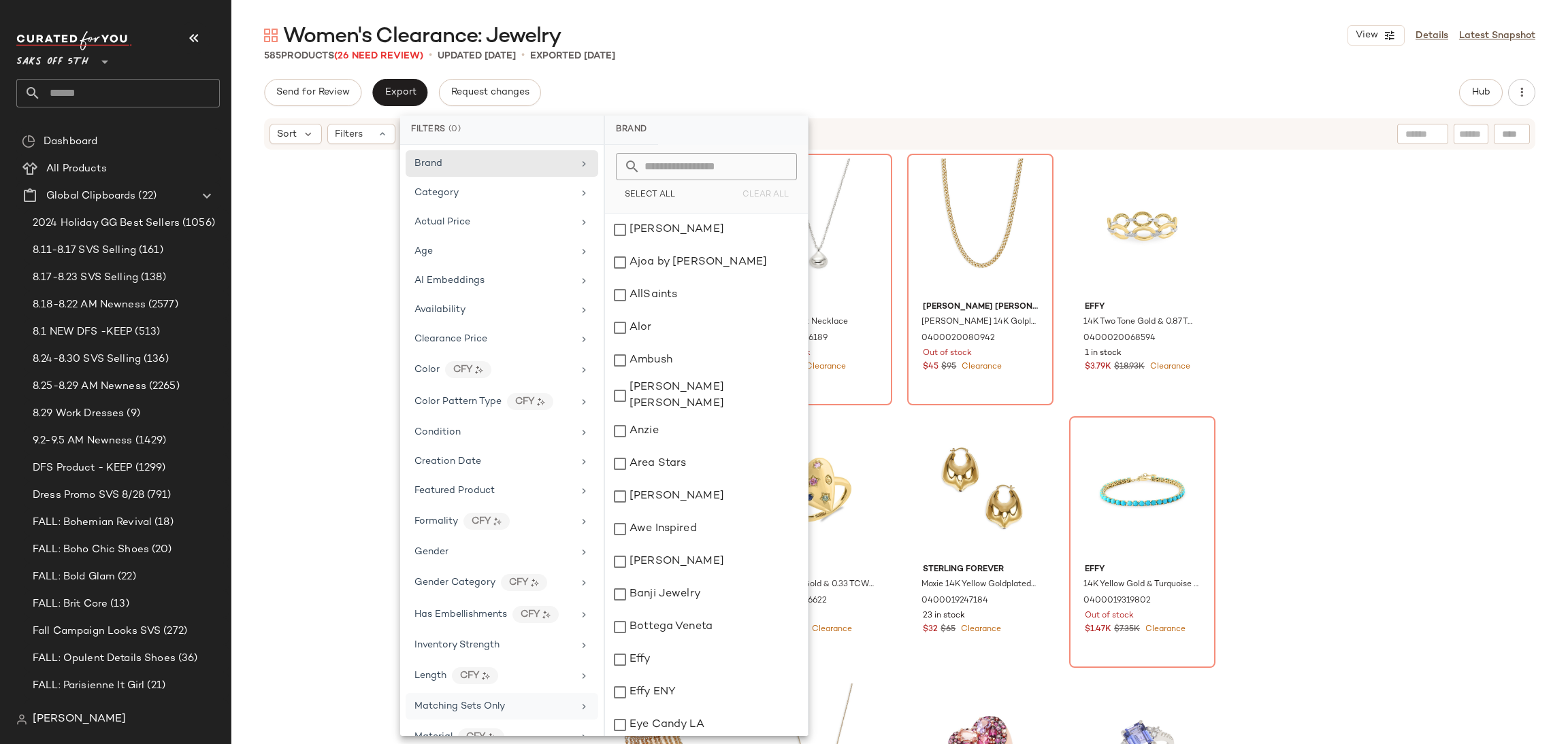
scroll to position [372, 0]
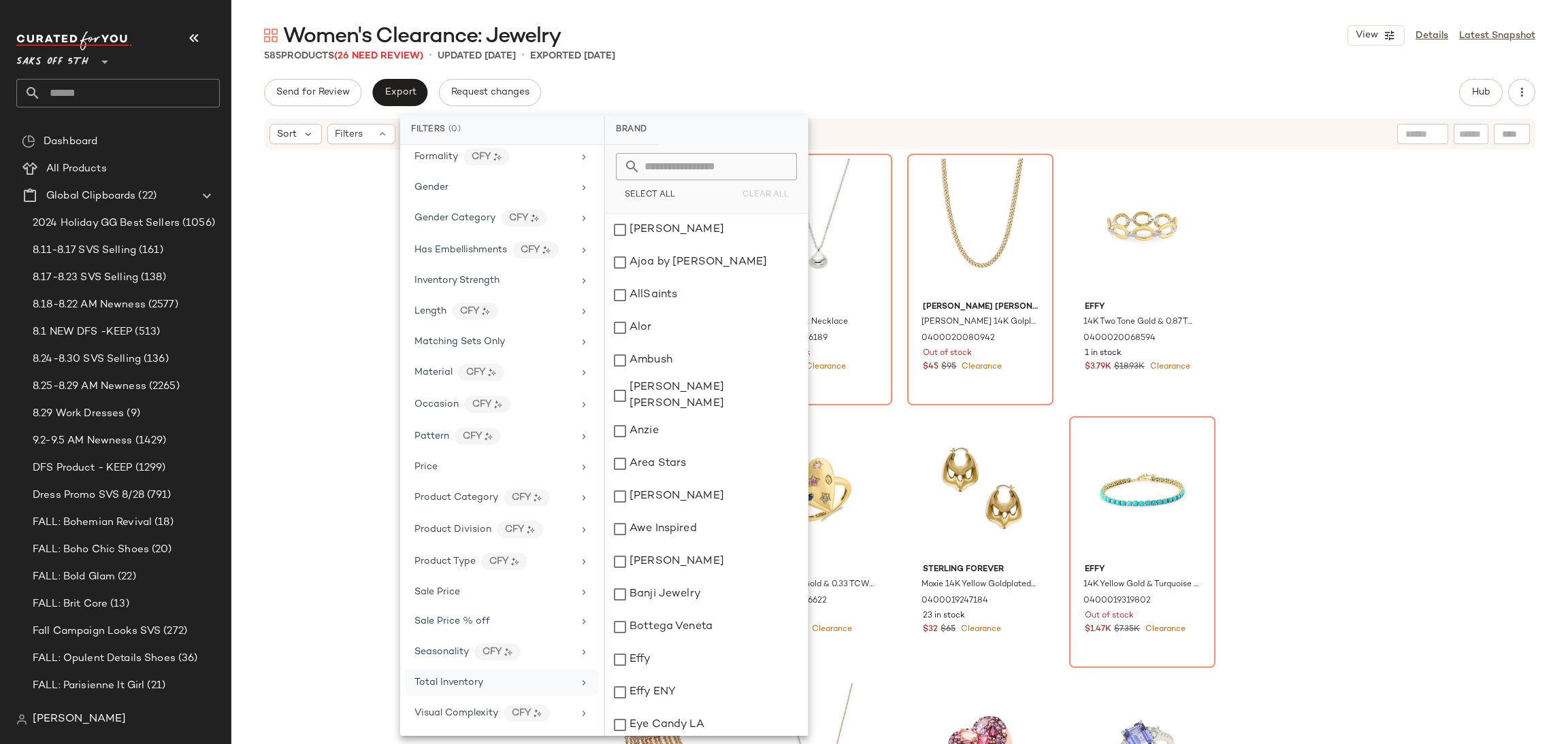
click at [483, 682] on div "Total Inventory" at bounding box center [493, 683] width 159 height 14
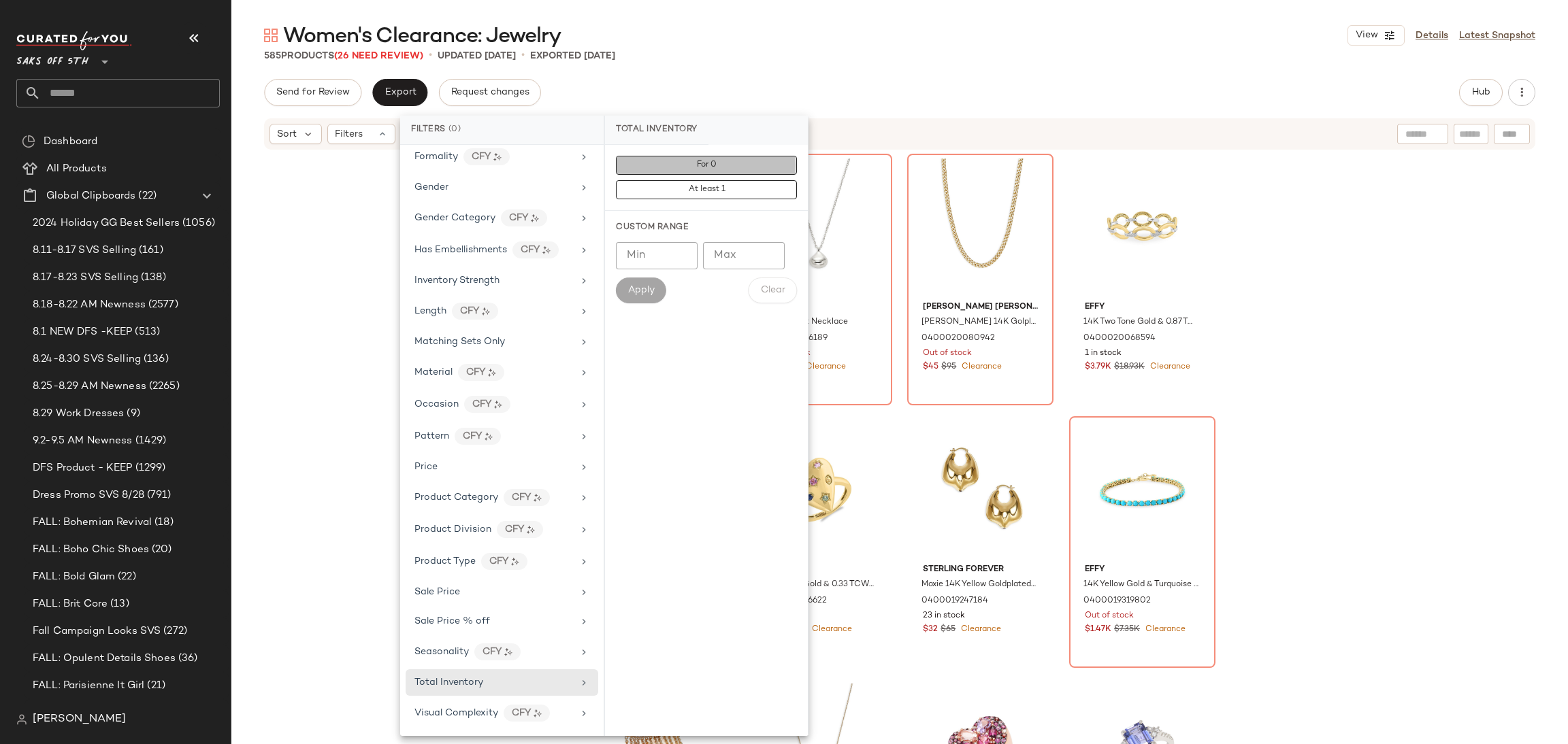
click at [676, 181] on button "For 0" at bounding box center [706, 190] width 181 height 19
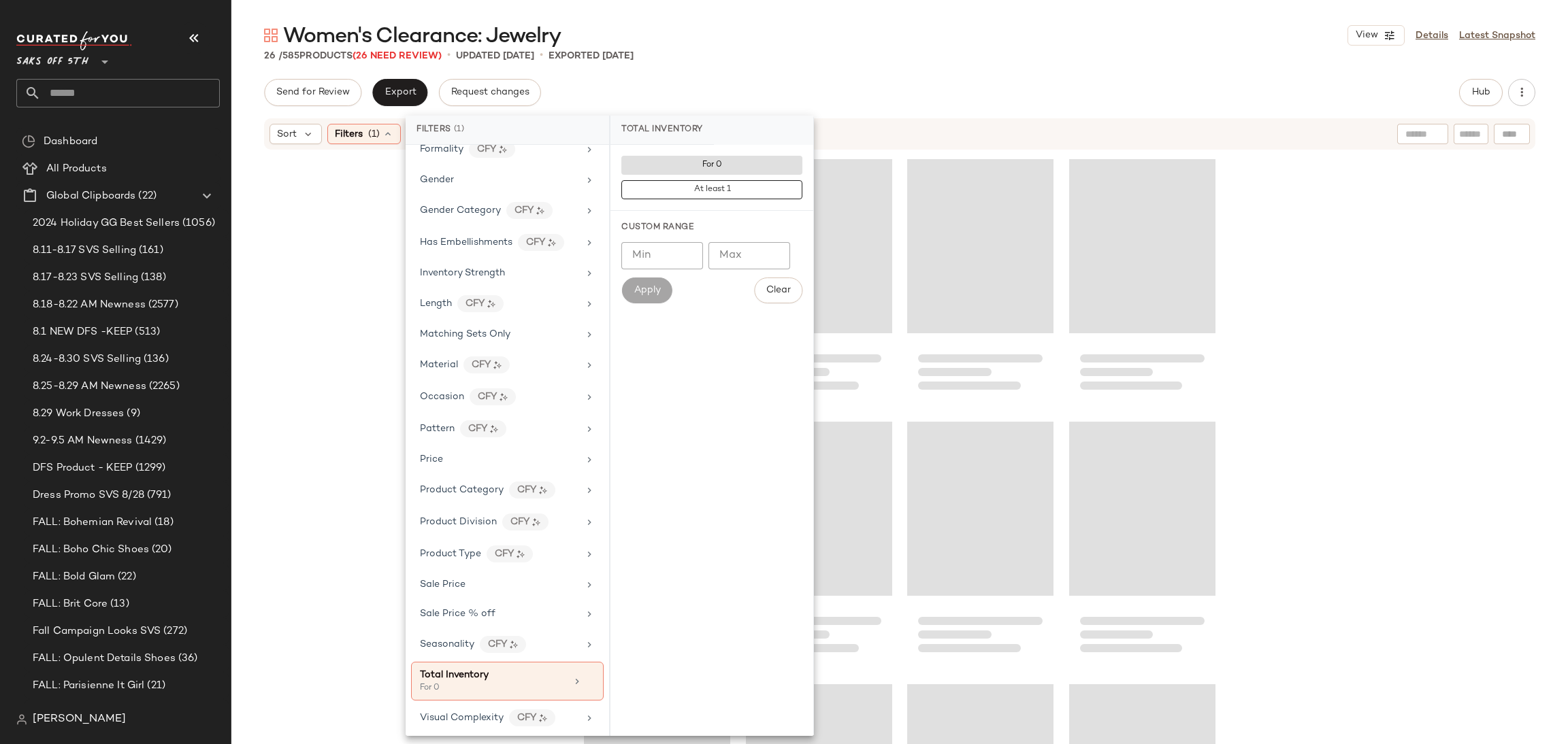
click at [757, 70] on div "Women's Clearance: Jewelry View Details Latest Snapshot 26 / 585 Products (26 N…" at bounding box center [900, 383] width 1336 height 723
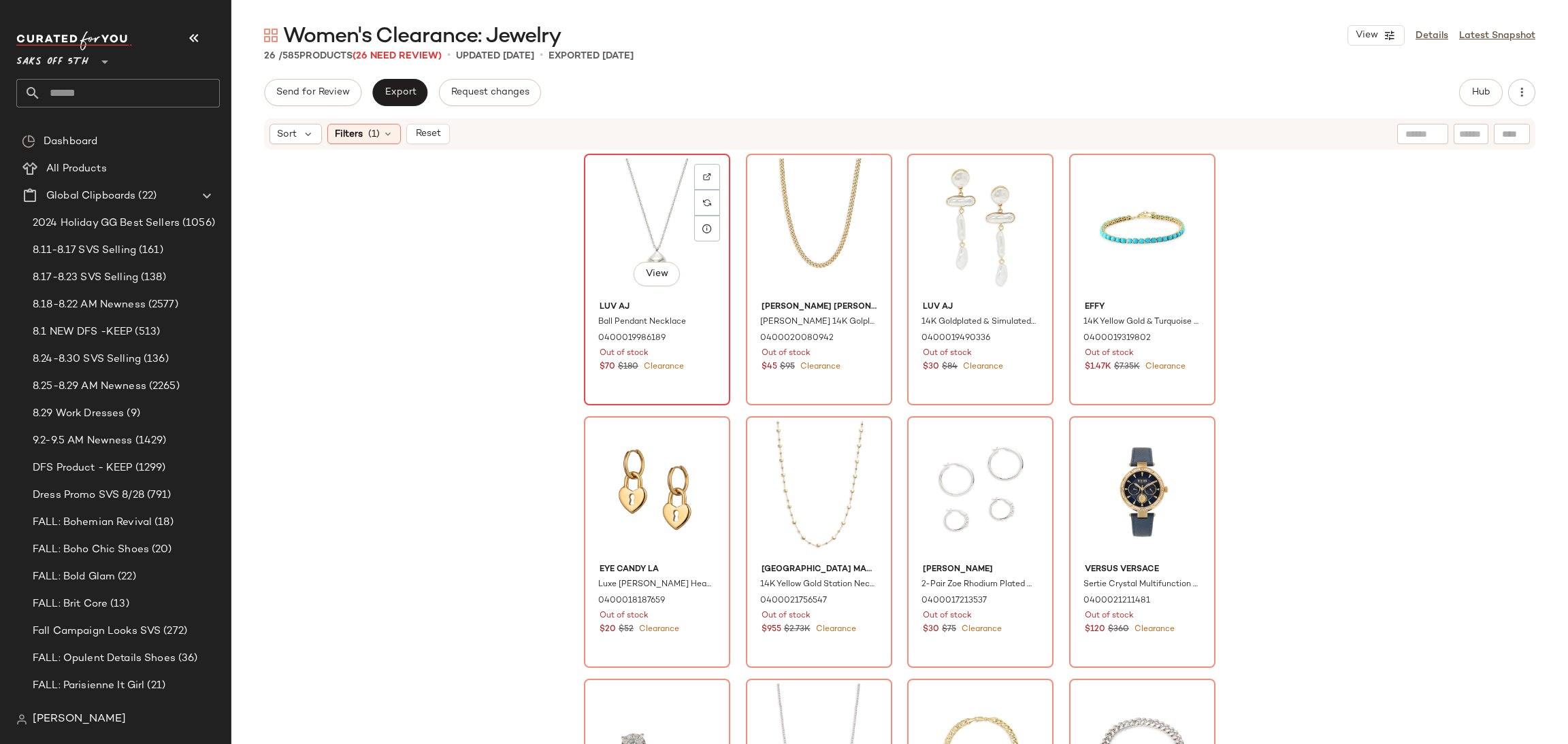
click at [603, 179] on div "View" at bounding box center [656, 228] width 137 height 138
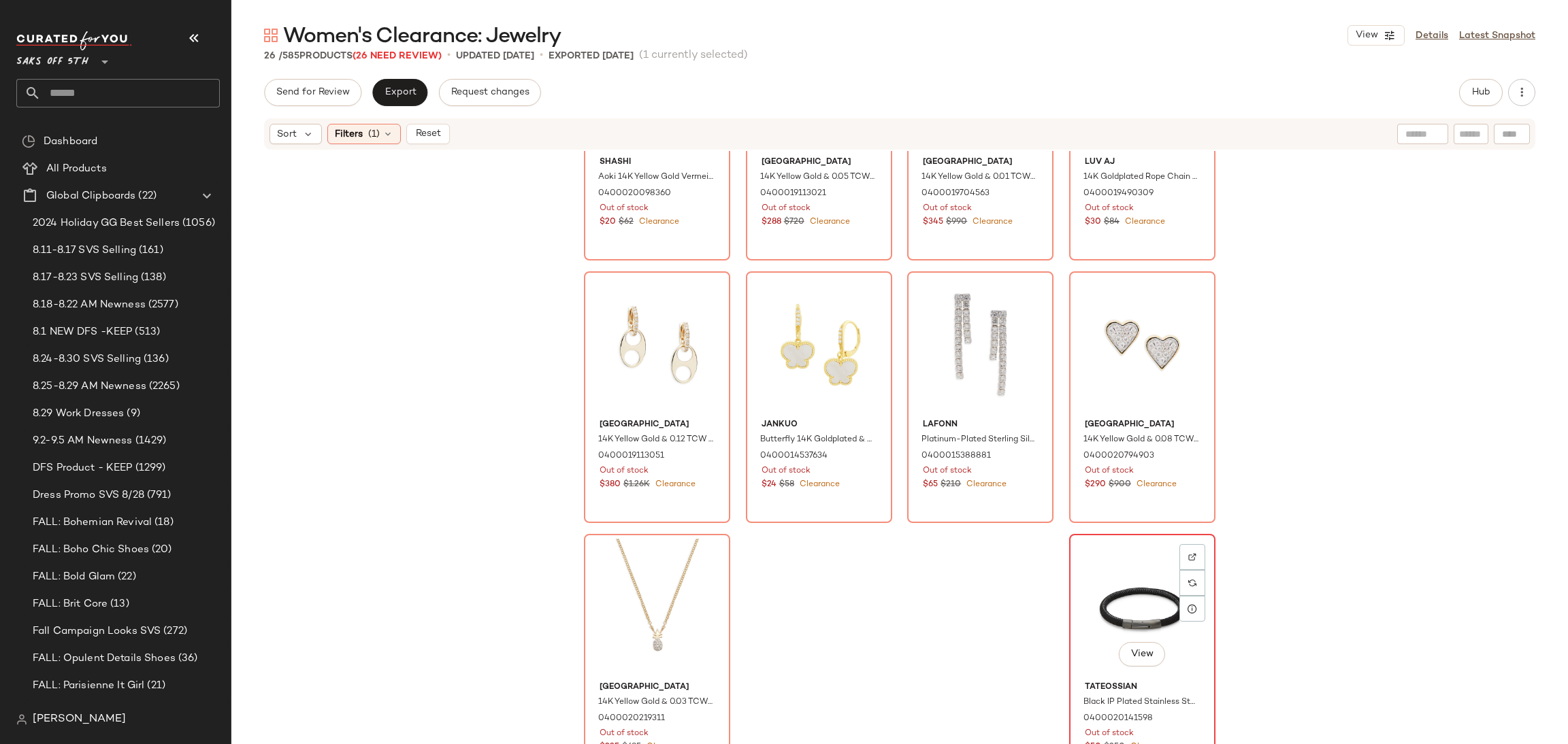
click at [1108, 584] on div "View" at bounding box center [1142, 608] width 137 height 138
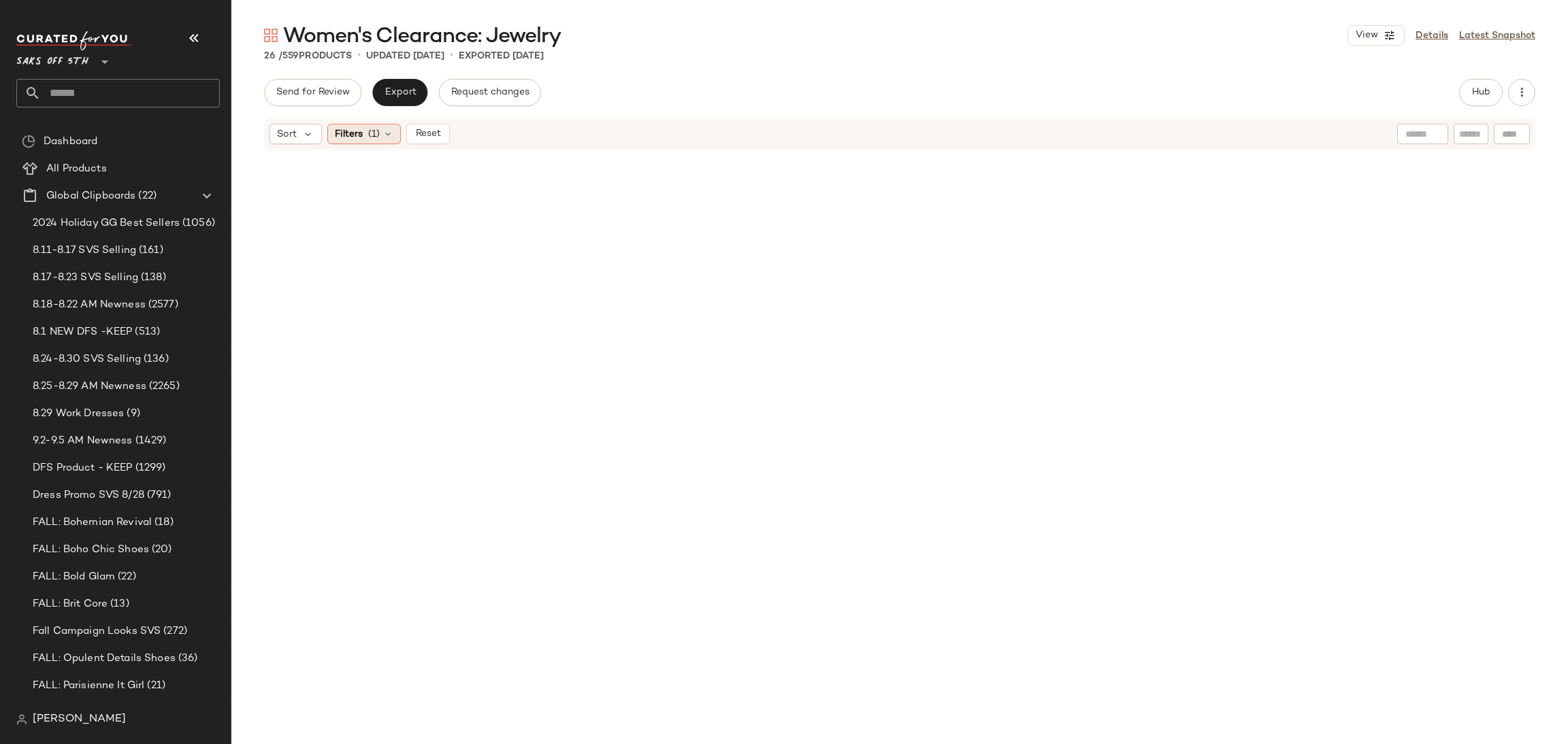
click at [369, 137] on span "(1)" at bounding box center [375, 134] width 12 height 14
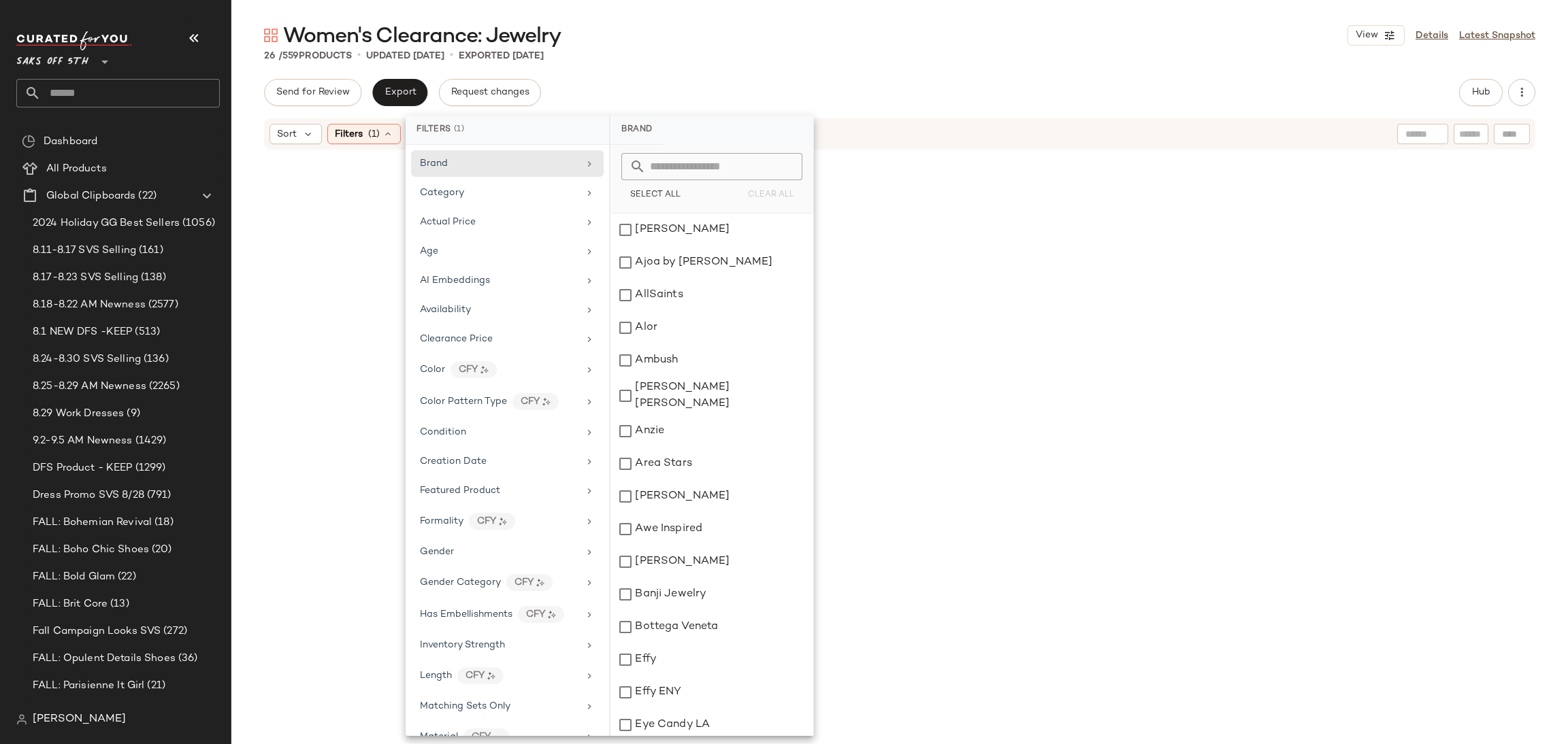
scroll to position [384, 0]
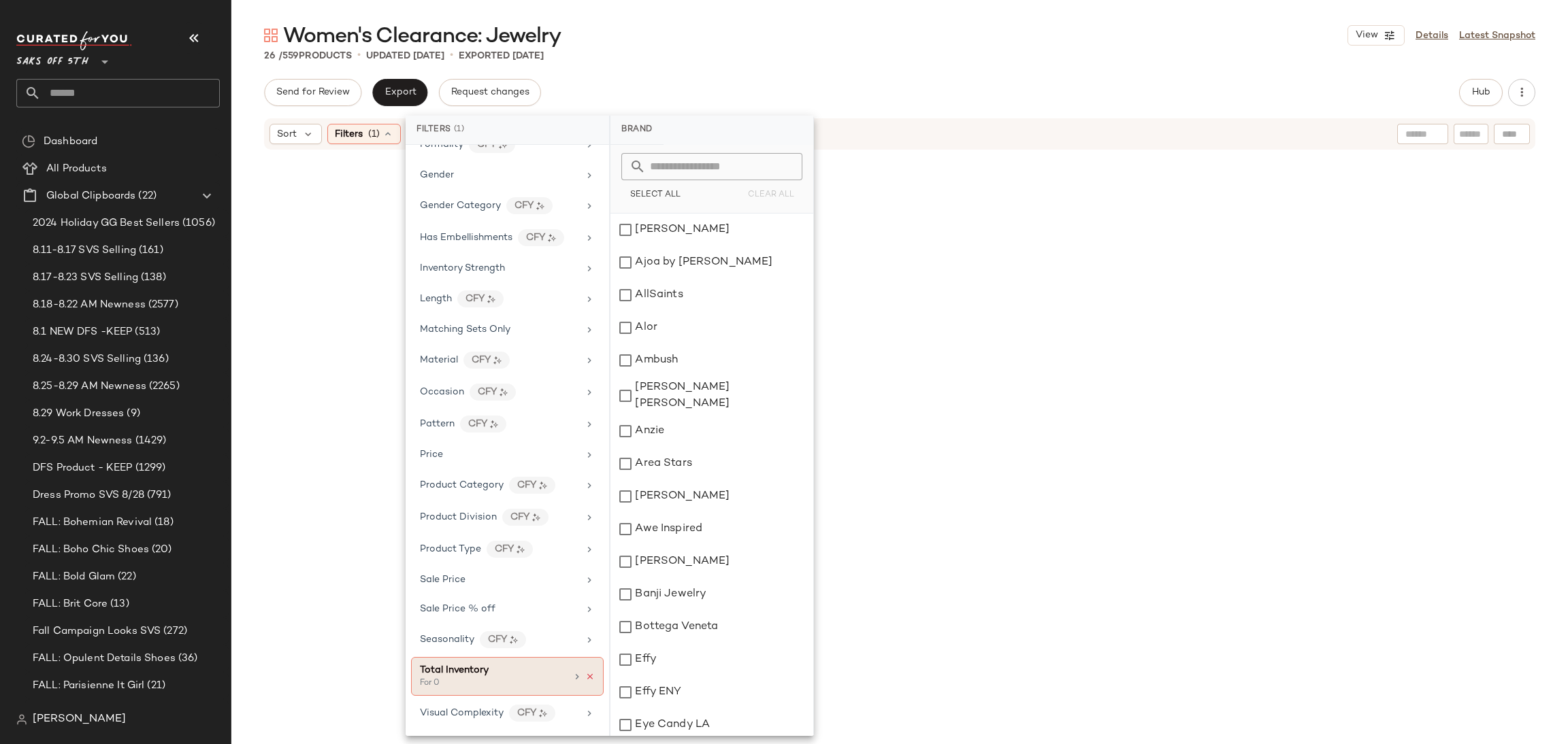
click at [585, 674] on icon at bounding box center [590, 677] width 10 height 10
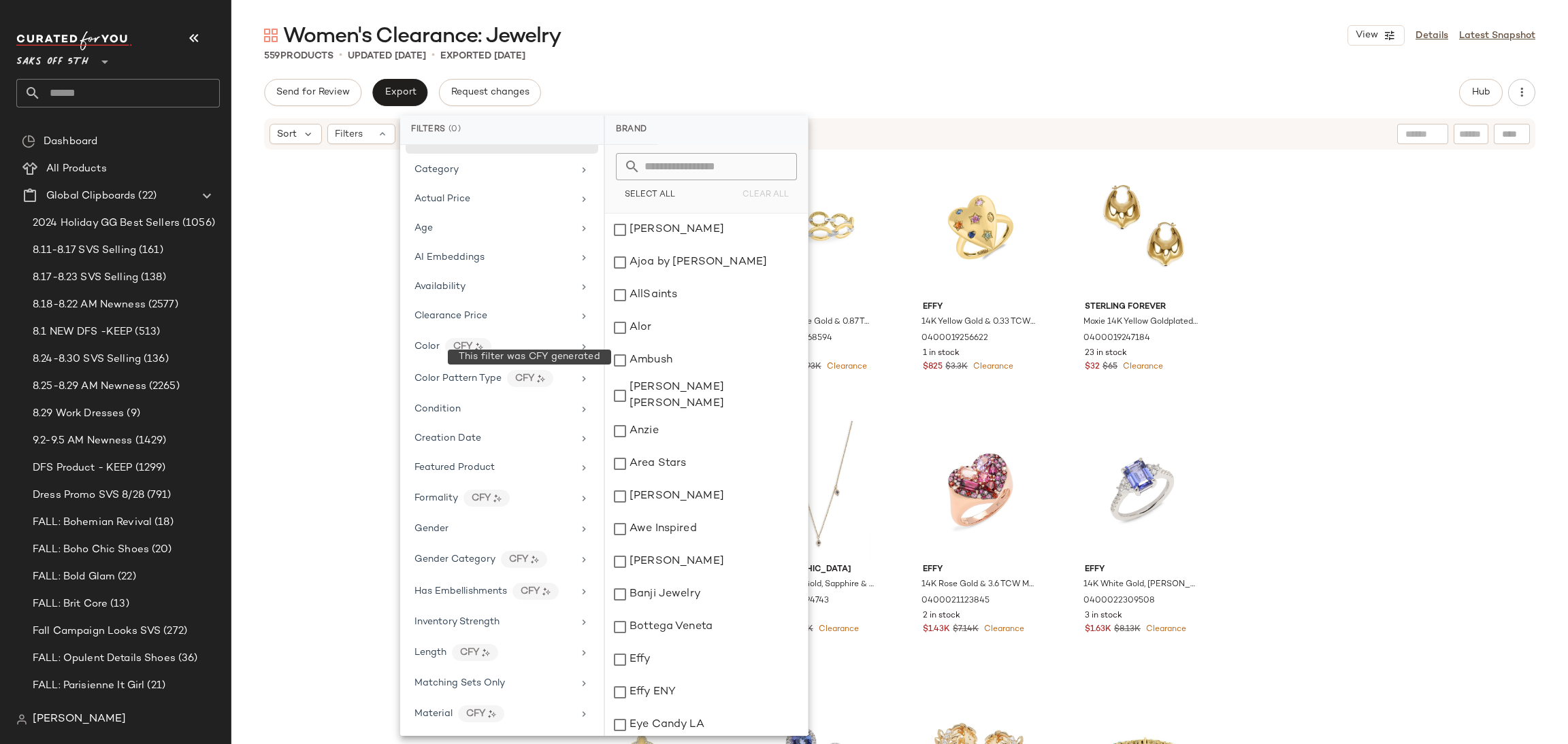
scroll to position [0, 0]
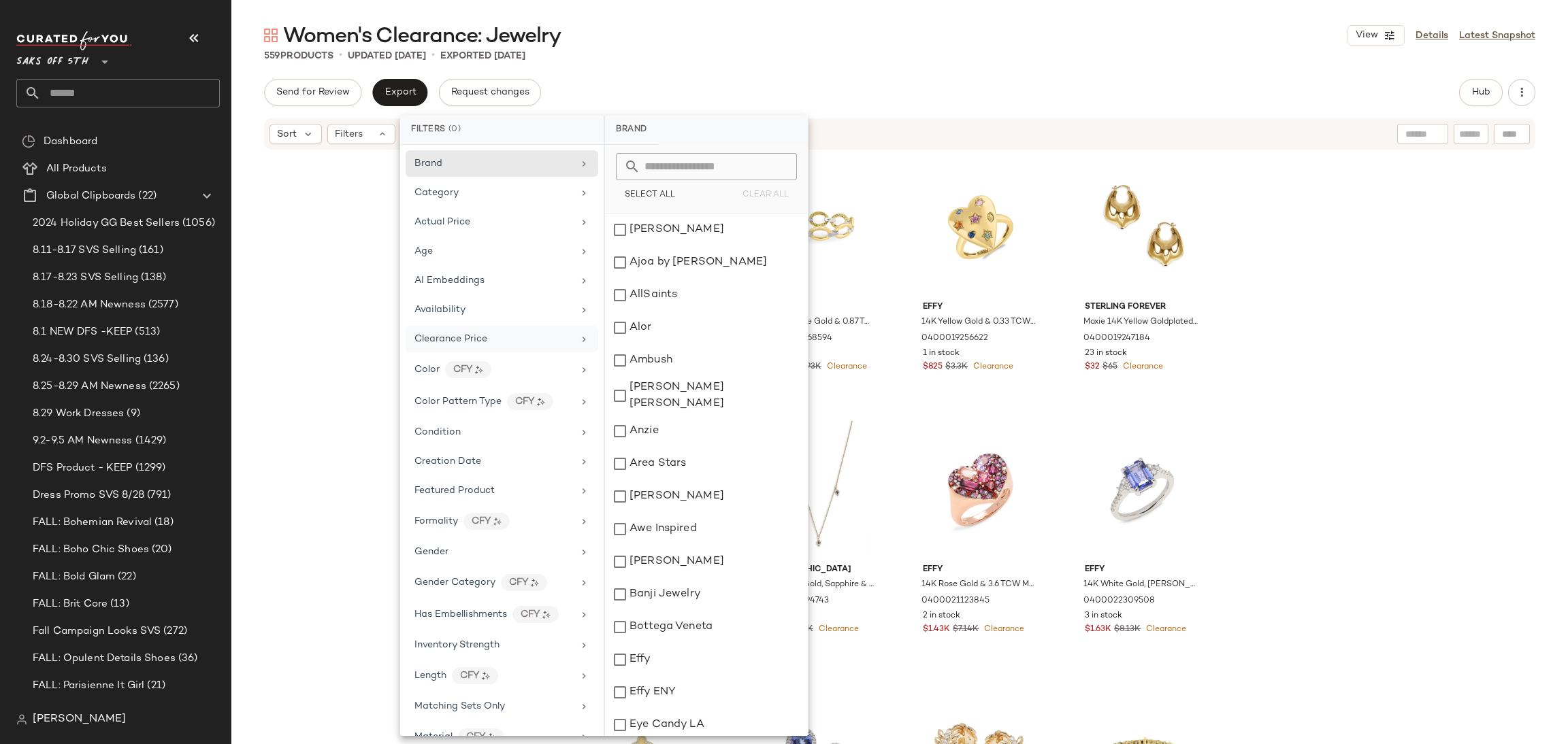
click at [515, 343] on div "Clearance Price" at bounding box center [493, 340] width 159 height 14
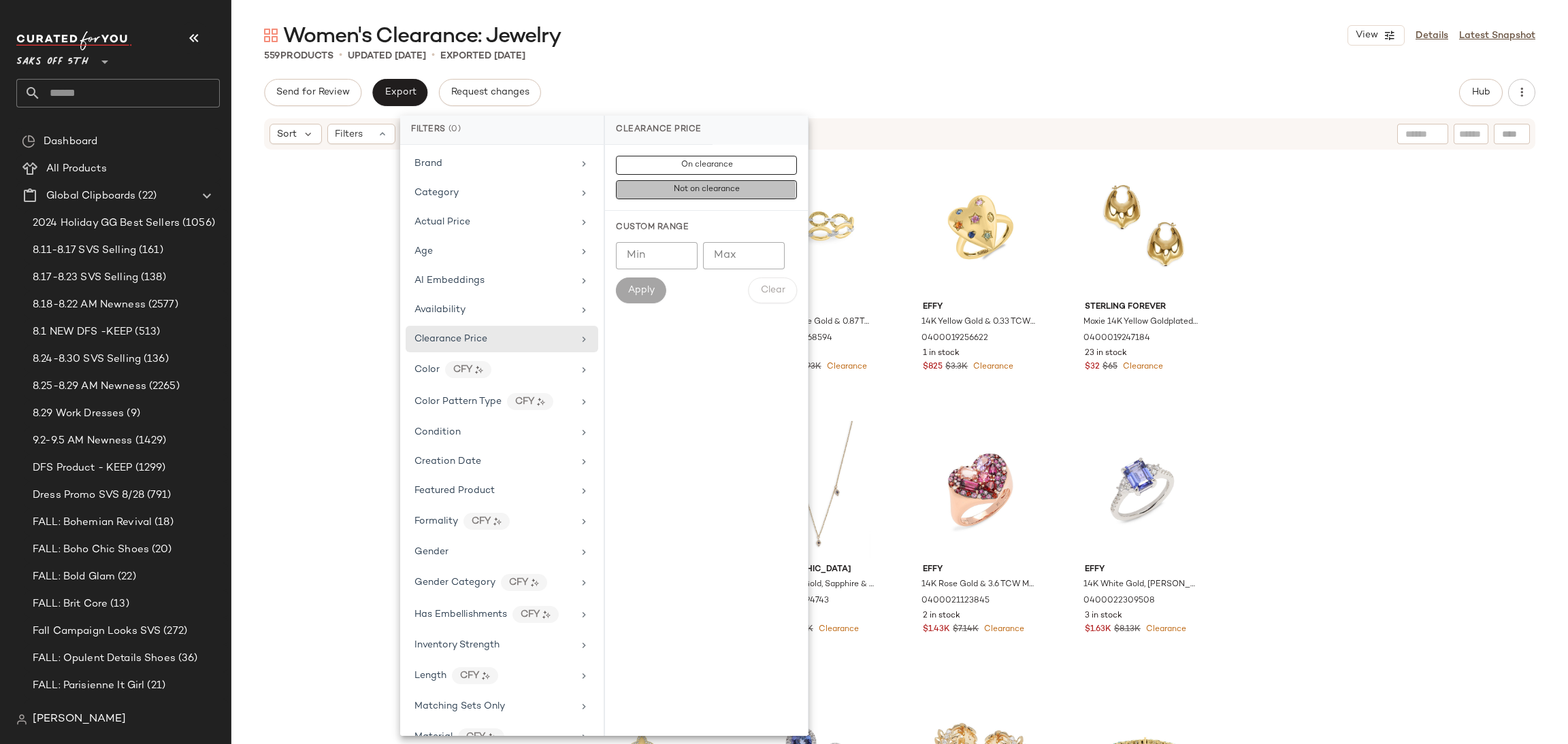
click at [710, 194] on span "Not on clearance" at bounding box center [706, 190] width 67 height 10
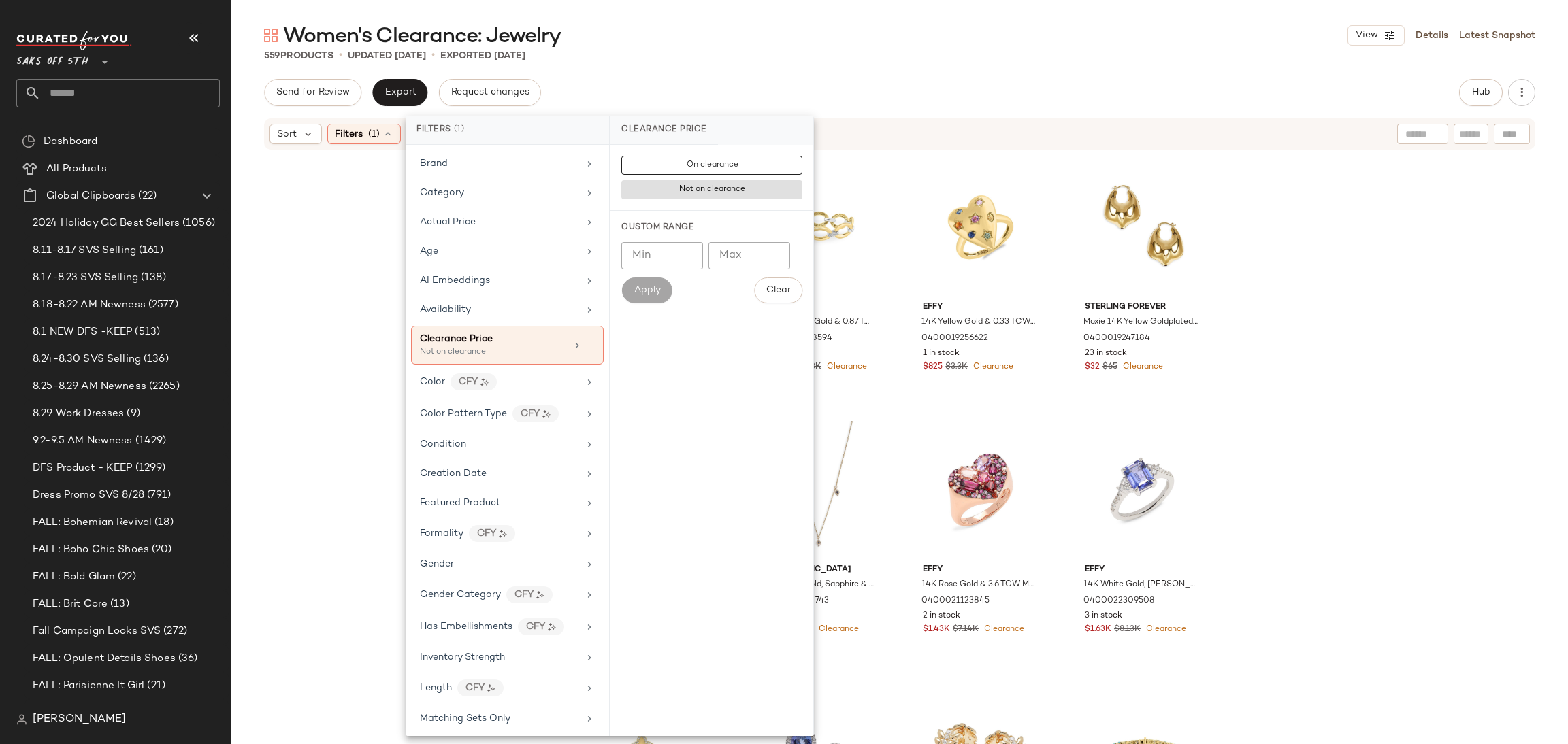
click at [785, 42] on div "Women's Clearance: Jewelry View Details Latest Snapshot" at bounding box center [900, 35] width 1336 height 27
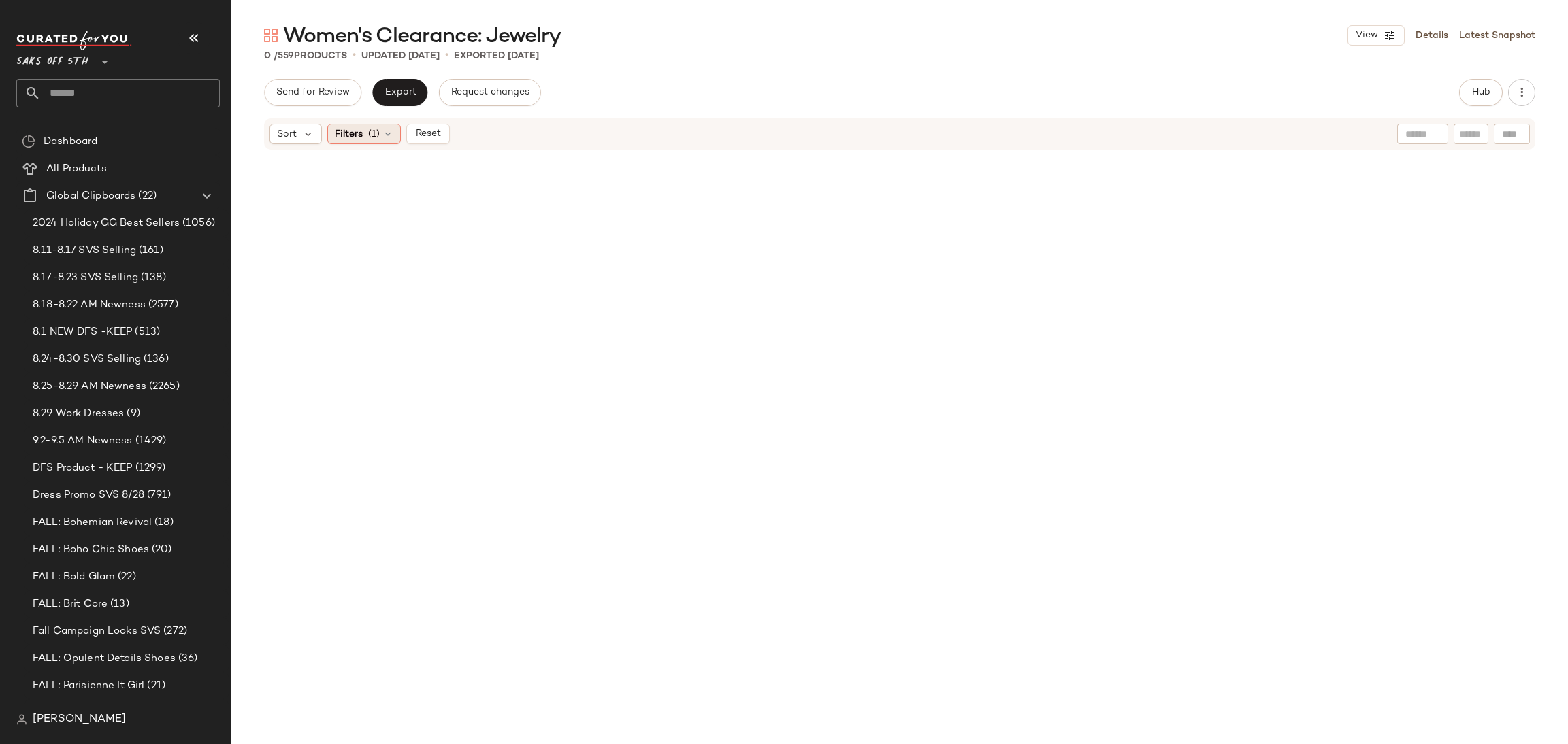
click at [382, 126] on div "Filters (1)" at bounding box center [365, 134] width 74 height 20
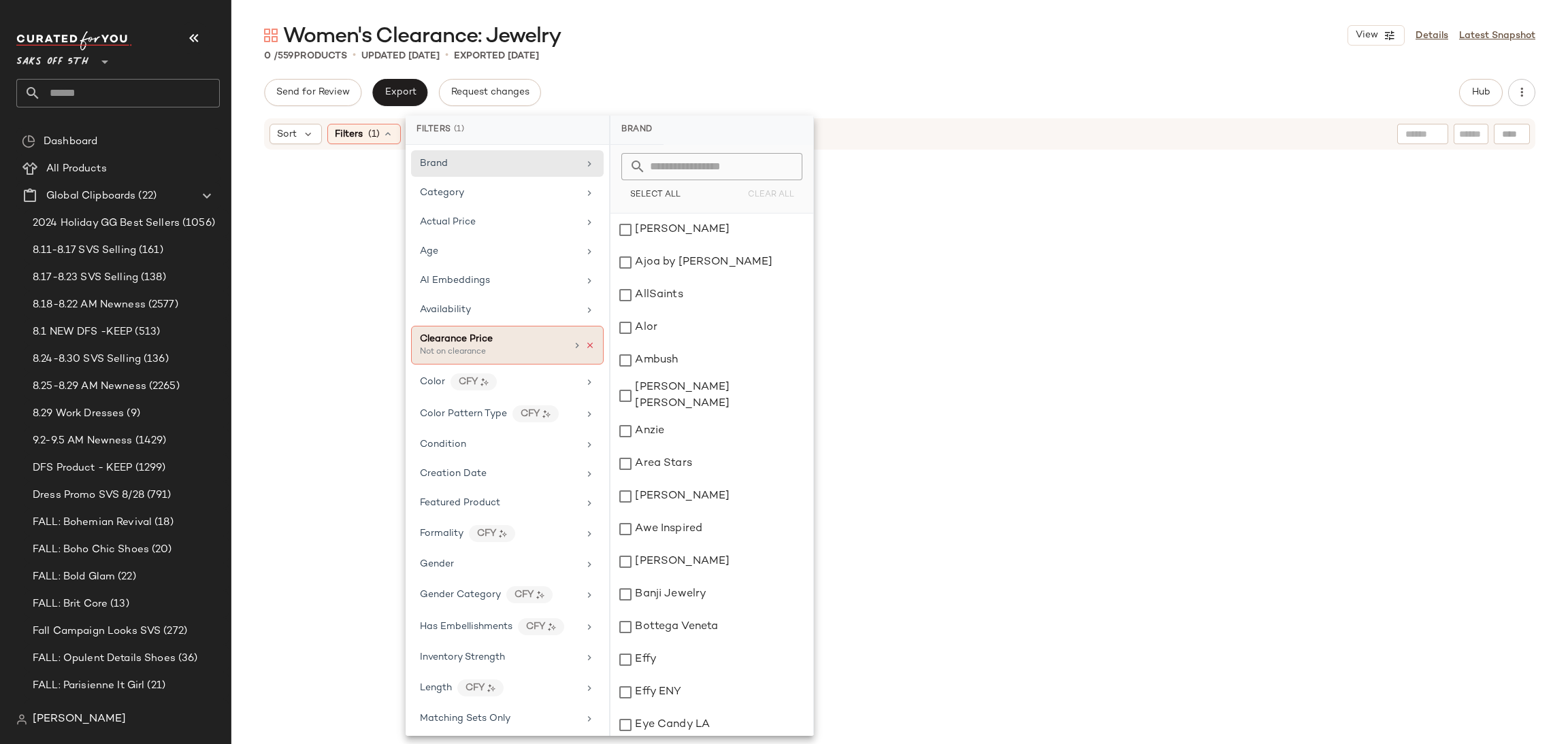
click at [587, 347] on icon at bounding box center [590, 346] width 10 height 10
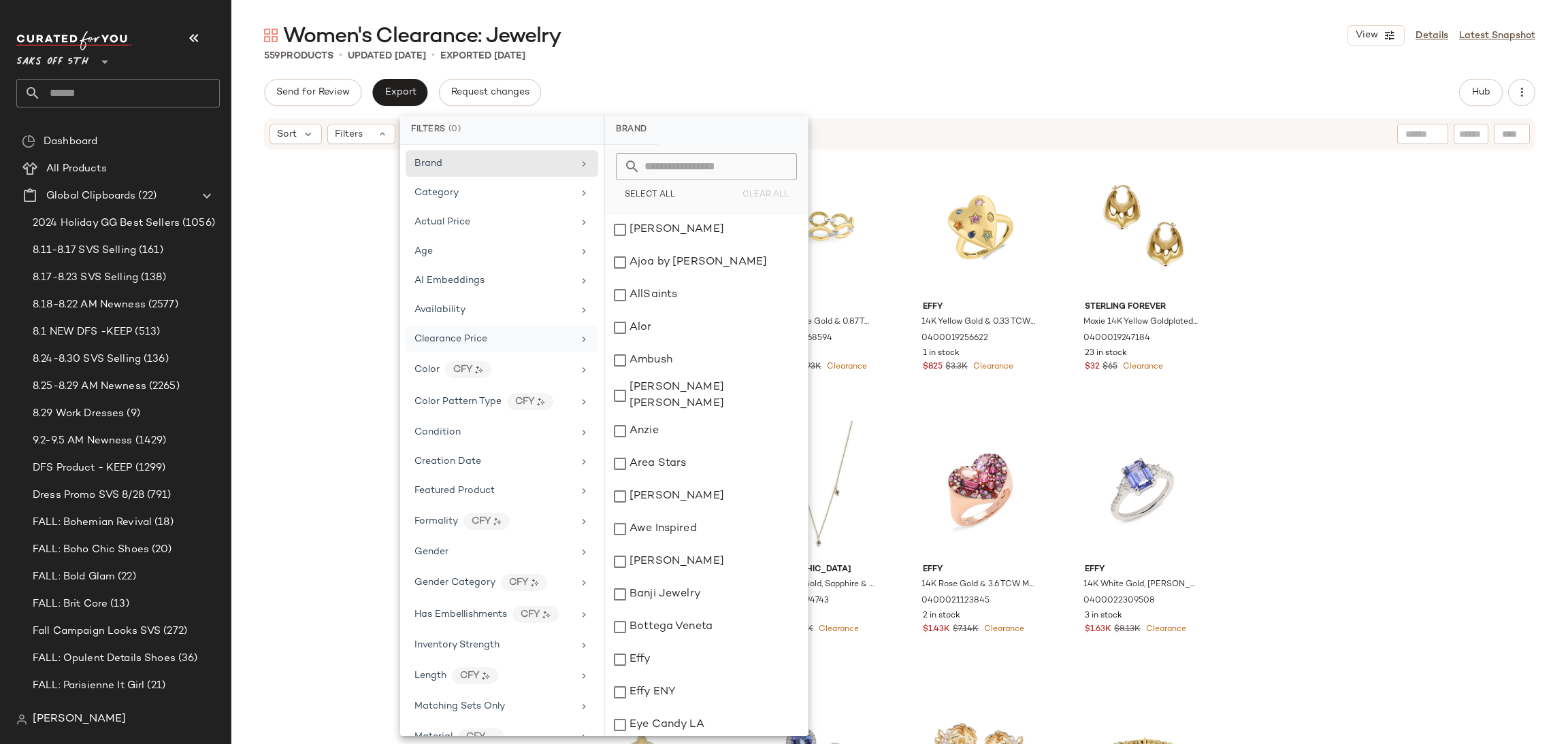
click at [1022, 14] on main "Women's Clearance: Jewelry View Details Latest Snapshot 559 Products • updated …" at bounding box center [784, 372] width 1568 height 744
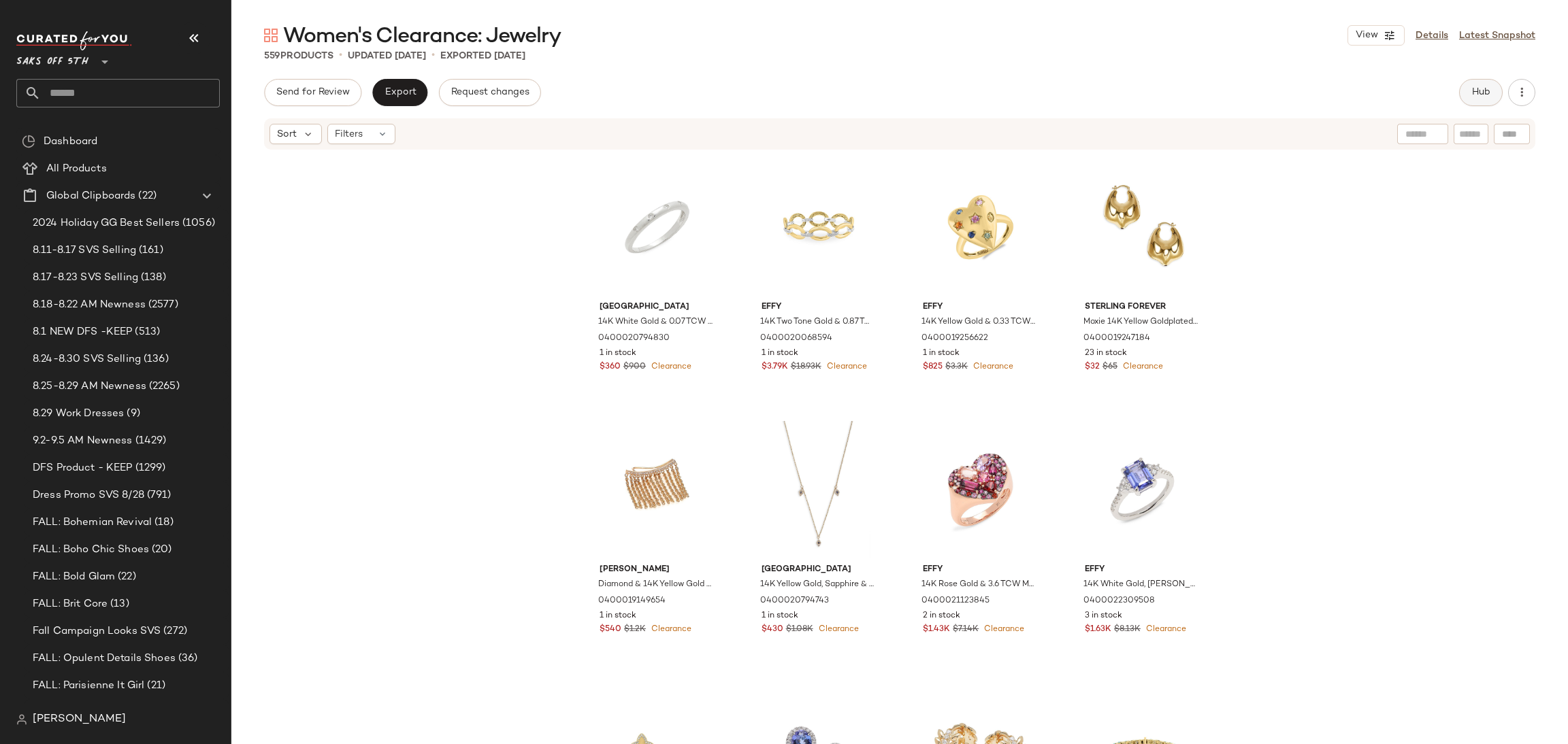
click at [1487, 94] on span "Hub" at bounding box center [1480, 92] width 19 height 11
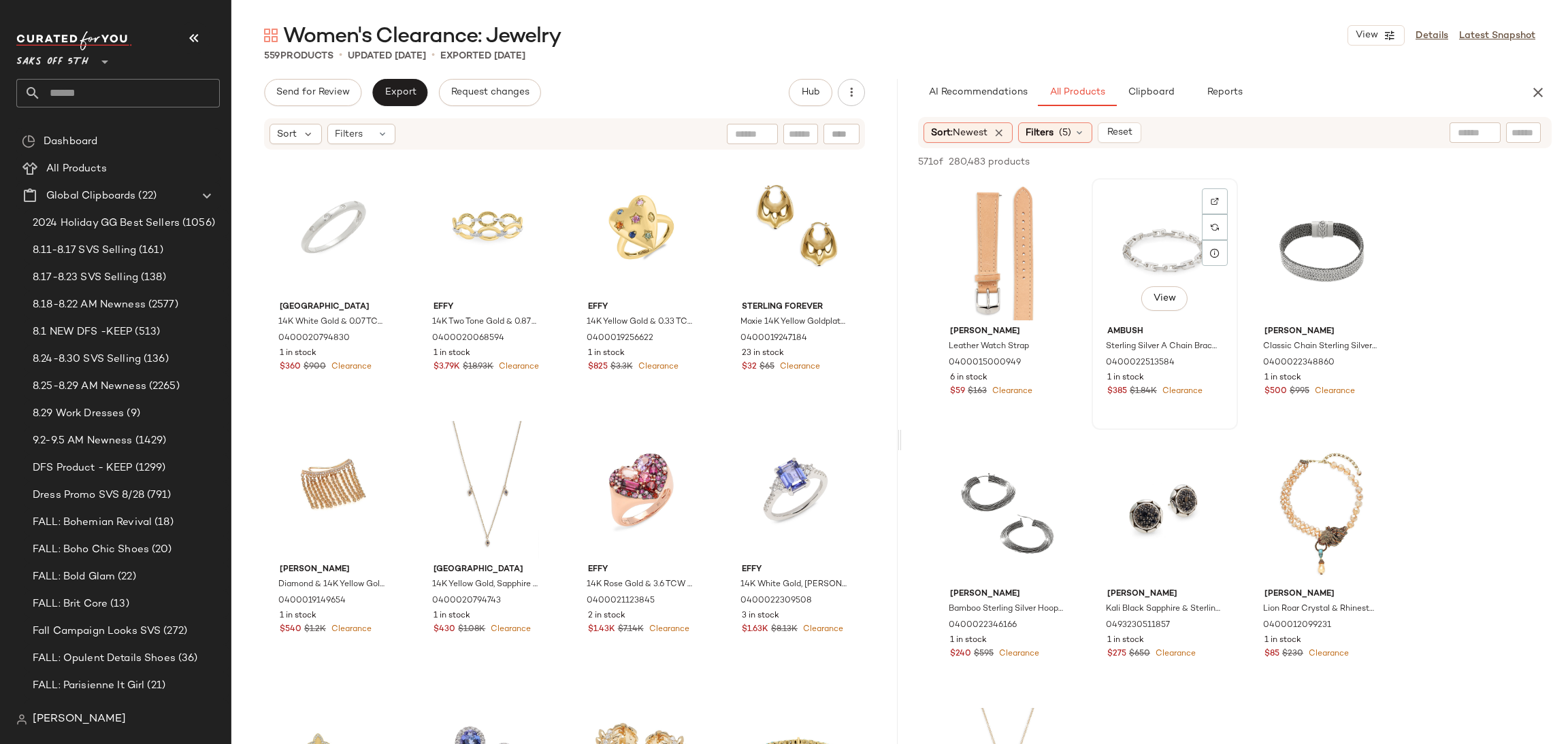
click at [1150, 226] on div "View" at bounding box center [1165, 252] width 137 height 138
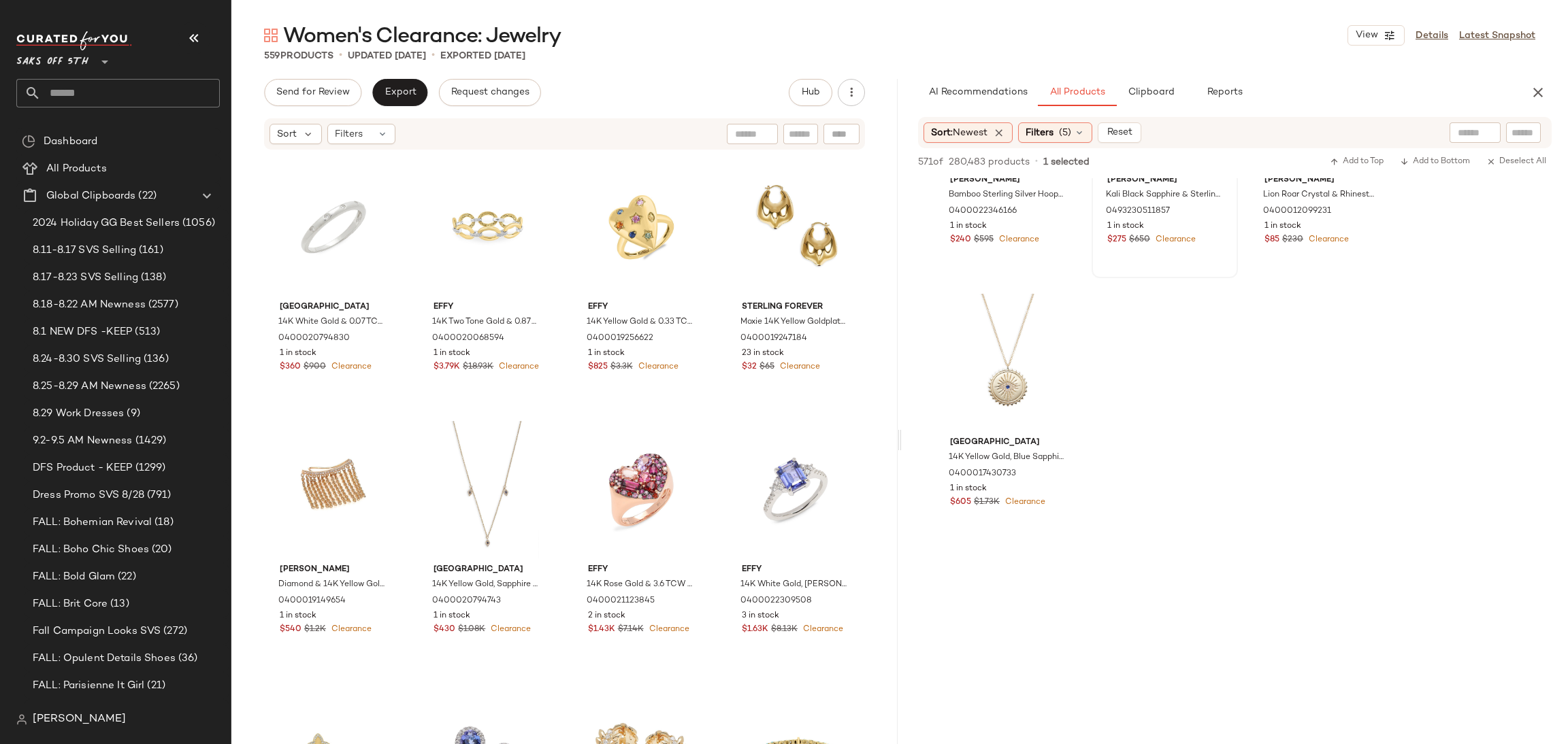
scroll to position [409, 0]
click at [1020, 335] on div "View" at bounding box center [1007, 369] width 137 height 138
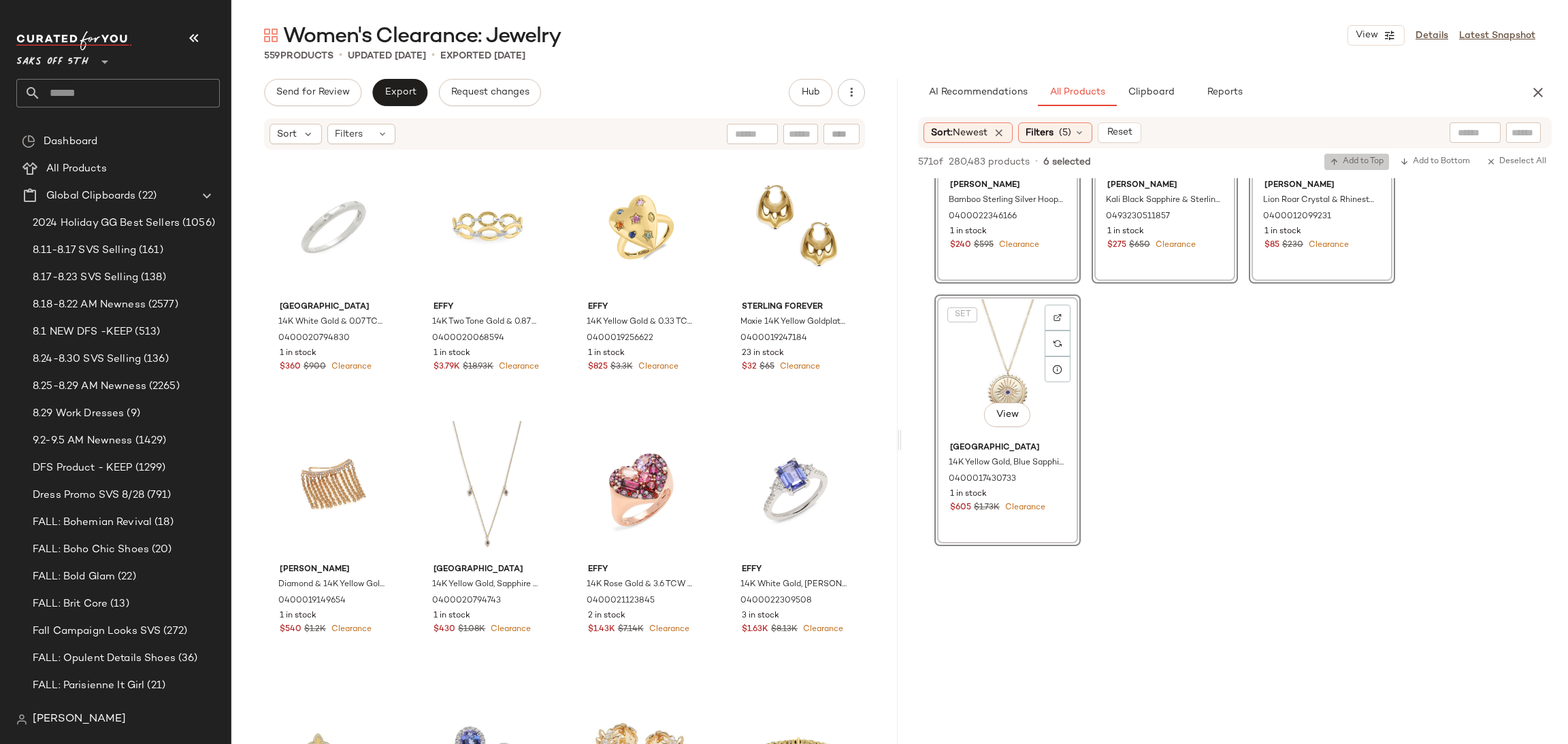
click at [1350, 164] on span "Add to Top" at bounding box center [1356, 162] width 54 height 10
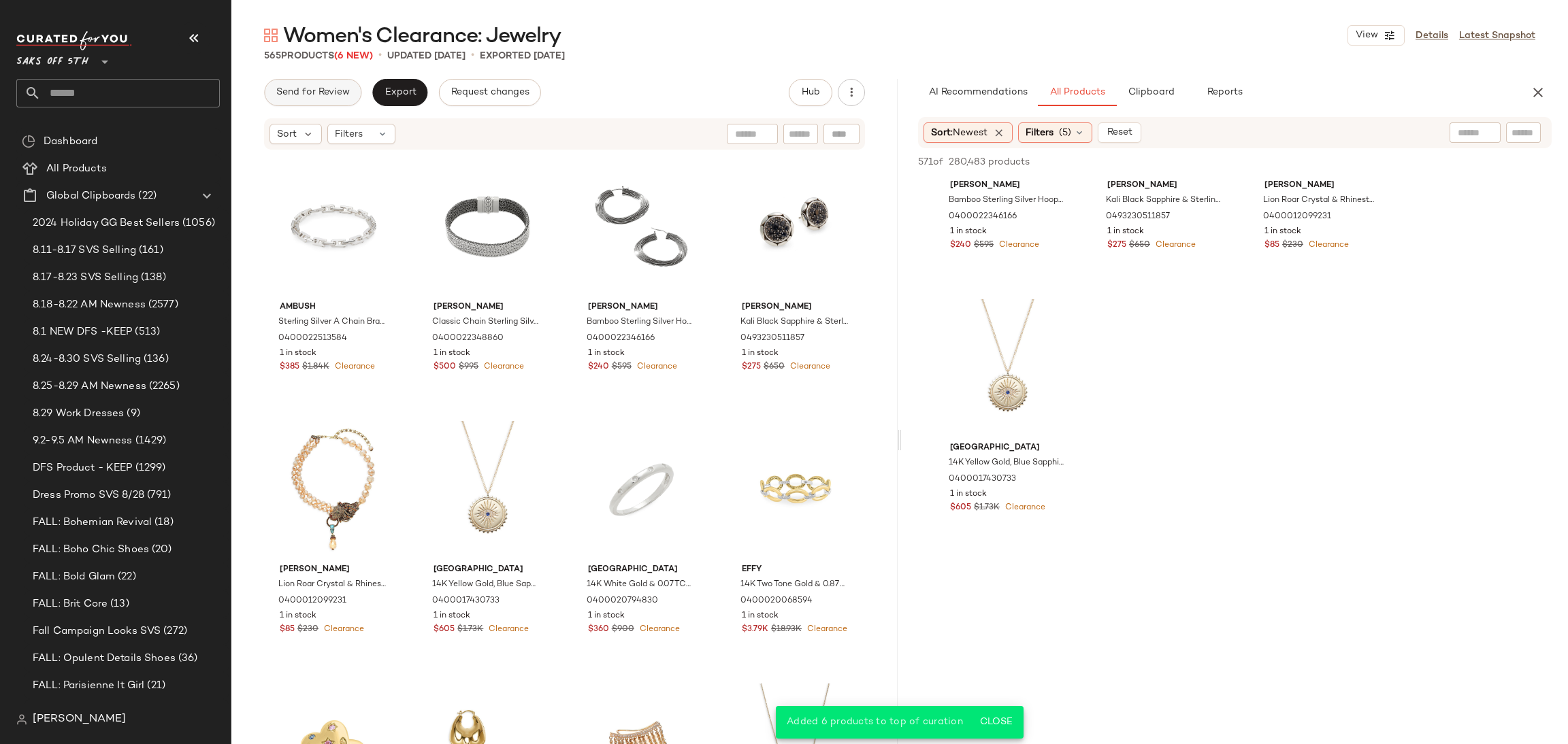
click at [330, 93] on span "Send for Review" at bounding box center [313, 92] width 74 height 11
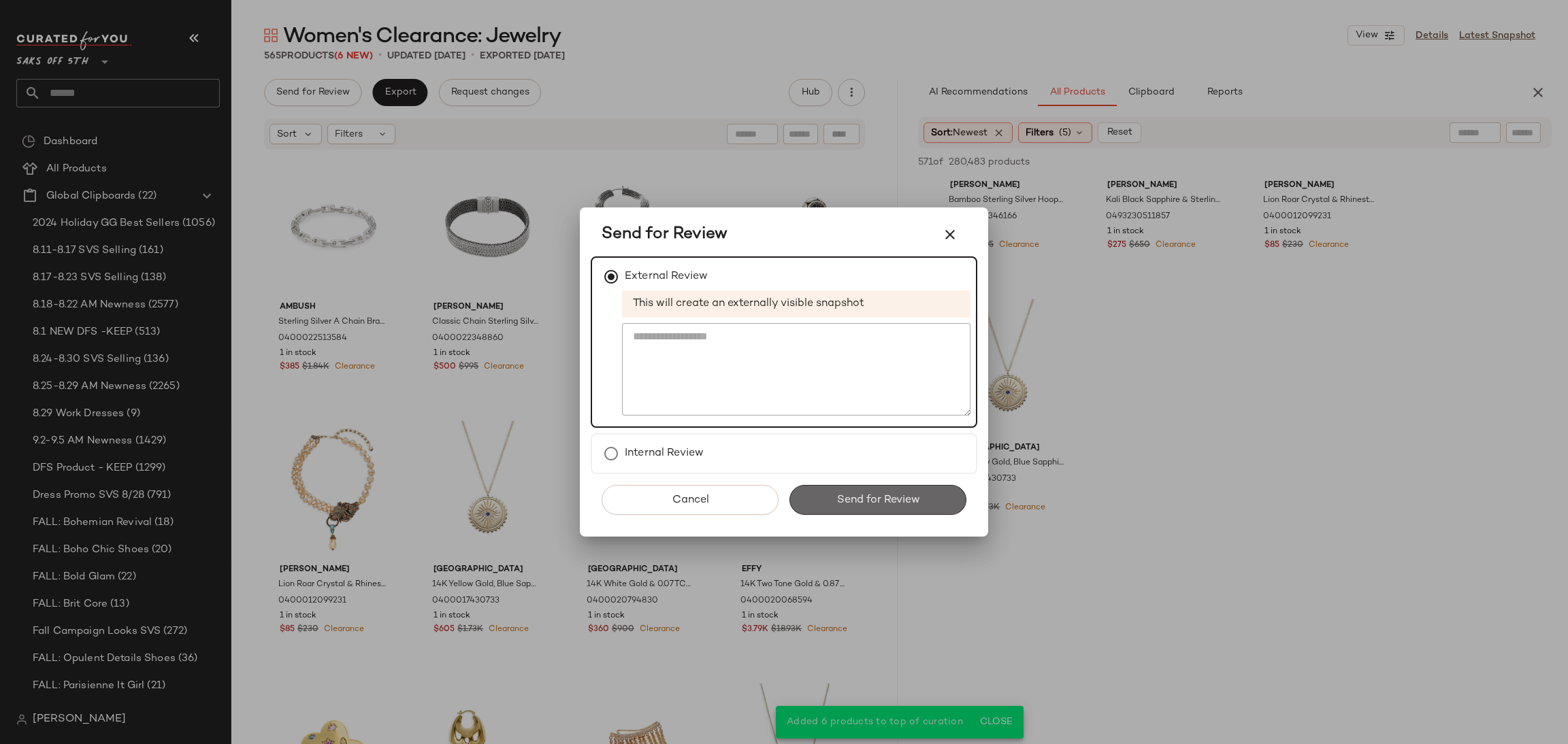
click at [828, 498] on button "Send for Review" at bounding box center [877, 500] width 177 height 30
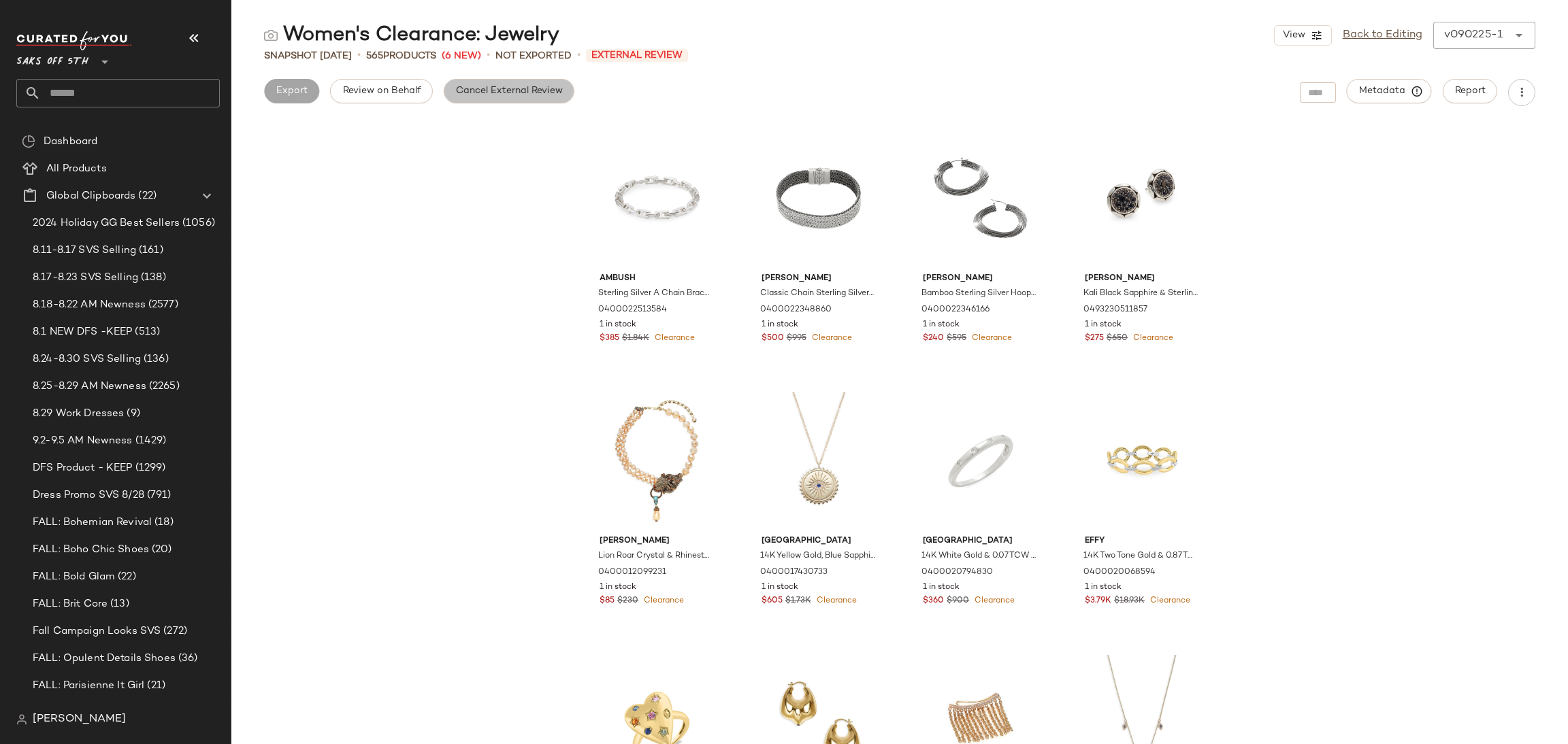
click at [513, 91] on span "Cancel External Review" at bounding box center [509, 91] width 108 height 11
click at [1390, 33] on link "Back to Editing" at bounding box center [1382, 35] width 80 height 16
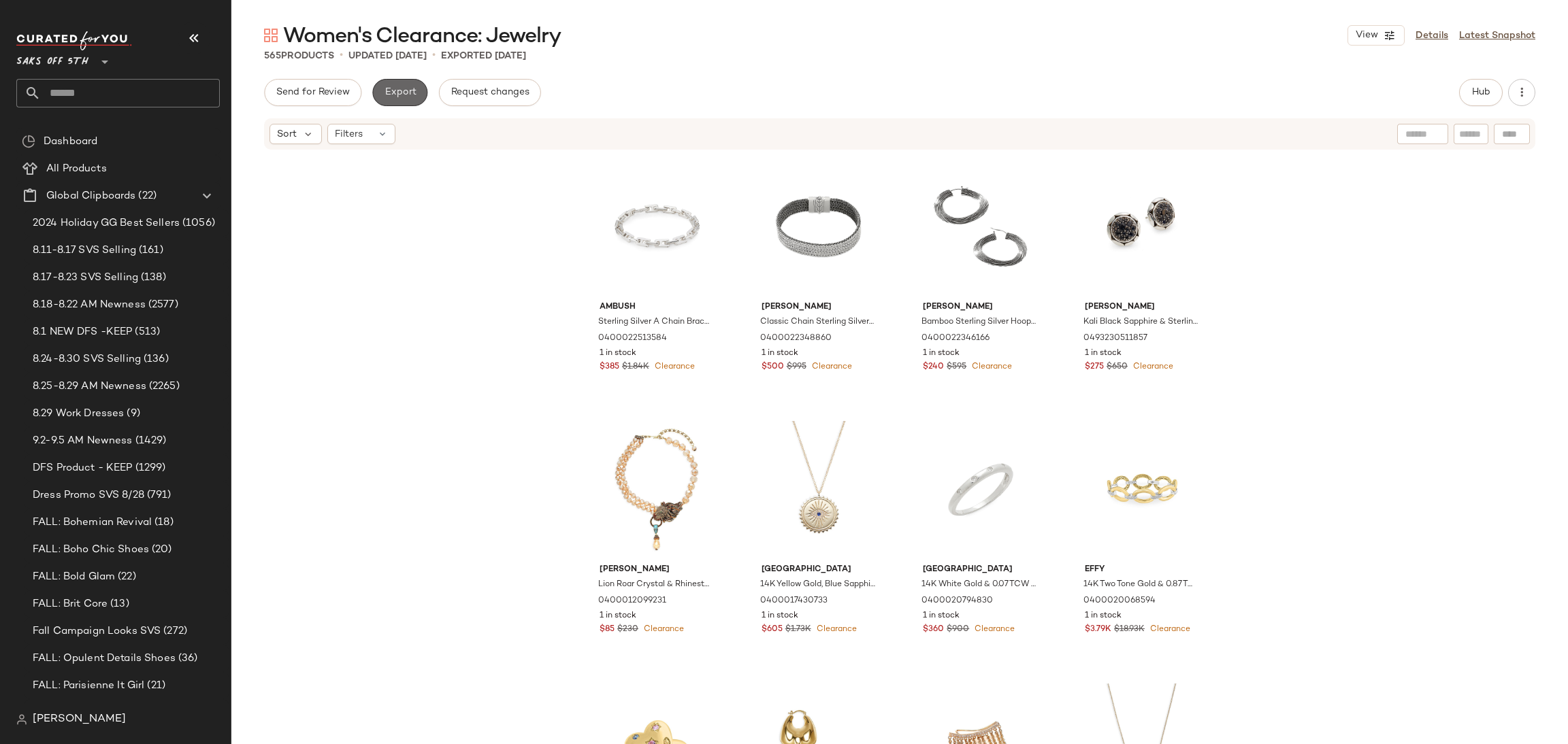
click at [406, 95] on span "Export" at bounding box center [399, 92] width 32 height 11
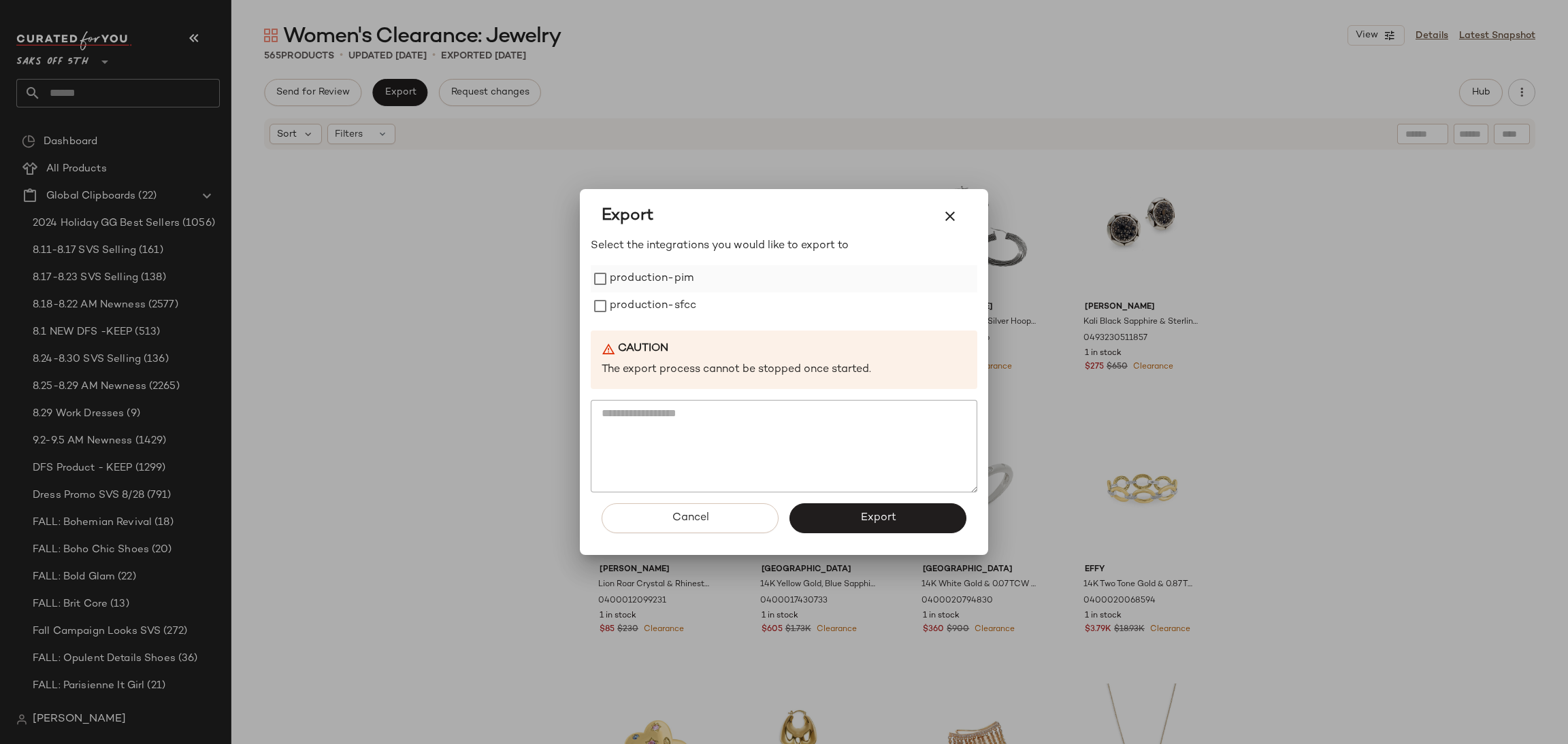
click at [648, 281] on label "production-pim" at bounding box center [652, 279] width 84 height 27
click at [648, 311] on label "production-sfcc" at bounding box center [653, 306] width 87 height 27
click at [870, 532] on button "Export" at bounding box center [877, 518] width 177 height 30
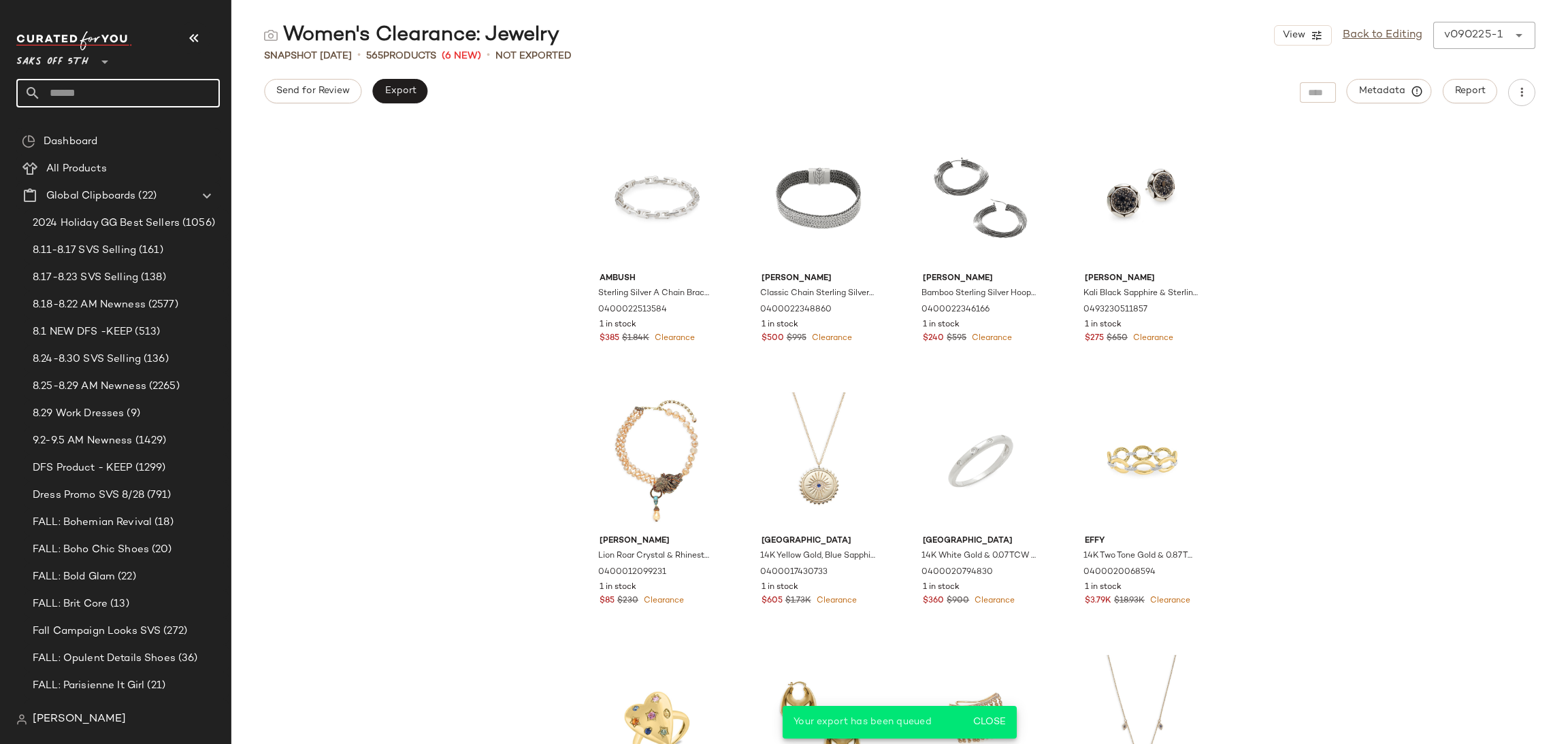
click at [177, 94] on input "text" at bounding box center [130, 93] width 179 height 29
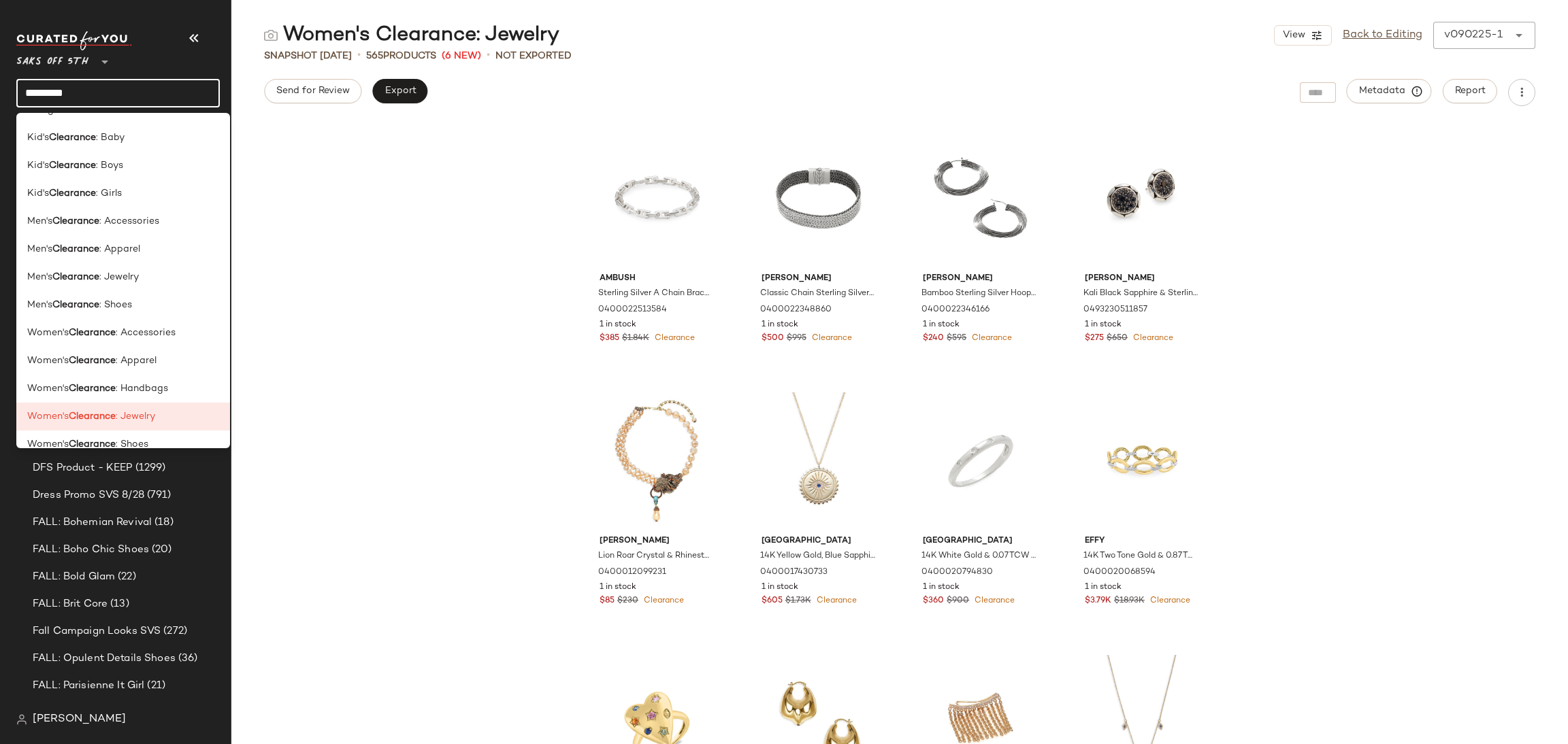
scroll to position [708, 0]
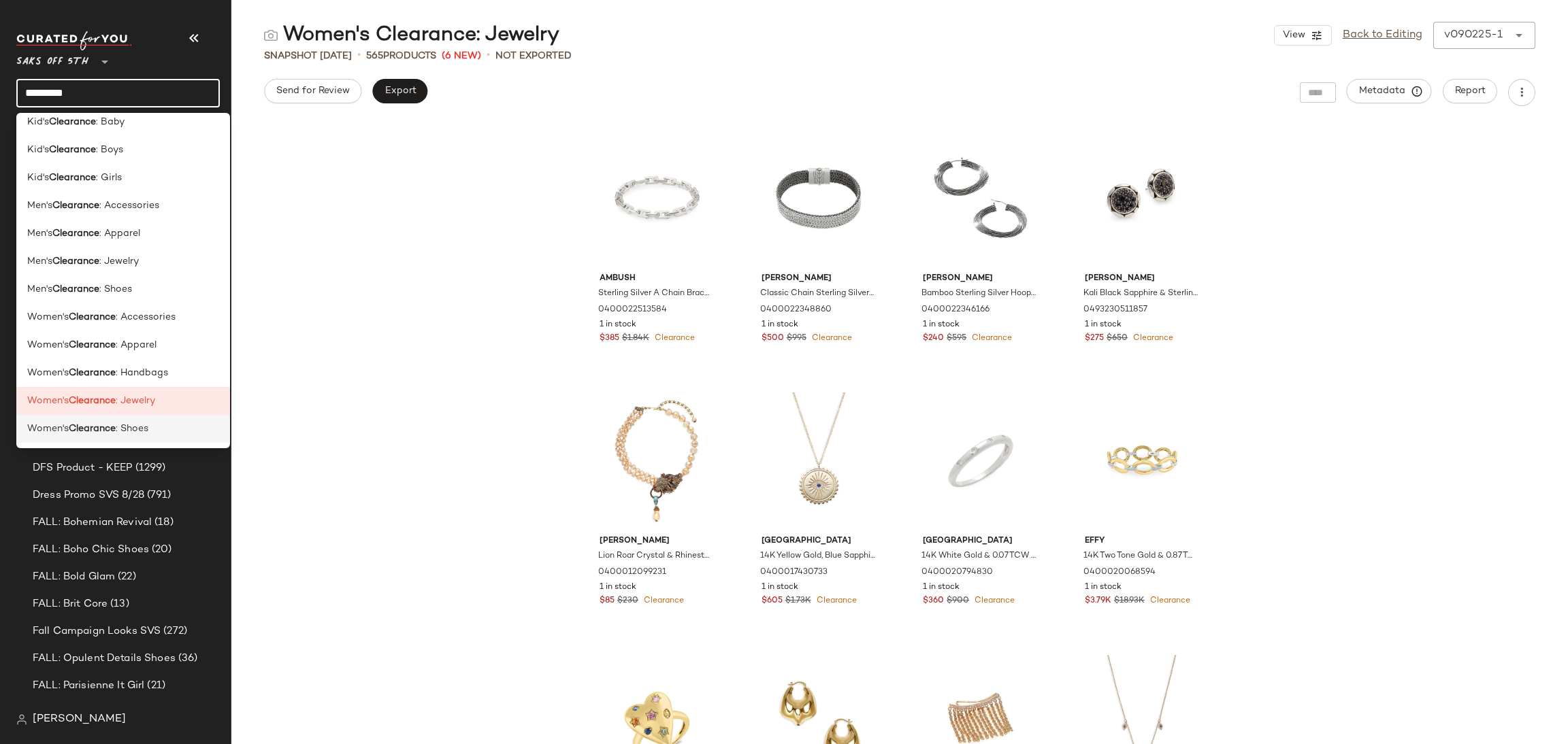
type input "*********"
click at [140, 426] on span ": Shoes" at bounding box center [132, 428] width 33 height 14
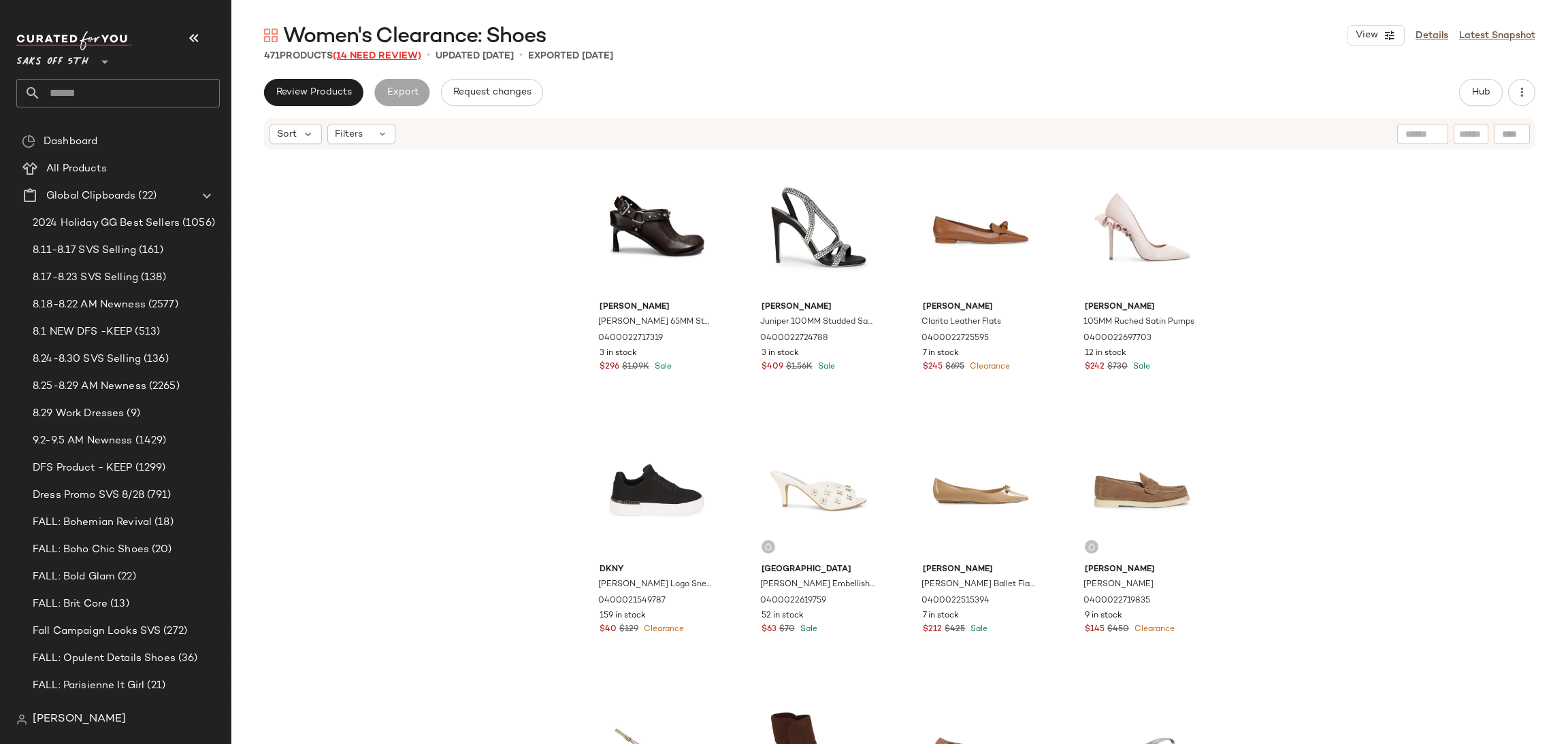
click at [406, 59] on span "(14 Need Review)" at bounding box center [377, 56] width 89 height 10
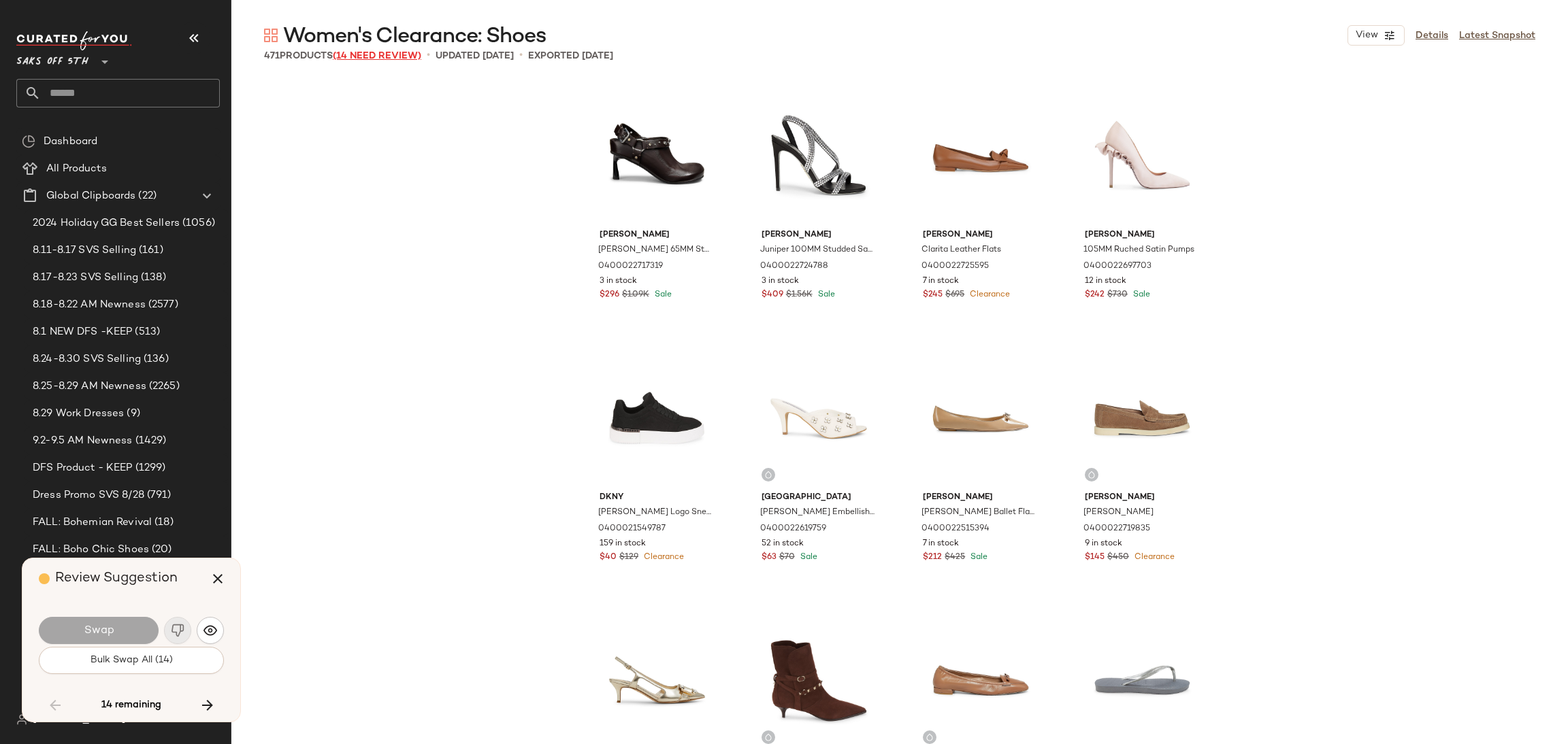
scroll to position [4990, 0]
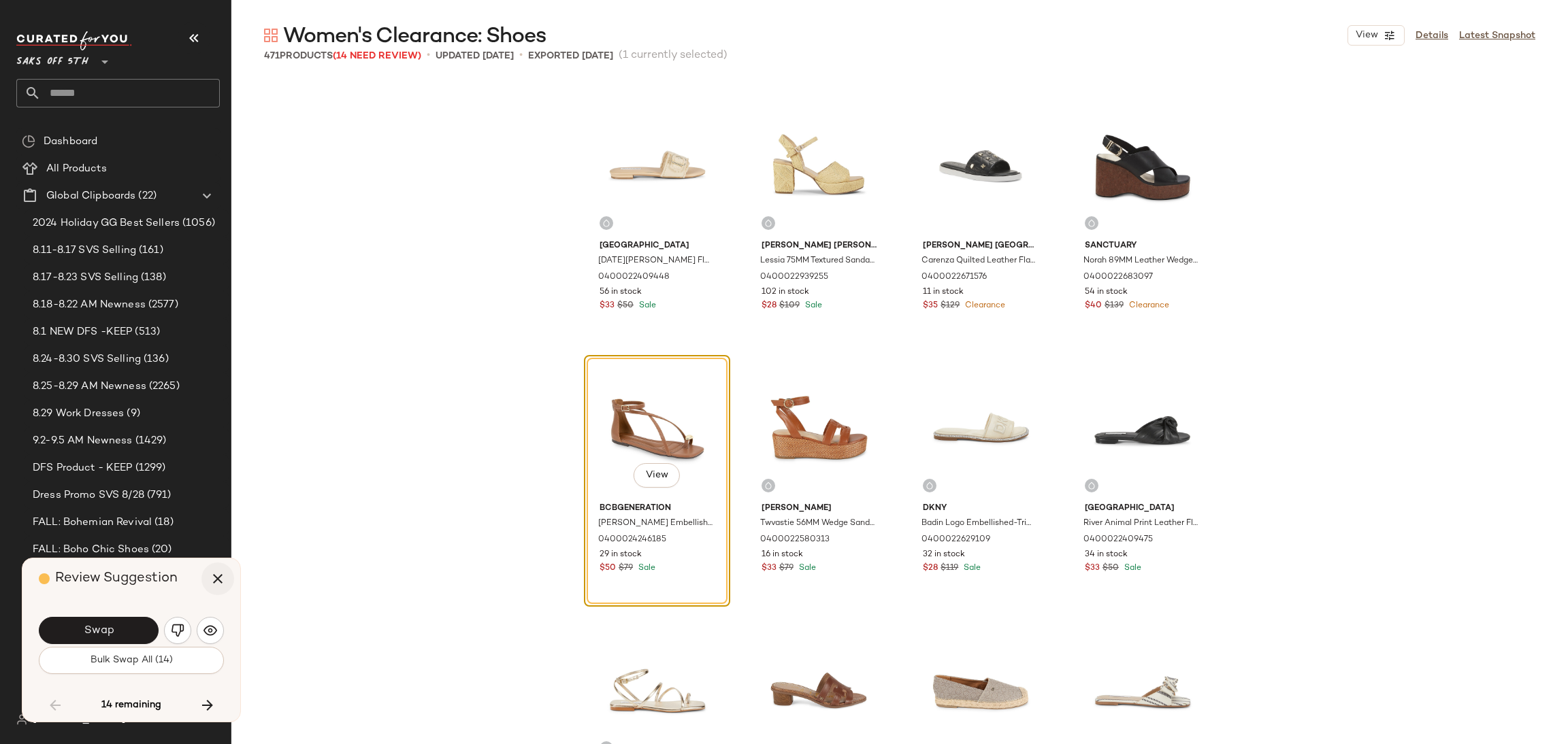
click at [226, 572] on icon "button" at bounding box center [218, 579] width 16 height 16
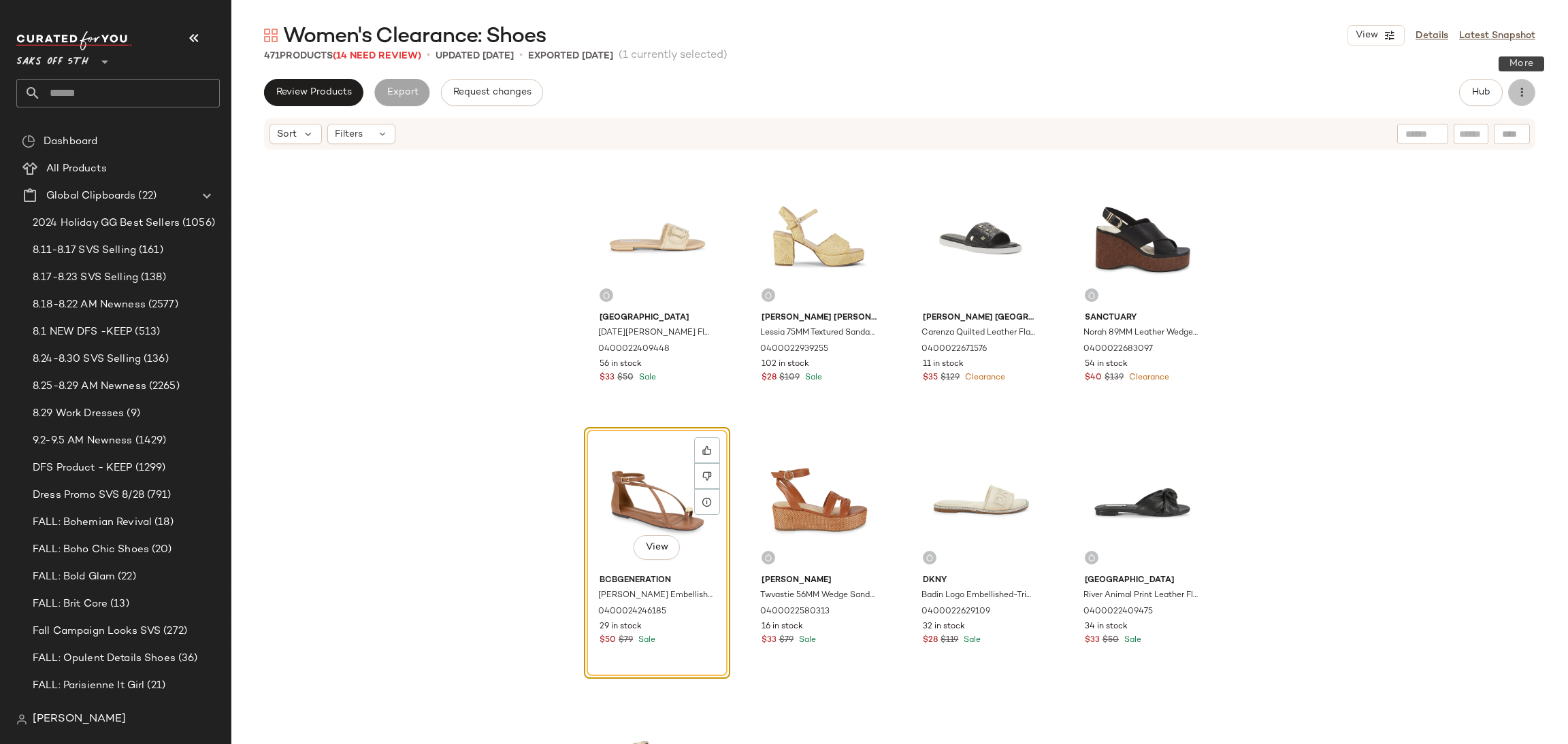
click at [1524, 79] on button "button" at bounding box center [1521, 92] width 27 height 27
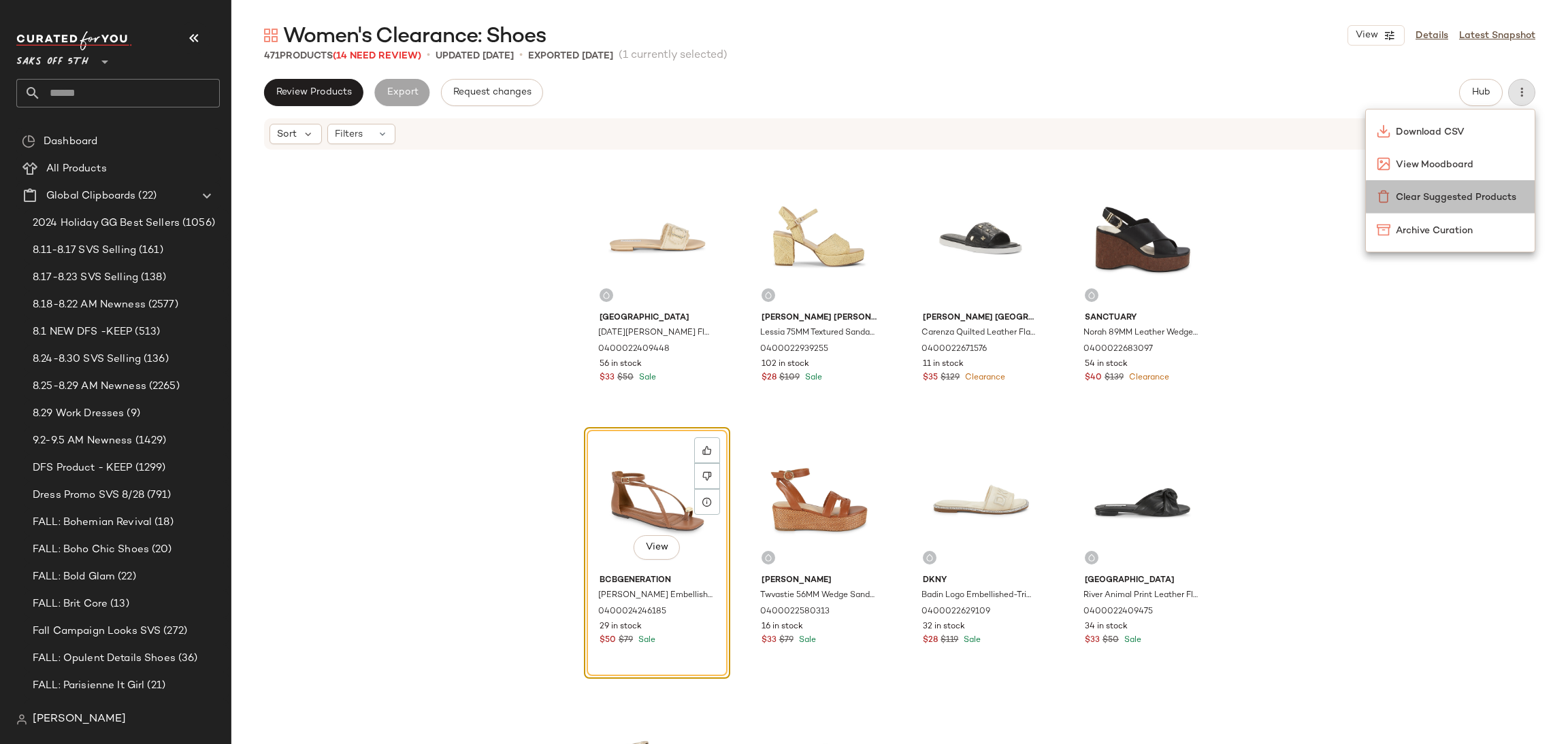
click at [1507, 197] on span "Clear Suggested Products" at bounding box center [1460, 198] width 128 height 14
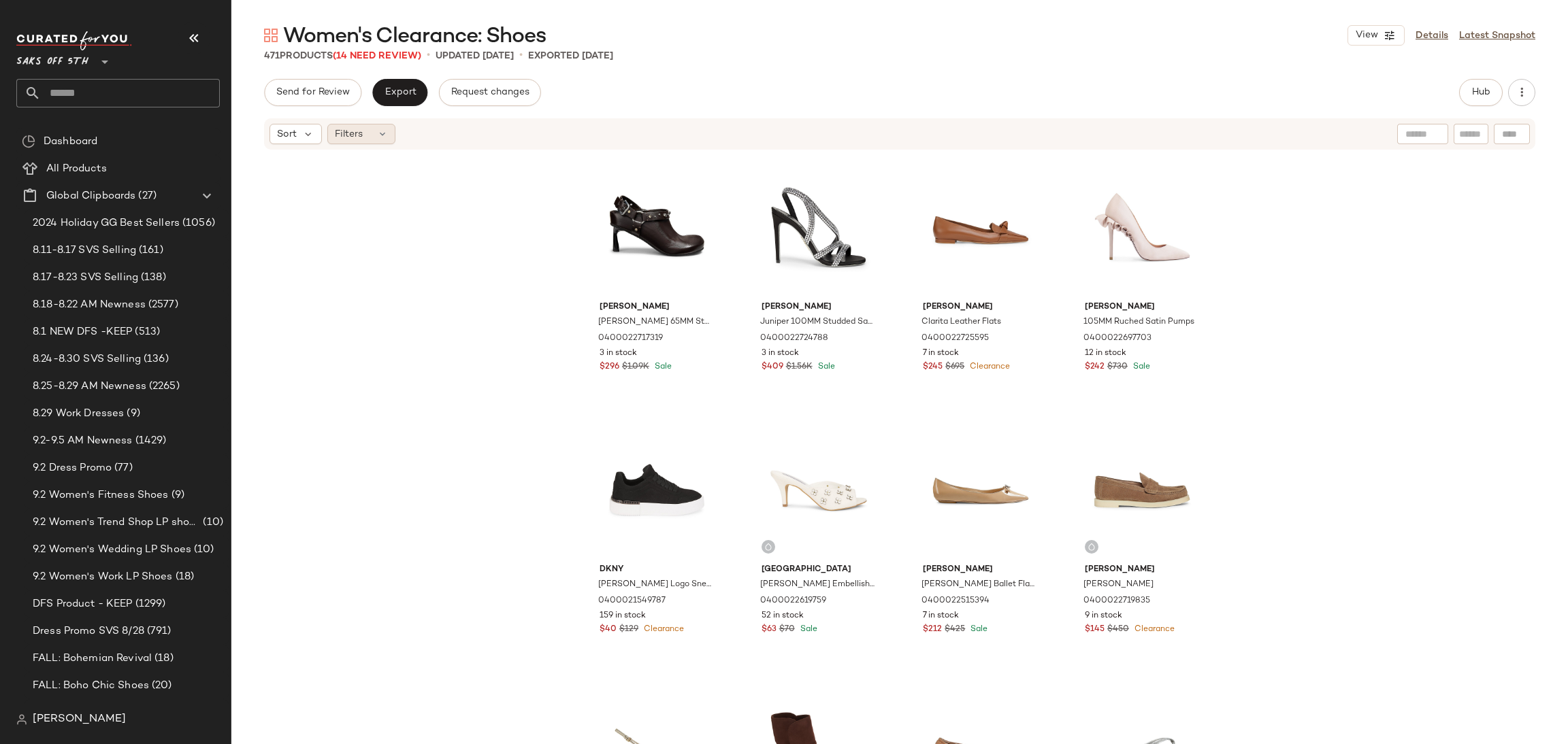
click at [366, 132] on div "Filters" at bounding box center [362, 134] width 68 height 20
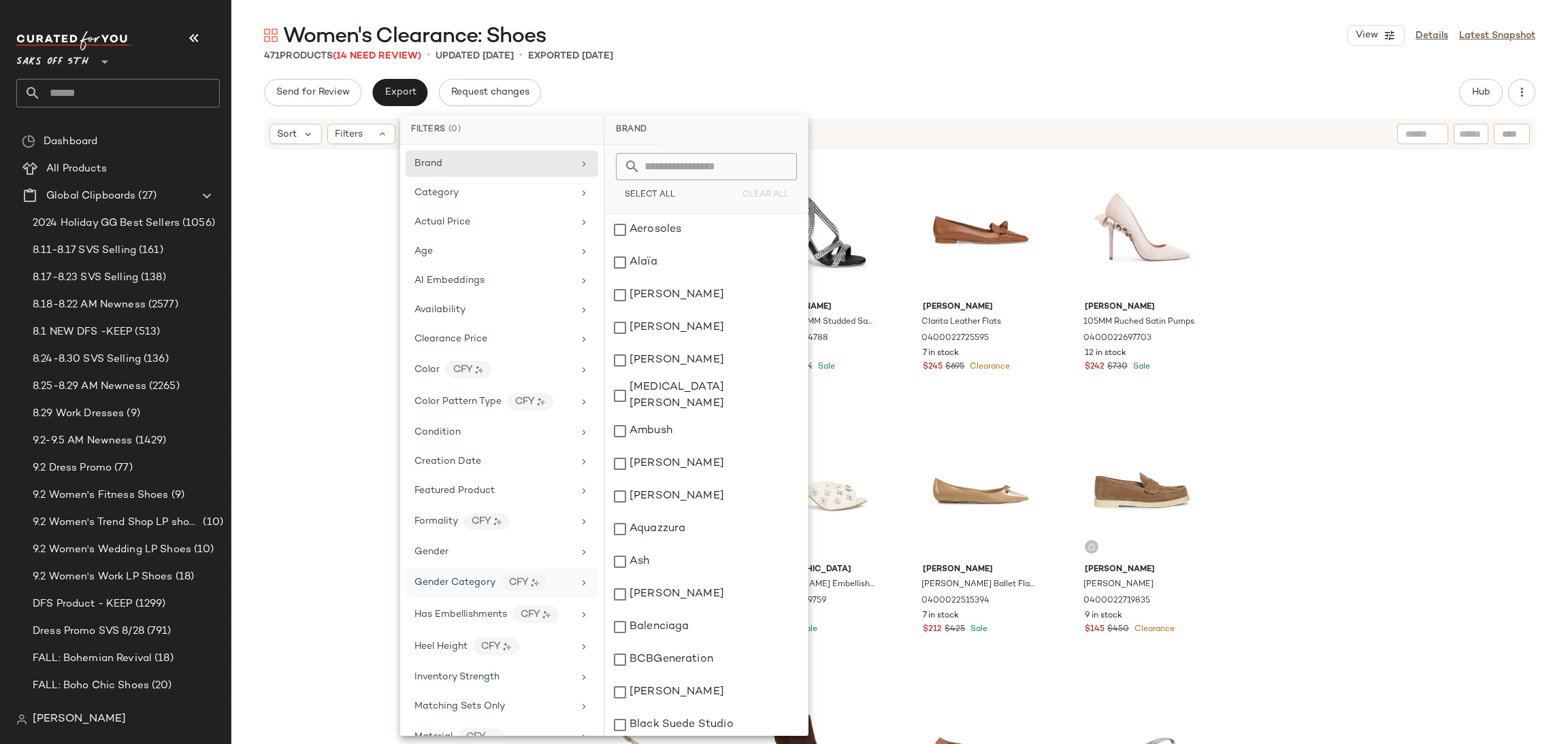
scroll to position [372, 0]
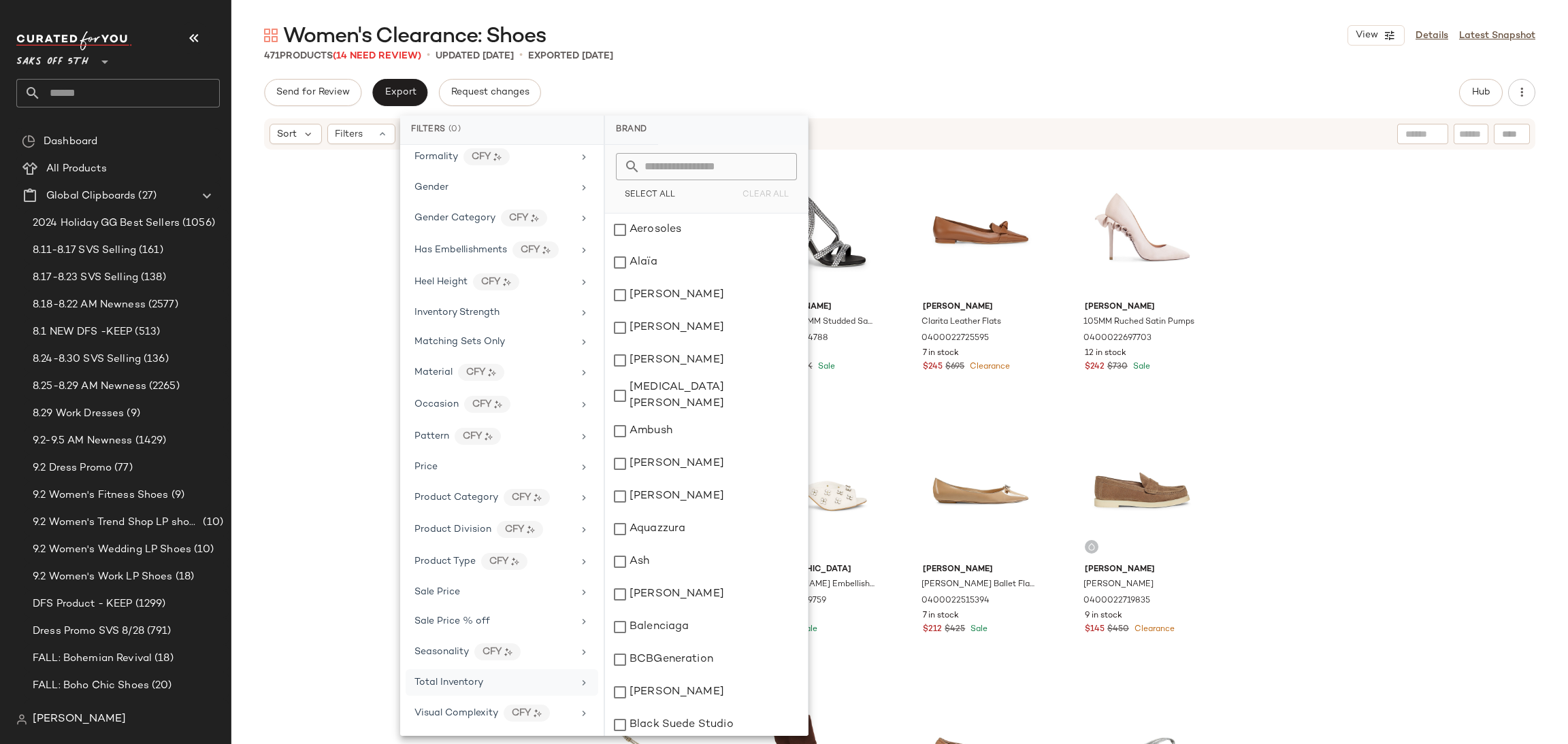
click at [509, 685] on div "Total Inventory" at bounding box center [493, 683] width 159 height 14
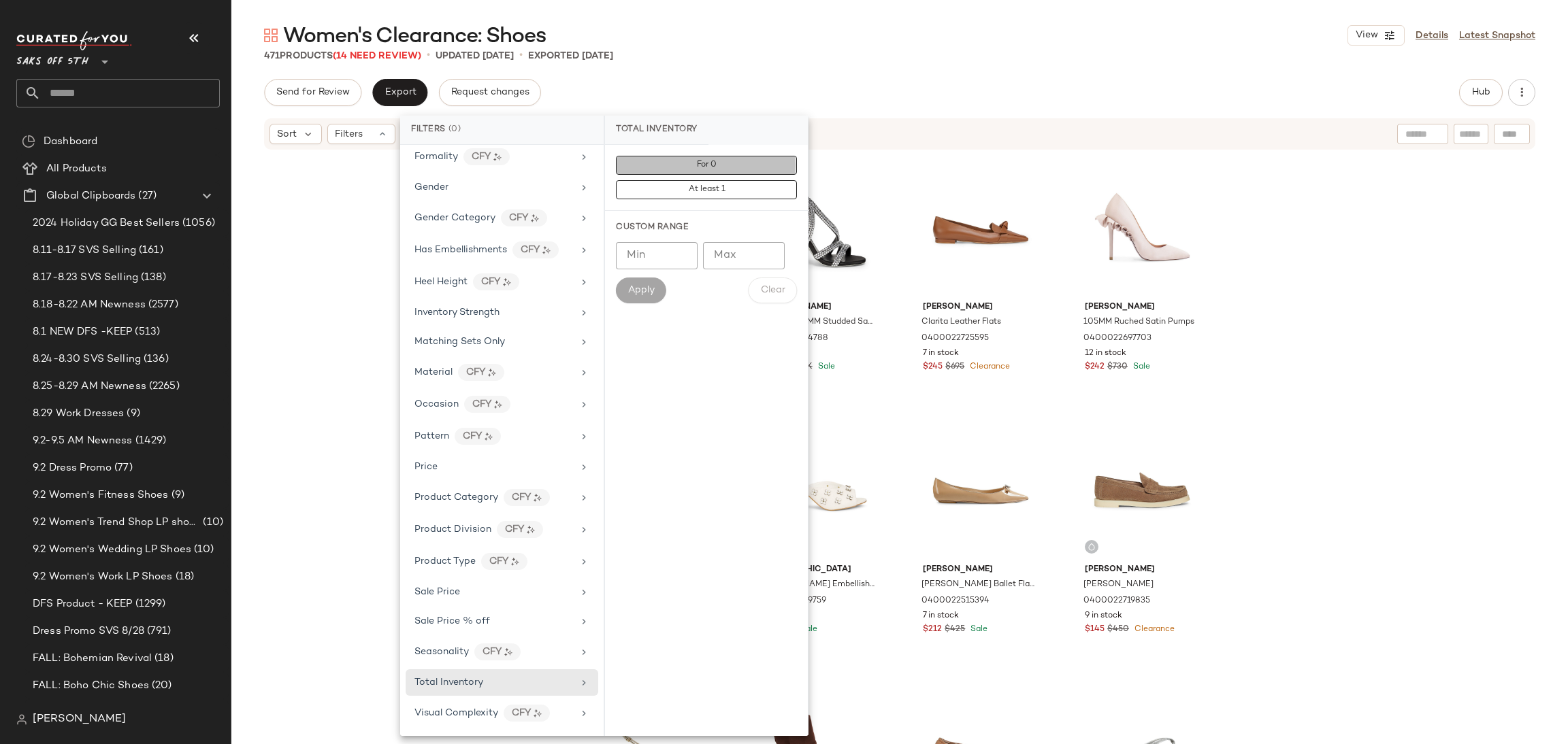
click at [721, 181] on button "For 0" at bounding box center [706, 190] width 181 height 19
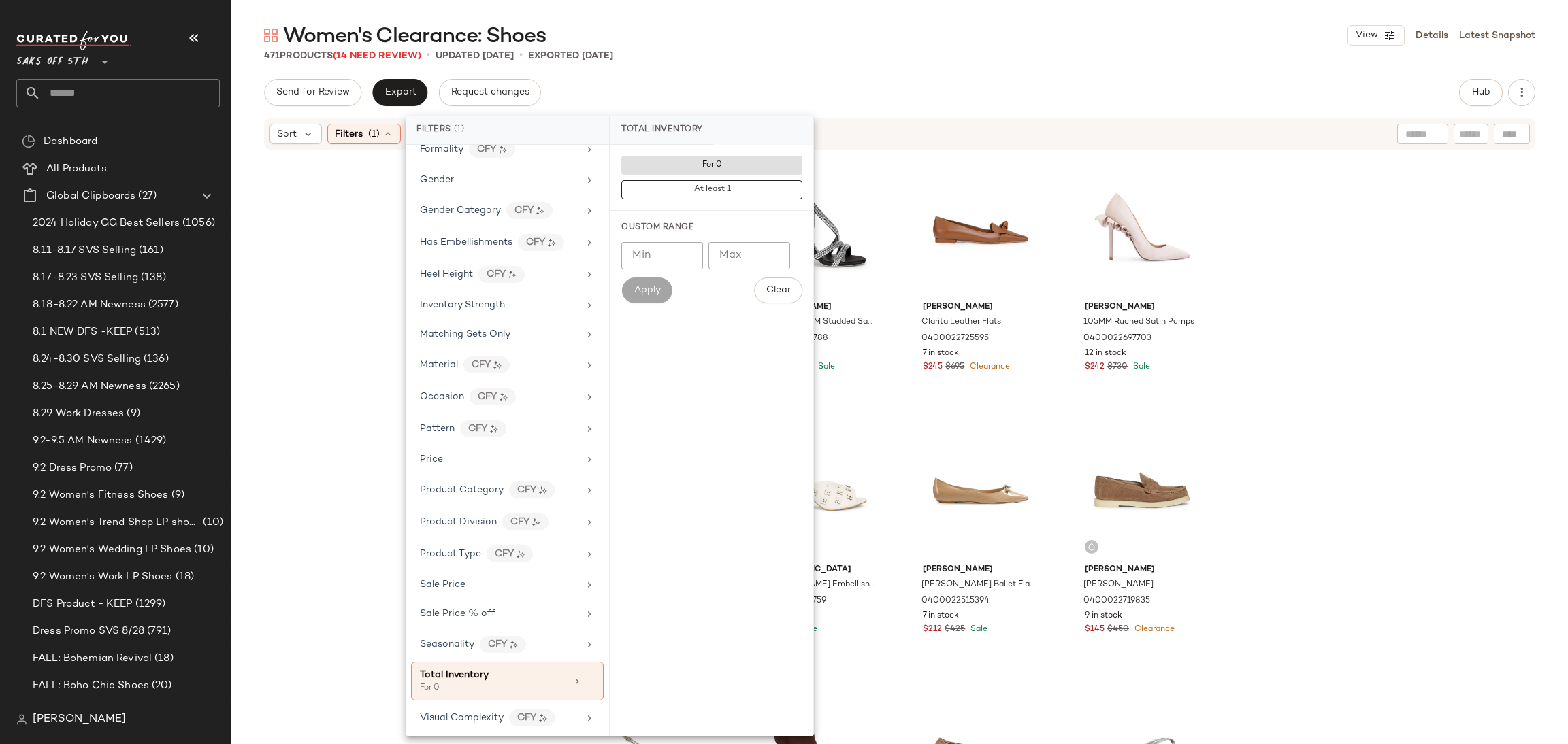
click at [789, 77] on div "Women's Clearance: Shoes View Details Latest Snapshot 471 Products (14 Need Rev…" at bounding box center [900, 383] width 1336 height 723
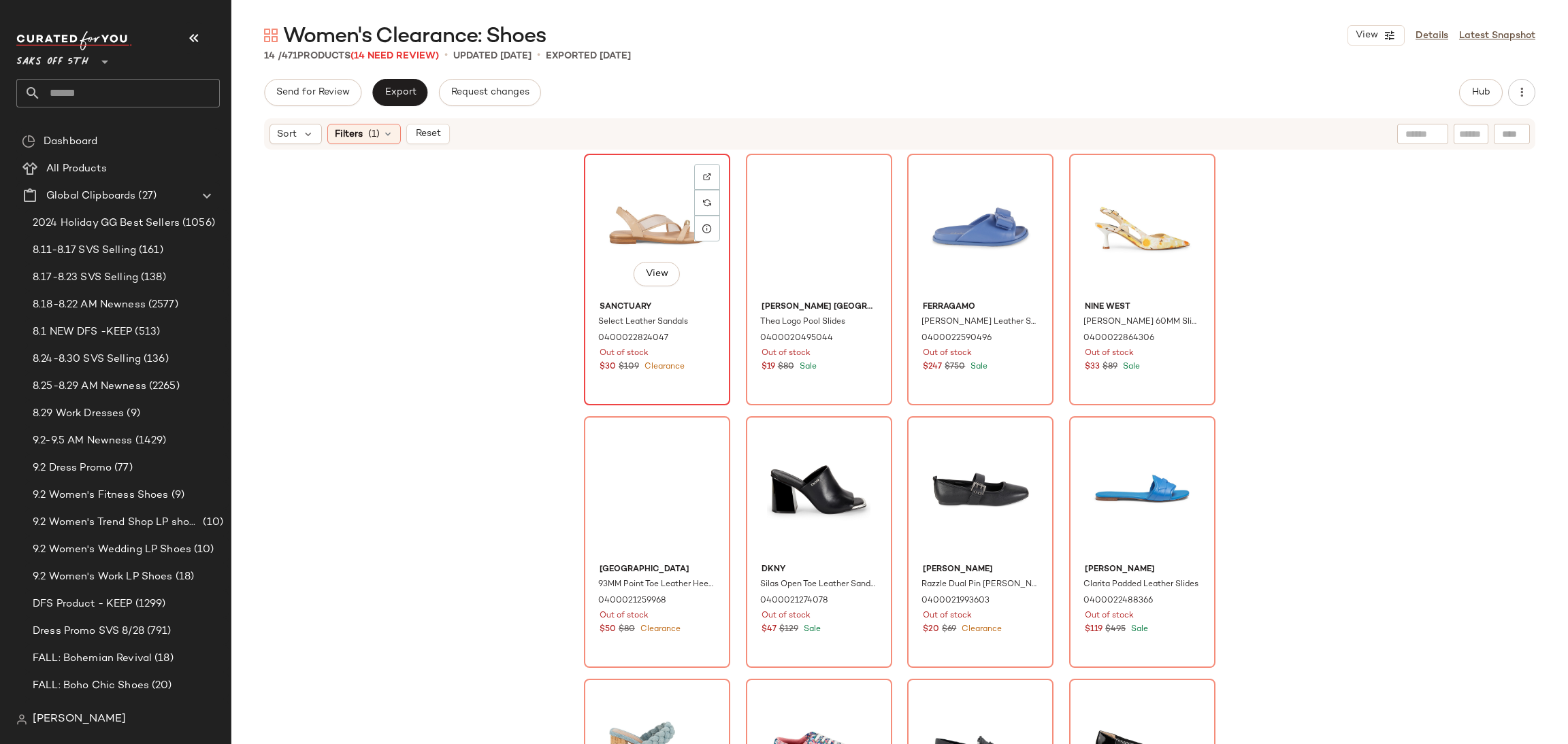
click at [611, 185] on div "View" at bounding box center [656, 228] width 137 height 138
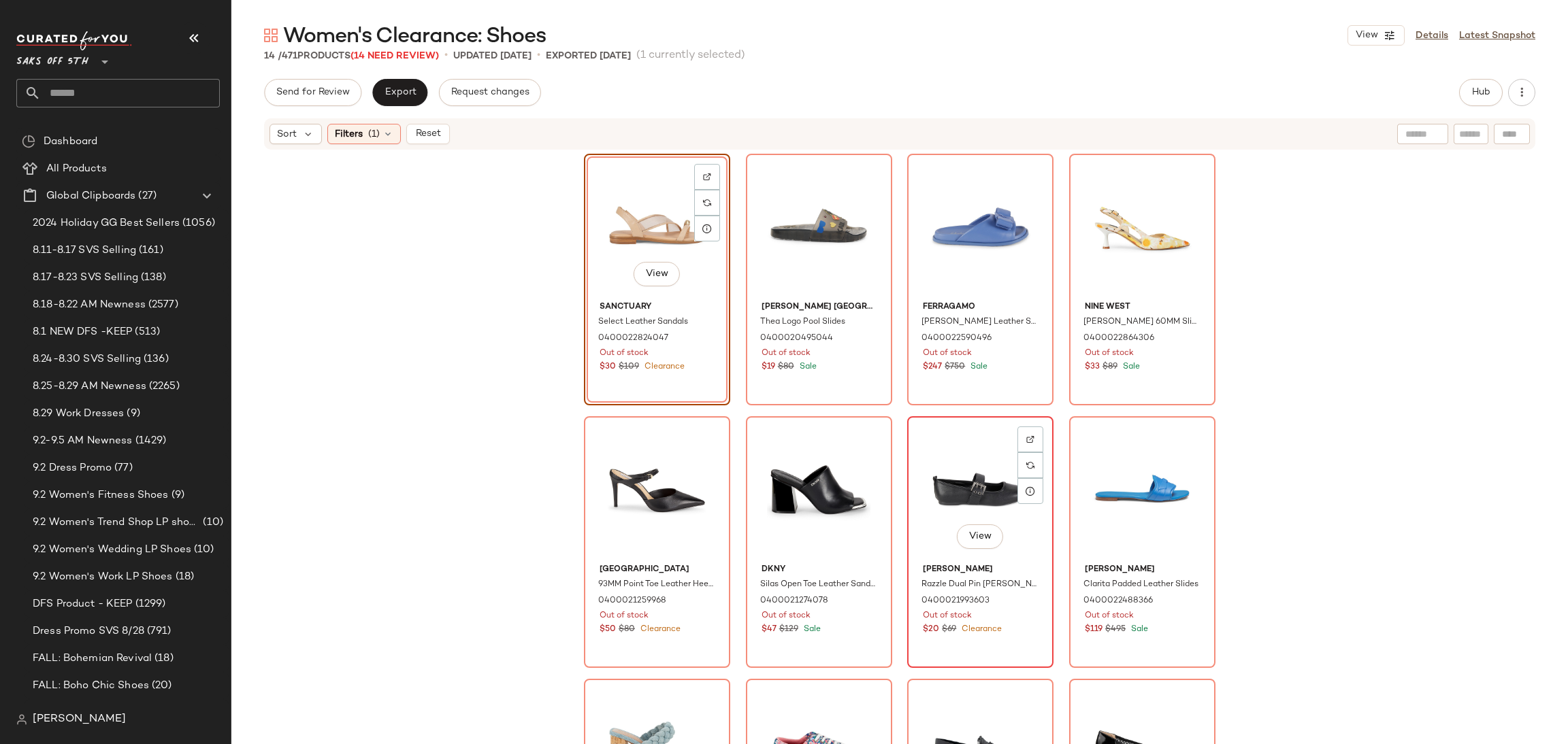
scroll to position [418, 0]
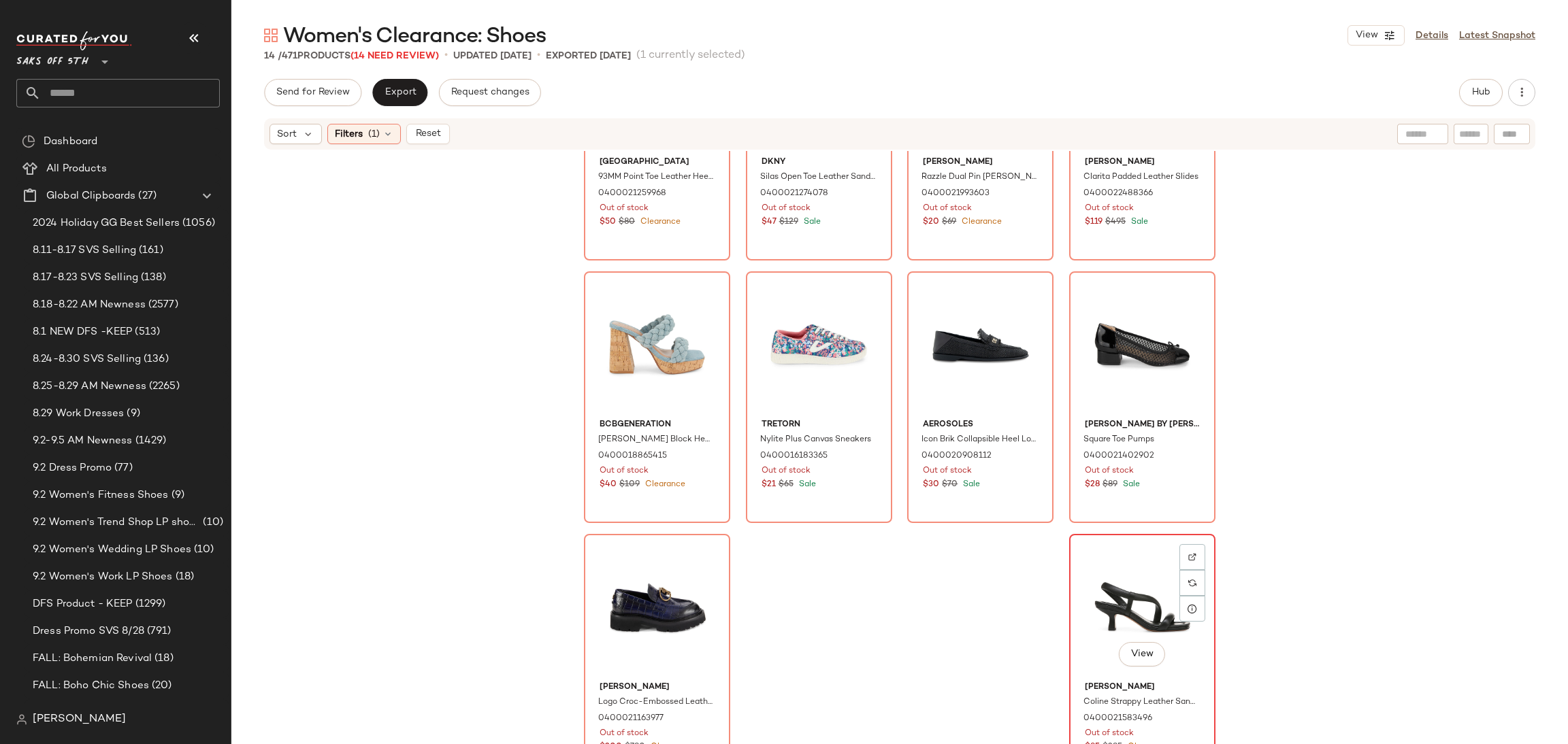
click at [1084, 609] on div "View" at bounding box center [1142, 608] width 137 height 138
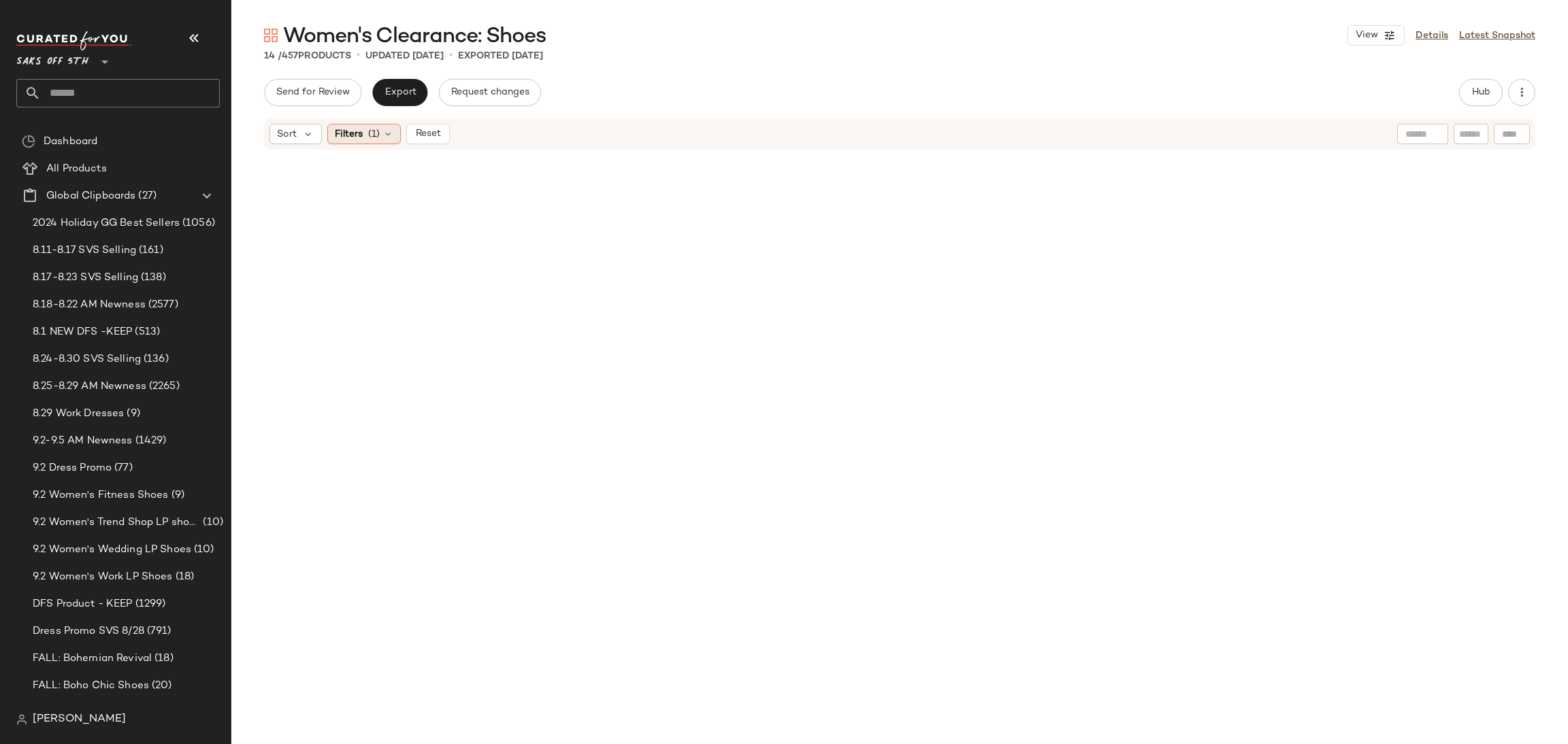
click at [386, 138] on icon at bounding box center [388, 134] width 11 height 11
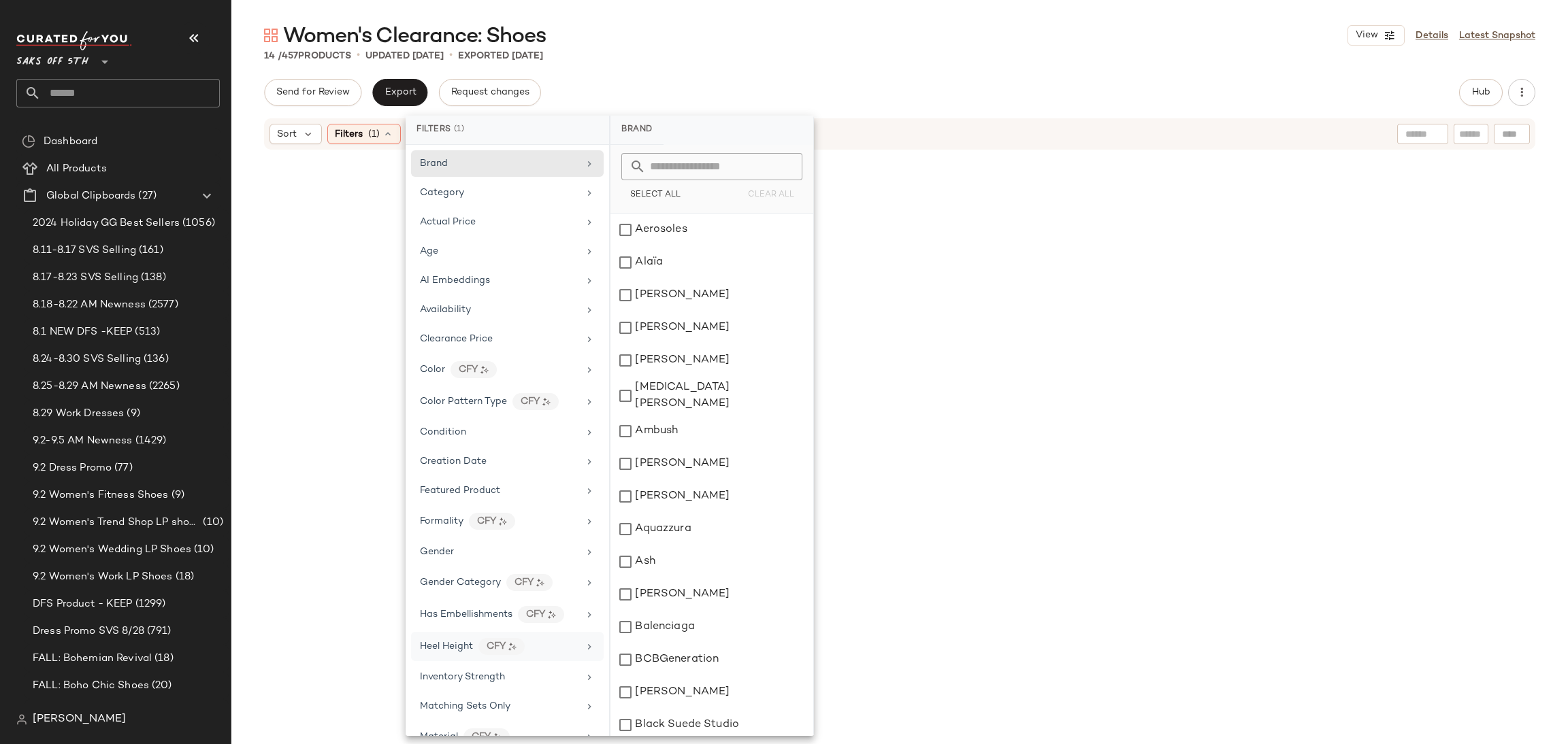
scroll to position [384, 0]
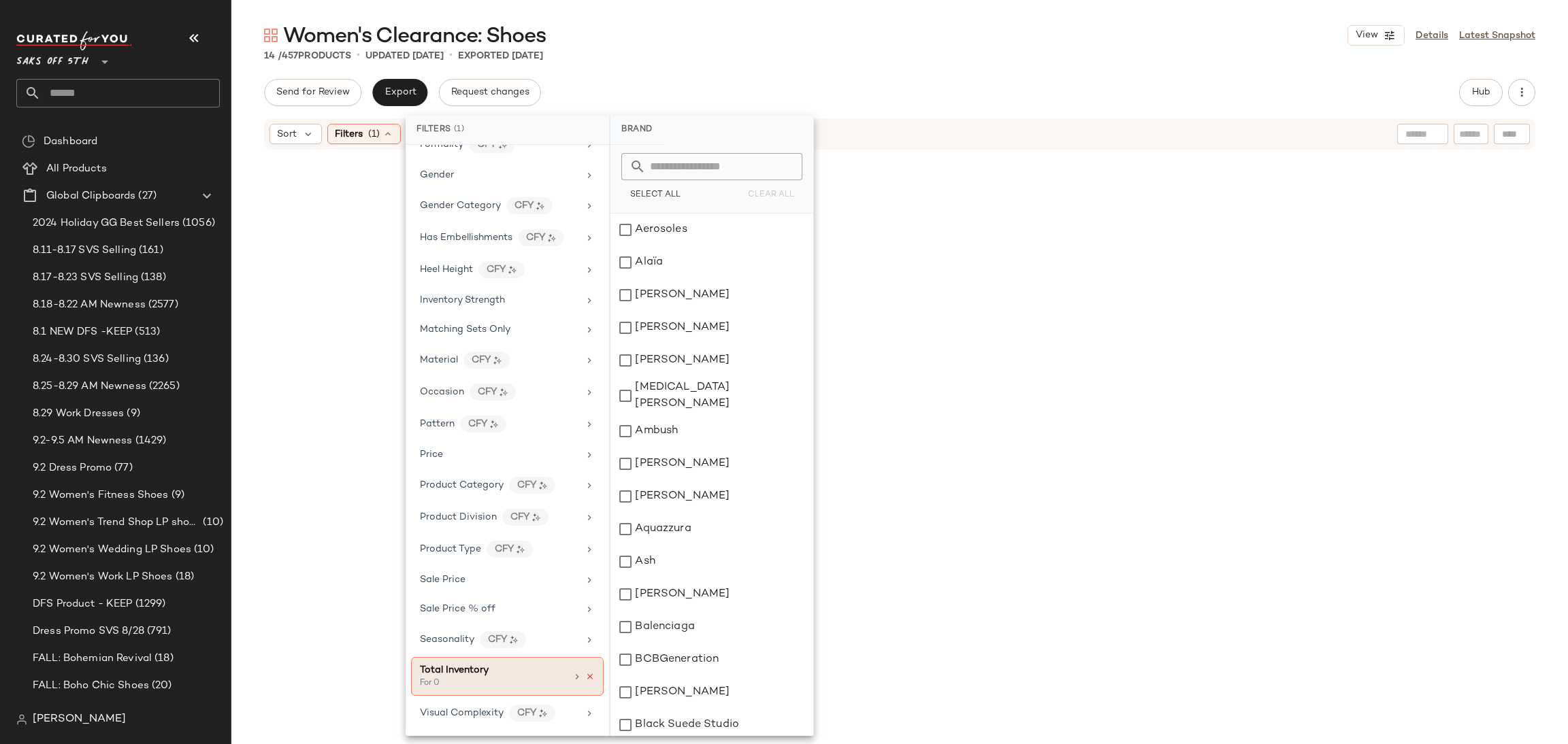
click at [585, 674] on icon at bounding box center [590, 677] width 10 height 10
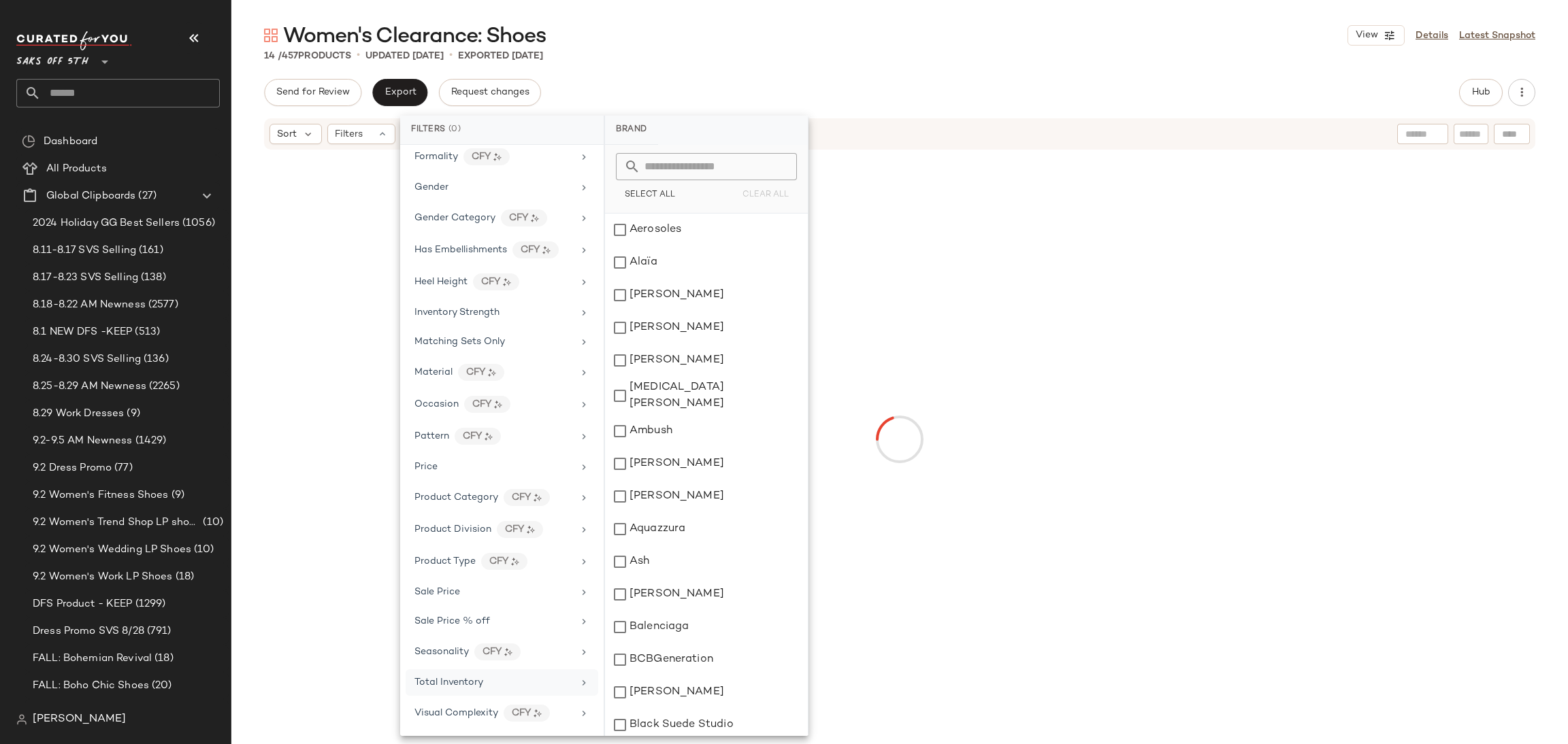
scroll to position [372, 0]
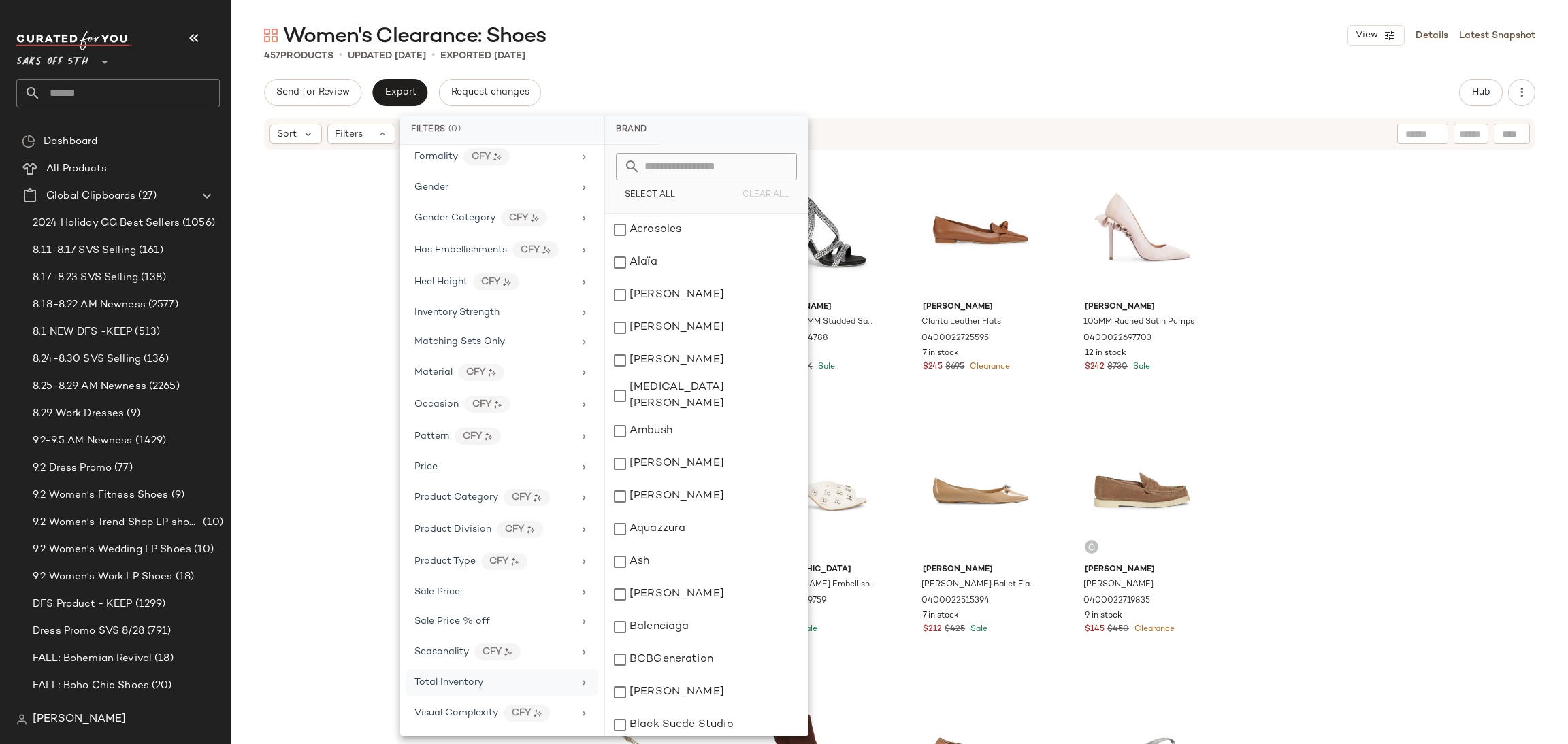
click at [840, 51] on div "457 Products • updated Sep 2nd • Exported Aug 28th" at bounding box center [900, 56] width 1336 height 14
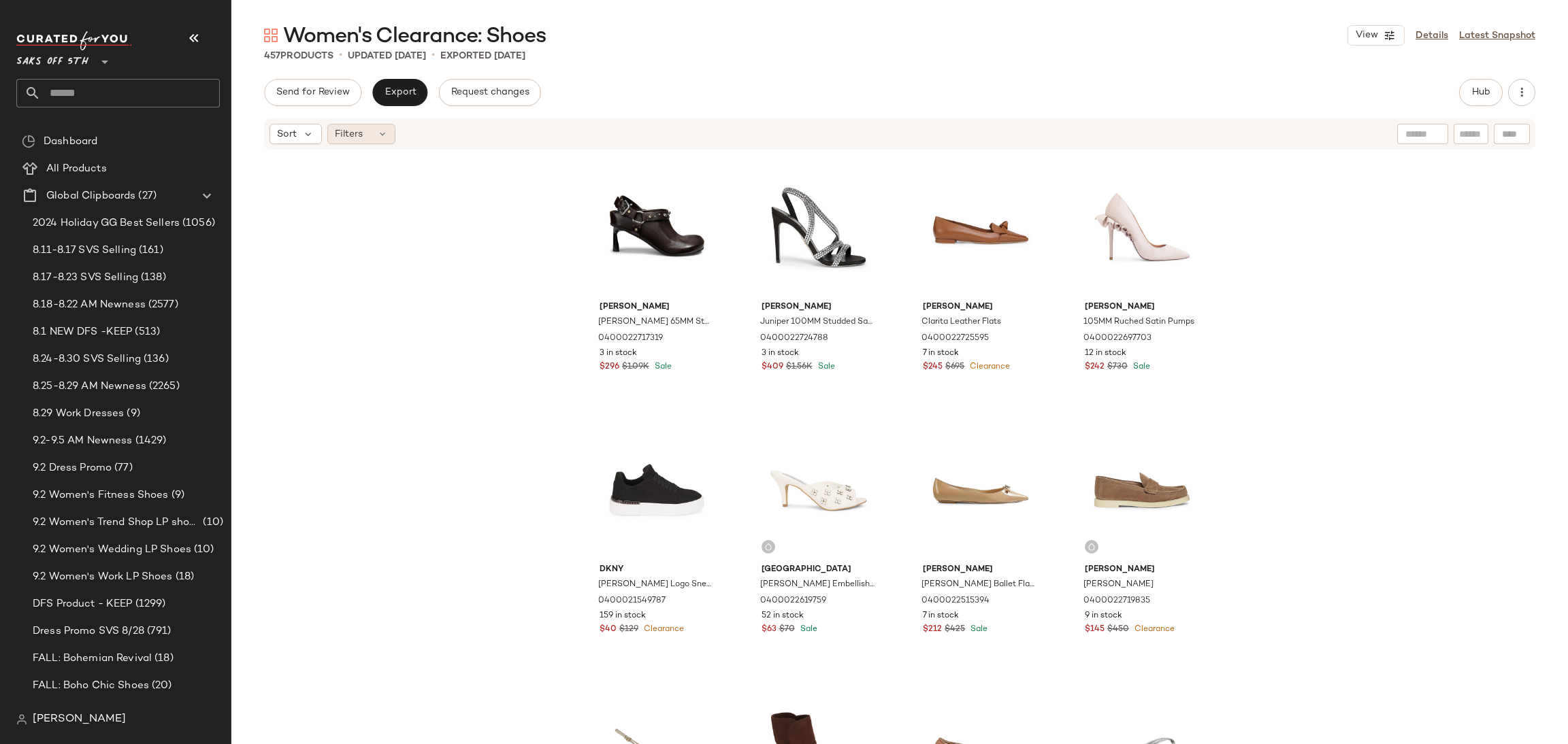
click at [384, 136] on icon at bounding box center [382, 134] width 11 height 11
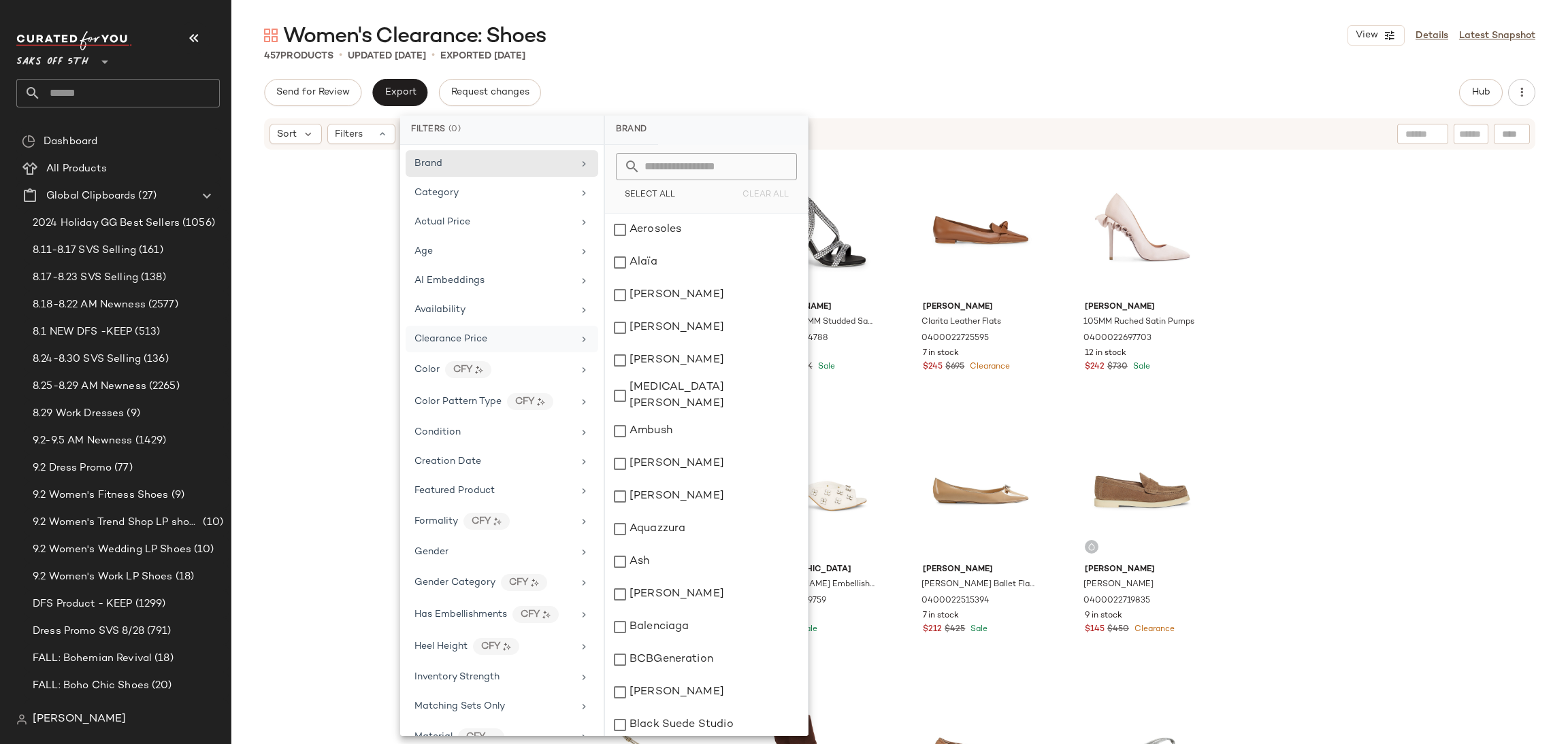
click at [528, 356] on div "Clearance Price" at bounding box center [501, 370] width 193 height 29
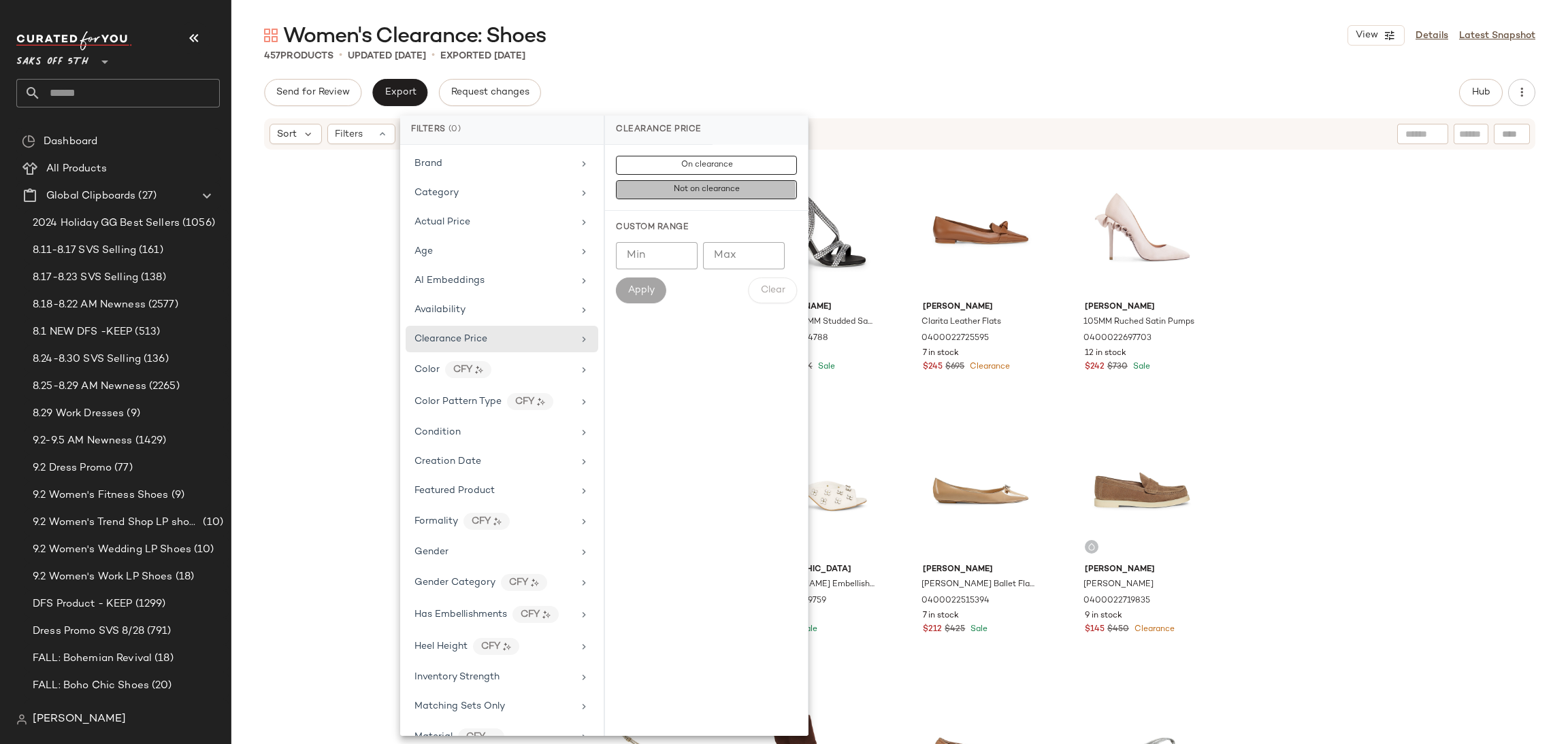
click at [699, 196] on button "Not on clearance" at bounding box center [706, 190] width 181 height 19
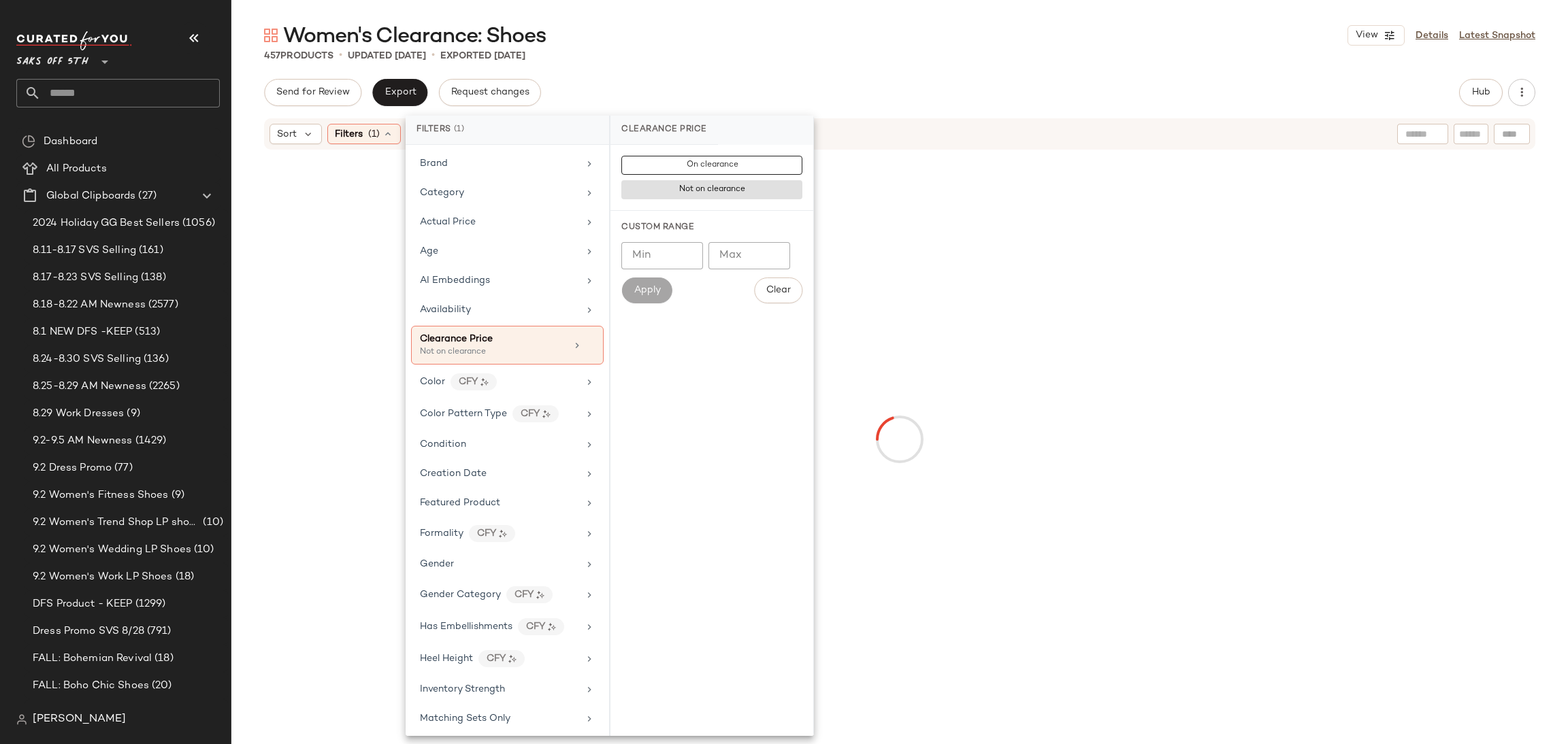
click at [846, 72] on div "Women's Clearance: Shoes View Details Latest Snapshot 457 Products • updated Se…" at bounding box center [900, 383] width 1336 height 723
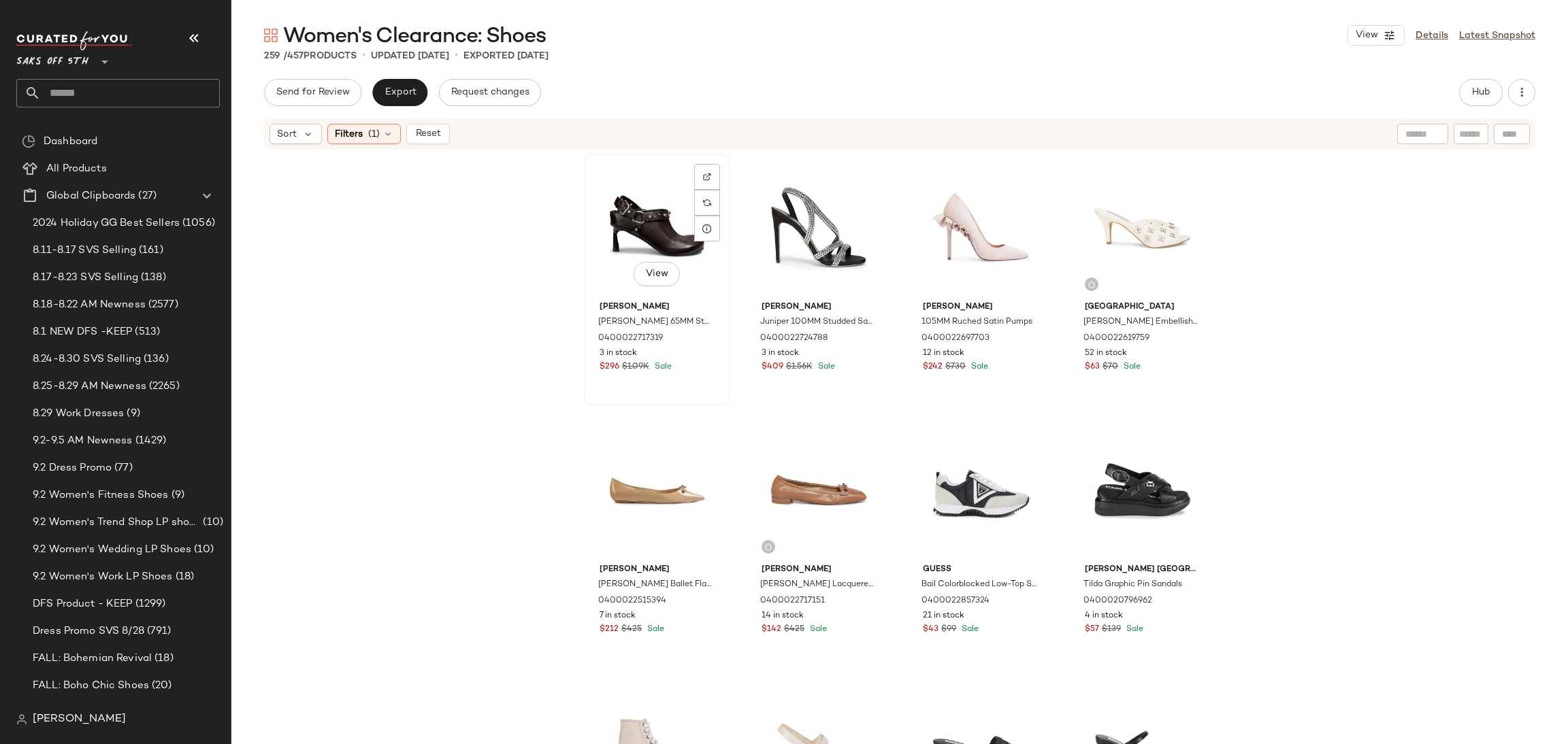
click at [652, 202] on div "View" at bounding box center [656, 228] width 137 height 138
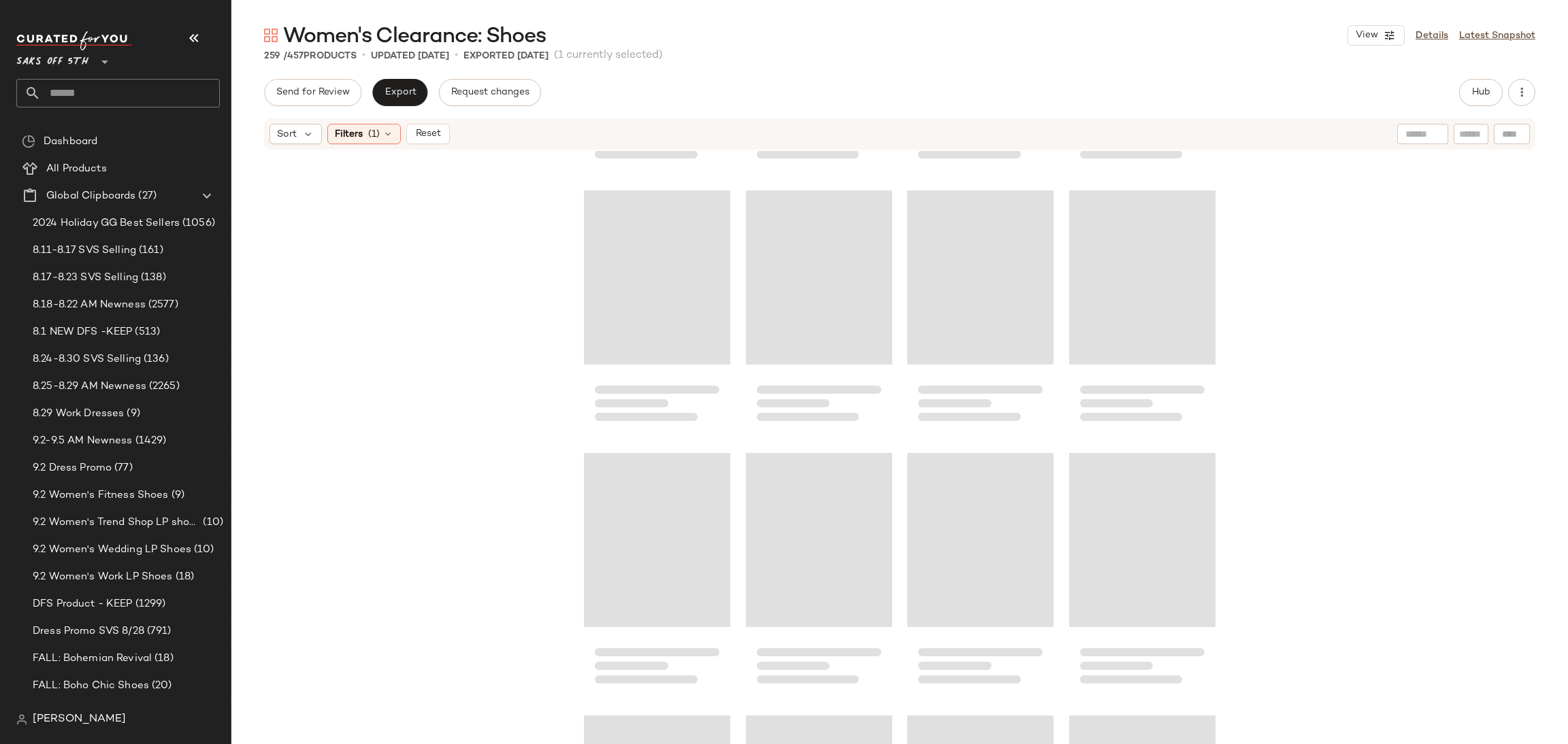
scroll to position [16441, 0]
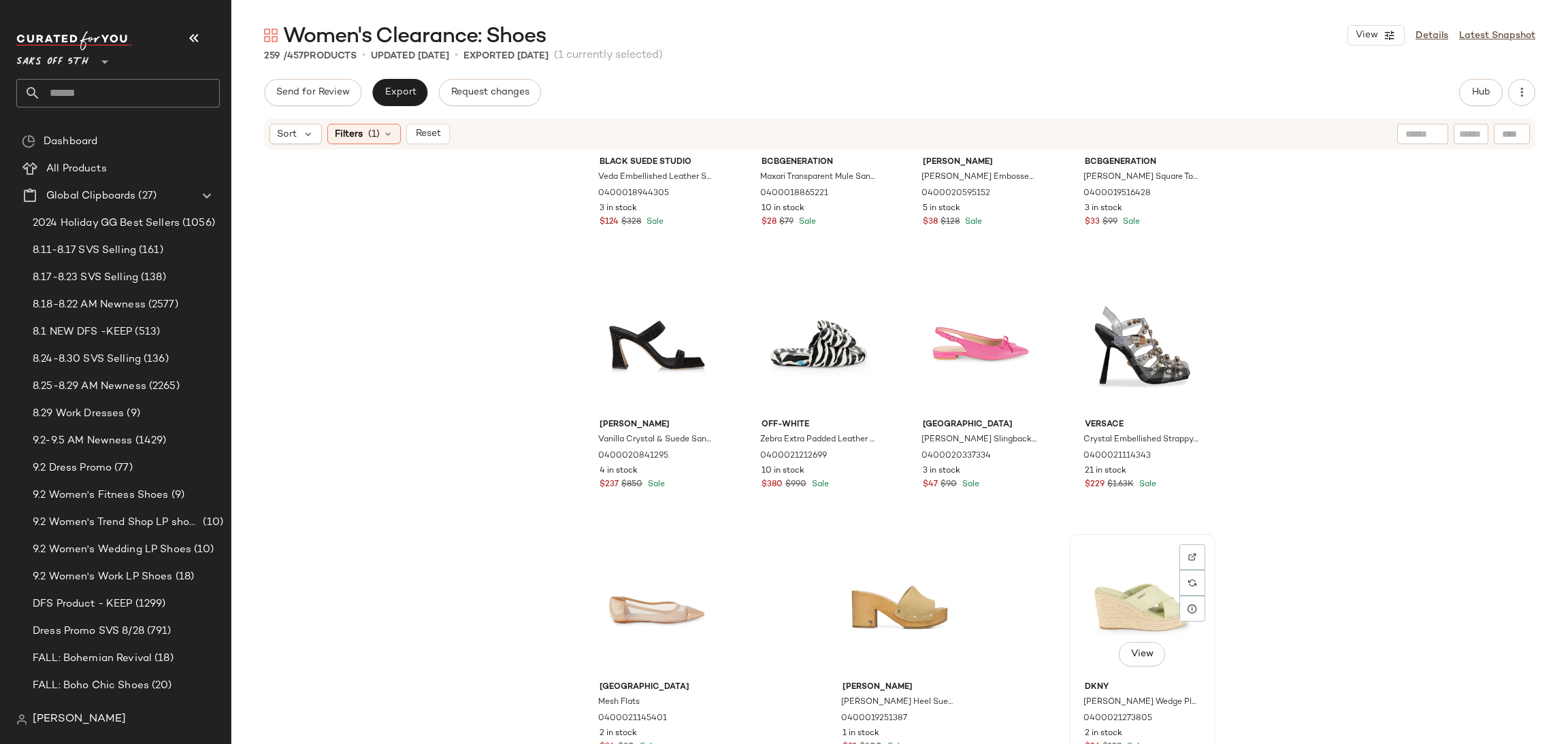
click at [1098, 573] on div "View" at bounding box center [1142, 608] width 137 height 138
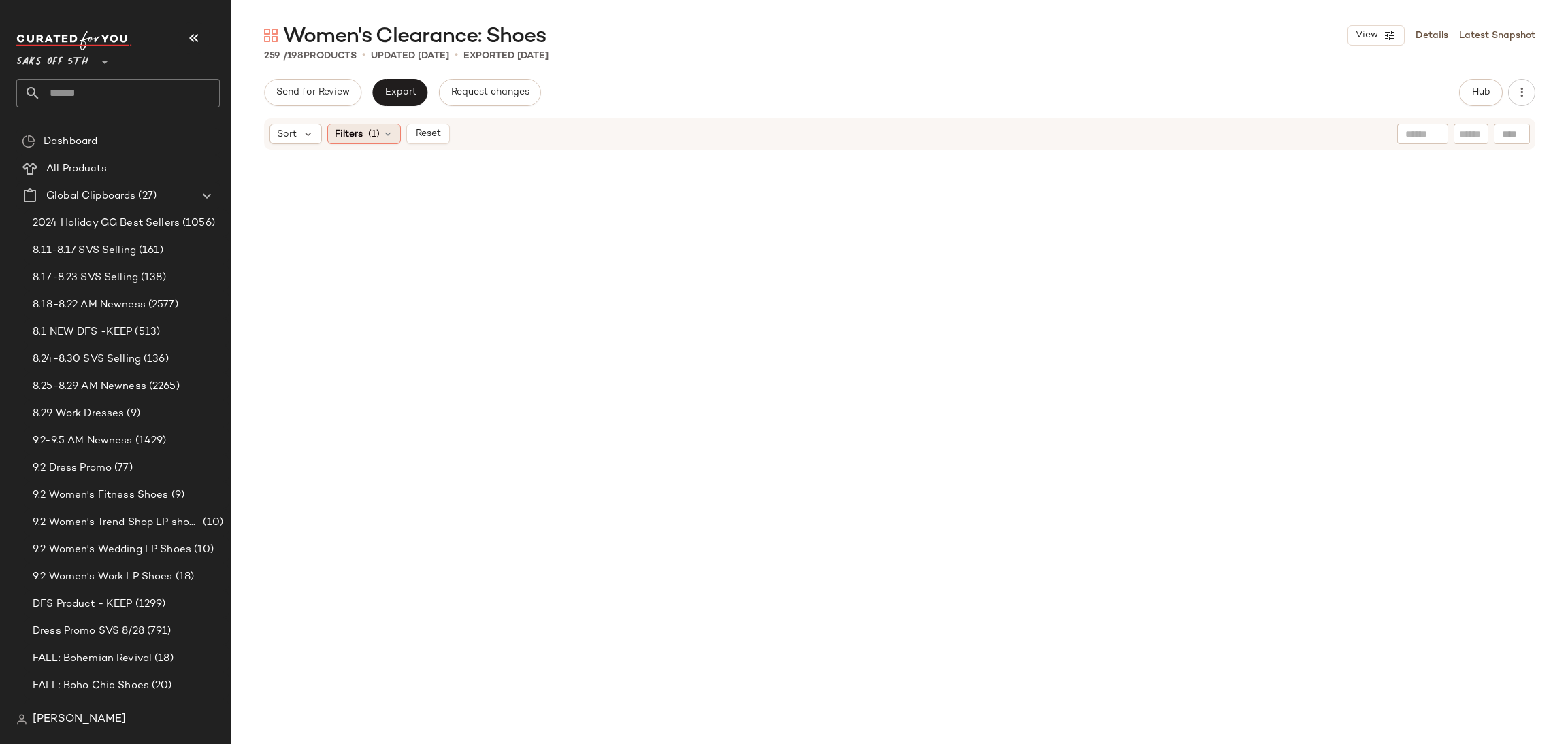
click at [369, 131] on span "(1)" at bounding box center [375, 134] width 12 height 14
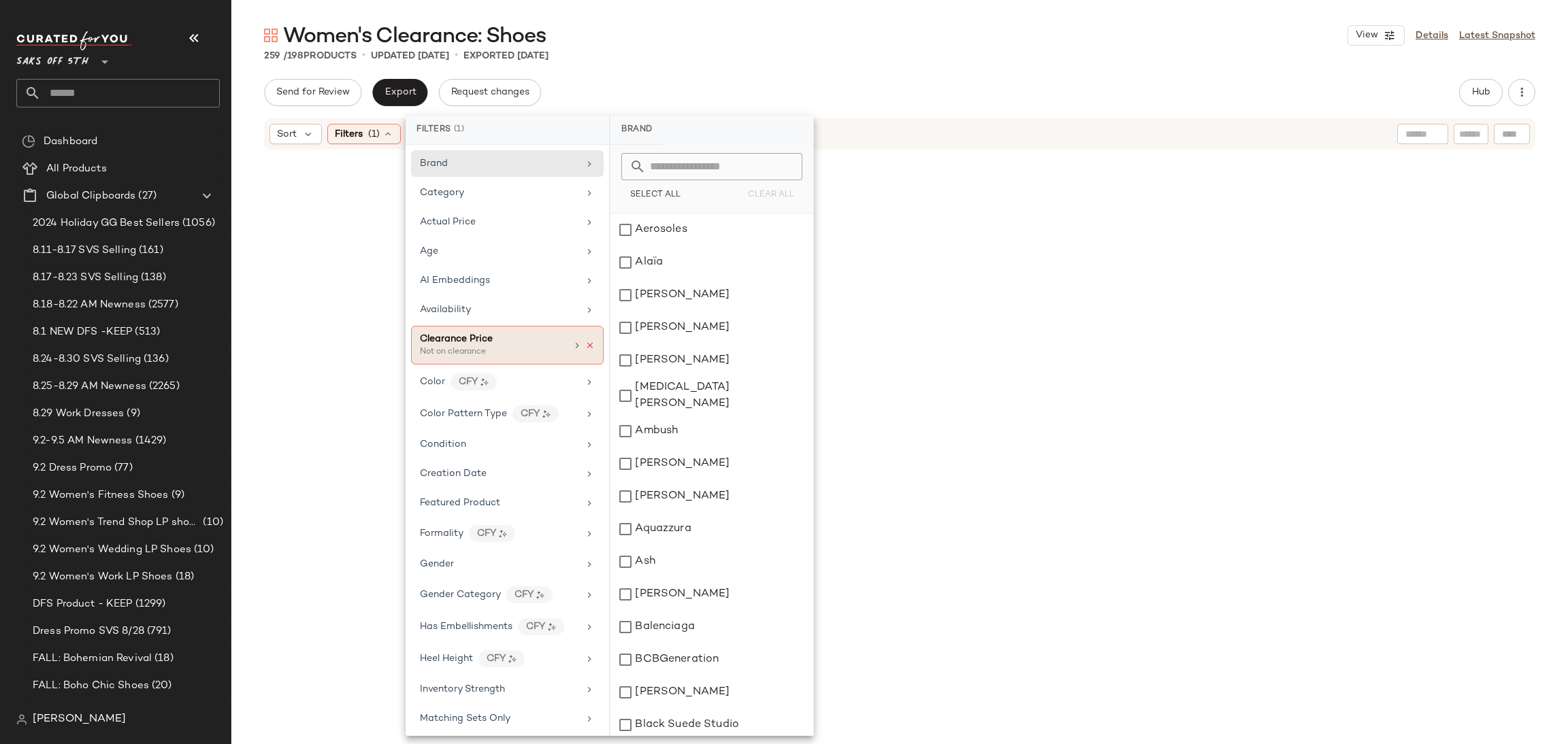
click at [586, 345] on icon at bounding box center [590, 346] width 10 height 10
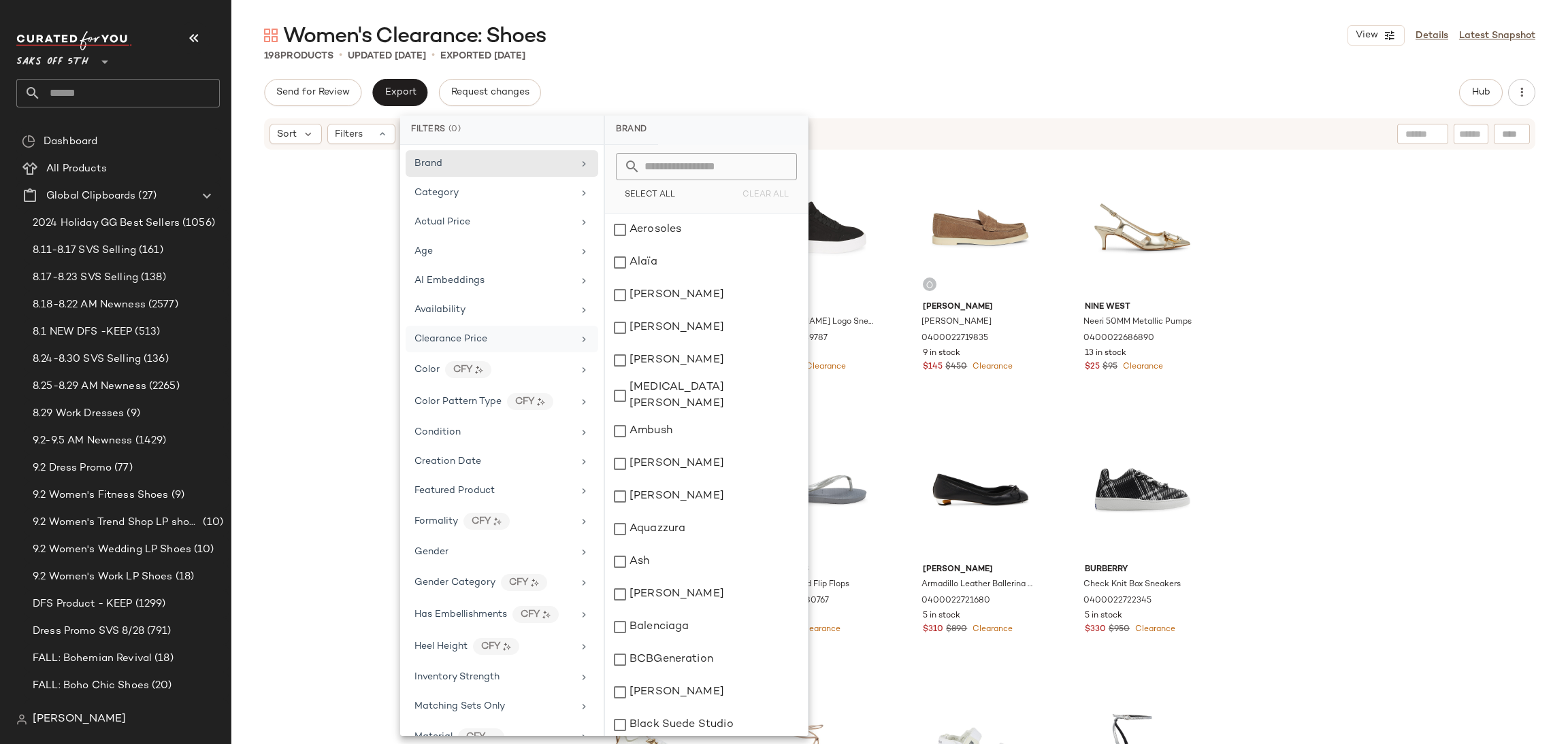
click at [1065, 50] on div "198 Products • updated Sep 2nd • Exported Aug 28th" at bounding box center [900, 56] width 1336 height 14
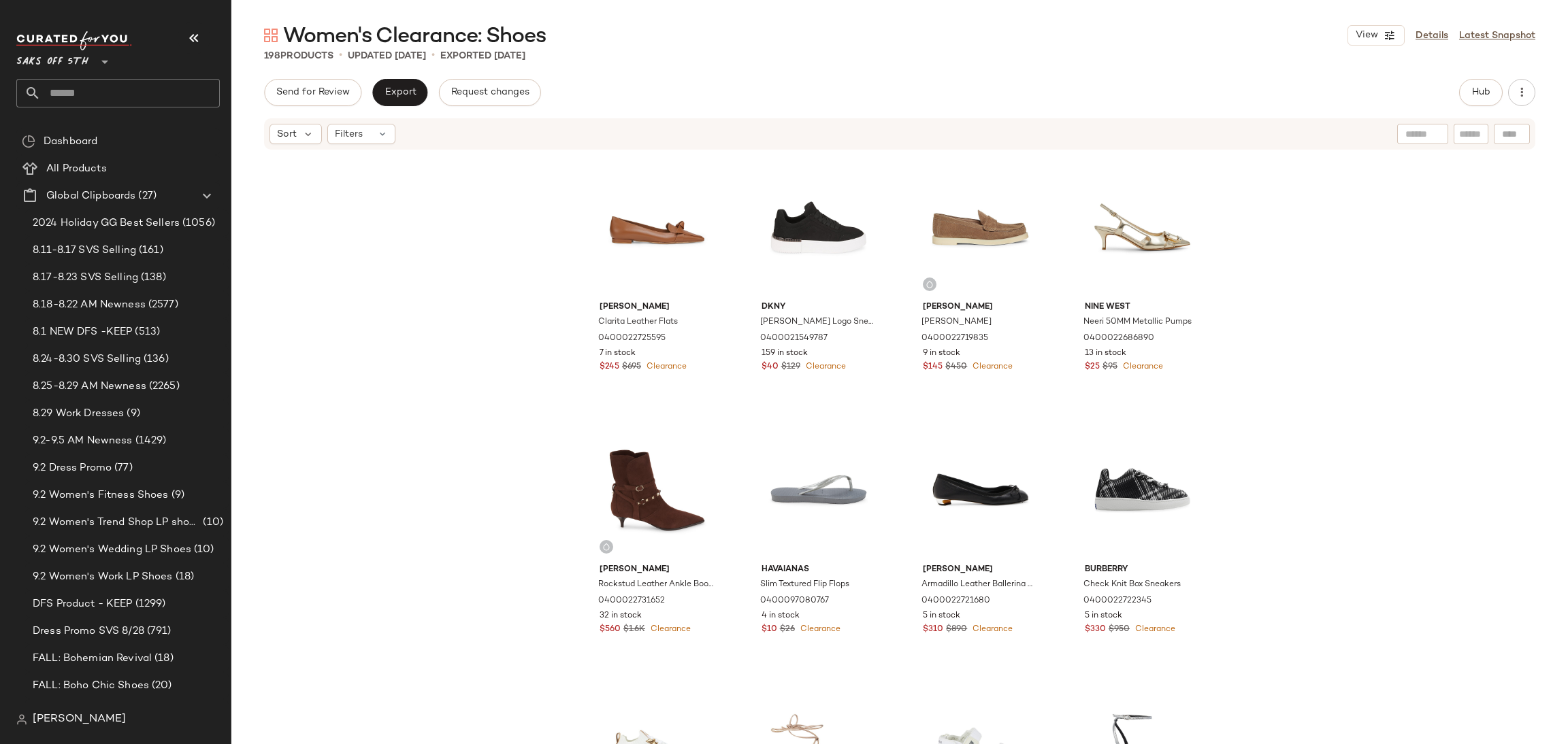
click at [1454, 100] on div "Send for Review Export Request changes Hub" at bounding box center [899, 92] width 1271 height 27
click at [1485, 97] on span "Hub" at bounding box center [1480, 92] width 19 height 11
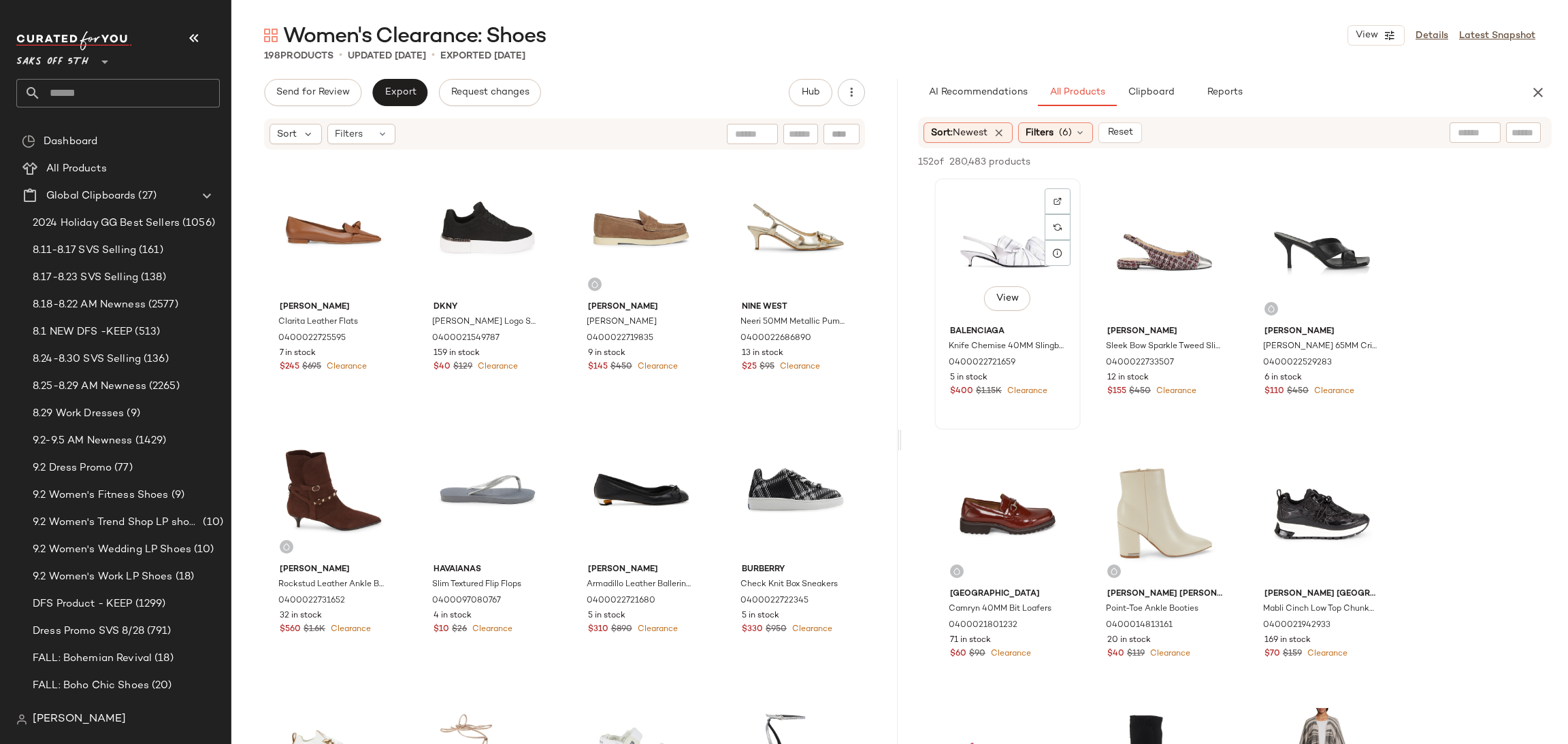
click at [945, 261] on div "View" at bounding box center [1007, 252] width 137 height 138
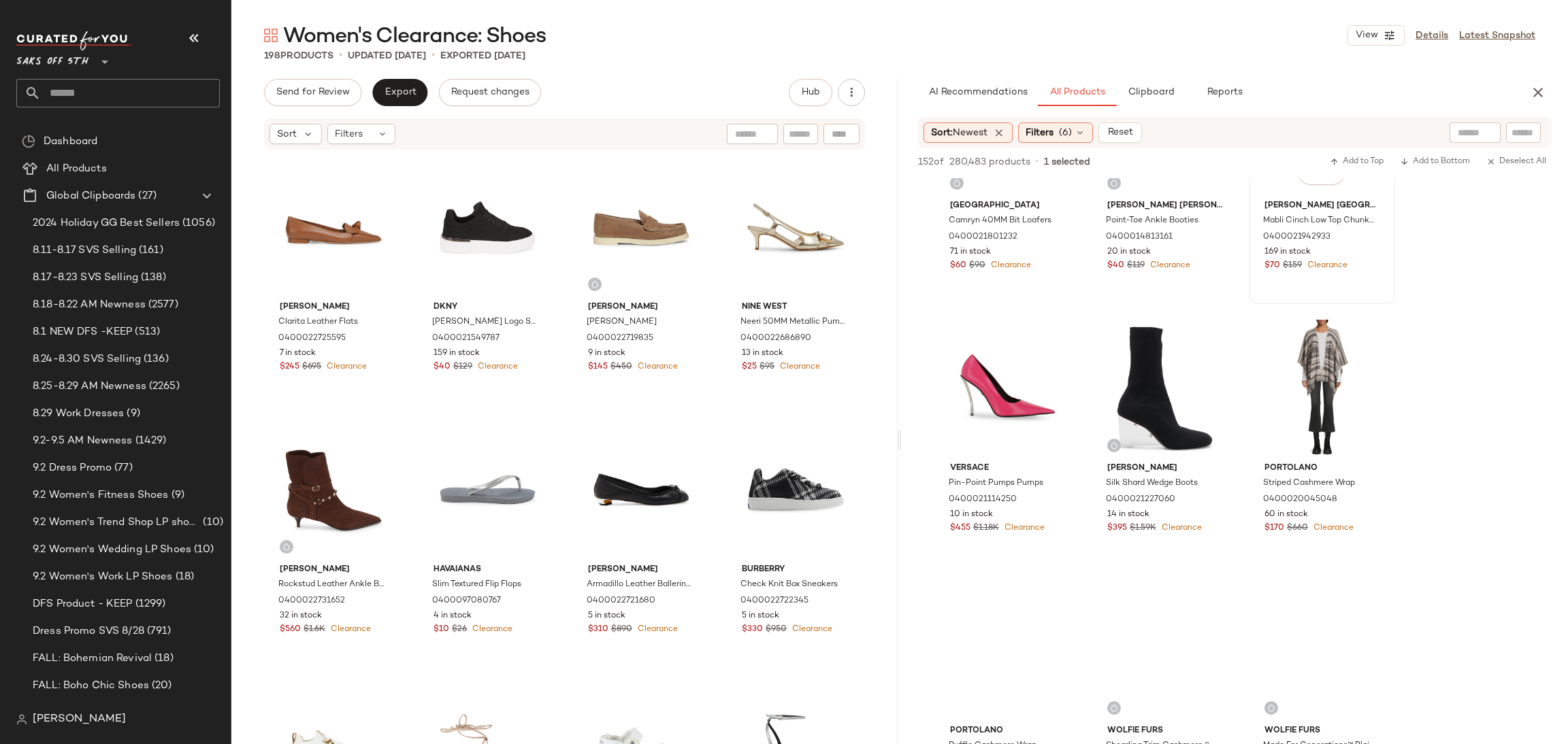
scroll to position [391, 0]
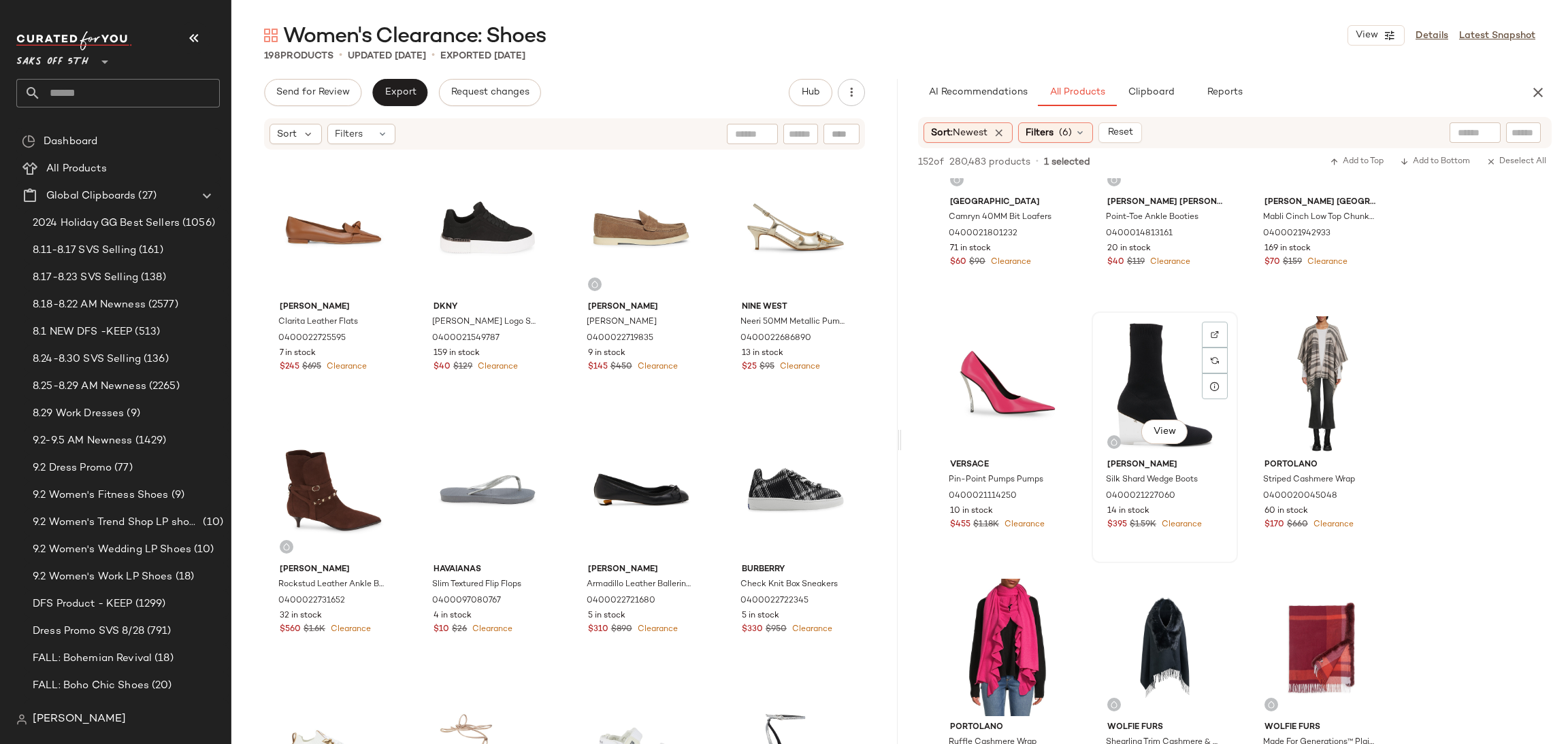
click at [1138, 335] on div "View" at bounding box center [1165, 385] width 137 height 138
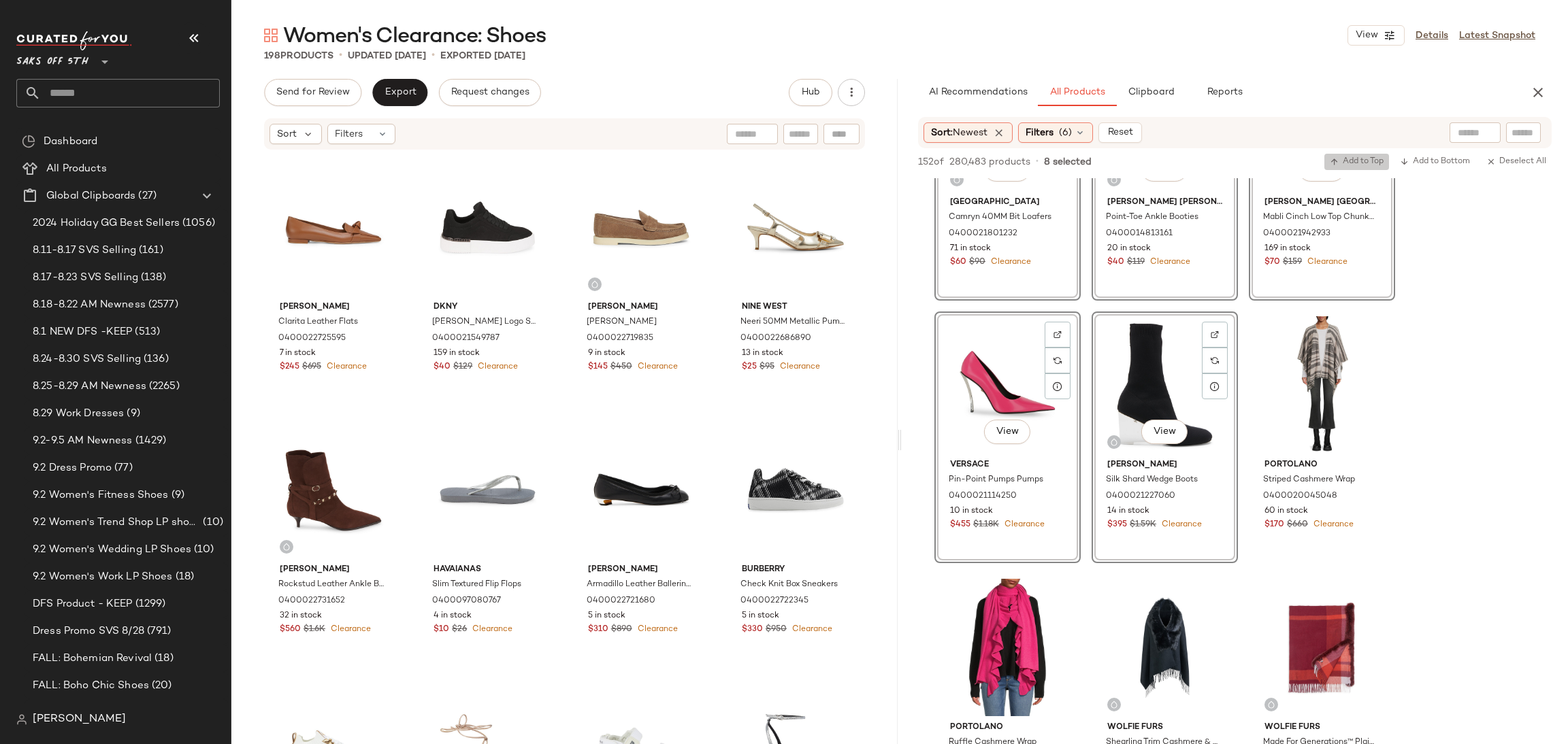
click at [1345, 161] on span "Add to Top" at bounding box center [1356, 162] width 54 height 10
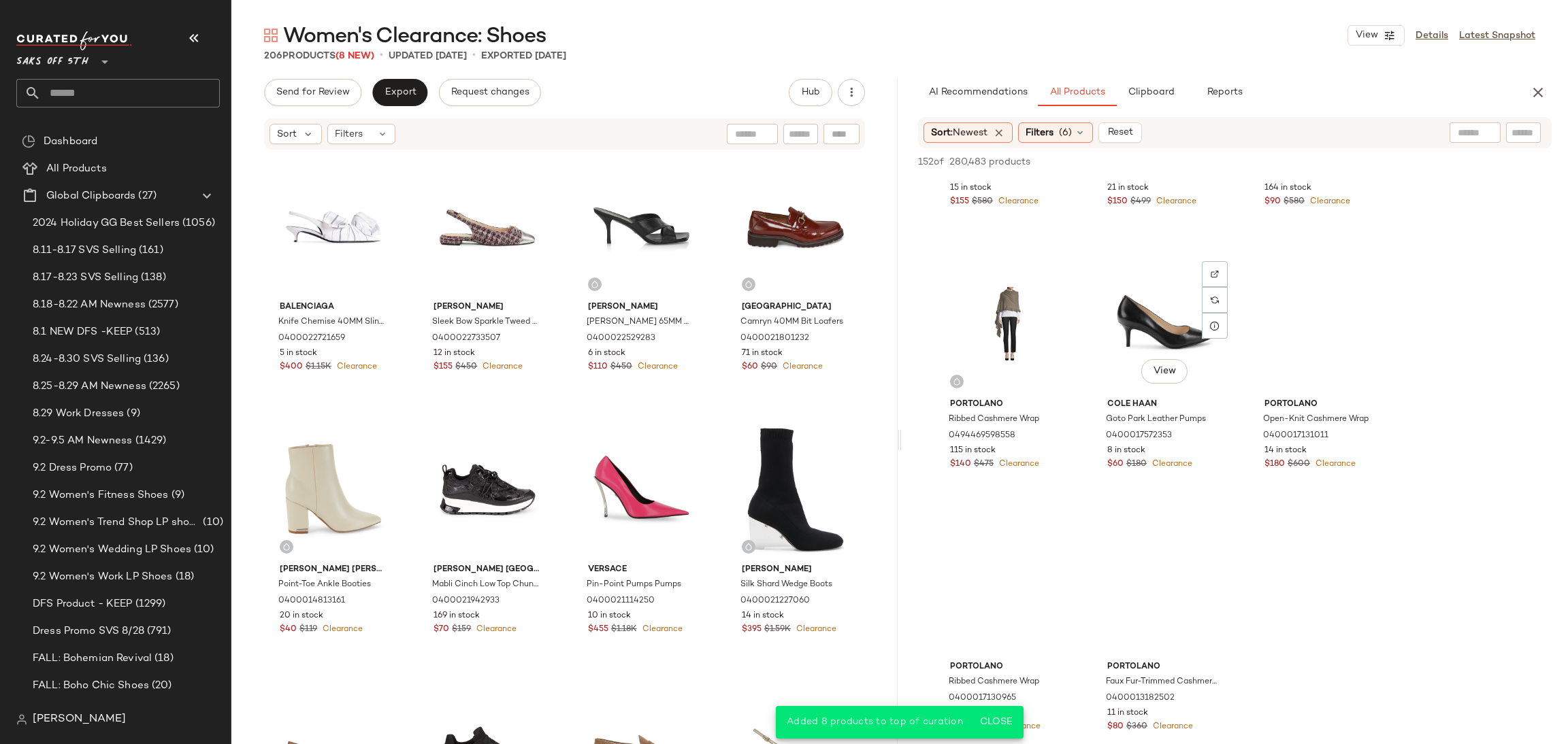
scroll to position [1244, 0]
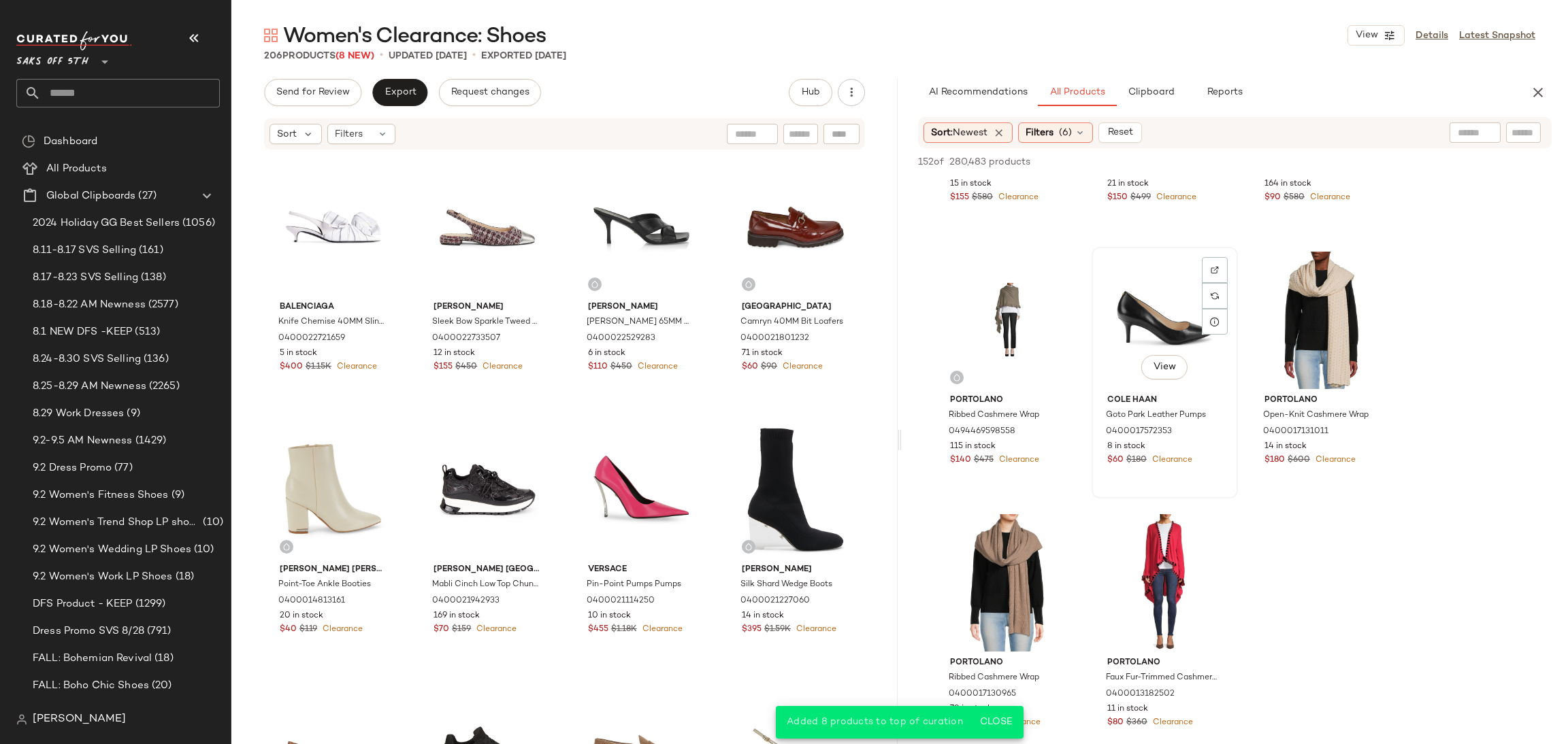
click at [1154, 335] on div "View" at bounding box center [1165, 321] width 137 height 138
click at [1366, 159] on span "Add to Top" at bounding box center [1356, 162] width 54 height 10
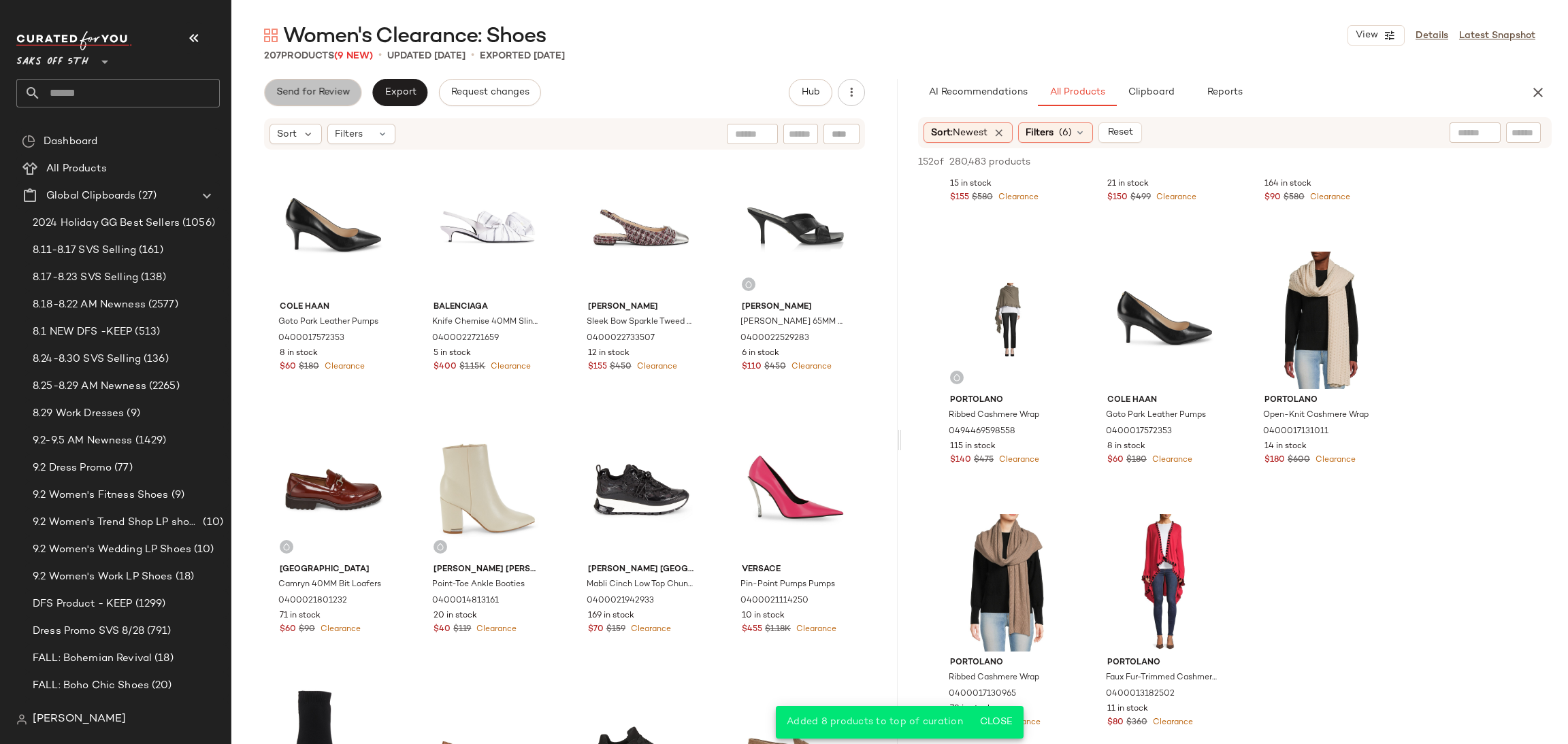
click at [334, 87] on span "Send for Review" at bounding box center [313, 92] width 74 height 11
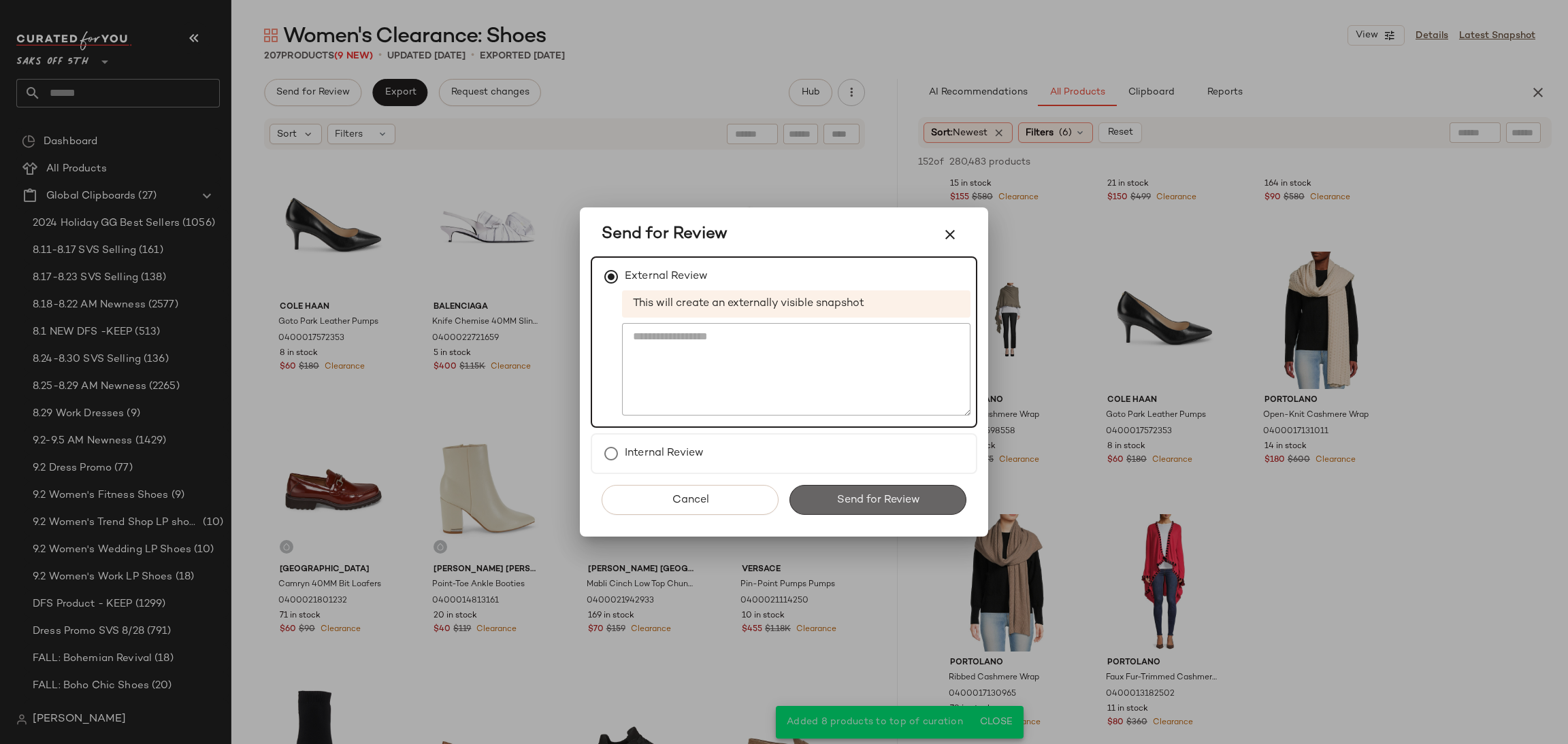
click at [843, 498] on span "Send for Review" at bounding box center [878, 500] width 84 height 13
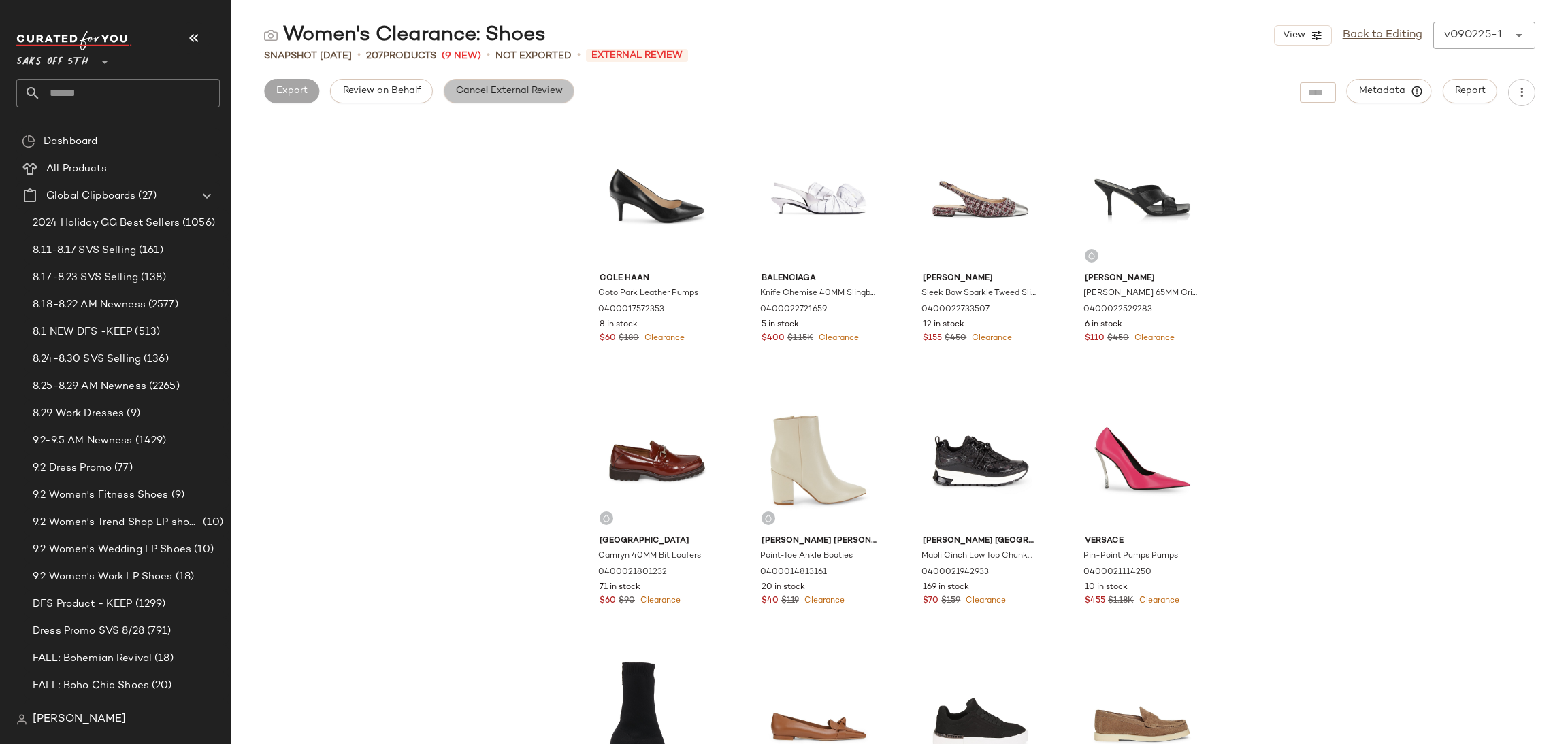
click at [548, 102] on button "Cancel External Review" at bounding box center [508, 91] width 131 height 25
click at [382, 89] on button "Export" at bounding box center [399, 91] width 55 height 25
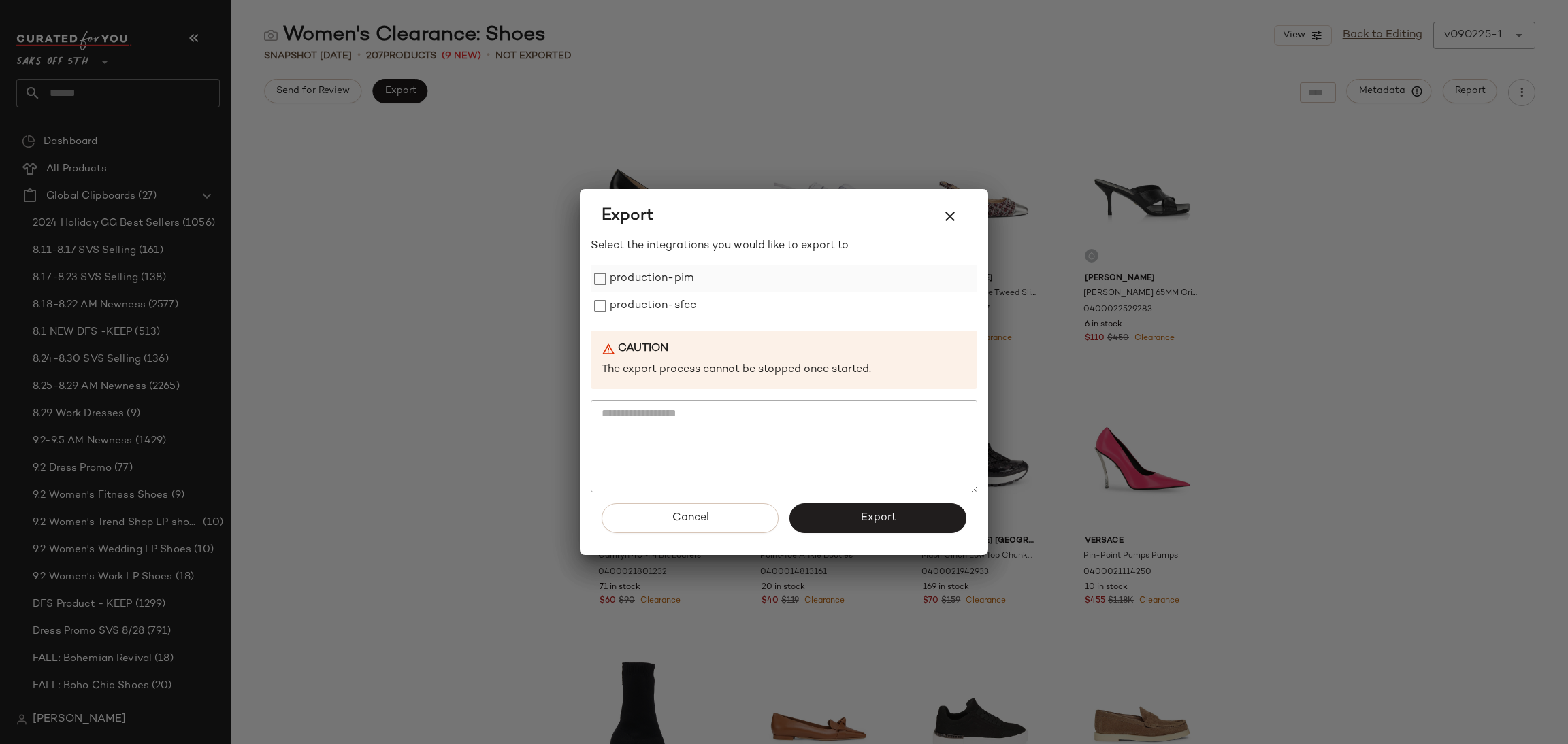
click at [672, 277] on label "production-pim" at bounding box center [652, 279] width 84 height 27
click at [676, 300] on label "production-sfcc" at bounding box center [653, 306] width 87 height 27
click at [841, 515] on button "Export" at bounding box center [877, 518] width 177 height 30
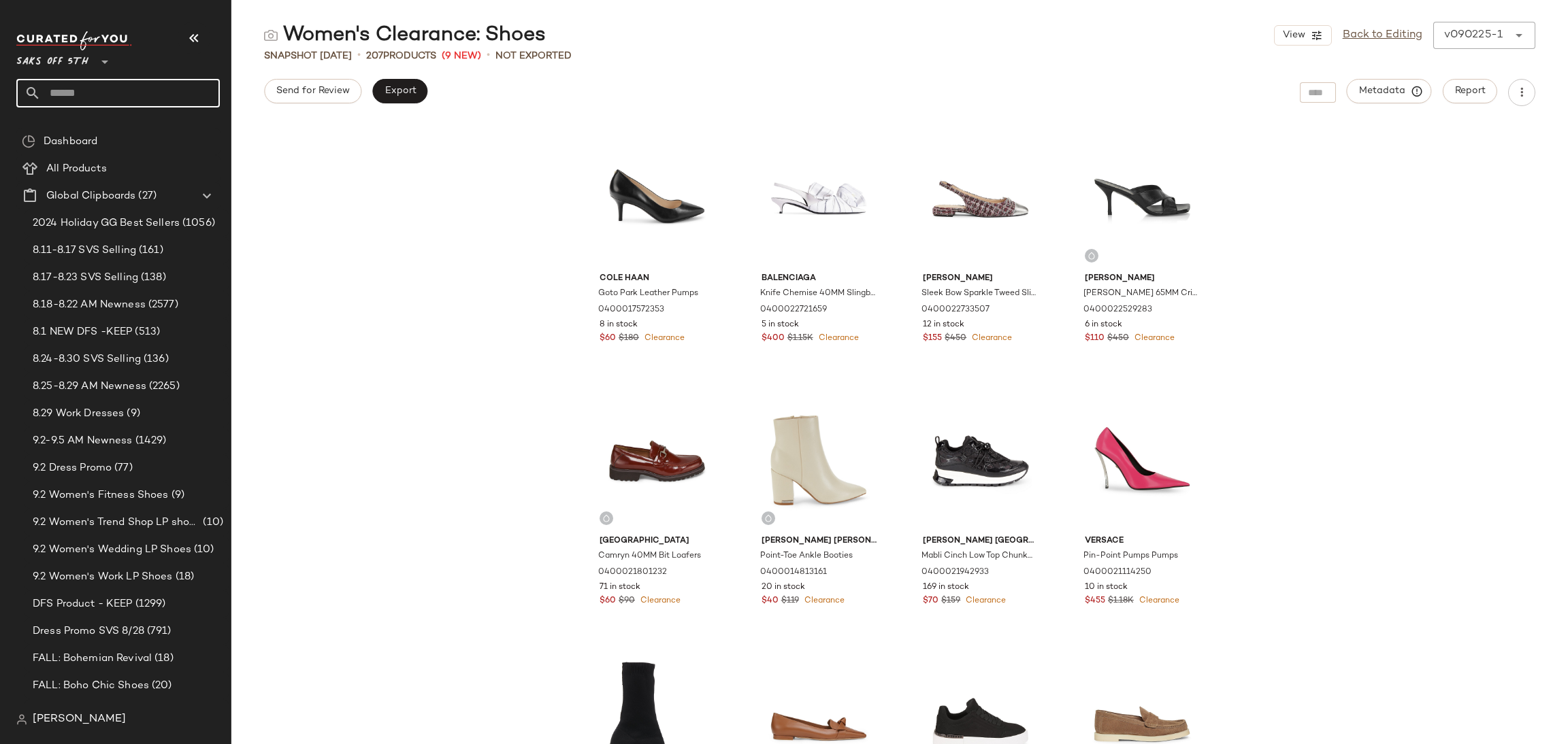
click at [136, 96] on input "text" at bounding box center [130, 93] width 179 height 29
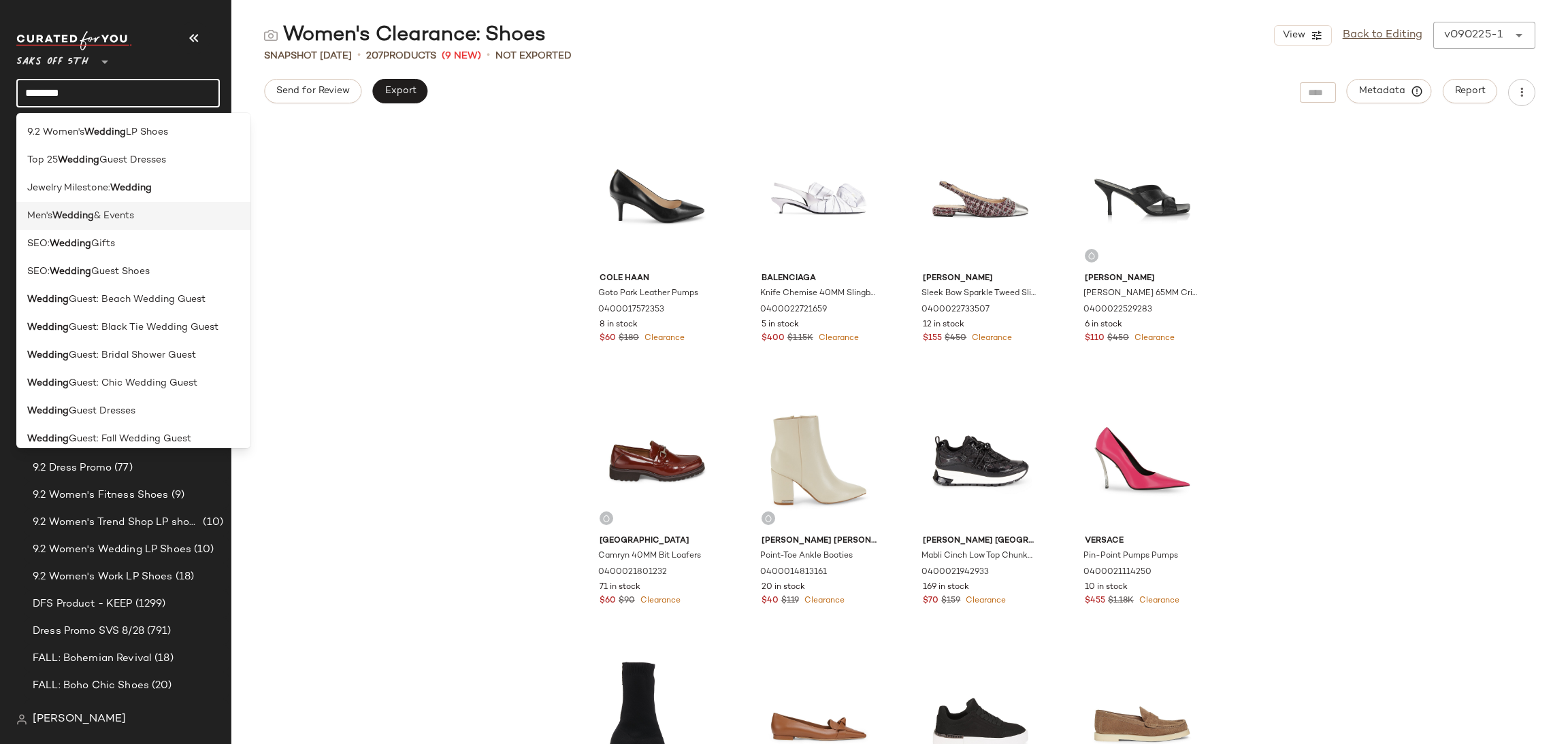
type input "*******"
click at [128, 216] on span "& Events" at bounding box center [114, 216] width 40 height 14
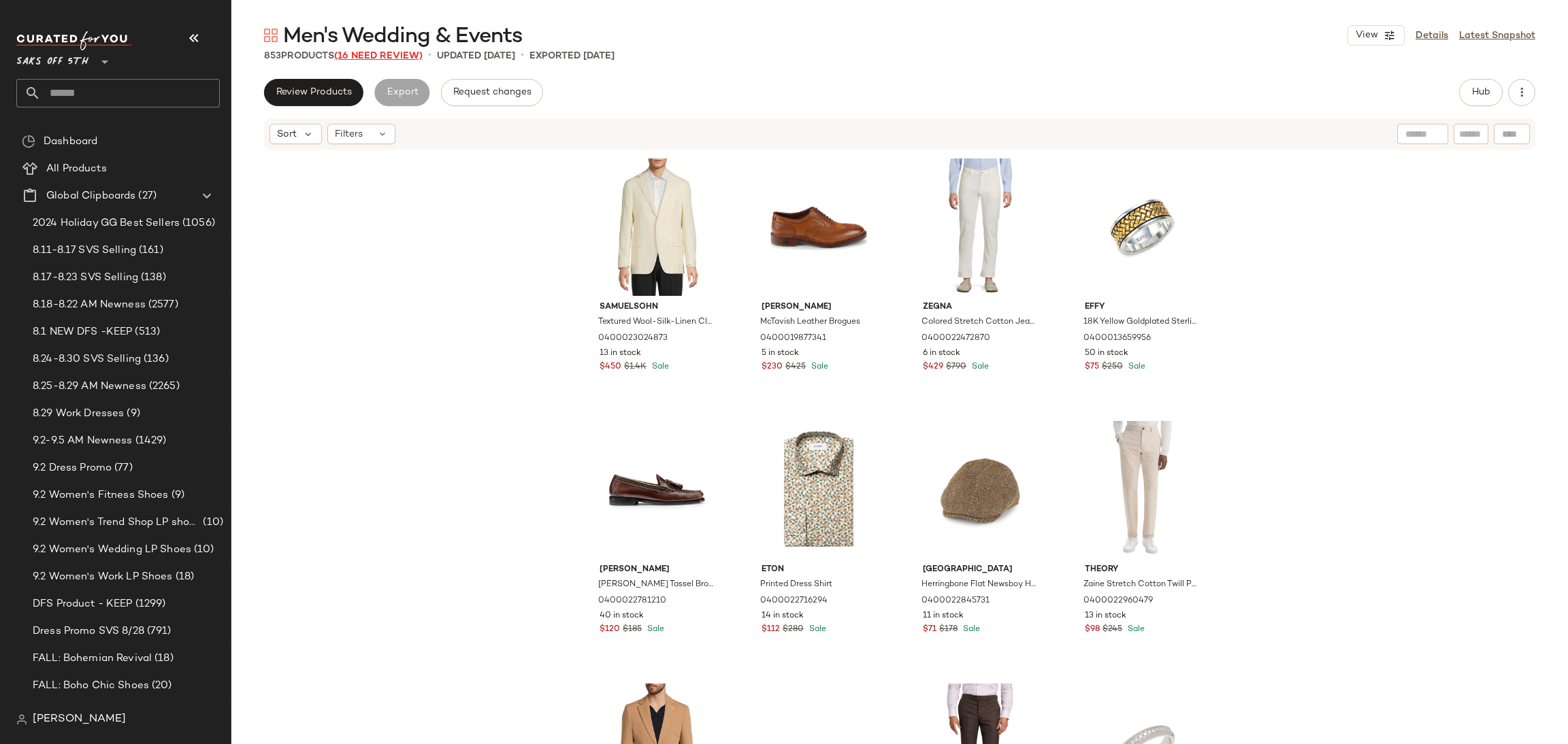
click at [409, 51] on span "(16 Need Review)" at bounding box center [379, 56] width 89 height 10
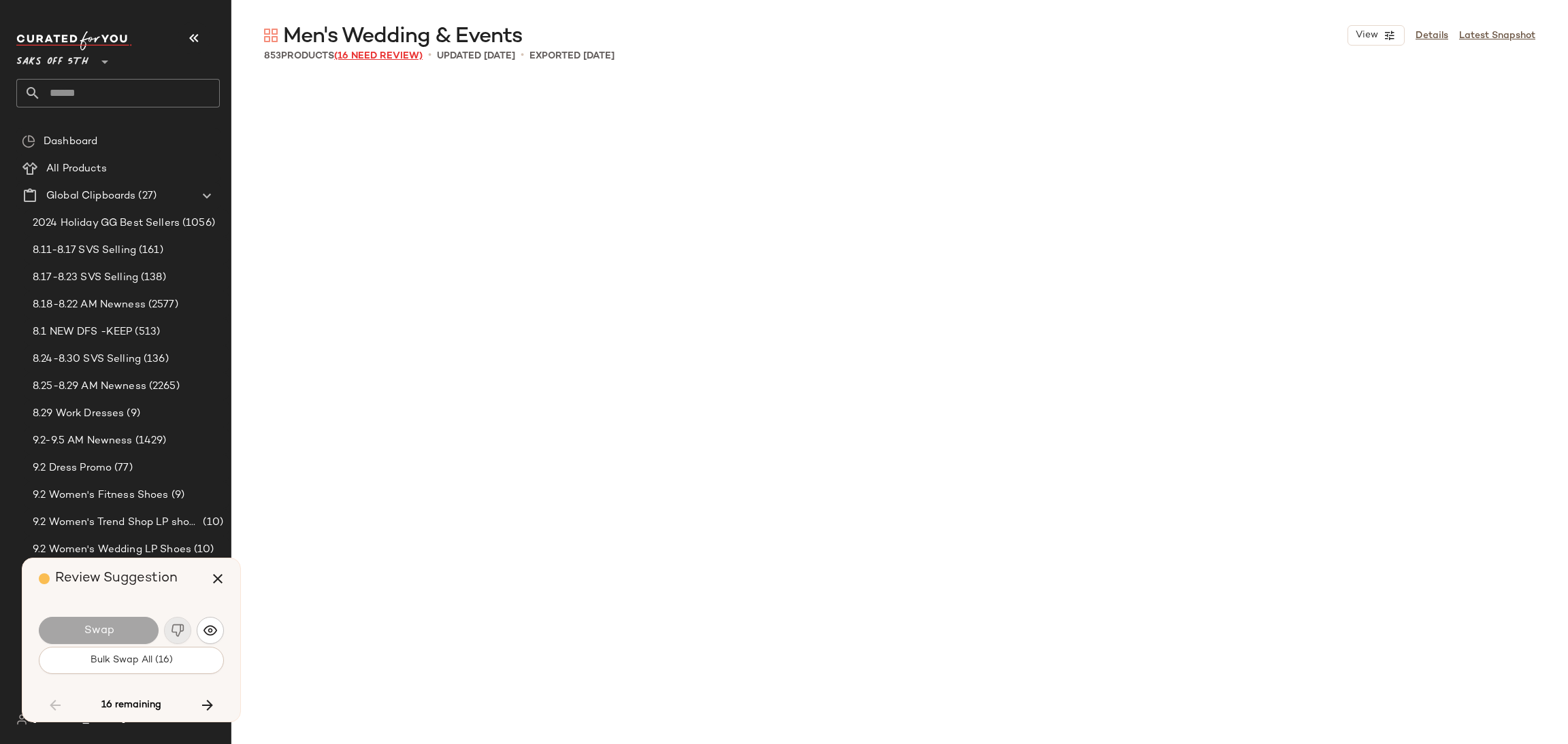
scroll to position [5516, 0]
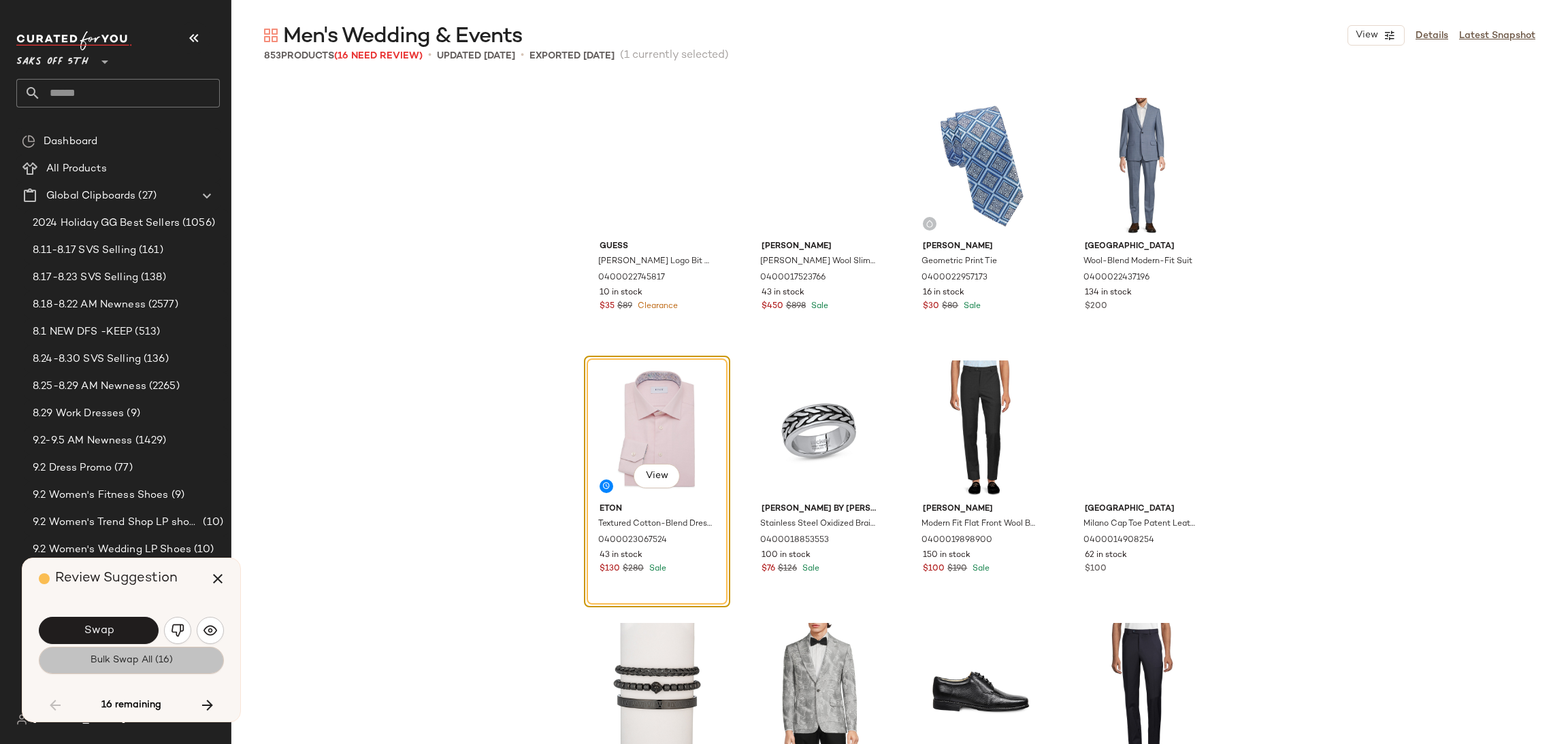
click at [136, 671] on button "Bulk Swap All (16)" at bounding box center [131, 660] width 185 height 27
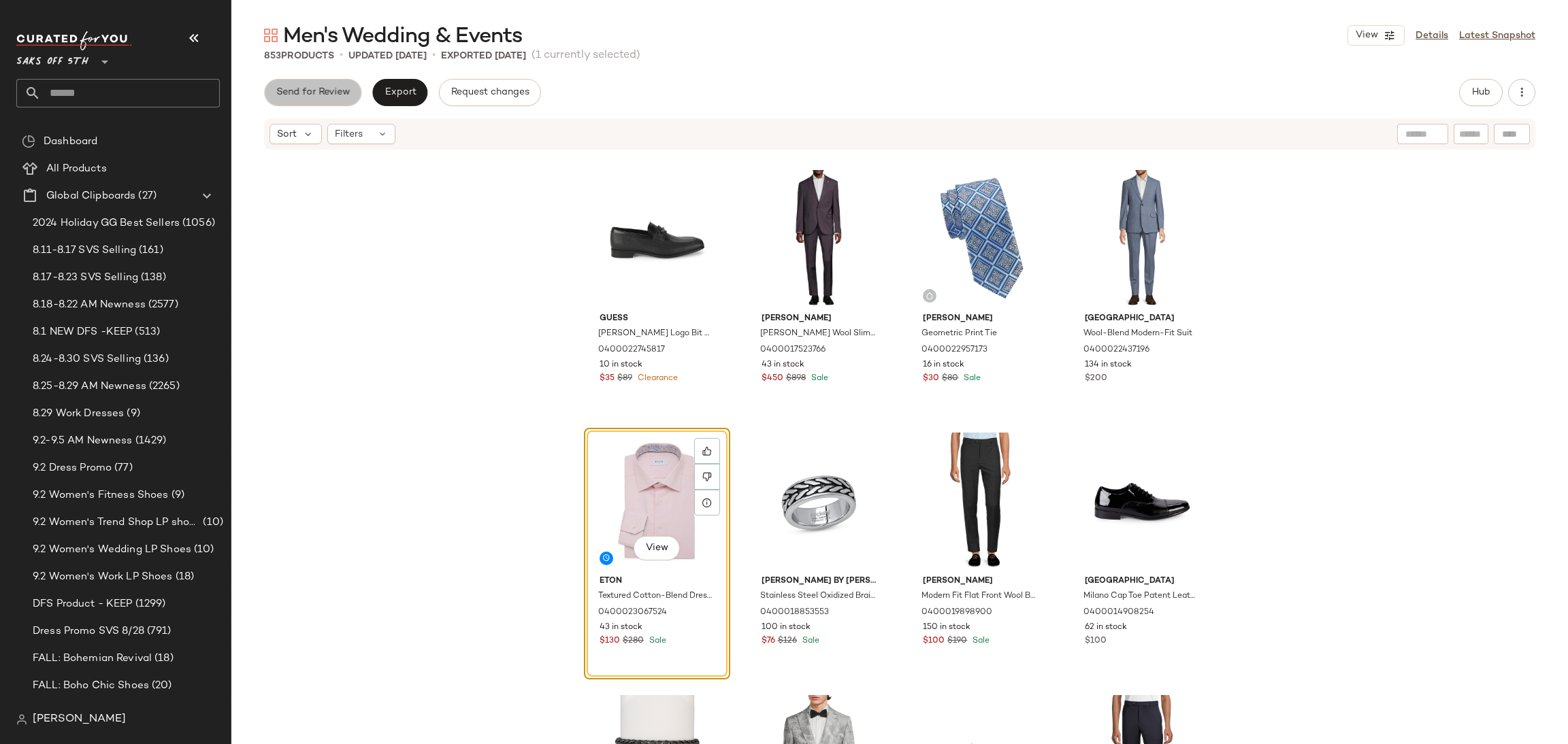
click at [300, 96] on span "Send for Review" at bounding box center [313, 92] width 74 height 11
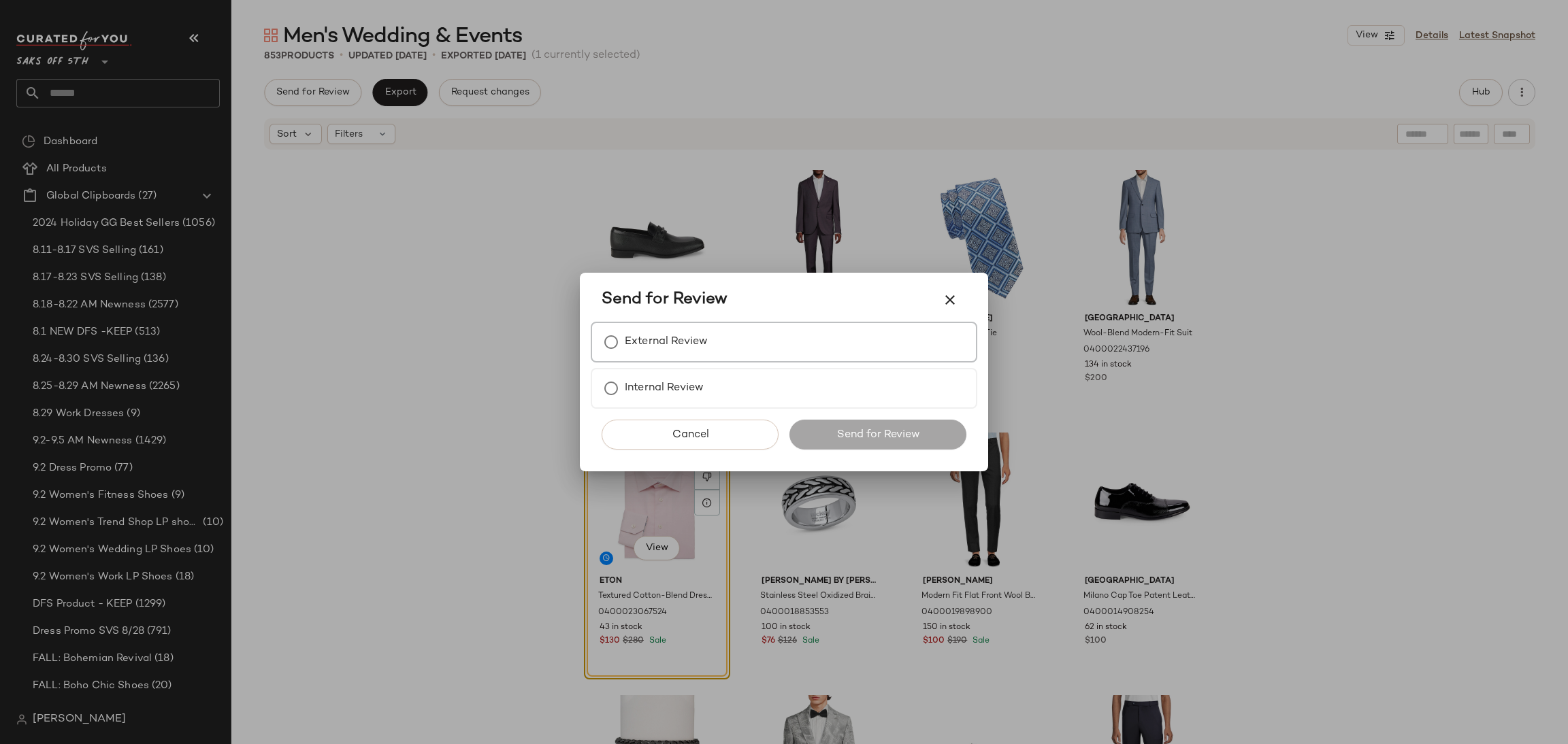
click at [628, 343] on label "External Review" at bounding box center [666, 342] width 83 height 27
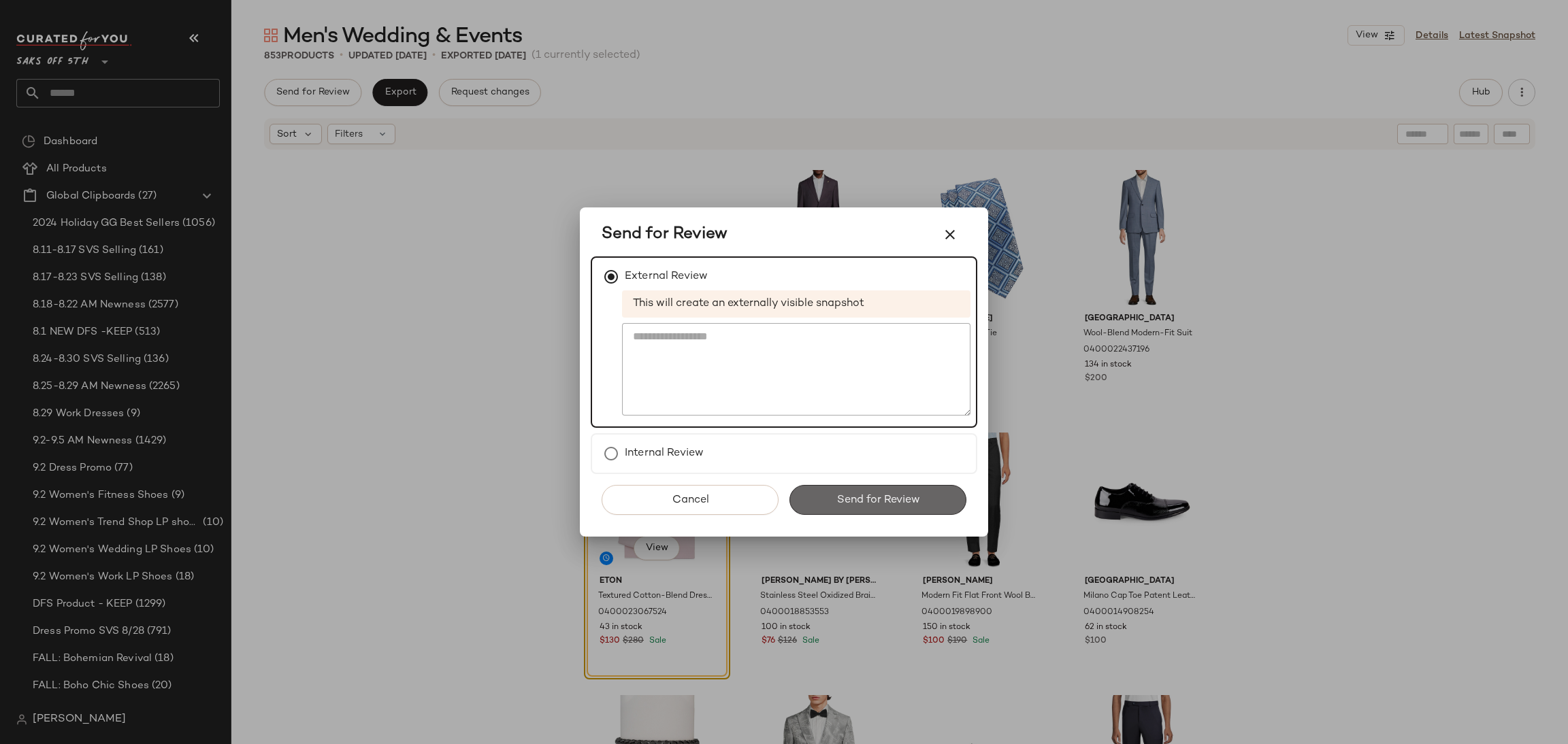
click at [847, 498] on span "Send for Review" at bounding box center [878, 500] width 84 height 13
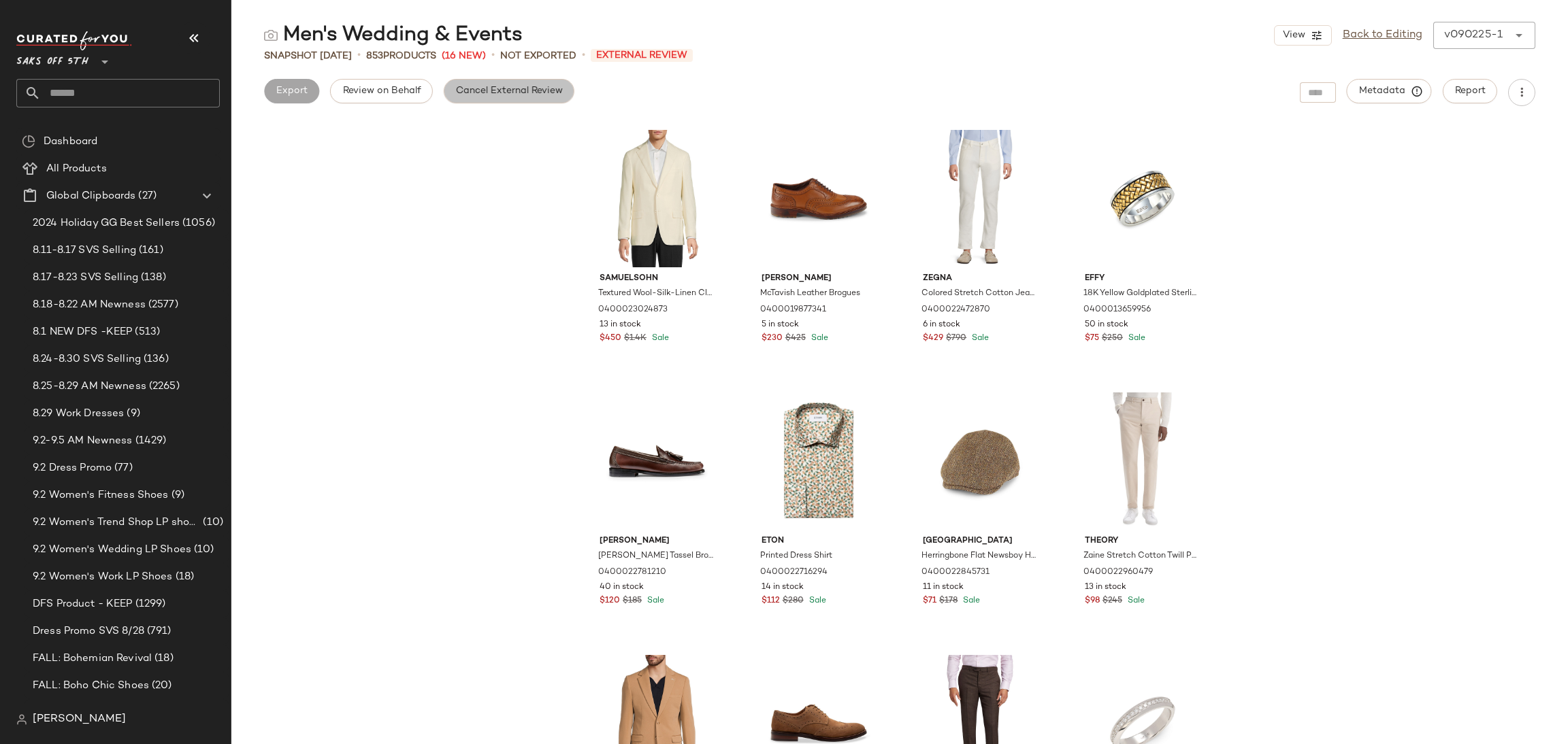
click at [477, 98] on button "Cancel External Review" at bounding box center [508, 91] width 131 height 25
click at [400, 98] on button "Export" at bounding box center [399, 91] width 55 height 25
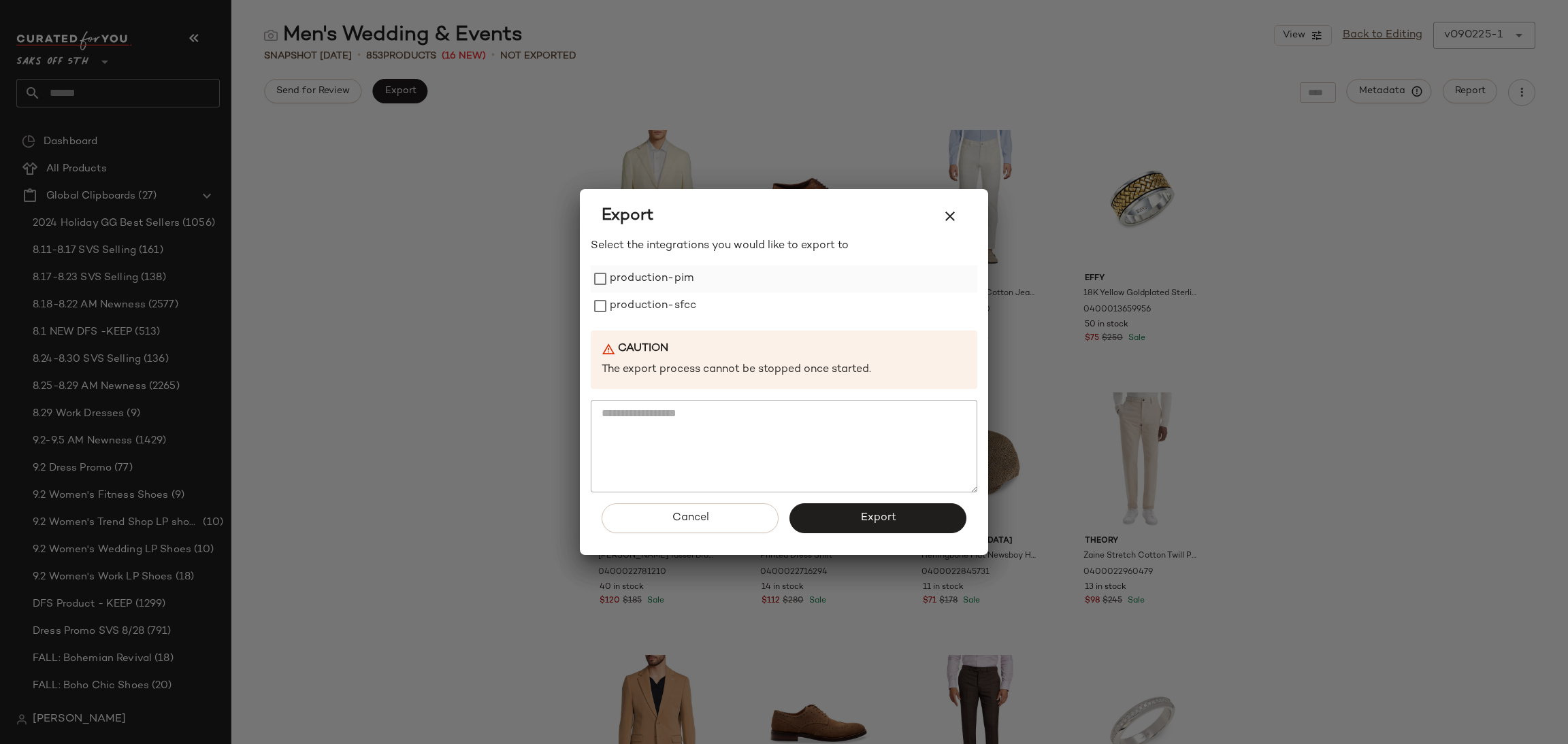
click at [595, 267] on div "production-pim" at bounding box center [783, 279] width 387 height 27
click at [840, 526] on button "Export" at bounding box center [877, 518] width 177 height 30
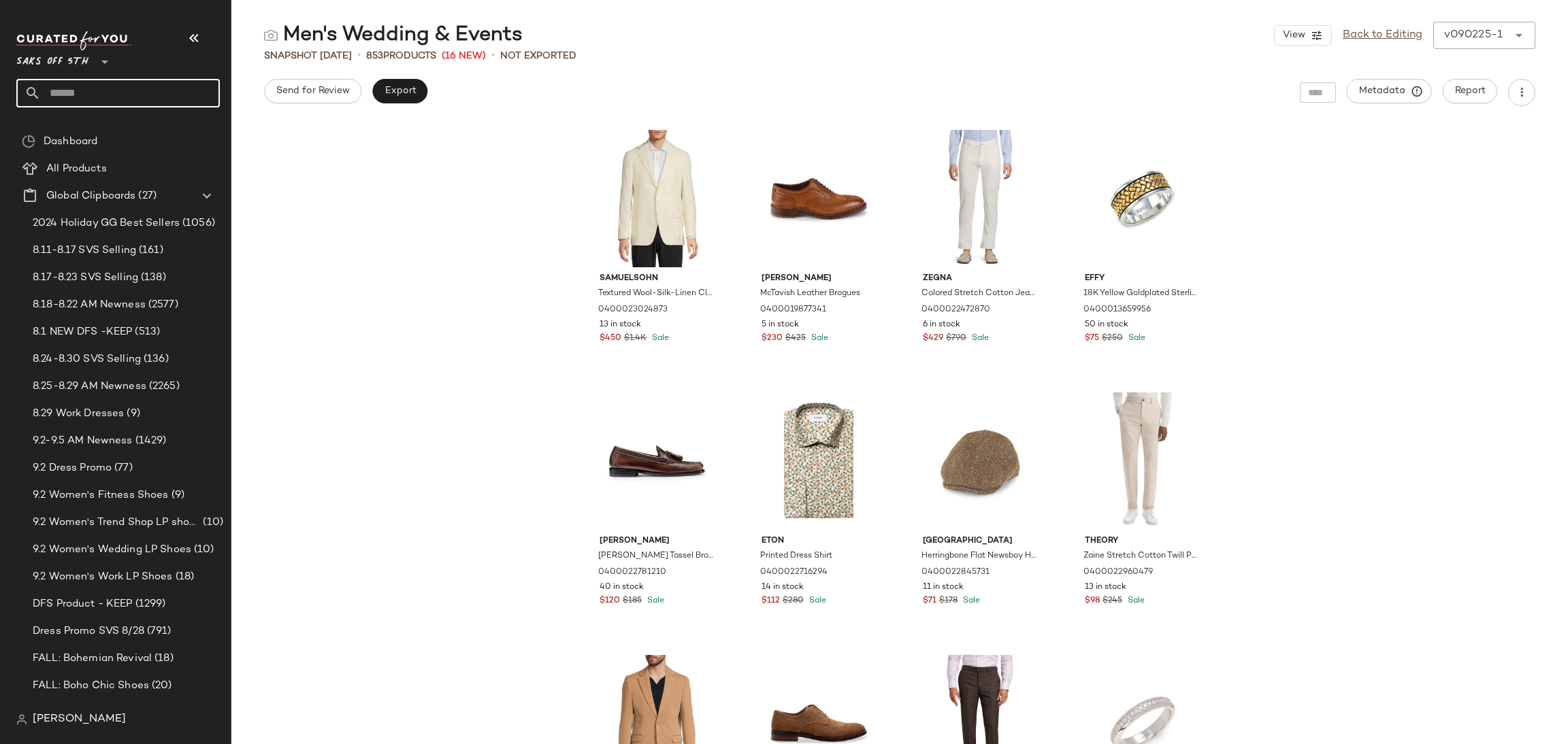
click at [154, 92] on input "text" at bounding box center [130, 93] width 179 height 29
type input "****"
click at [107, 133] on div "Men's: Golf Shop" at bounding box center [118, 132] width 182 height 14
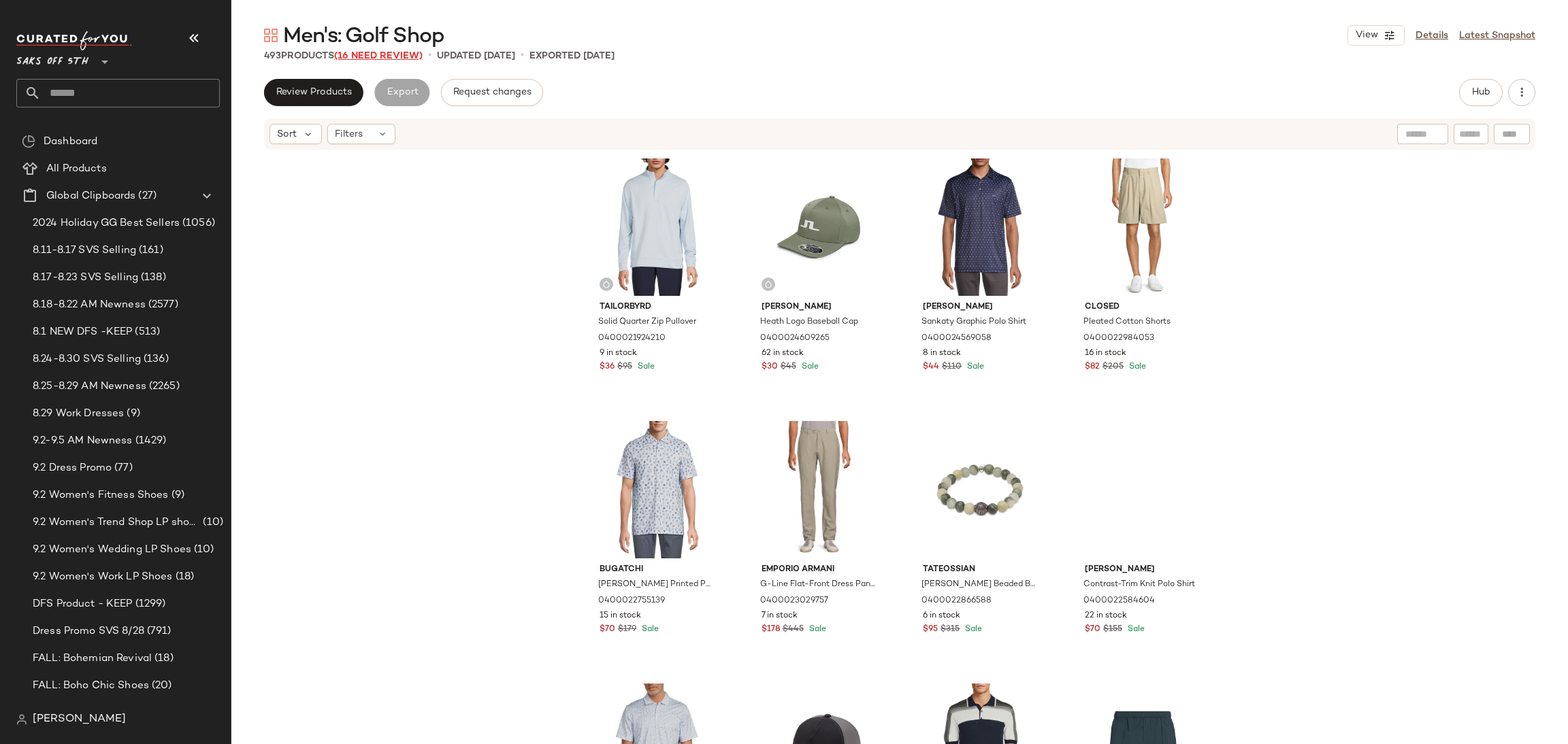
click at [375, 53] on span "(16 Need Review)" at bounding box center [379, 56] width 89 height 10
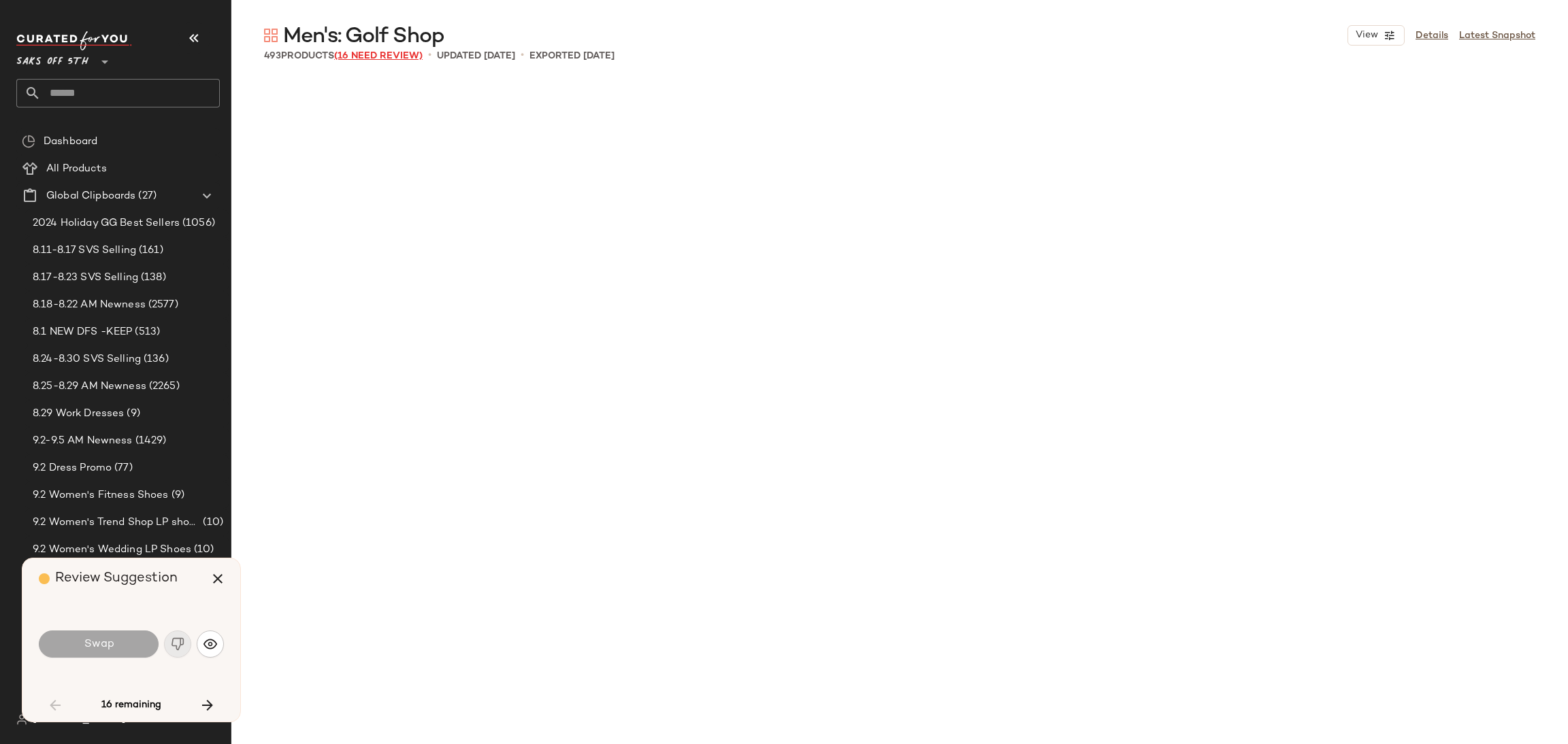
scroll to position [1576, 0]
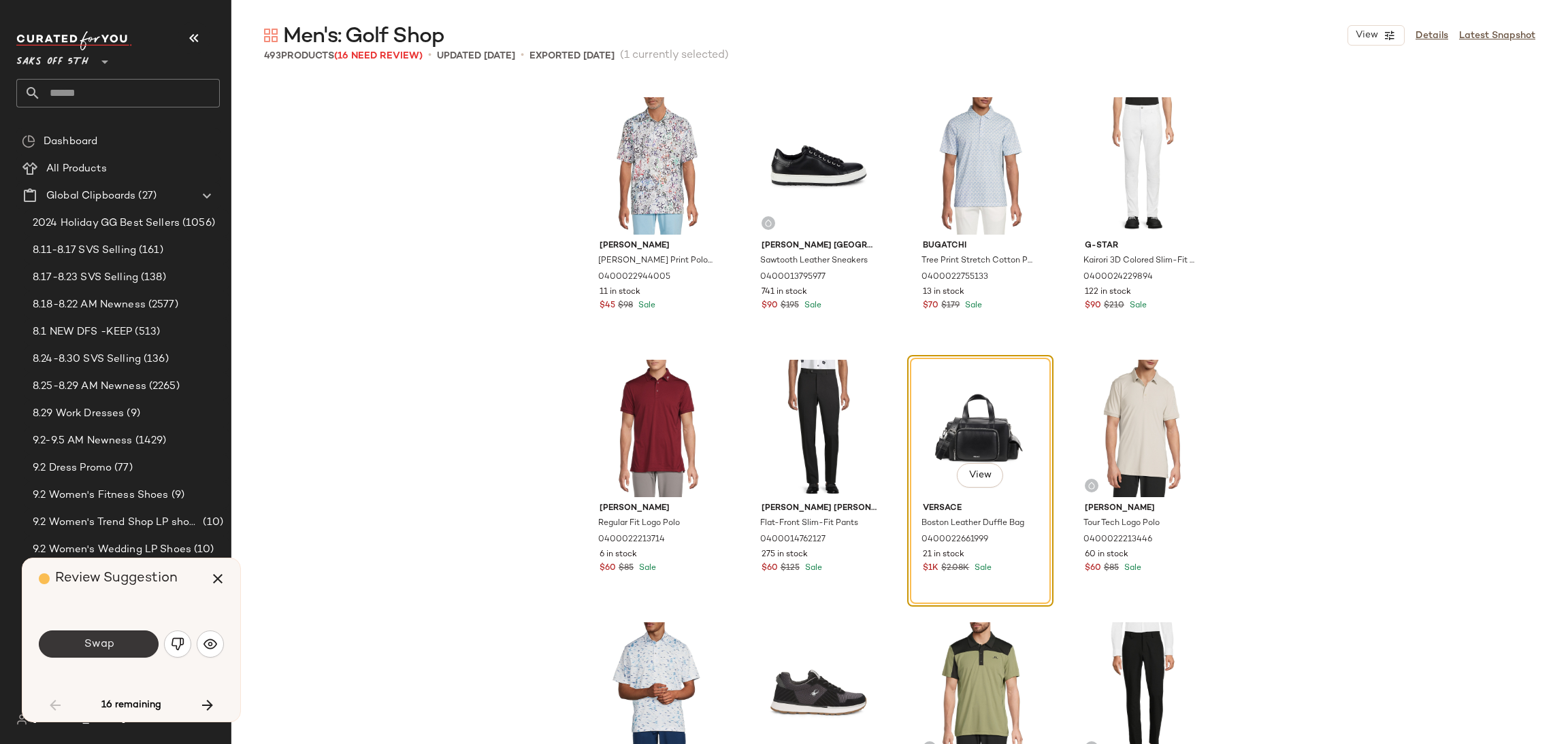
click at [97, 654] on button "Swap" at bounding box center [99, 644] width 120 height 27
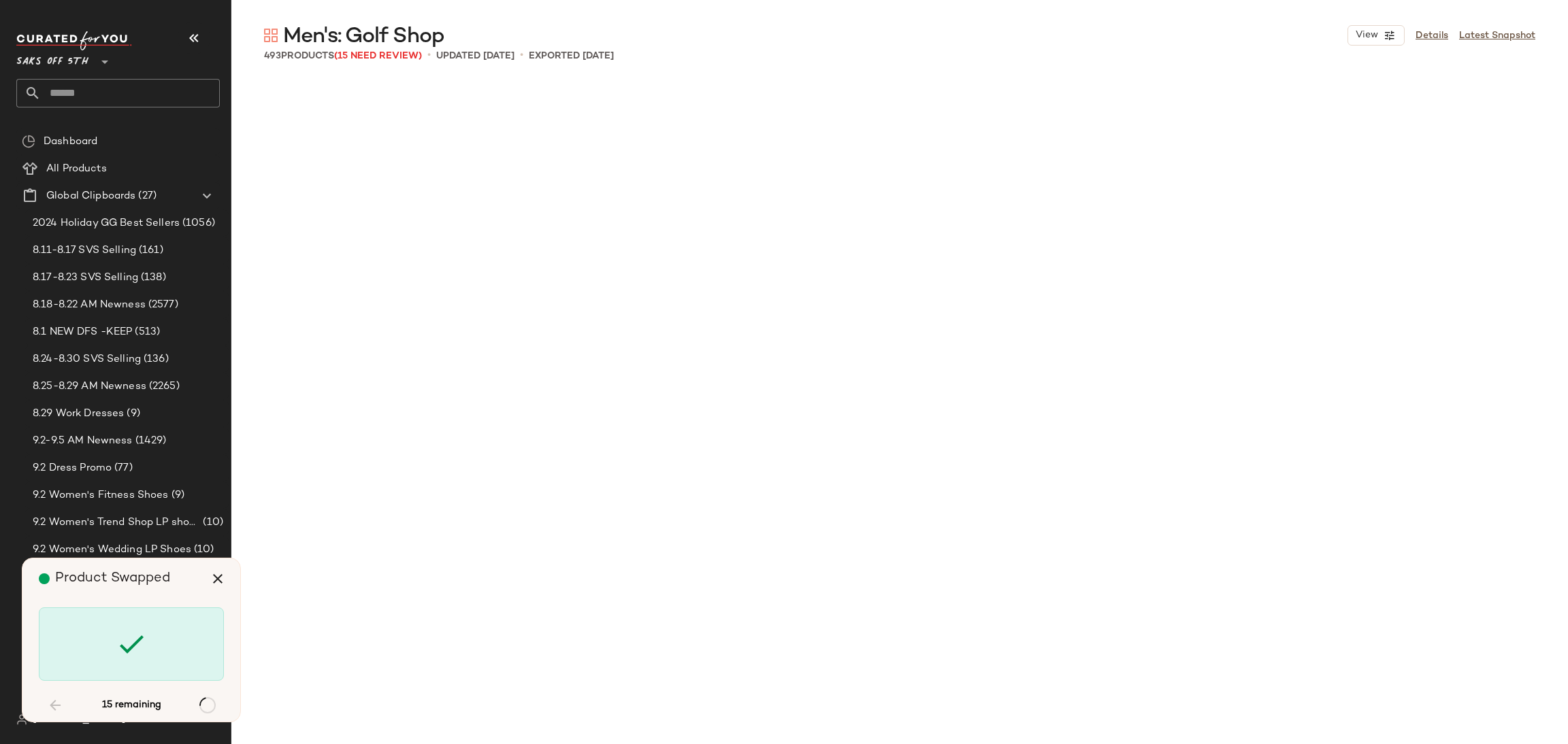
scroll to position [8142, 0]
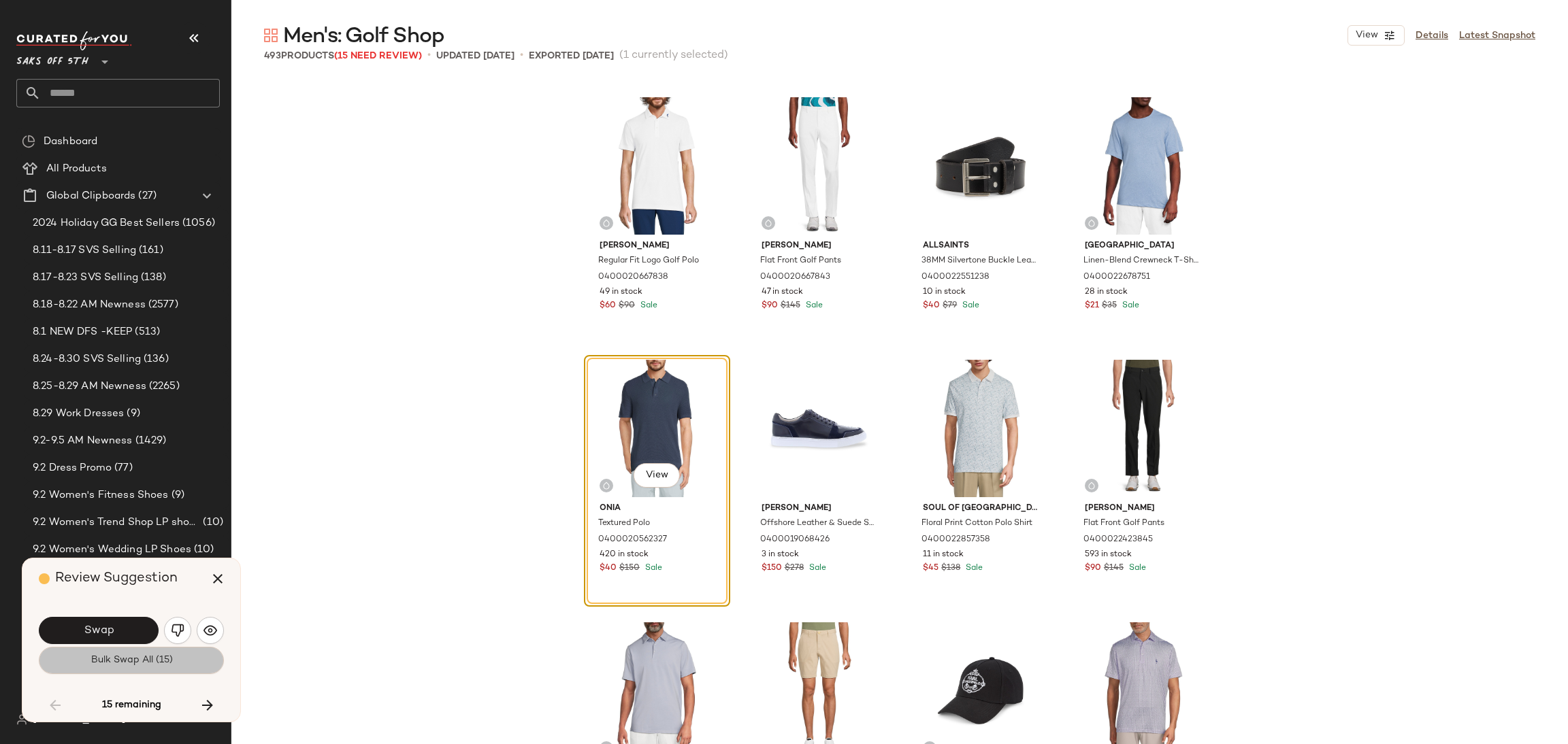
click at [104, 661] on span "Bulk Swap All (15)" at bounding box center [131, 660] width 82 height 11
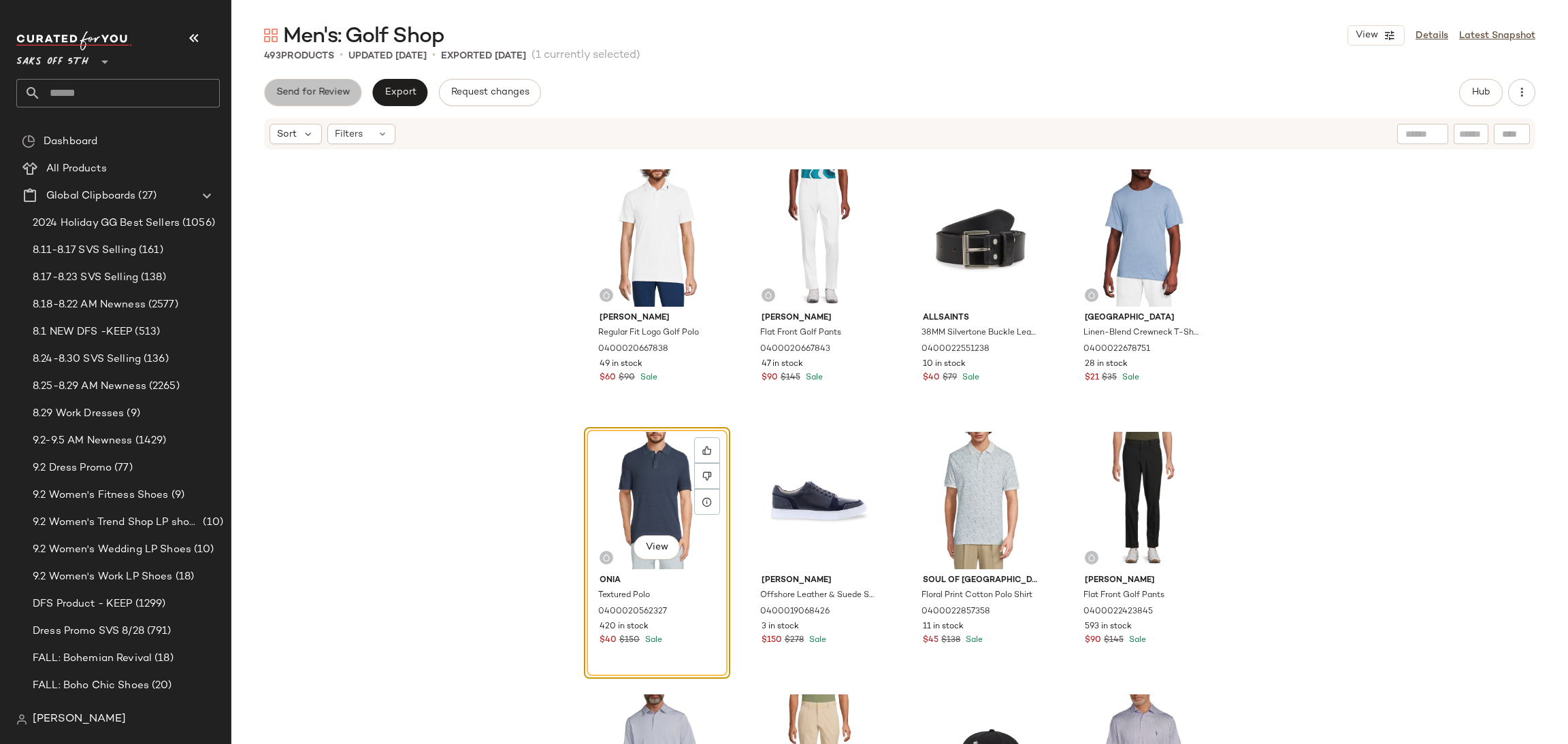
click at [298, 99] on button "Send for Review" at bounding box center [312, 92] width 97 height 27
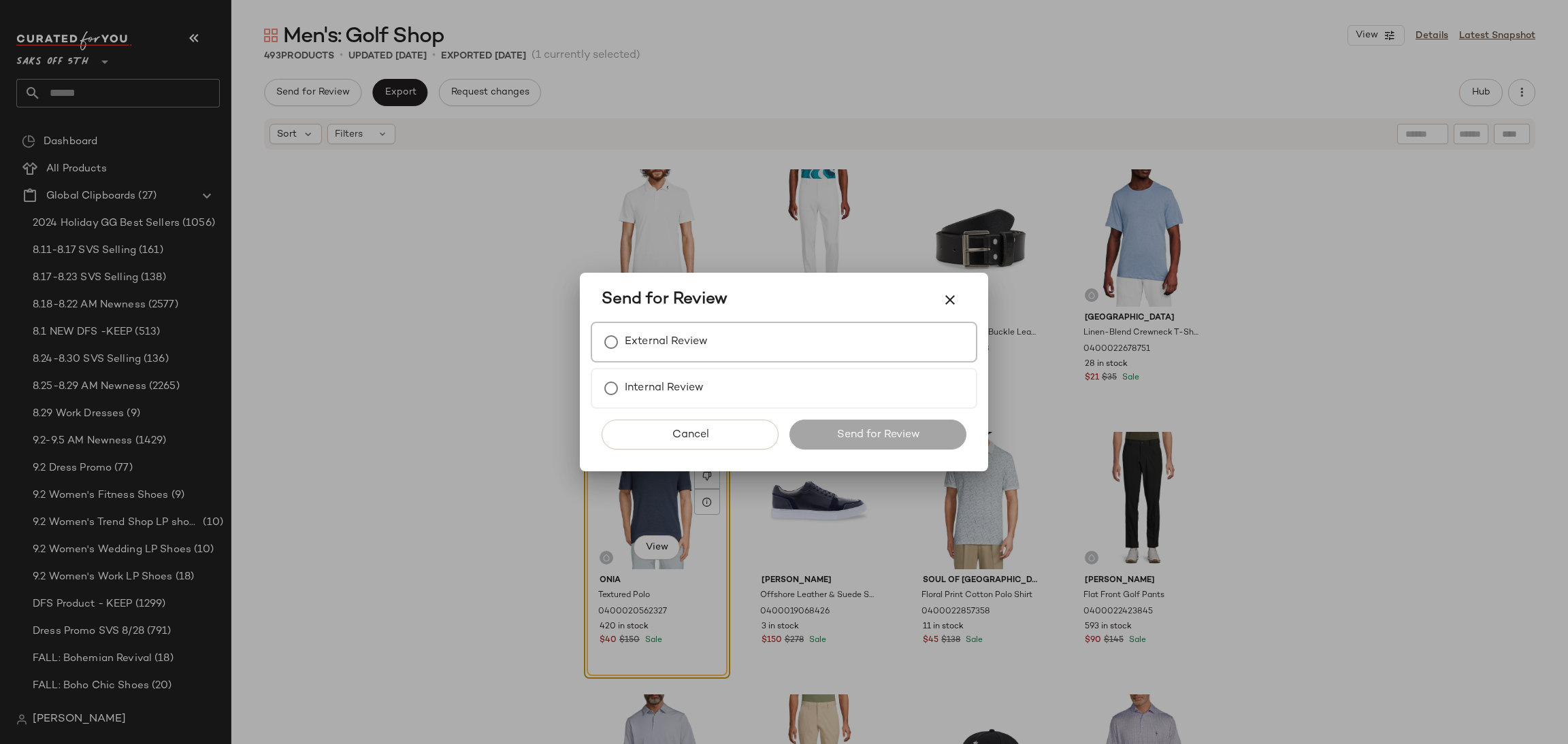
click at [644, 335] on label "External Review" at bounding box center [666, 342] width 83 height 27
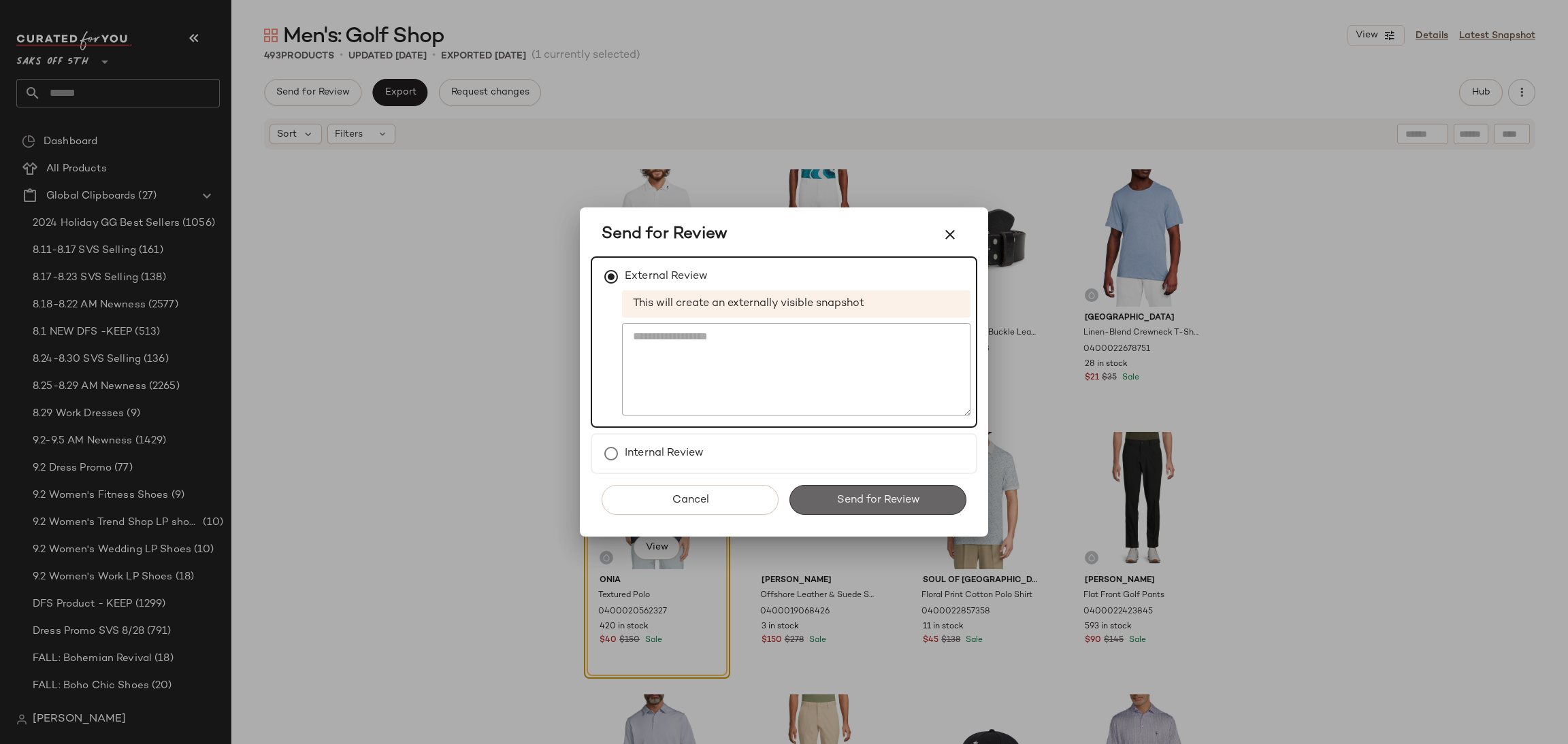
click at [849, 509] on button "Send for Review" at bounding box center [877, 500] width 177 height 30
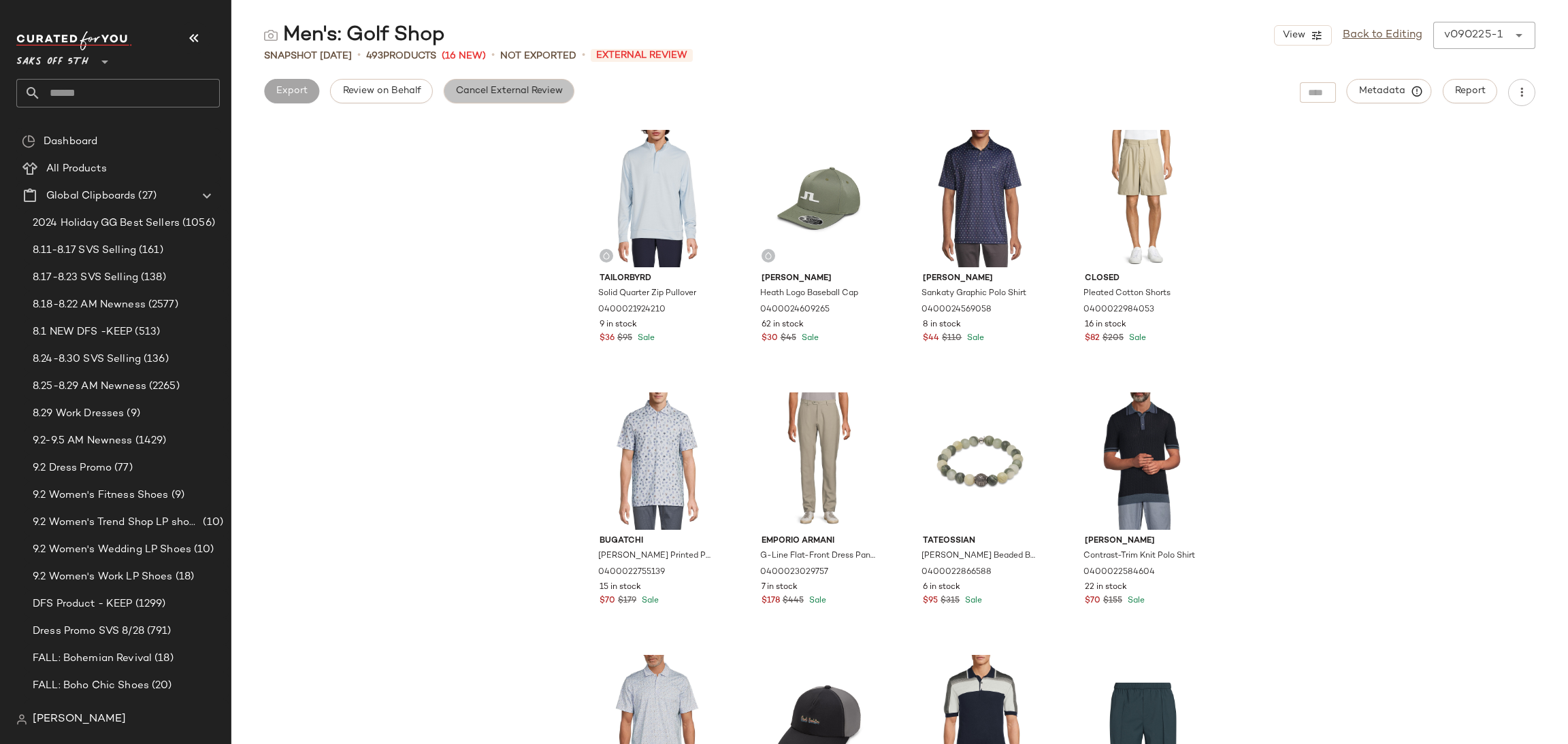
click at [525, 96] on span "Cancel External Review" at bounding box center [509, 91] width 108 height 11
click at [400, 91] on span "Export" at bounding box center [399, 91] width 32 height 11
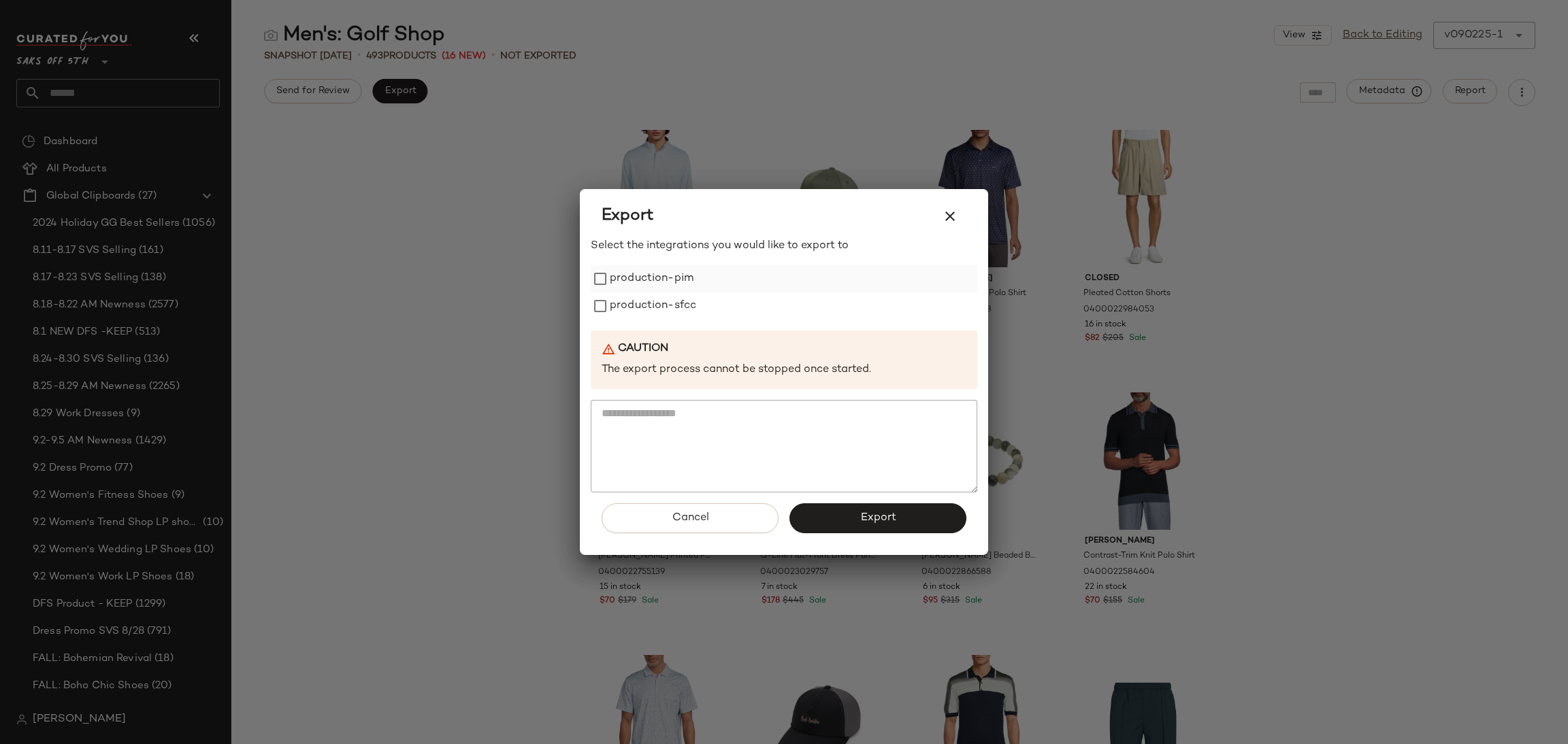
click at [610, 273] on label "production-pim" at bounding box center [652, 279] width 84 height 27
click at [622, 299] on label "production-sfcc" at bounding box center [653, 306] width 87 height 27
click at [866, 524] on span "Export" at bounding box center [878, 517] width 36 height 13
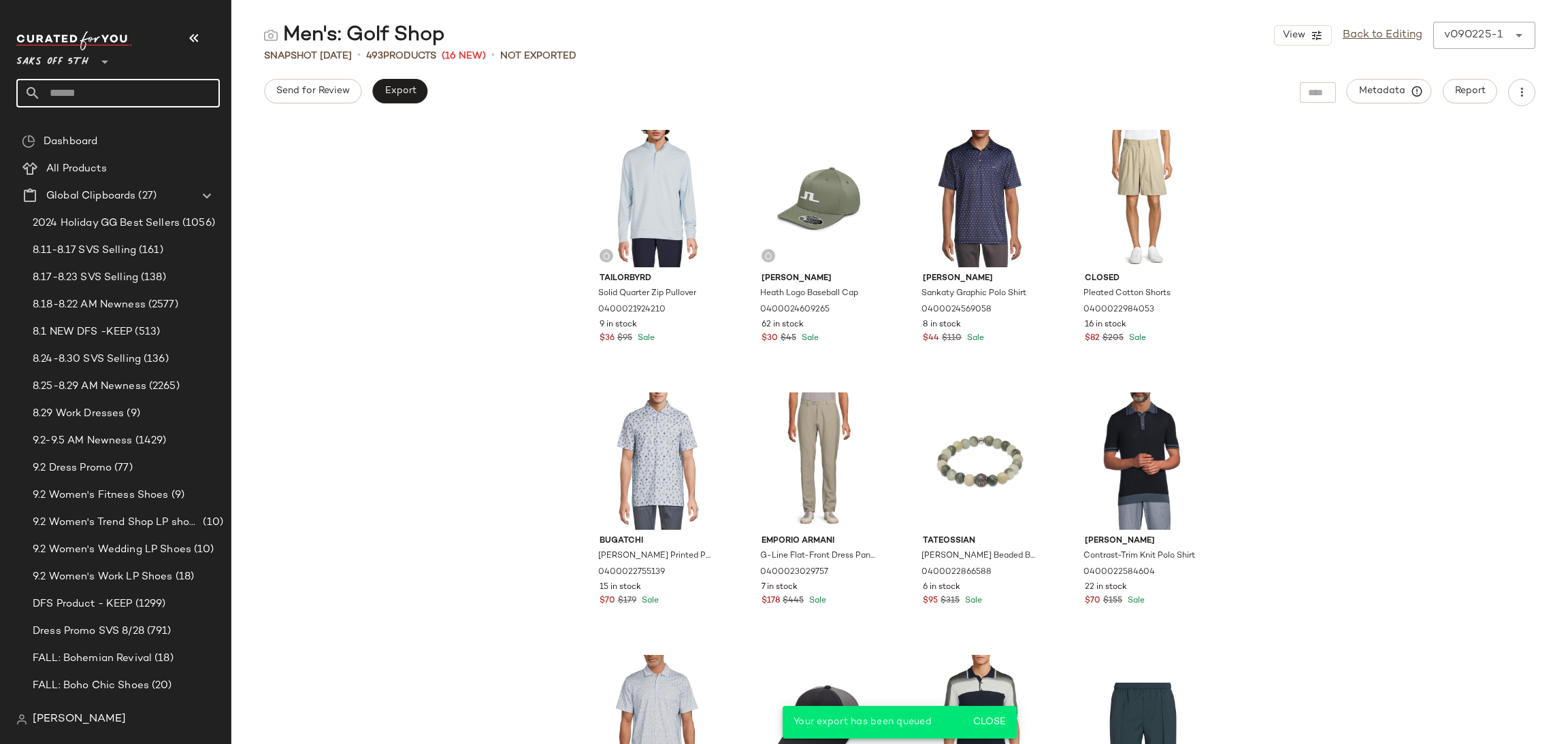
click at [129, 95] on input "text" at bounding box center [130, 93] width 179 height 29
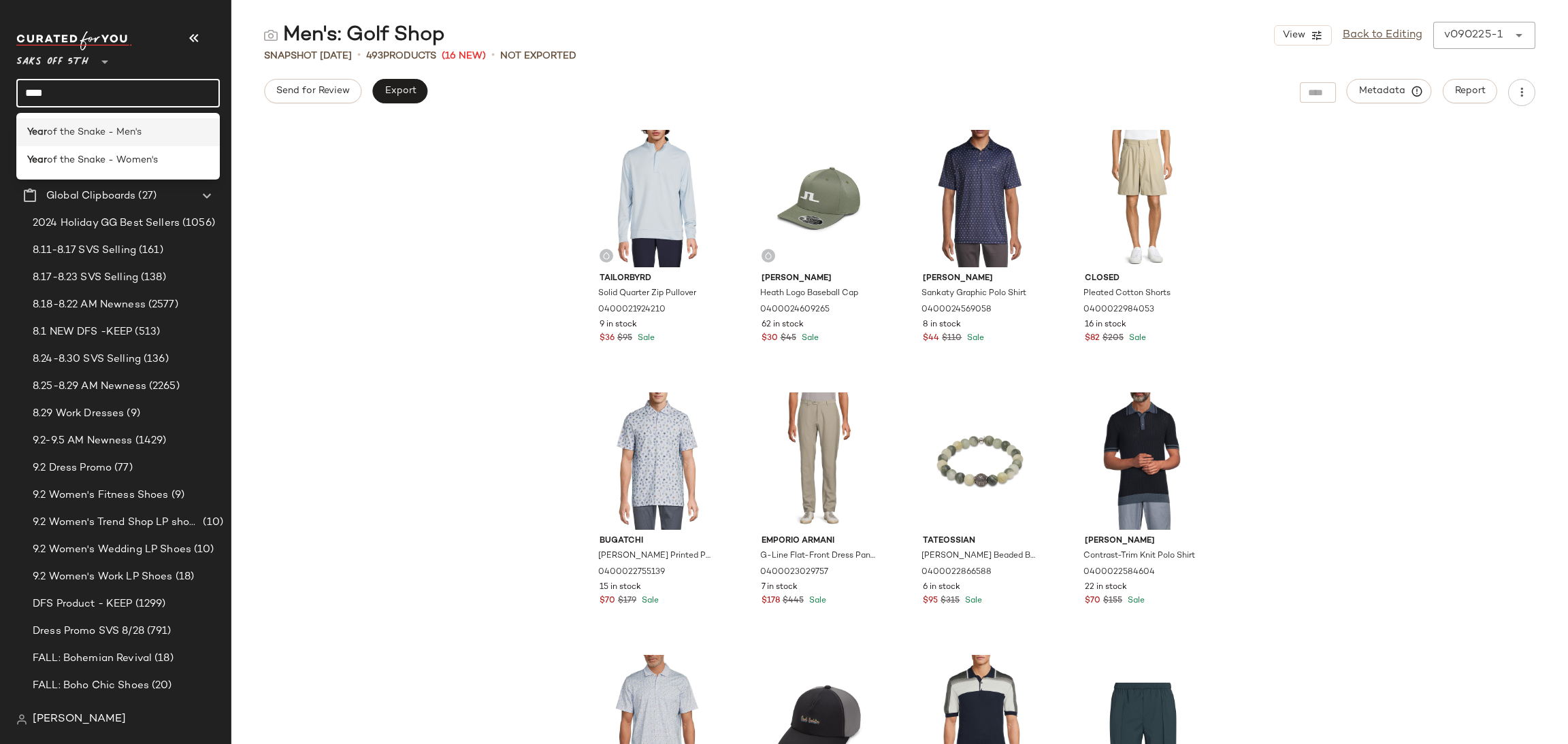
type input "****"
click at [44, 135] on b "Year" at bounding box center [37, 132] width 20 height 14
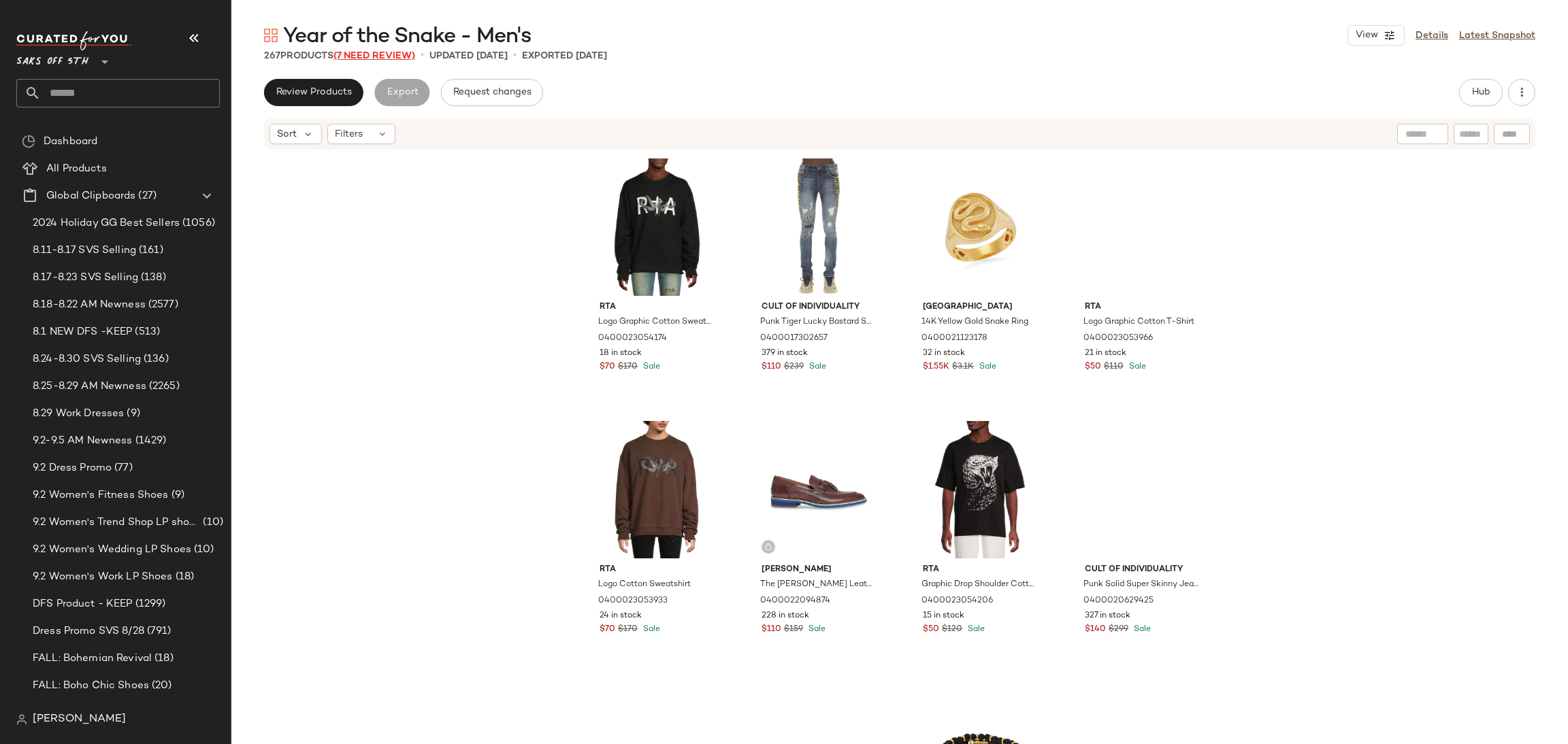
click at [394, 59] on span "(7 Need Review)" at bounding box center [375, 56] width 82 height 10
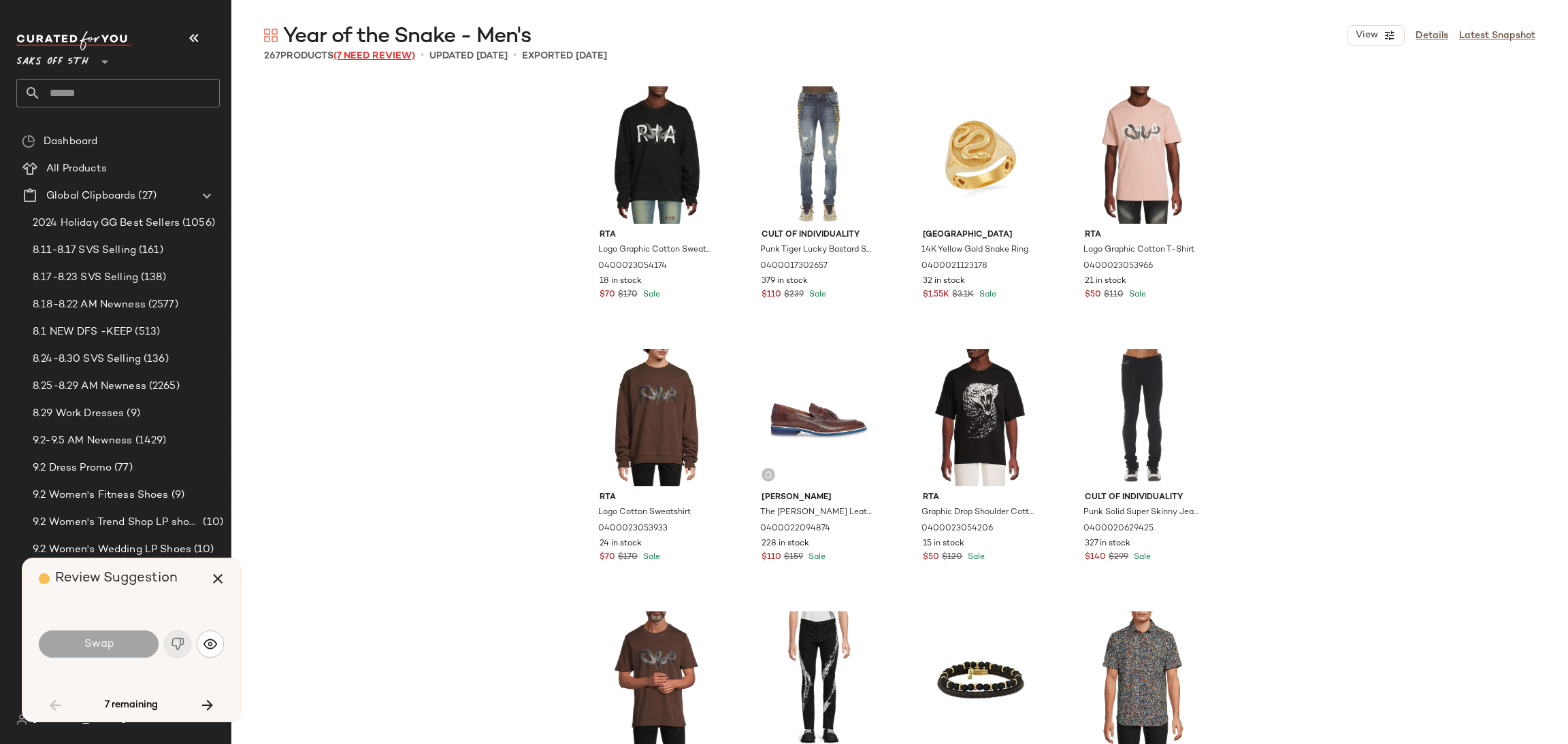
scroll to position [4202, 0]
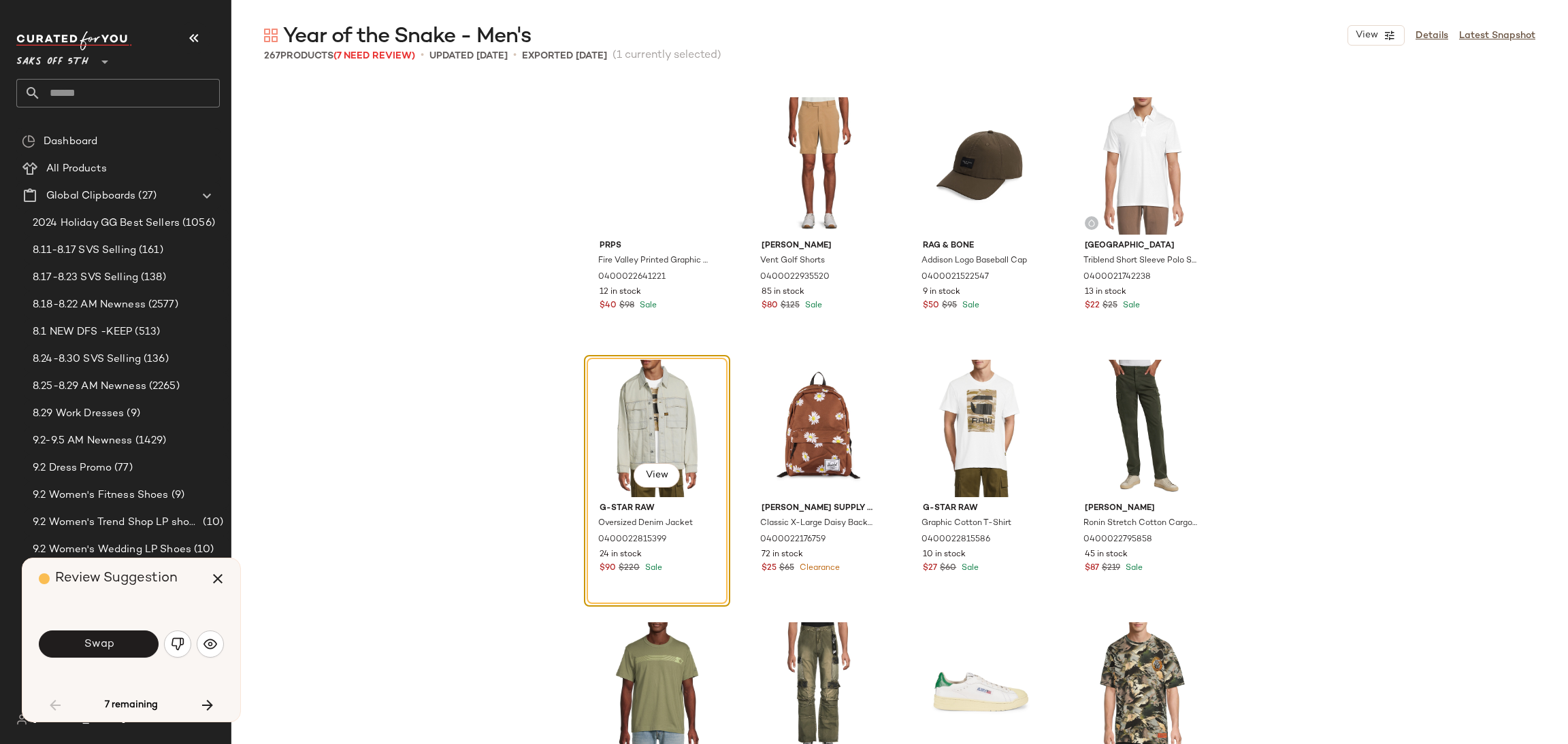
click at [112, 643] on span "Swap" at bounding box center [98, 644] width 31 height 13
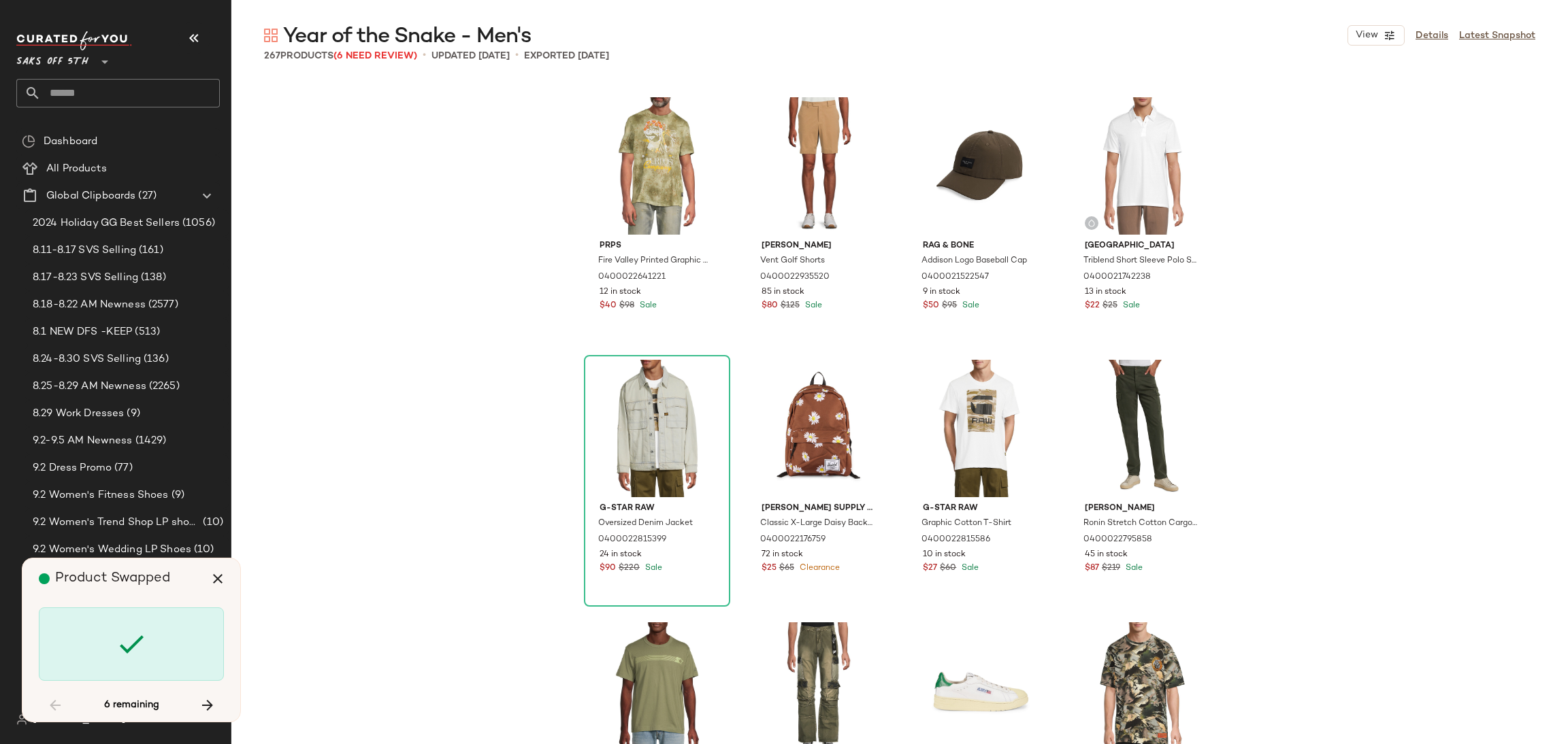
scroll to position [4990, 0]
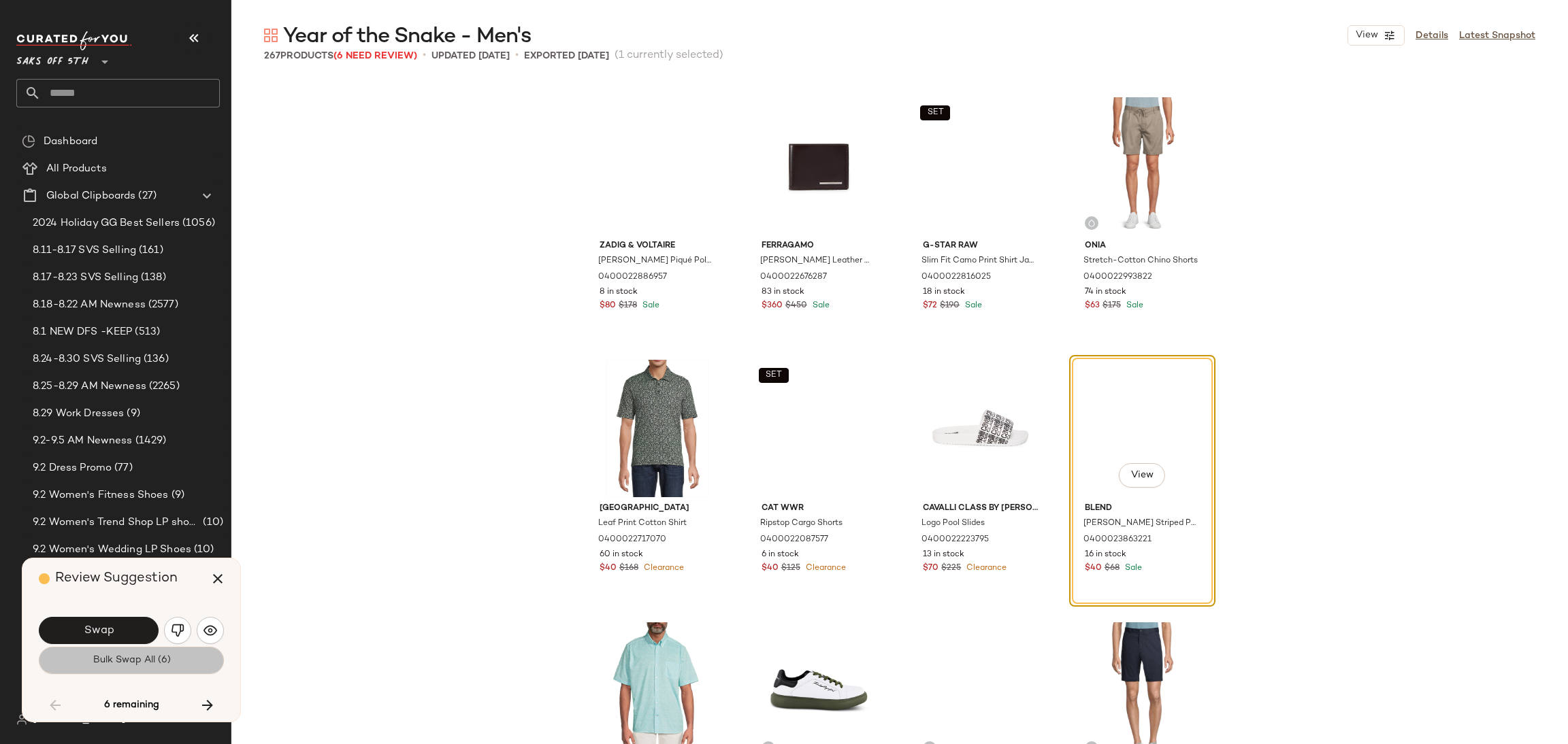
click at [112, 654] on button "Bulk Swap All (6)" at bounding box center [131, 660] width 185 height 27
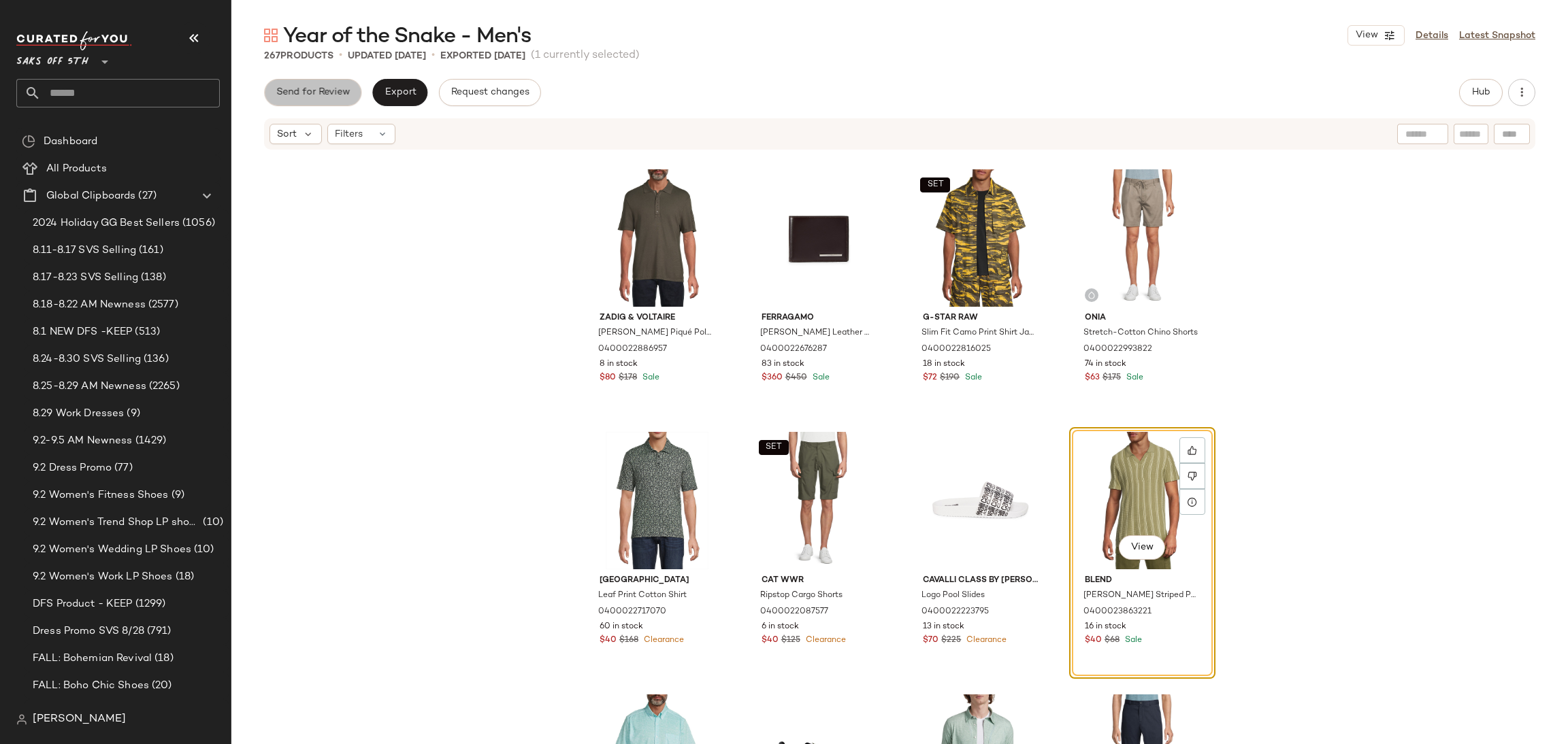
click at [315, 83] on button "Send for Review" at bounding box center [312, 92] width 97 height 27
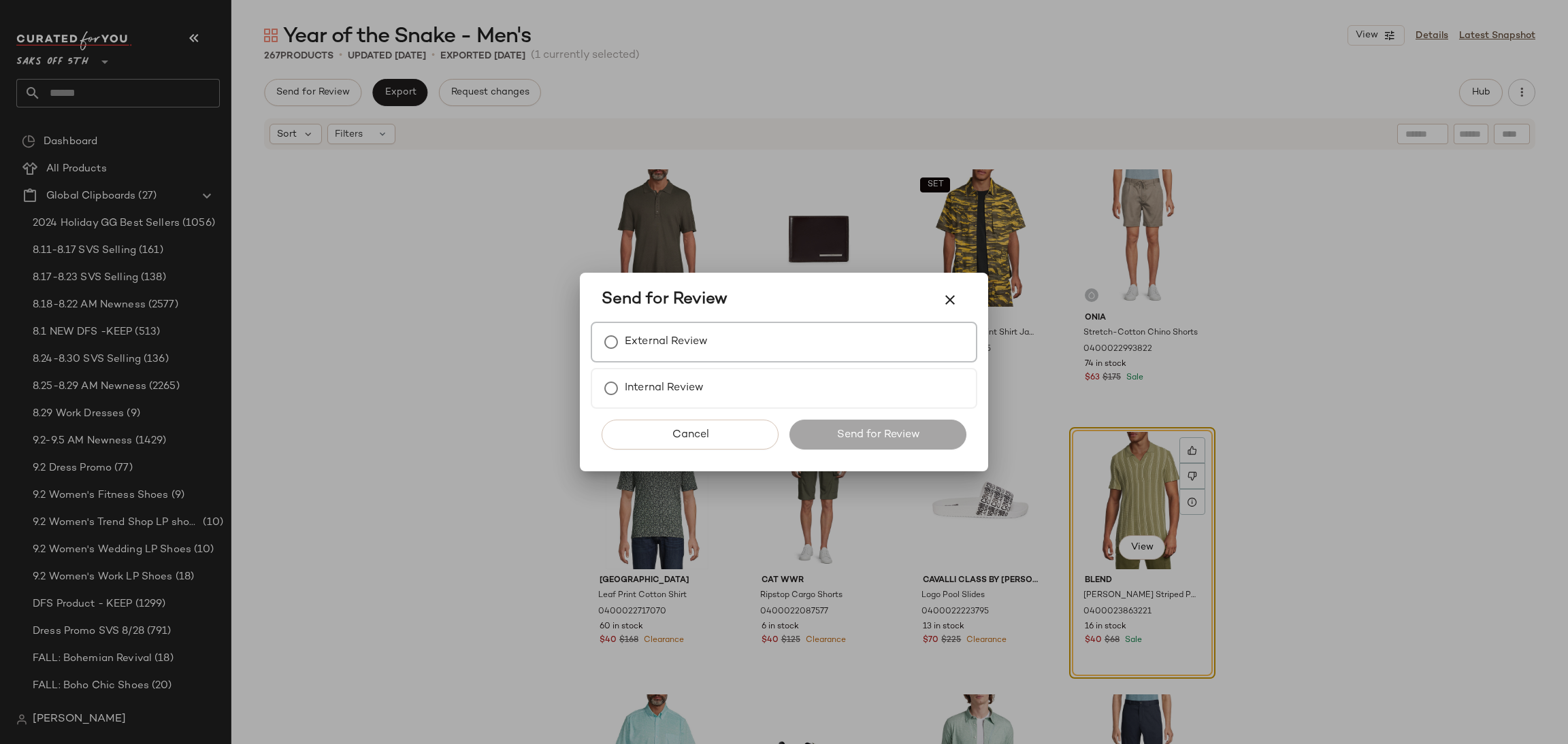
click at [650, 341] on label "External Review" at bounding box center [666, 342] width 83 height 27
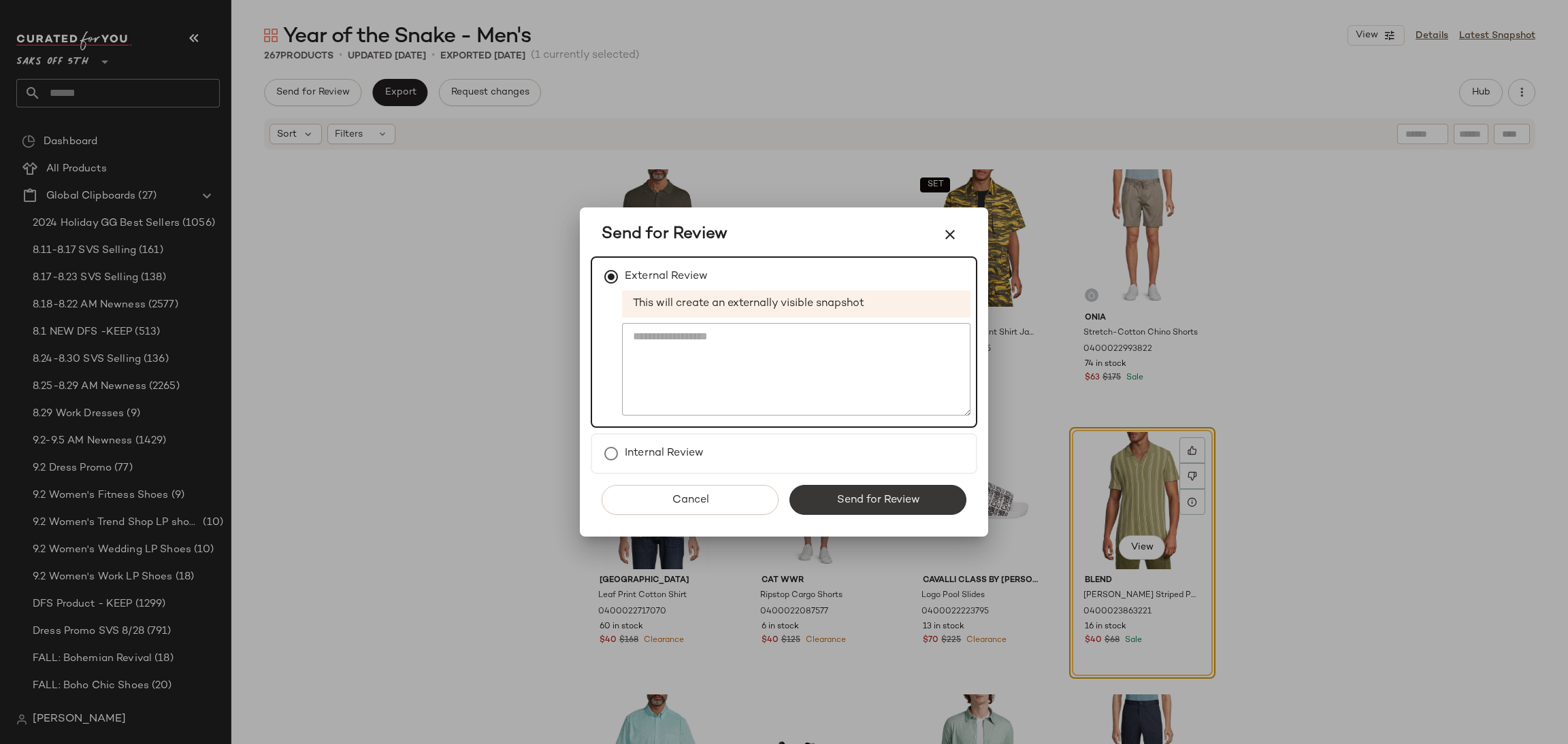
click at [865, 507] on button "Send for Review" at bounding box center [877, 500] width 177 height 30
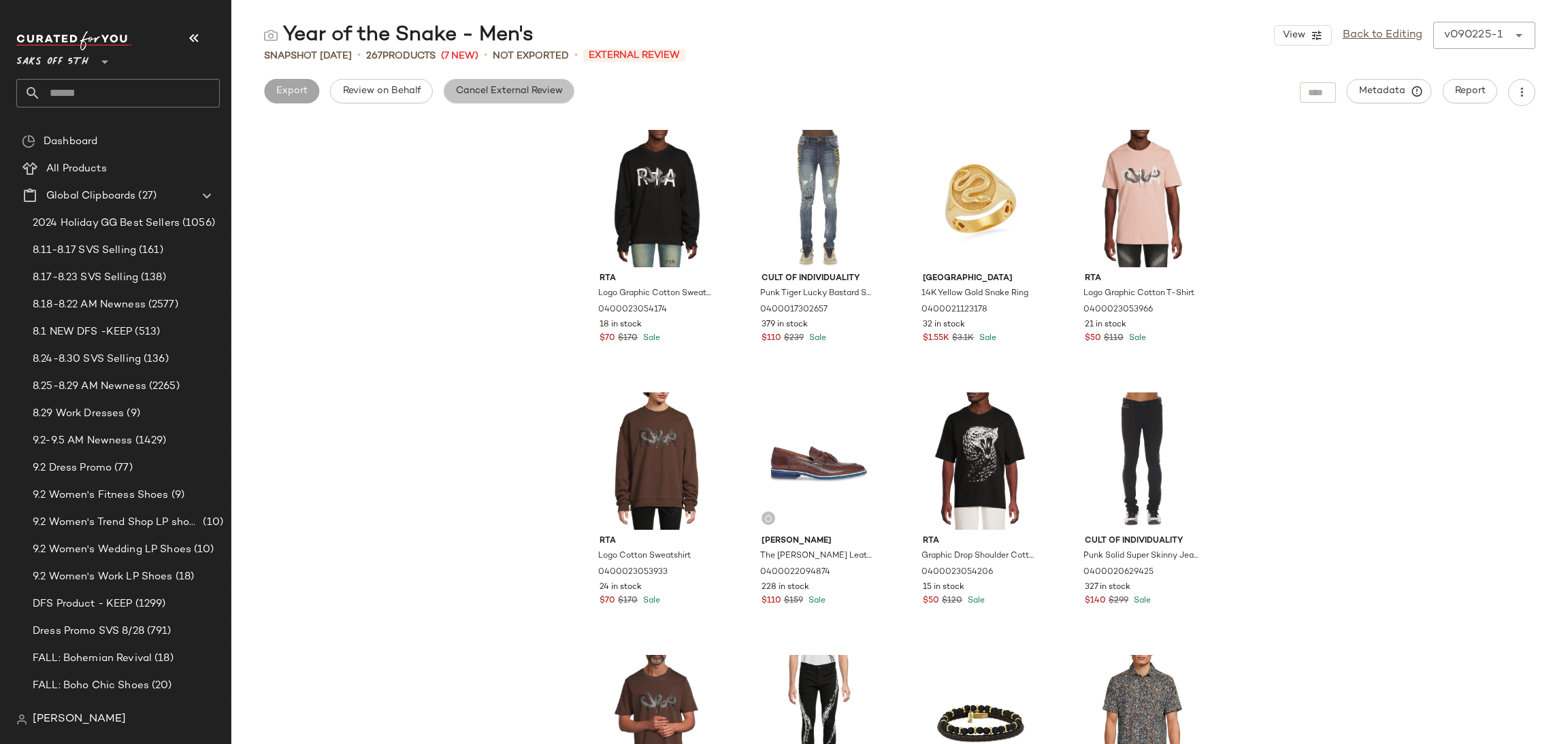
click at [488, 90] on span "Cancel External Review" at bounding box center [509, 91] width 108 height 11
click at [398, 87] on span "Export" at bounding box center [399, 91] width 32 height 11
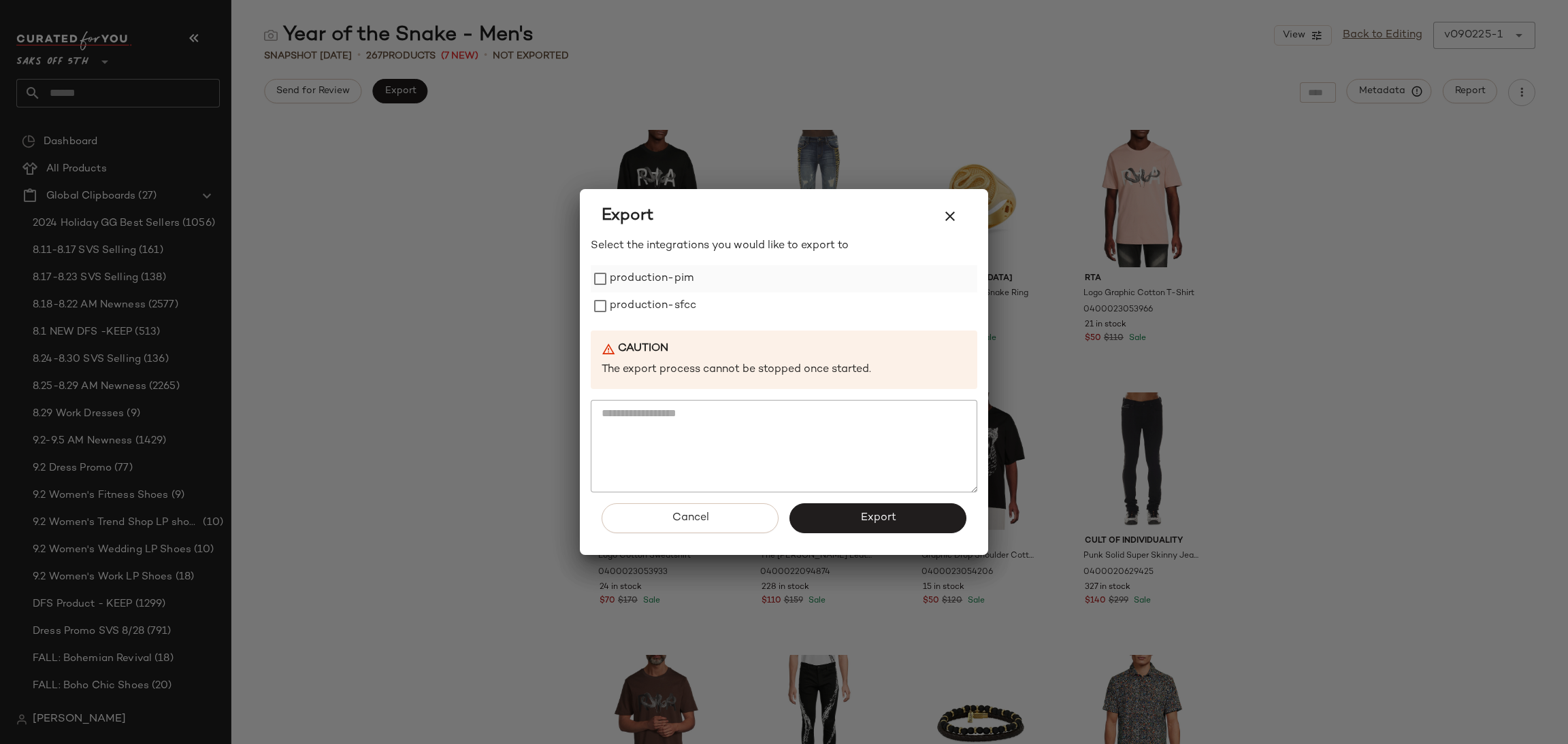
click at [611, 283] on label "production-pim" at bounding box center [652, 279] width 84 height 27
click at [615, 296] on label "production-sfcc" at bounding box center [653, 306] width 87 height 27
click at [901, 519] on button "Export" at bounding box center [877, 518] width 177 height 30
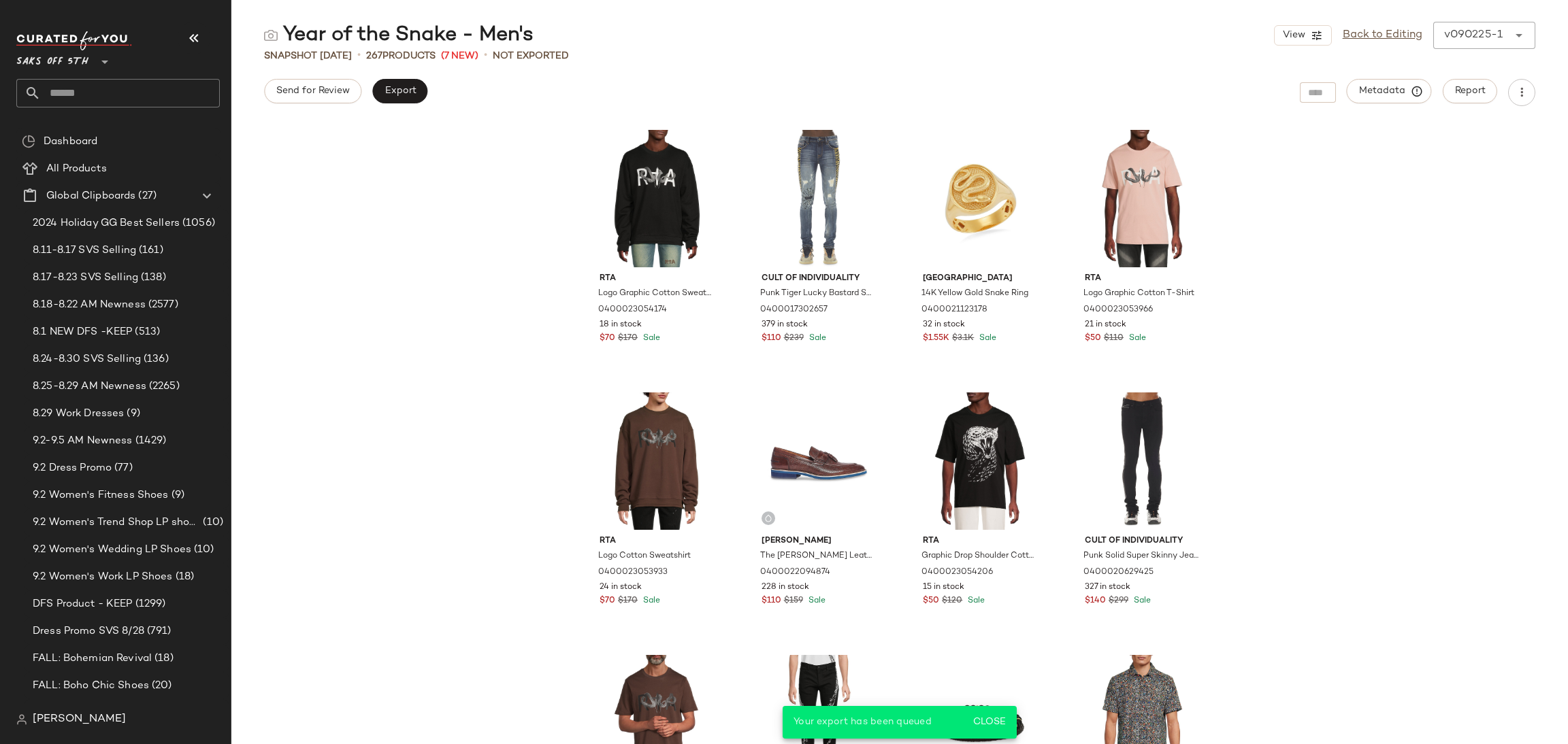
click at [172, 87] on input "text" at bounding box center [130, 93] width 179 height 29
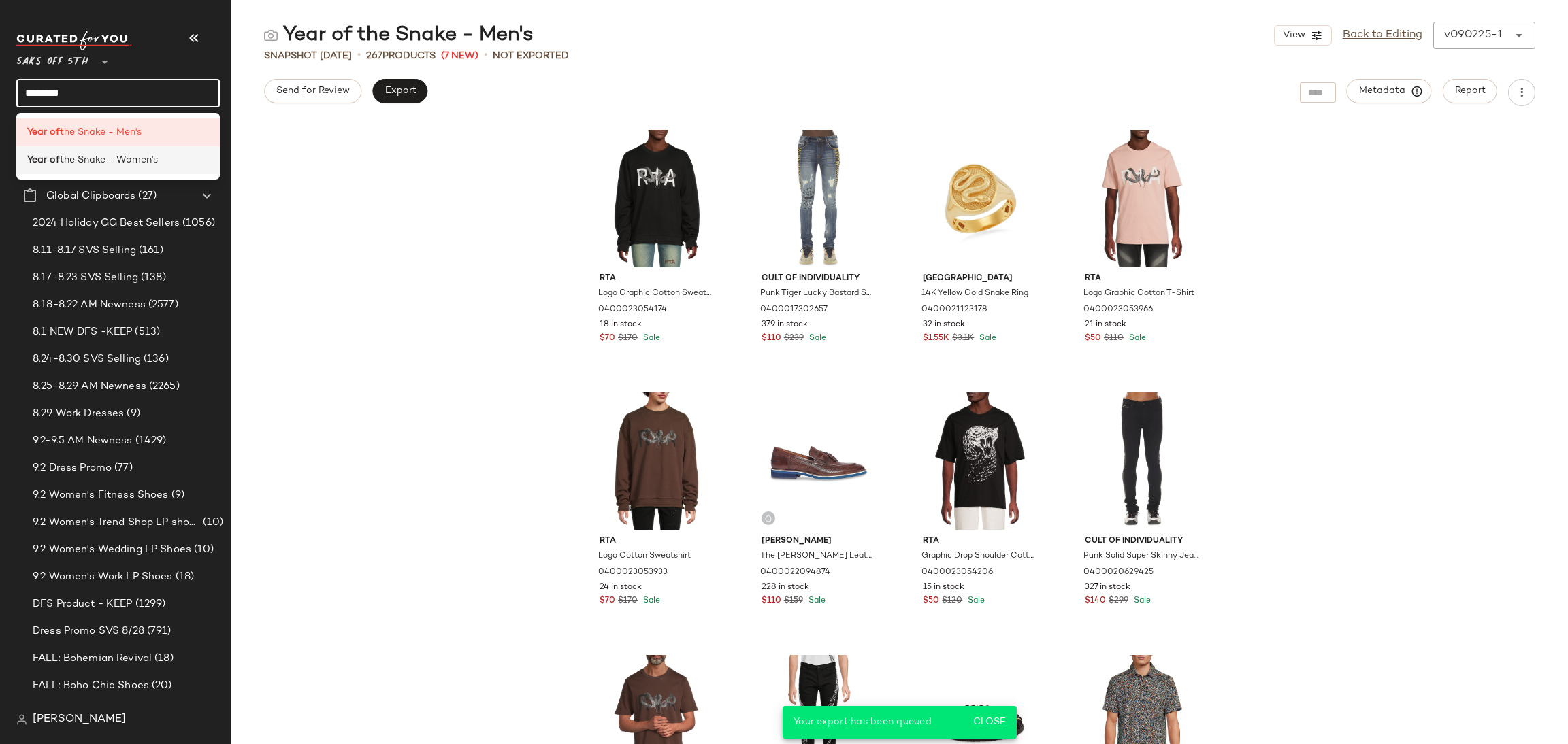
type input "*******"
click at [48, 156] on b "Year of" at bounding box center [43, 160] width 33 height 14
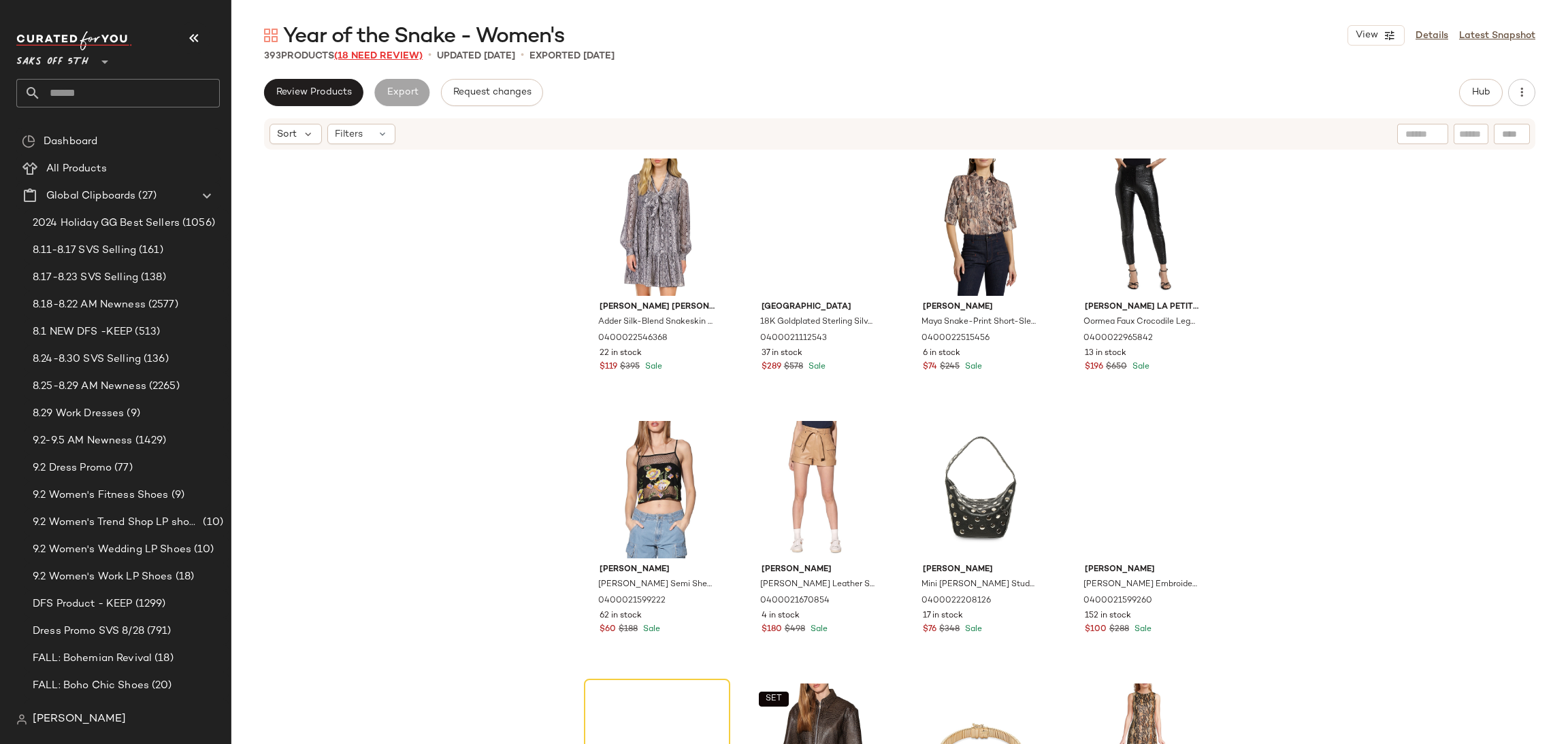
click at [395, 51] on span "(18 Need Review)" at bounding box center [379, 56] width 89 height 10
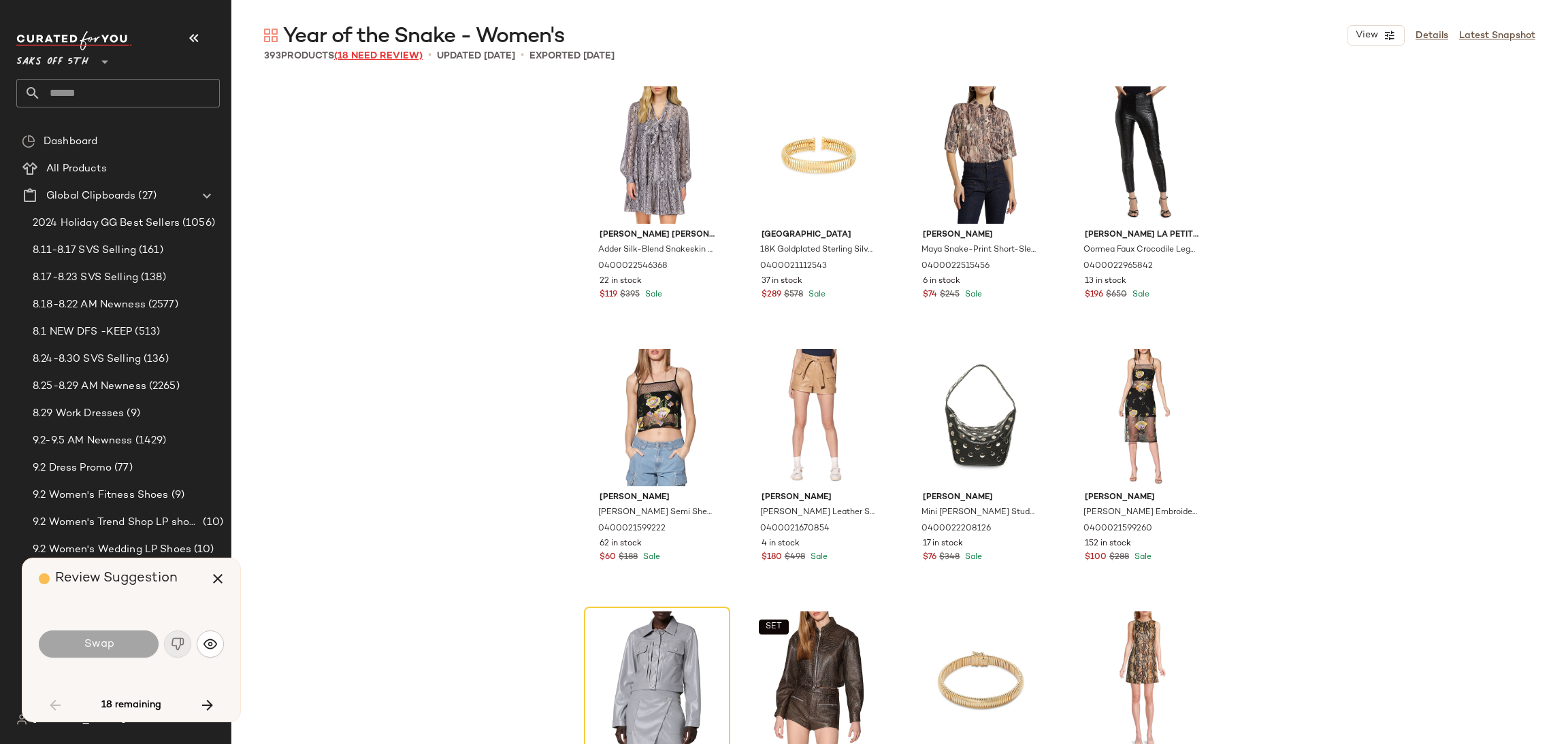
scroll to position [273, 0]
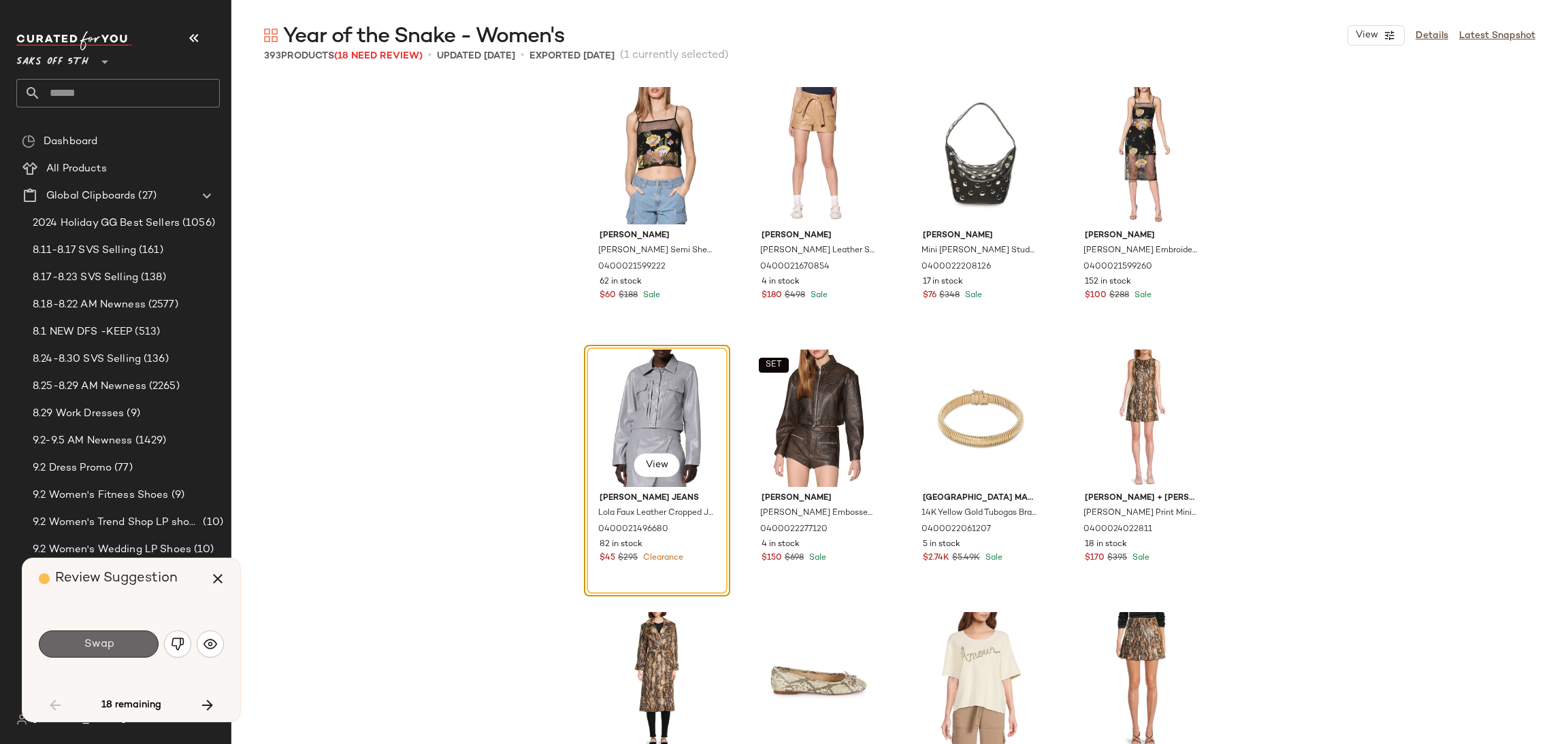
click at [112, 642] on span "Swap" at bounding box center [98, 644] width 31 height 13
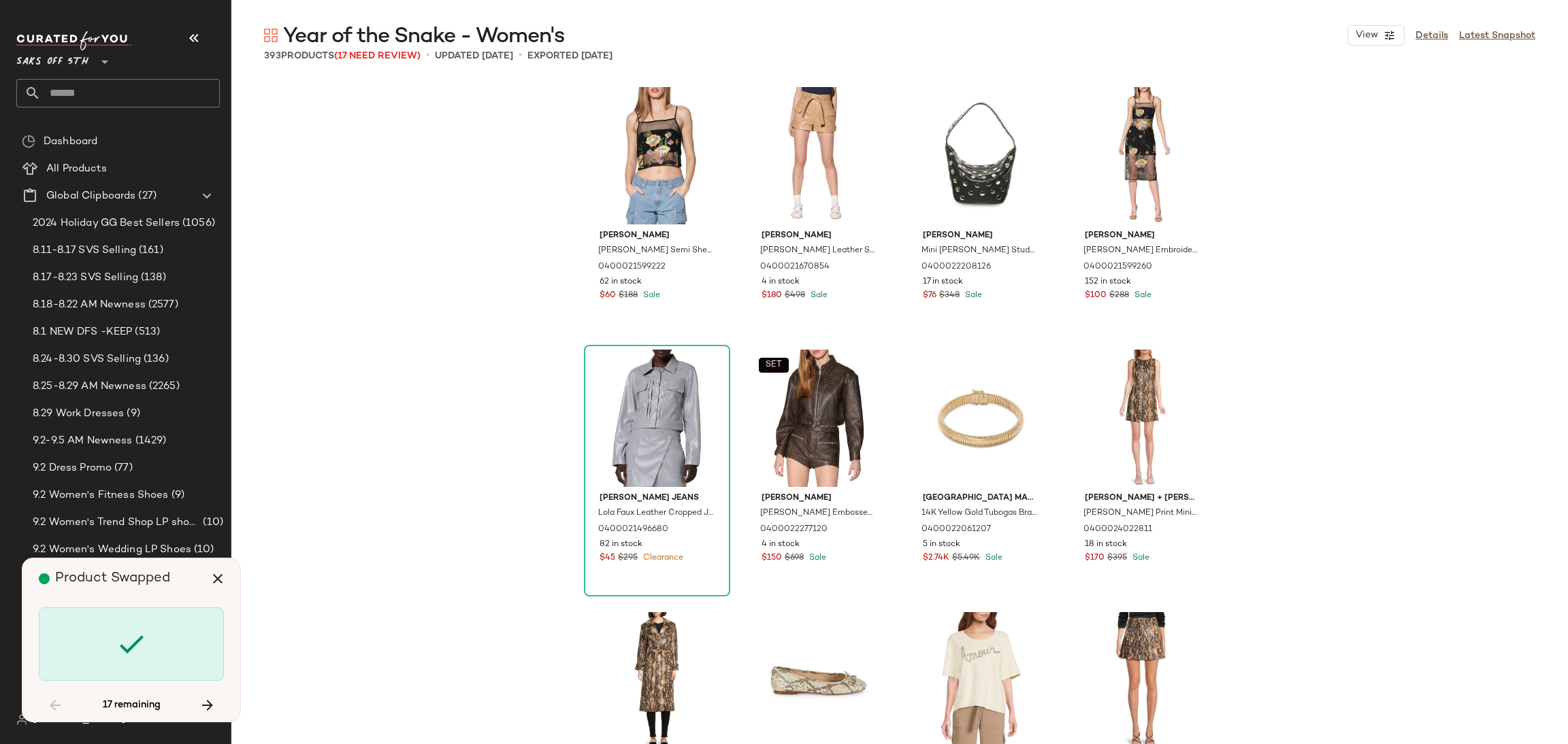
scroll to position [2888, 0]
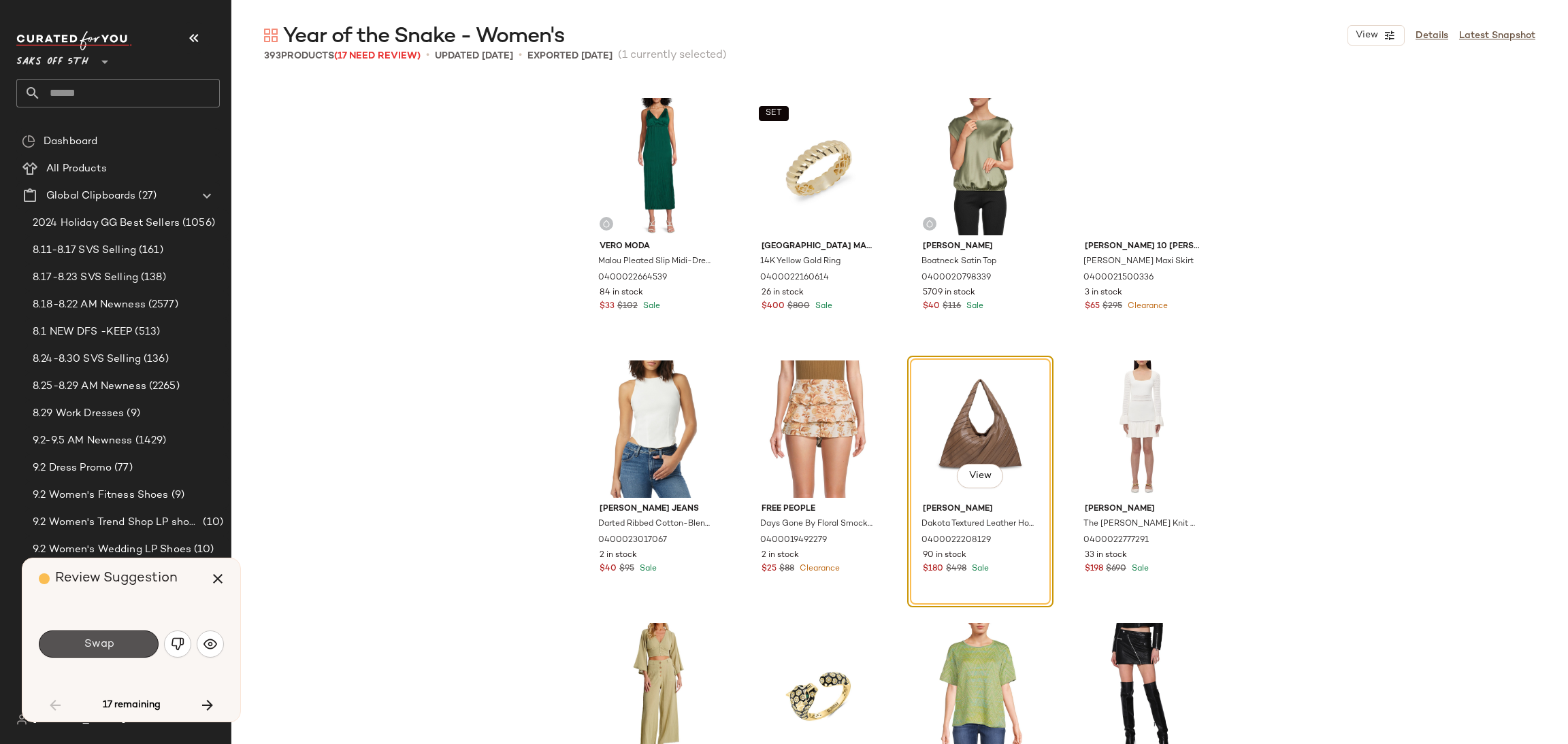
click at [112, 642] on span "Swap" at bounding box center [98, 644] width 31 height 13
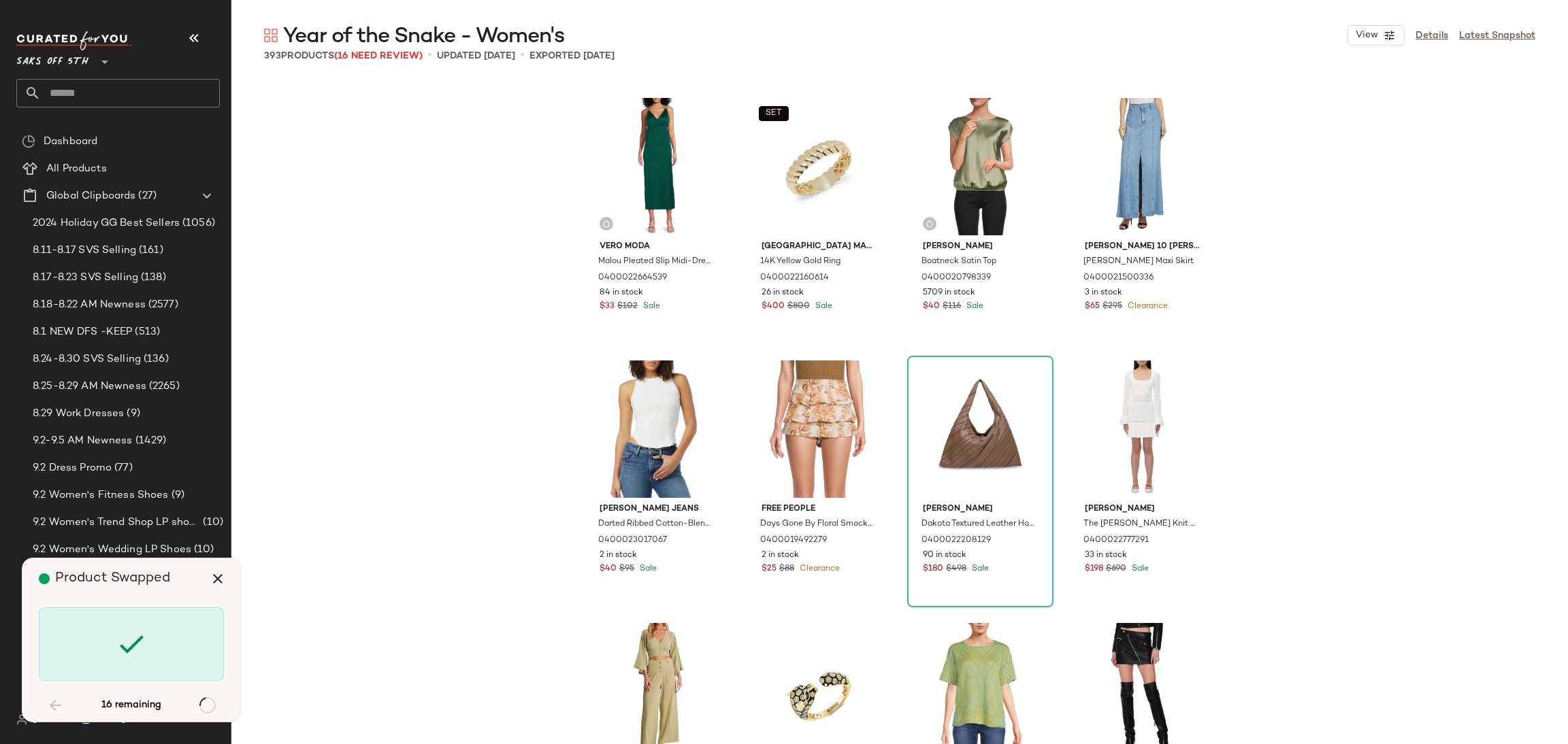
scroll to position [4465, 0]
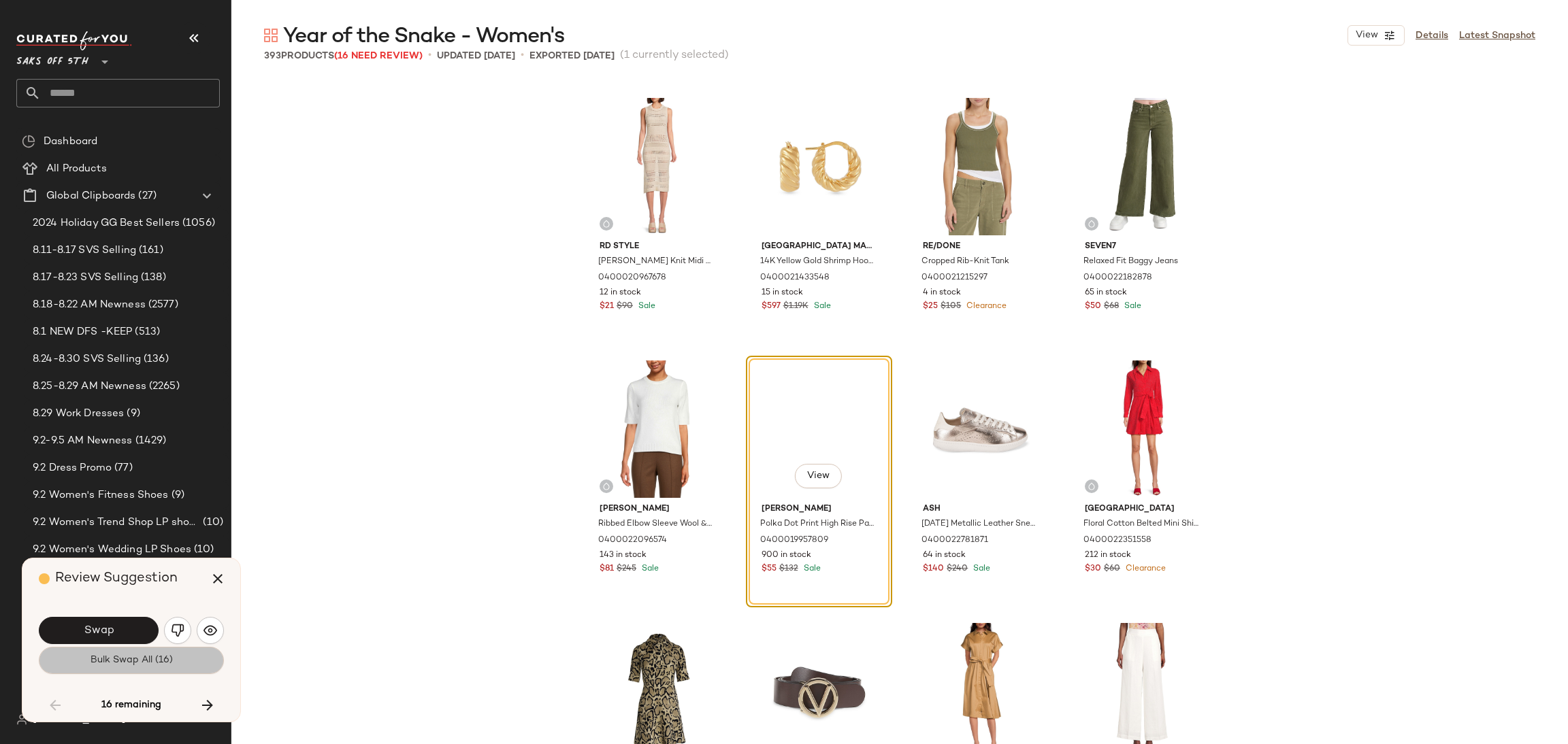
click at [115, 669] on button "Bulk Swap All (16)" at bounding box center [131, 660] width 185 height 27
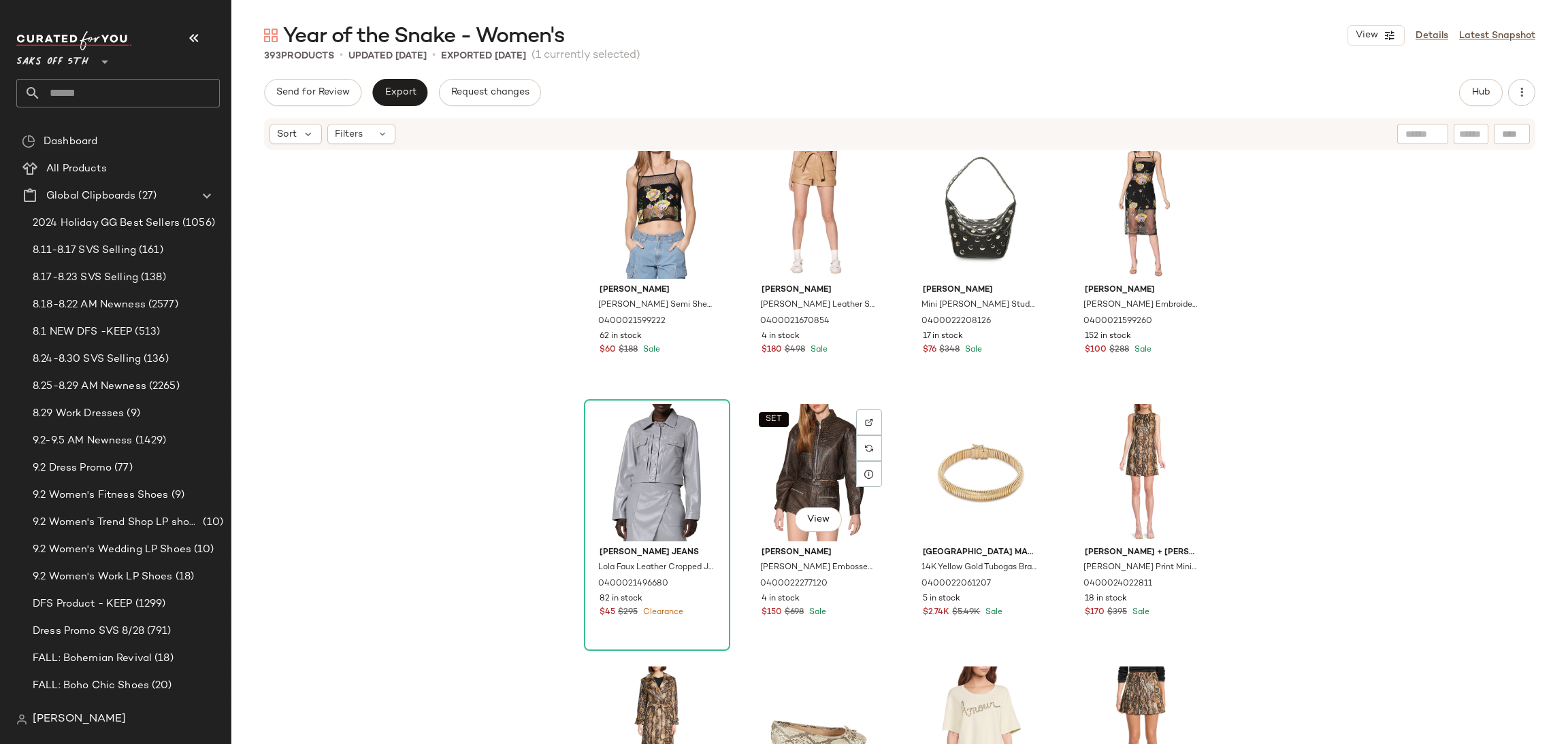
scroll to position [281, 0]
click at [337, 95] on span "Send for Review" at bounding box center [313, 92] width 74 height 11
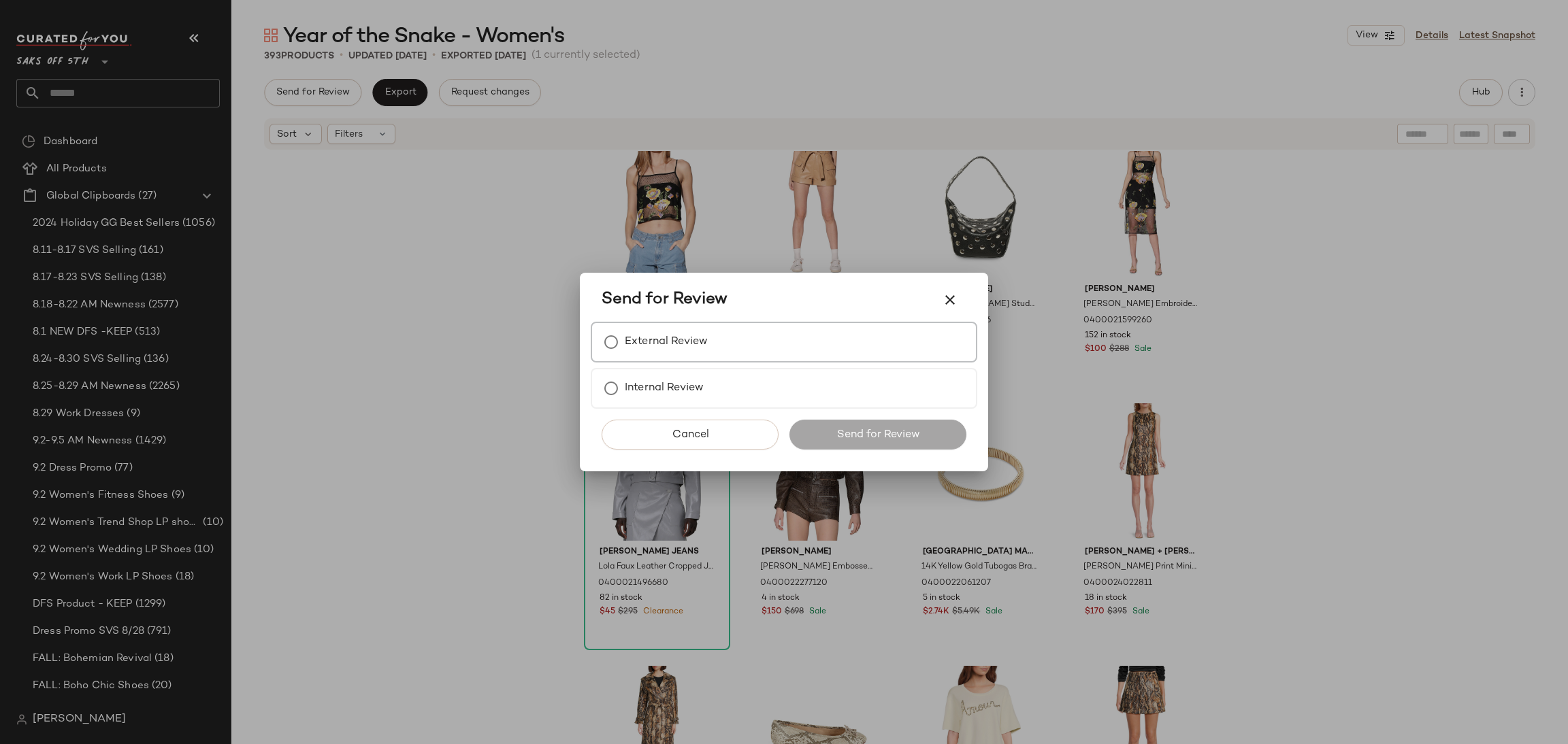
click at [661, 348] on label "External Review" at bounding box center [666, 342] width 83 height 27
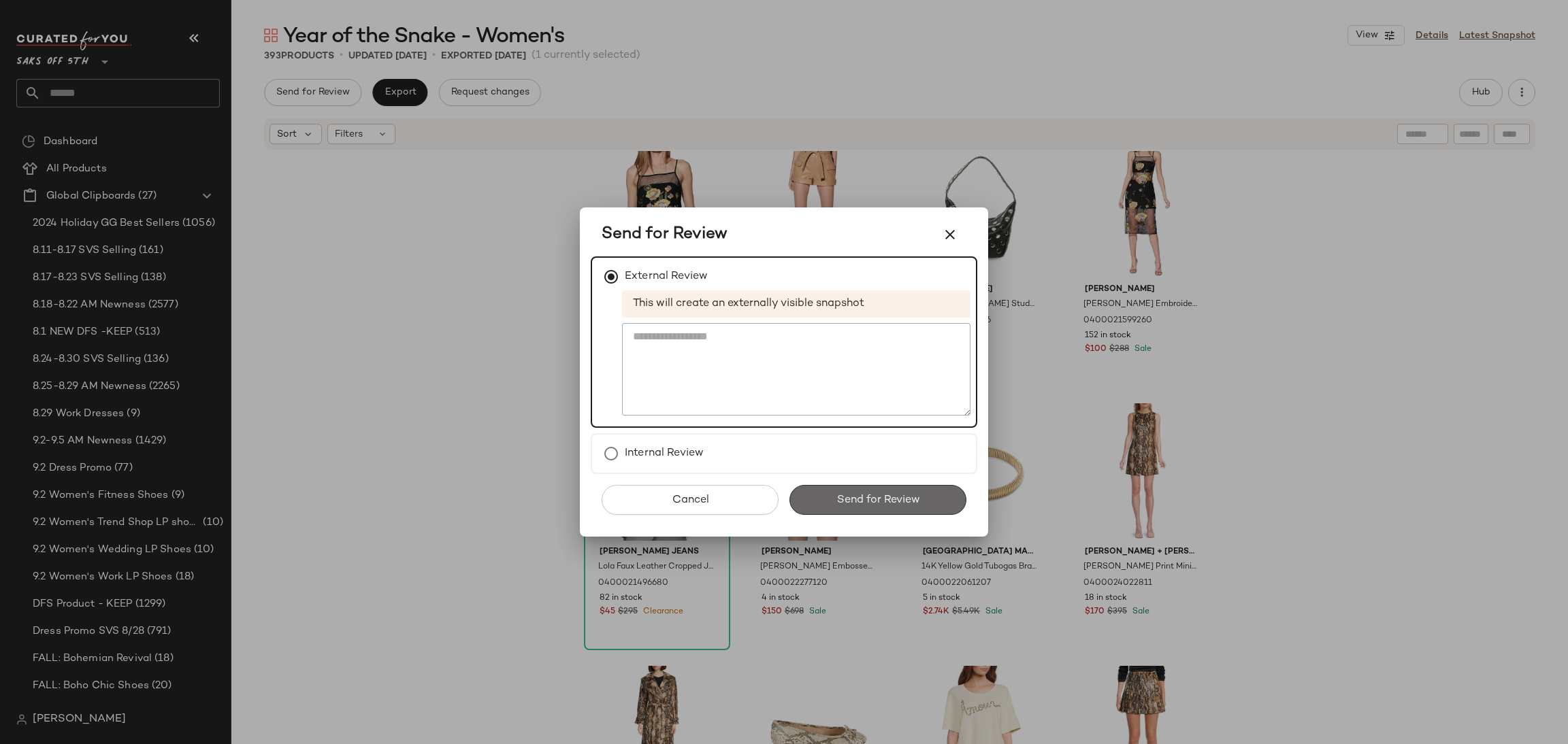
click at [836, 496] on span "Send for Review" at bounding box center [878, 500] width 84 height 13
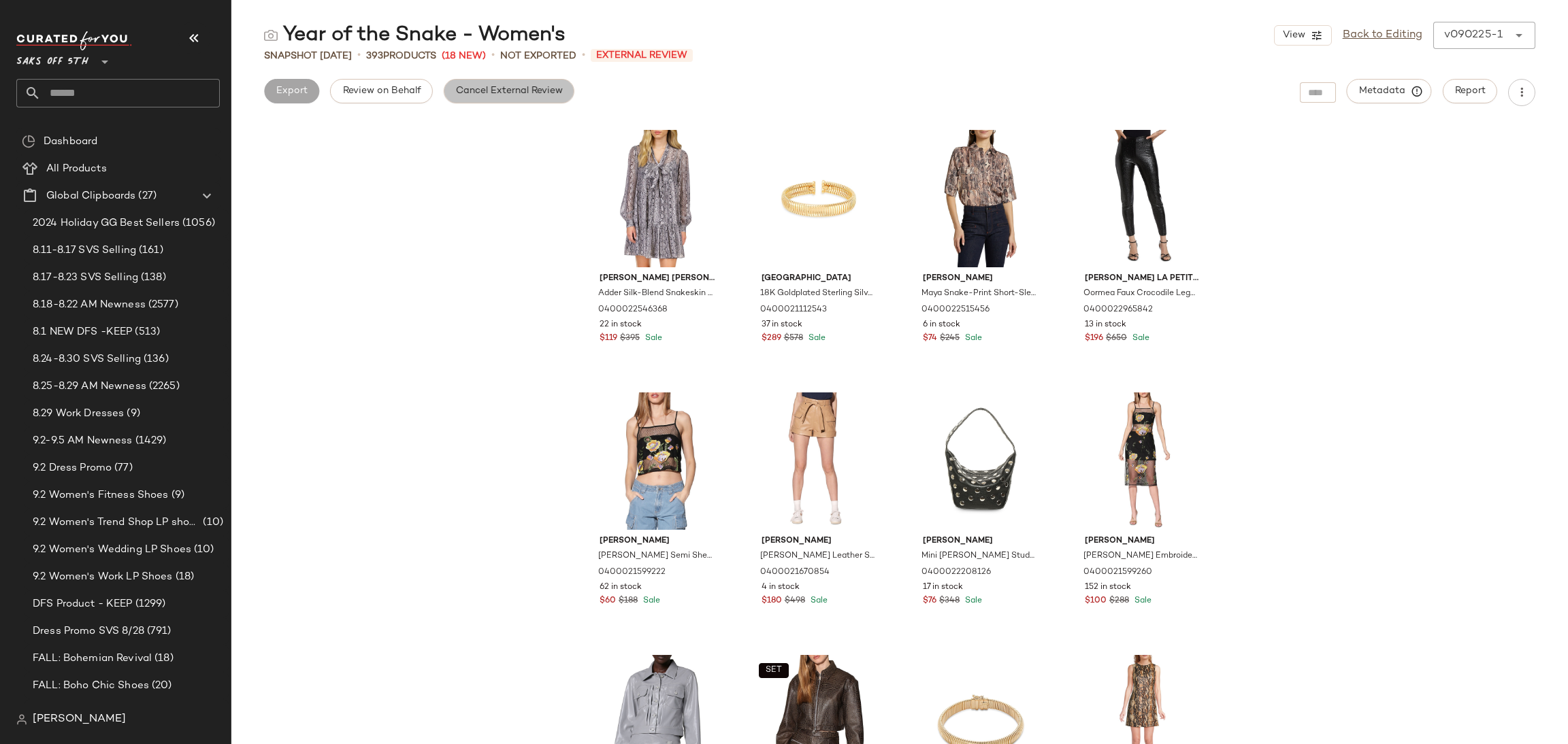
click at [529, 92] on span "Cancel External Review" at bounding box center [509, 91] width 108 height 11
click at [402, 87] on span "Export" at bounding box center [399, 91] width 32 height 11
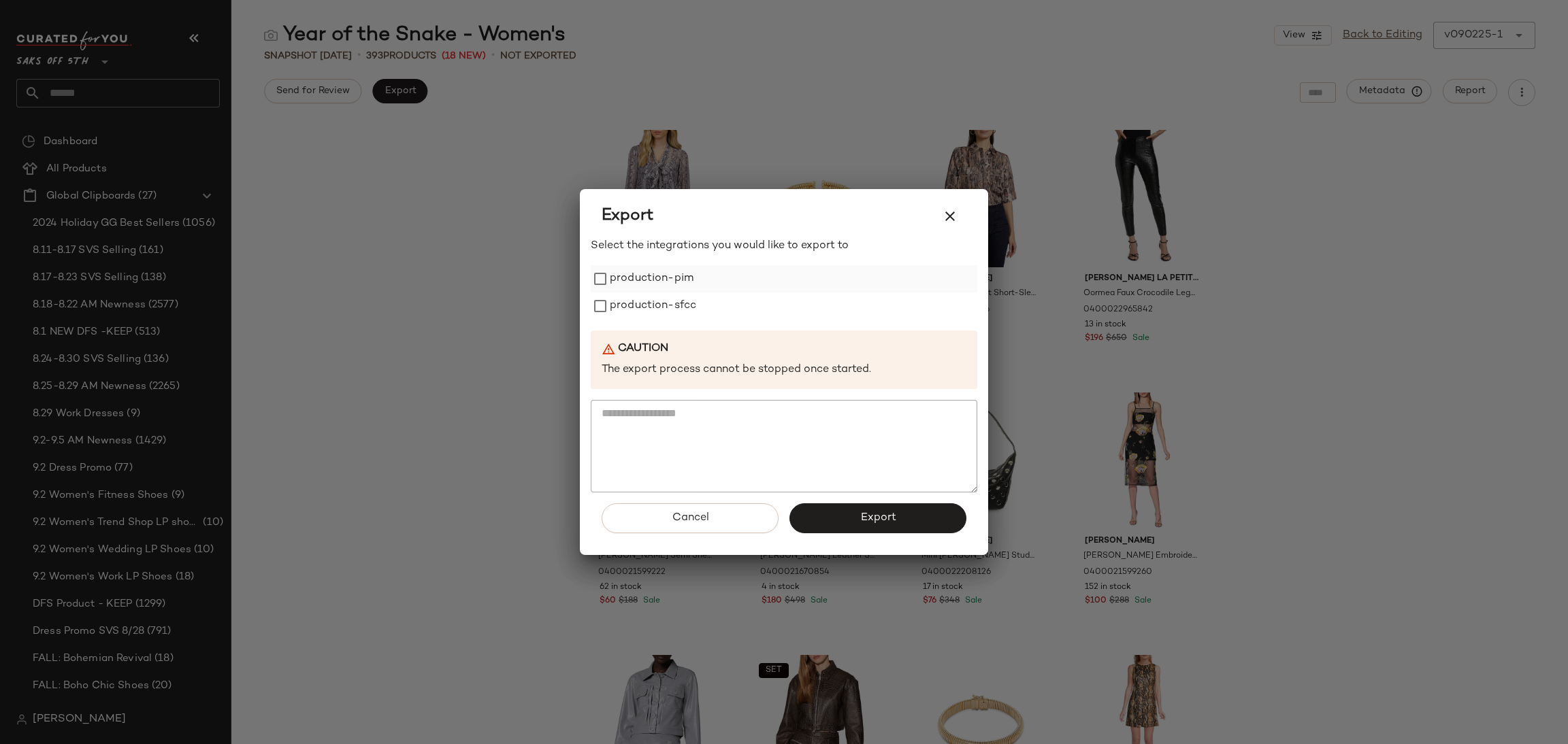
click at [654, 272] on label "production-pim" at bounding box center [652, 279] width 84 height 27
click at [651, 294] on label "production-sfcc" at bounding box center [653, 306] width 87 height 27
click at [830, 511] on button "Export" at bounding box center [877, 518] width 177 height 30
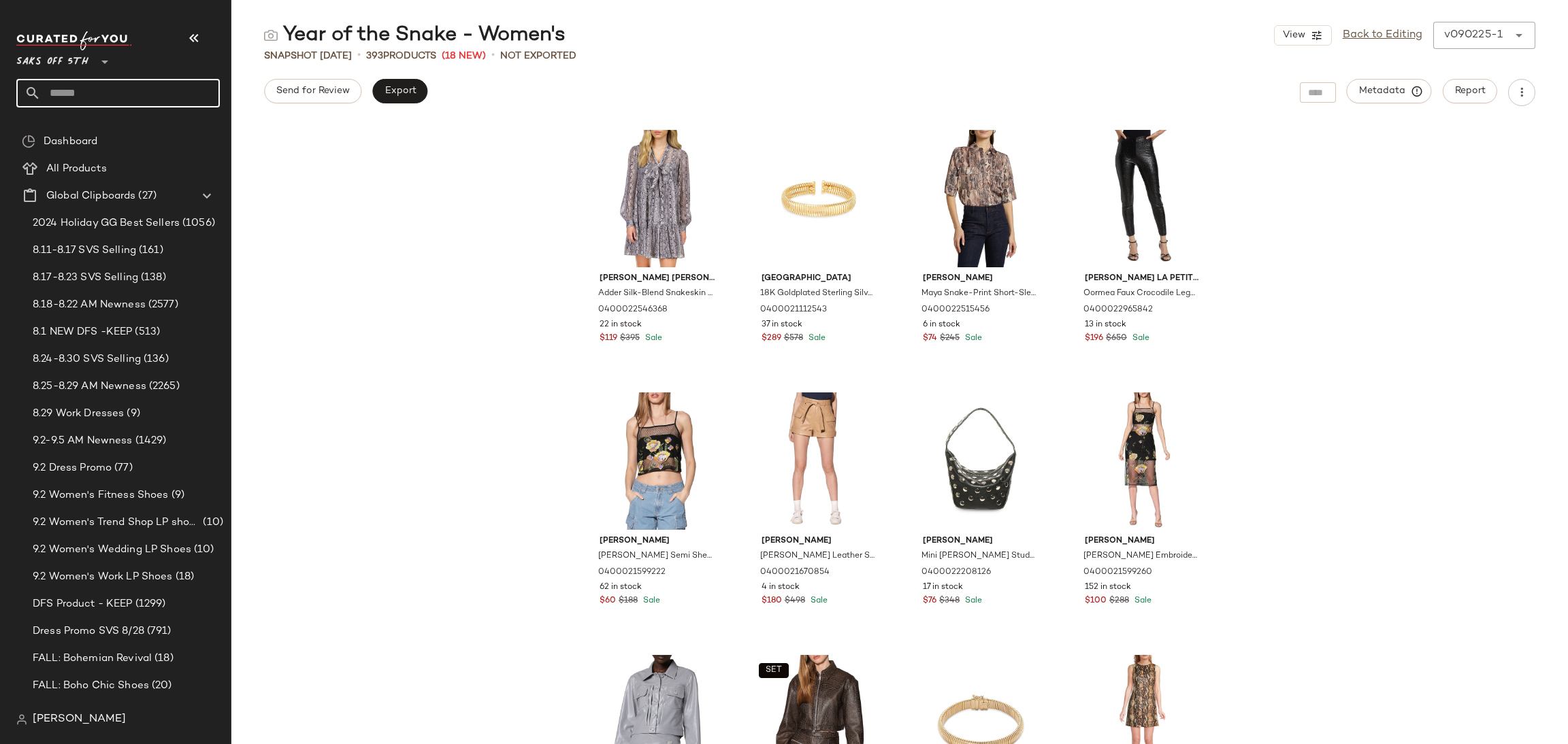
click at [178, 86] on input "text" at bounding box center [130, 93] width 179 height 29
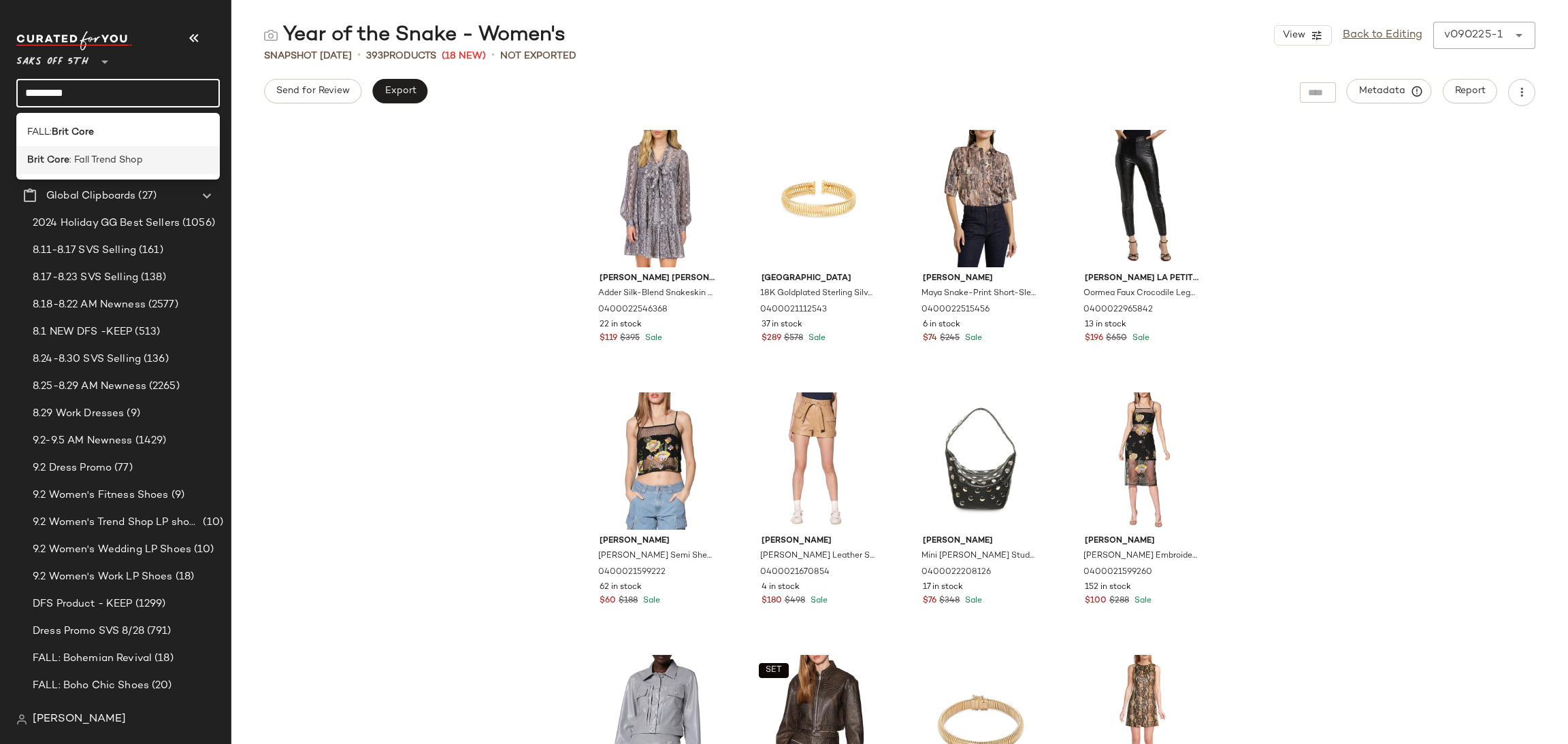
type input "*********"
click at [148, 157] on div "Brit Core : Fall Trend Shop" at bounding box center [118, 160] width 182 height 14
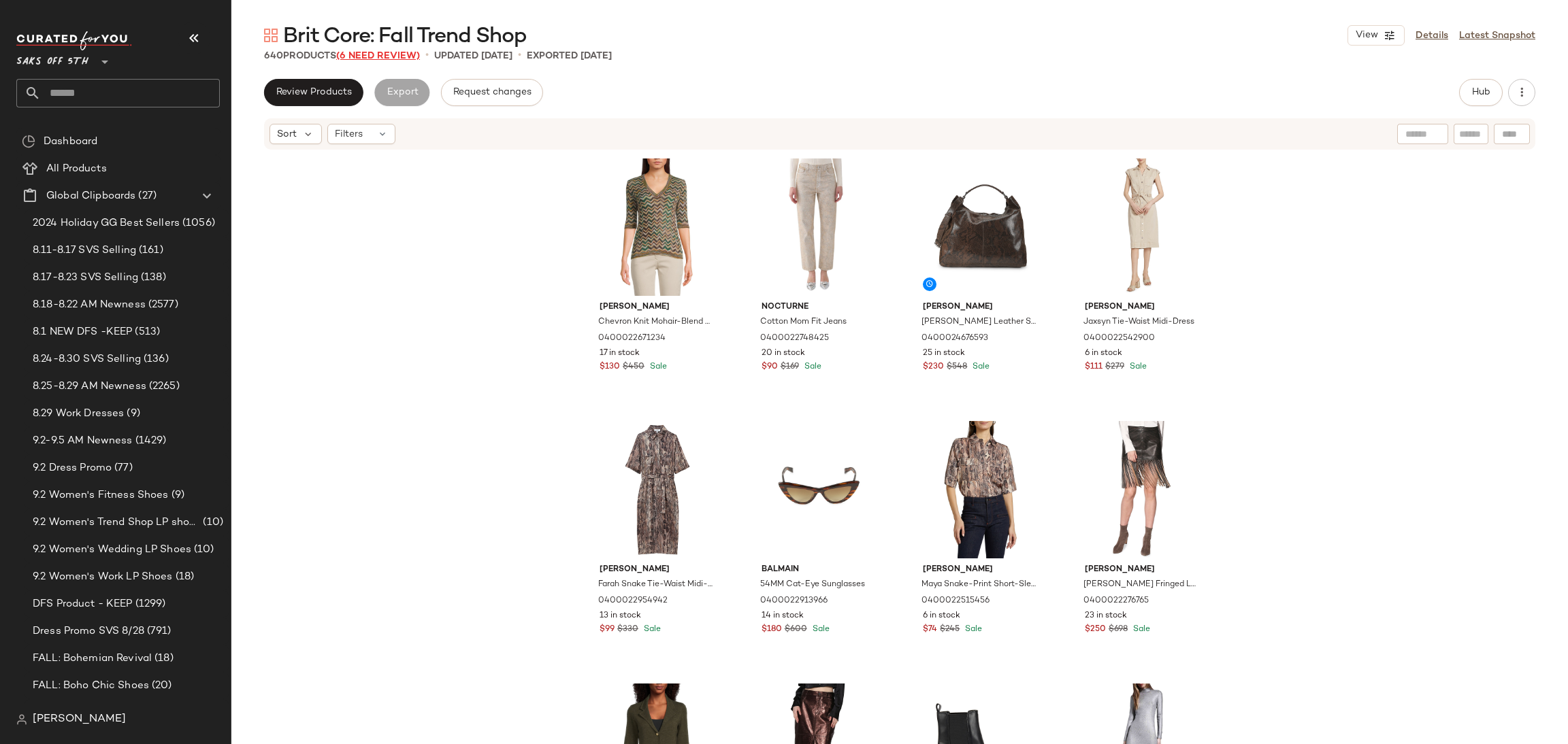
click at [411, 57] on span "(6 Need Review)" at bounding box center [379, 56] width 84 height 10
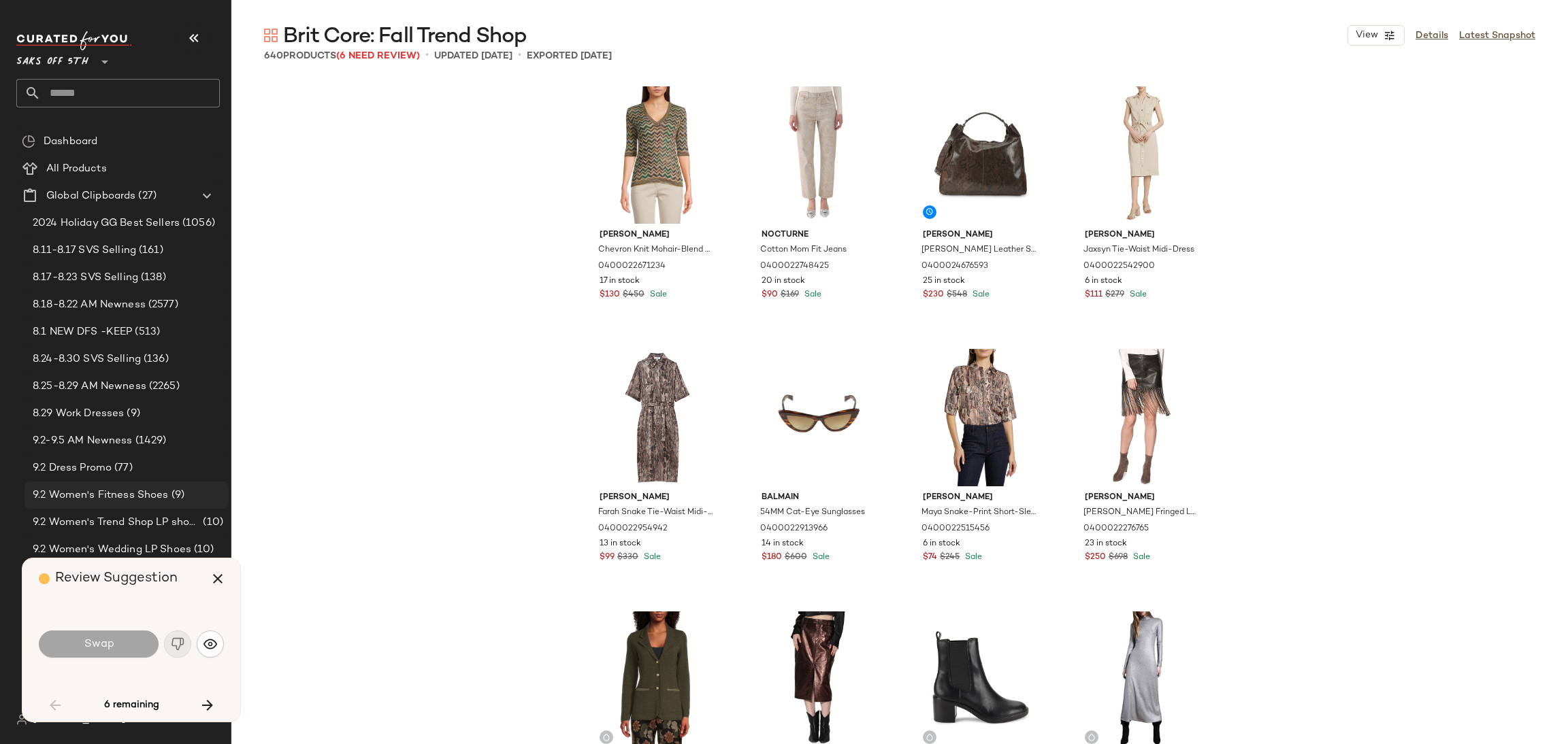
scroll to position [4202, 0]
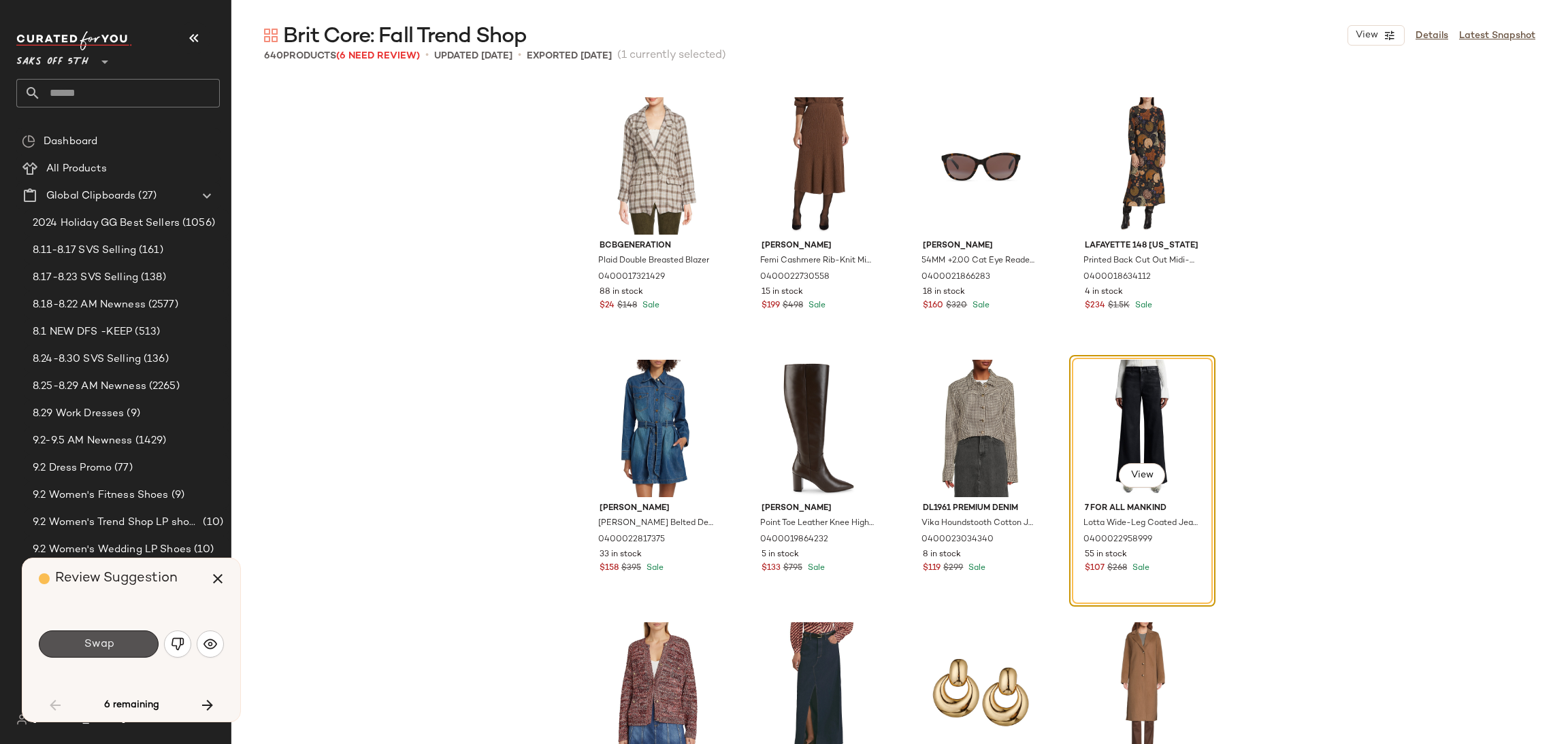
click at [87, 638] on span "Swap" at bounding box center [98, 644] width 31 height 13
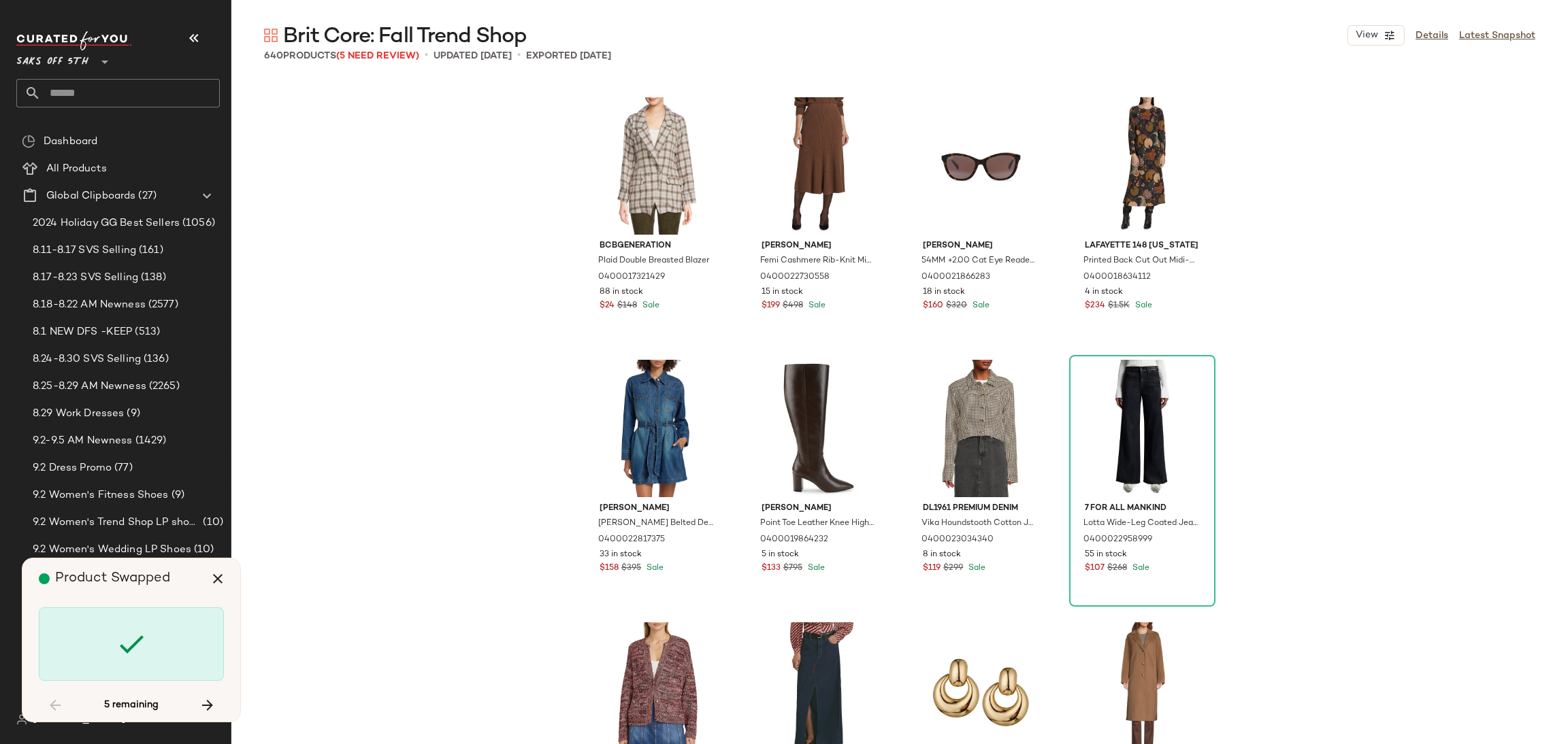
scroll to position [13659, 0]
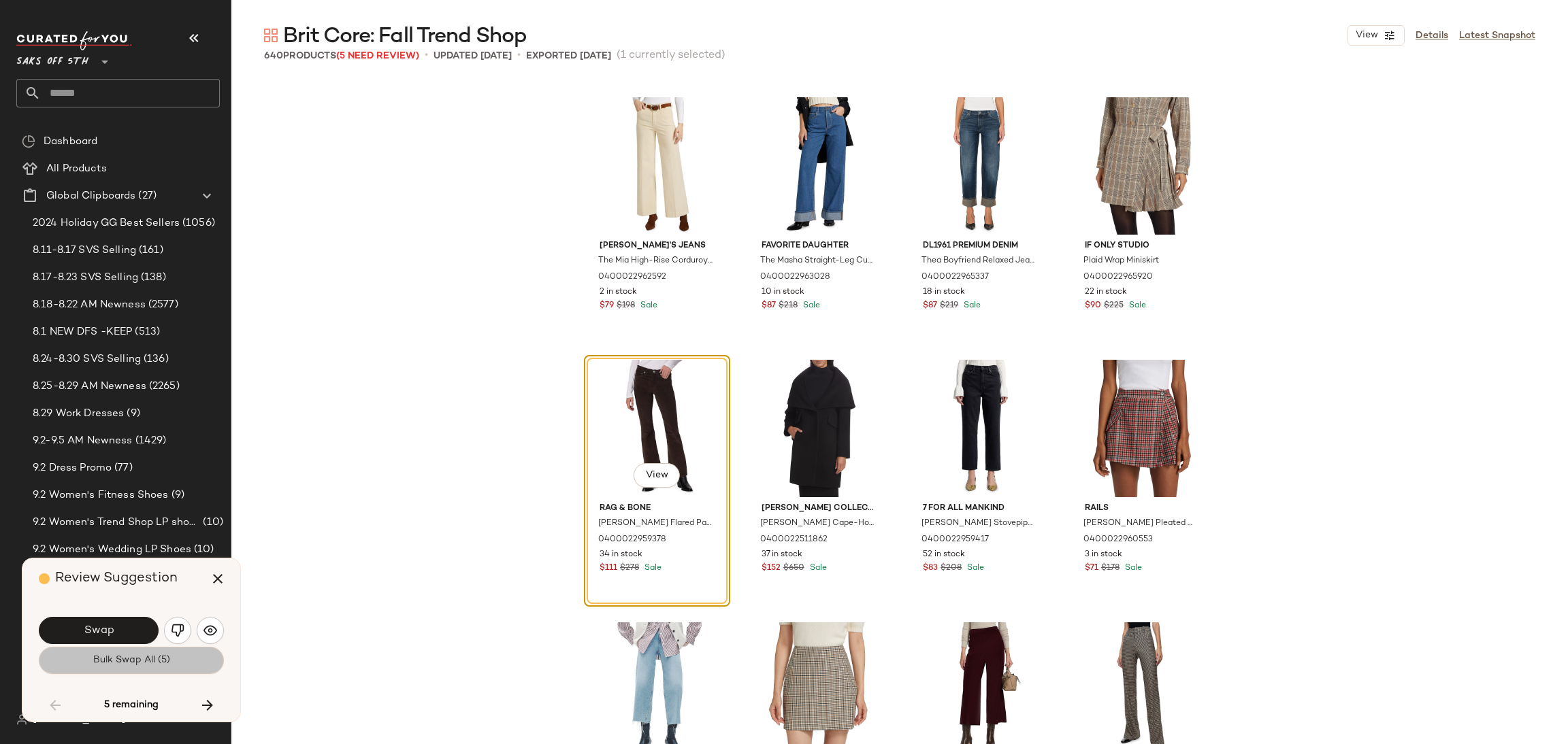
click at [97, 666] on span "Bulk Swap All (5)" at bounding box center [132, 660] width 78 height 11
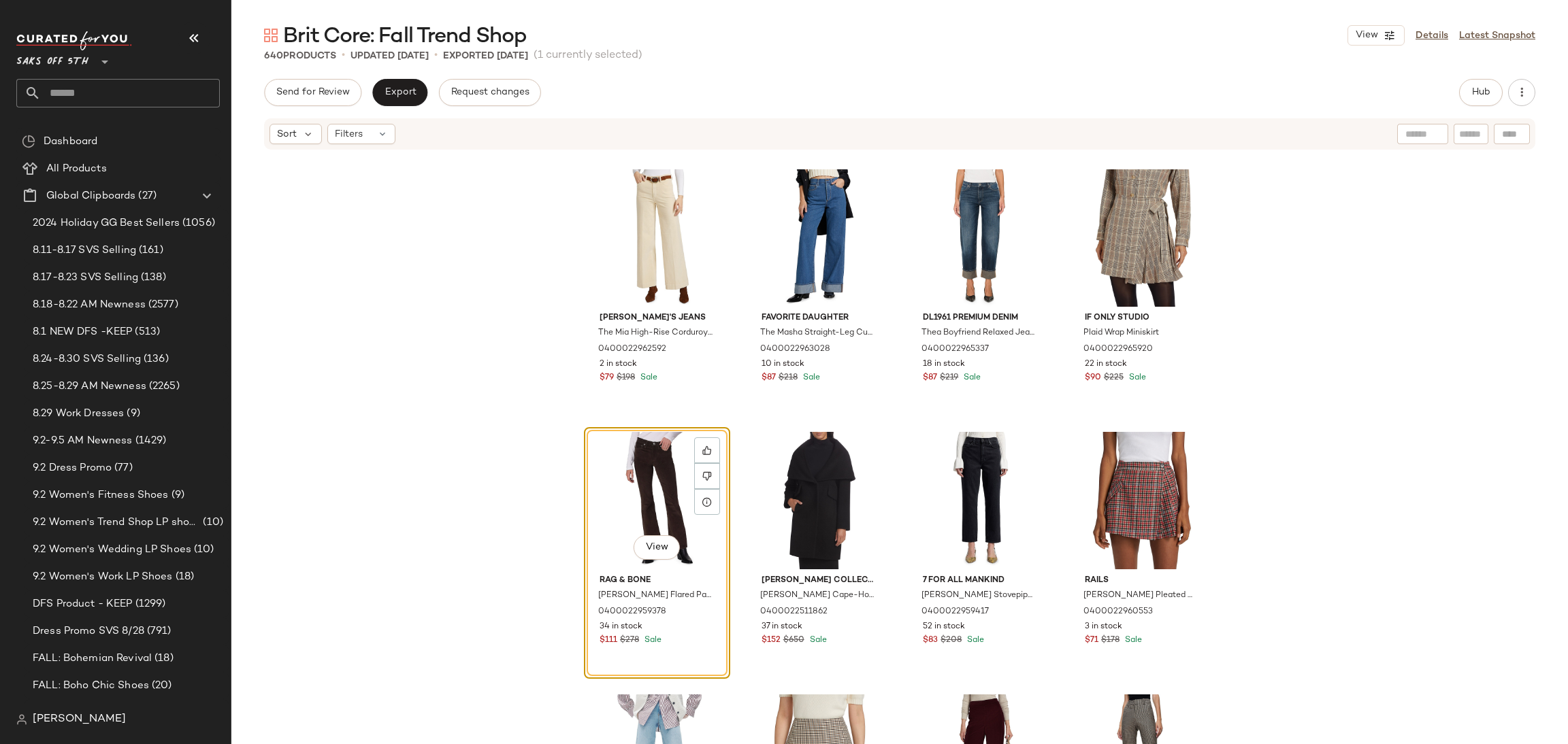
click at [321, 108] on div "Send for Review Export Request changes Hub Sort Filters Joe's Jeans The Mia Hig…" at bounding box center [900, 440] width 1336 height 723
click at [328, 102] on button "Send for Review" at bounding box center [312, 92] width 97 height 27
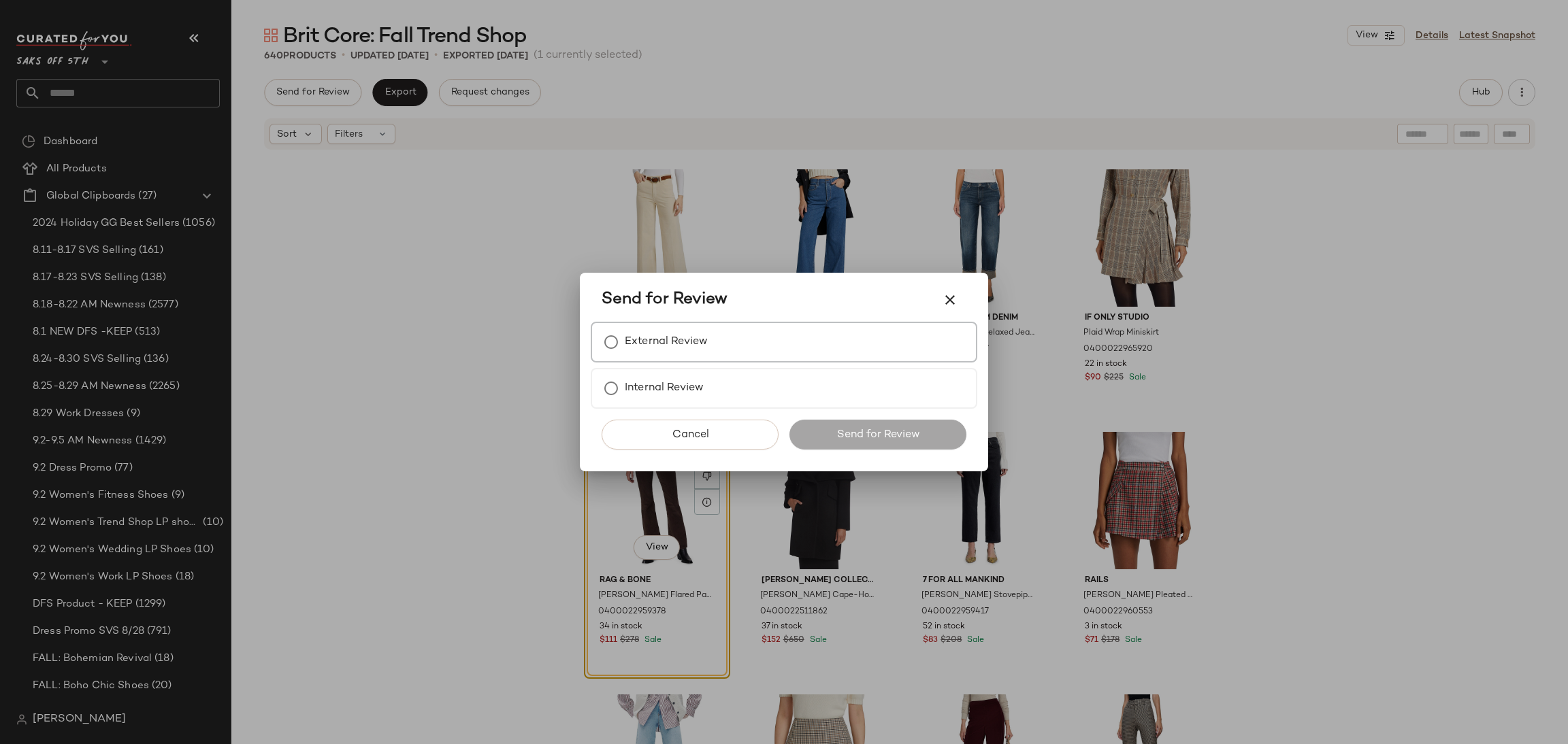
click at [672, 335] on label "External Review" at bounding box center [666, 342] width 83 height 27
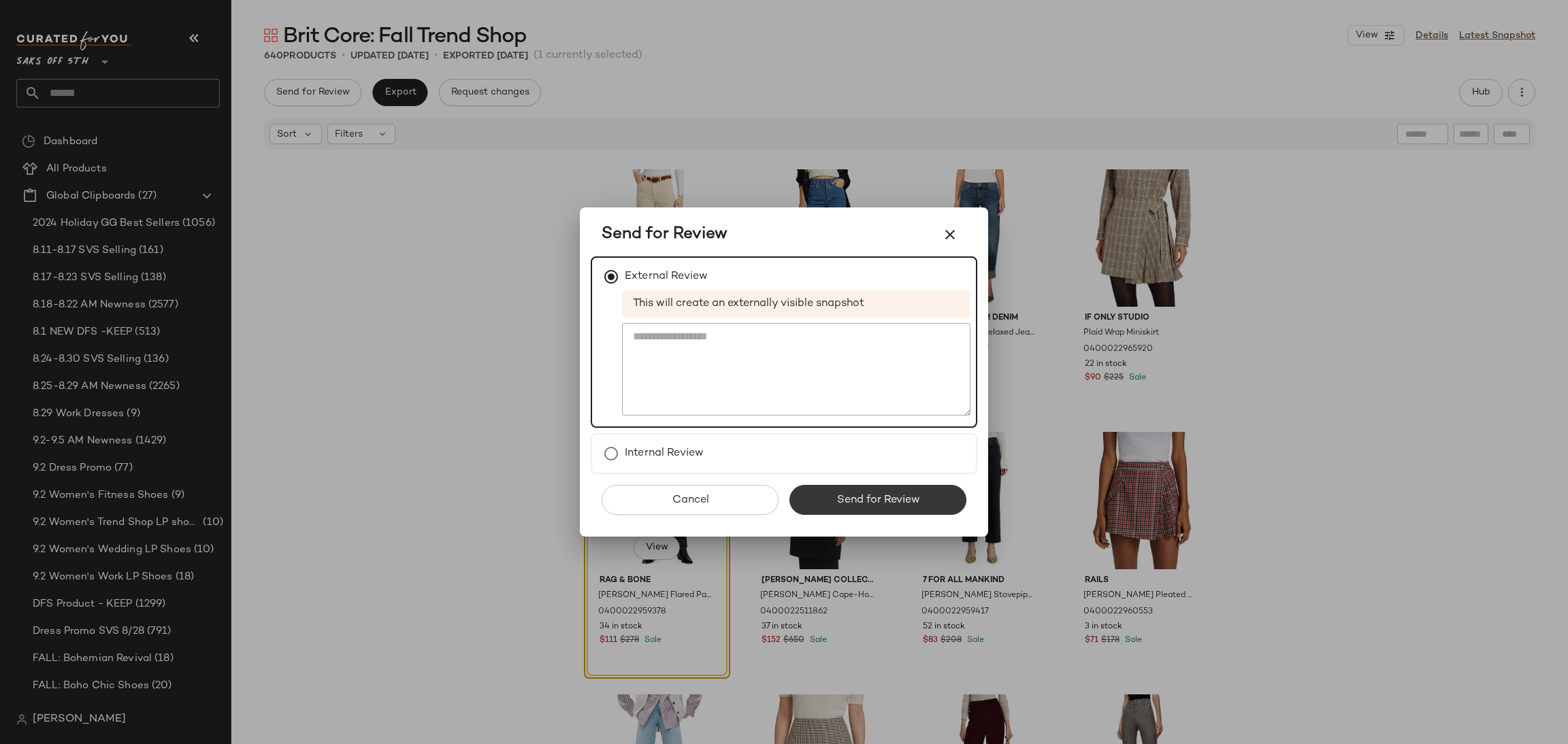
click at [836, 498] on span "Send for Review" at bounding box center [878, 500] width 84 height 13
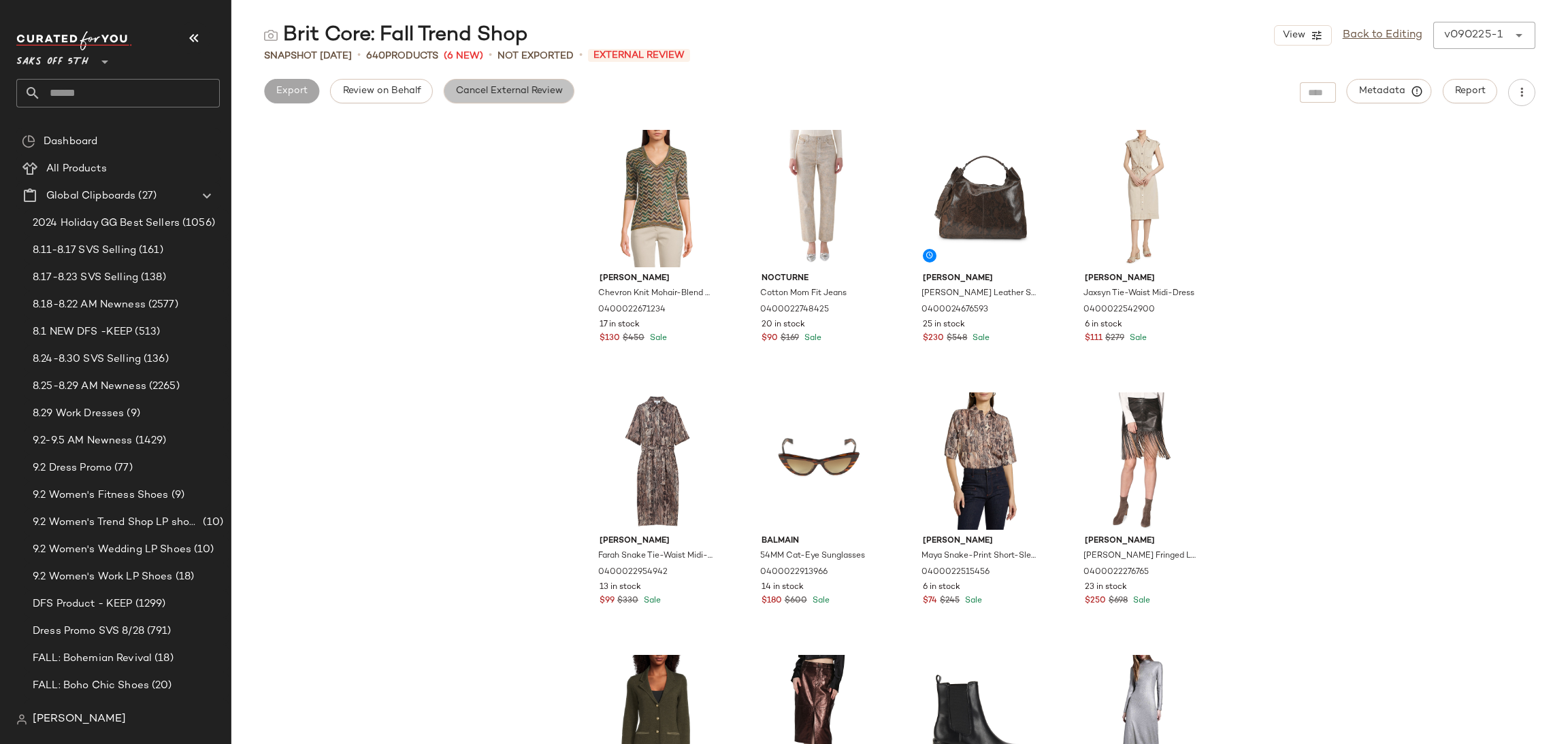
click at [511, 93] on span "Cancel External Review" at bounding box center [509, 91] width 108 height 11
click at [403, 93] on span "Export" at bounding box center [399, 91] width 32 height 11
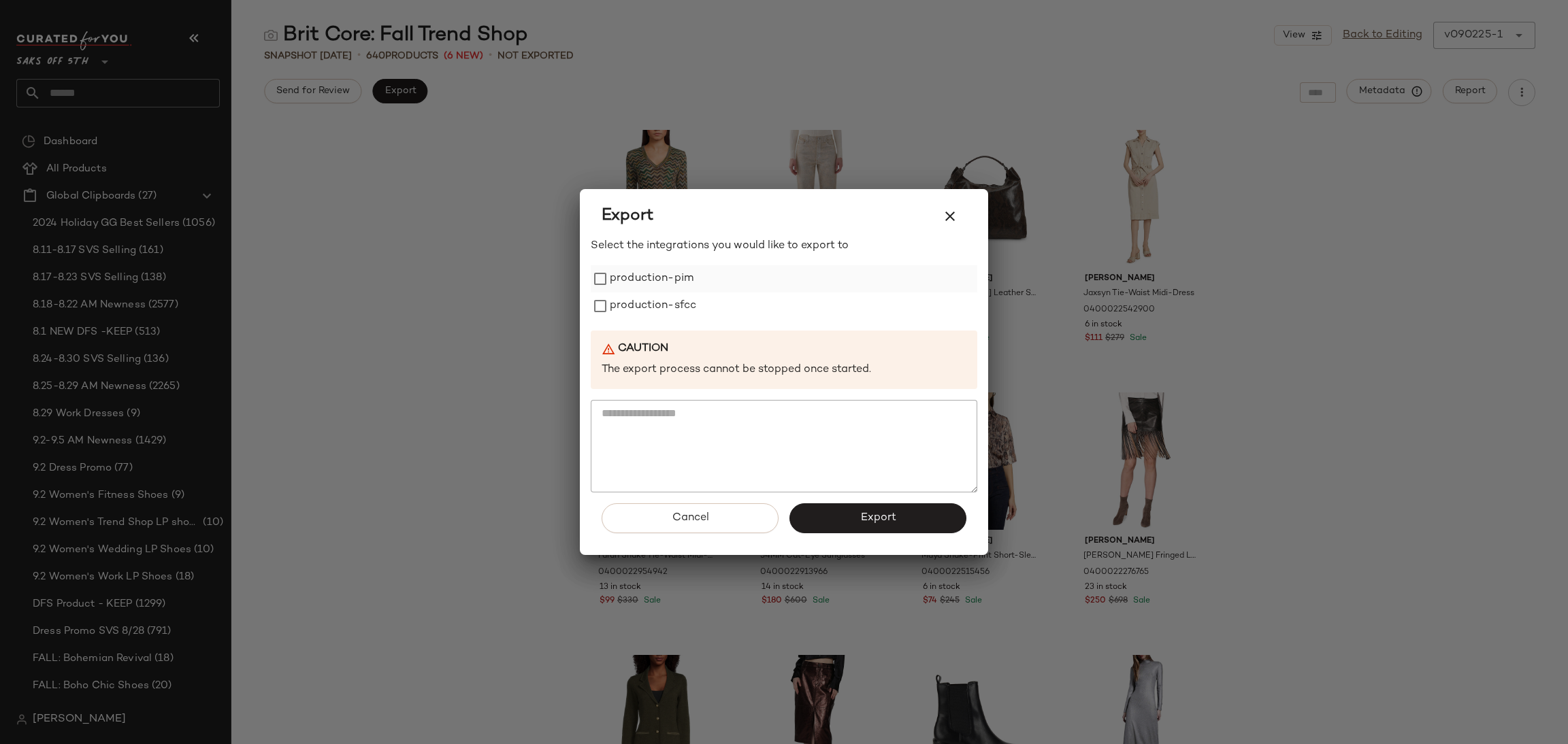
click at [614, 283] on label "production-pim" at bounding box center [652, 279] width 84 height 27
click at [614, 300] on label "production-sfcc" at bounding box center [653, 306] width 87 height 27
click at [806, 524] on button "Export" at bounding box center [877, 518] width 177 height 30
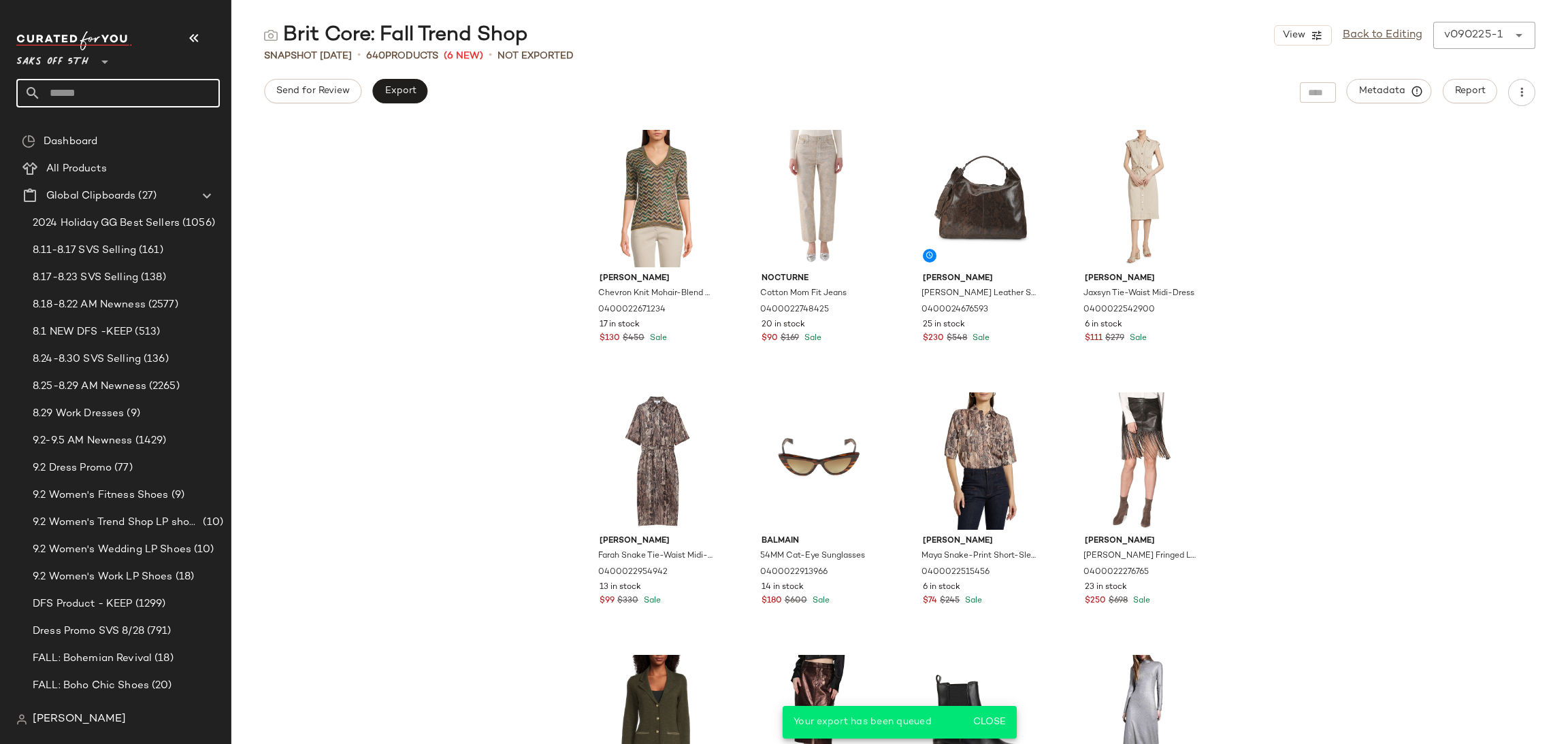
click at [146, 99] on input "text" at bounding box center [130, 93] width 179 height 29
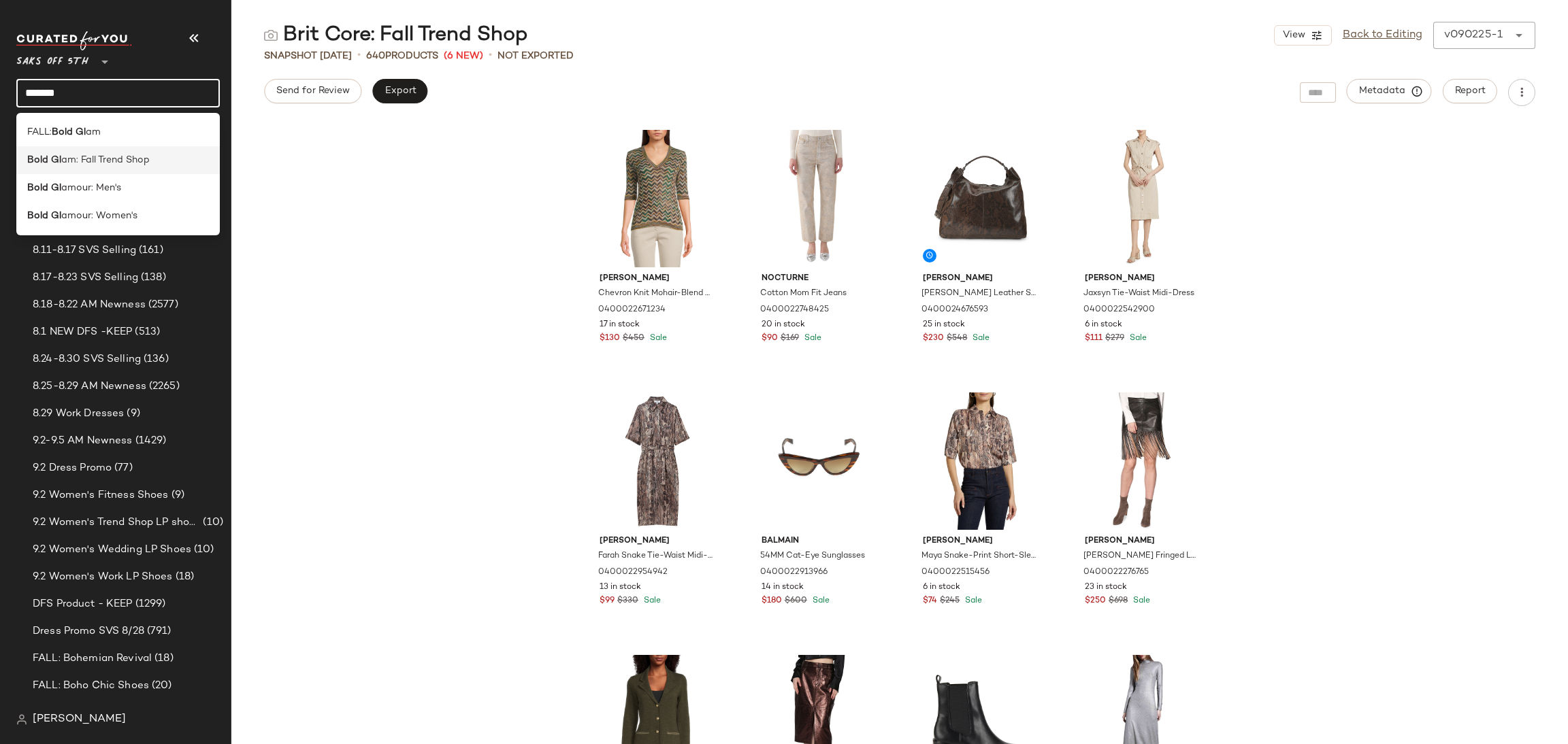
type input "*******"
click at [125, 163] on span "am: Fall Trend Shop" at bounding box center [105, 160] width 89 height 14
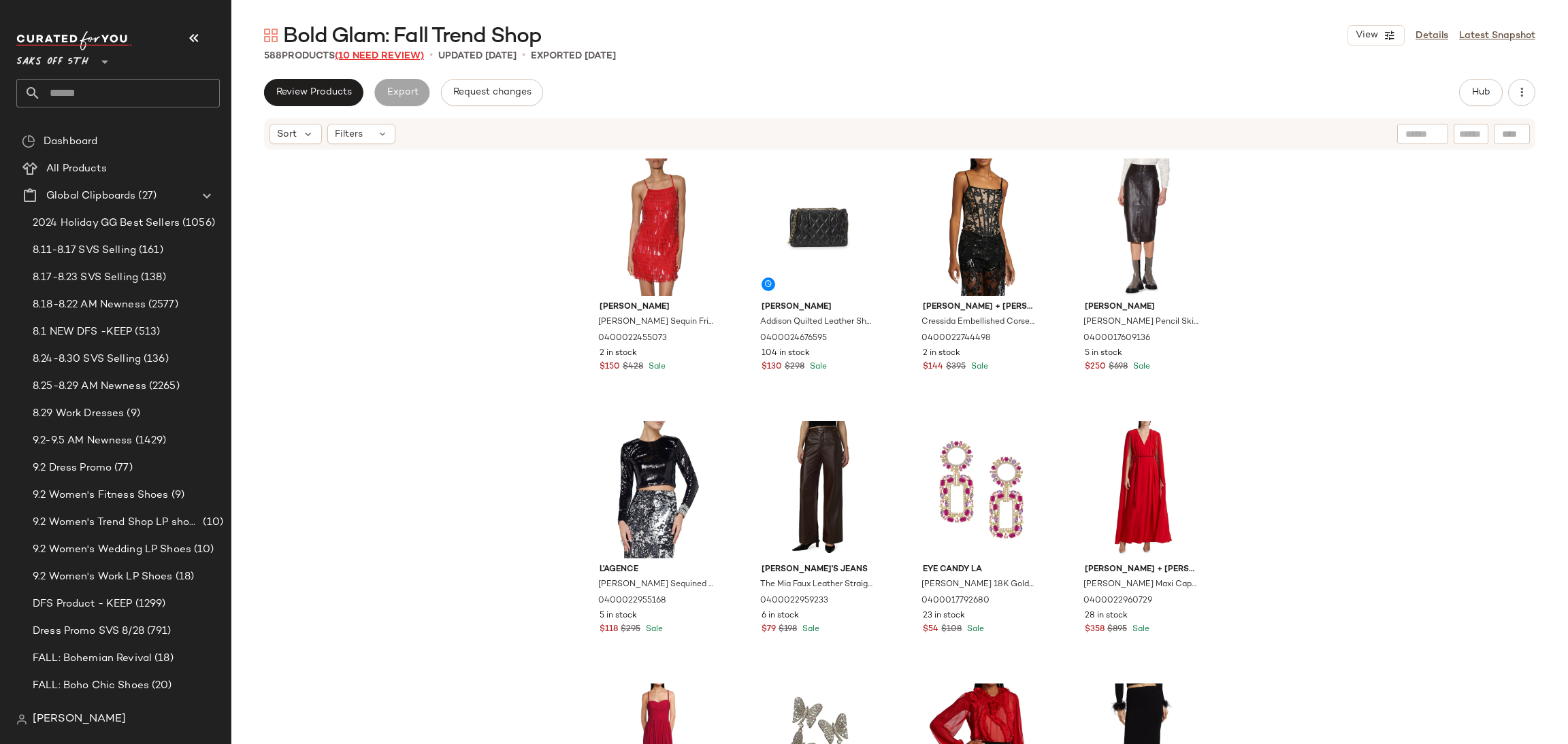
click at [406, 55] on span "(10 Need Review)" at bounding box center [379, 56] width 89 height 10
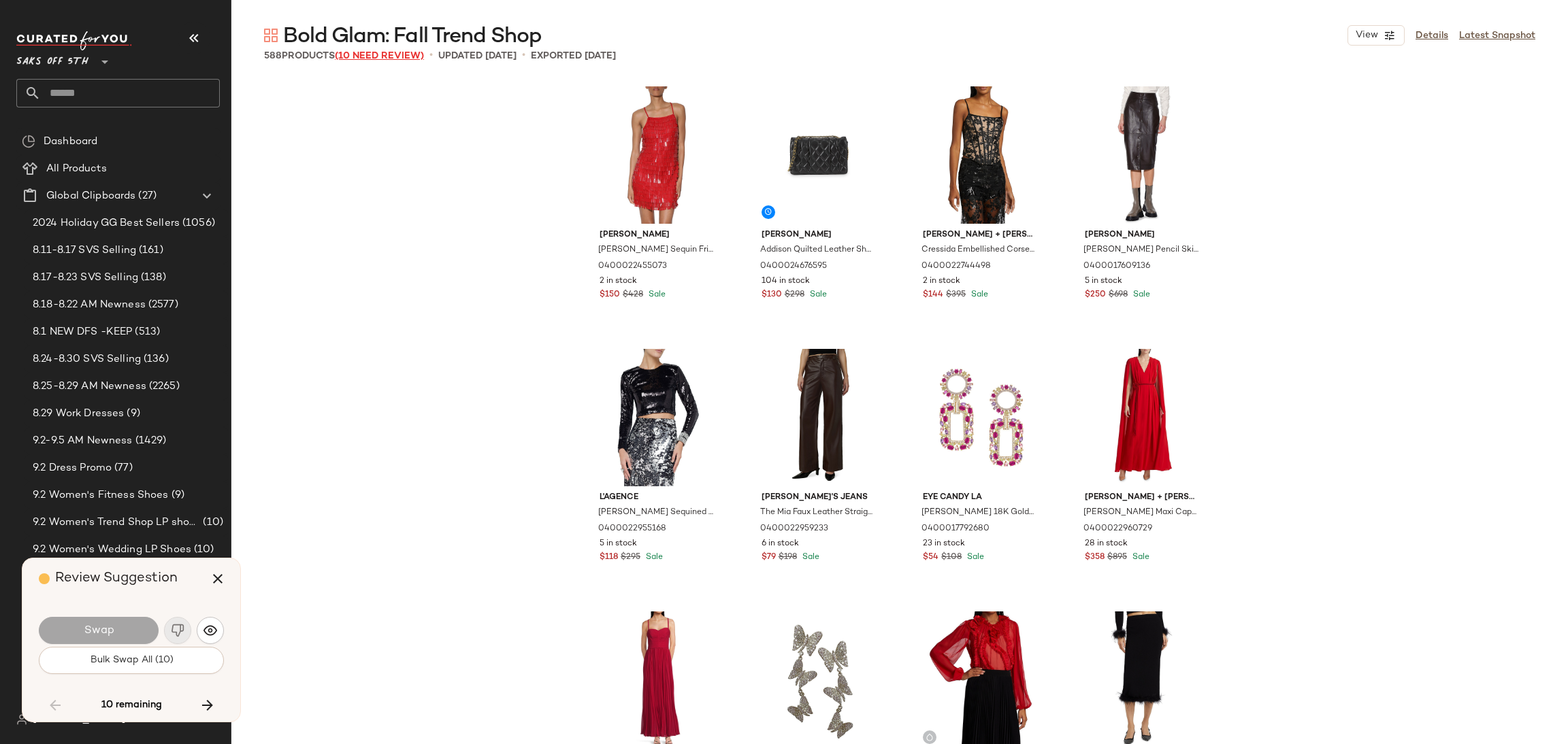
scroll to position [7091, 0]
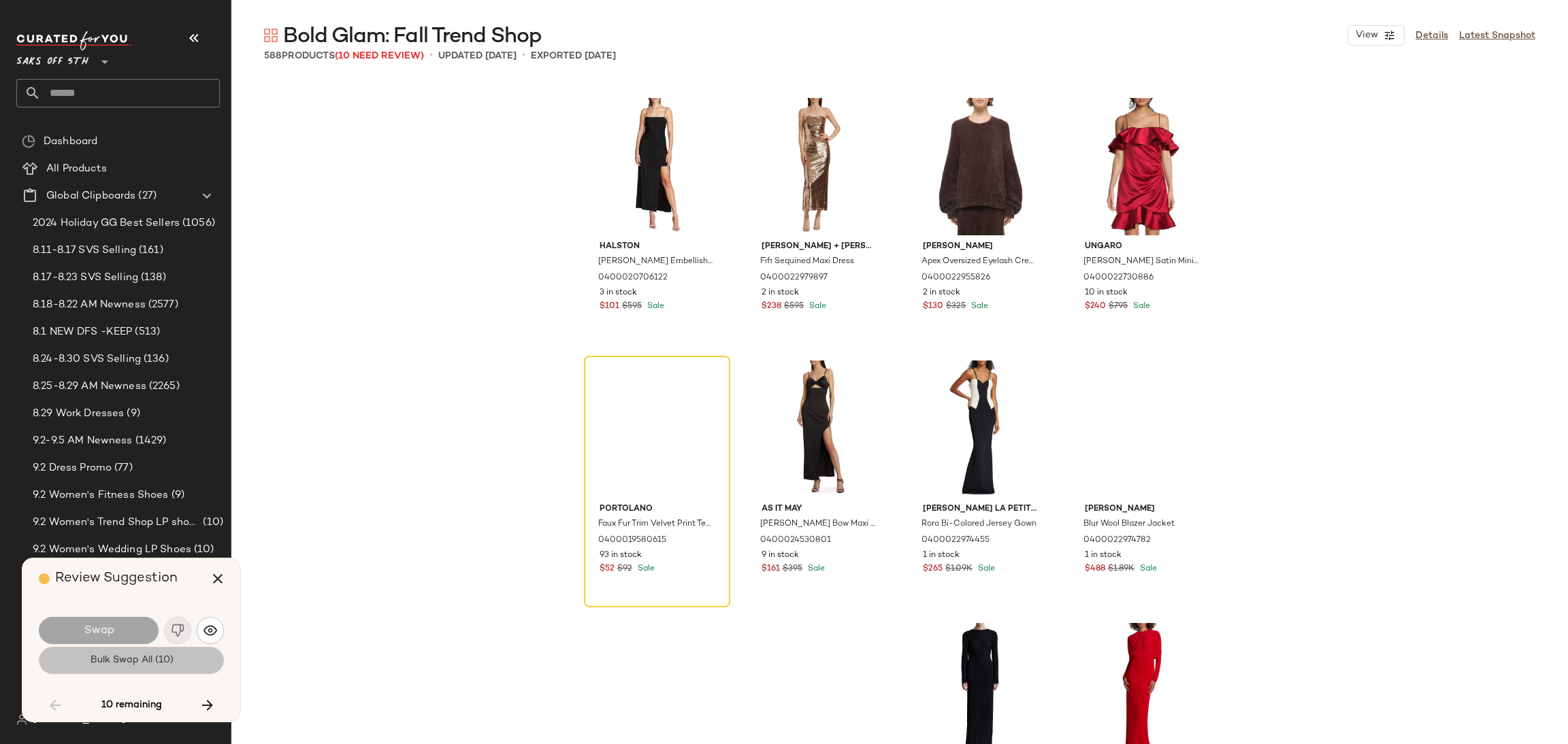
click at [194, 657] on button "Bulk Swap All (10)" at bounding box center [131, 660] width 185 height 27
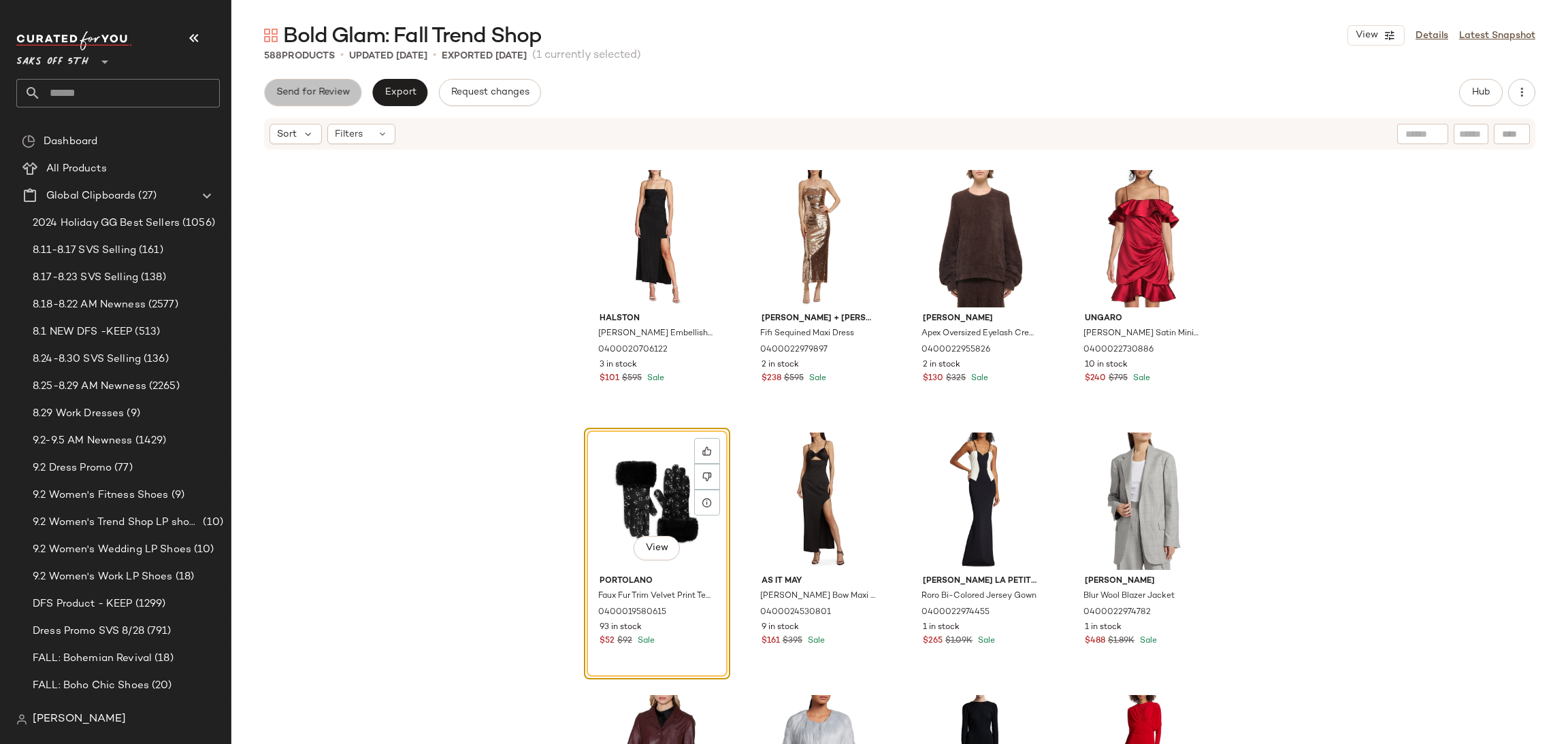
click at [306, 103] on button "Send for Review" at bounding box center [312, 92] width 97 height 27
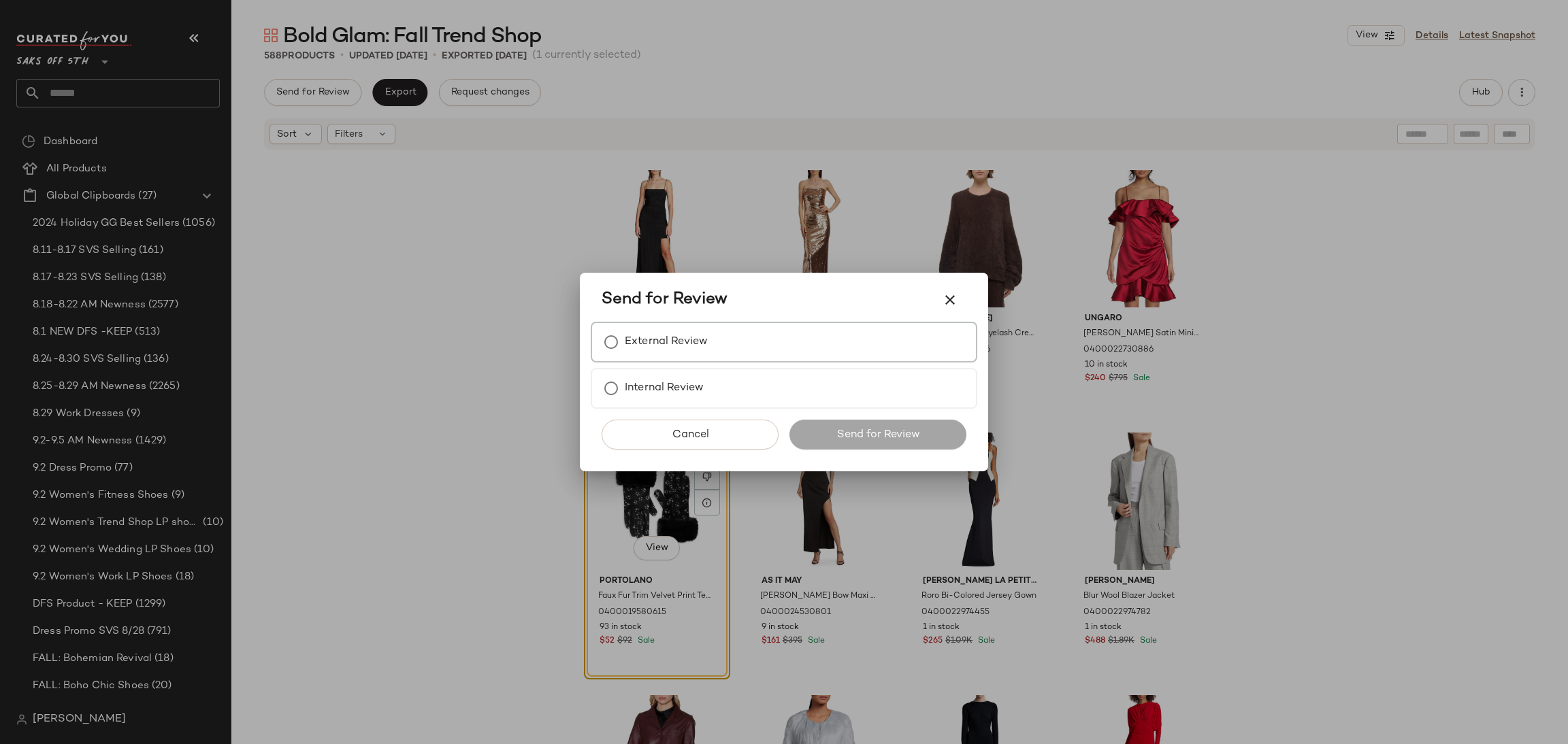
click at [627, 345] on label "External Review" at bounding box center [666, 342] width 83 height 27
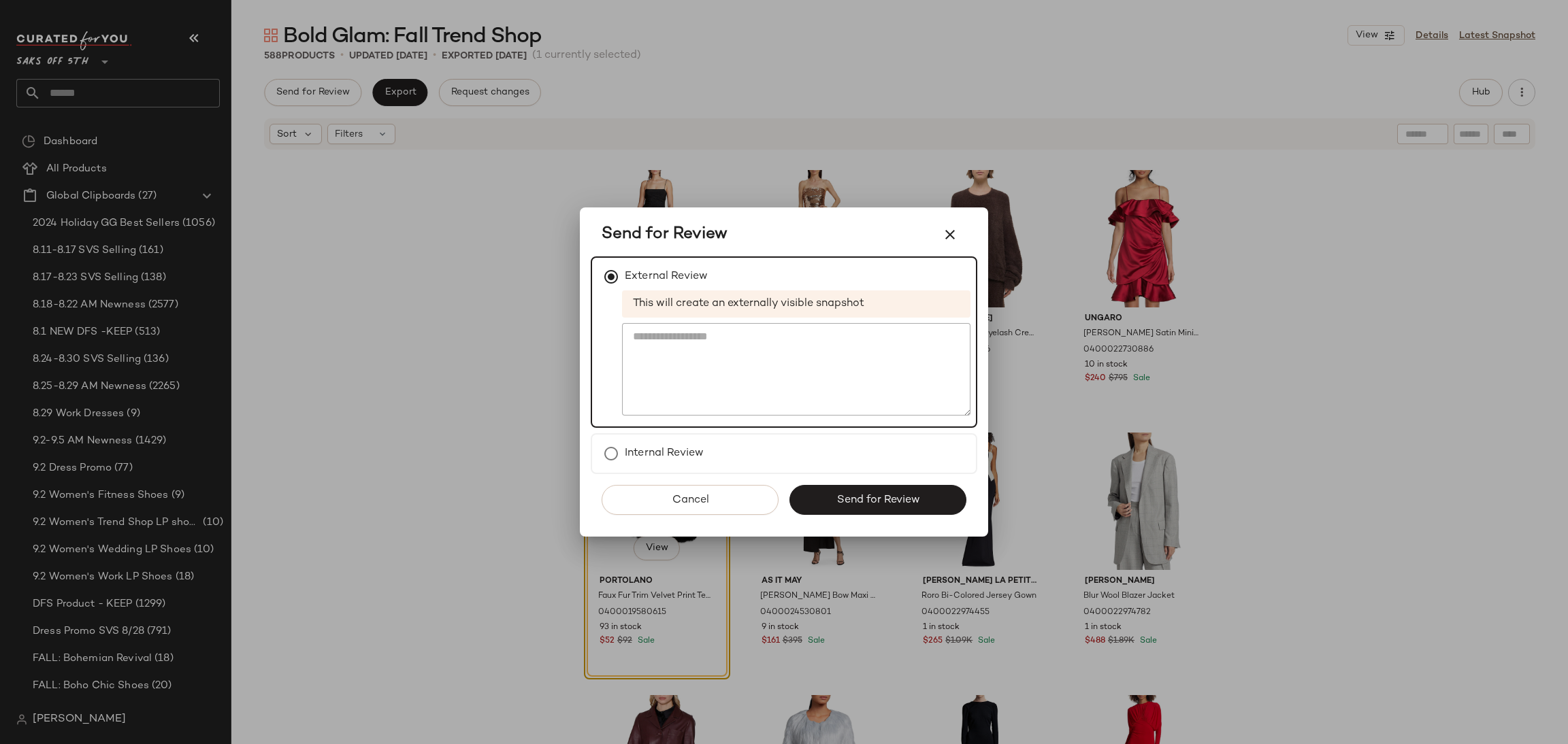
click at [810, 481] on div "Cancel Send for Review" at bounding box center [783, 505] width 387 height 63
click at [819, 498] on button "Send for Review" at bounding box center [877, 500] width 177 height 30
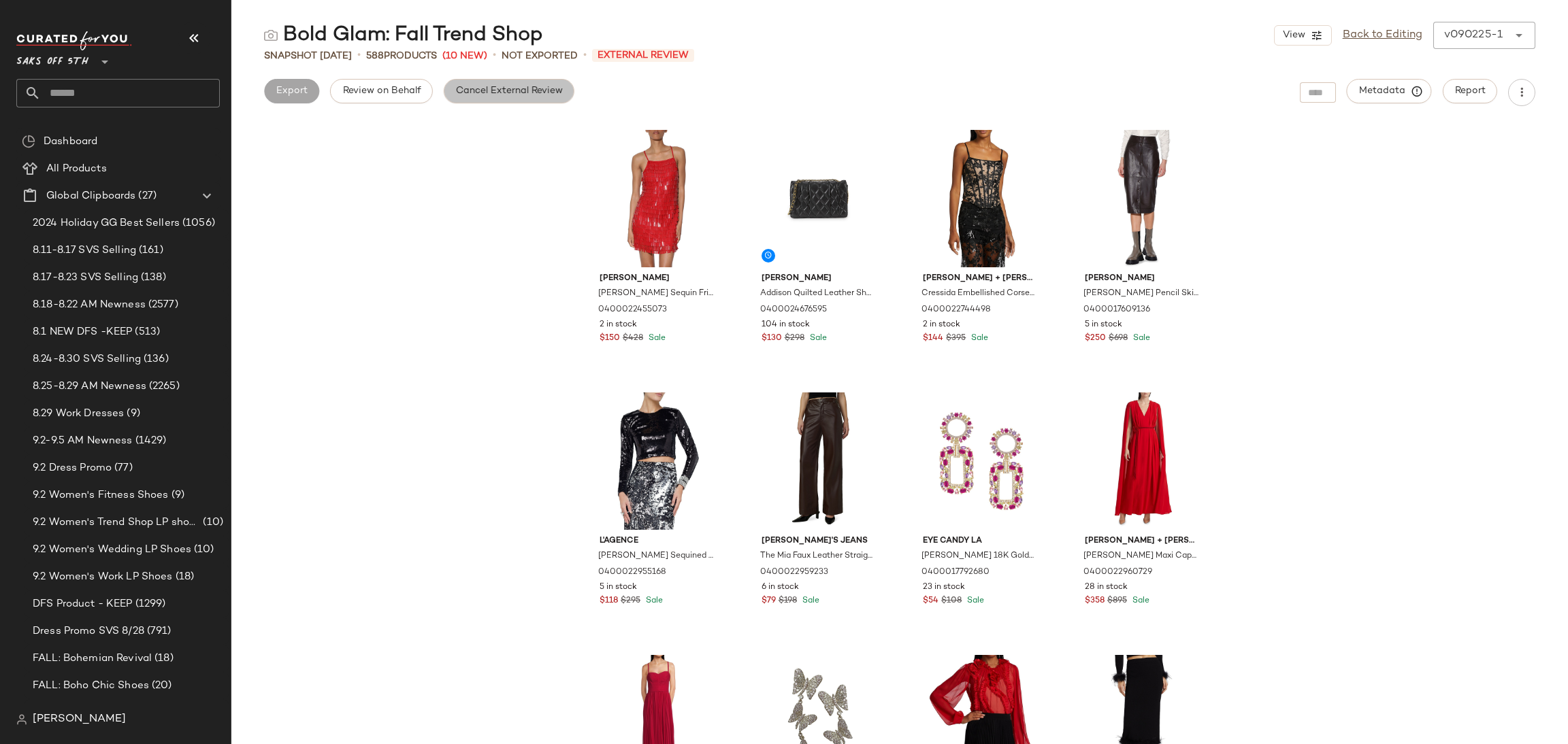
click at [476, 100] on button "Cancel External Review" at bounding box center [508, 91] width 131 height 25
click at [394, 86] on span "Export" at bounding box center [399, 91] width 32 height 11
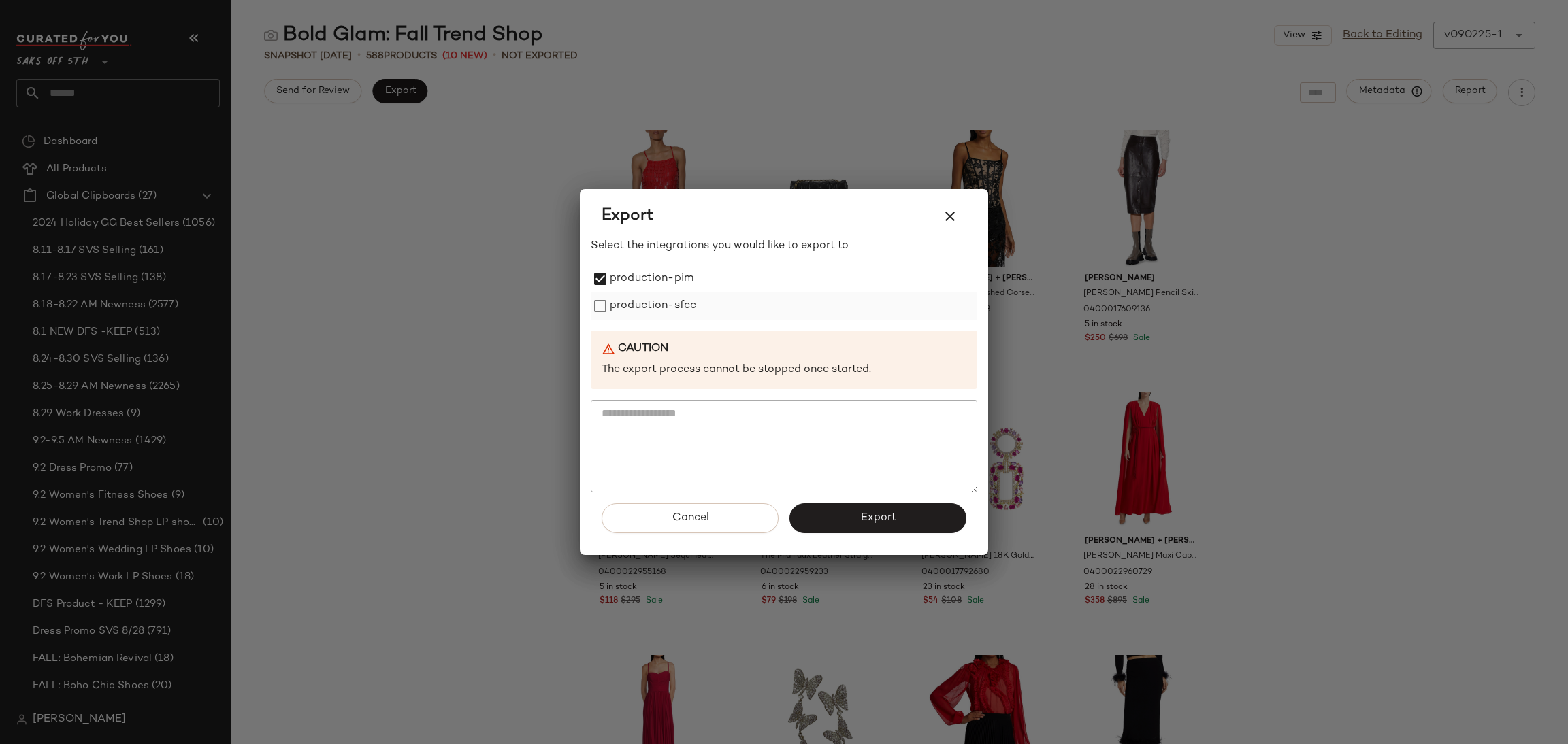
click at [614, 303] on label "production-sfcc" at bounding box center [653, 306] width 87 height 27
click at [828, 518] on button "Export" at bounding box center [877, 518] width 177 height 30
